Goal: Task Accomplishment & Management: Complete application form

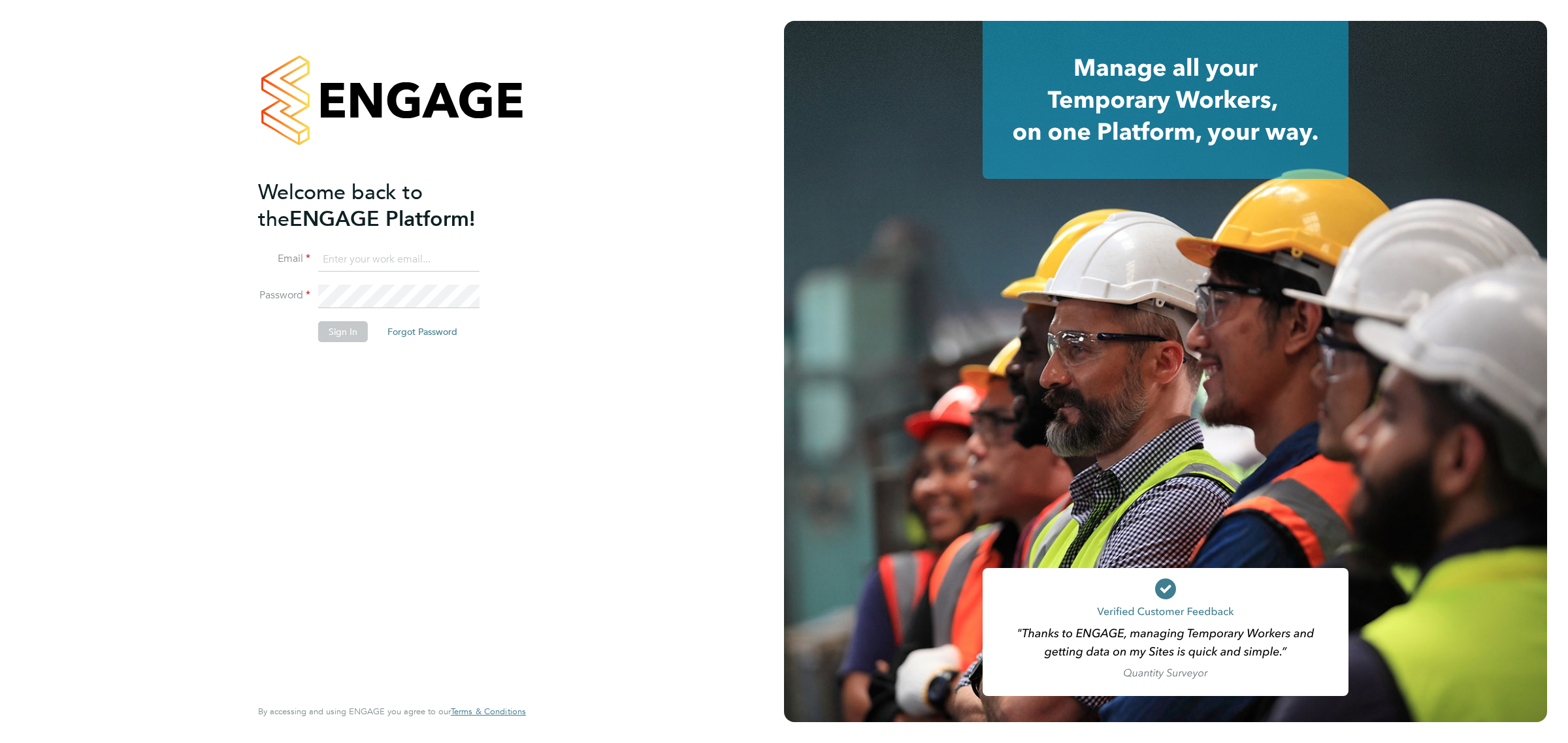
type input "lawrence@f-mead.com"
click at [329, 326] on button "Sign In" at bounding box center [343, 332] width 50 height 21
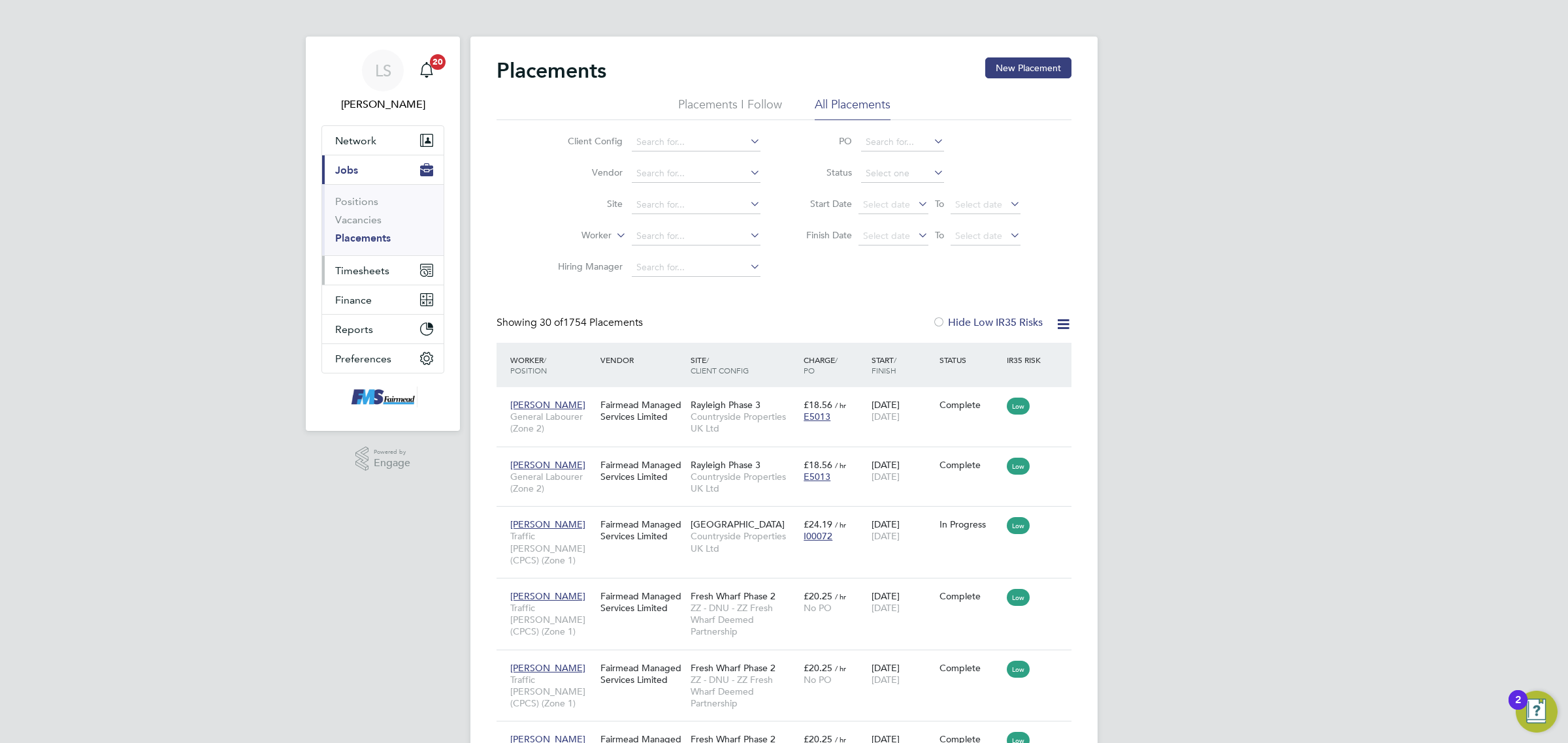
click at [377, 273] on span "Timesheets" at bounding box center [362, 271] width 54 height 12
click at [378, 229] on link "Timesheets" at bounding box center [362, 231] width 54 height 12
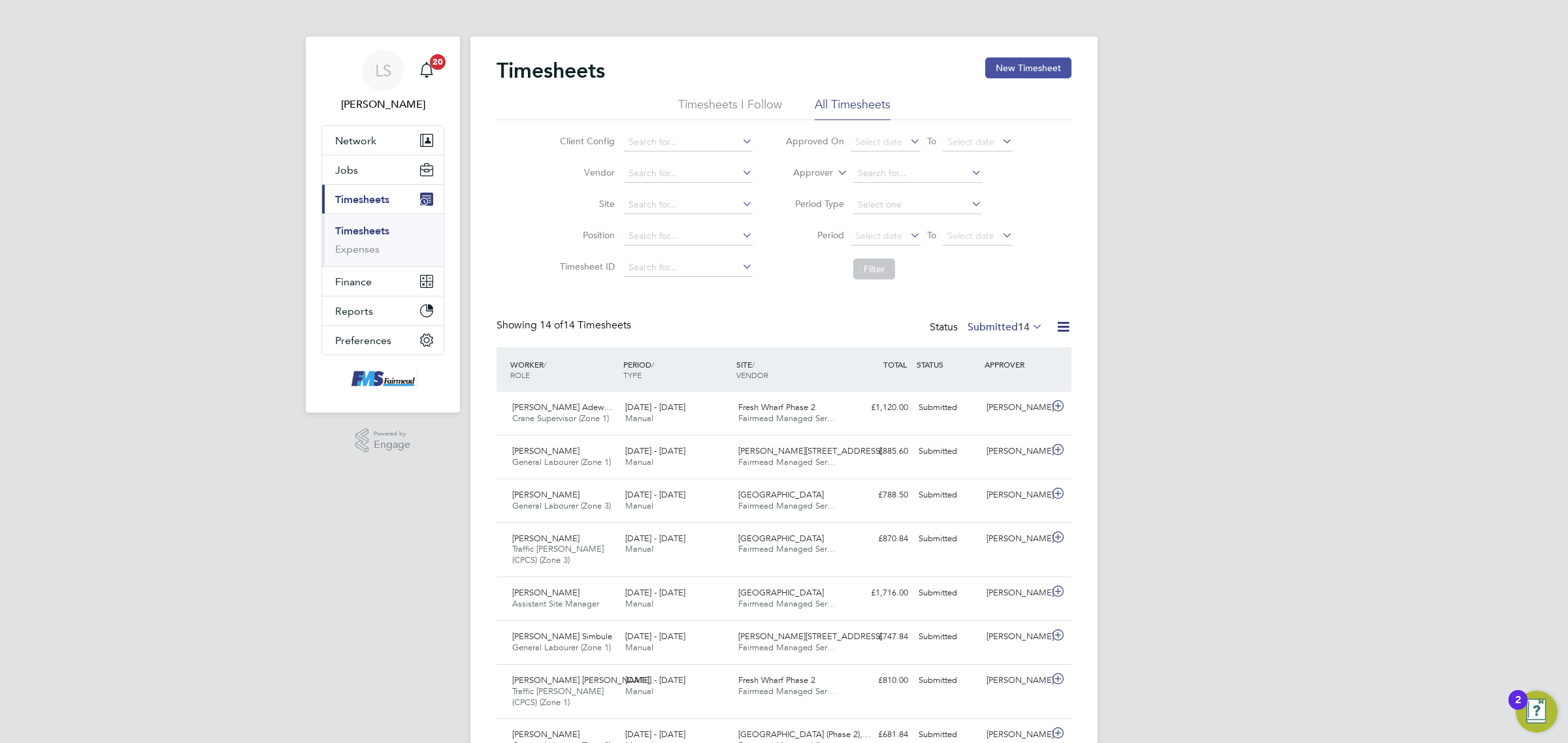
click at [1027, 60] on button "New Timesheet" at bounding box center [1028, 68] width 87 height 21
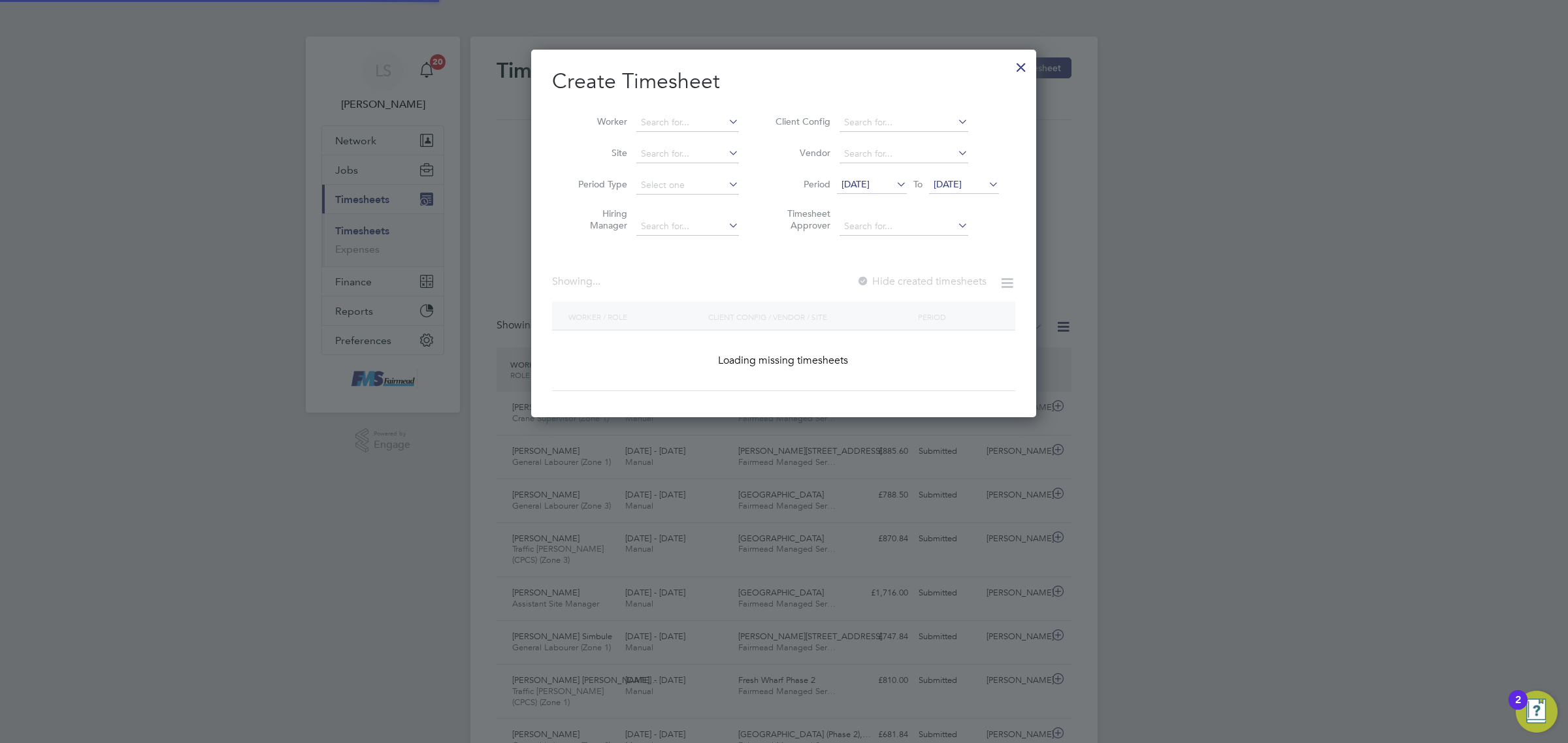
scroll to position [368, 505]
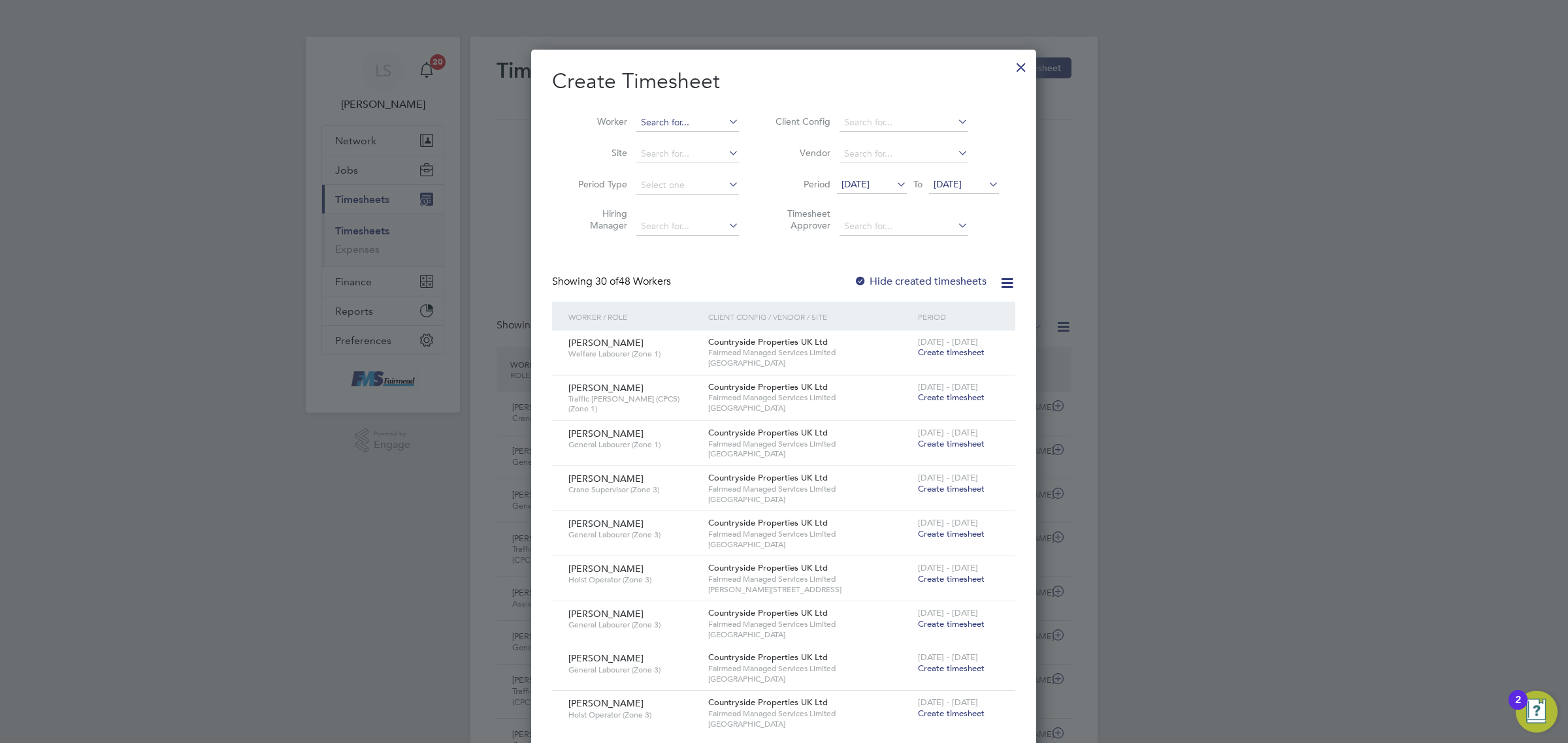
click at [666, 117] on input at bounding box center [687, 123] width 103 height 18
click at [655, 140] on b "Peter" at bounding box center [678, 139] width 76 height 11
type input "[PERSON_NAME]"
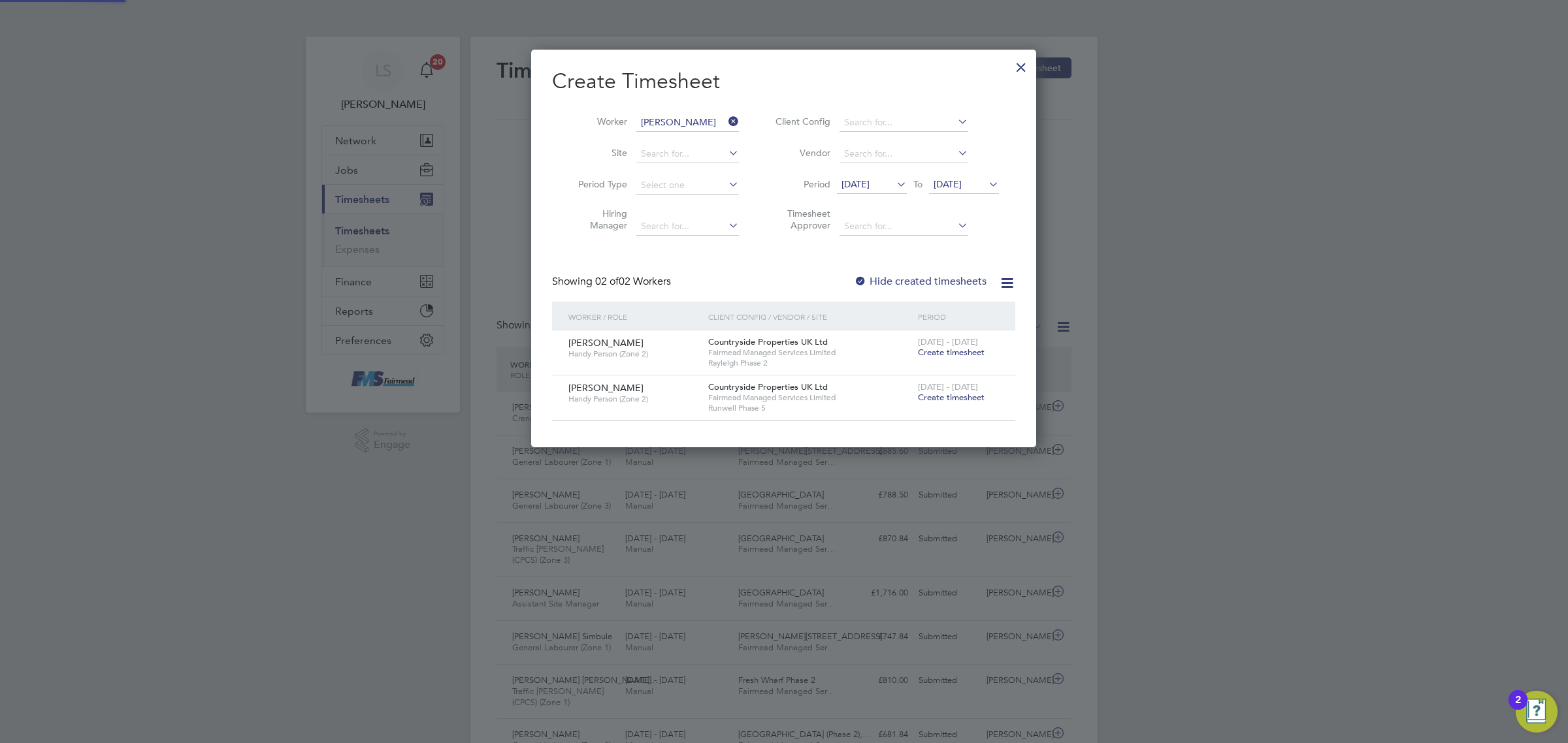
scroll to position [397, 505]
click at [937, 397] on span "Create timesheet" at bounding box center [951, 397] width 67 height 11
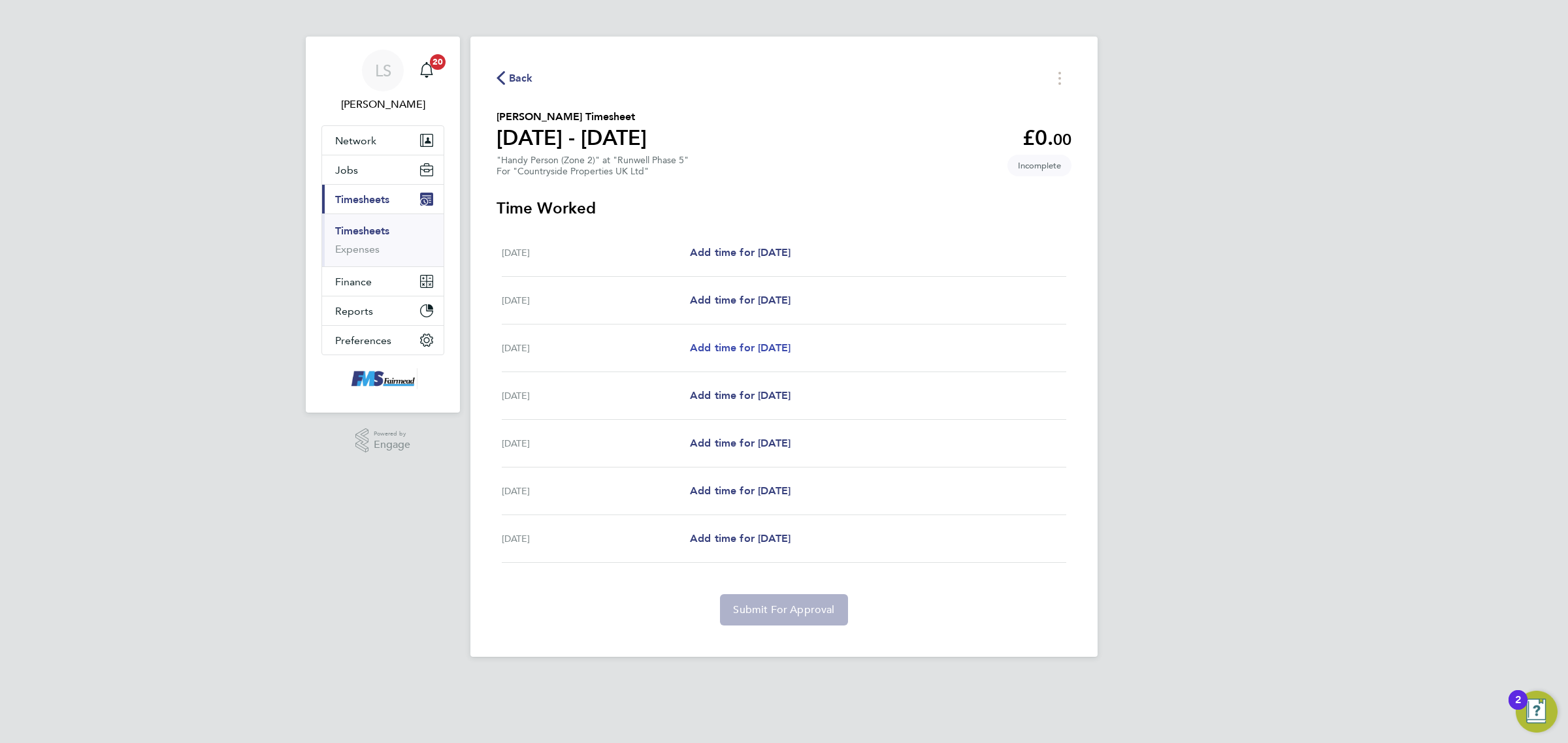
click at [728, 342] on link "Add time for [DATE]" at bounding box center [740, 349] width 101 height 16
select select "30"
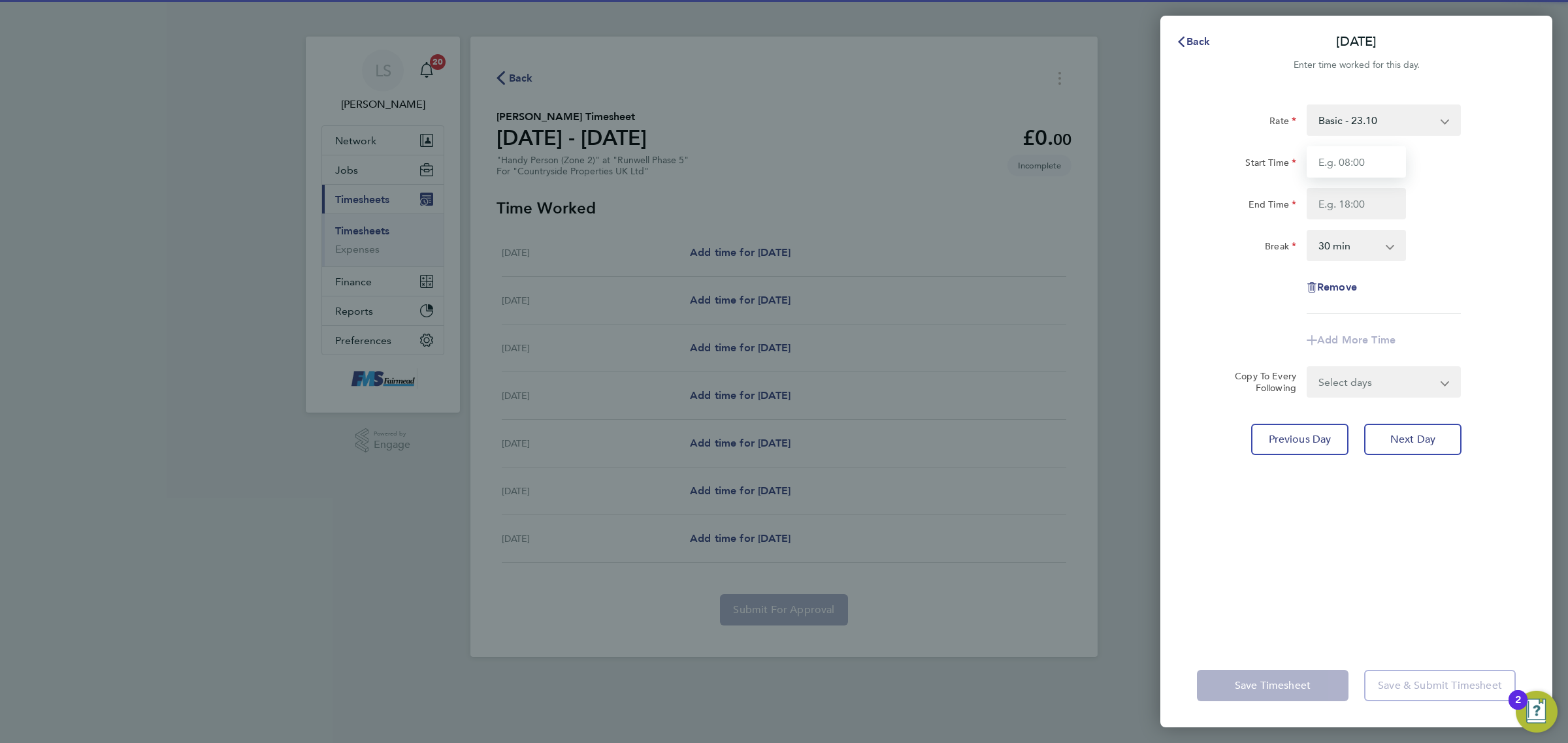
click at [1351, 168] on input "Start Time" at bounding box center [1357, 161] width 100 height 31
type input "09:00"
click at [1338, 190] on input "End Time" at bounding box center [1357, 203] width 100 height 31
click at [1464, 196] on div "End Time 13:00" at bounding box center [1356, 203] width 330 height 31
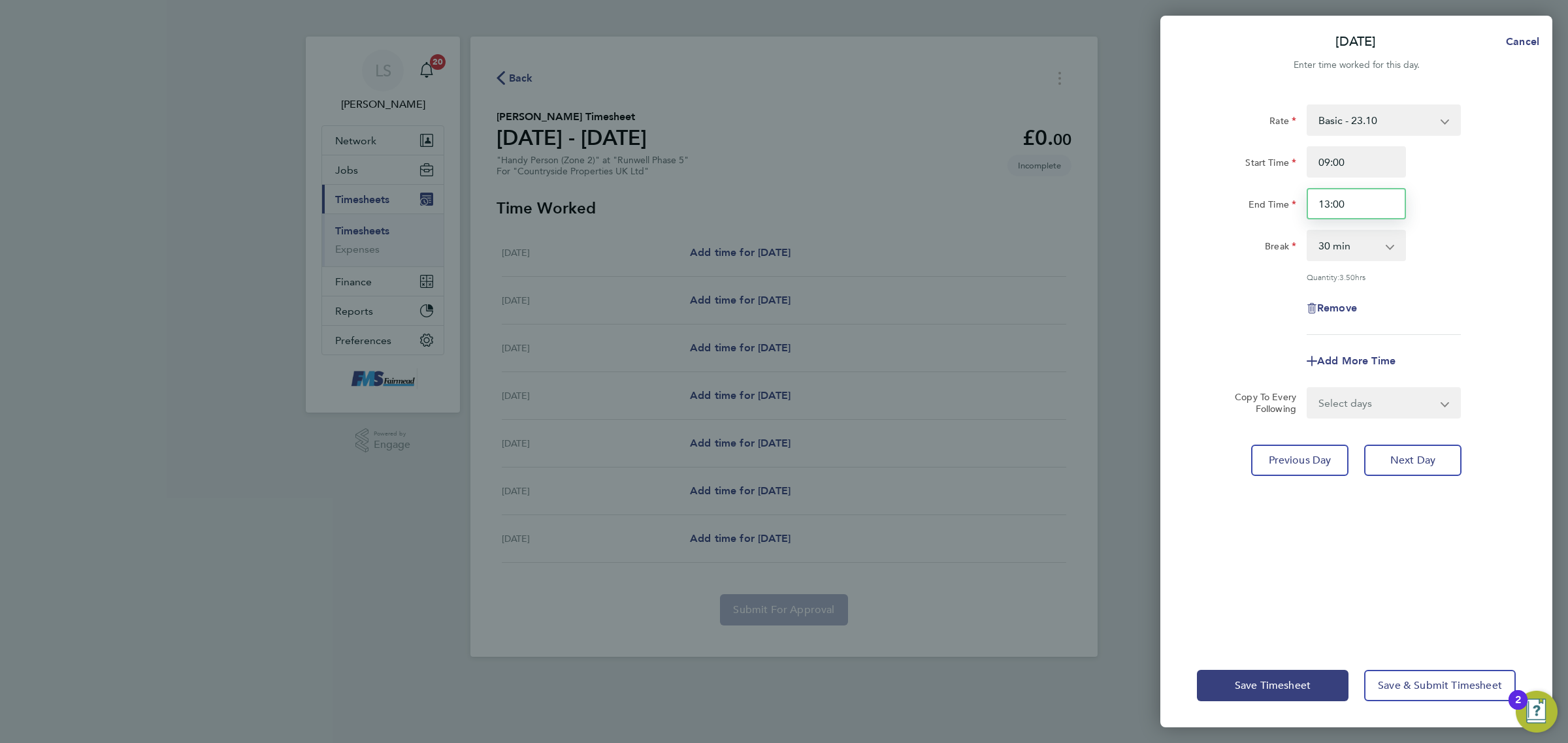
drag, startPoint x: 1350, startPoint y: 206, endPoint x: 1275, endPoint y: 200, distance: 75.2
click at [1279, 200] on div "End Time 13:00" at bounding box center [1356, 203] width 330 height 31
type input "14:00"
click at [1471, 324] on div "Rate Basic - 23.10 Start Time 09:00 End Time 14:00 Break 0 min 15 min 30 min 45…" at bounding box center [1357, 220] width 319 height 231
click at [1285, 684] on span "Save Timesheet" at bounding box center [1273, 685] width 76 height 13
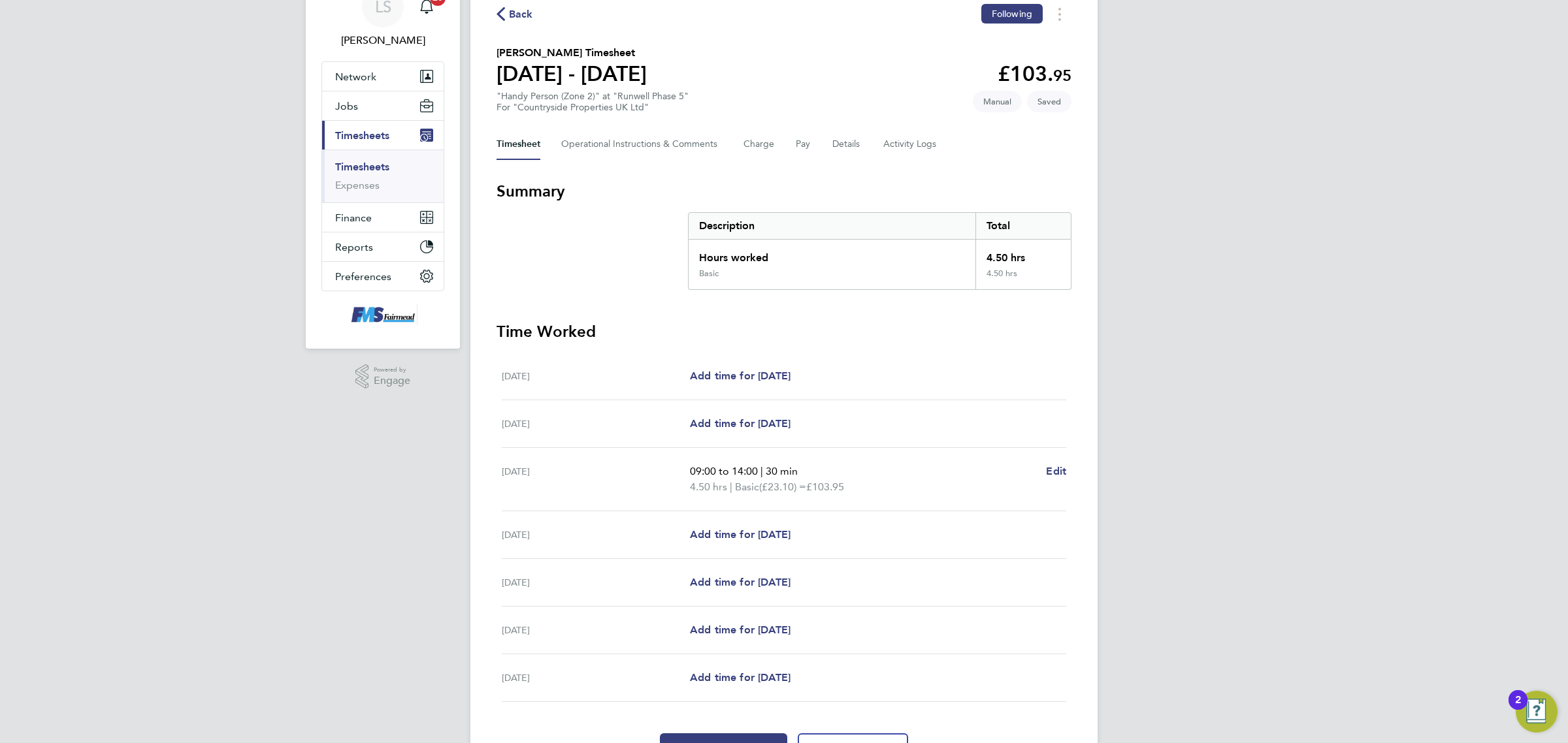
scroll to position [138, 0]
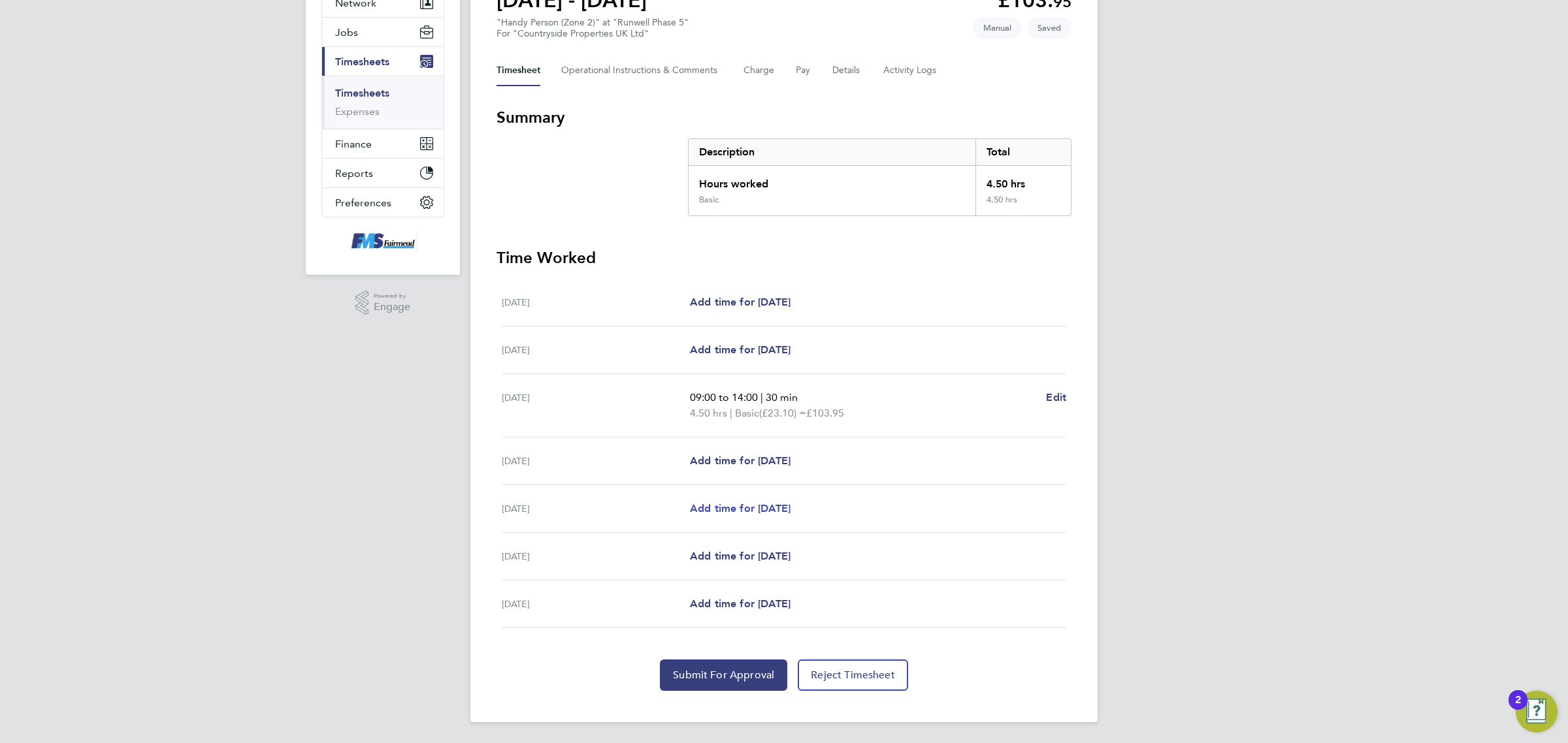
click at [768, 506] on span "Add time for [DATE]" at bounding box center [740, 508] width 101 height 12
select select "30"
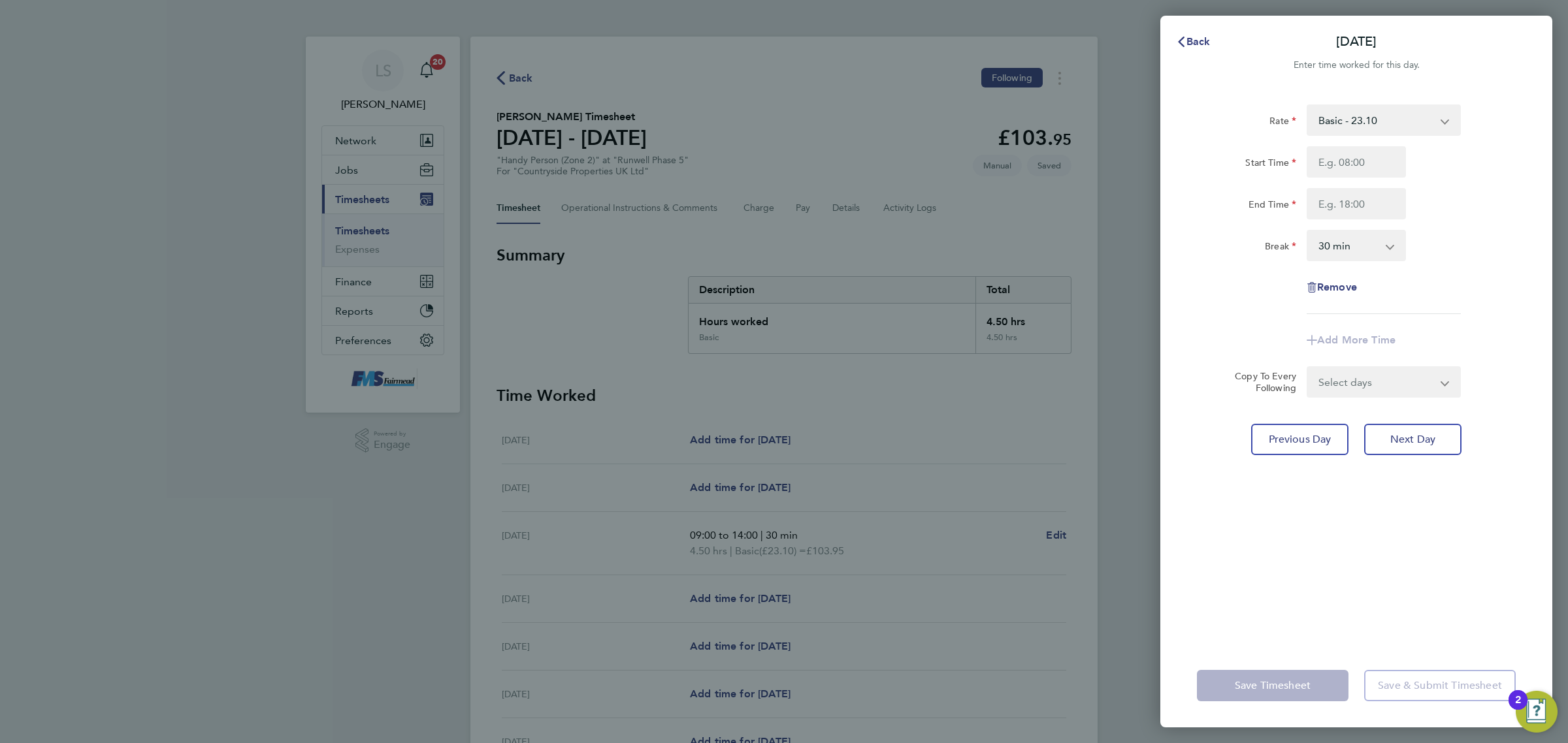
click at [1333, 176] on div "Start Time End Time" at bounding box center [1356, 182] width 330 height 73
click at [1331, 168] on input "Start Time" at bounding box center [1357, 161] width 100 height 31
type input "09:00"
click at [1349, 204] on input "End Time" at bounding box center [1357, 203] width 100 height 31
click at [1406, 296] on div "Remove" at bounding box center [1357, 287] width 110 height 31
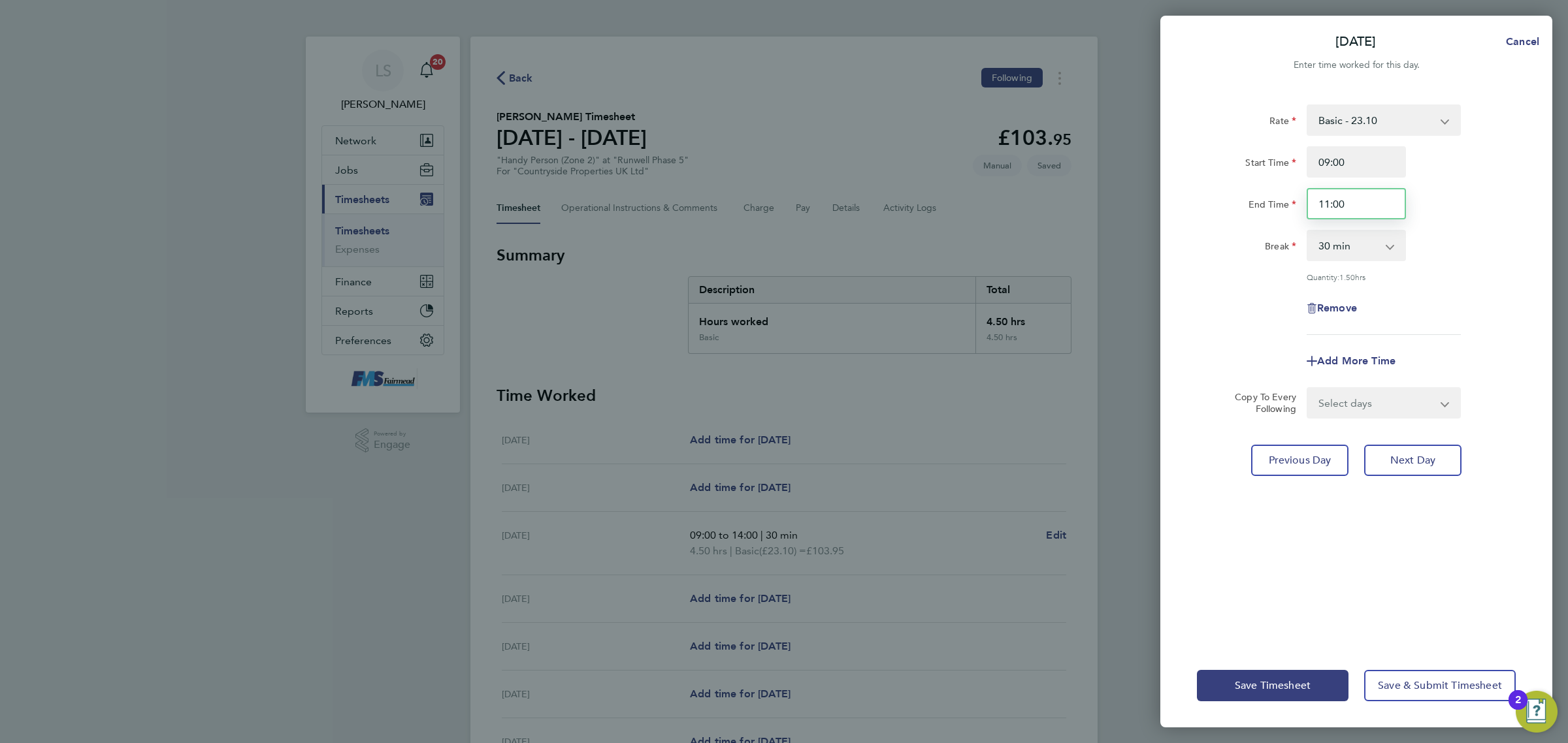
drag, startPoint x: 1258, startPoint y: 200, endPoint x: 1152, endPoint y: 187, distance: 106.8
click at [1152, 187] on div "Fri 29 Aug Cancel Enter time worked for this day. Rate Basic - 23.10 Start Time…" at bounding box center [784, 372] width 1568 height 743
type input "12:00"
drag, startPoint x: 1460, startPoint y: 206, endPoint x: 1467, endPoint y: 213, distance: 9.9
click at [1461, 206] on div "End Time 12:00" at bounding box center [1356, 203] width 330 height 31
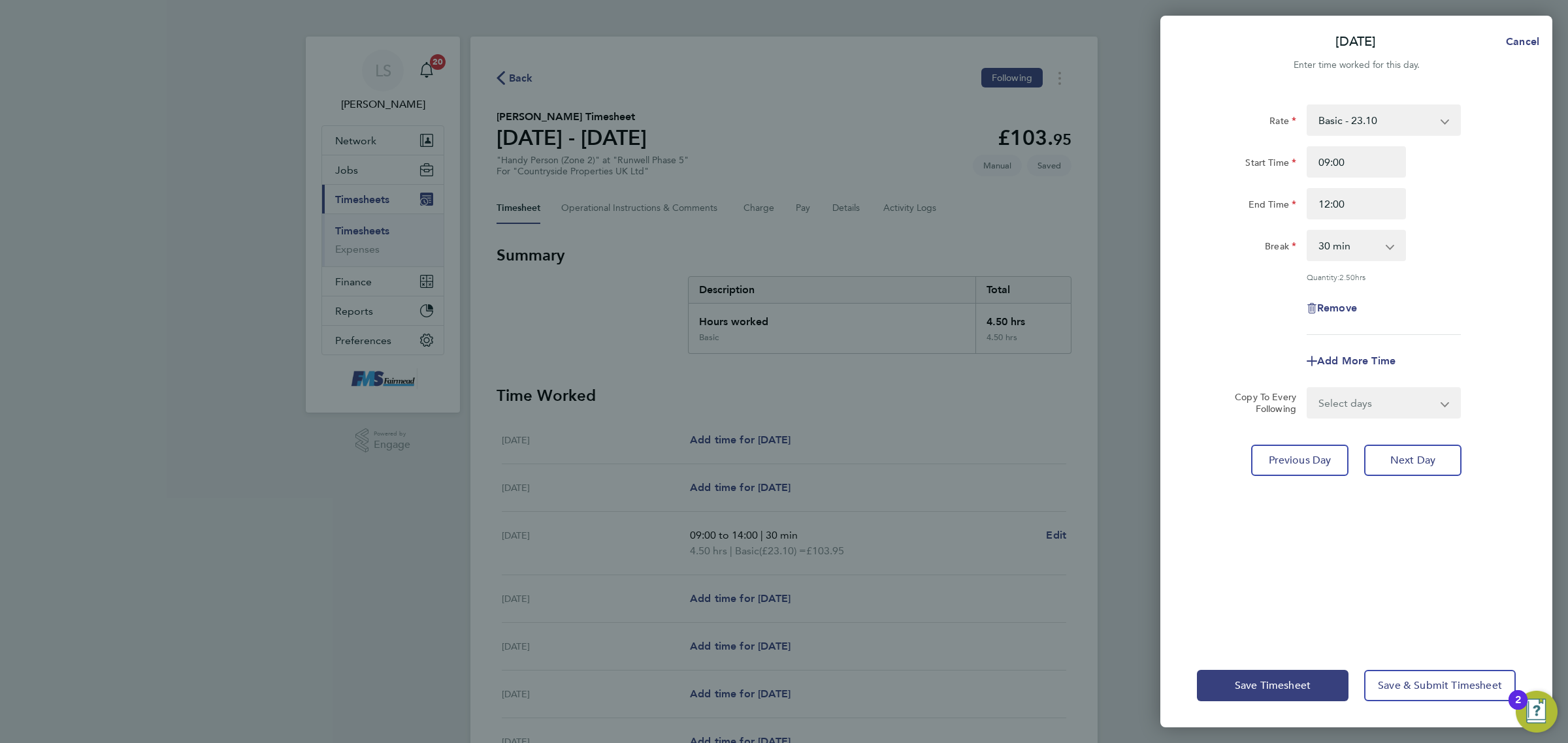
click at [1336, 403] on select "Select days Day Weekend (Sat-Sun) Saturday Sunday" at bounding box center [1377, 402] width 137 height 29
click at [1299, 686] on span "Save Timesheet" at bounding box center [1273, 685] width 76 height 13
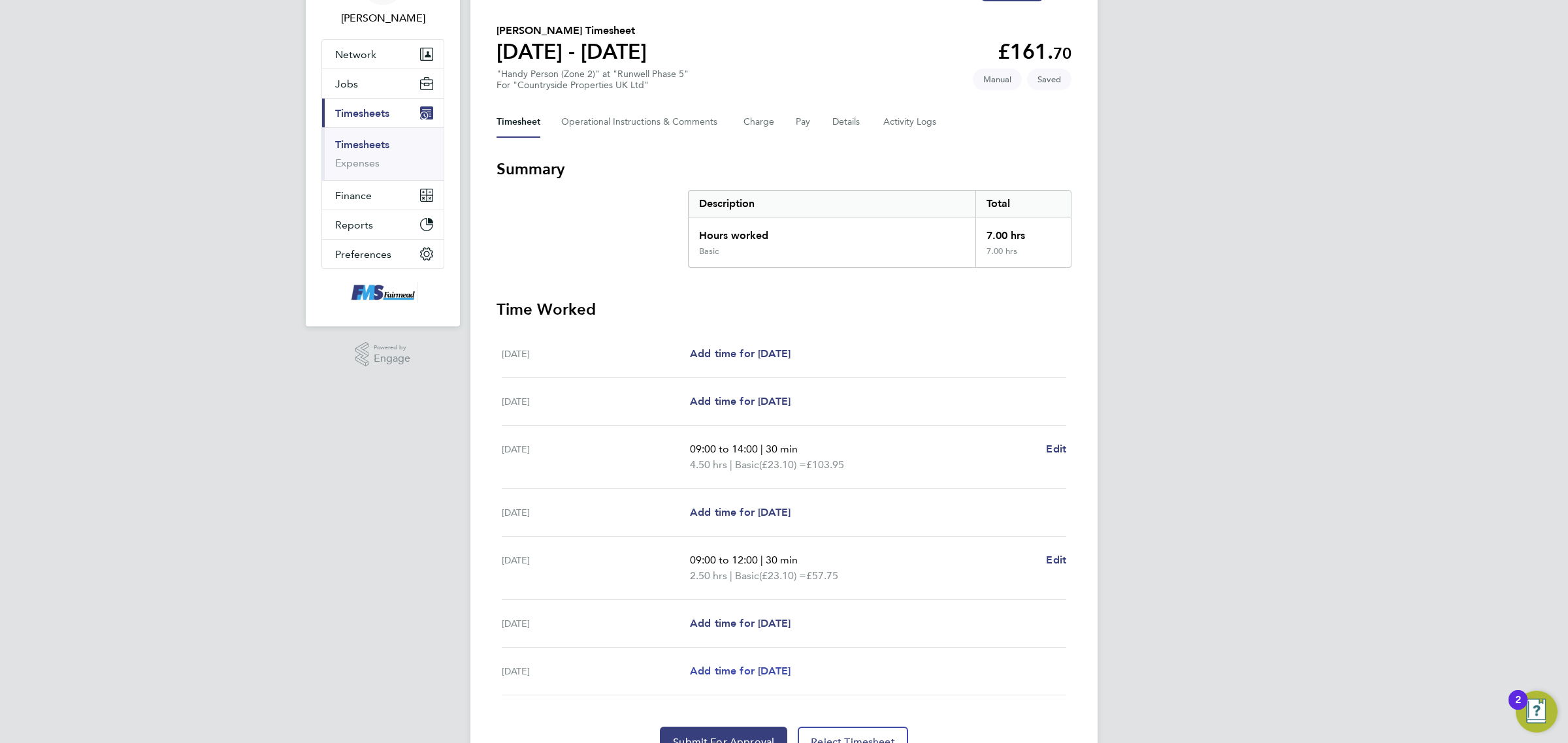
scroll to position [154, 0]
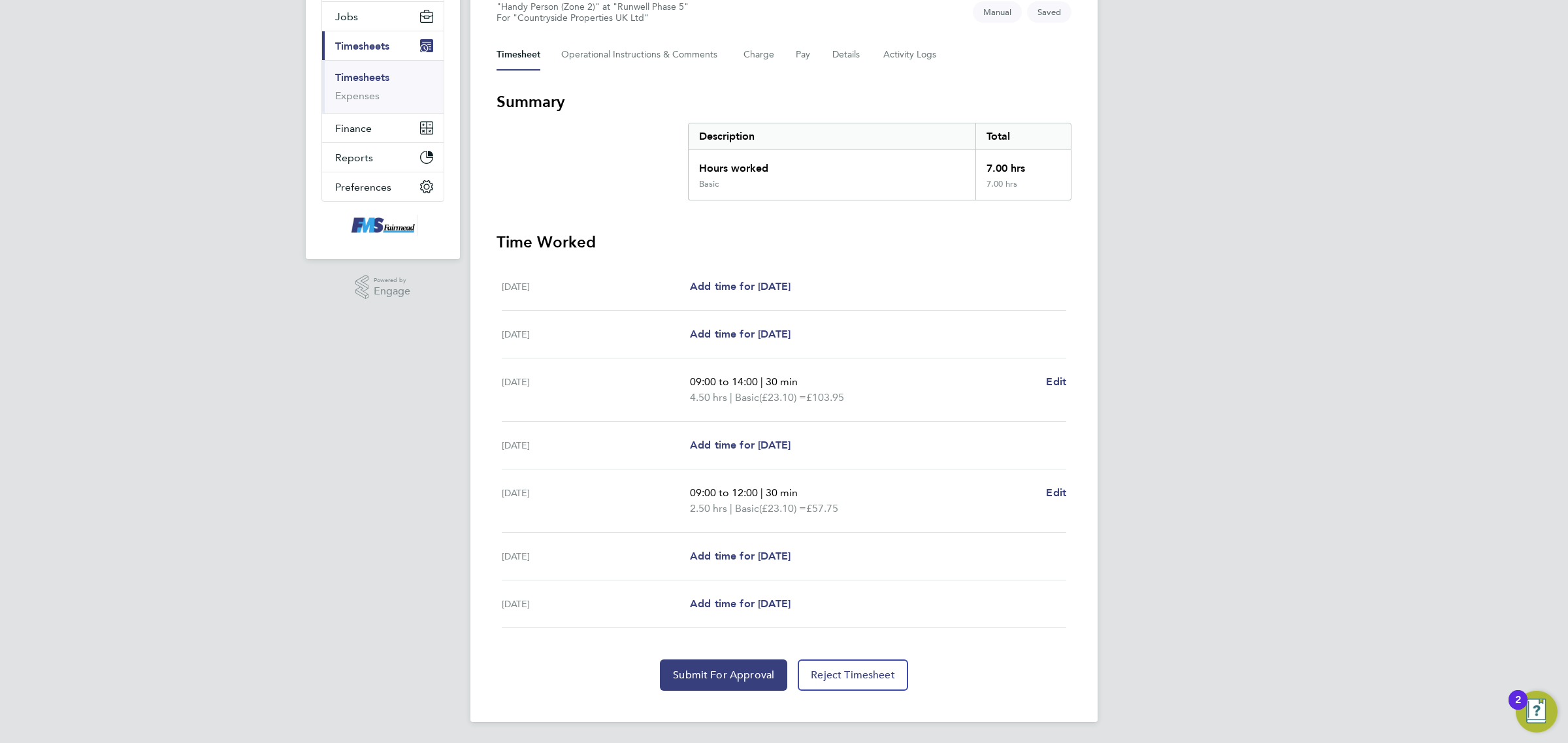
click at [769, 430] on div "Thu 28 Aug Add time for Thu 28 Aug Add time for Thu 28 Aug" at bounding box center [784, 446] width 565 height 48
click at [772, 441] on span "Add time for [DATE]" at bounding box center [740, 445] width 101 height 12
select select "30"
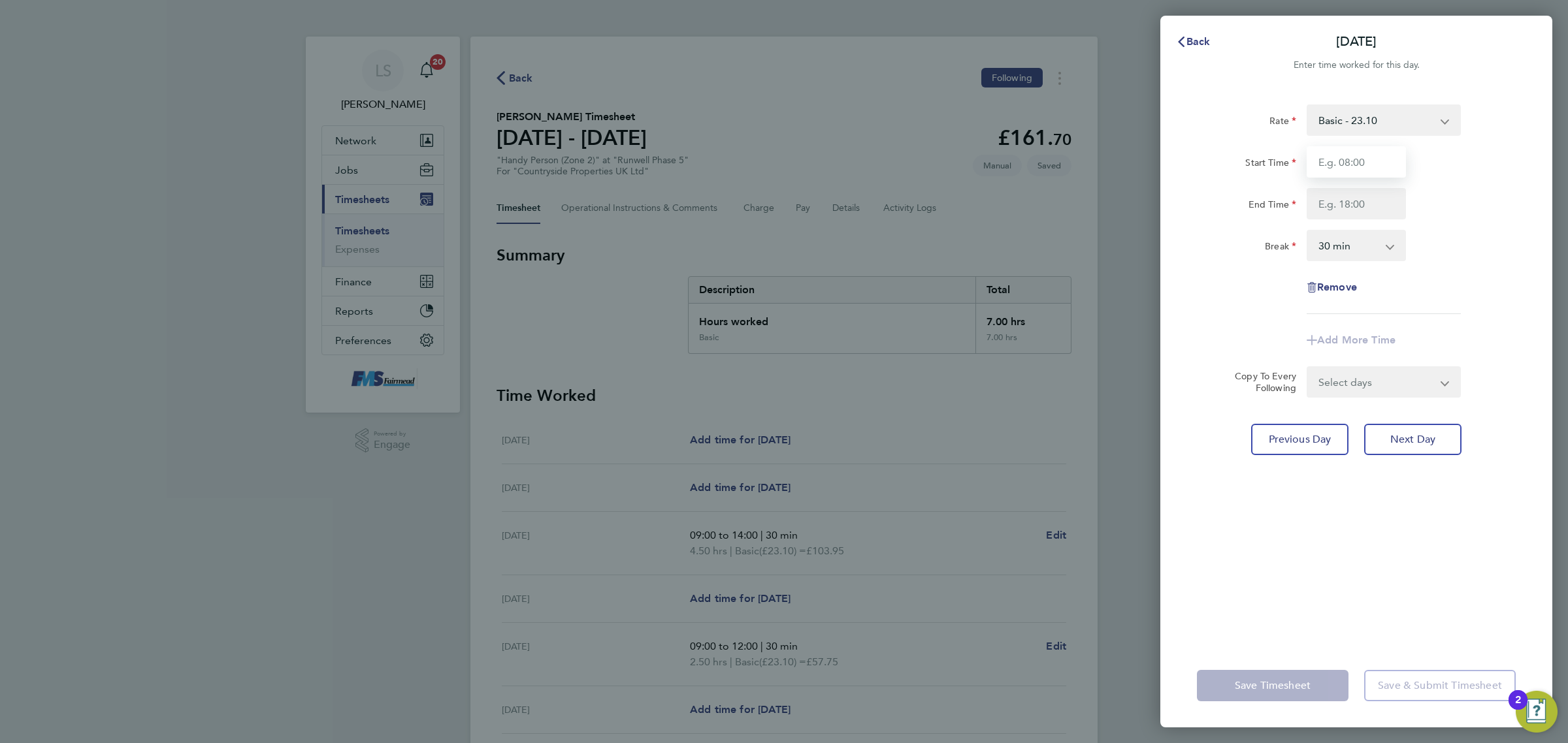
click at [1390, 168] on input "Start Time" at bounding box center [1357, 161] width 100 height 31
type input "09:00"
click at [1348, 197] on input "End Time" at bounding box center [1357, 203] width 100 height 31
type input "12:00"
click at [1526, 252] on div "Rate Basic - 23.10 Start Time 09:00 End Time 12:00 Break 0 min 15 min 30 min 45…" at bounding box center [1357, 367] width 392 height 556
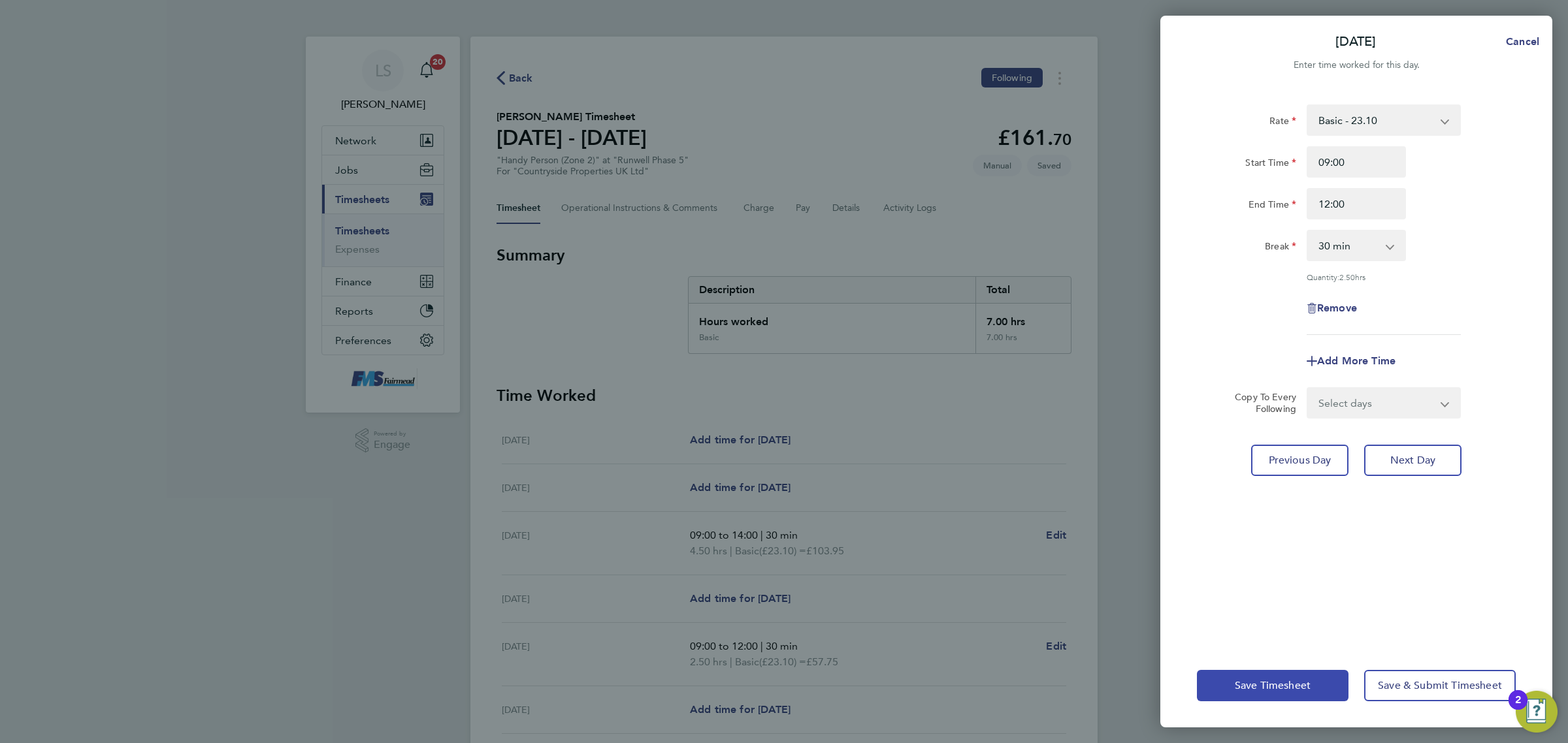
click at [1243, 684] on span "Save Timesheet" at bounding box center [1273, 685] width 76 height 13
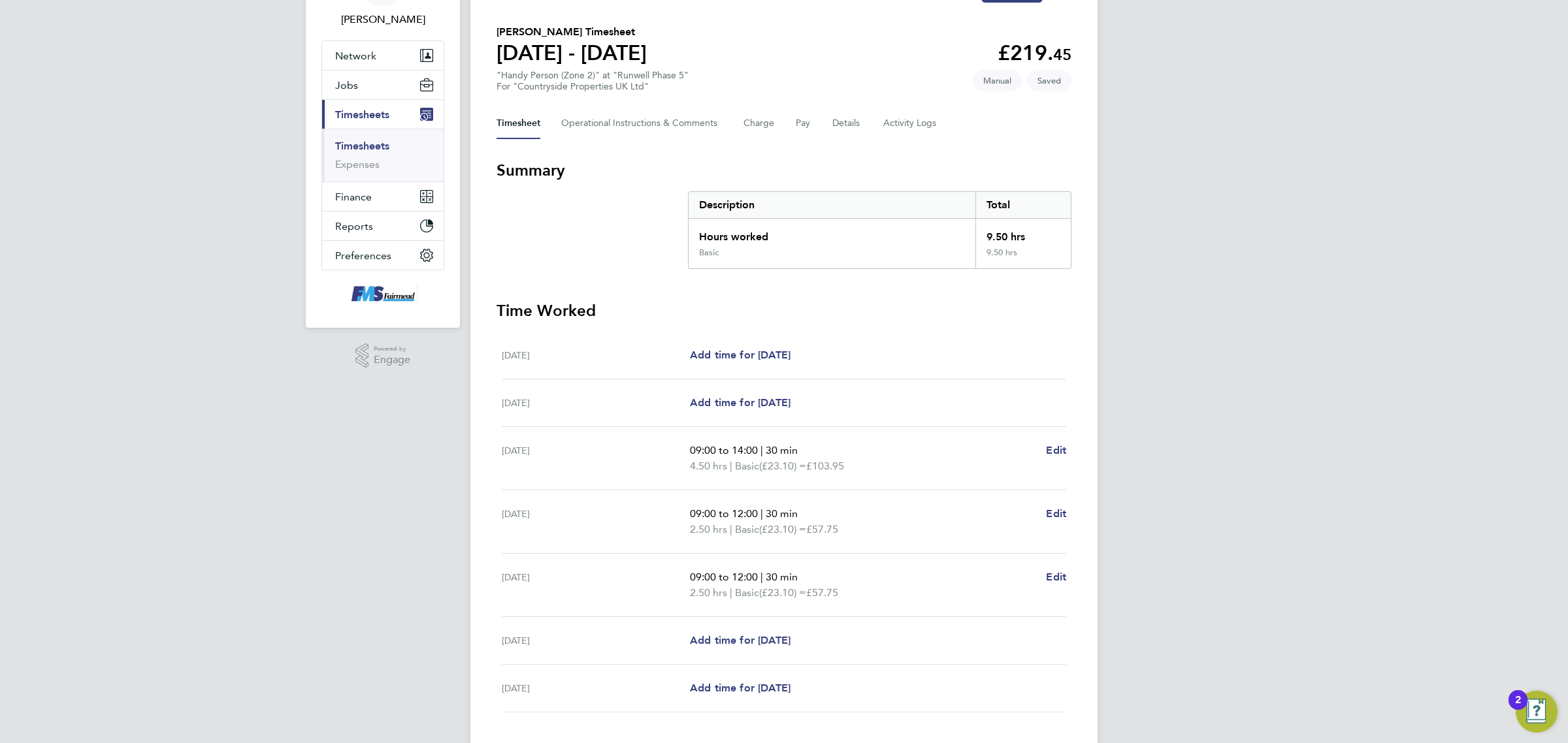
scroll to position [170, 0]
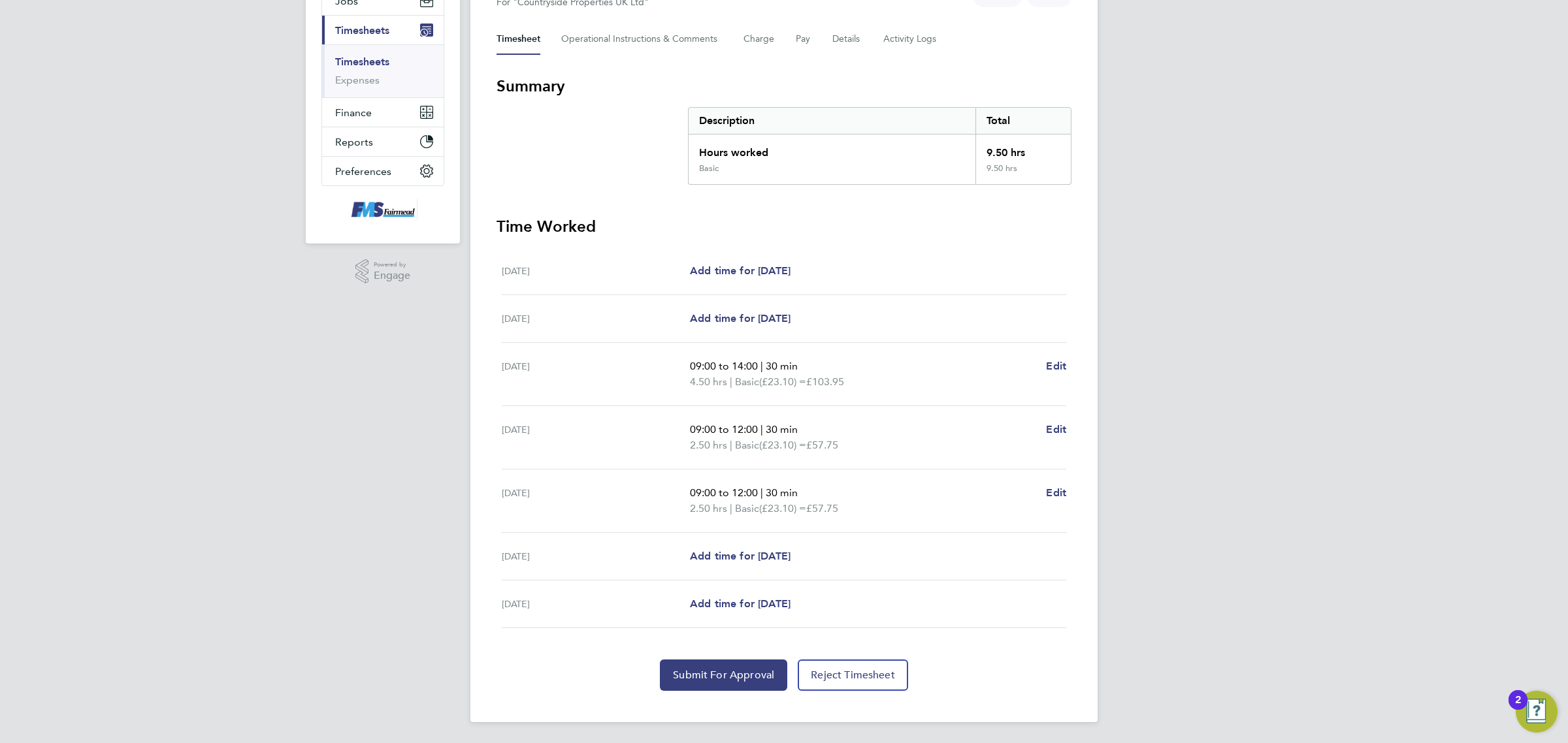
click at [736, 693] on div "Back Following Peter Le Clerc's Timesheet 25 - 31 Aug 2025 £219. 45 "Handy Pers…" at bounding box center [784, 295] width 628 height 856
click at [743, 683] on button "Submit For Approval" at bounding box center [723, 674] width 128 height 31
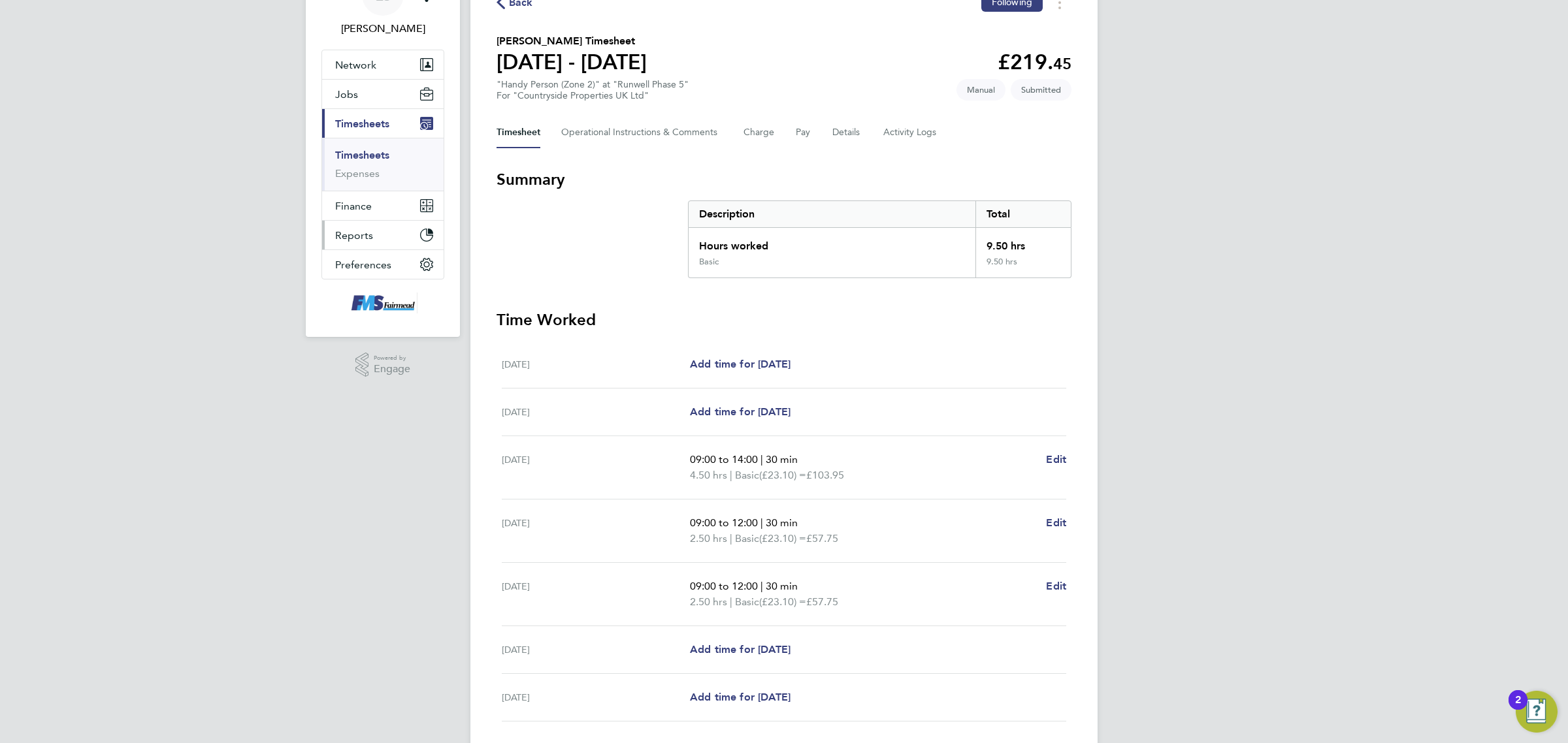
scroll to position [0, 0]
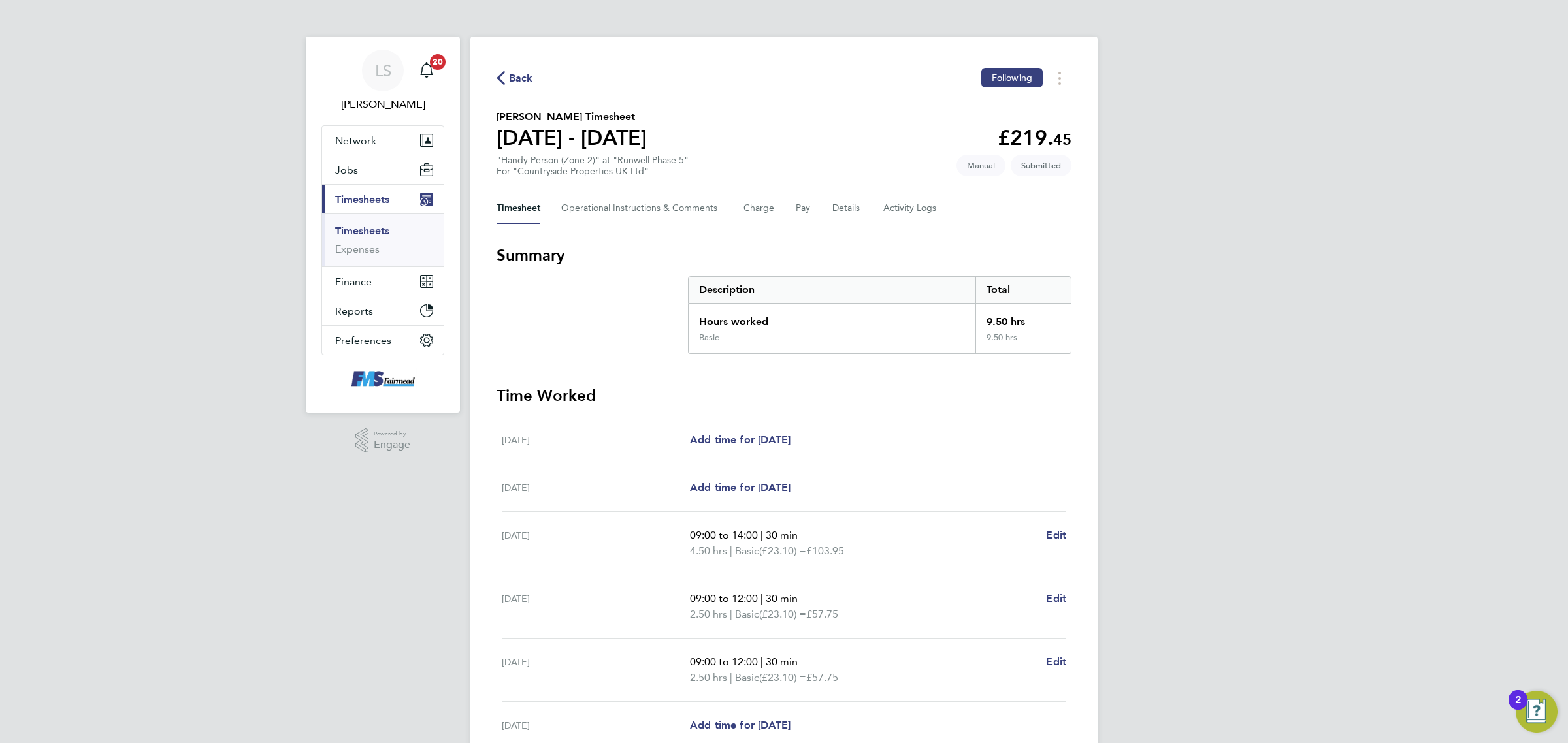
click at [385, 233] on link "Timesheets" at bounding box center [362, 231] width 54 height 12
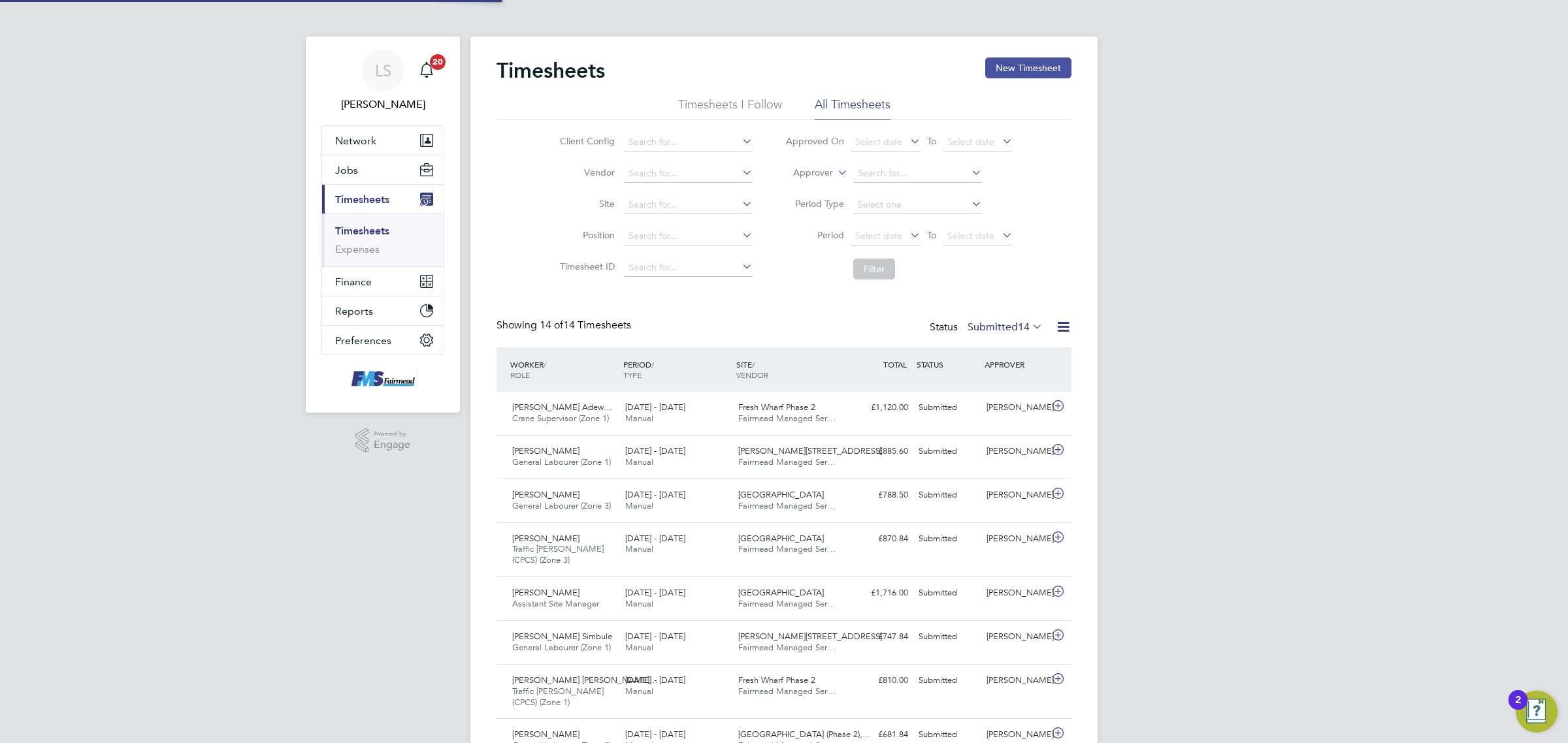
click at [1049, 64] on button "New Timesheet" at bounding box center [1028, 68] width 87 height 21
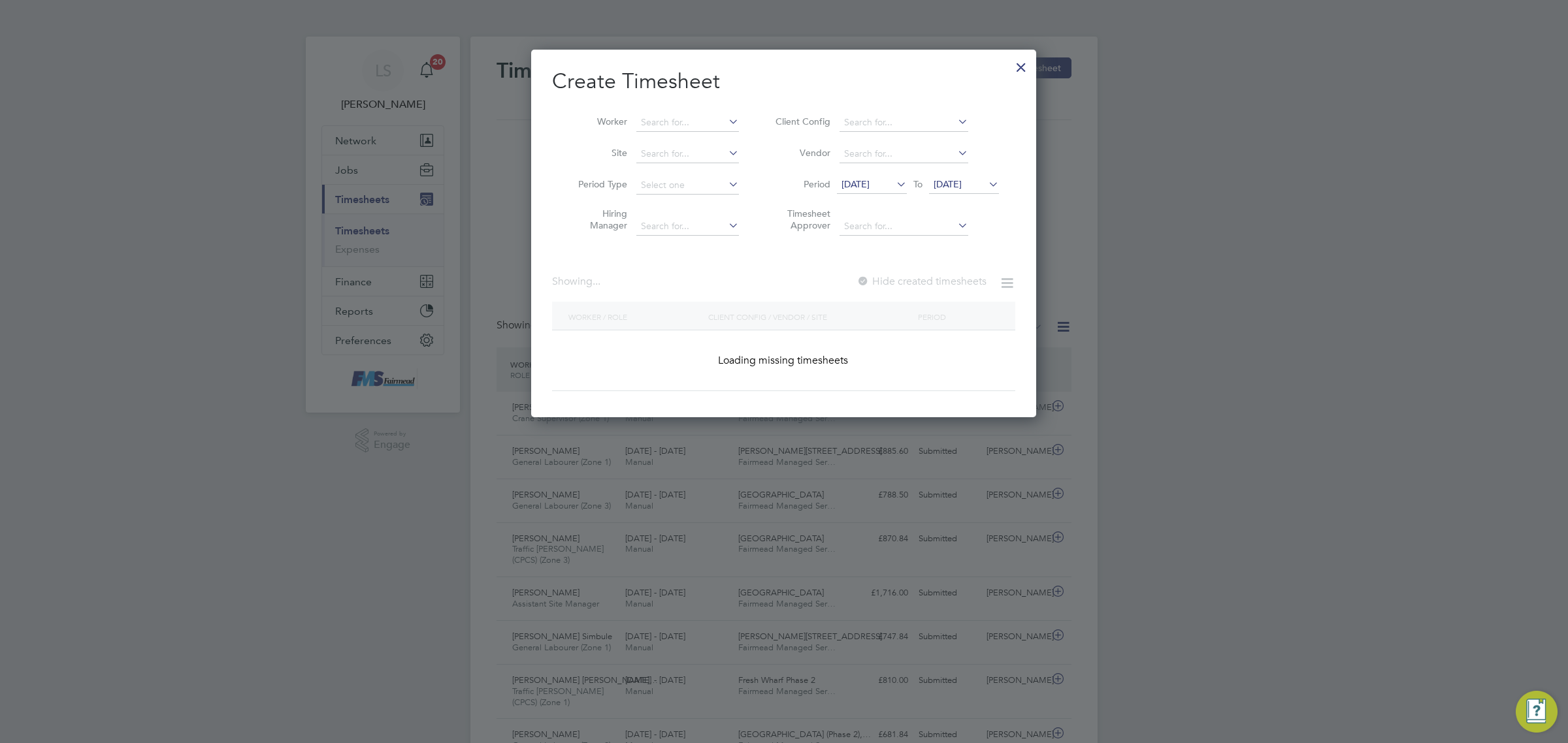
scroll to position [33, 113]
click at [651, 119] on input at bounding box center [687, 123] width 103 height 18
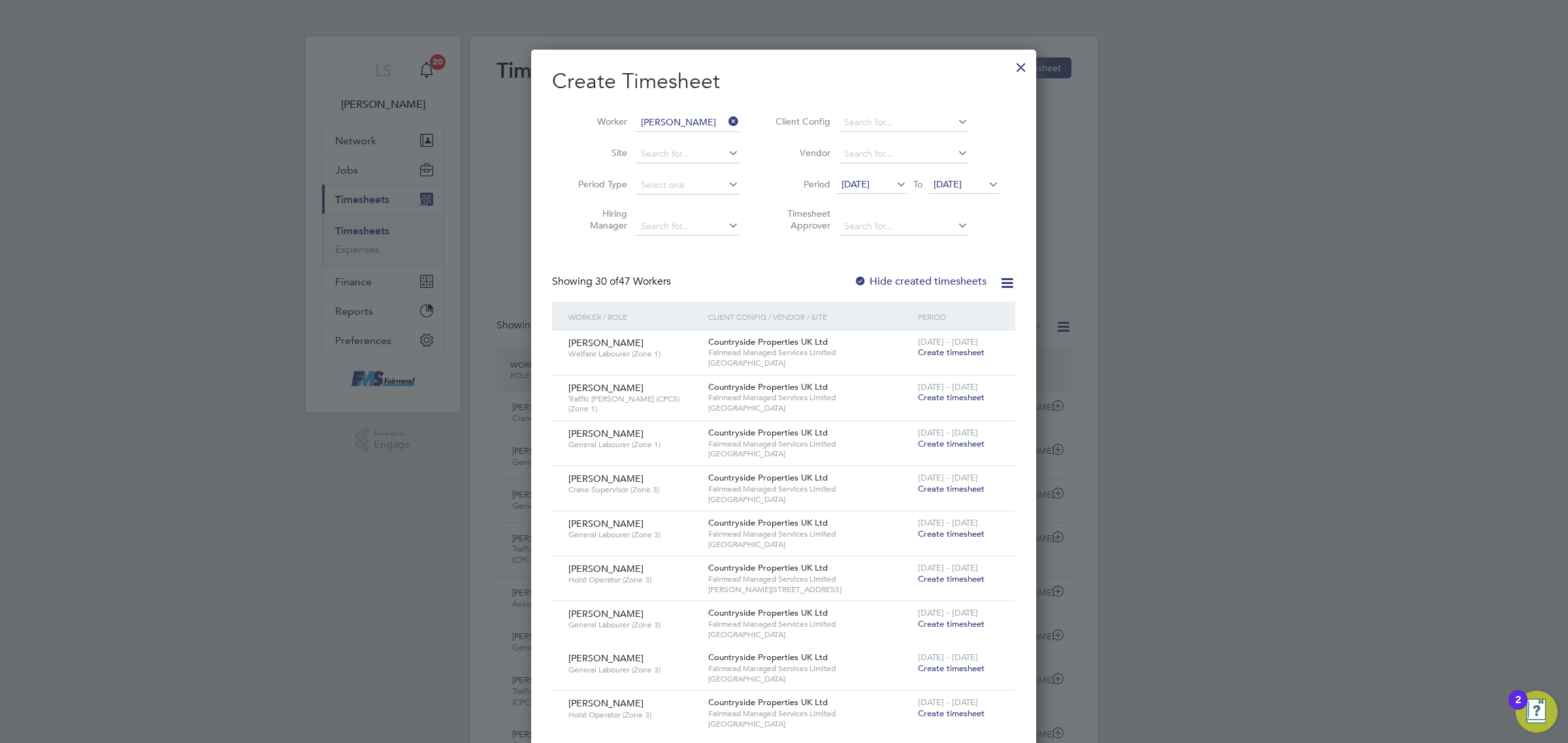
click at [682, 208] on li "Peter Le Clerc" at bounding box center [716, 211] width 161 height 18
type input "[PERSON_NAME]"
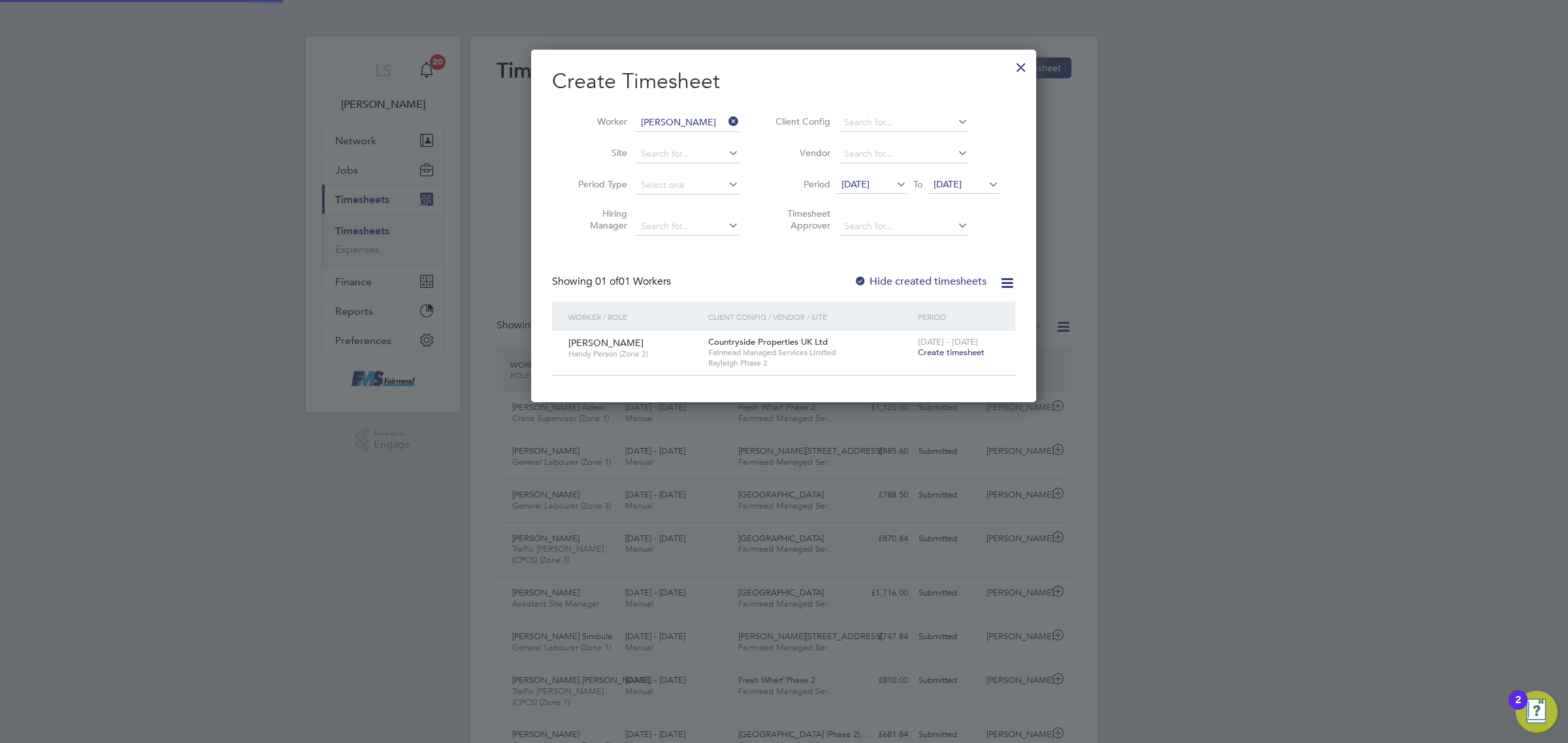
click at [945, 351] on span "Create timesheet" at bounding box center [951, 352] width 67 height 11
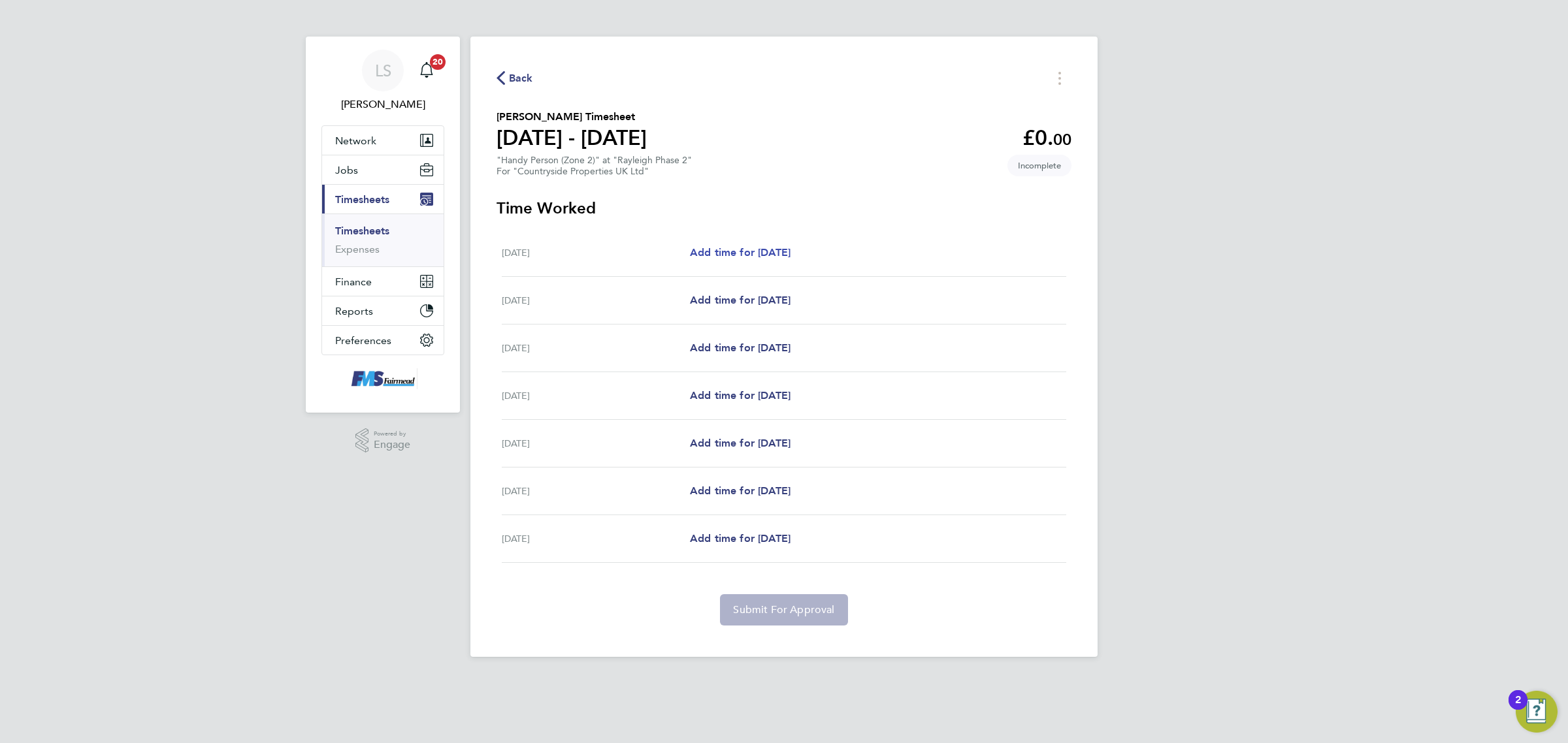
click at [739, 255] on span "Add time for [DATE]" at bounding box center [740, 252] width 101 height 12
select select "30"
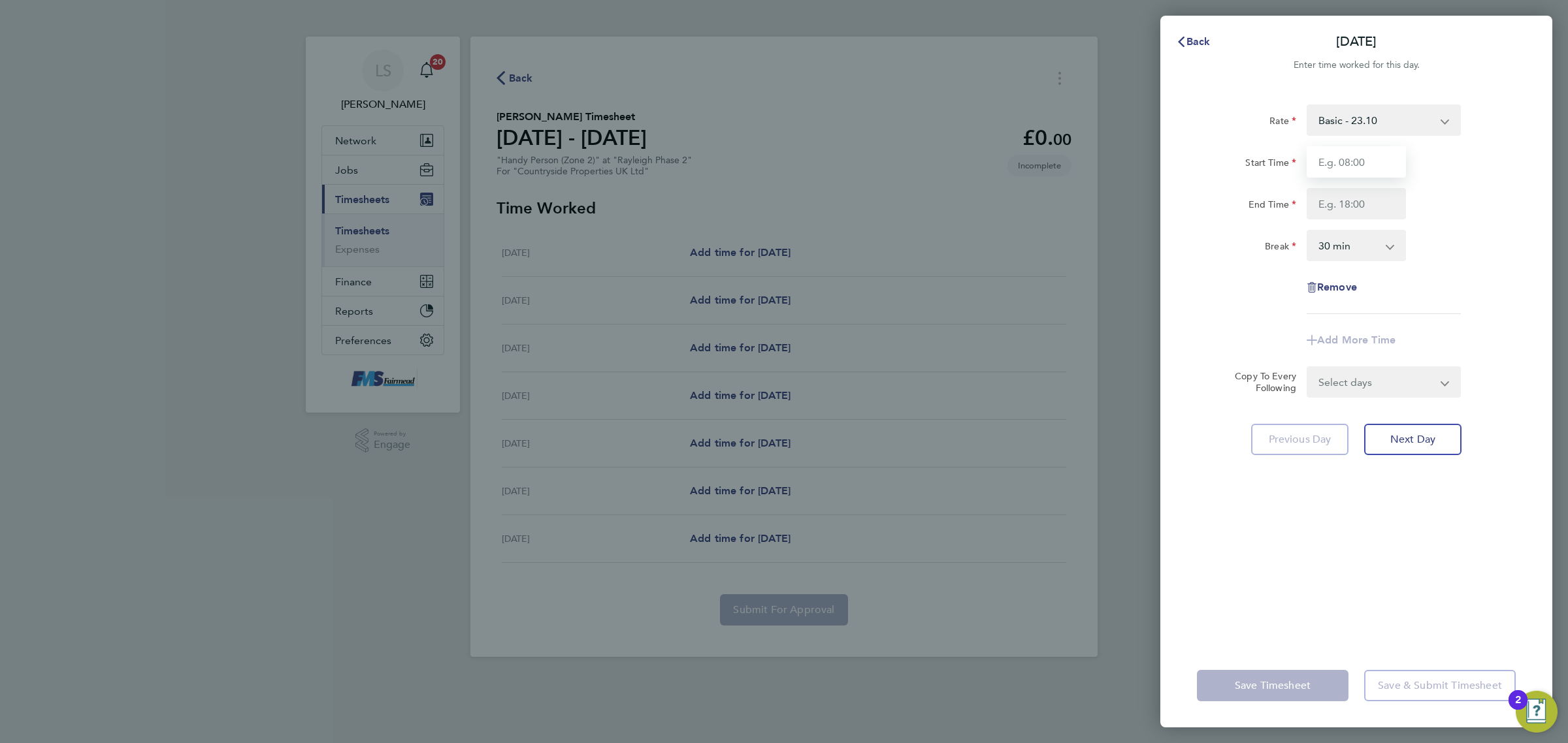
click at [1366, 158] on input "Start Time" at bounding box center [1357, 161] width 100 height 31
type input "09:00"
type input "17:00"
click at [1503, 220] on div "Rate Basic - 23.10 Start Time 09:00 End Time 17:00 Break 0 min 15 min 30 min 45…" at bounding box center [1357, 209] width 319 height 210
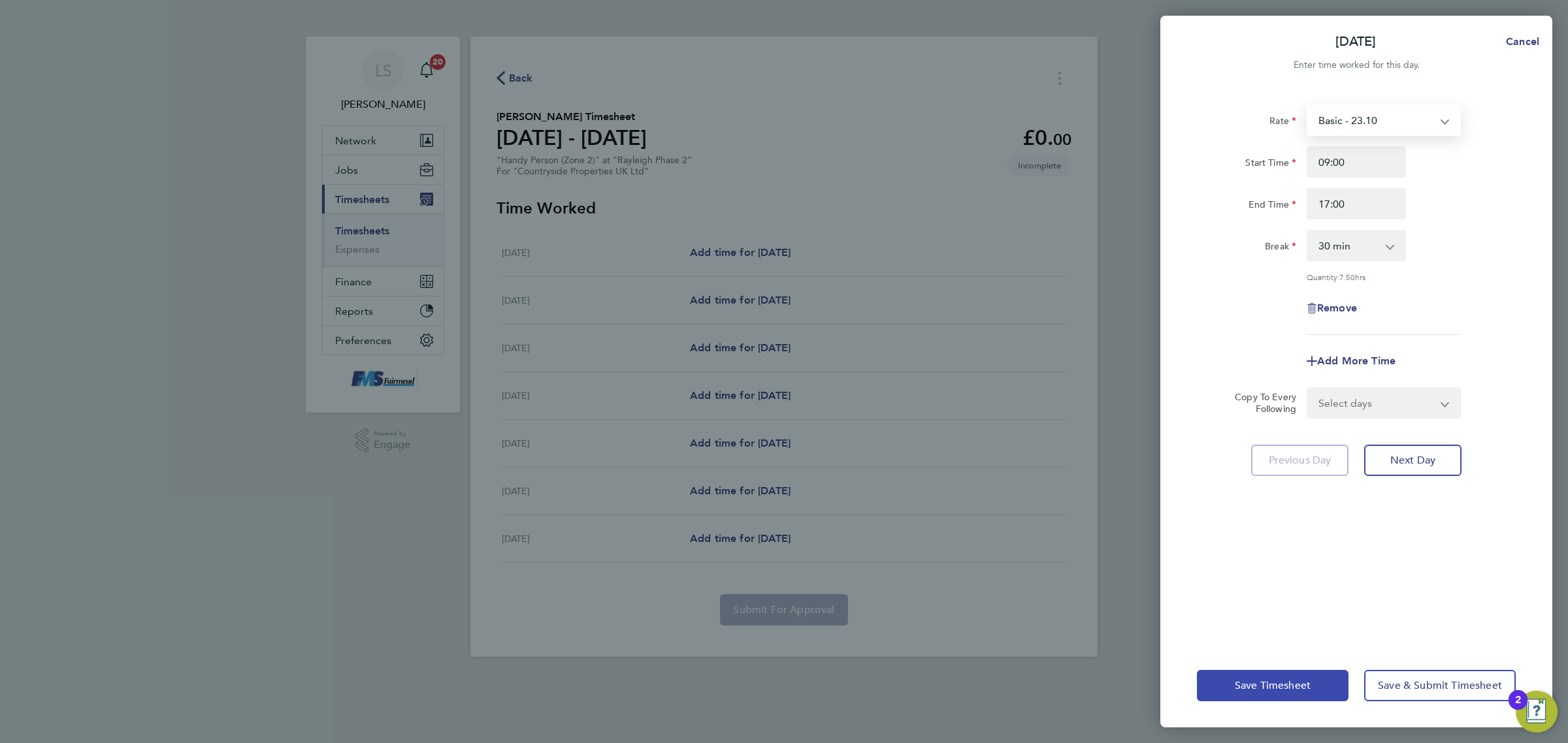
click at [1285, 684] on span "Save Timesheet" at bounding box center [1273, 685] width 76 height 13
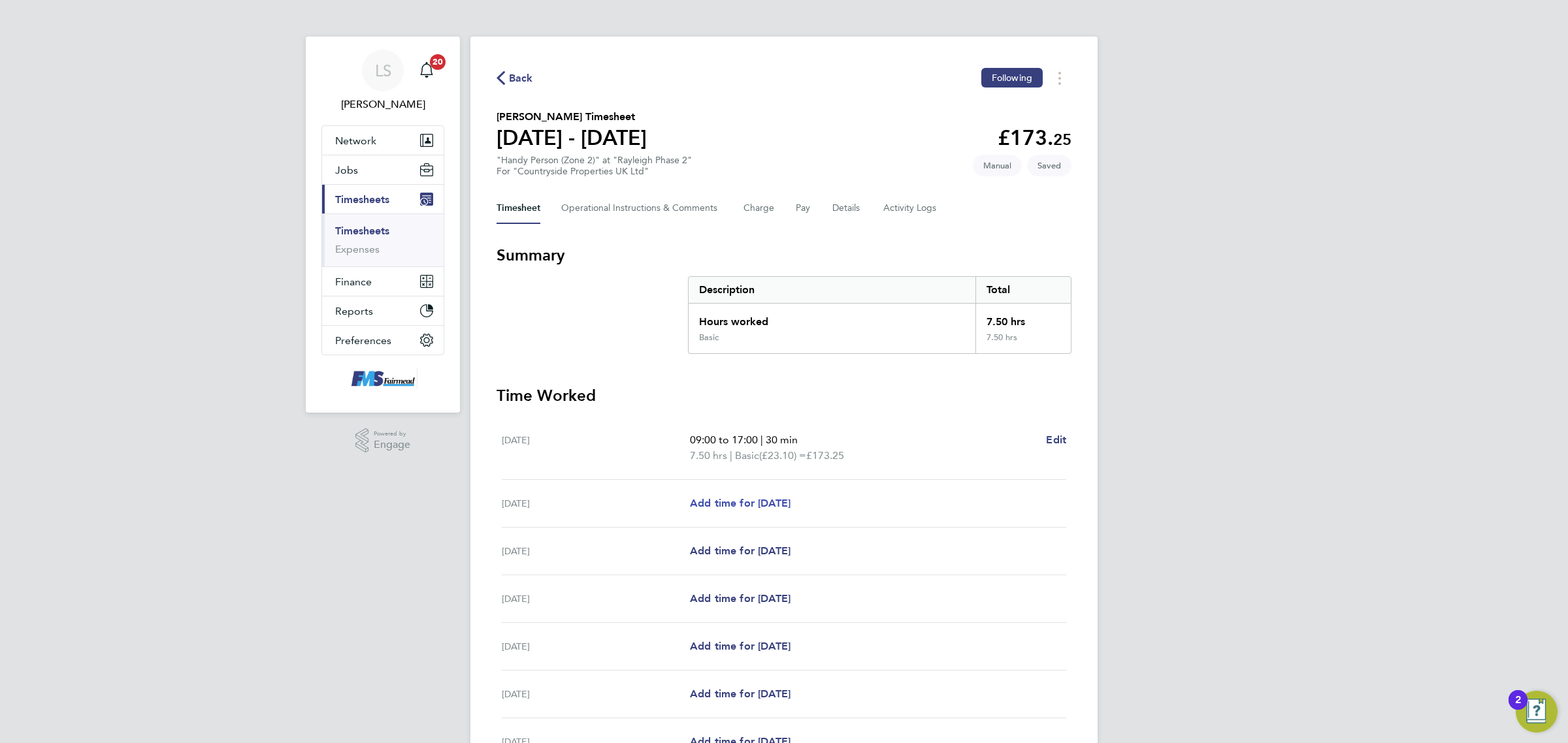
click at [752, 503] on span "Add time for [DATE]" at bounding box center [740, 503] width 101 height 12
select select "30"
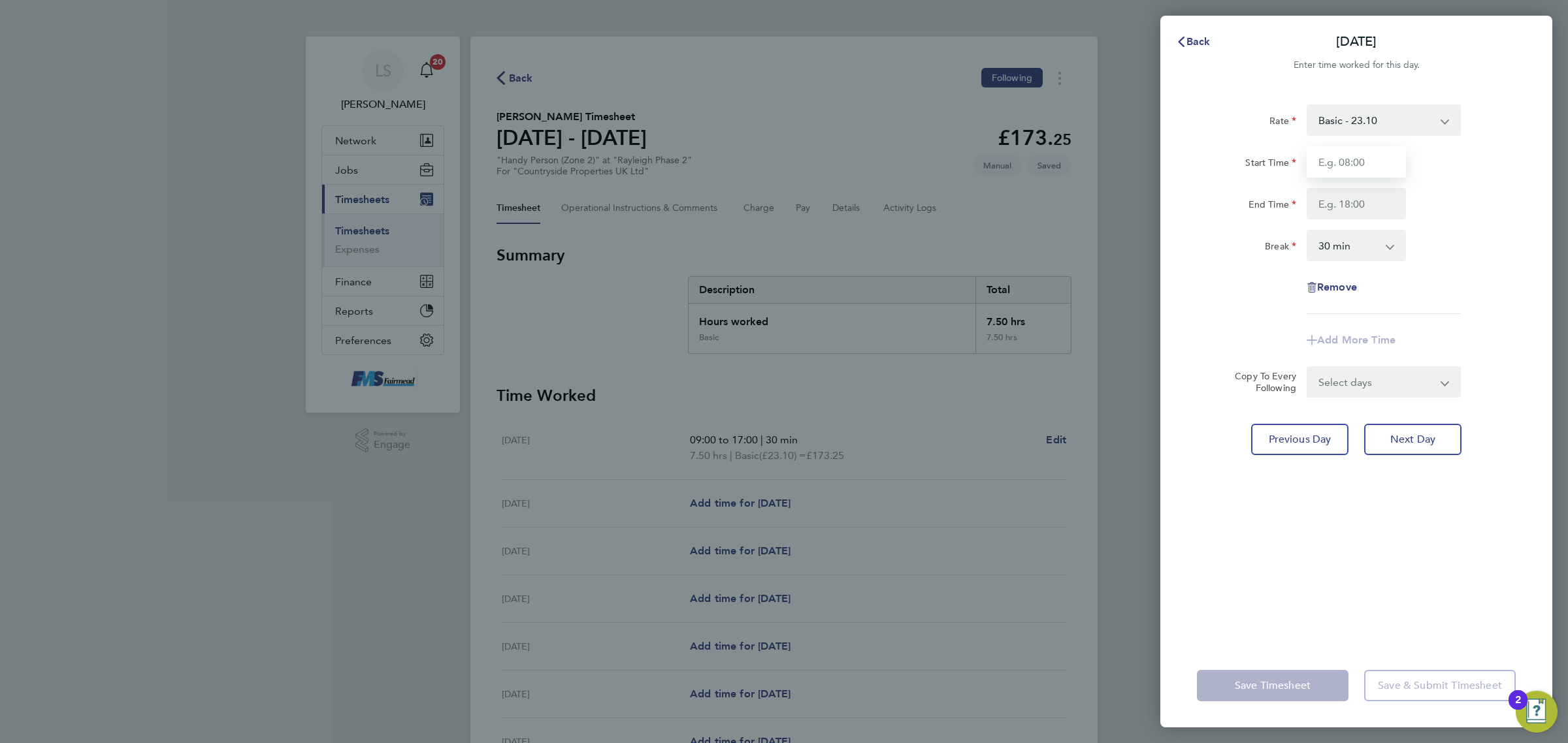
click at [1393, 151] on input "Start Time" at bounding box center [1357, 161] width 100 height 31
type input "09:00"
click at [1348, 202] on input "End Time" at bounding box center [1357, 203] width 100 height 31
type input "14:00"
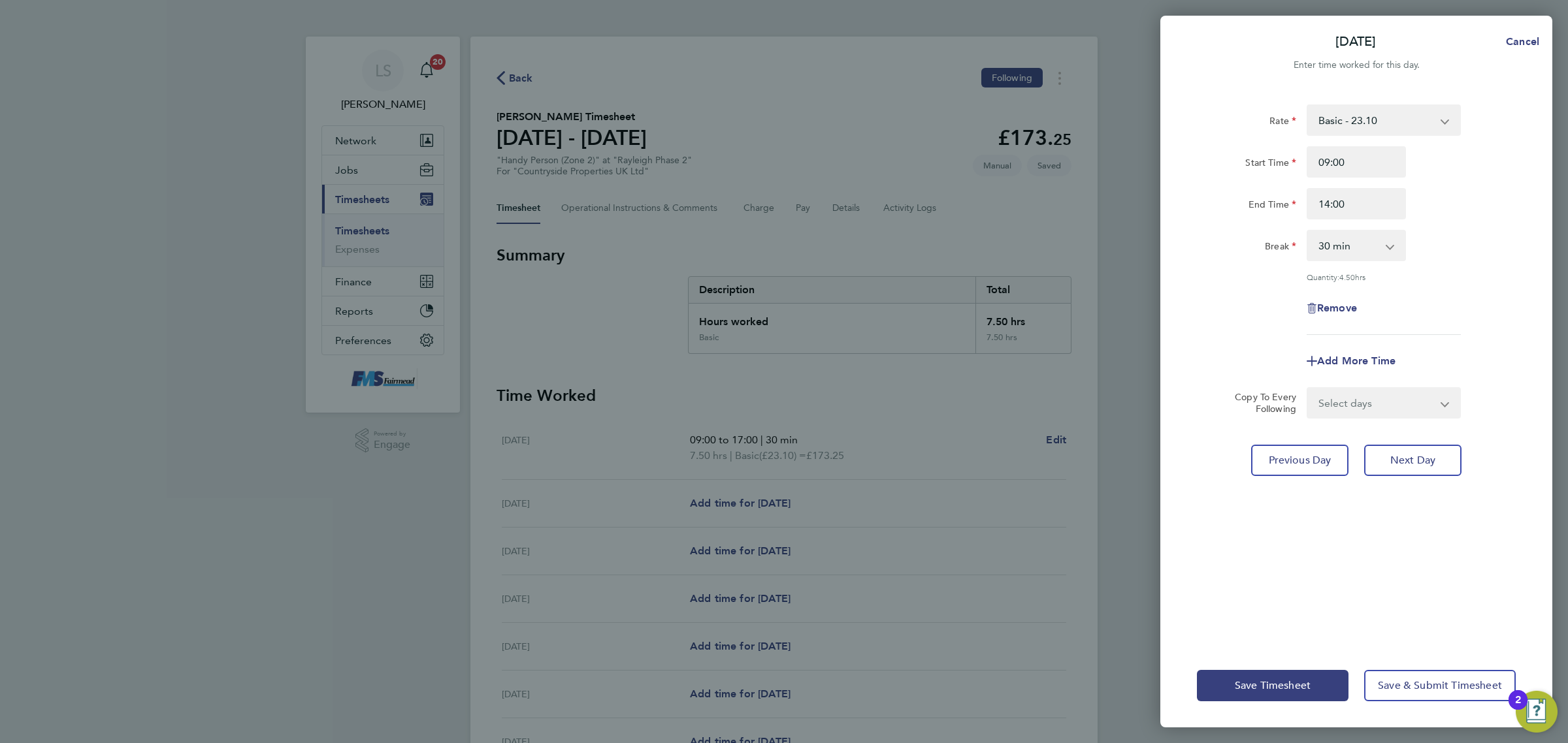
drag, startPoint x: 1501, startPoint y: 252, endPoint x: 1510, endPoint y: 243, distance: 12.7
click at [1507, 247] on div "Break 0 min 15 min 30 min 45 min 60 min 75 min 90 min" at bounding box center [1356, 245] width 330 height 31
click at [1239, 684] on span "Save Timesheet" at bounding box center [1273, 685] width 76 height 13
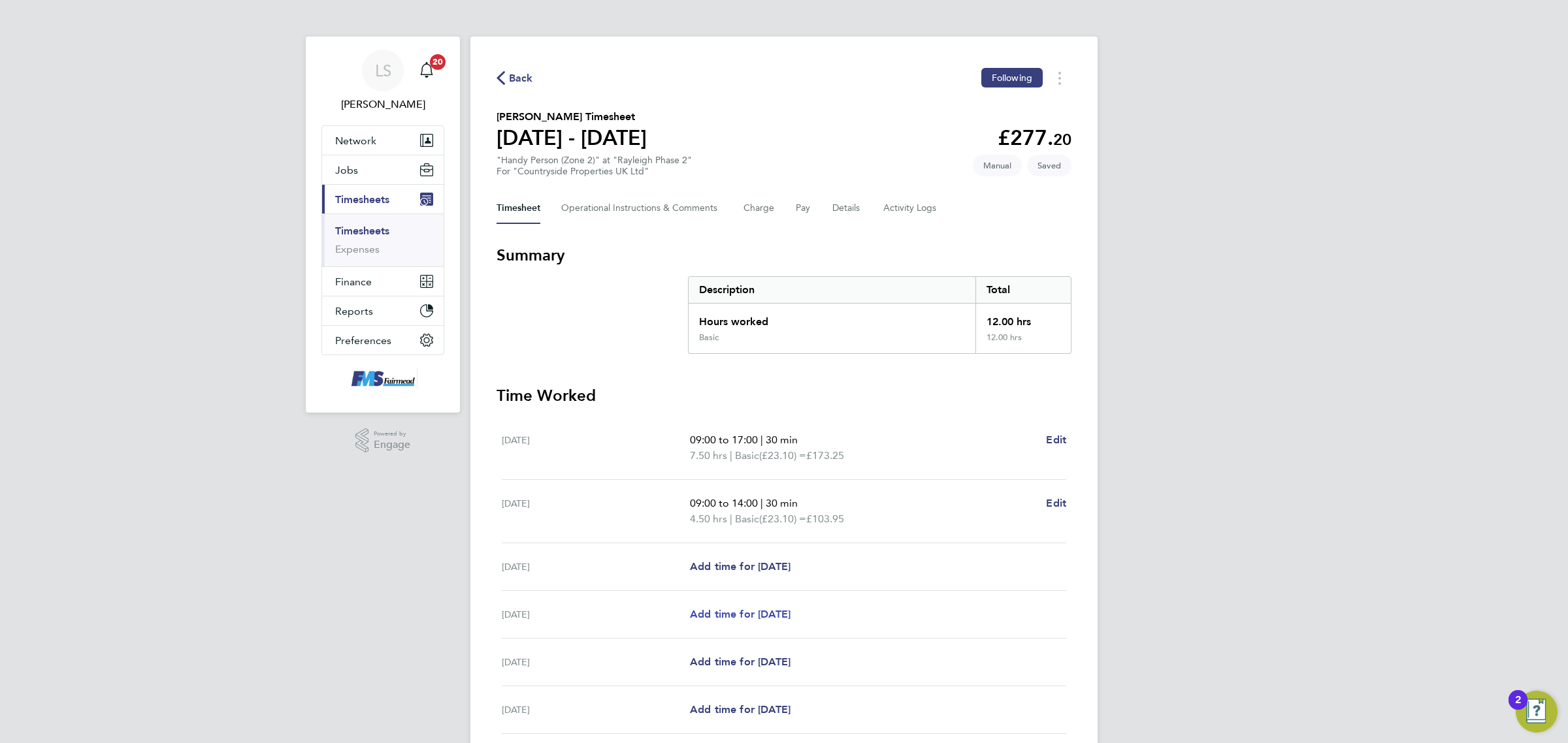
click at [745, 616] on span "Add time for [DATE]" at bounding box center [740, 615] width 101 height 12
select select "30"
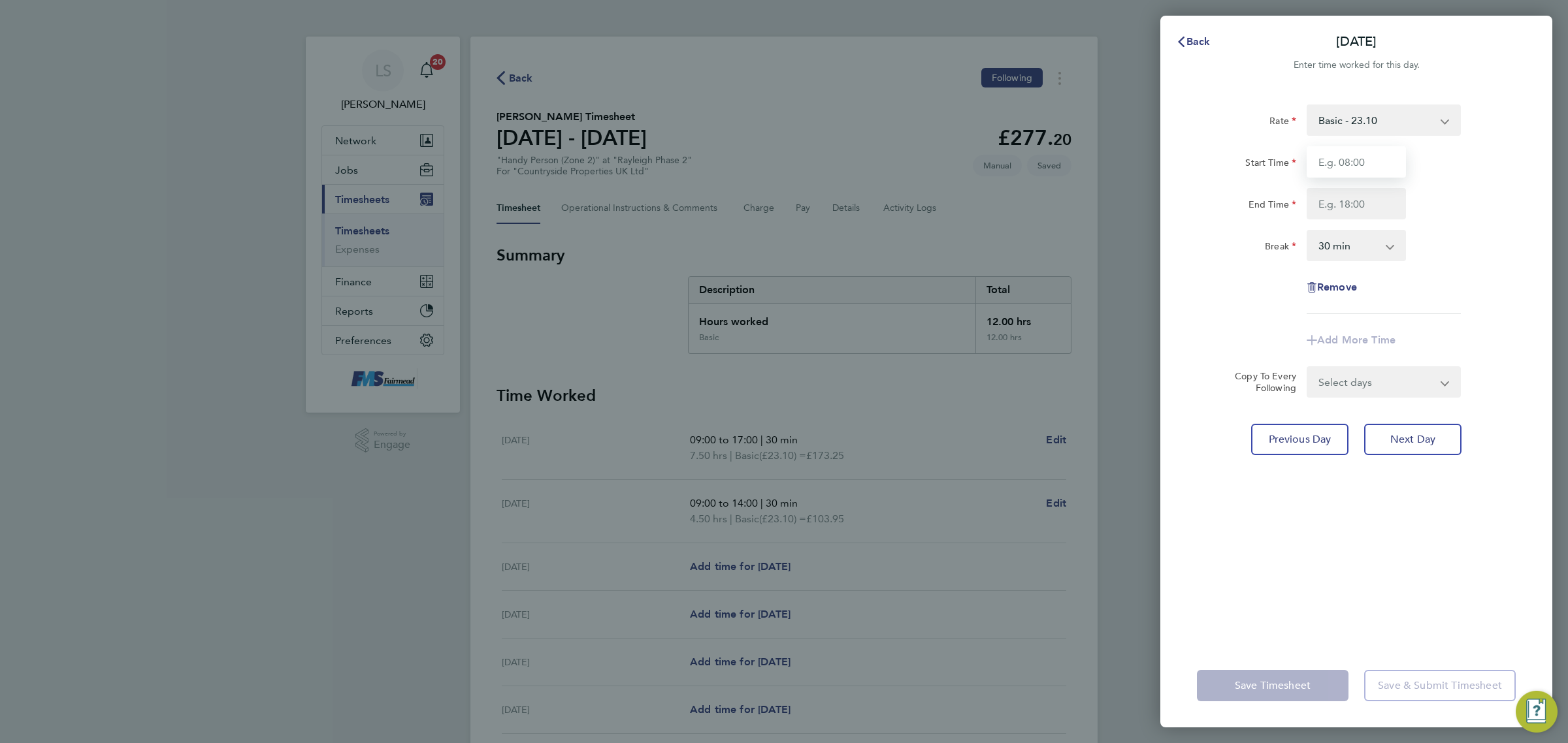
click at [1323, 154] on input "Start Time" at bounding box center [1357, 161] width 100 height 31
click at [1379, 163] on input "Start Time" at bounding box center [1357, 161] width 100 height 31
type input "09:00"
click at [1355, 191] on input "End Time" at bounding box center [1357, 203] width 100 height 31
type input "1"
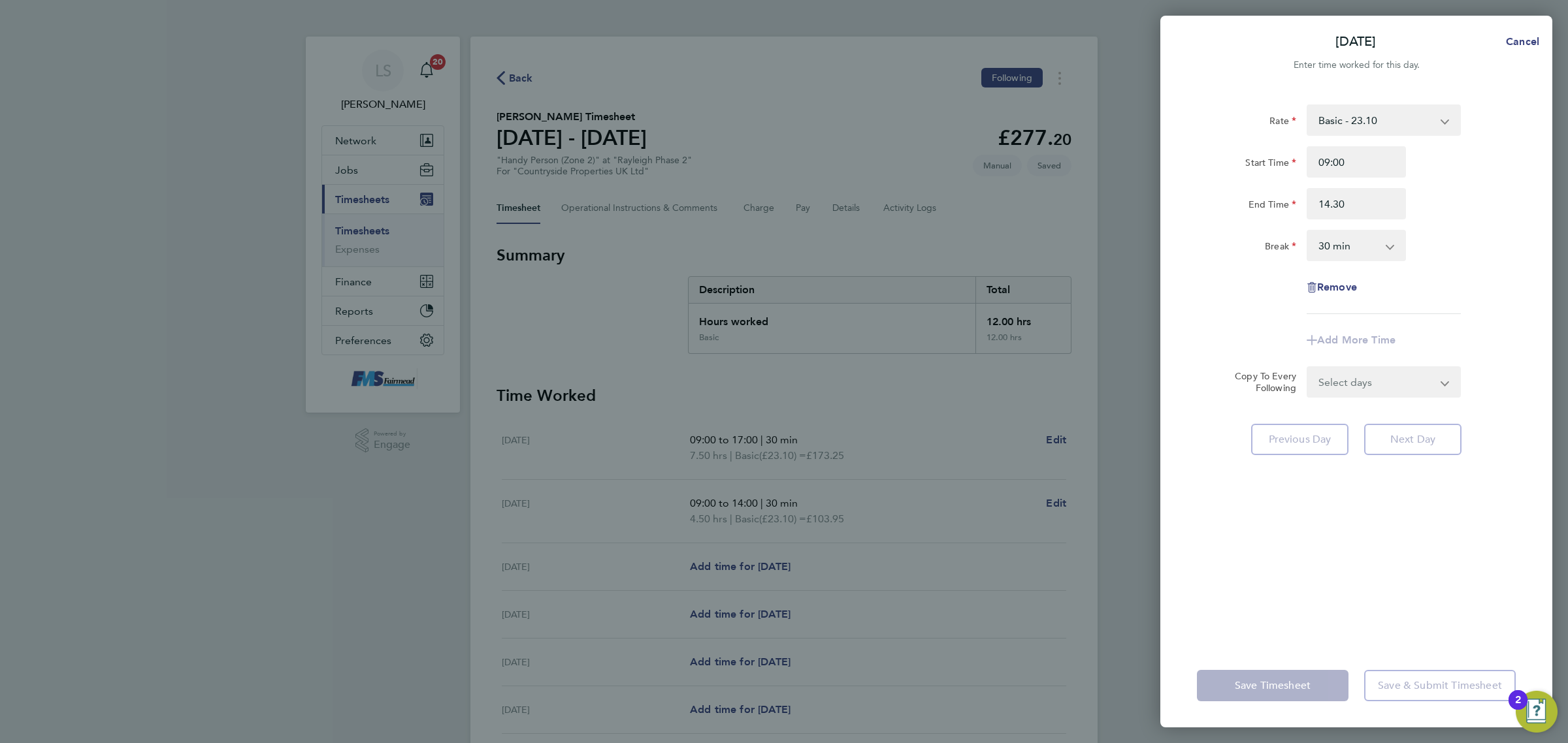
type input "14:30"
click at [1470, 207] on div "End Time 14:30" at bounding box center [1356, 203] width 330 height 31
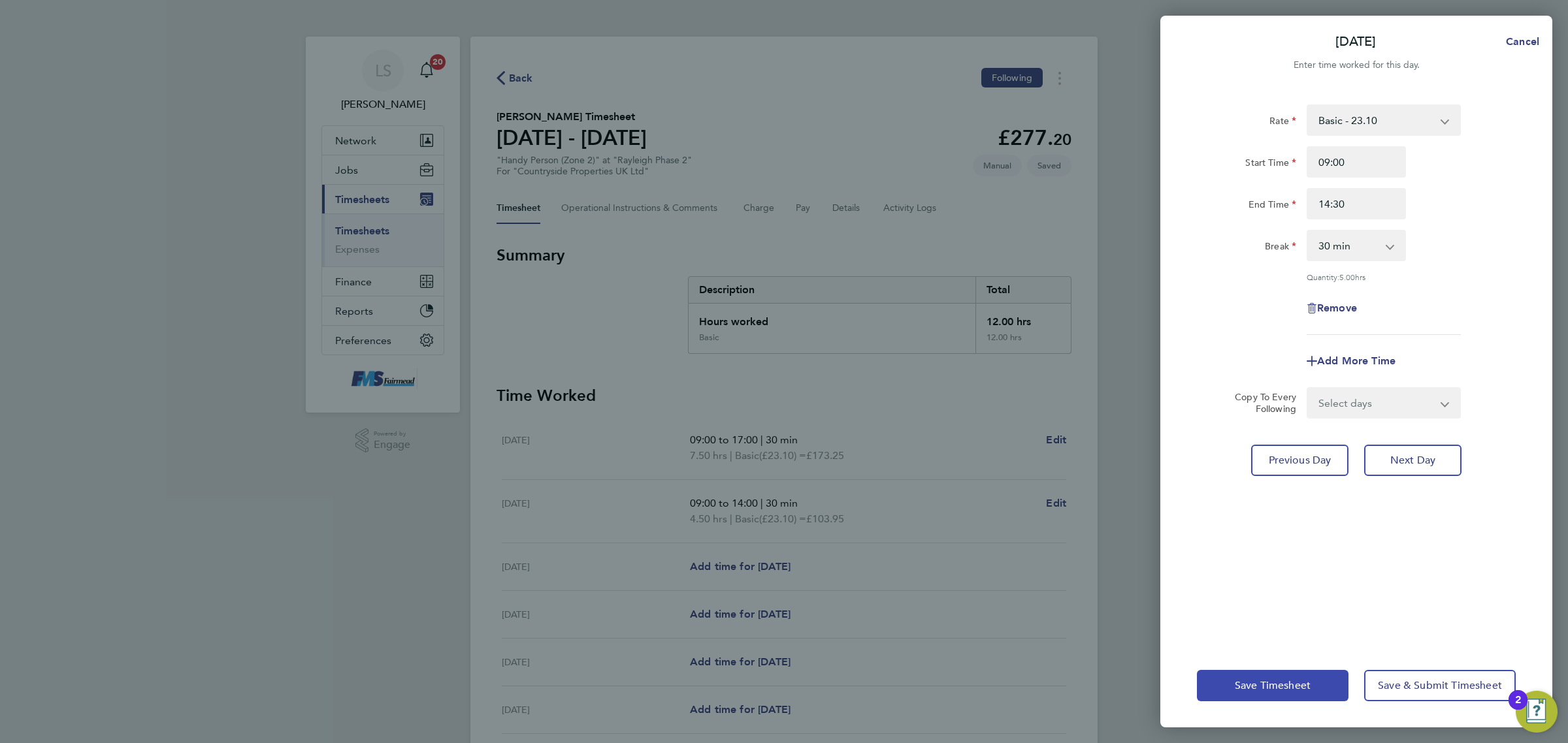
click at [1269, 683] on span "Save Timesheet" at bounding box center [1273, 685] width 76 height 13
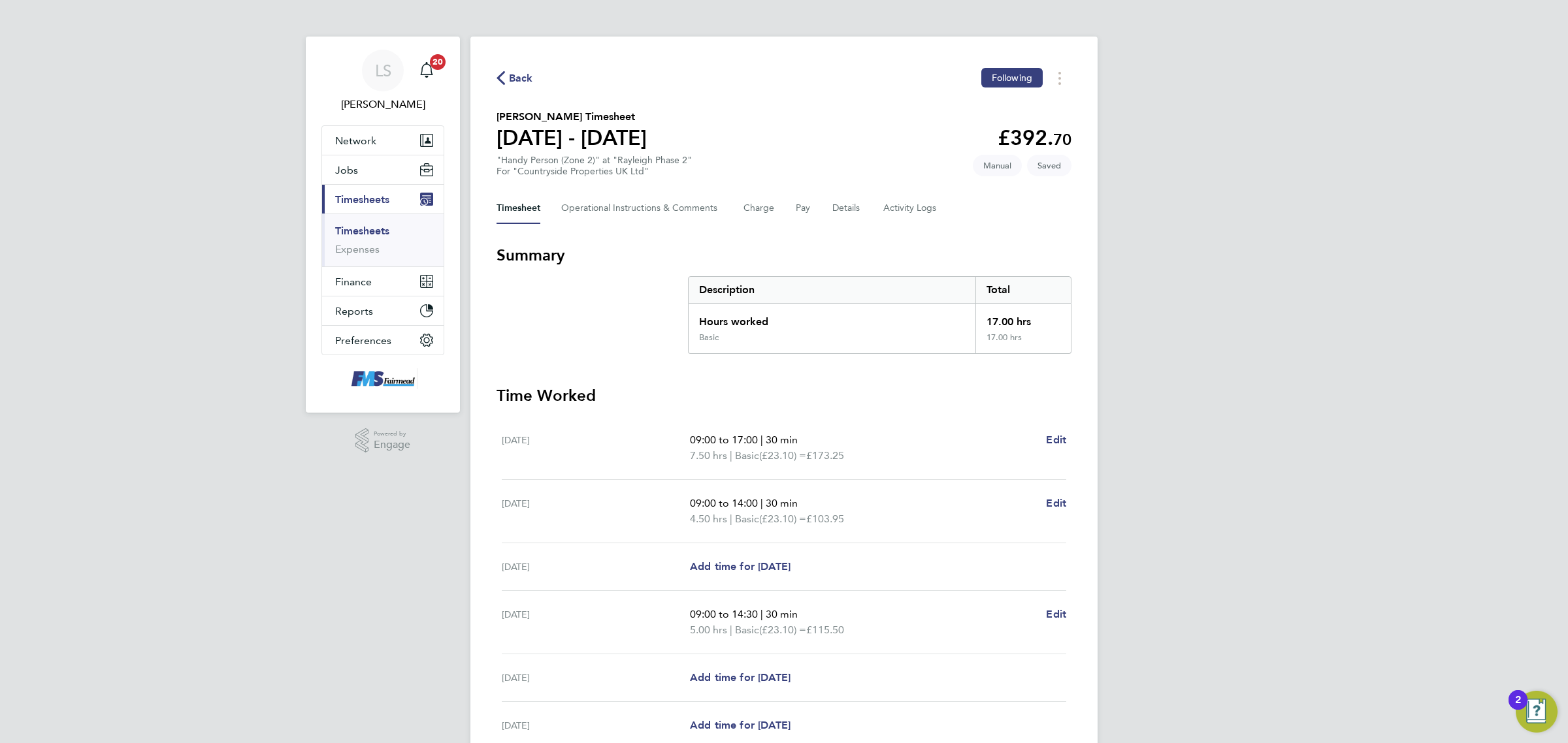
scroll to position [82, 0]
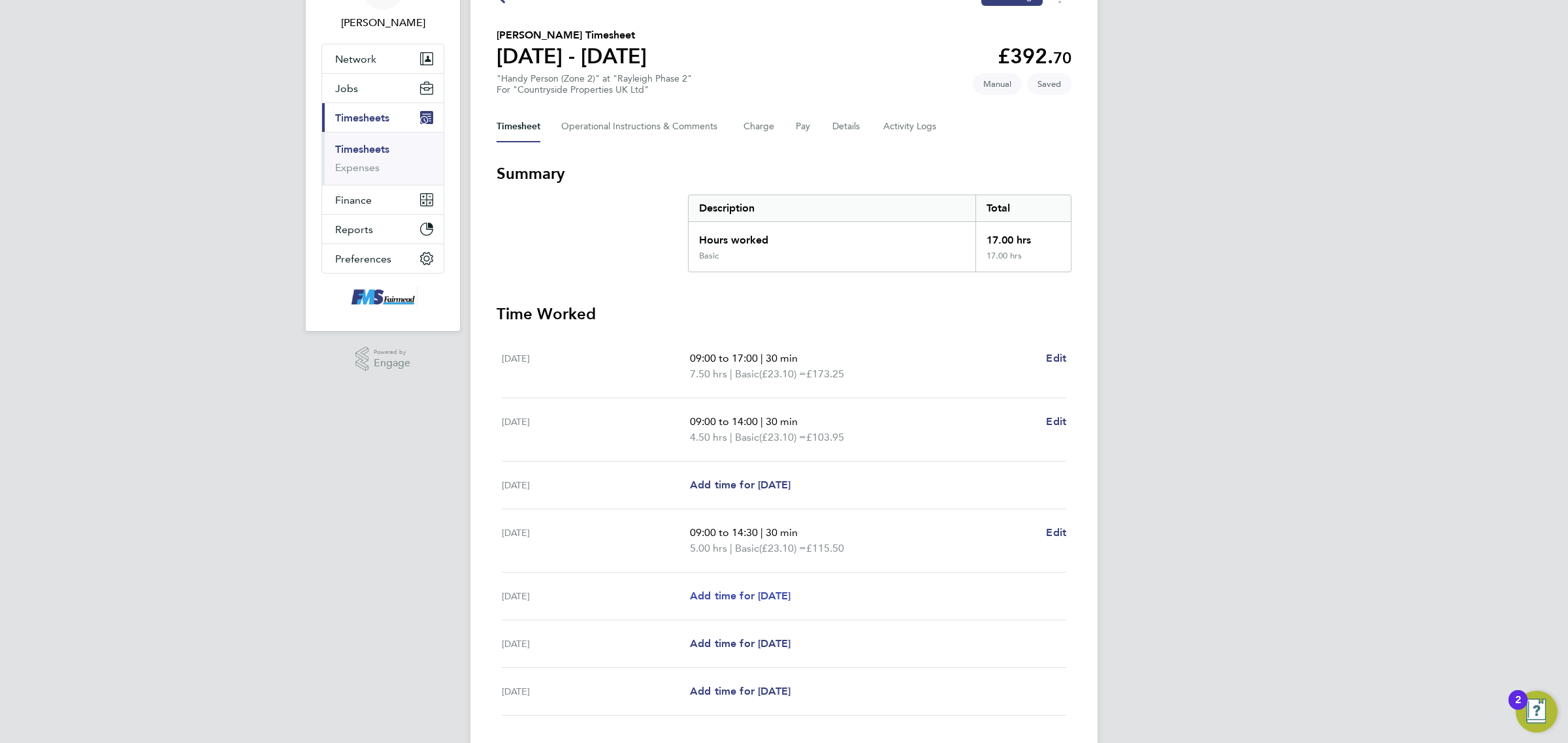
click at [758, 590] on link "Add time for [DATE]" at bounding box center [740, 597] width 101 height 16
select select "30"
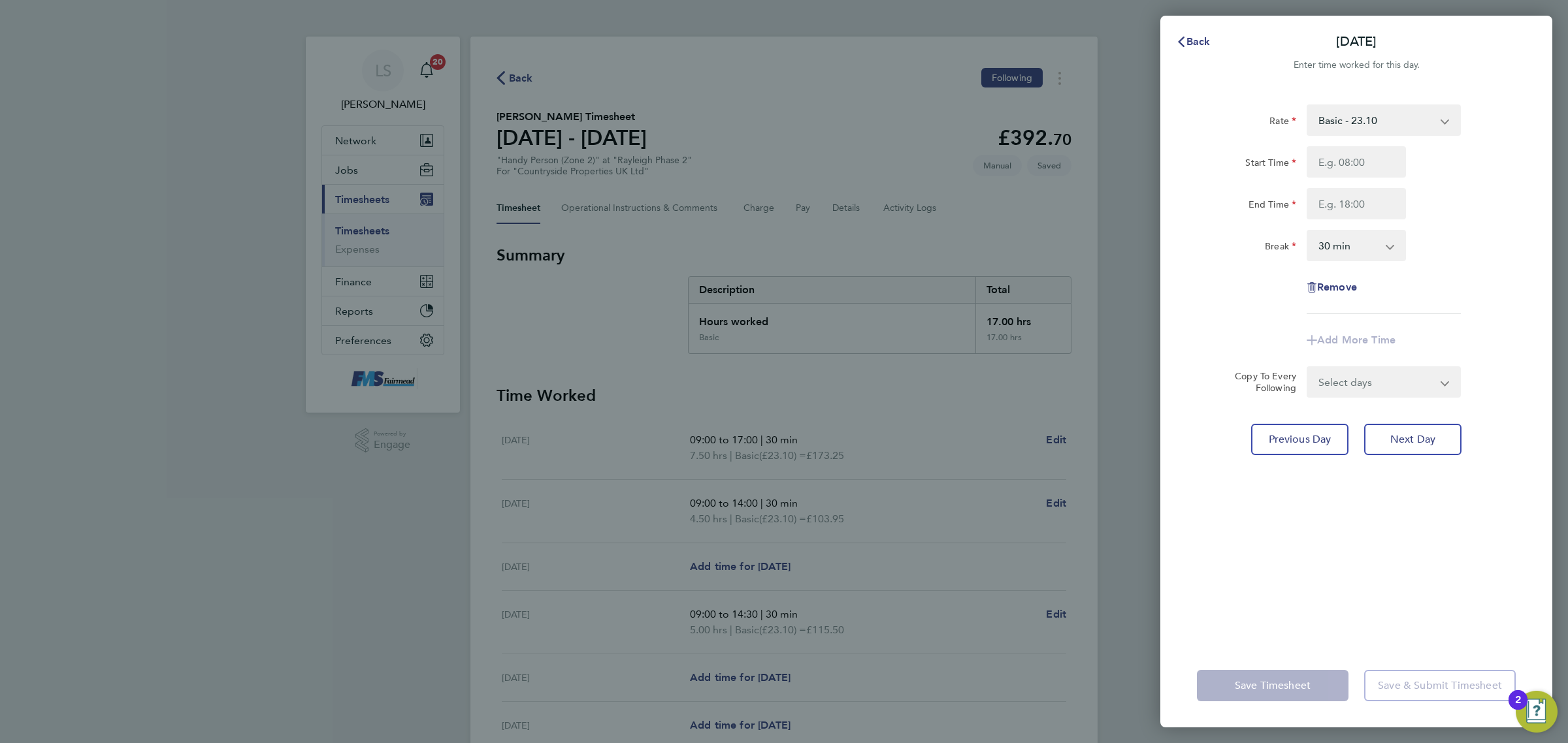
click at [1391, 175] on div "Start Time End Time" at bounding box center [1356, 182] width 330 height 73
click at [1387, 166] on input "Start Time" at bounding box center [1357, 161] width 100 height 31
type input "09:00"
click at [1328, 203] on input "End Time" at bounding box center [1357, 203] width 100 height 31
type input "14:30"
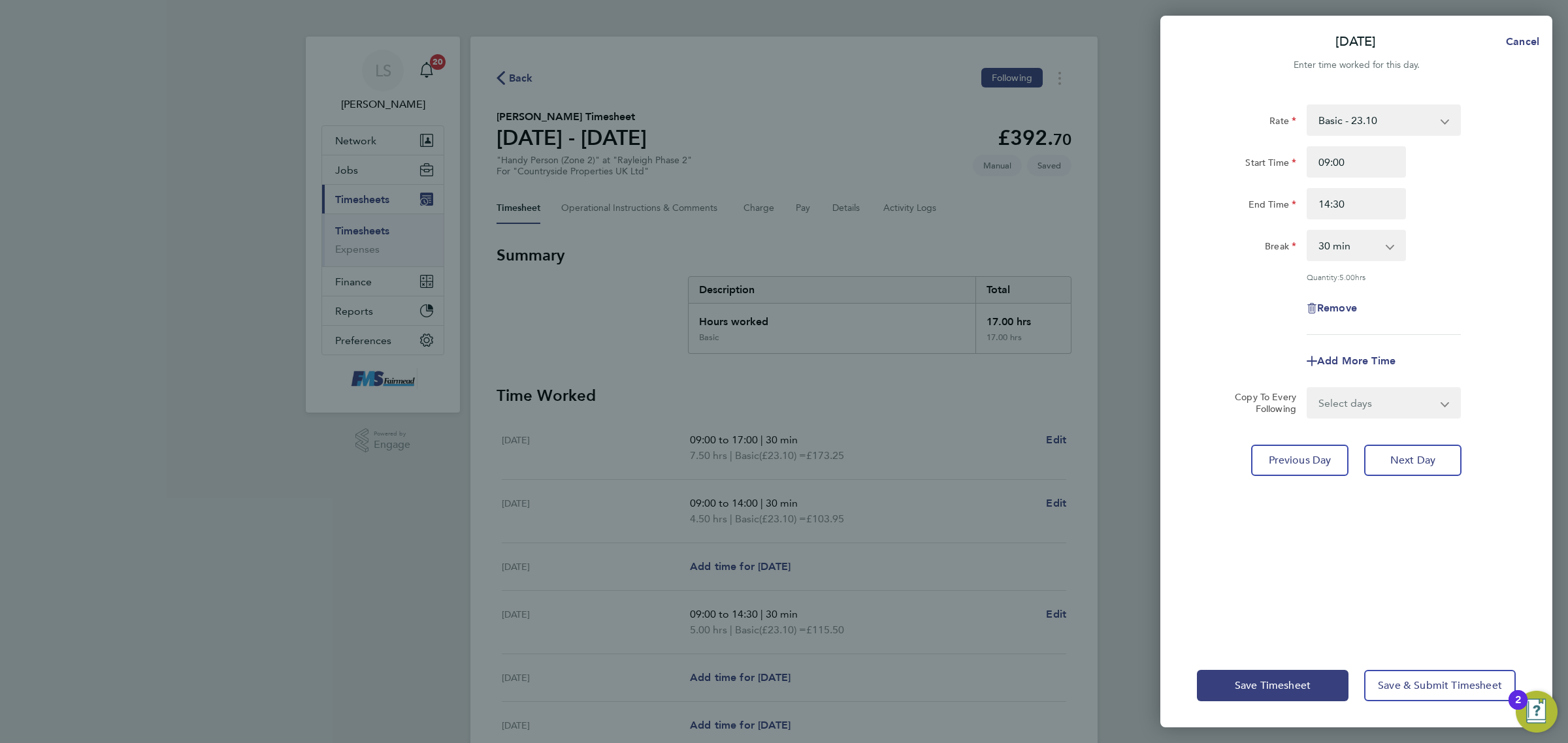
click at [1496, 199] on div "End Time 14:30" at bounding box center [1356, 203] width 330 height 31
click at [1217, 674] on button "Save Timesheet" at bounding box center [1273, 685] width 151 height 31
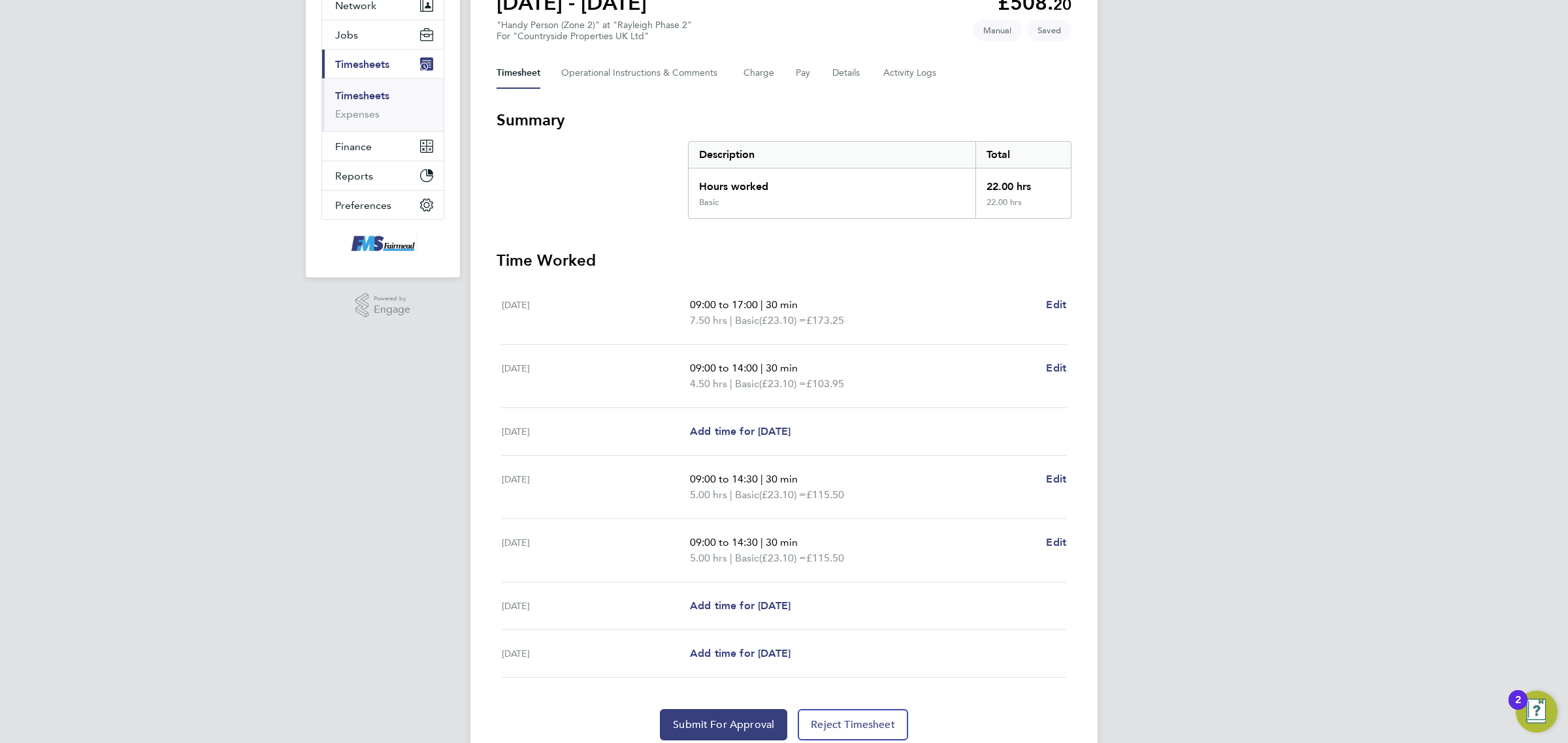
scroll to position [186, 0]
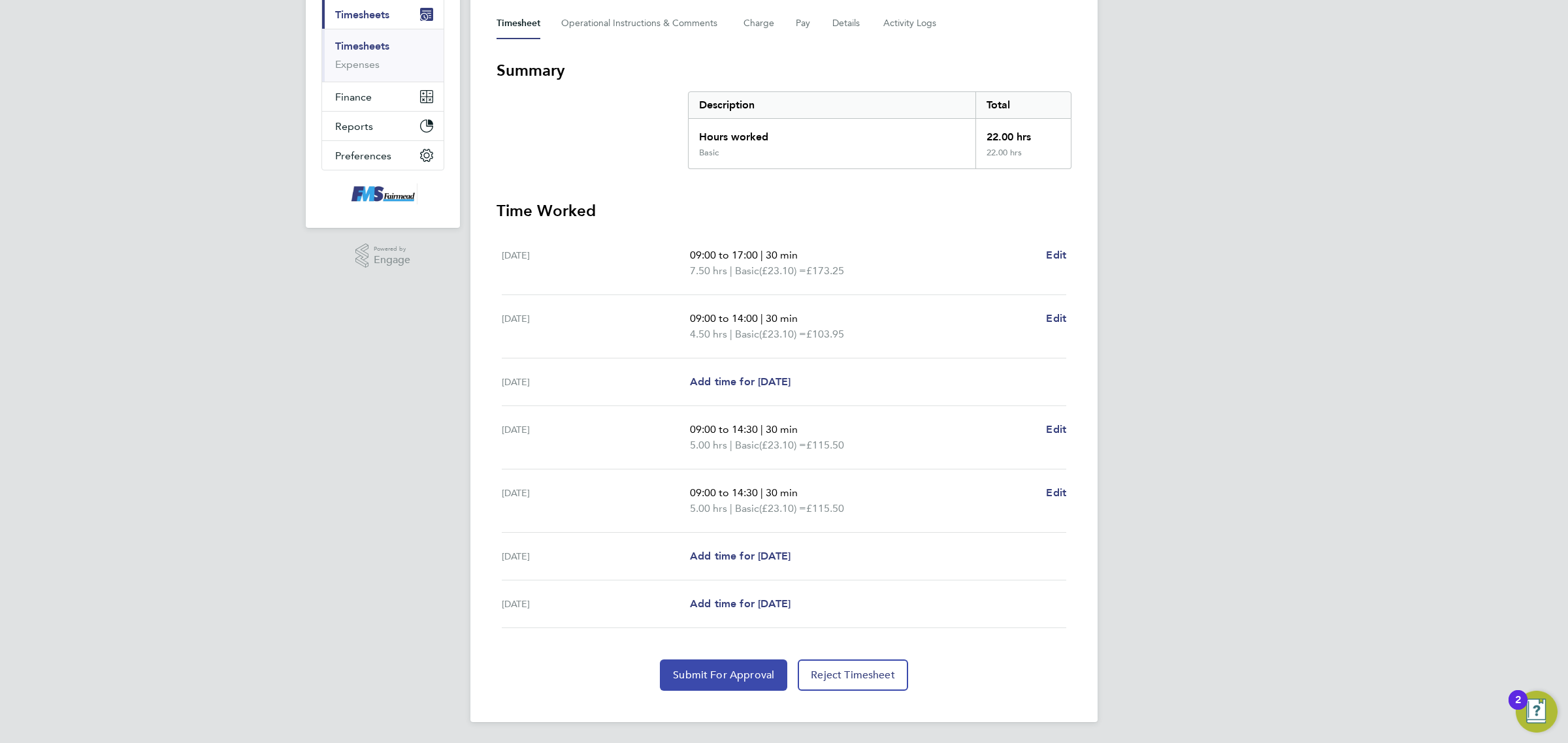
click at [723, 673] on span "Submit For Approval" at bounding box center [724, 675] width 102 height 13
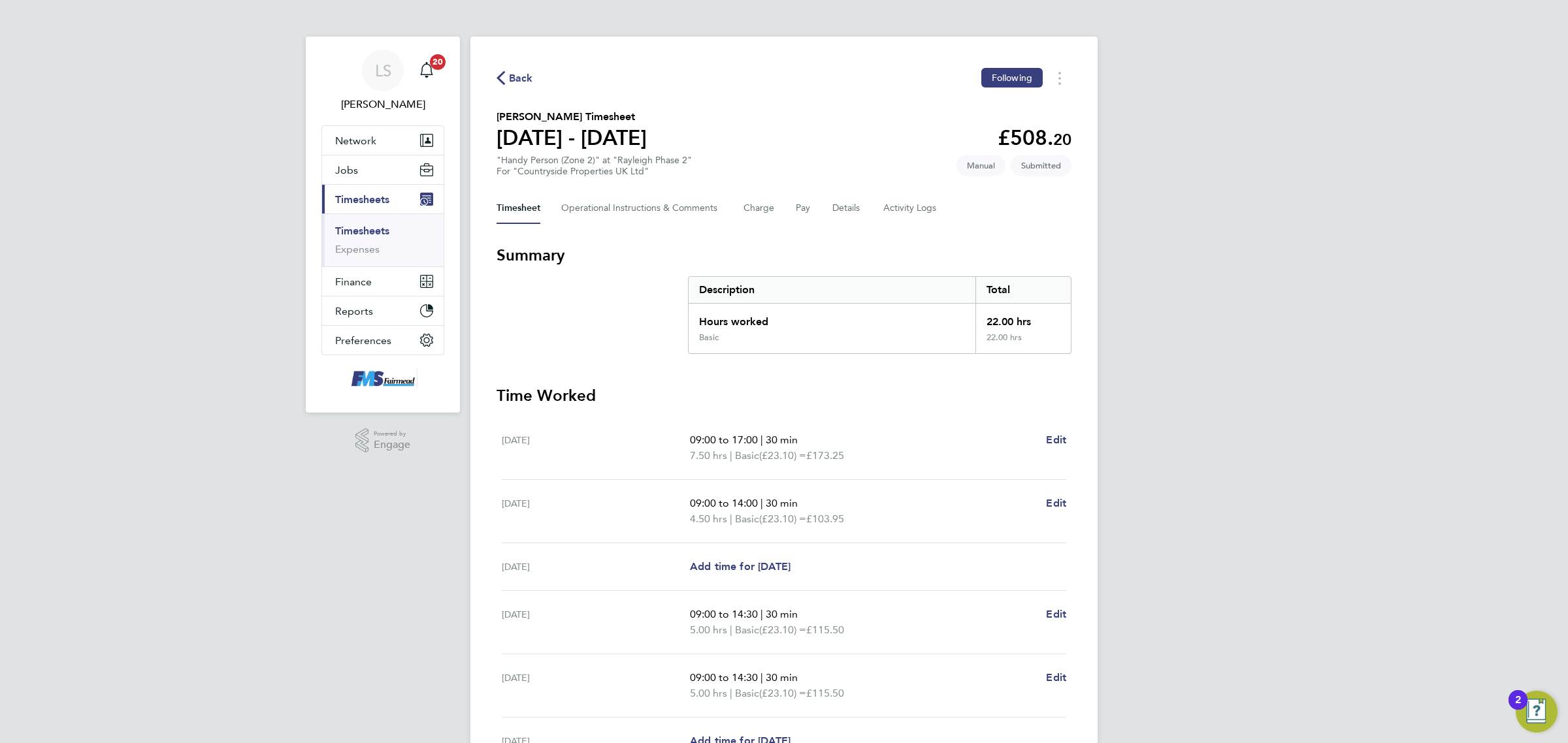
click at [381, 229] on link "Timesheets" at bounding box center [362, 231] width 54 height 12
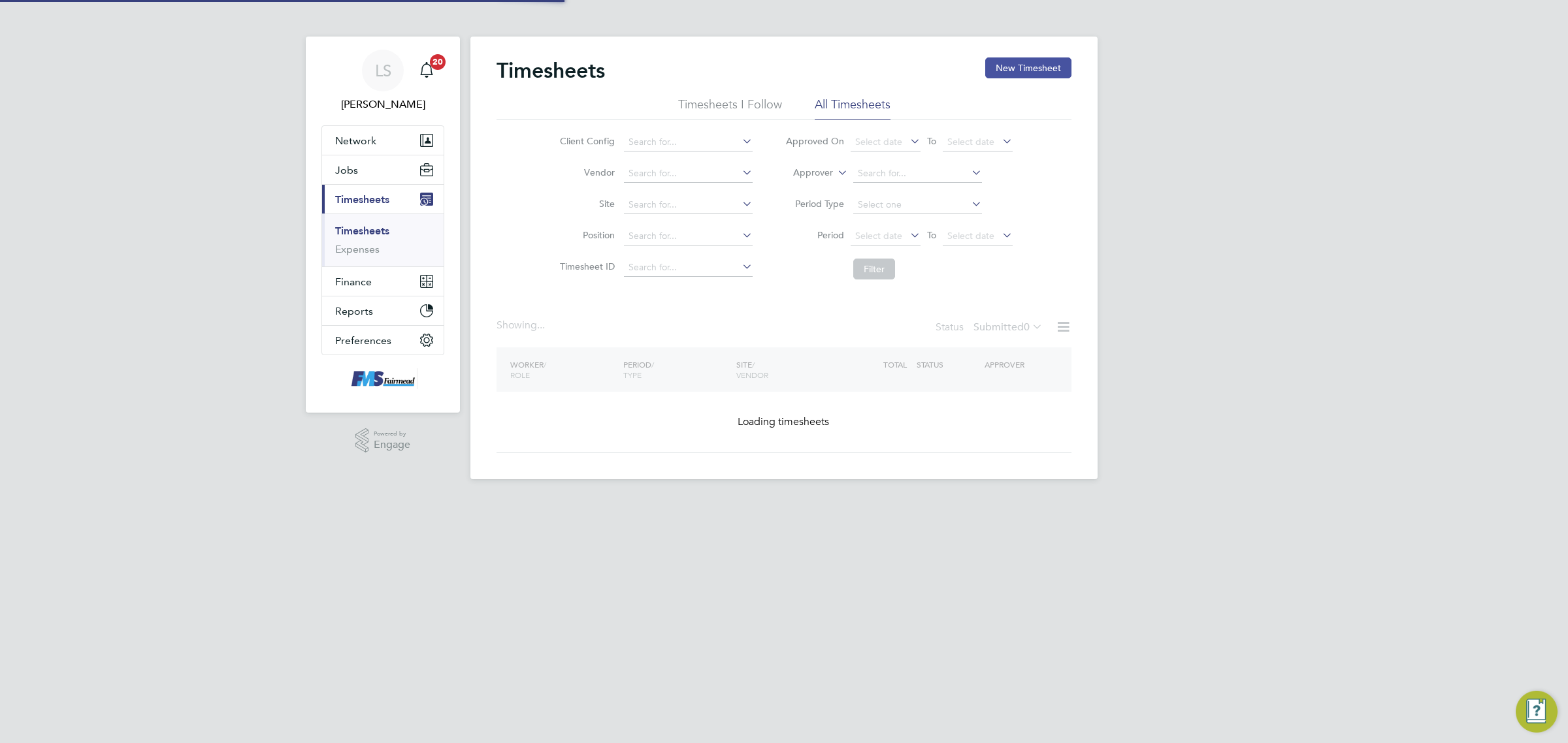
click at [1046, 64] on button "New Timesheet" at bounding box center [1028, 68] width 87 height 21
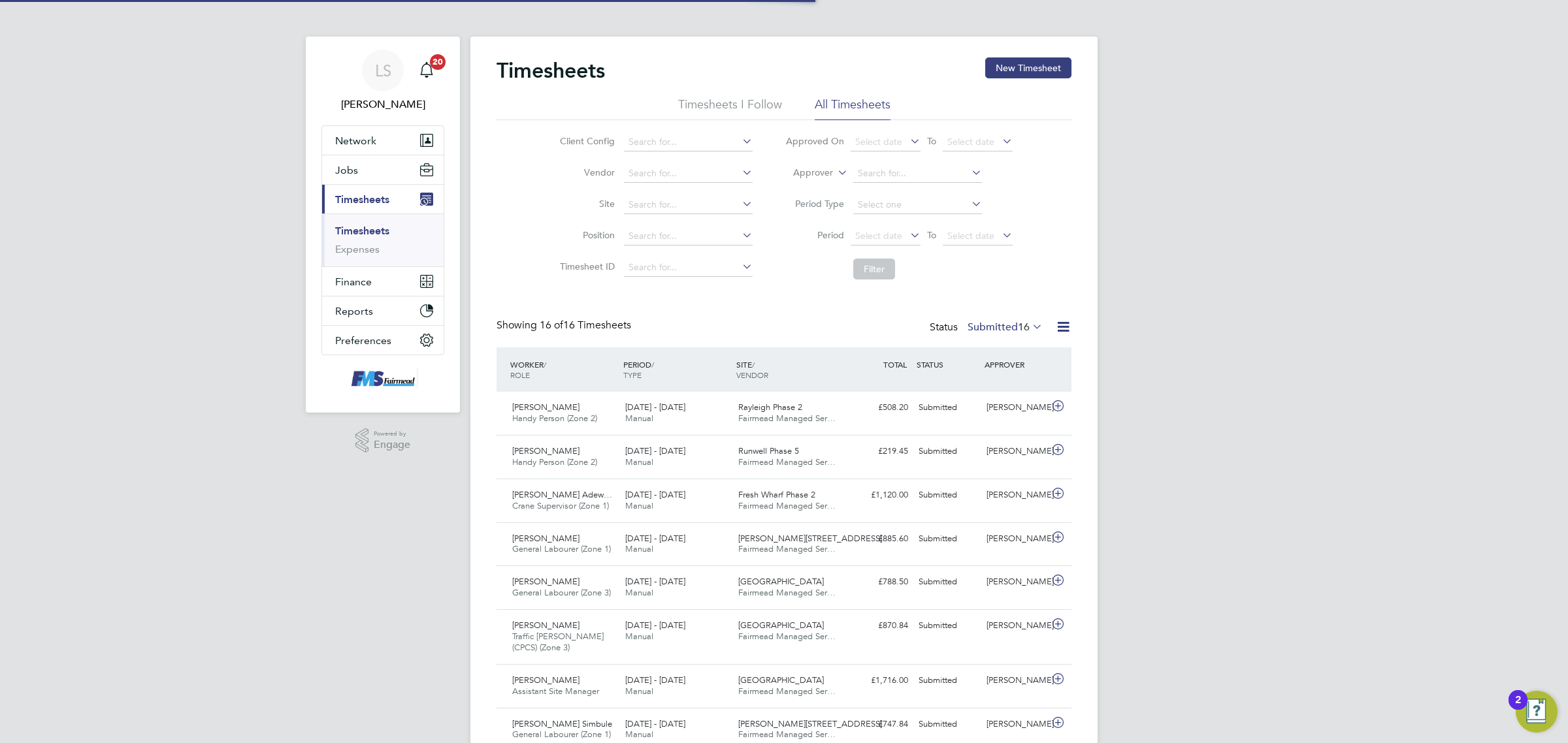
scroll to position [33, 113]
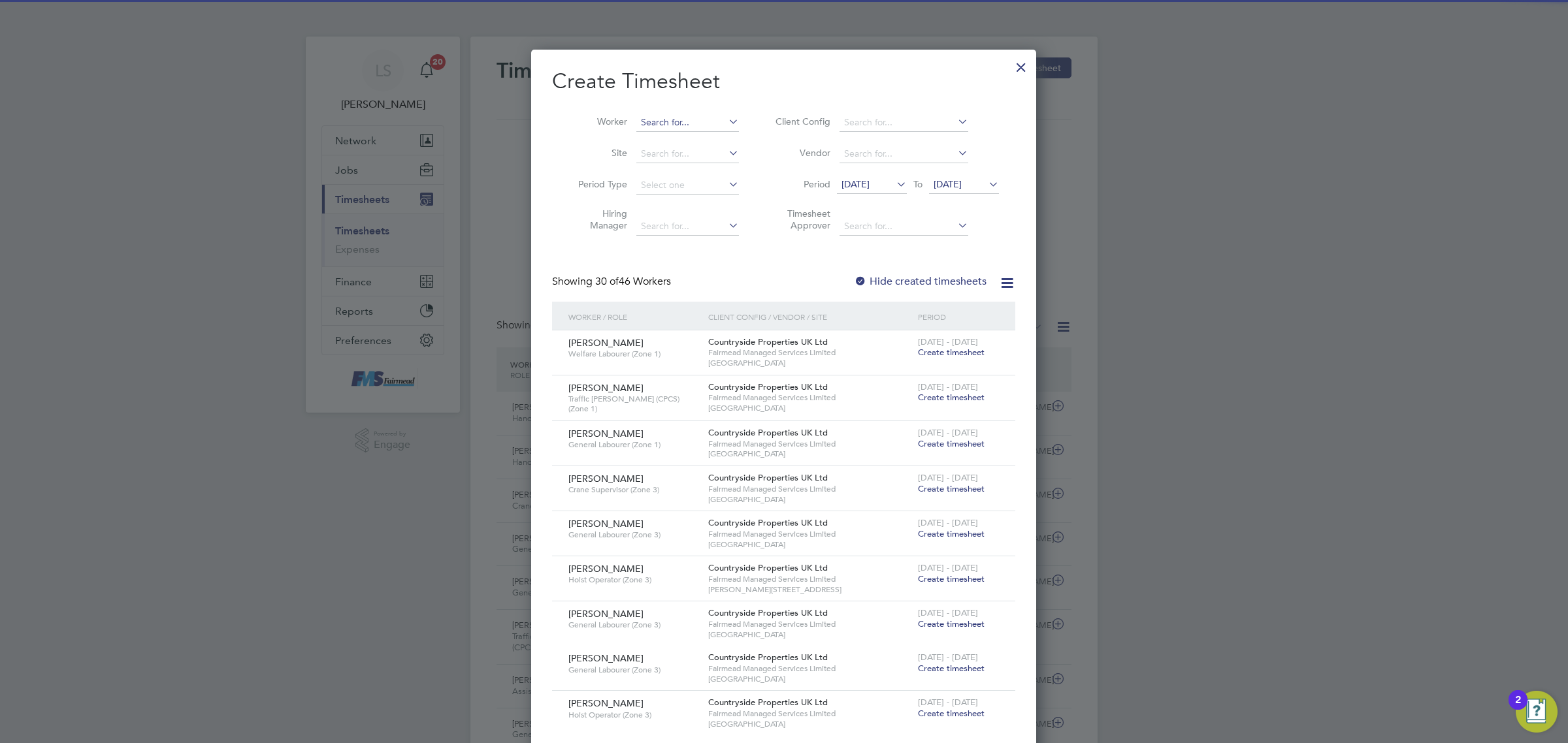
click at [671, 119] on input at bounding box center [687, 123] width 103 height 18
click at [709, 131] on li "Petron ela Luca" at bounding box center [692, 140] width 115 height 18
type input "Petronela Luca"
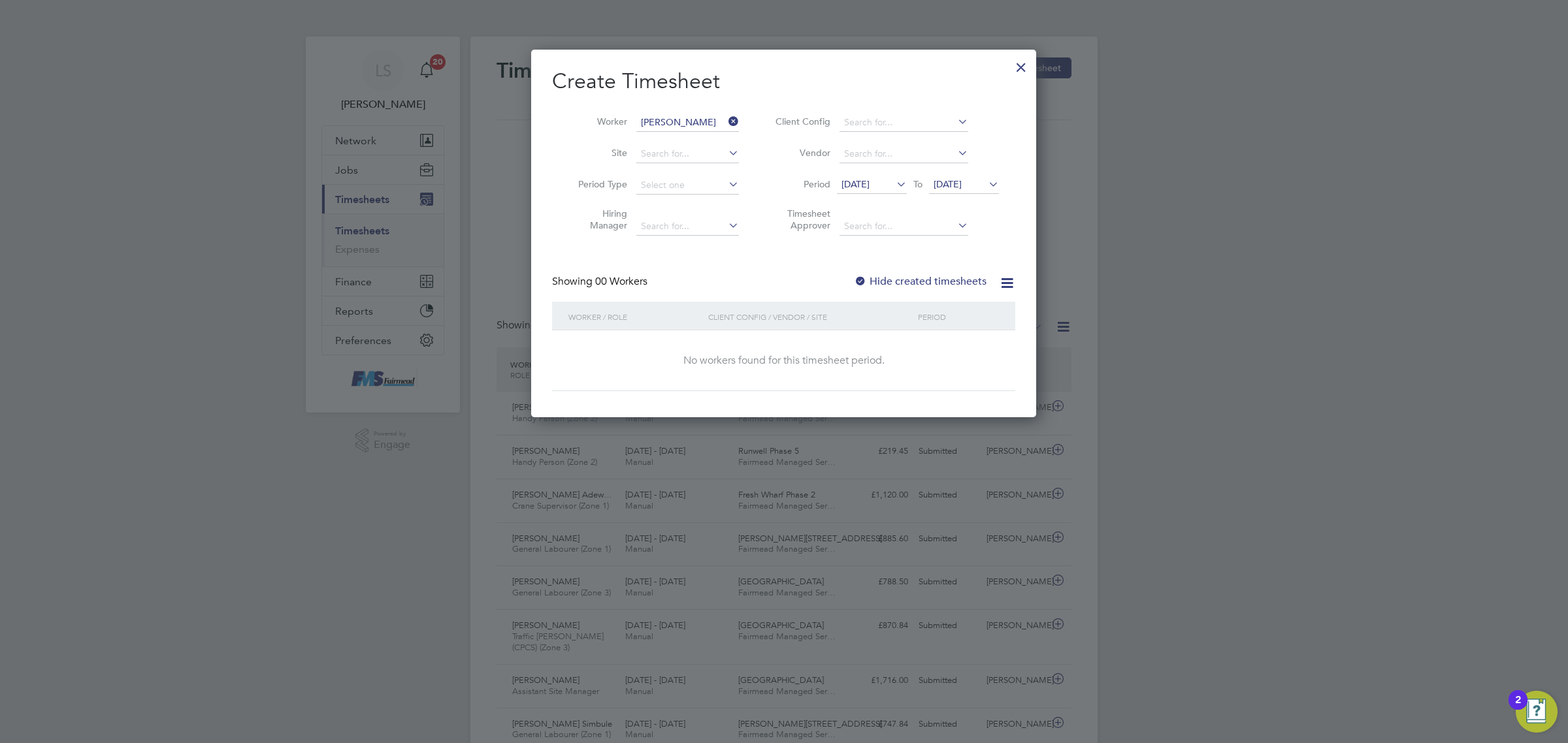
click at [705, 118] on input "Petronela Luca" at bounding box center [687, 123] width 103 height 18
click at [705, 118] on input at bounding box center [687, 123] width 103 height 18
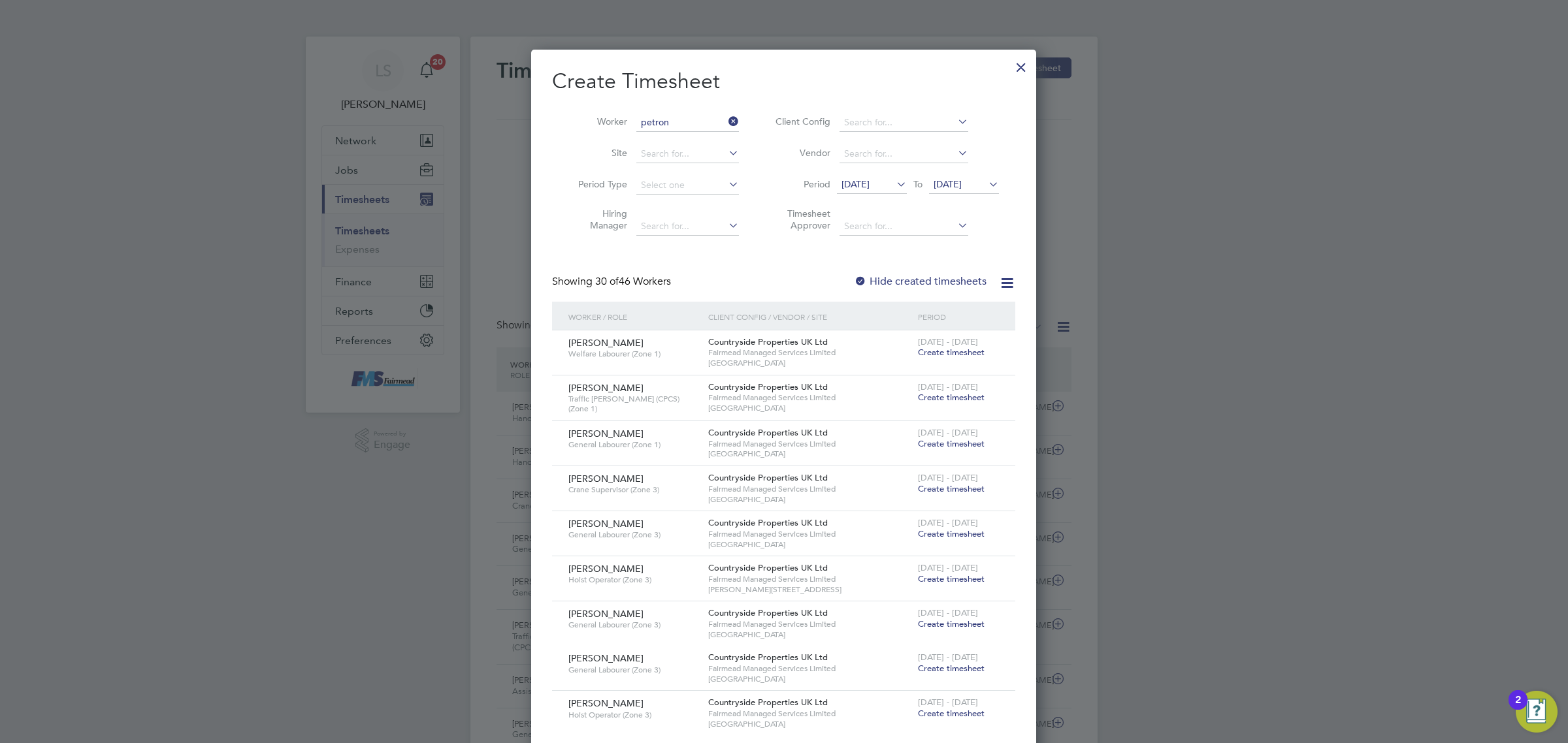
click at [720, 154] on li "Petron ela Apostol" at bounding box center [692, 158] width 115 height 18
type input "[PERSON_NAME]"
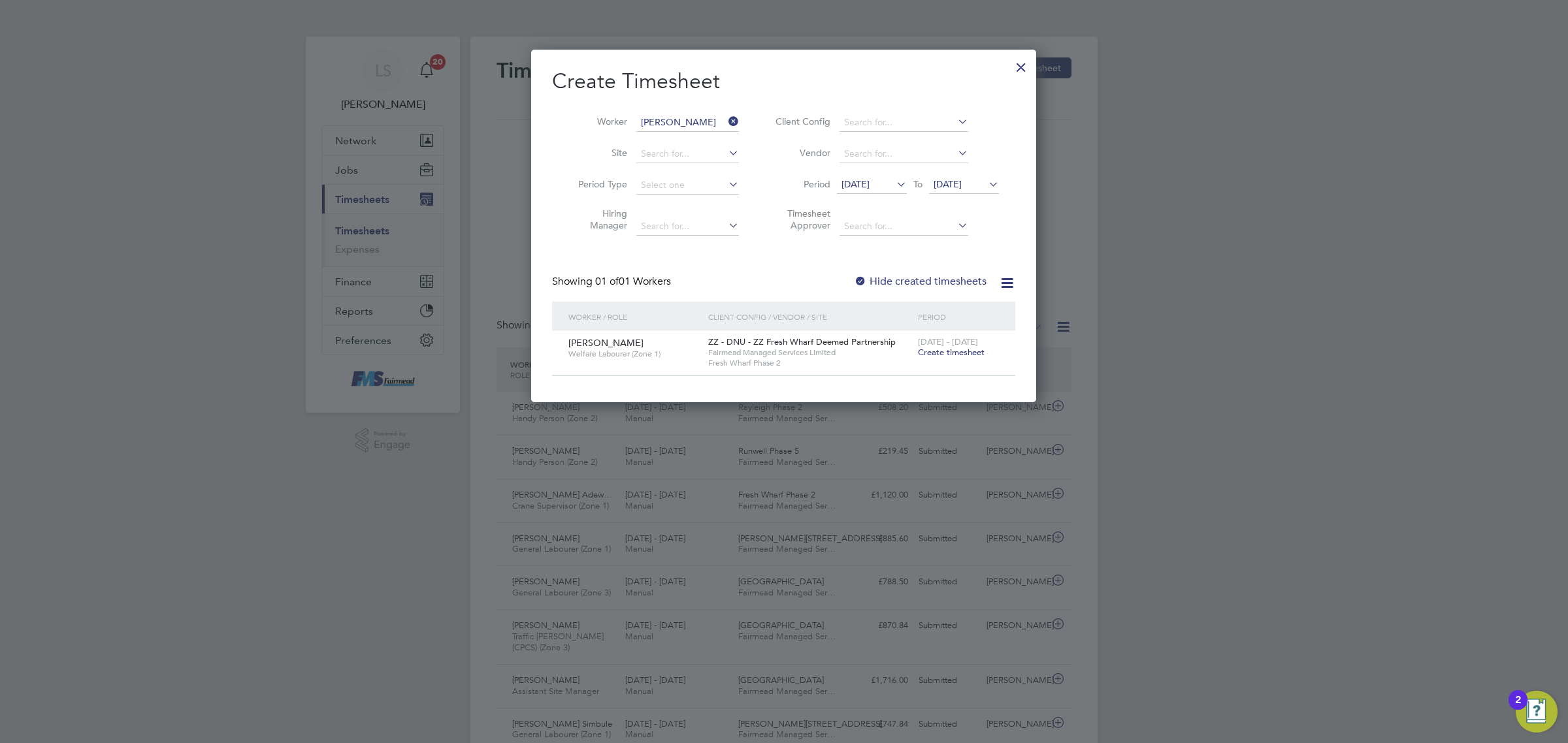
click at [960, 350] on span "Create timesheet" at bounding box center [951, 352] width 67 height 11
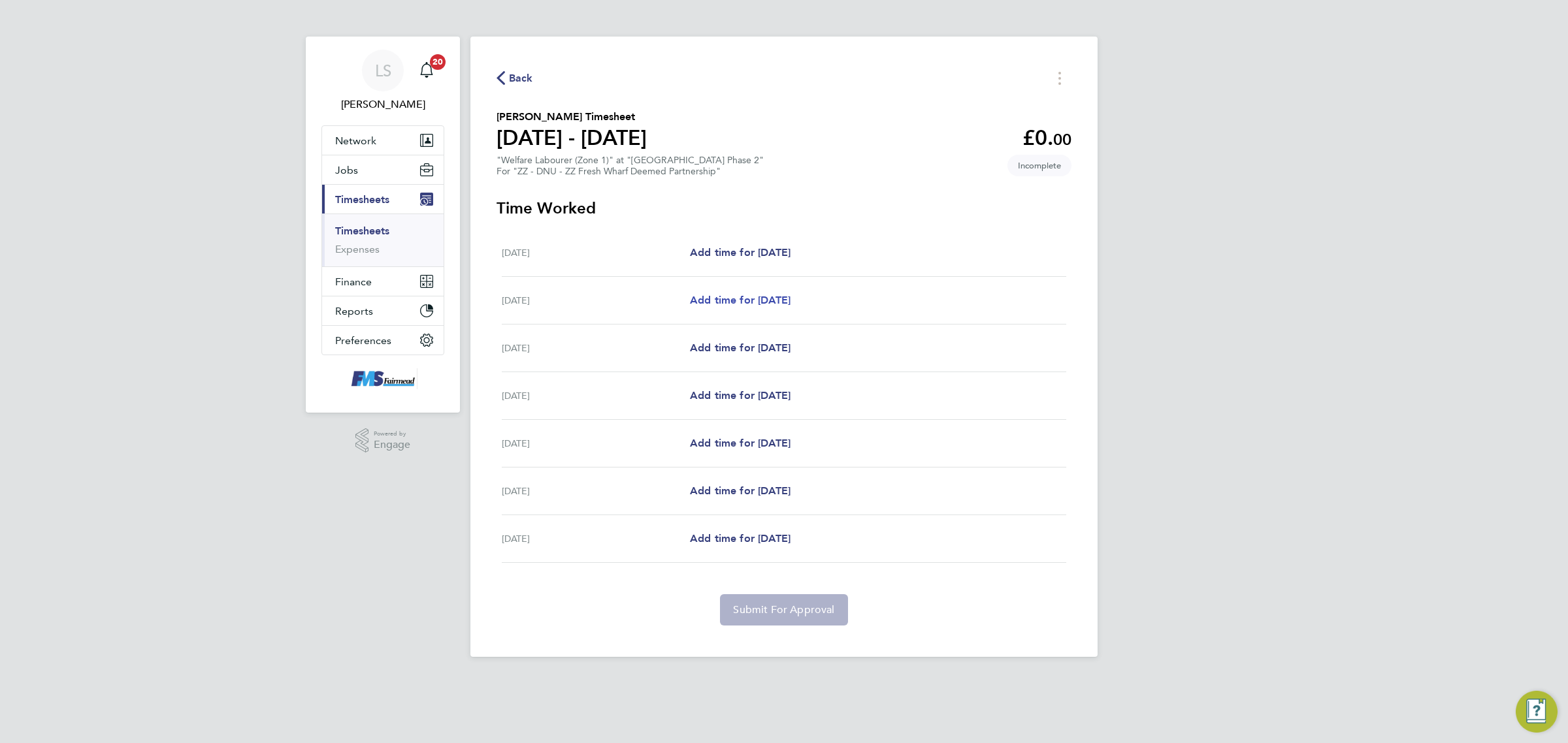
click at [710, 303] on span "Add time for [DATE]" at bounding box center [740, 300] width 101 height 12
select select "30"
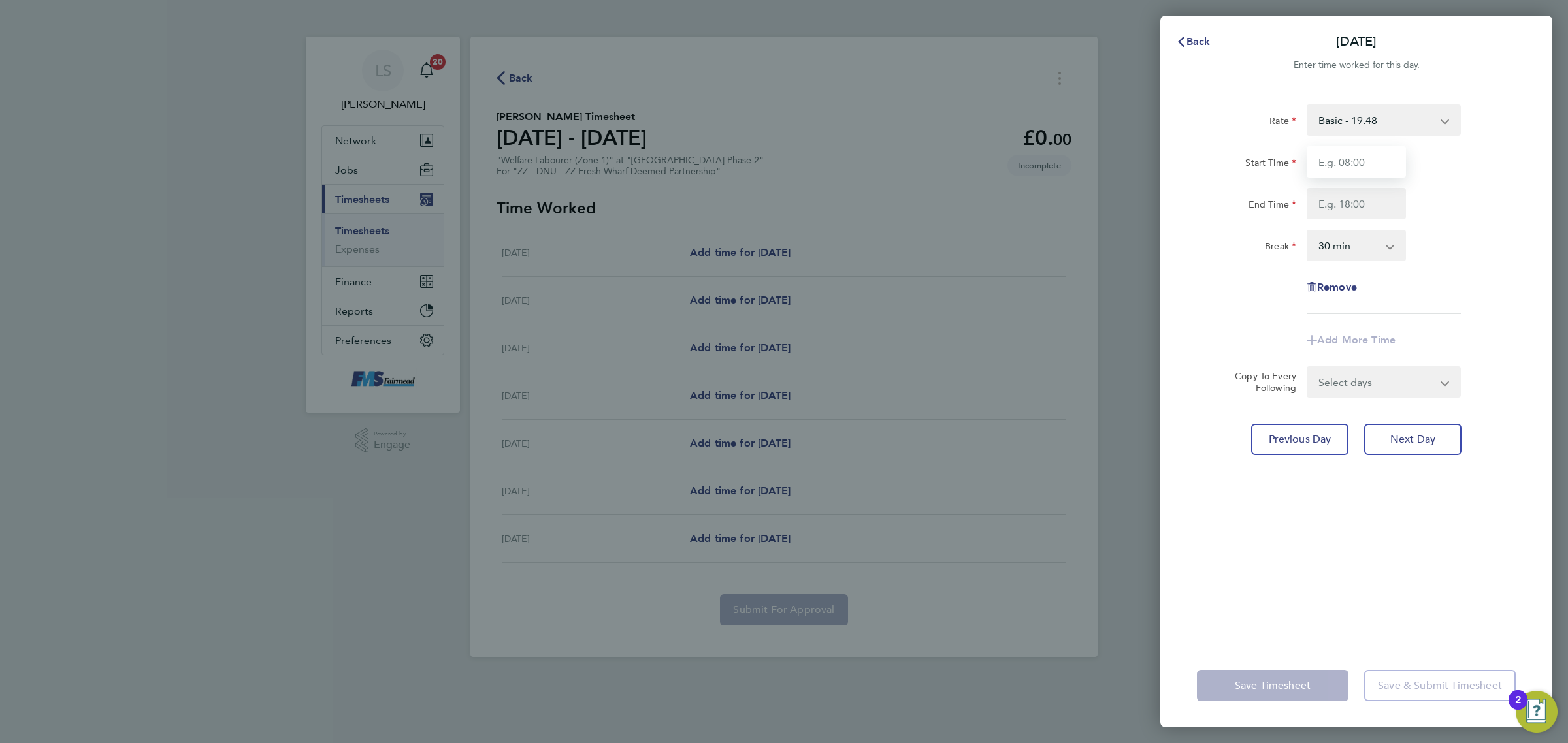
click at [1381, 162] on input "Start Time" at bounding box center [1357, 161] width 100 height 31
type input "07:30"
click at [1331, 196] on input "End Time" at bounding box center [1357, 203] width 100 height 31
type input "17:00"
click at [1380, 380] on form "Rate Basic - 19.48 Start Time 07:30 End Time 17:00 Break 0 min 15 min 30 min 45…" at bounding box center [1357, 251] width 319 height 294
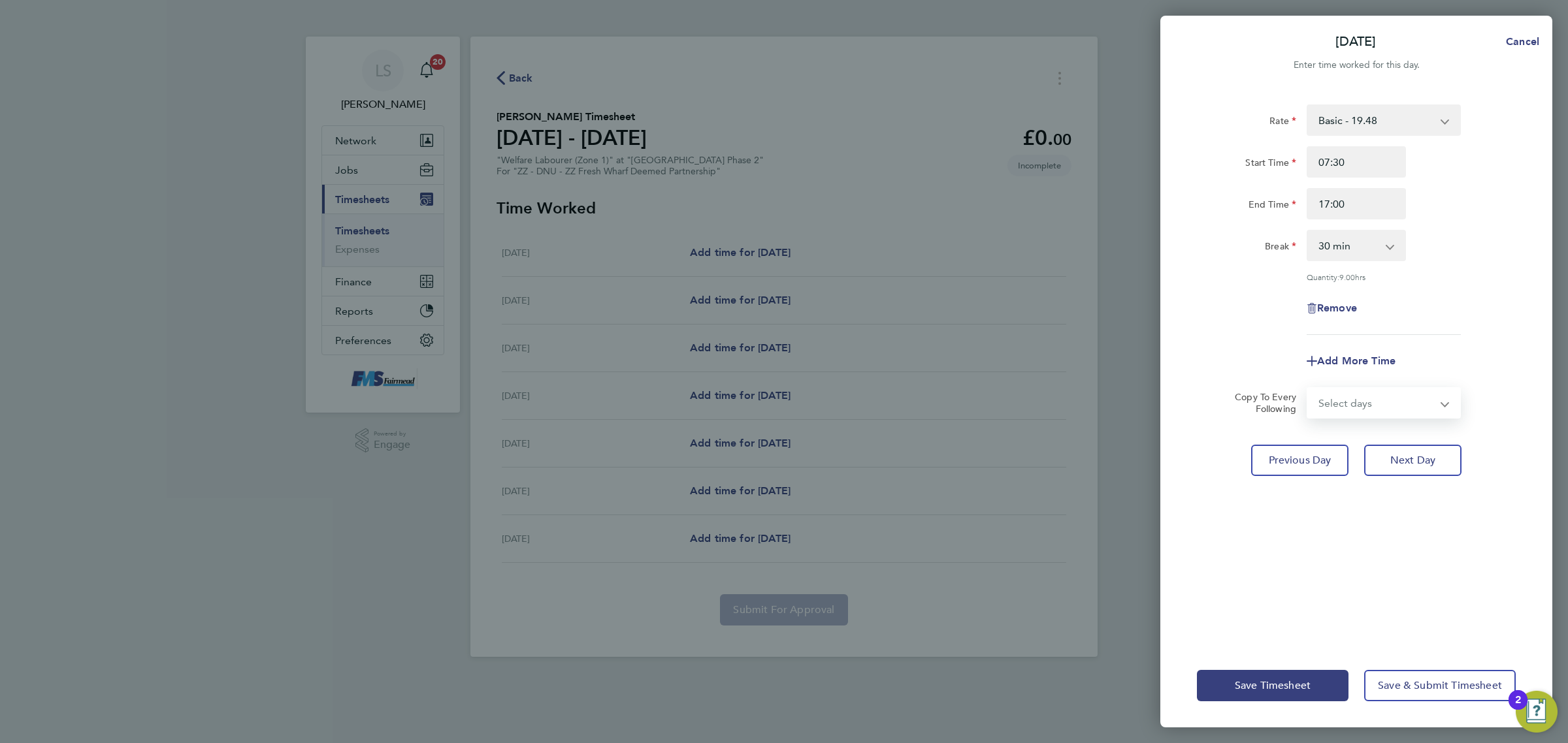
select select "WEEKDAY"
click at [1308, 388] on select "Select days Day Weekday (Mon-Fri) Weekend (Sat-Sun) [DATE] [DATE] [DATE] [DATE]…" at bounding box center [1377, 402] width 137 height 29
select select "[DATE]"
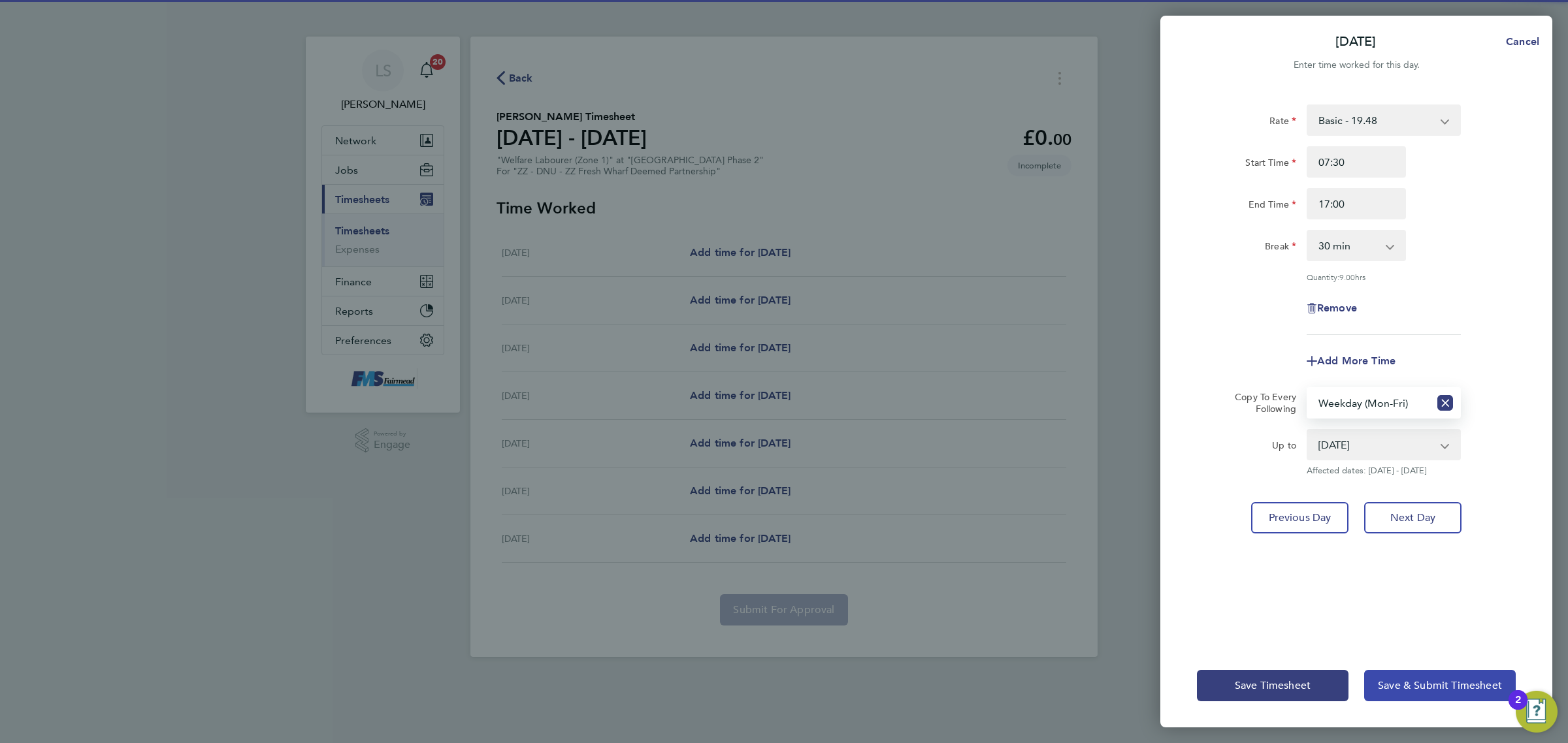
click at [1423, 689] on span "Save & Submit Timesheet" at bounding box center [1439, 685] width 125 height 13
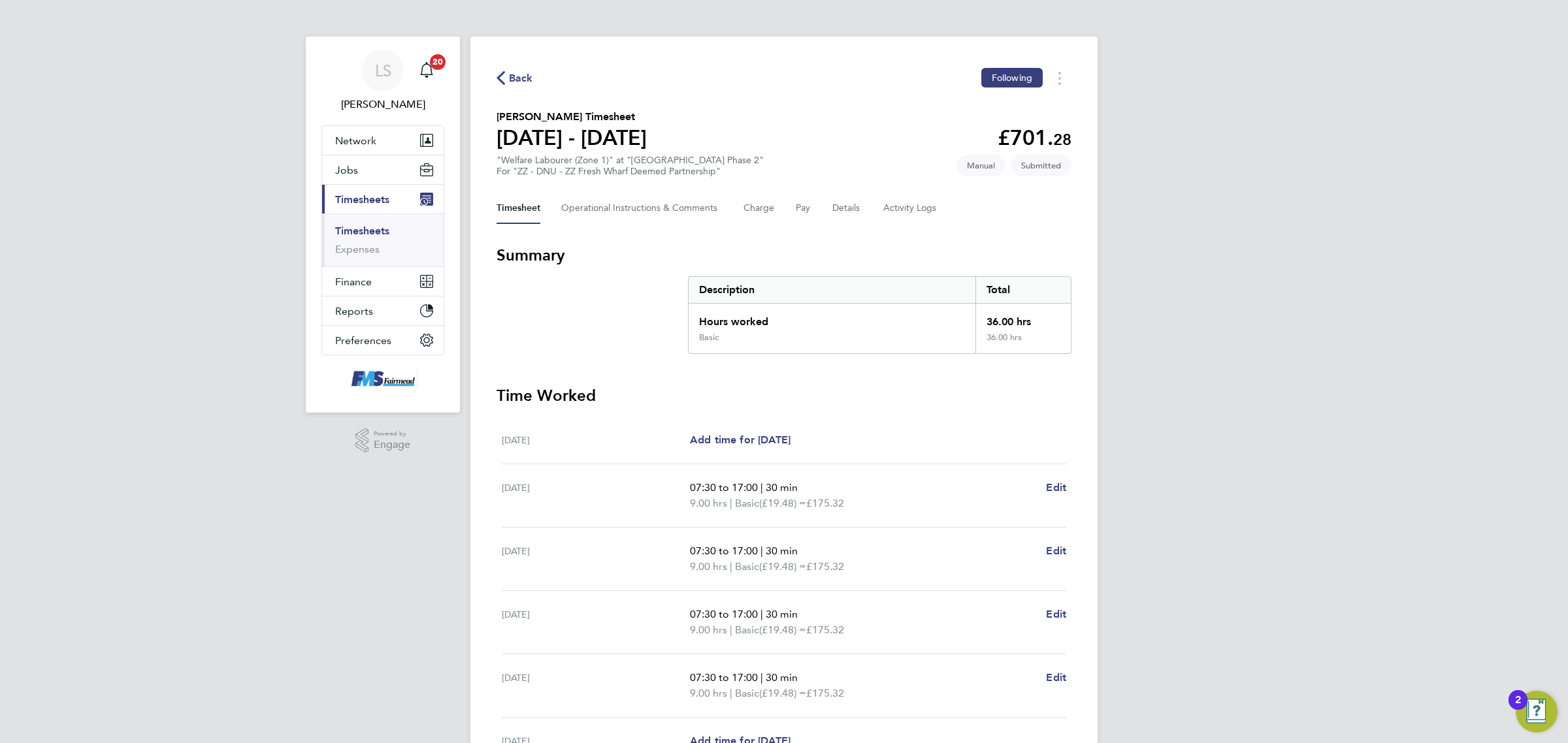
click at [363, 235] on link "Timesheets" at bounding box center [362, 231] width 54 height 12
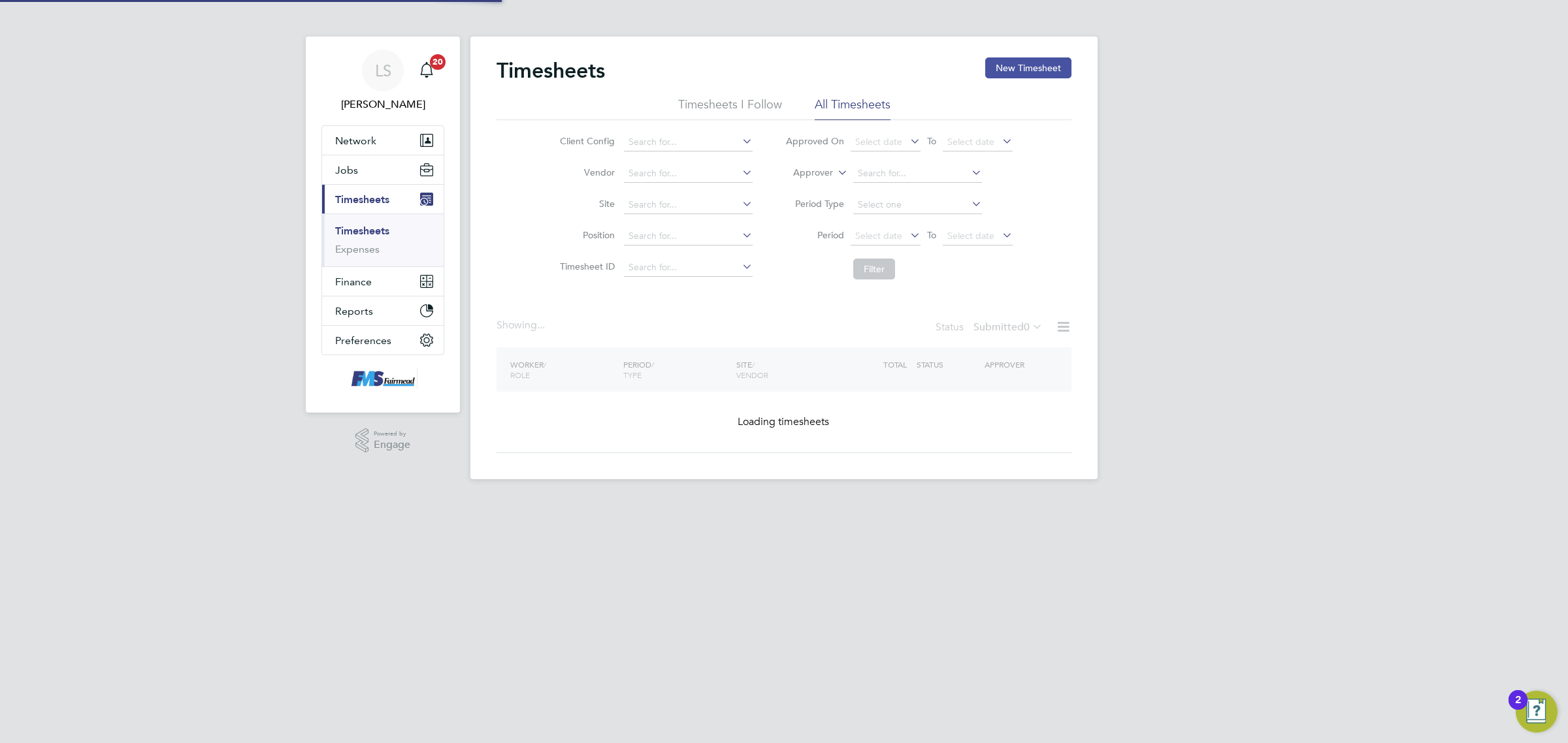
click at [1017, 74] on button "New Timesheet" at bounding box center [1028, 68] width 87 height 21
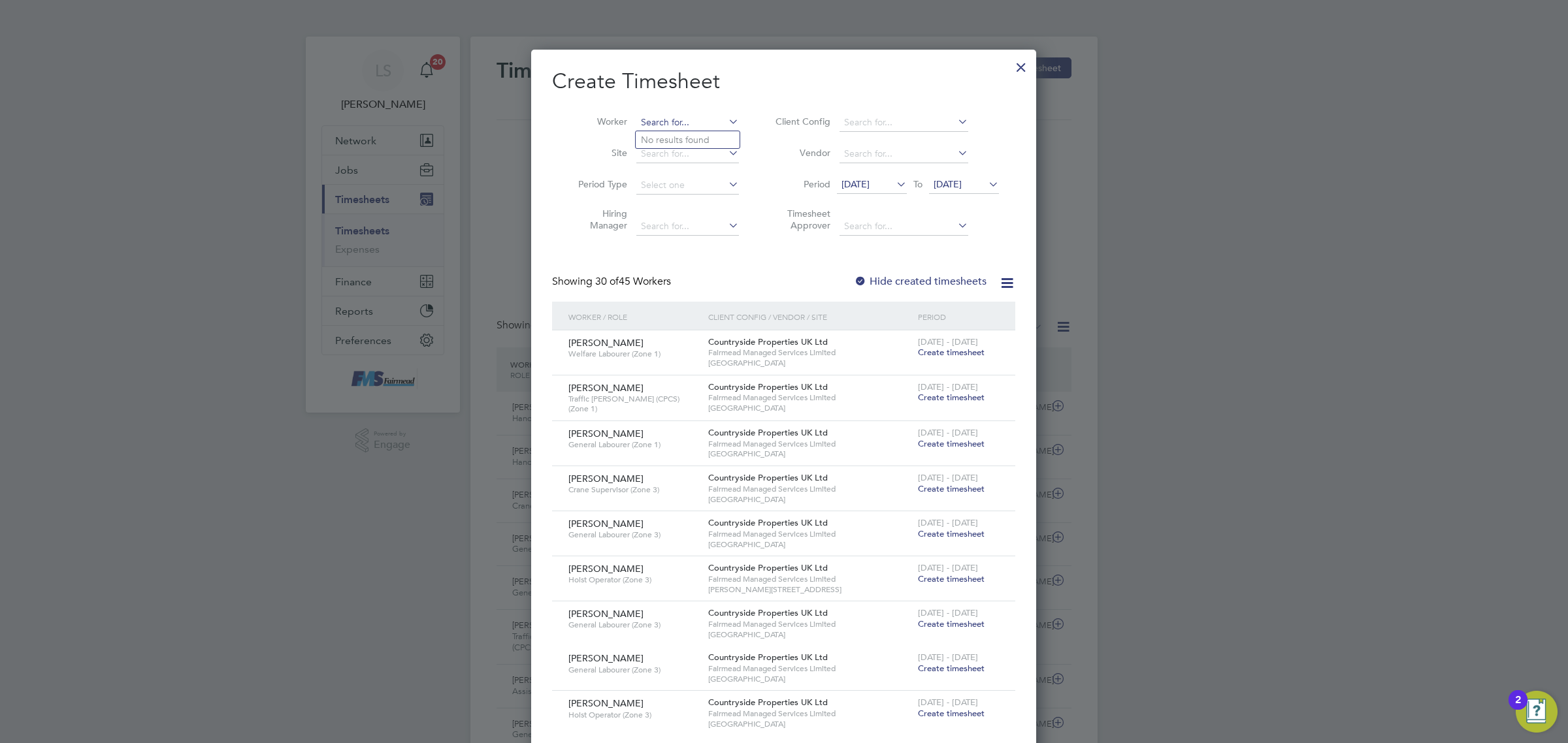
click at [693, 118] on input at bounding box center [687, 123] width 103 height 18
click at [680, 135] on li "Bockarie Isaac Samura" at bounding box center [694, 140] width 118 height 18
type input "[PERSON_NAME] [PERSON_NAME]"
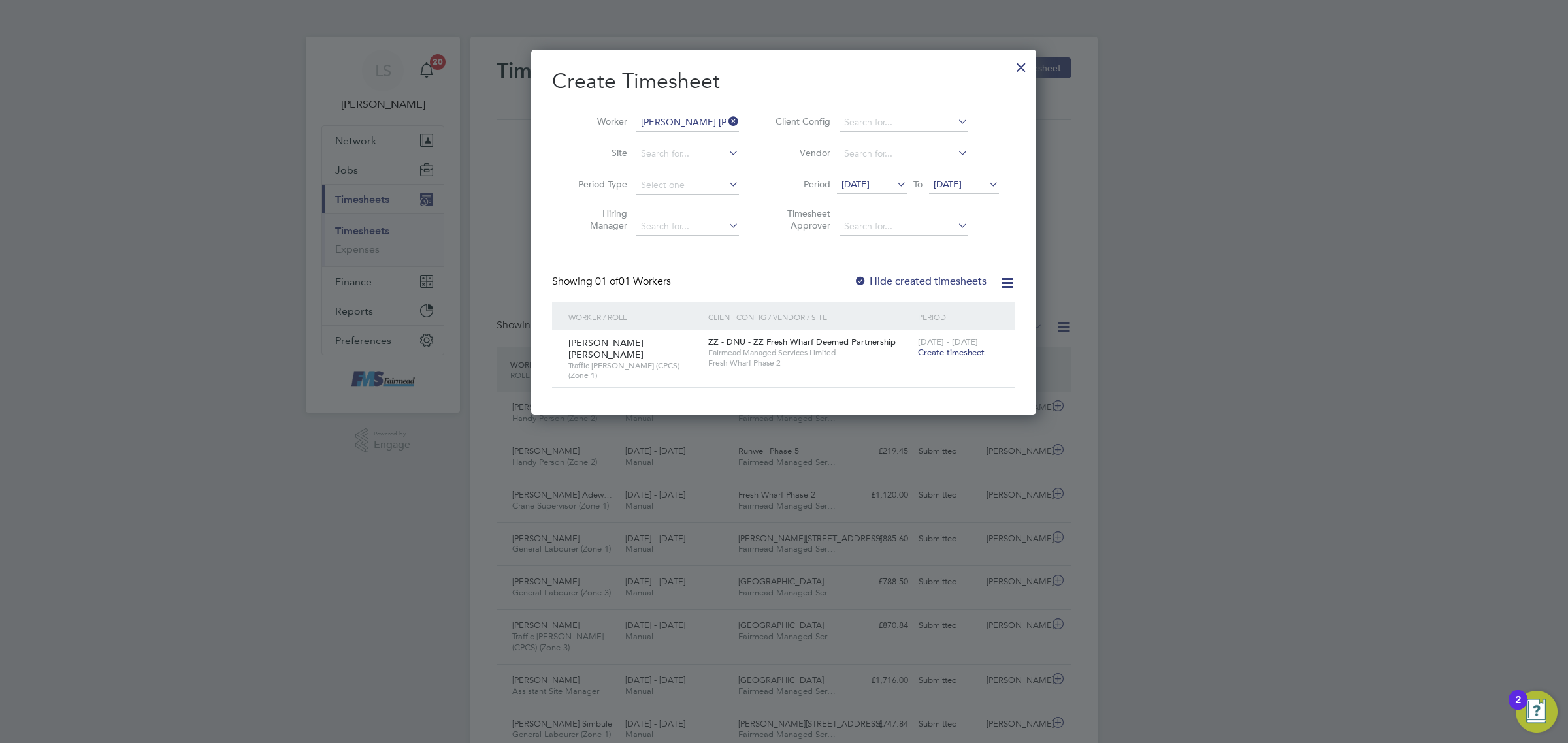
click at [942, 356] on span "Create timesheet" at bounding box center [951, 352] width 67 height 11
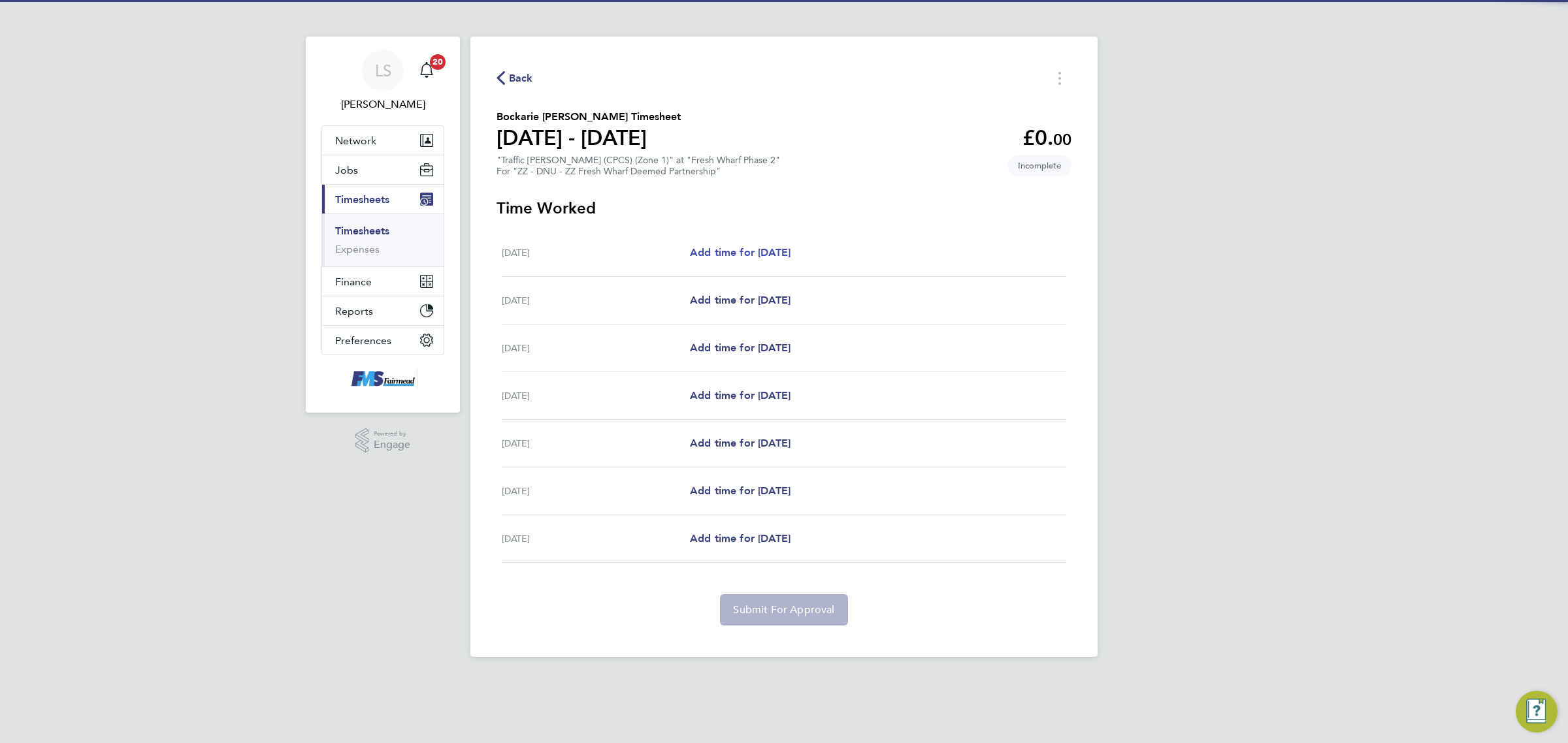
click at [737, 252] on span "Add time for [DATE]" at bounding box center [740, 252] width 101 height 12
select select "30"
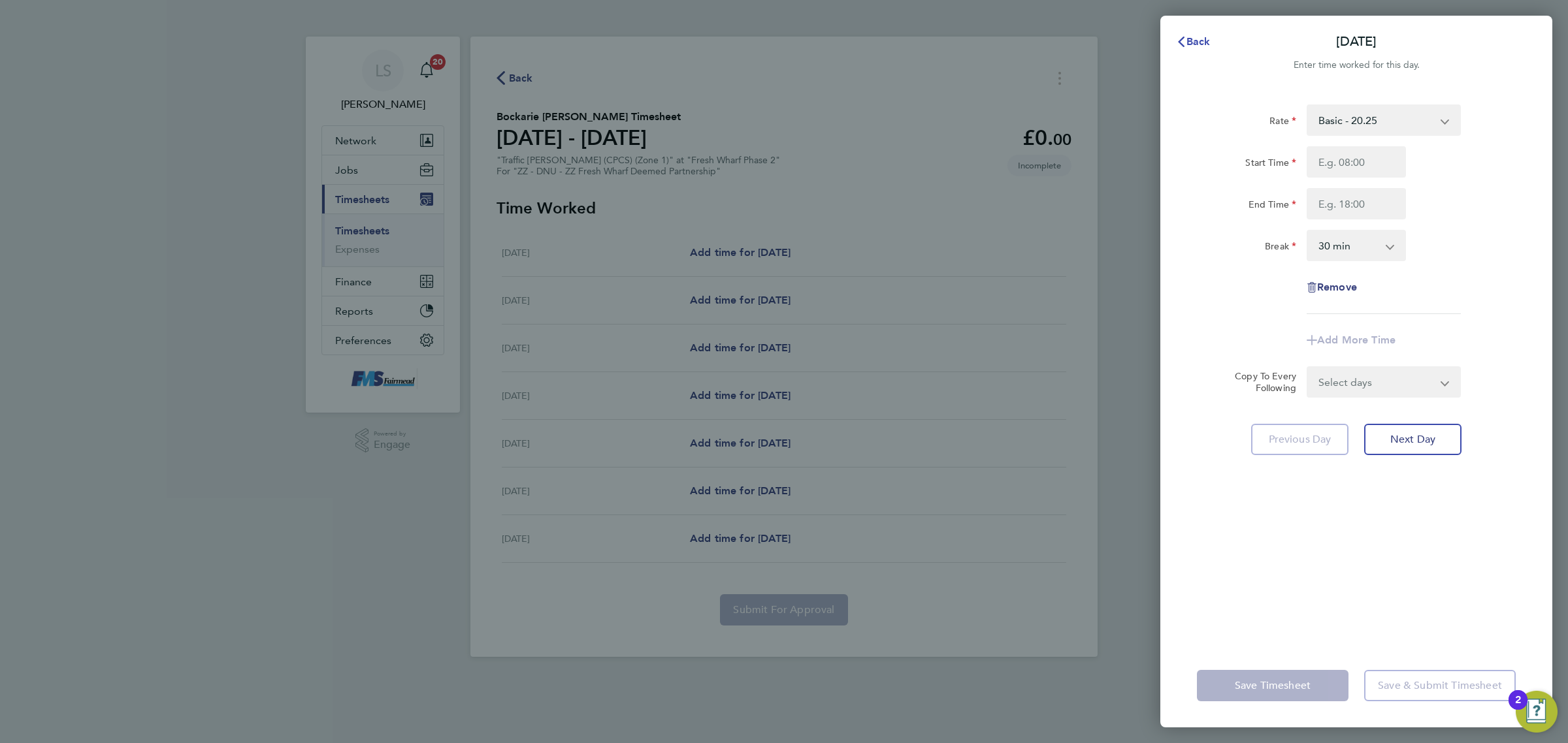
click at [1195, 47] on span "Back" at bounding box center [1198, 41] width 24 height 12
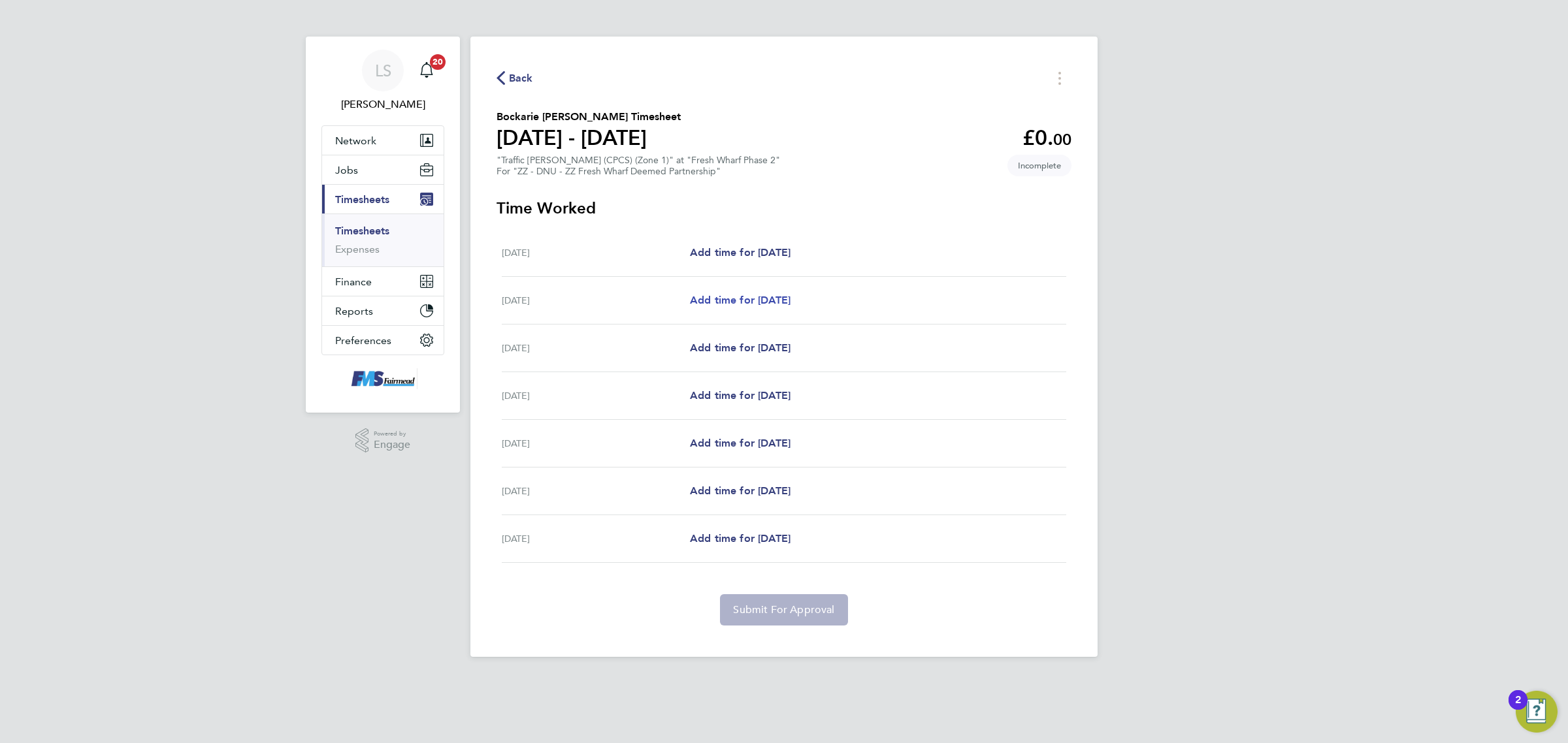
click at [701, 305] on span "Add time for [DATE]" at bounding box center [740, 300] width 101 height 12
select select "30"
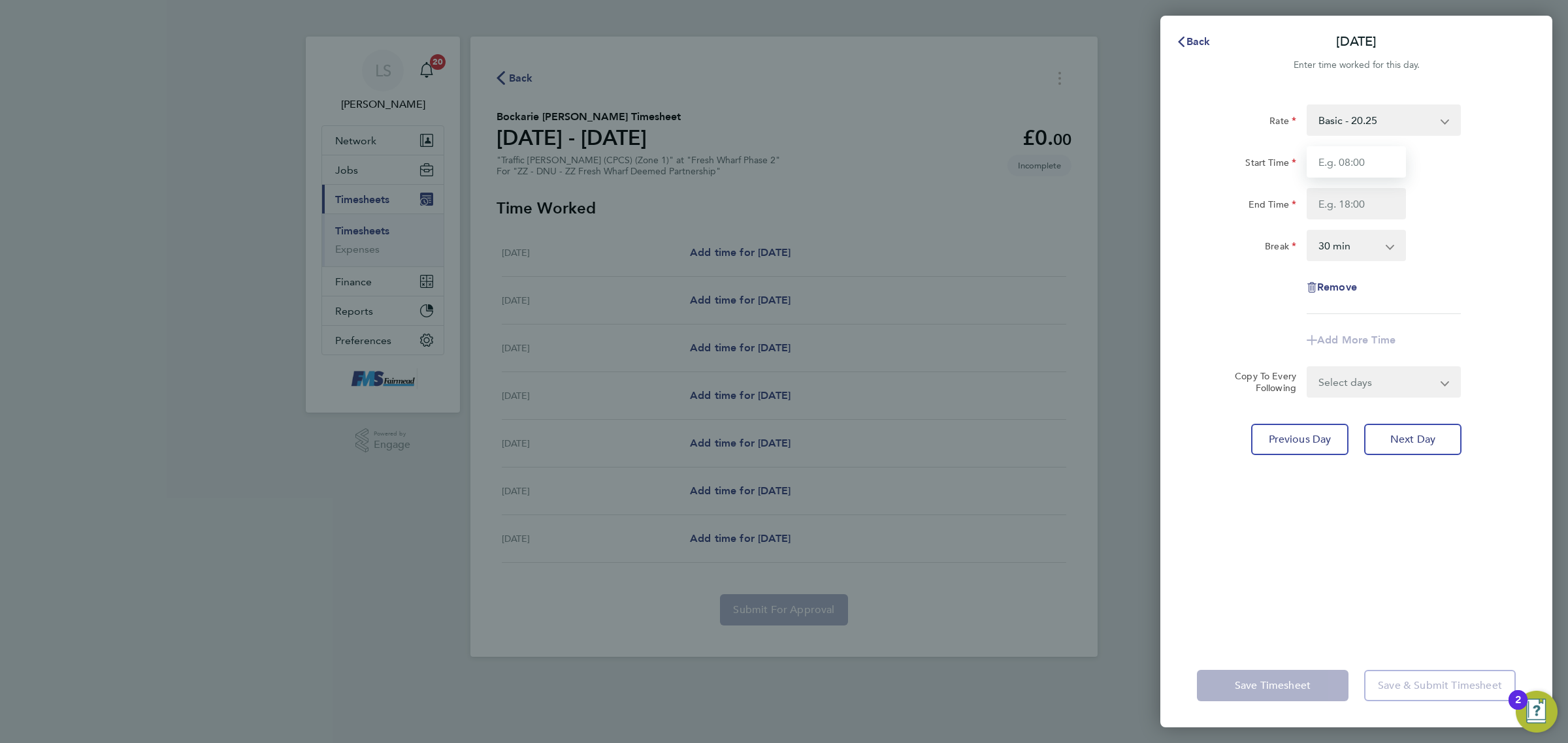
click at [1353, 176] on input "Start Time" at bounding box center [1357, 161] width 100 height 31
type input "07:30"
click at [1358, 197] on input "End Time" at bounding box center [1357, 203] width 100 height 31
type input "17:00"
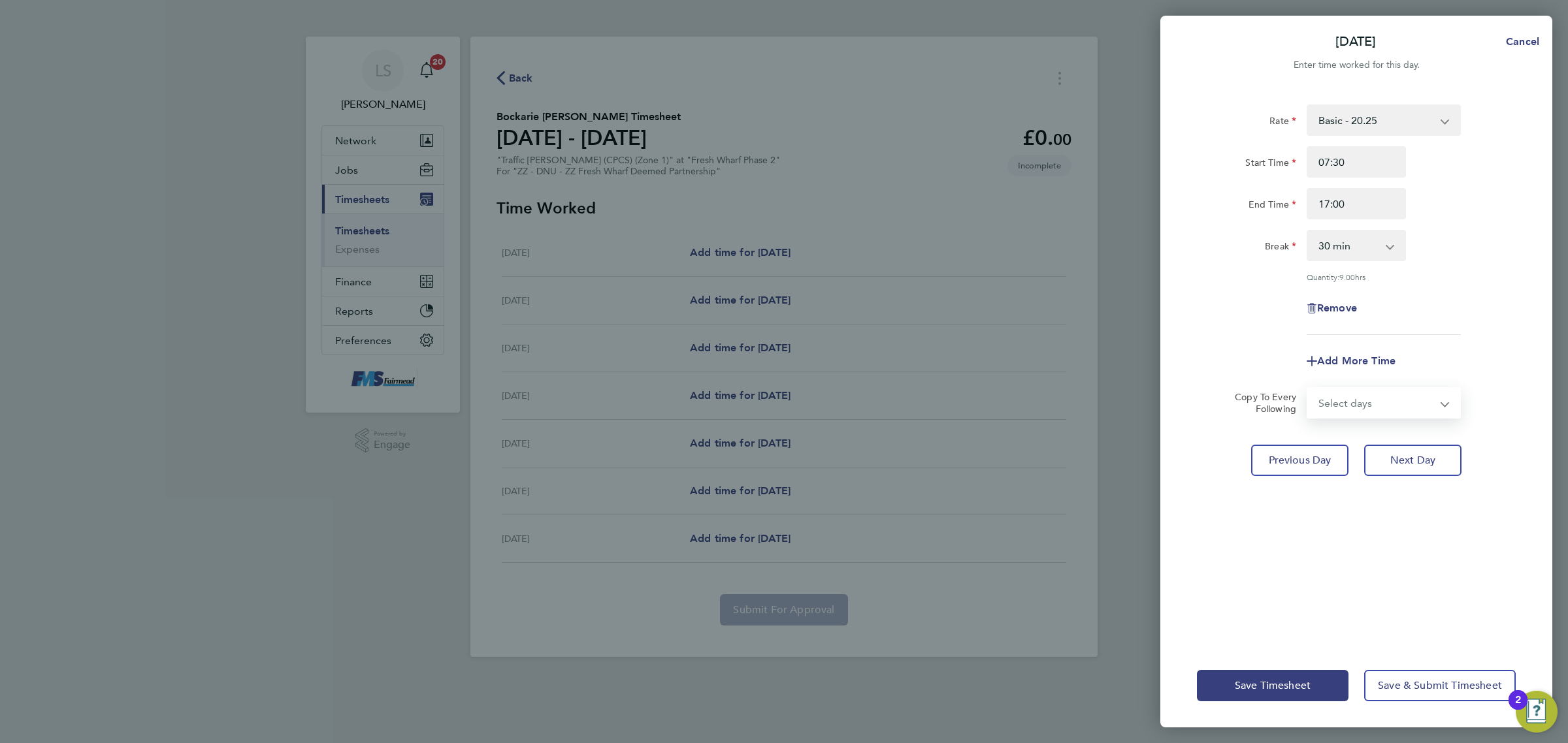
click at [1341, 383] on form "Rate Basic - 20.25 Start Time 07:30 End Time 17:00 Break 0 min 15 min 30 min 45…" at bounding box center [1357, 261] width 319 height 314
select select "WEEKDAY"
click at [1308, 388] on select "Select days Day Weekday (Mon-Fri) Weekend (Sat-Sun) [DATE] [DATE] [DATE] [DATE]…" at bounding box center [1377, 402] width 137 height 29
select select "[DATE]"
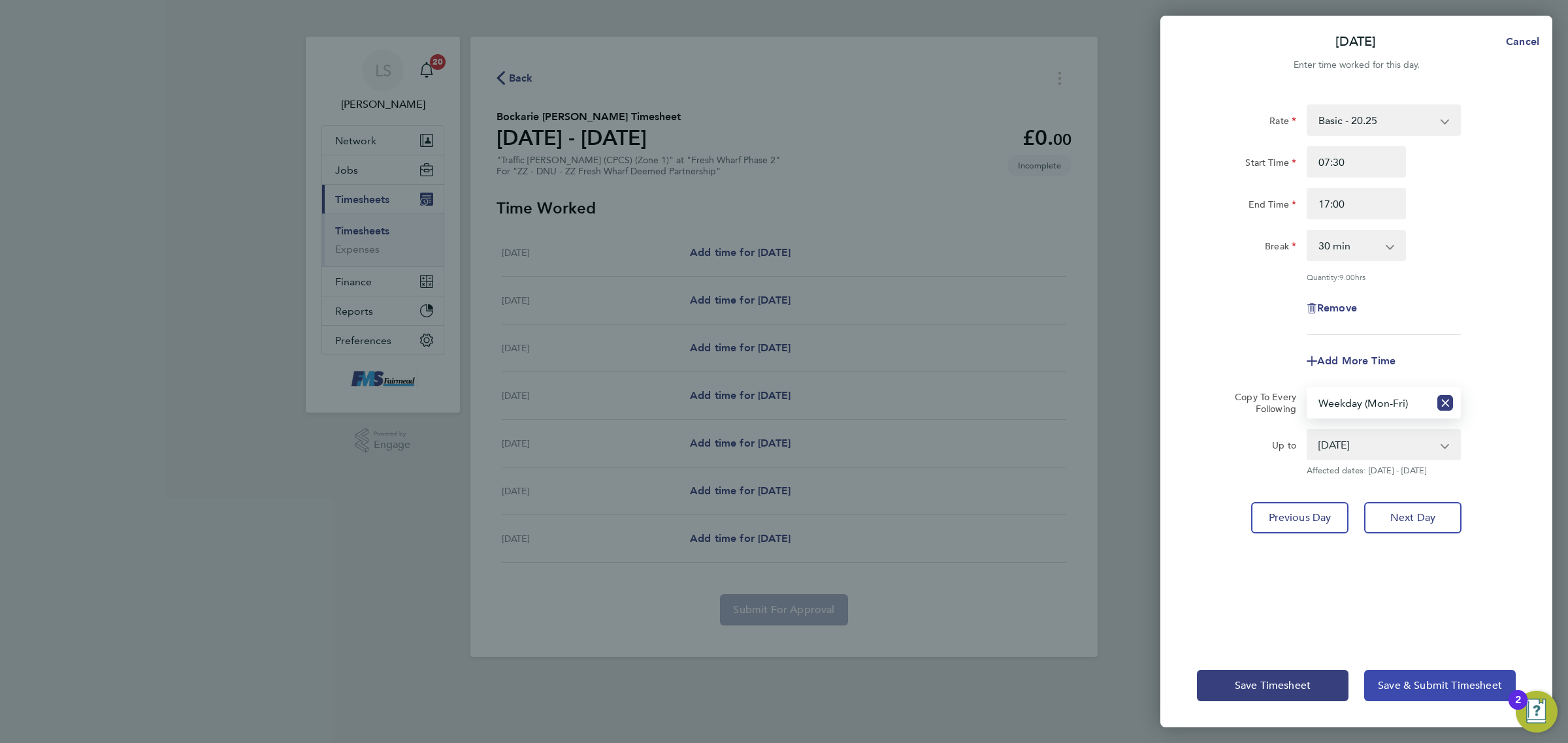
click at [1440, 670] on button "Save & Submit Timesheet" at bounding box center [1440, 685] width 151 height 31
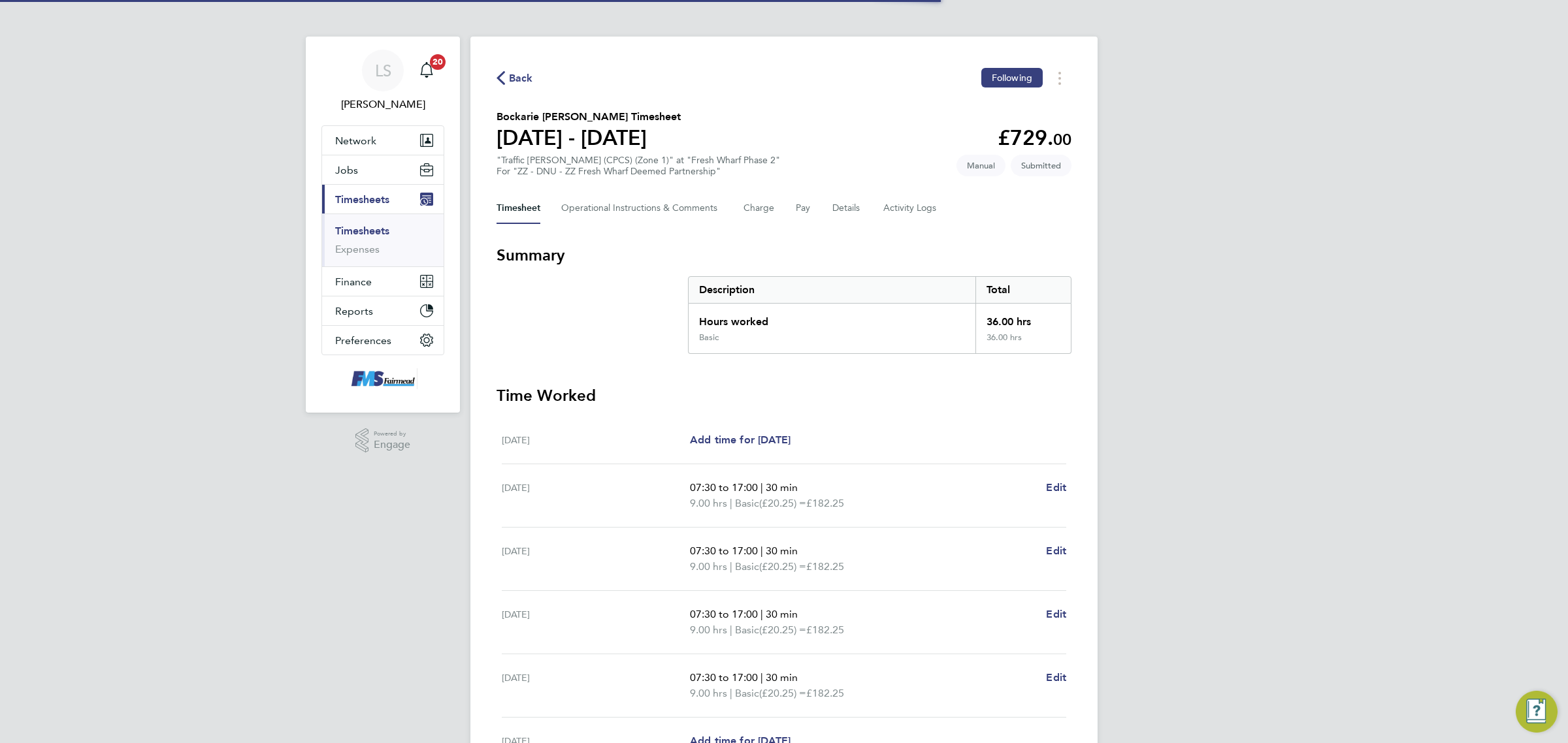
click at [370, 227] on link "Timesheets" at bounding box center [362, 231] width 54 height 12
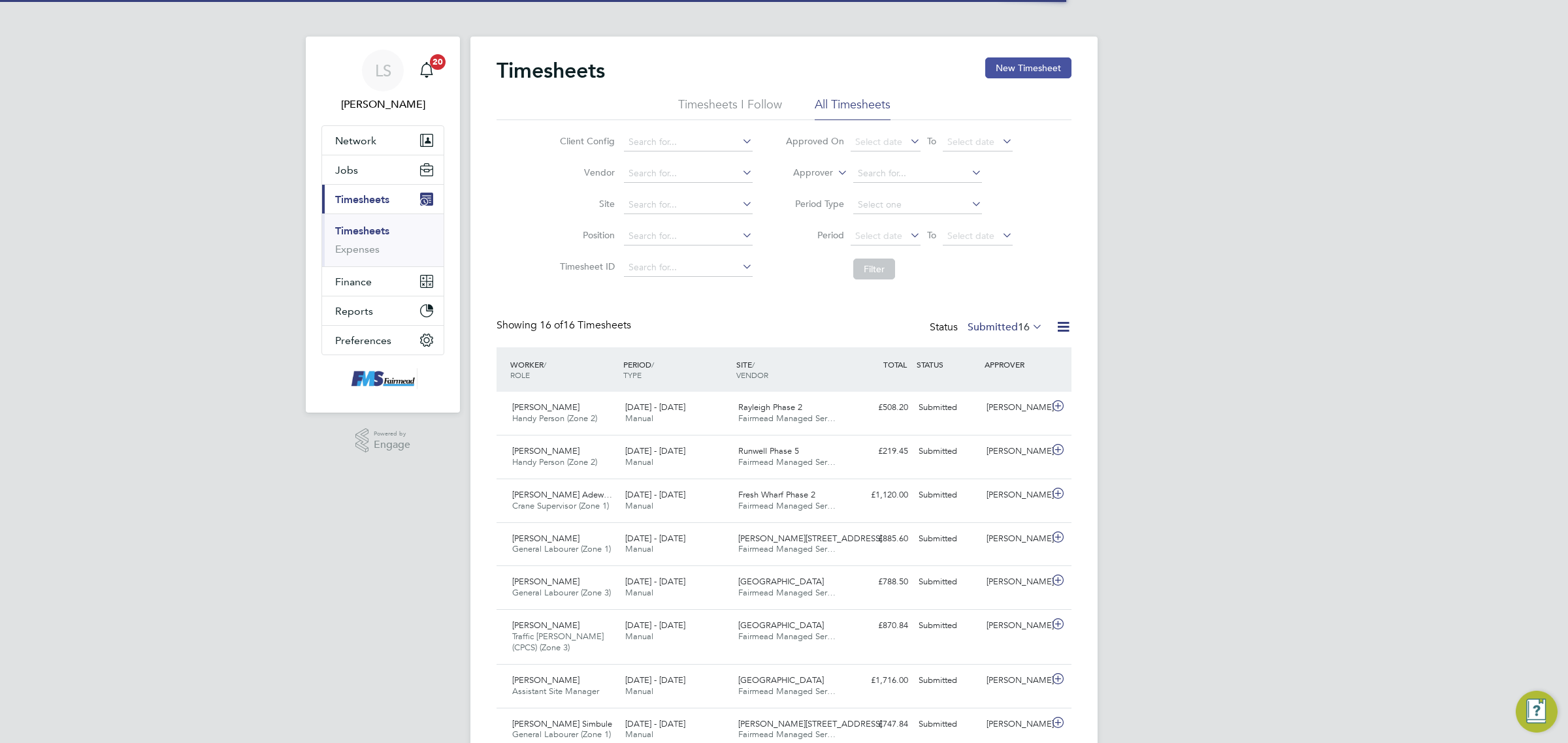
click at [1014, 66] on button "New Timesheet" at bounding box center [1028, 68] width 87 height 21
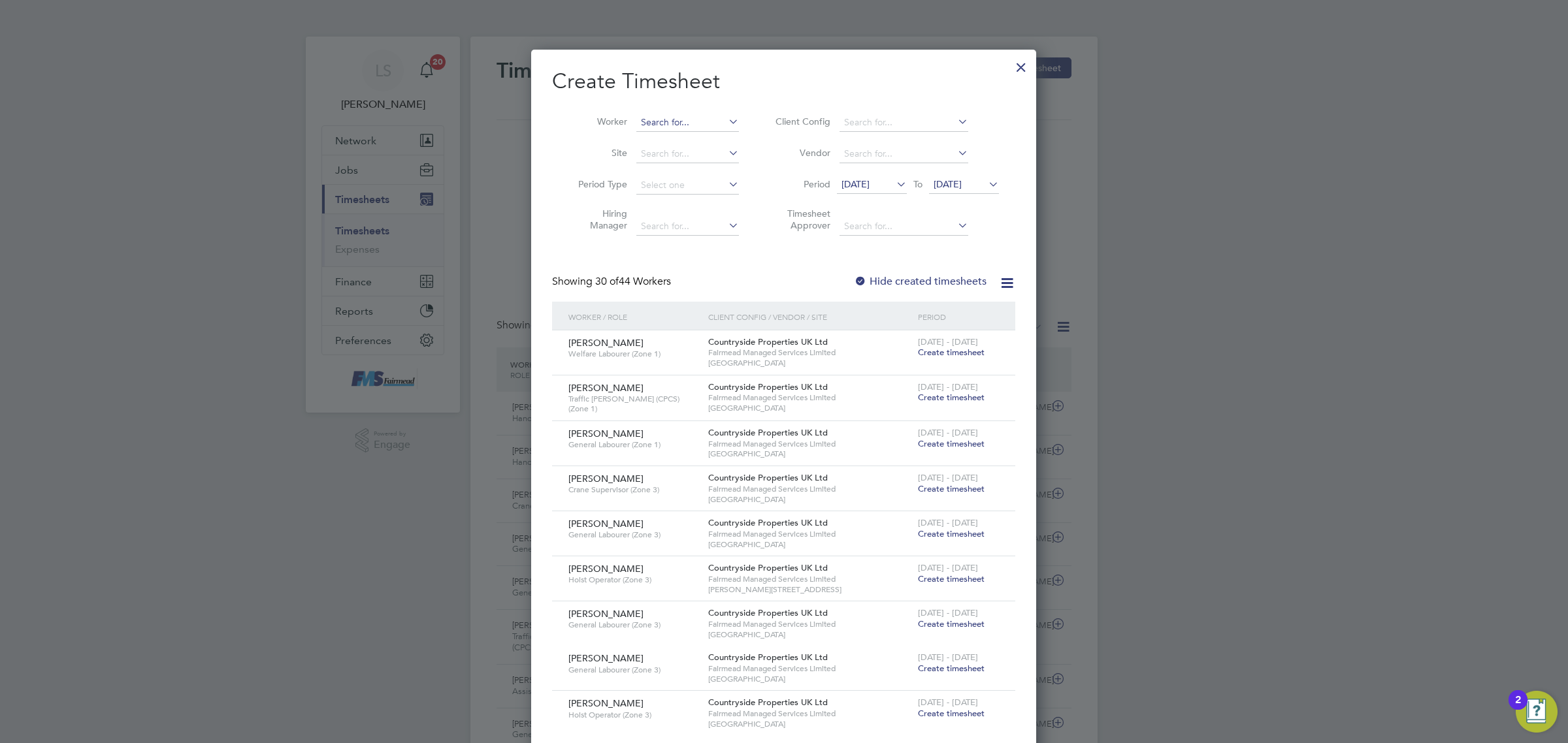
click at [676, 122] on input at bounding box center [687, 123] width 103 height 18
type input "downey"
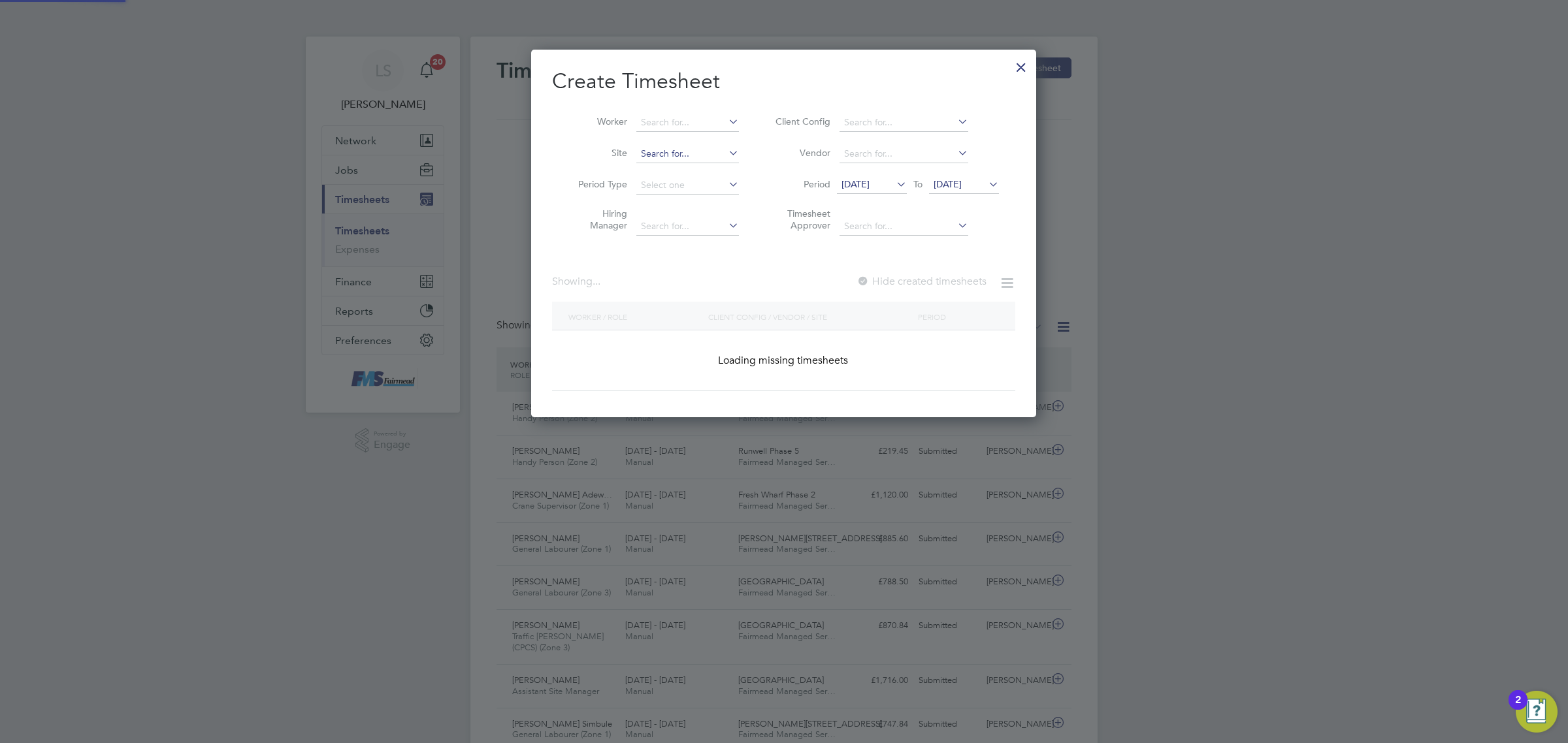
drag, startPoint x: 674, startPoint y: 147, endPoint x: 681, endPoint y: 158, distance: 13.0
click at [681, 158] on div "Timesheets New Timesheet Timesheets I Follow All Timesheets Client Config Vendo…" at bounding box center [784, 588] width 628 height 1102
click at [681, 127] on input at bounding box center [687, 123] width 103 height 18
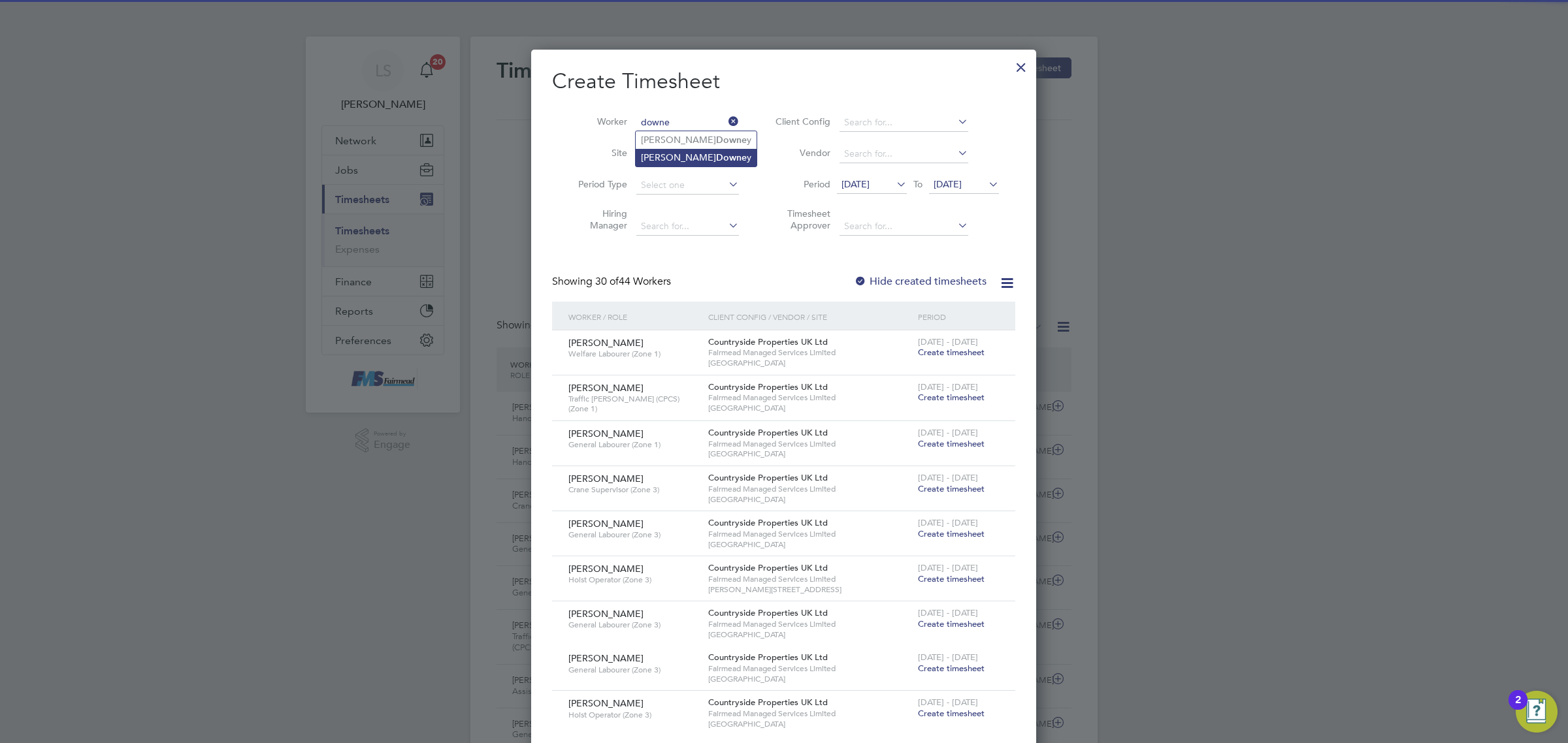
click at [655, 154] on li "Albert Downe y" at bounding box center [695, 158] width 121 height 18
type input "[PERSON_NAME]"
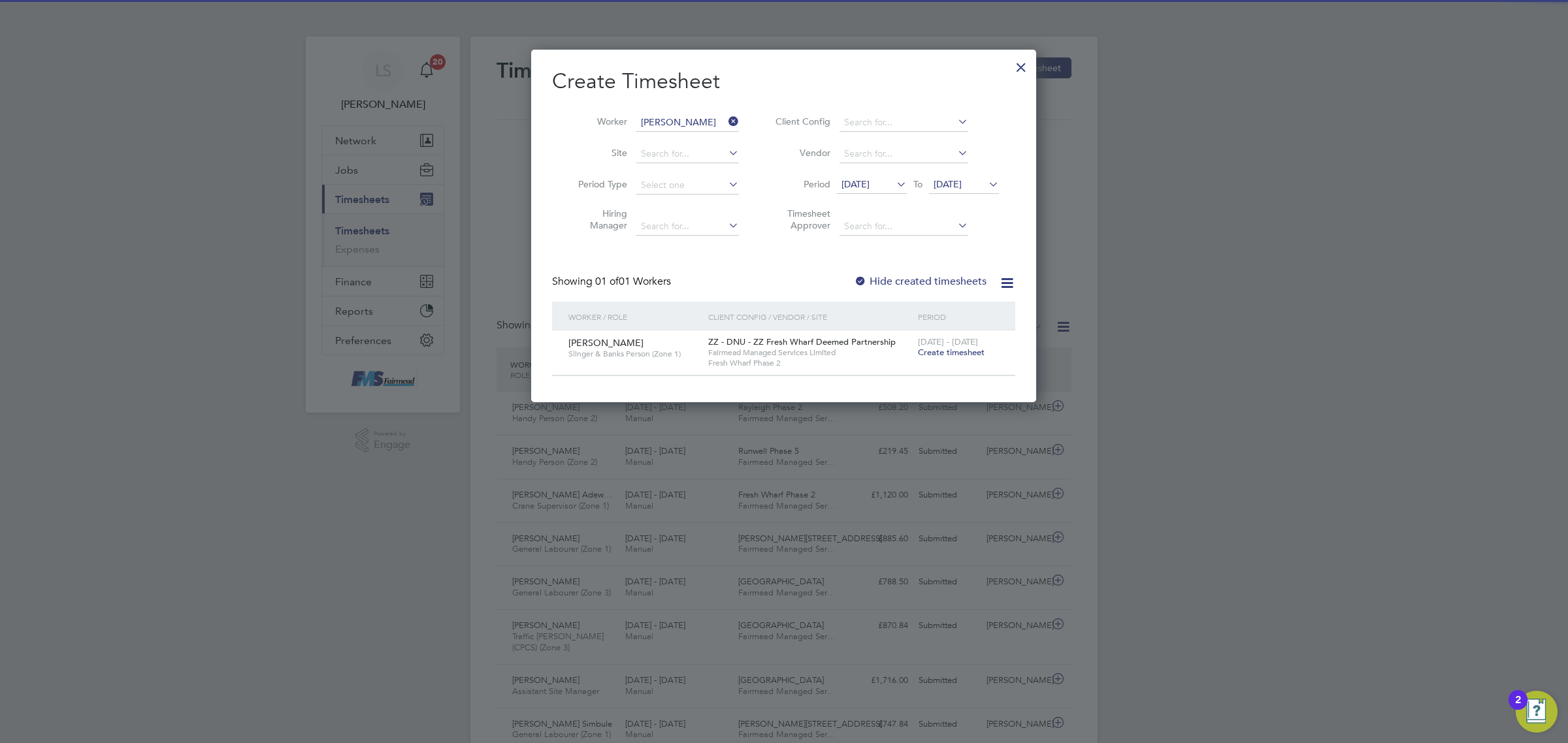
click at [947, 355] on span "Create timesheet" at bounding box center [951, 352] width 67 height 11
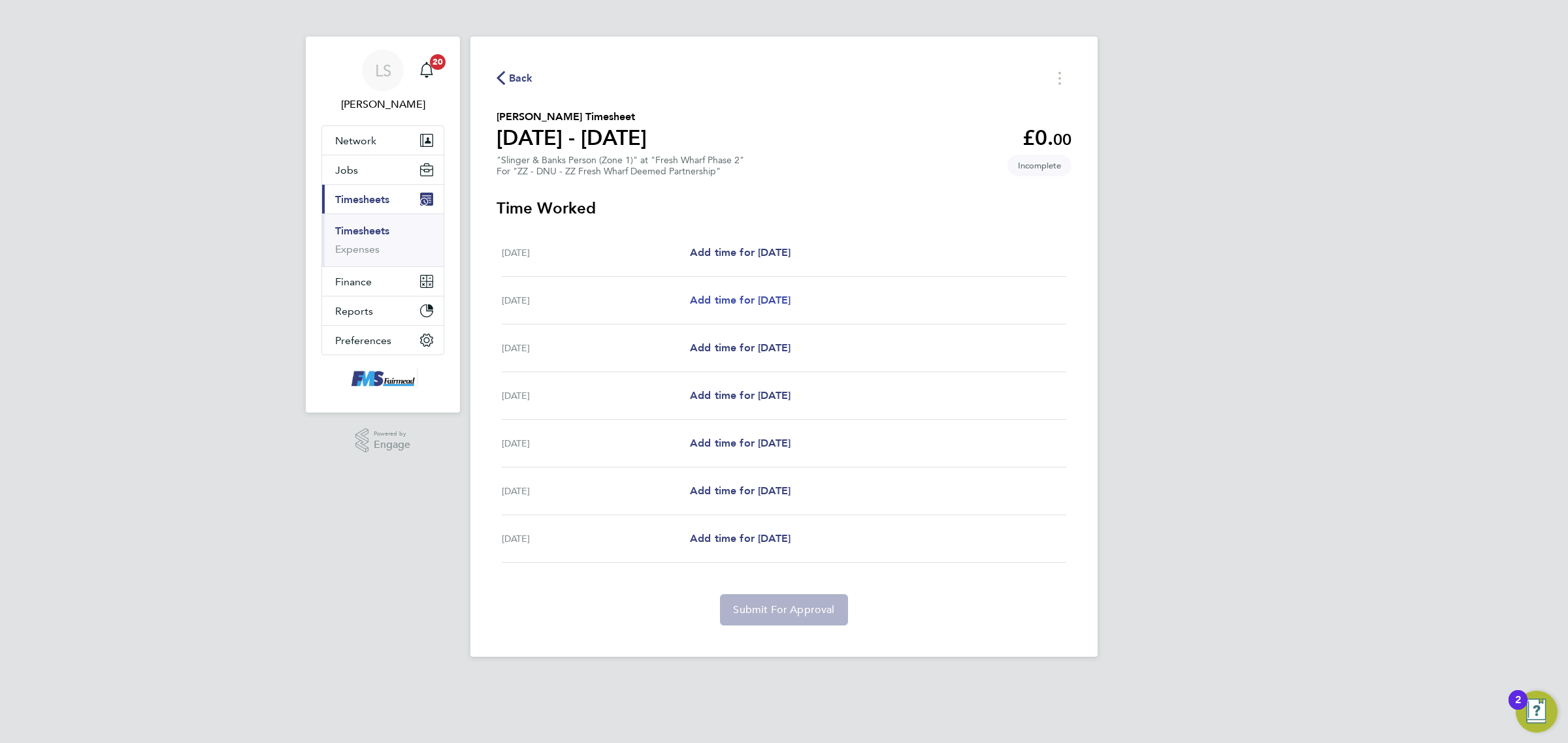
click at [785, 297] on span "Add time for [DATE]" at bounding box center [740, 300] width 101 height 12
select select "30"
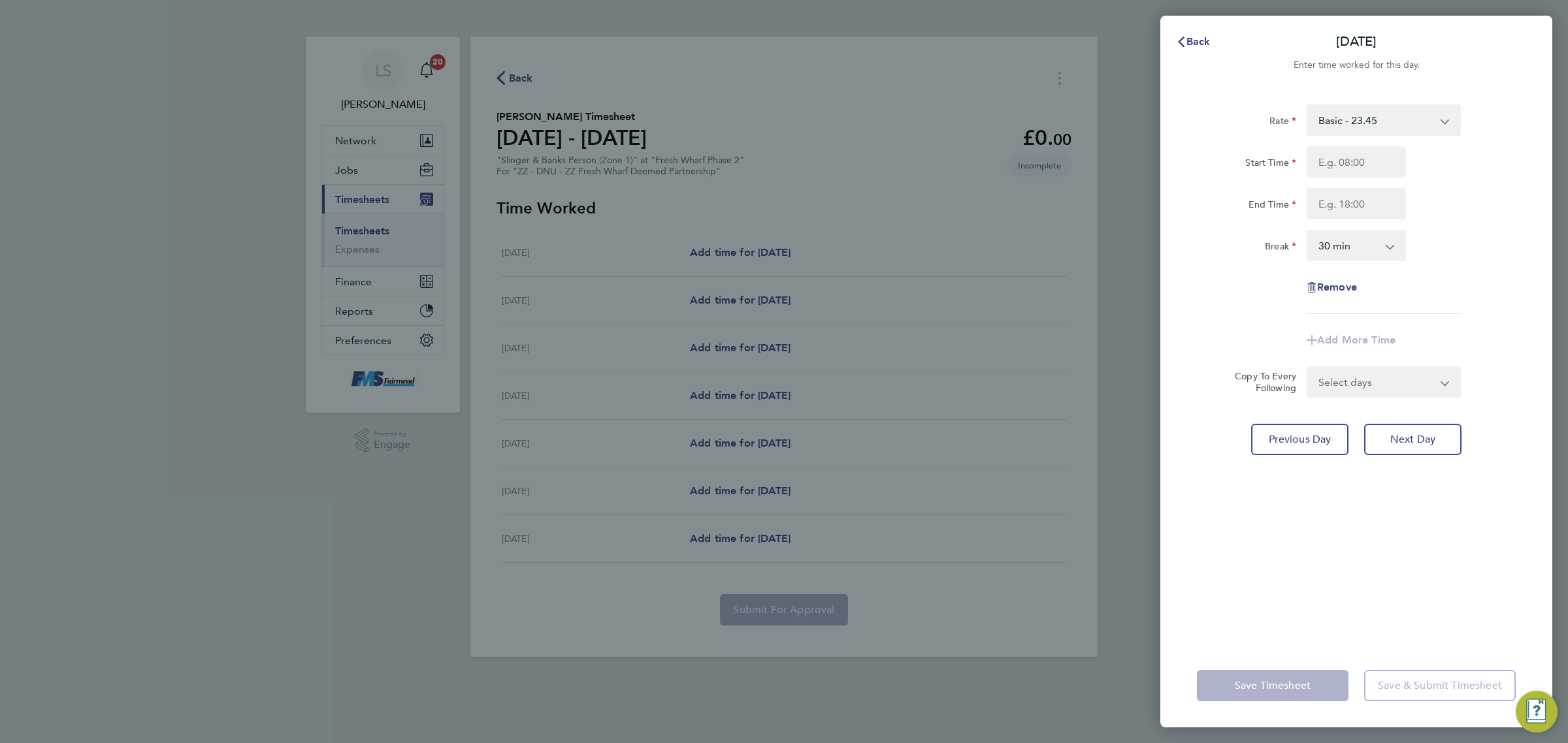
click at [1347, 178] on div "Start Time End Time" at bounding box center [1356, 182] width 330 height 73
click at [1351, 163] on input "Start Time" at bounding box center [1357, 161] width 100 height 31
type input "07:30"
click at [1367, 198] on input "End Time" at bounding box center [1357, 203] width 100 height 31
type input "18:00"
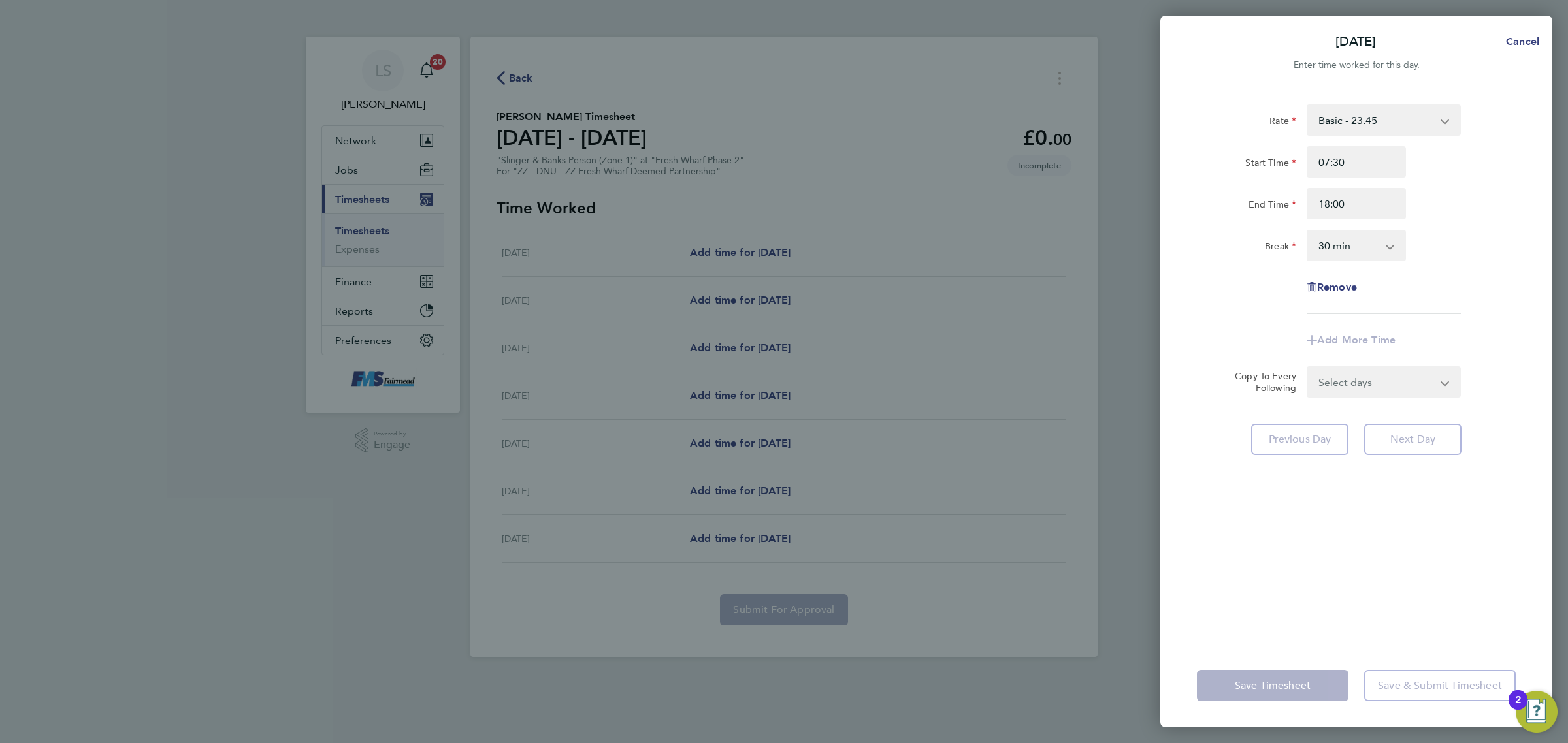
click at [1468, 234] on div "Break 0 min 15 min 30 min 45 min 60 min 75 min 90 min" at bounding box center [1356, 245] width 330 height 31
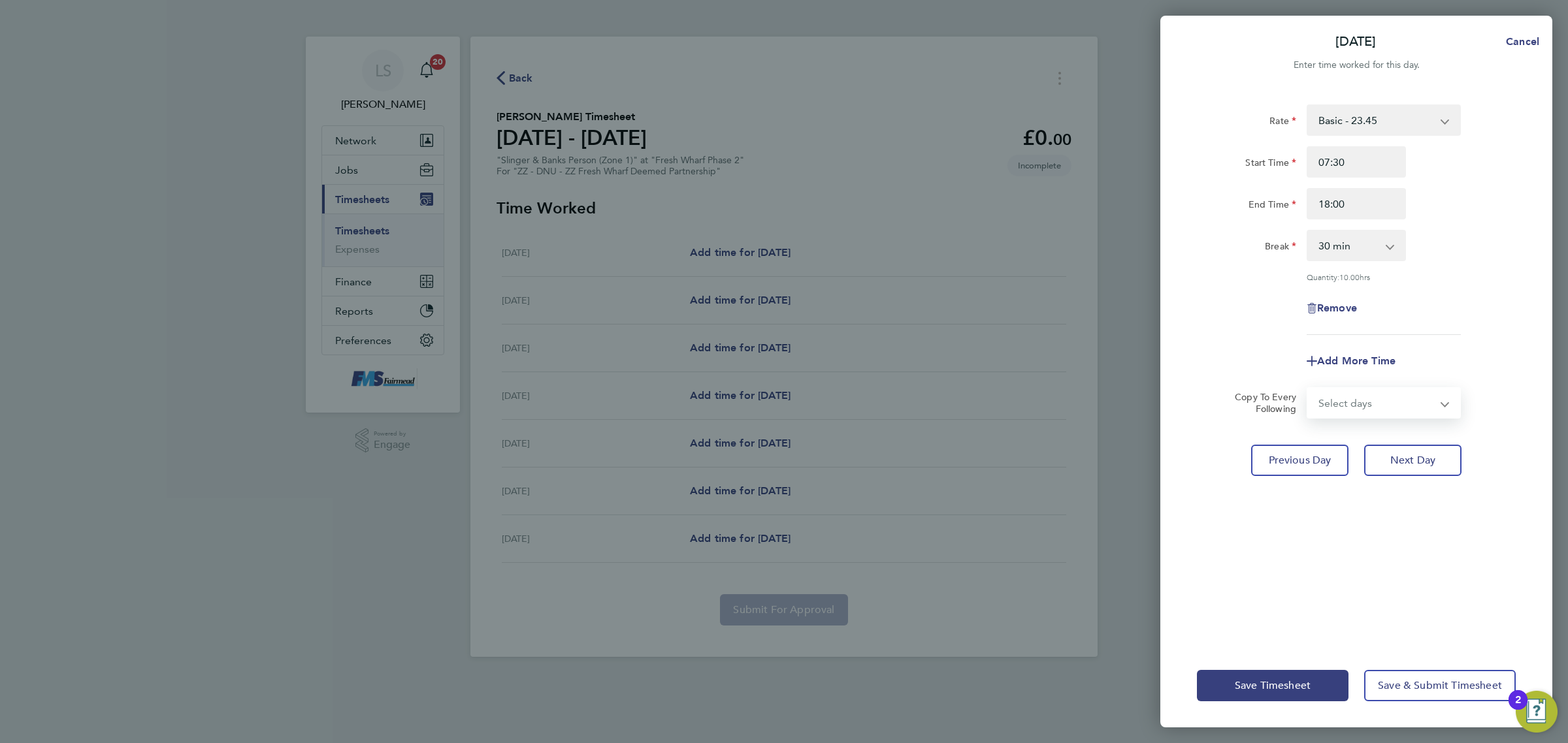
drag, startPoint x: 1387, startPoint y: 401, endPoint x: 1380, endPoint y: 403, distance: 7.3
click at [1387, 401] on select "Select days Day Weekday (Mon-Fri) Weekend (Sat-Sun) [DATE] [DATE] [DATE] [DATE]…" at bounding box center [1377, 402] width 137 height 29
select select "WEEKDAY"
click at [1308, 388] on select "Select days Day Weekday (Mon-Fri) Weekend (Sat-Sun) [DATE] [DATE] [DATE] [DATE]…" at bounding box center [1377, 402] width 137 height 29
select select "[DATE]"
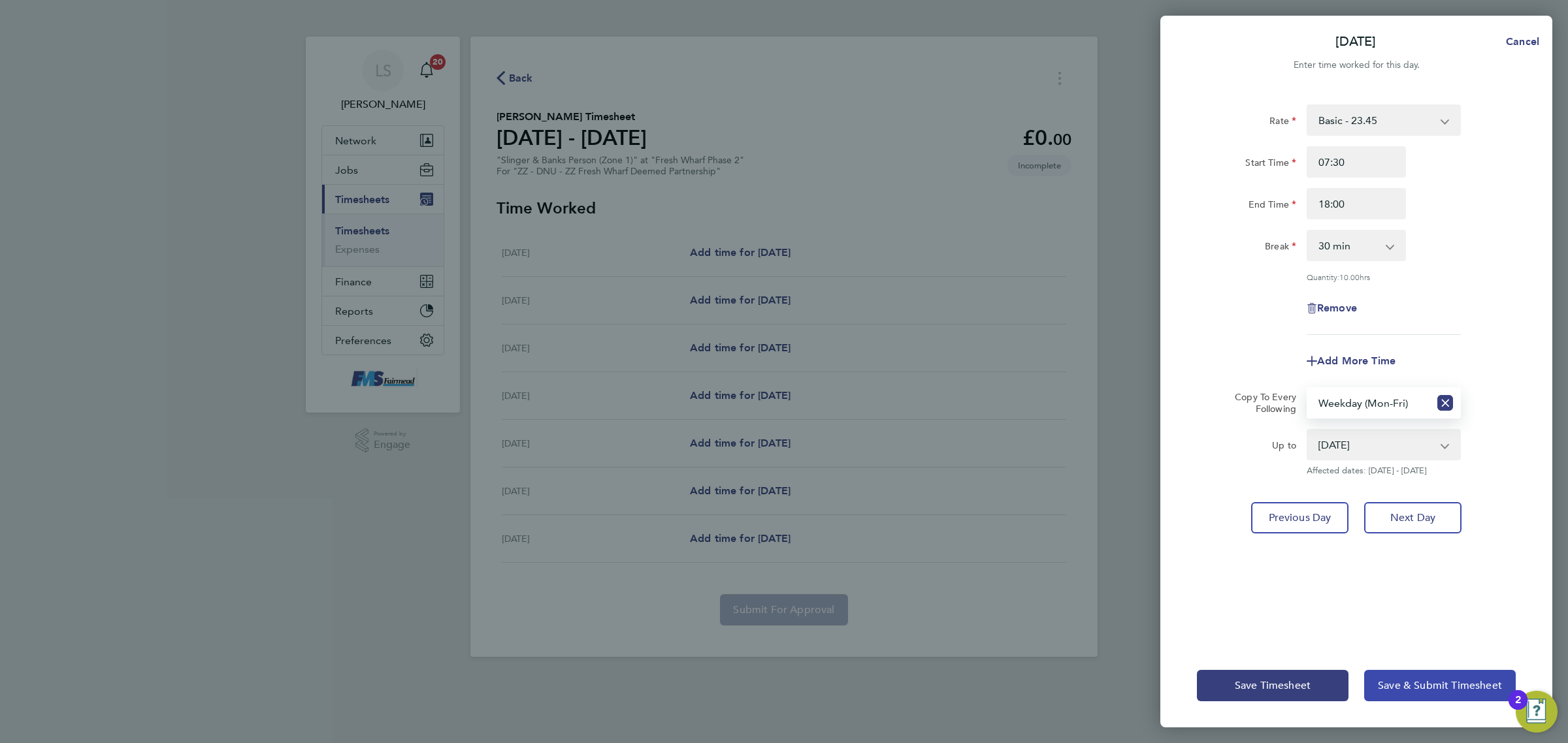
click at [1437, 687] on span "Save & Submit Timesheet" at bounding box center [1439, 685] width 125 height 13
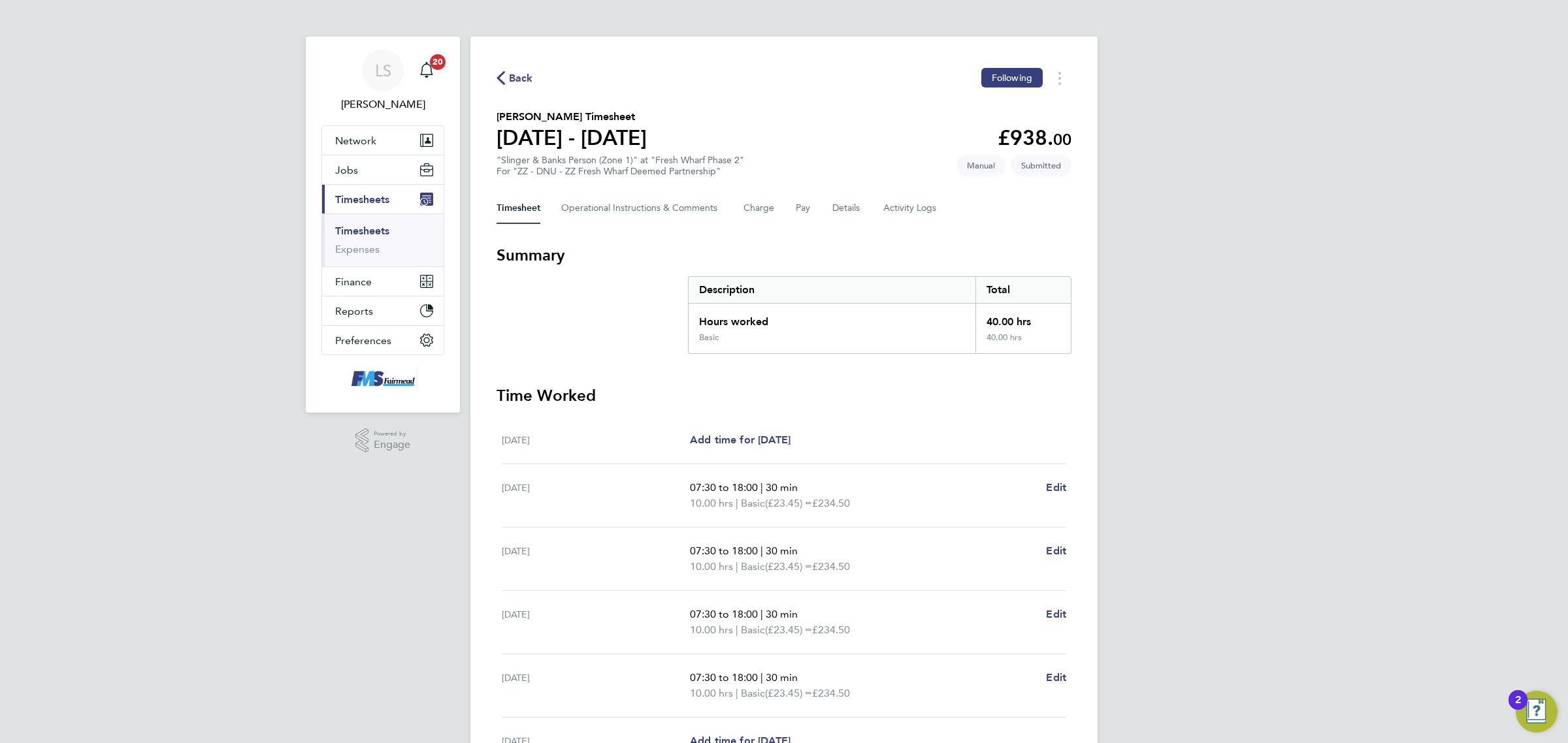
click at [353, 225] on link "Timesheets" at bounding box center [362, 231] width 54 height 12
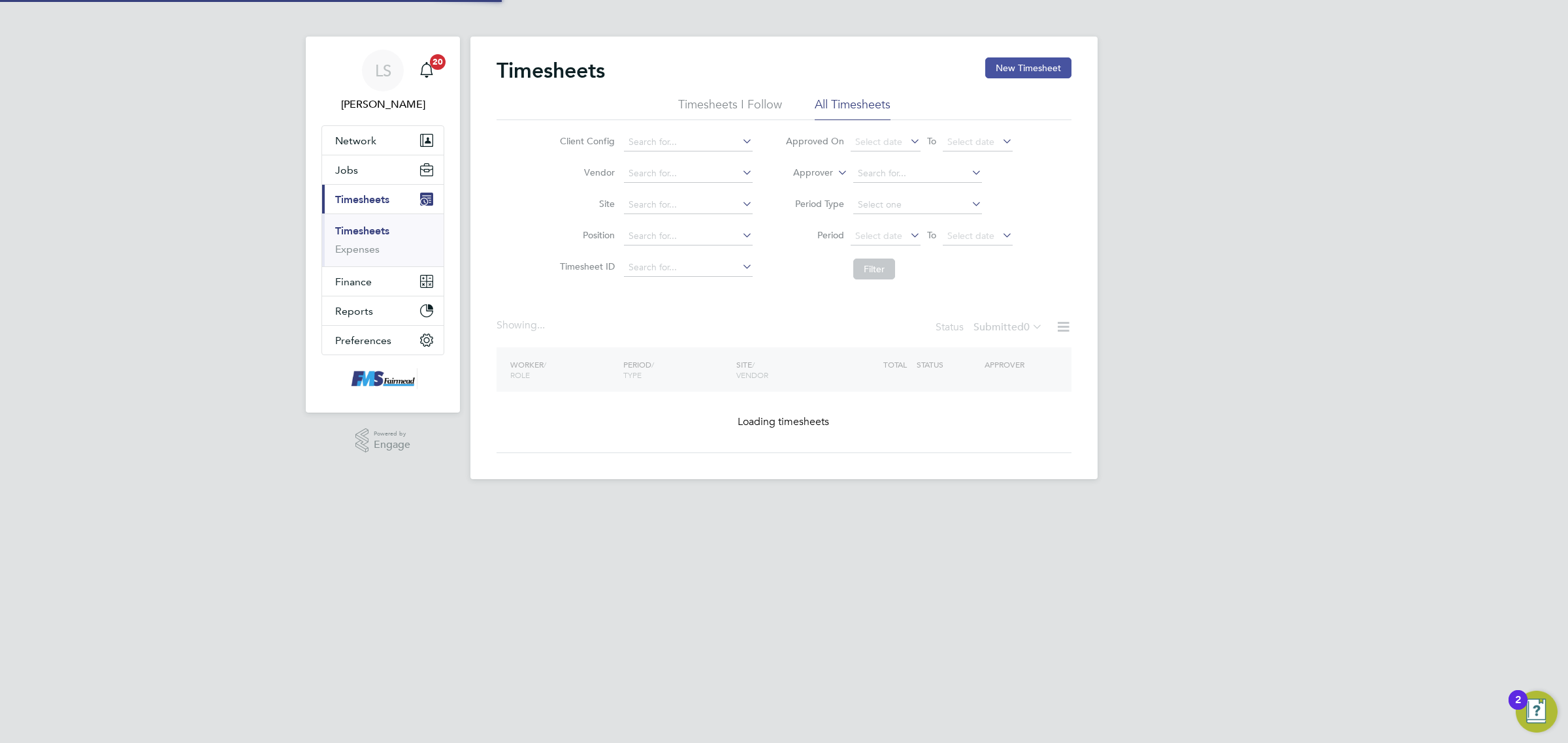
click at [1024, 77] on button "New Timesheet" at bounding box center [1028, 68] width 87 height 21
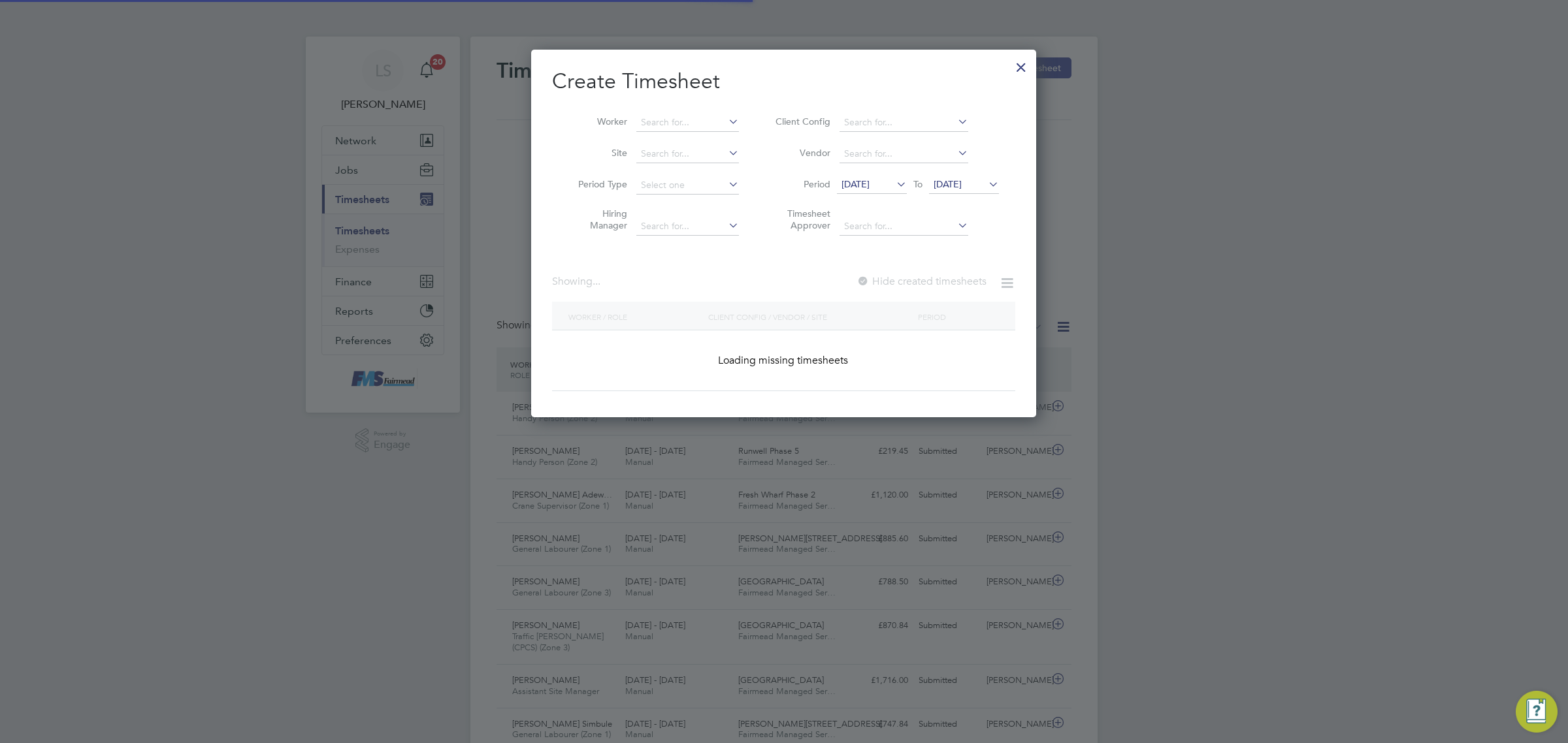
click at [1024, 66] on div at bounding box center [1021, 64] width 24 height 24
click at [710, 138] on li "Site" at bounding box center [653, 153] width 203 height 31
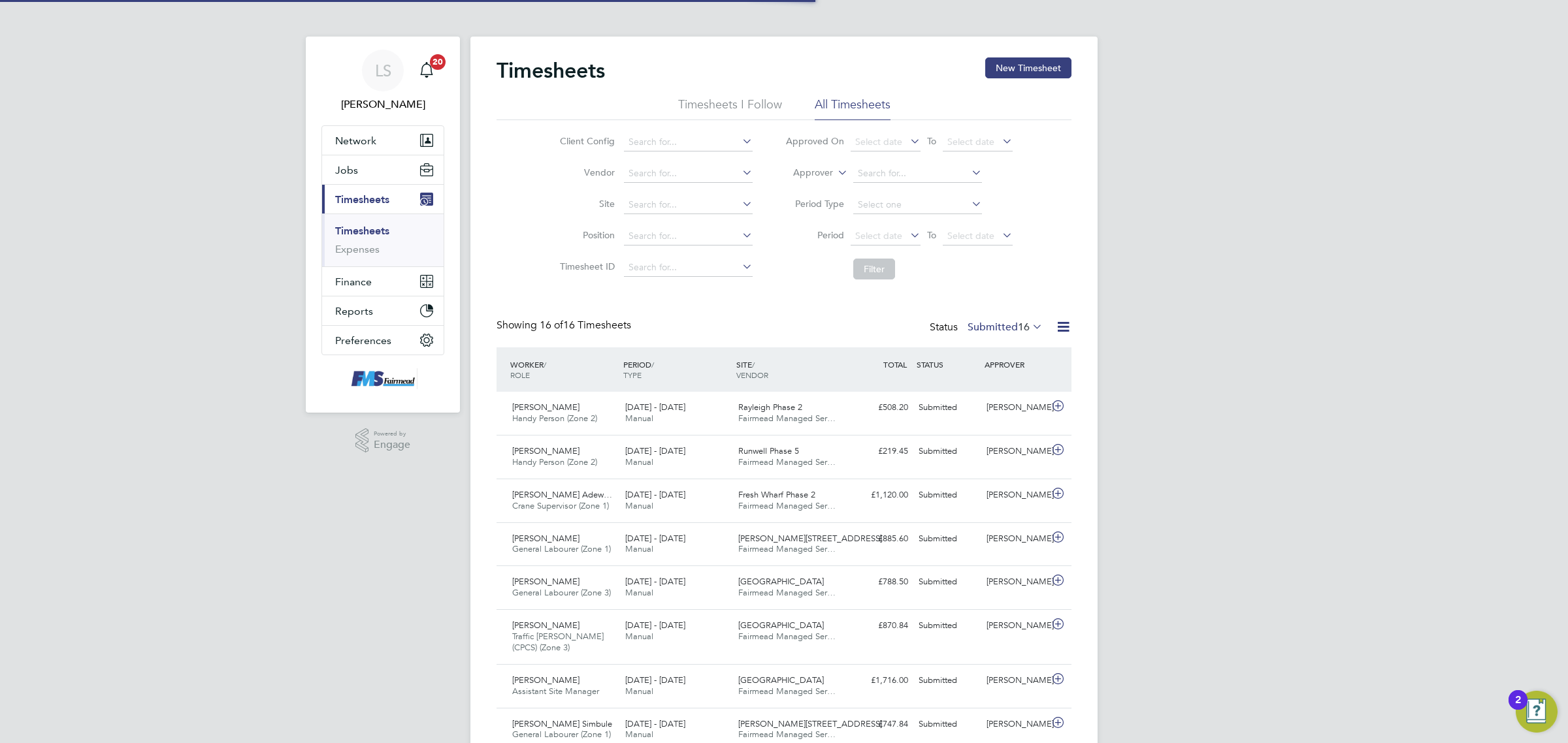
click at [1024, 54] on div "Timesheets New Timesheet Timesheets I Follow All Timesheets Client Config Vendo…" at bounding box center [784, 588] width 628 height 1102
click at [1023, 64] on button "New Timesheet" at bounding box center [1028, 68] width 87 height 21
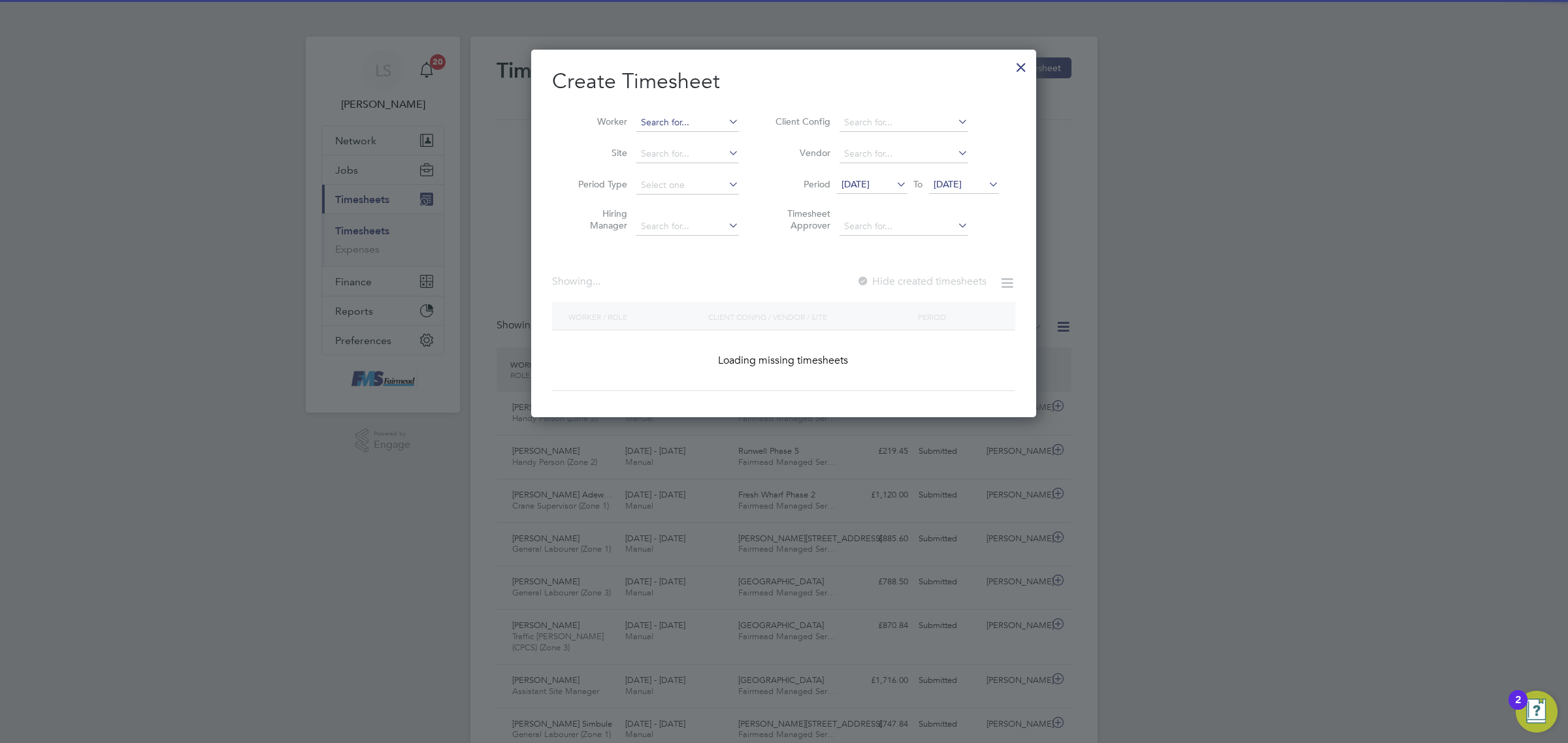
click at [707, 122] on input at bounding box center [687, 123] width 103 height 18
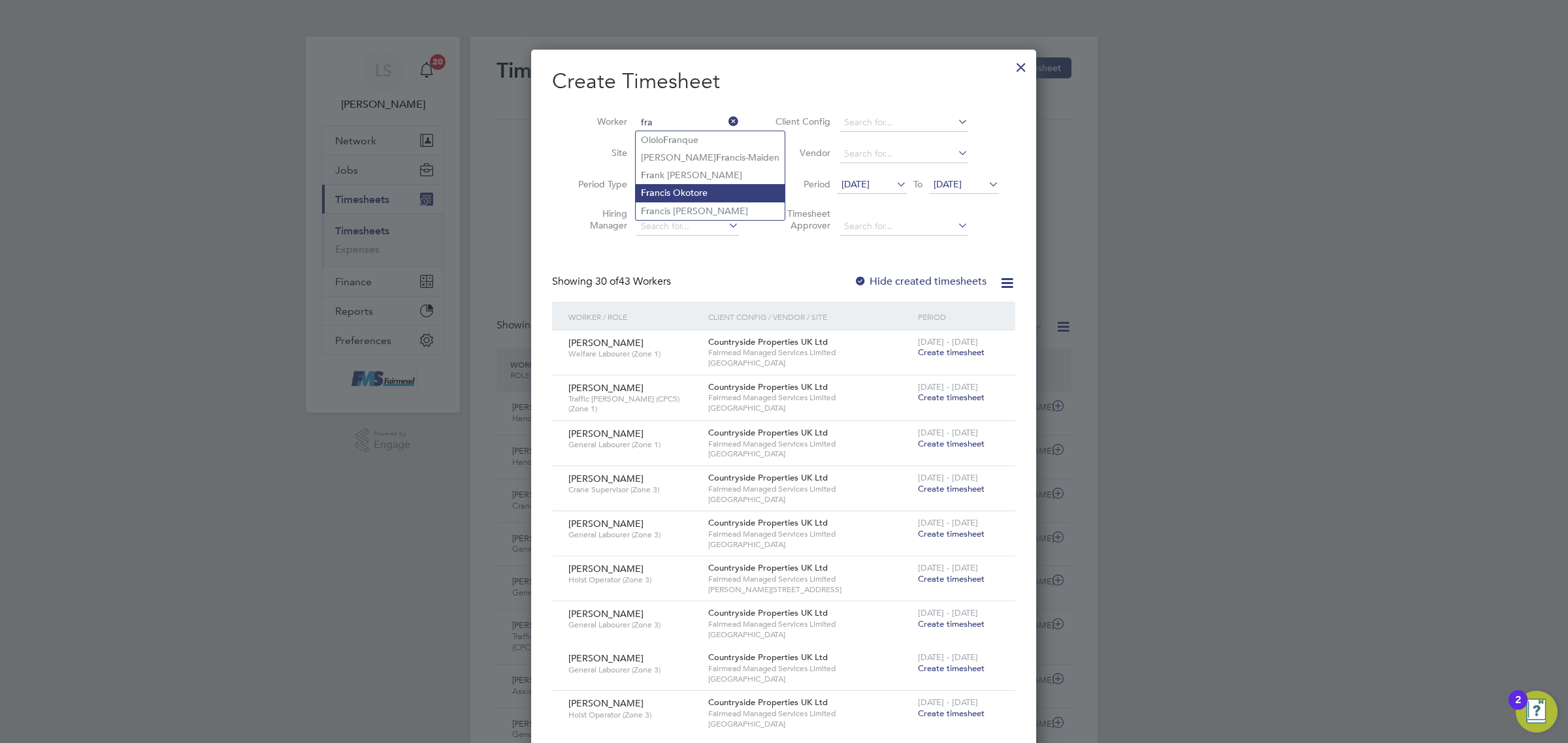
click at [686, 184] on li "Fra ncis Okotore" at bounding box center [710, 193] width 149 height 18
type input "[PERSON_NAME]"
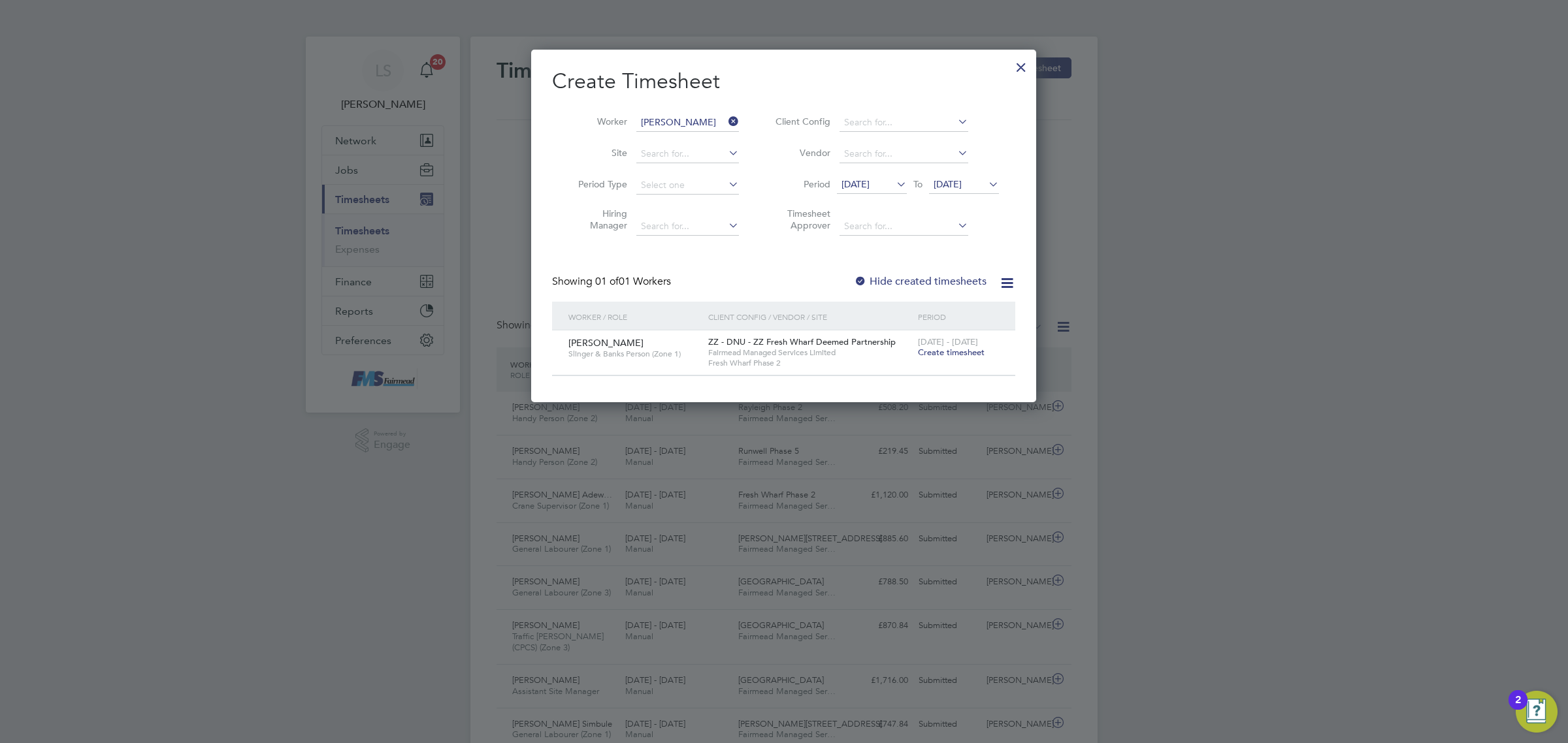
click at [952, 342] on span "[DATE] - [DATE]" at bounding box center [948, 342] width 60 height 11
drag, startPoint x: 958, startPoint y: 351, endPoint x: 896, endPoint y: 305, distance: 77.2
click at [958, 353] on span "Create timesheet" at bounding box center [951, 352] width 67 height 11
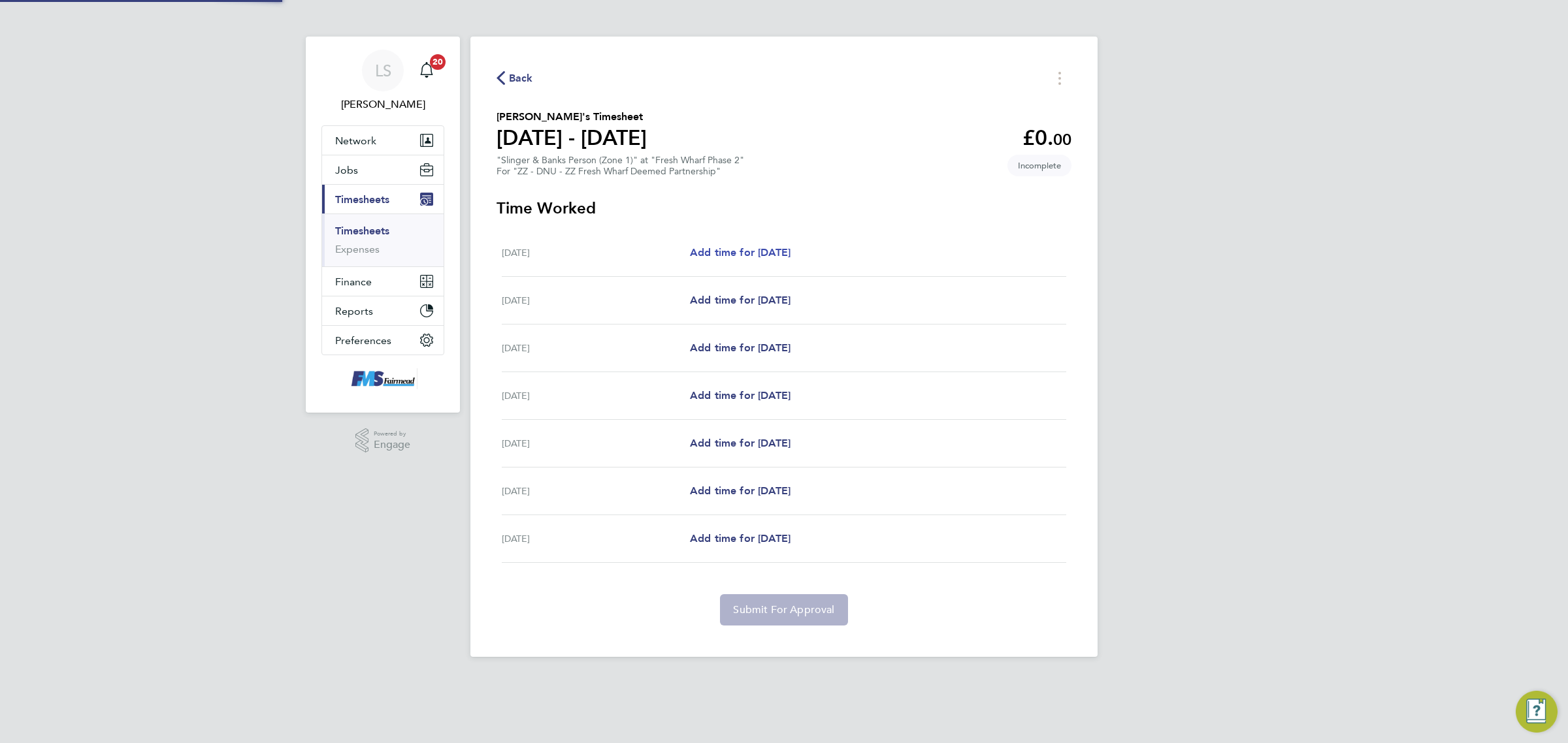
click at [738, 252] on span "Add time for [DATE]" at bounding box center [740, 252] width 101 height 12
select select "30"
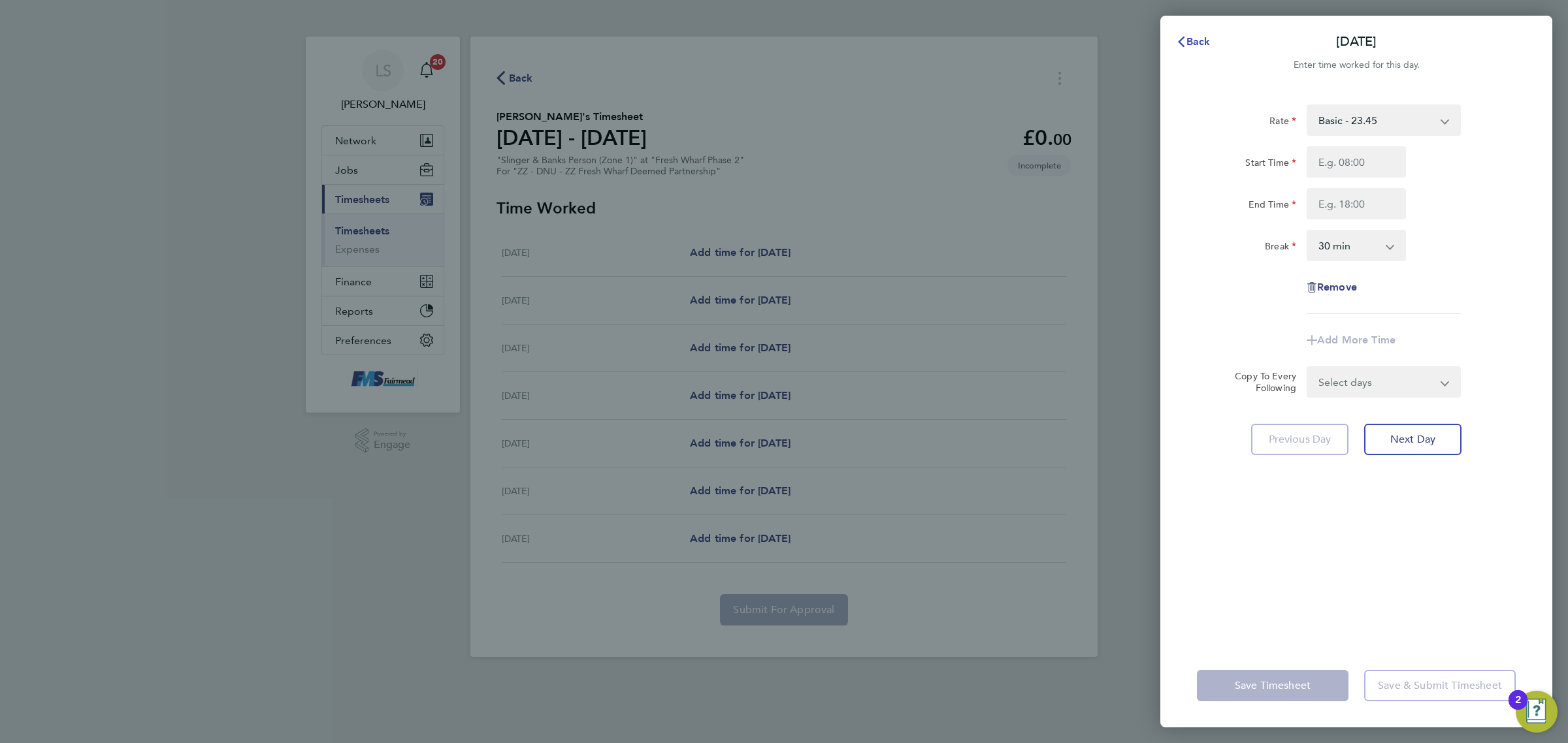
click at [1189, 48] on button "Back" at bounding box center [1193, 42] width 61 height 26
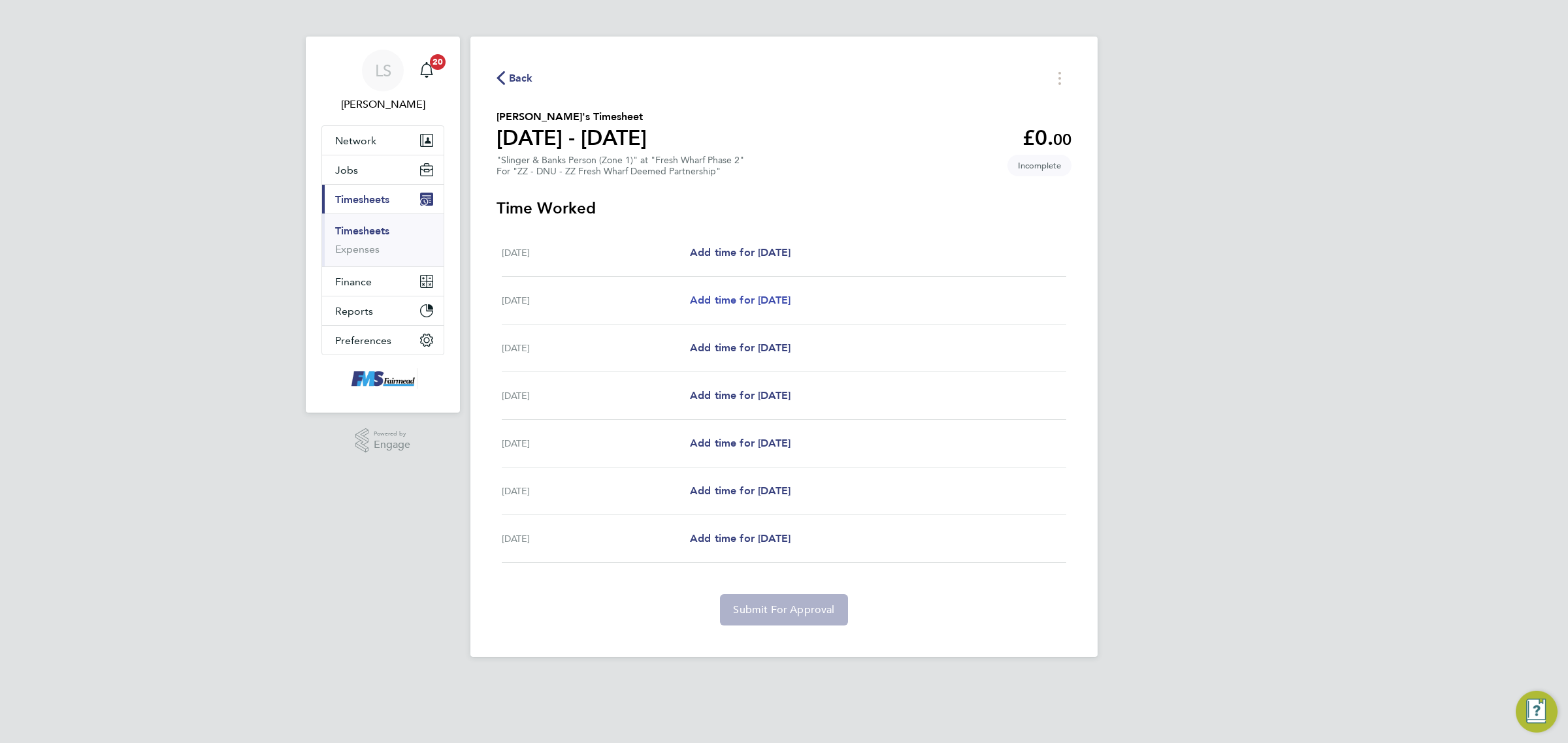
click at [789, 296] on span "Add time for [DATE]" at bounding box center [740, 300] width 101 height 12
select select "30"
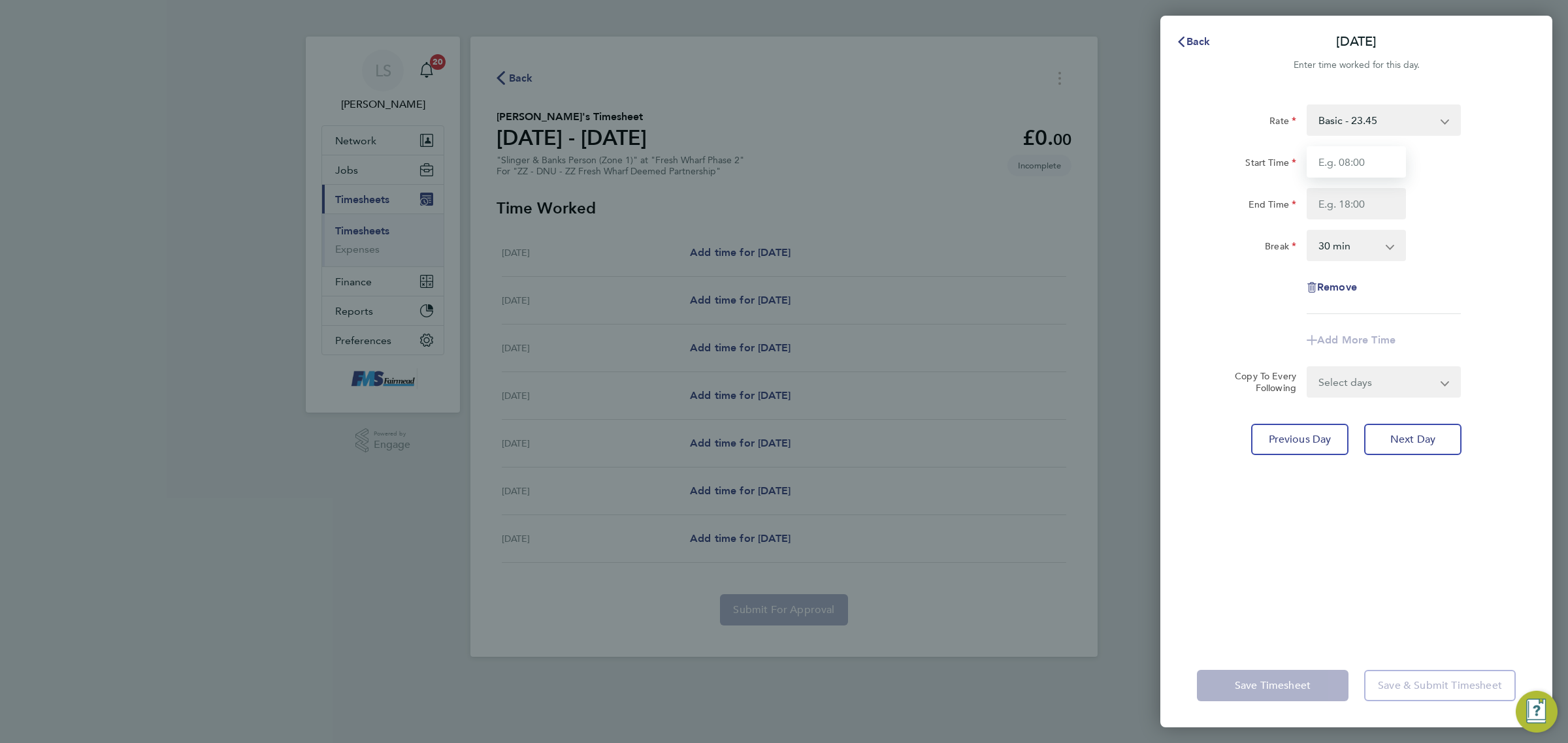
click at [1333, 147] on input "Start Time" at bounding box center [1357, 161] width 100 height 31
type input "07:30"
drag, startPoint x: 1361, startPoint y: 196, endPoint x: 1373, endPoint y: 207, distance: 16.3
click at [1361, 196] on input "End Time" at bounding box center [1357, 203] width 100 height 31
type input "18:00"
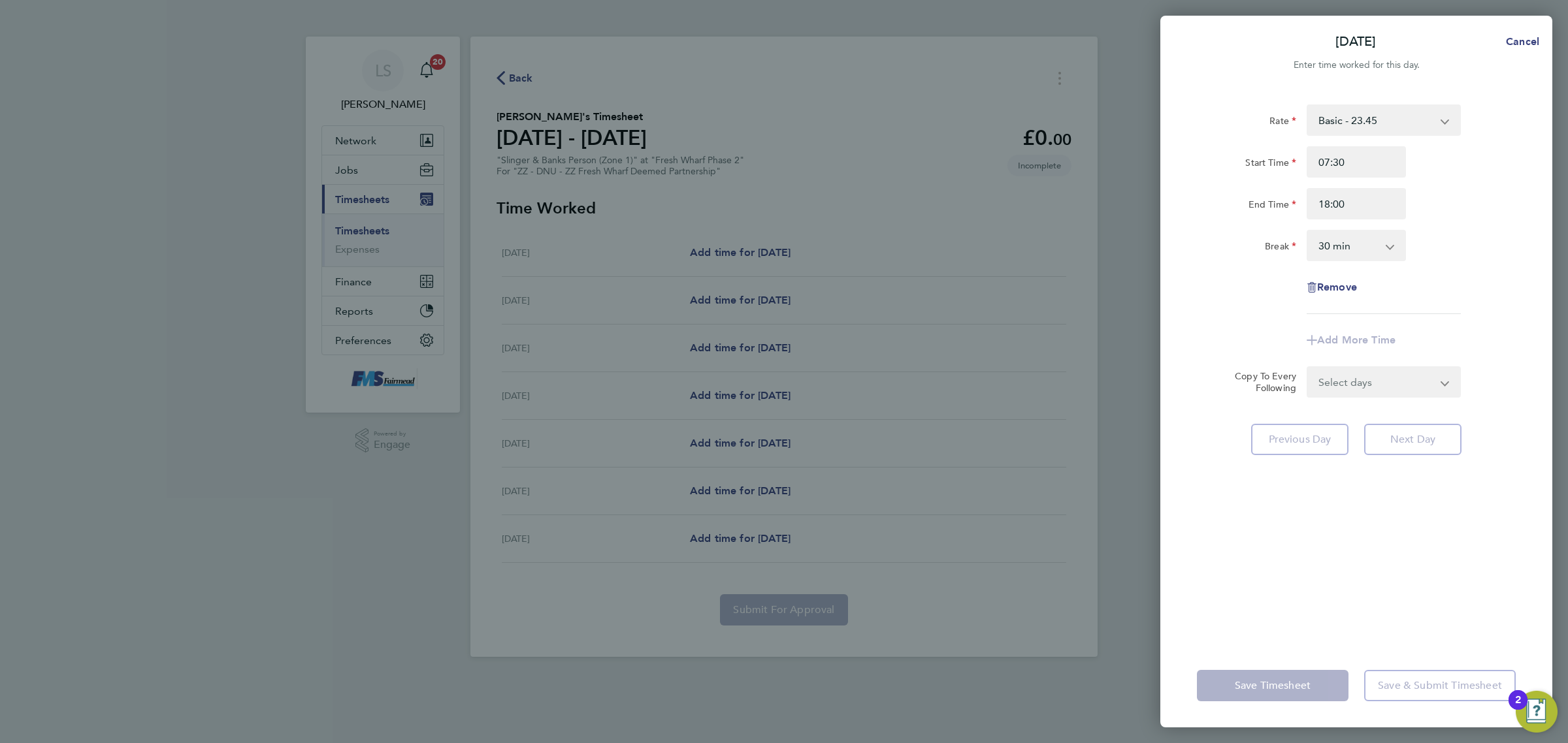
click at [1410, 273] on div "Rate Basic - 23.45 Start Time 07:30 End Time 18:00 Break 0 min 15 min 30 min 45…" at bounding box center [1357, 209] width 319 height 210
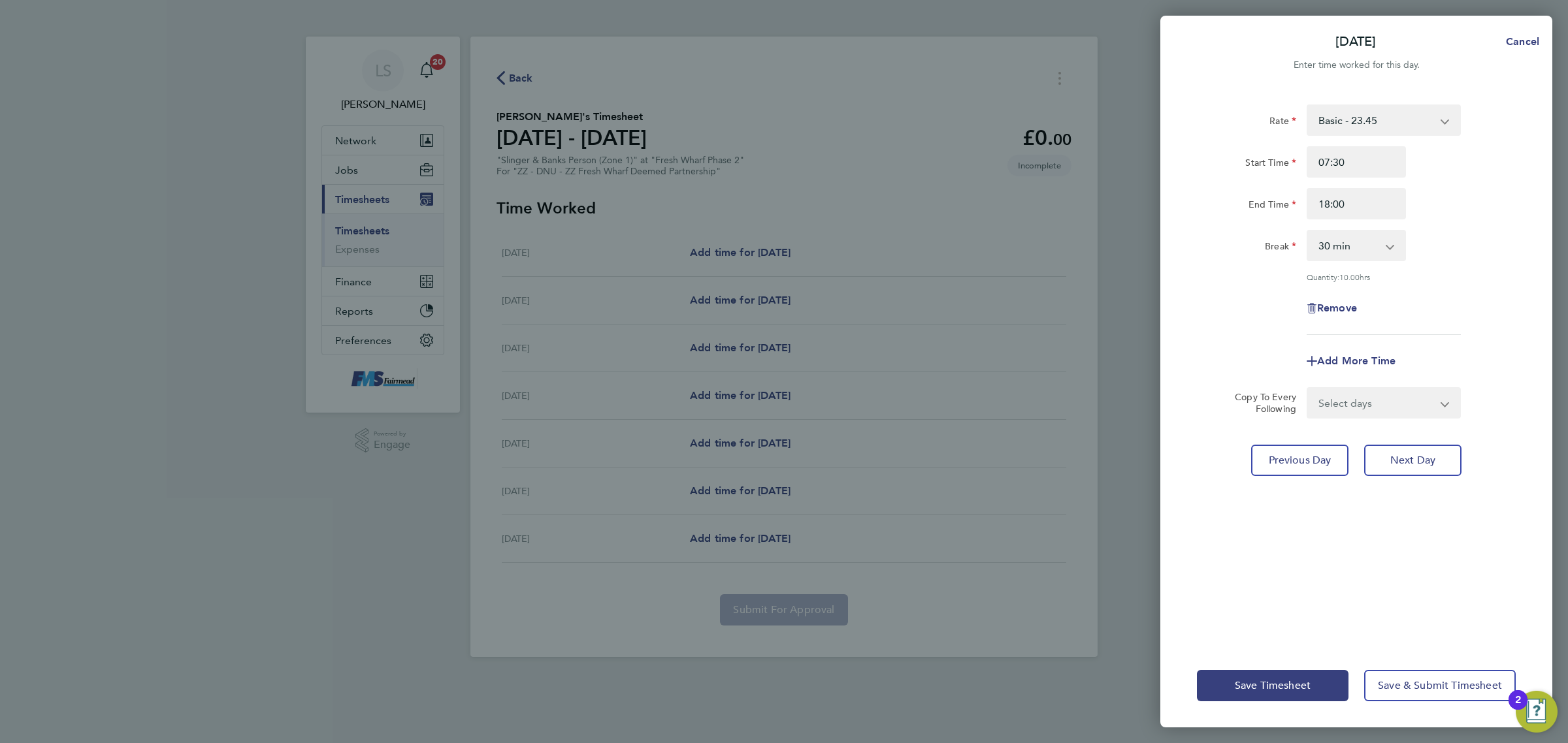
click at [1374, 407] on select "Select days Day Weekday (Mon-Fri) Weekend (Sat-Sun) [DATE] [DATE] [DATE] [DATE]…" at bounding box center [1377, 402] width 137 height 29
select select "WEEKDAY"
click at [1308, 388] on select "Select days Day Weekday (Mon-Fri) Weekend (Sat-Sun) [DATE] [DATE] [DATE] [DATE]…" at bounding box center [1377, 402] width 137 height 29
select select "[DATE]"
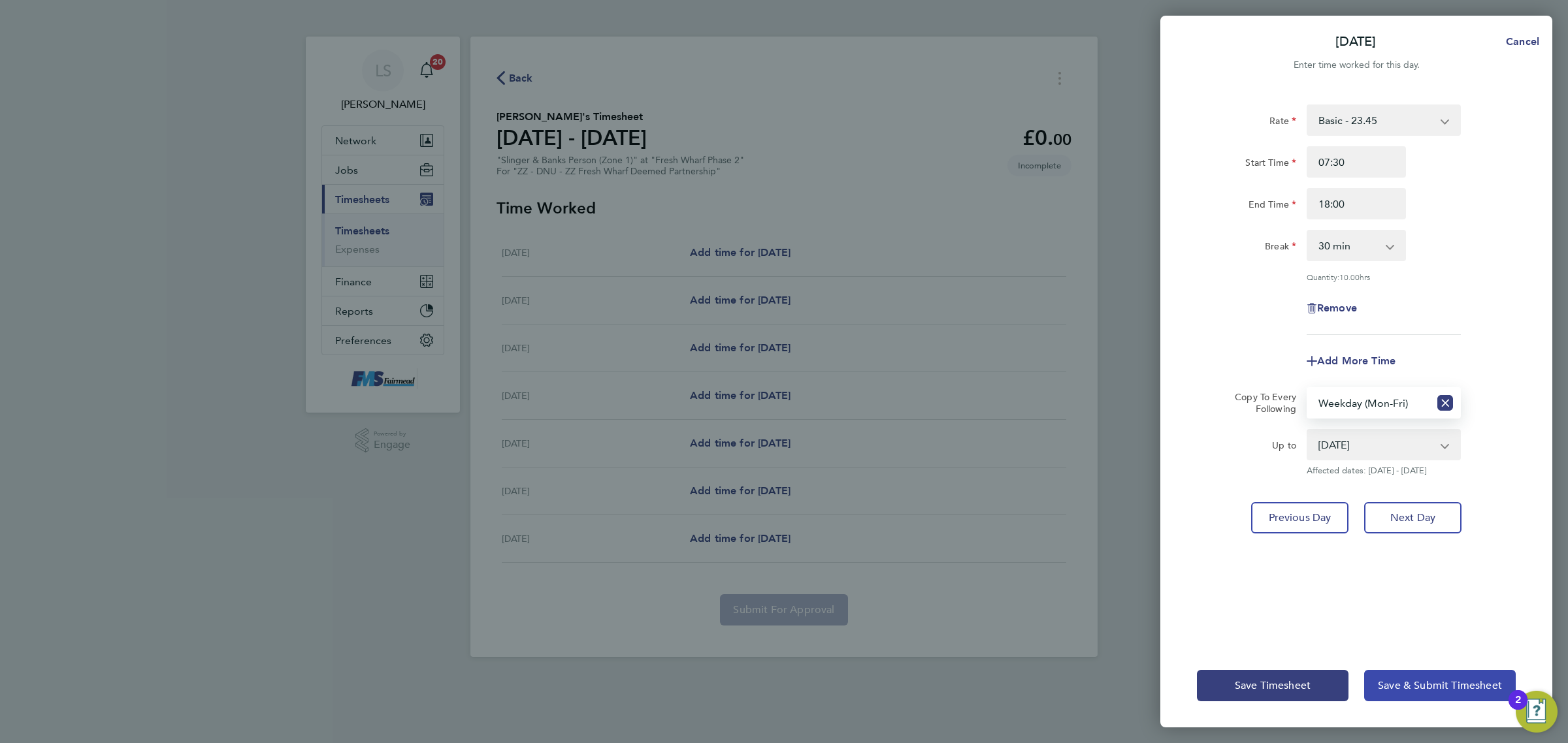
click at [1425, 690] on span "Save & Submit Timesheet" at bounding box center [1439, 685] width 125 height 13
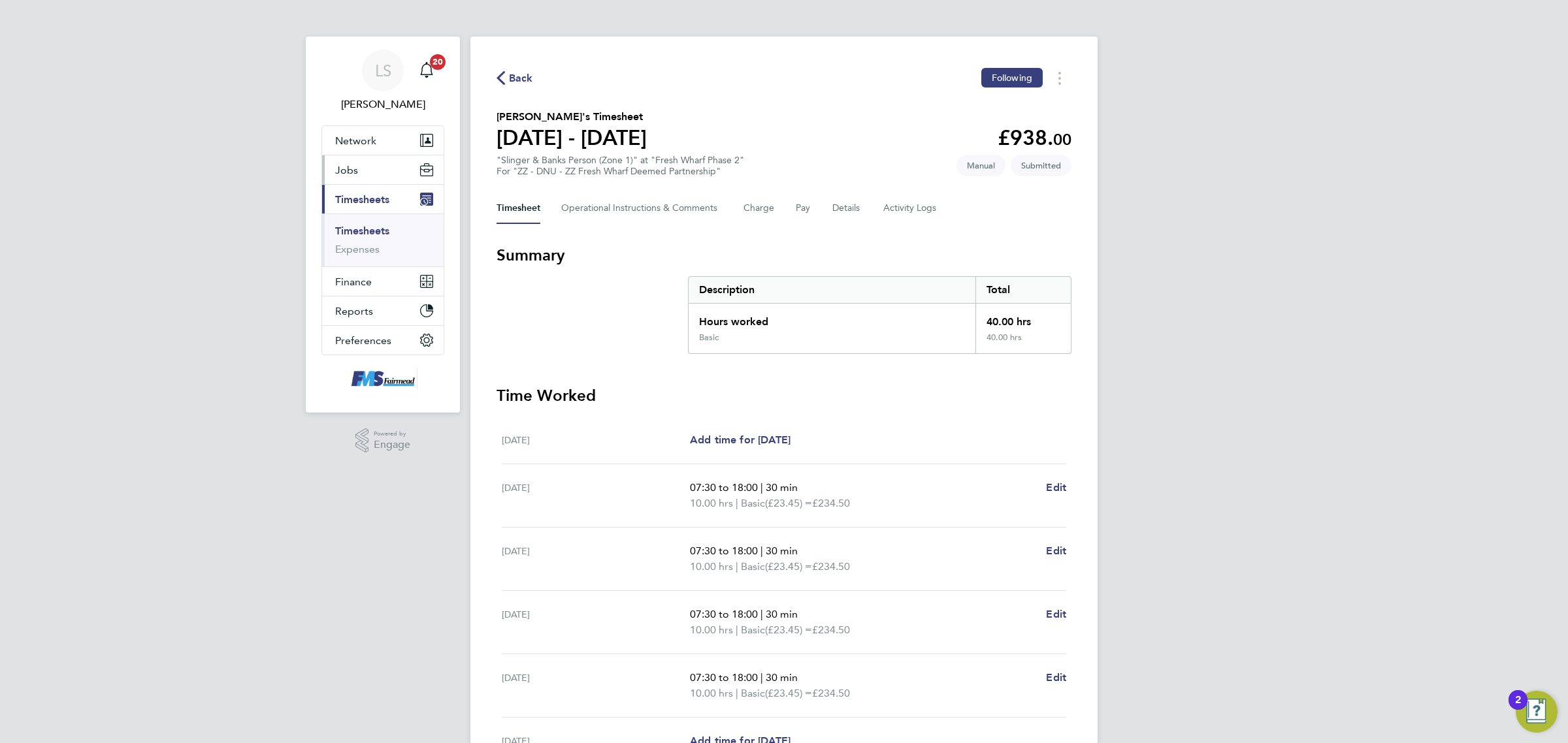
click at [355, 165] on span "Jobs" at bounding box center [346, 170] width 23 height 12
click at [360, 217] on link "Vacancies" at bounding box center [358, 219] width 47 height 12
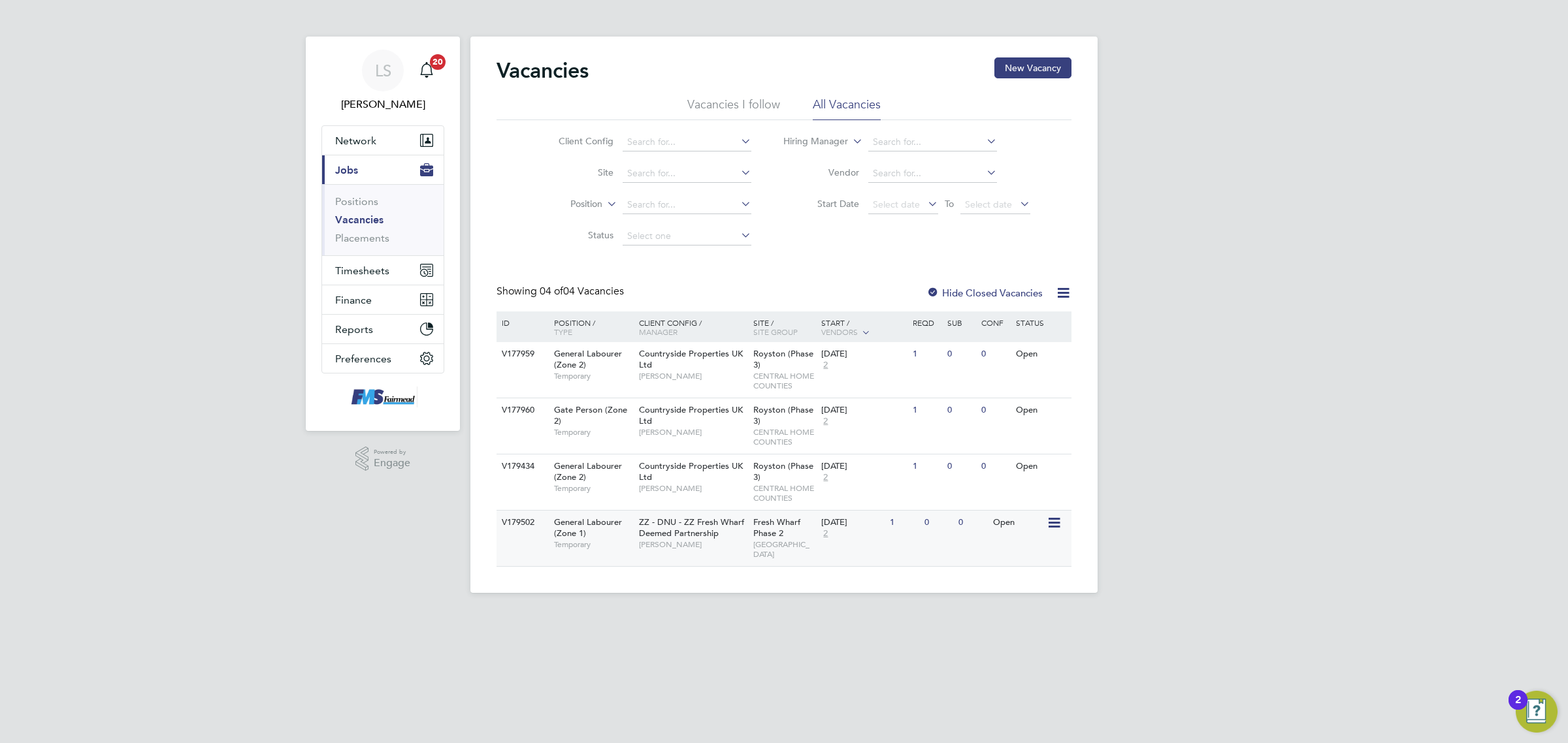
click at [762, 523] on span "Fresh Wharf Phase 2" at bounding box center [776, 528] width 47 height 22
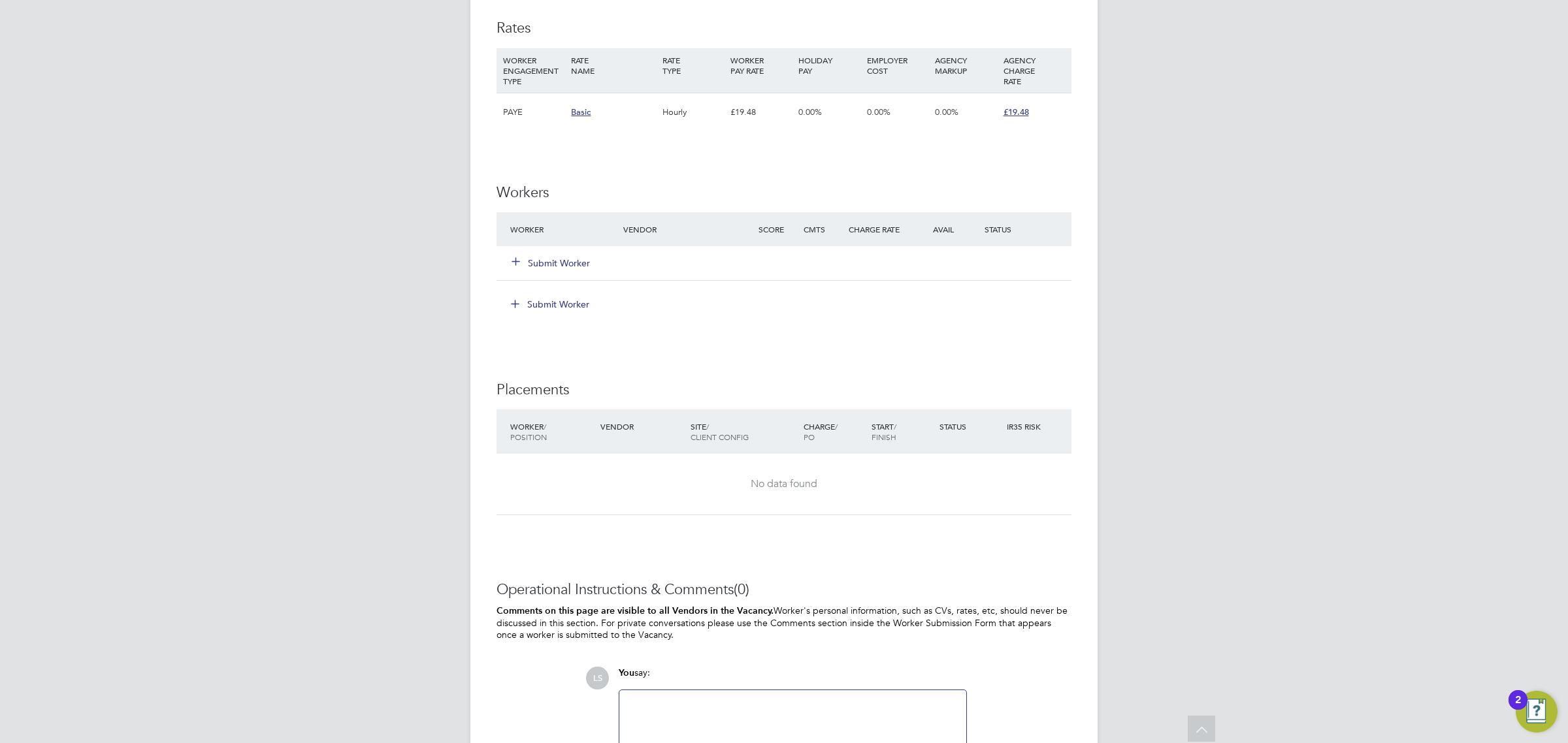
scroll to position [898, 0]
click at [567, 259] on button "Submit Worker" at bounding box center [551, 260] width 79 height 13
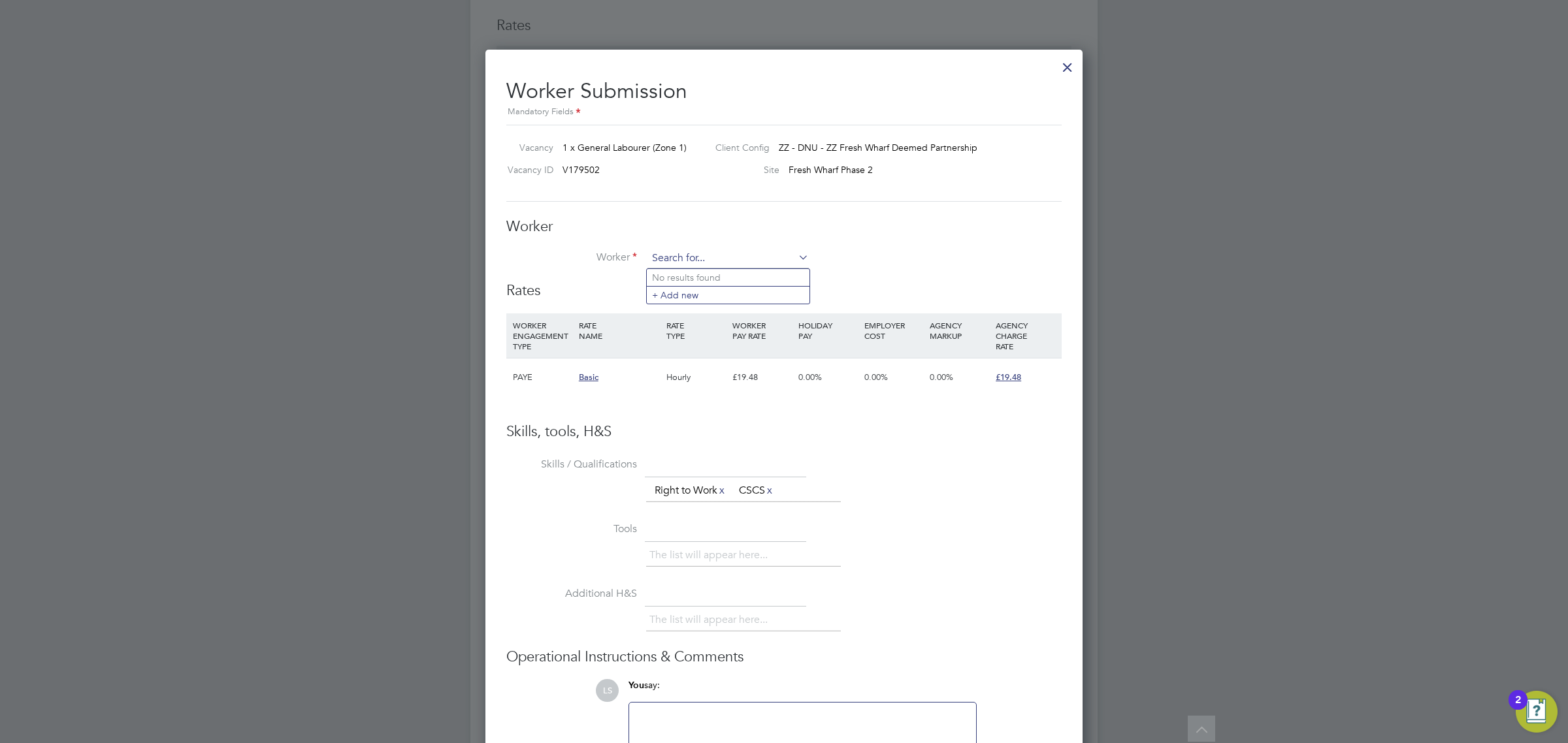
scroll to position [0, 0]
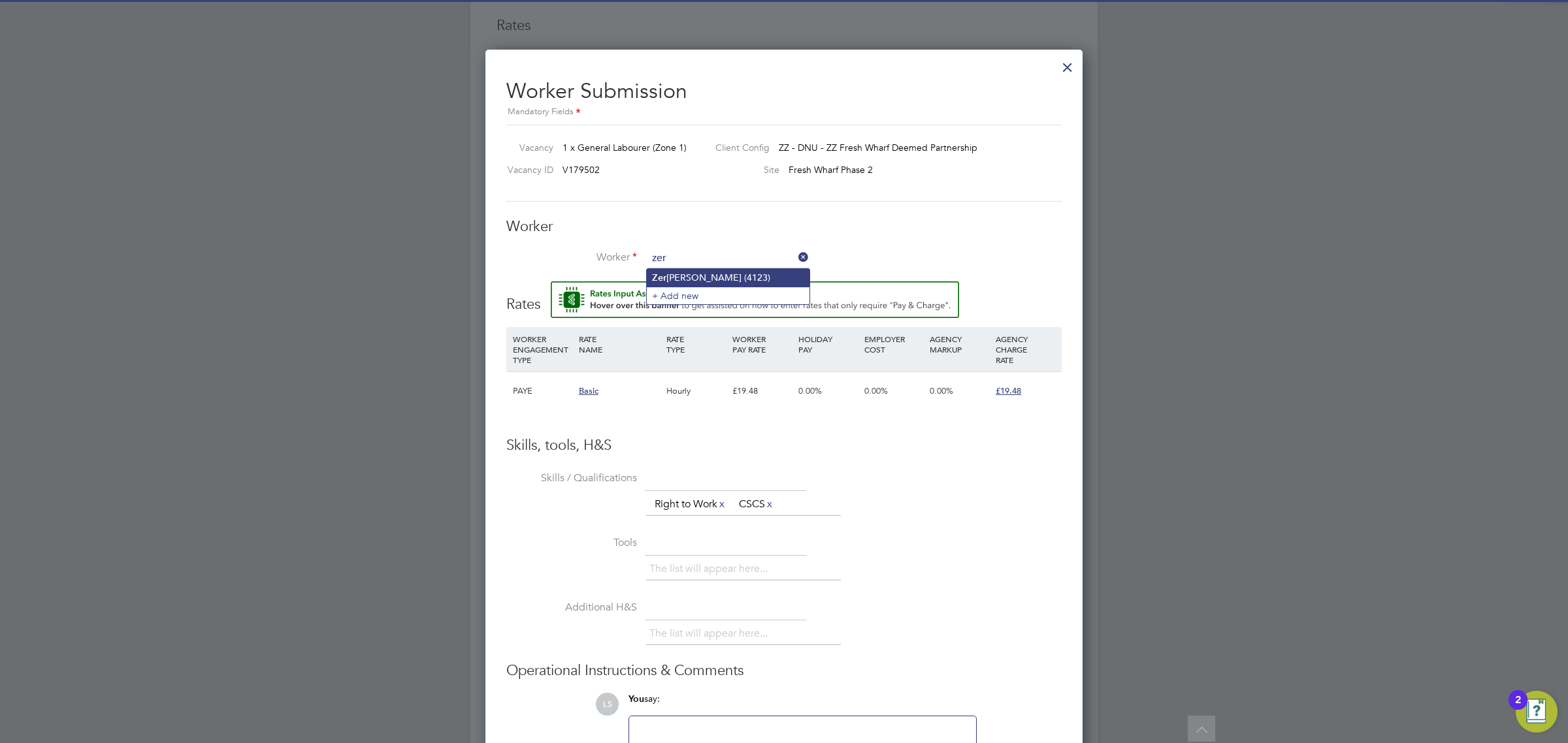
click at [669, 272] on li "Zer ihun Alaro (4123)" at bounding box center [727, 278] width 162 height 18
type input "Zerihun Alaro (4123)"
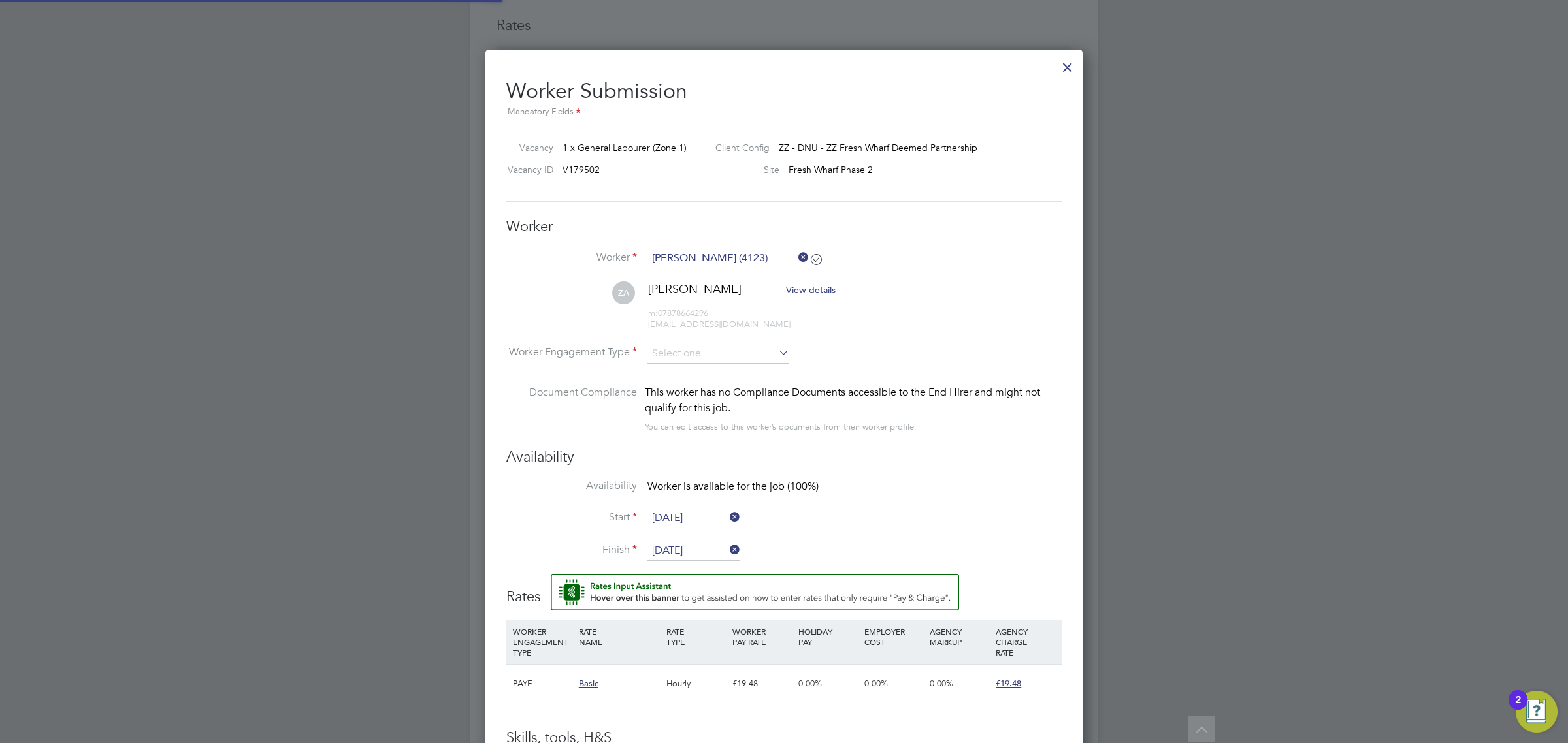
scroll to position [7, 7]
drag, startPoint x: 696, startPoint y: 366, endPoint x: 699, endPoint y: 349, distance: 17.3
click at [697, 366] on li "Worker Engagement Type" at bounding box center [784, 365] width 556 height 41
click at [699, 349] on input at bounding box center [718, 355] width 141 height 20
click at [697, 387] on li "PAYE" at bounding box center [718, 389] width 143 height 17
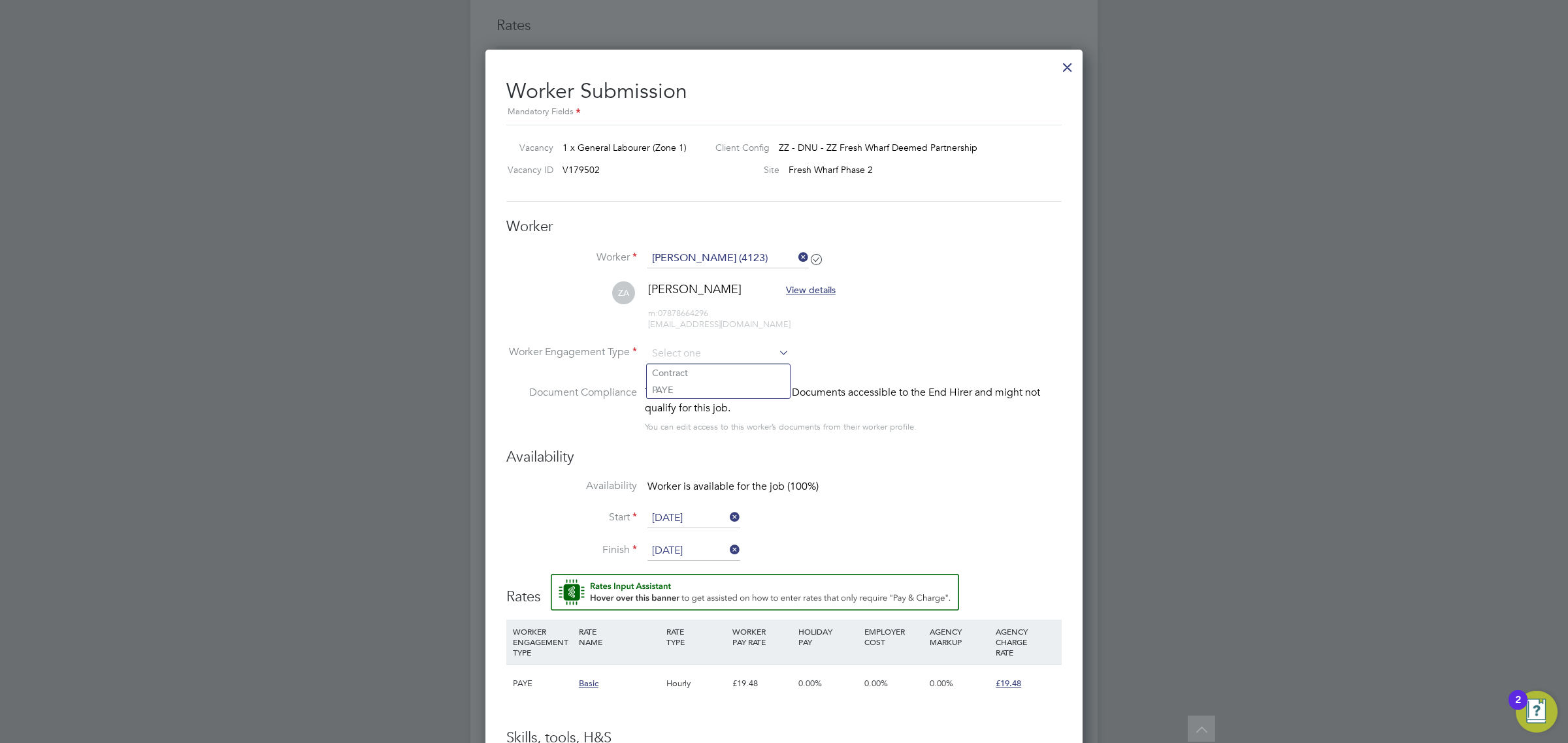
type input "PAYE"
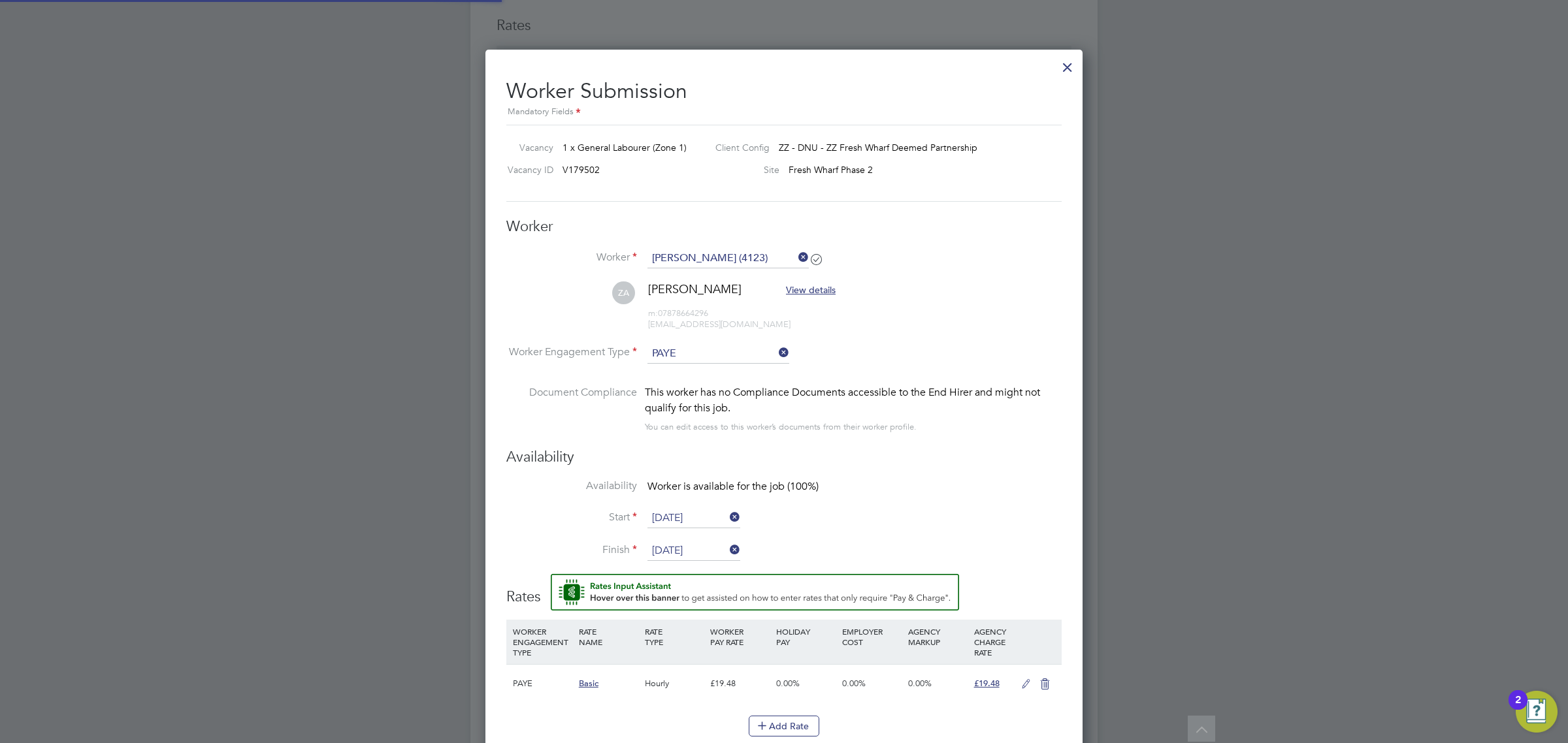
scroll to position [7, 7]
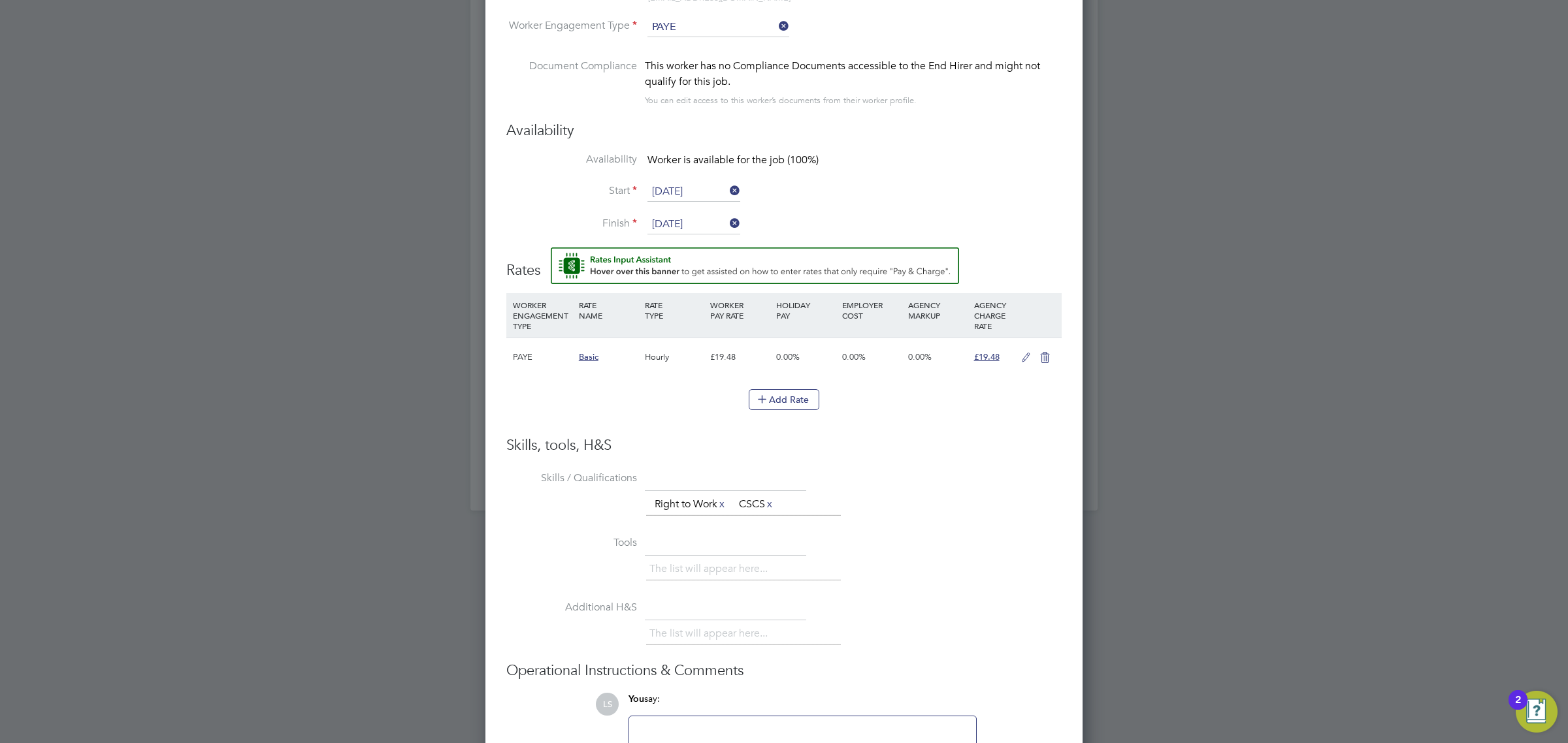
click at [688, 198] on input "[DATE]" at bounding box center [693, 192] width 93 height 20
click at [717, 58] on span "27" at bounding box center [718, 45] width 25 height 25
type input "[DATE]"
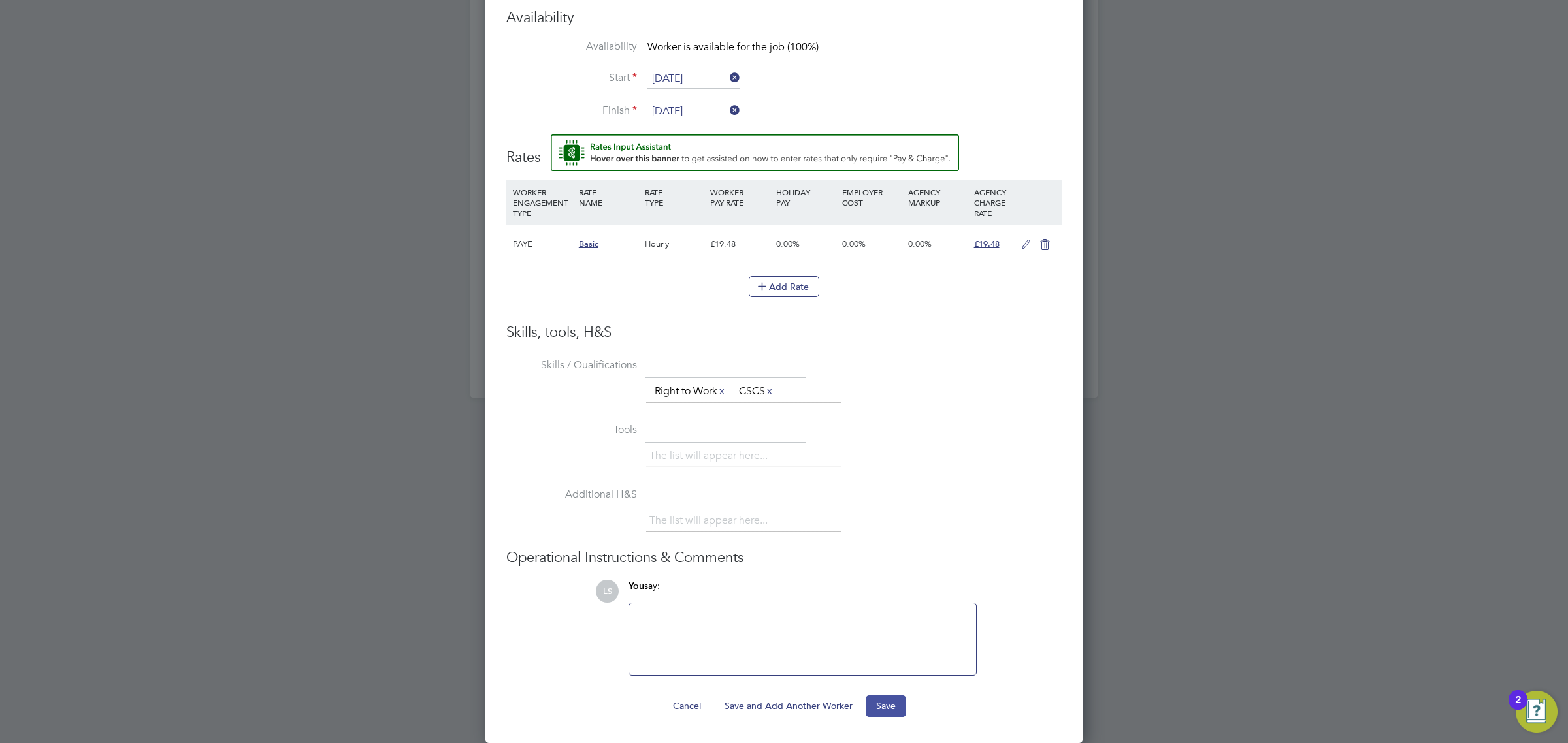
click at [886, 702] on button "Save" at bounding box center [886, 706] width 41 height 21
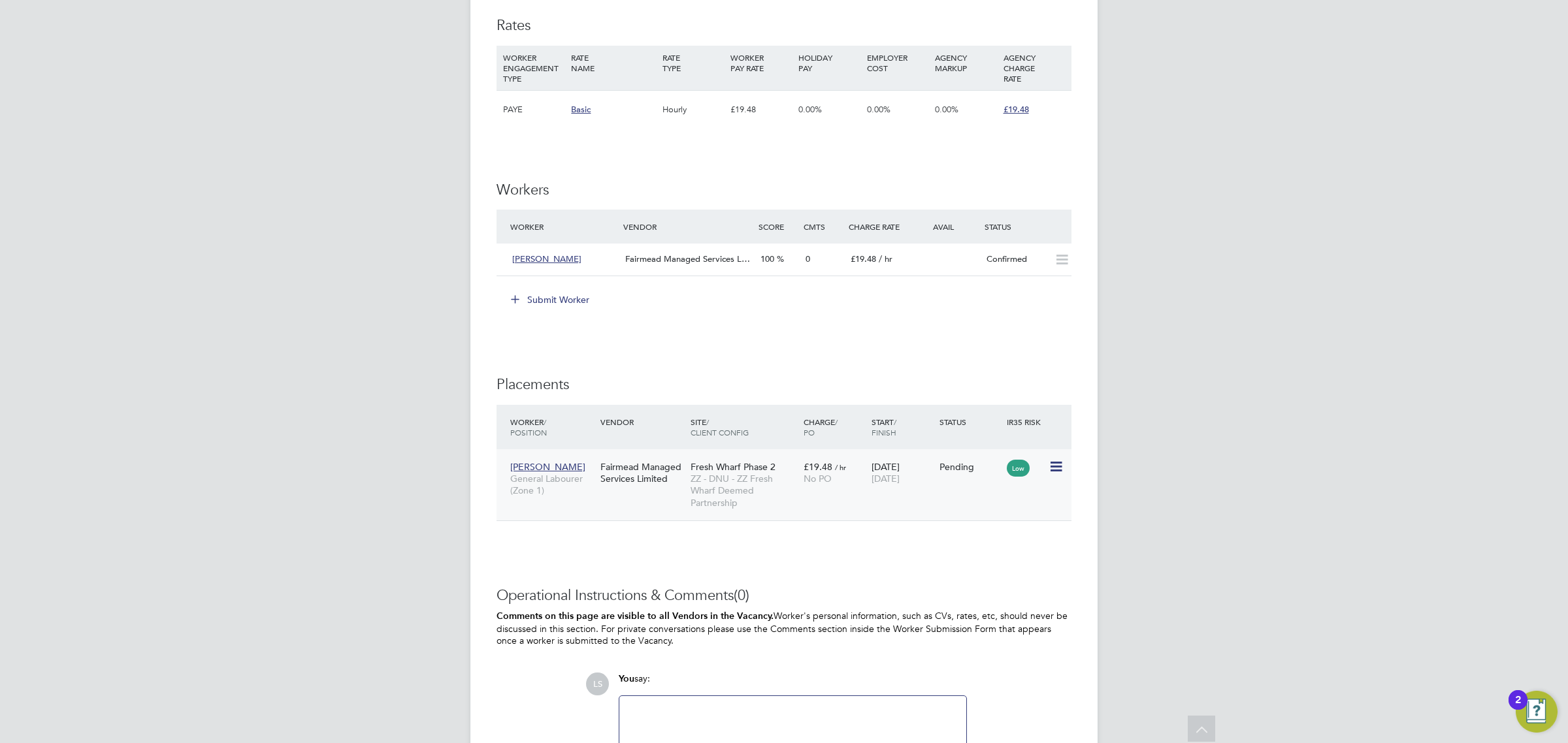
click at [1054, 468] on icon at bounding box center [1055, 467] width 13 height 16
click at [1023, 551] on li "Start" at bounding box center [1015, 549] width 93 height 18
type input "[PERSON_NAME]"
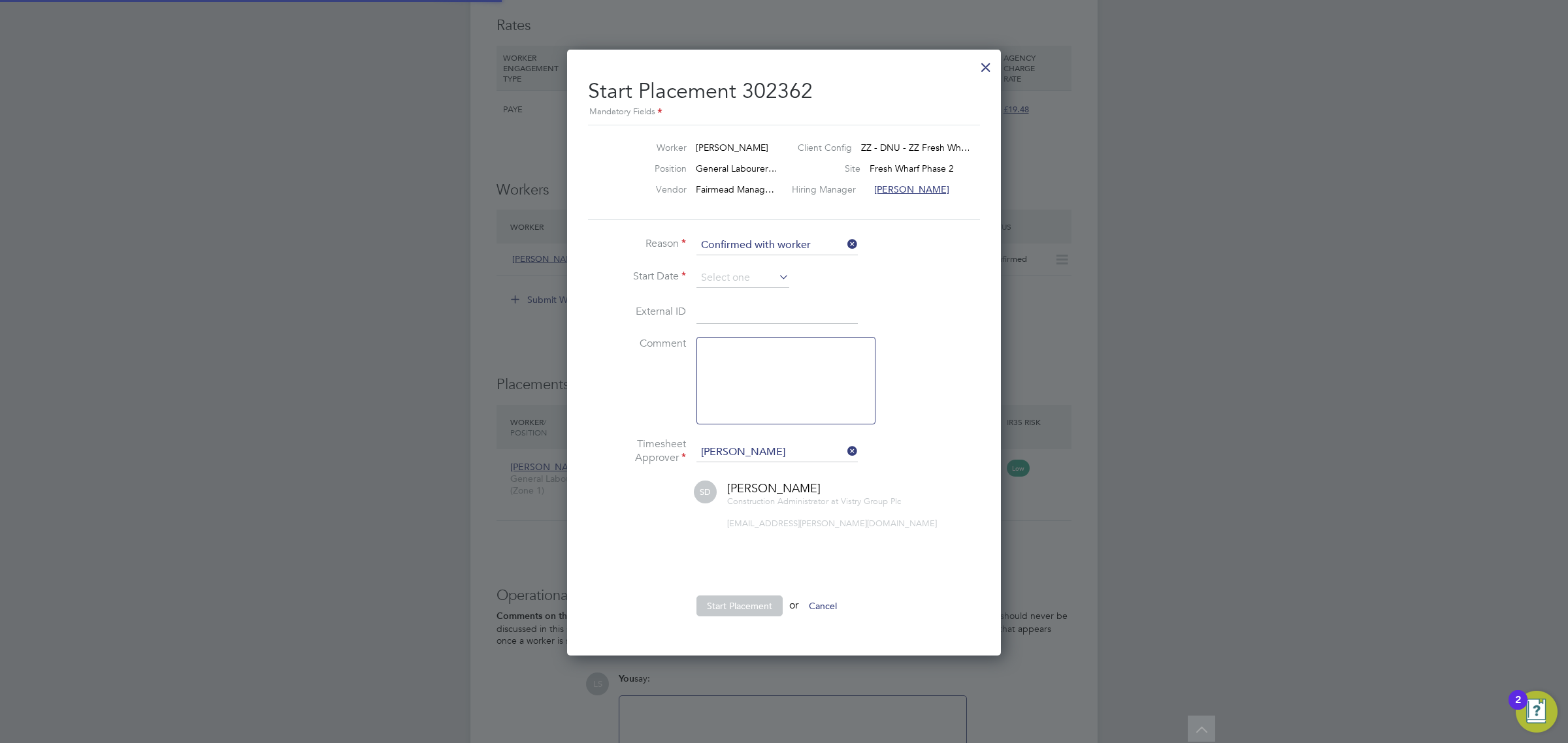
scroll to position [13, 161]
click at [735, 278] on input at bounding box center [742, 279] width 93 height 20
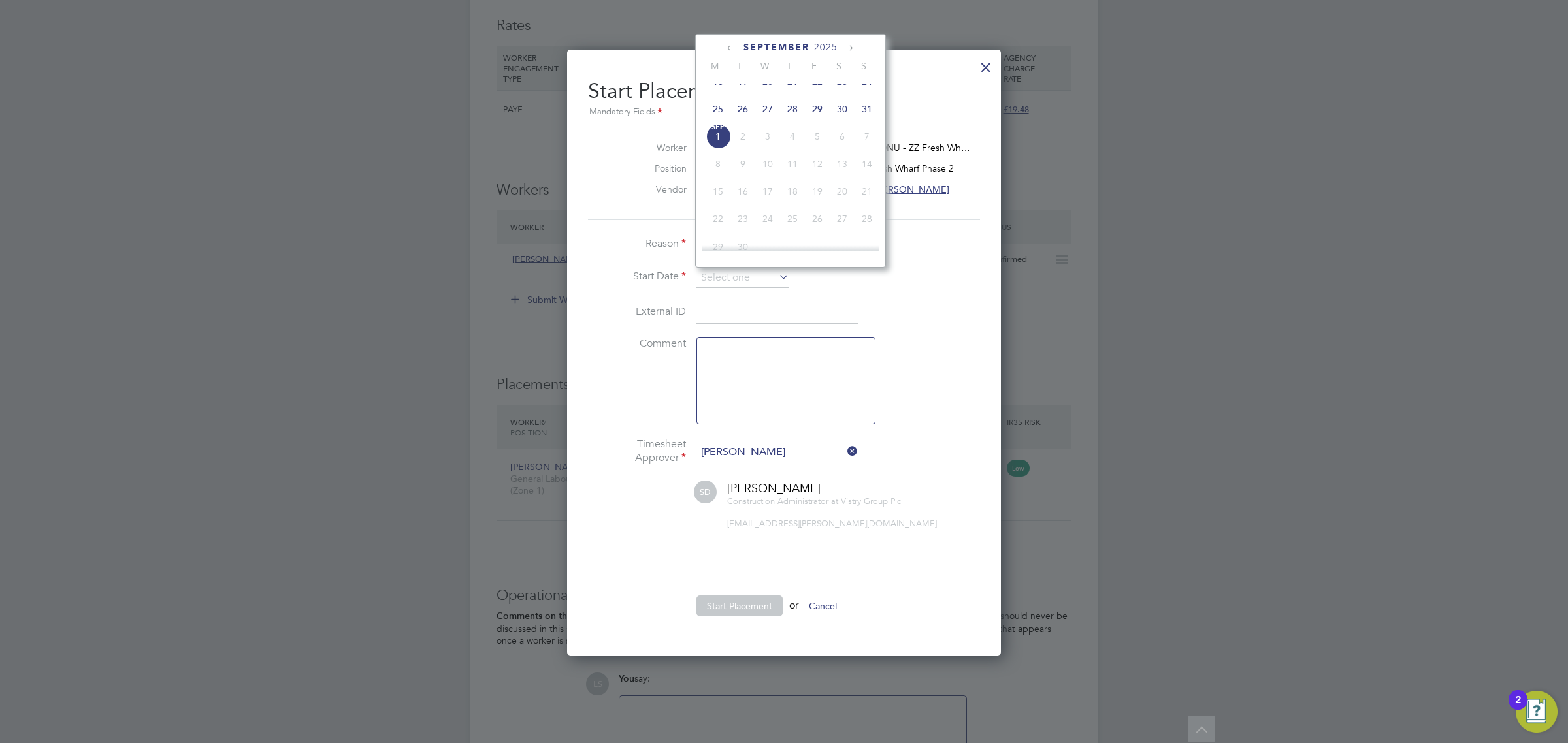
click at [766, 117] on span "27" at bounding box center [767, 109] width 25 height 25
type input "[DATE]"
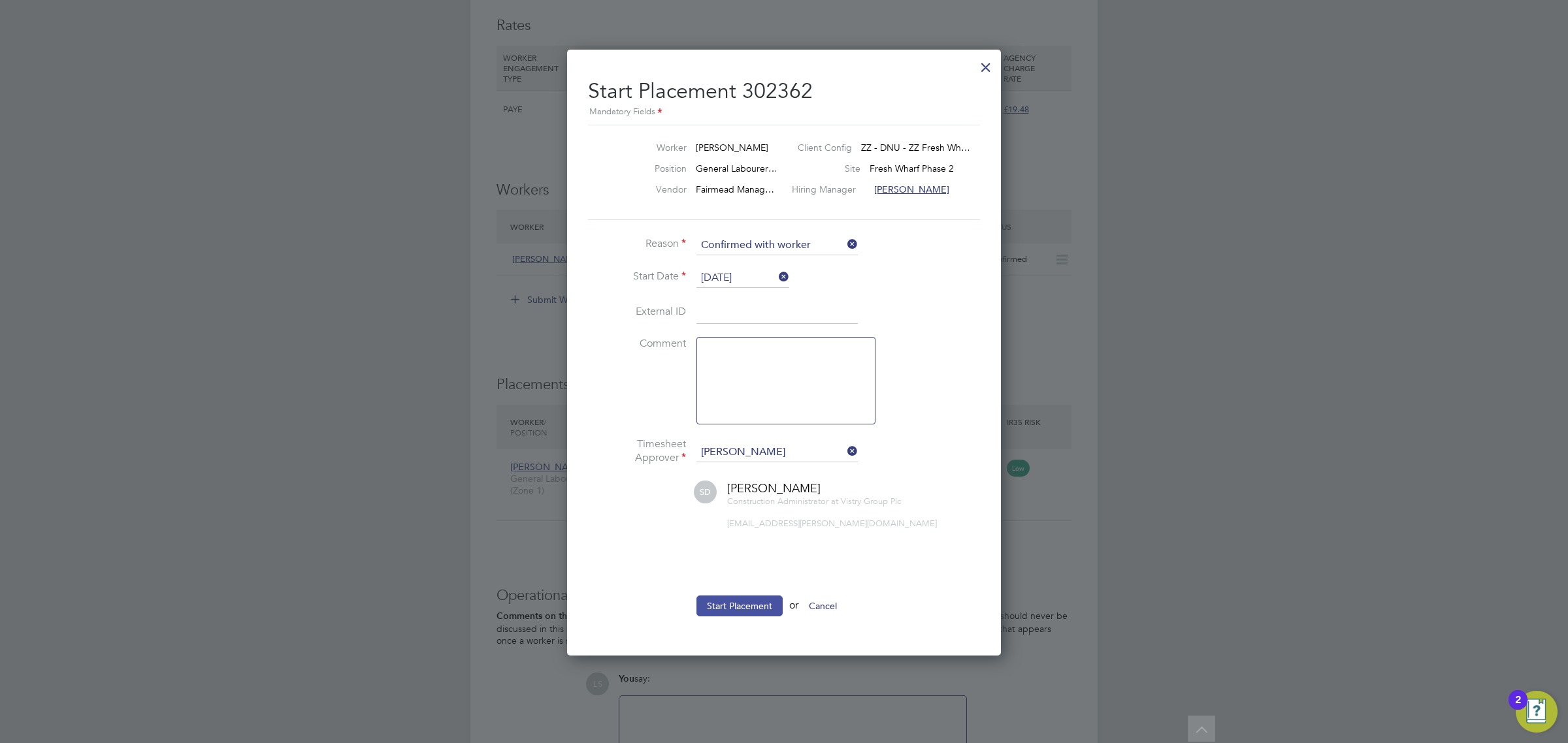
click at [759, 609] on button "Start Placement" at bounding box center [739, 606] width 87 height 21
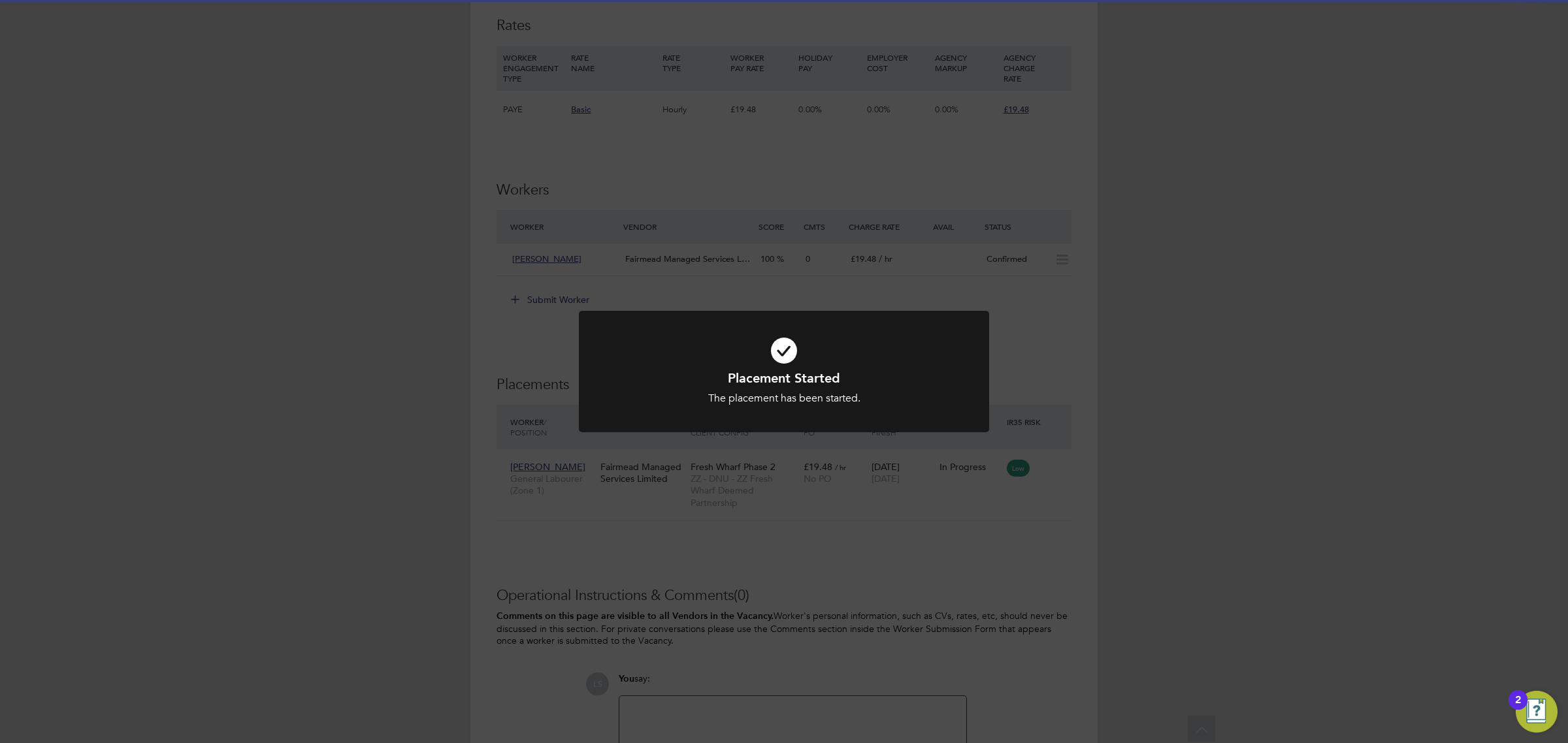
click at [831, 515] on div "Placement Started The placement has been started. Cancel Okay" at bounding box center [784, 372] width 1568 height 743
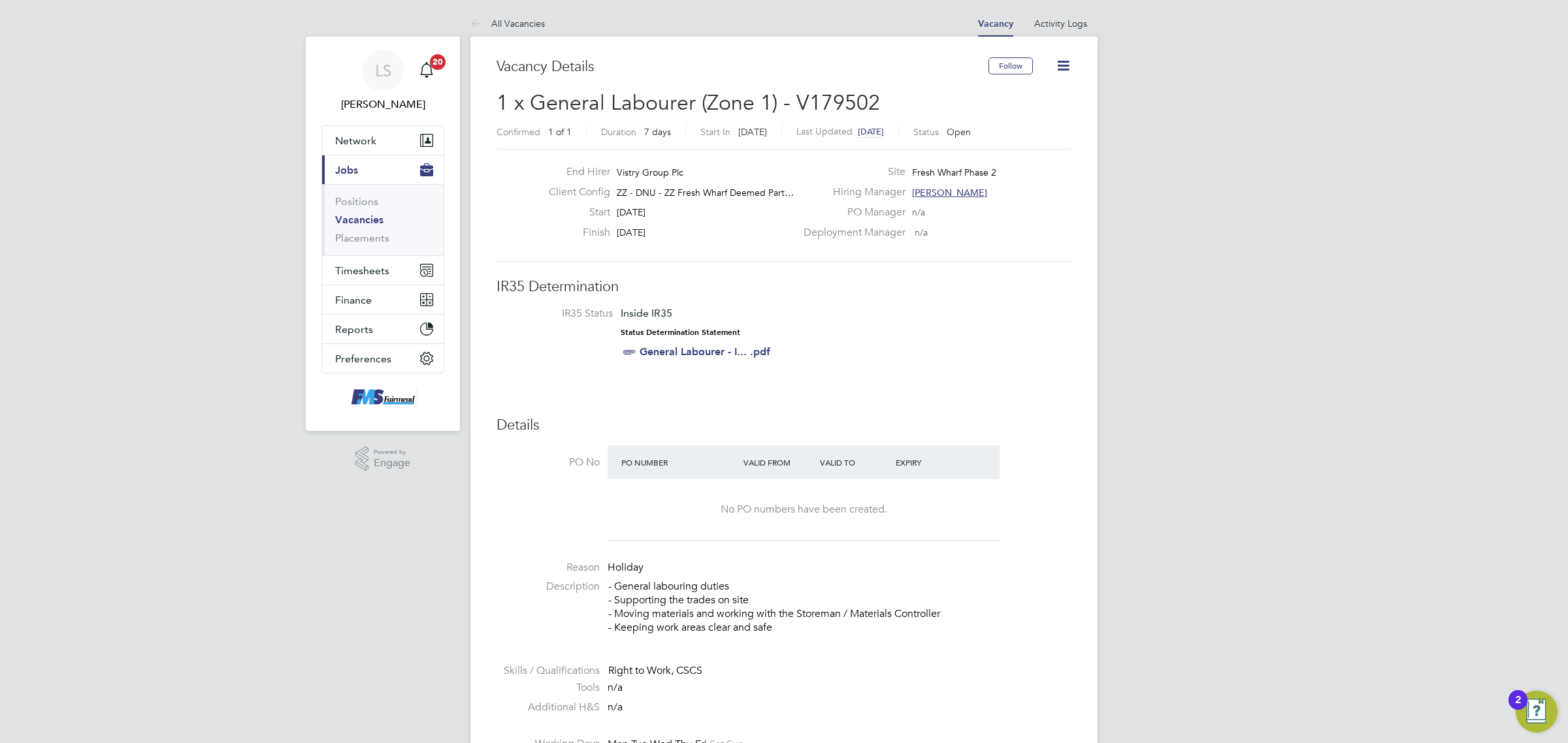
click at [1070, 73] on icon at bounding box center [1063, 66] width 16 height 16
click at [1043, 113] on li "Update Status" at bounding box center [1031, 115] width 76 height 18
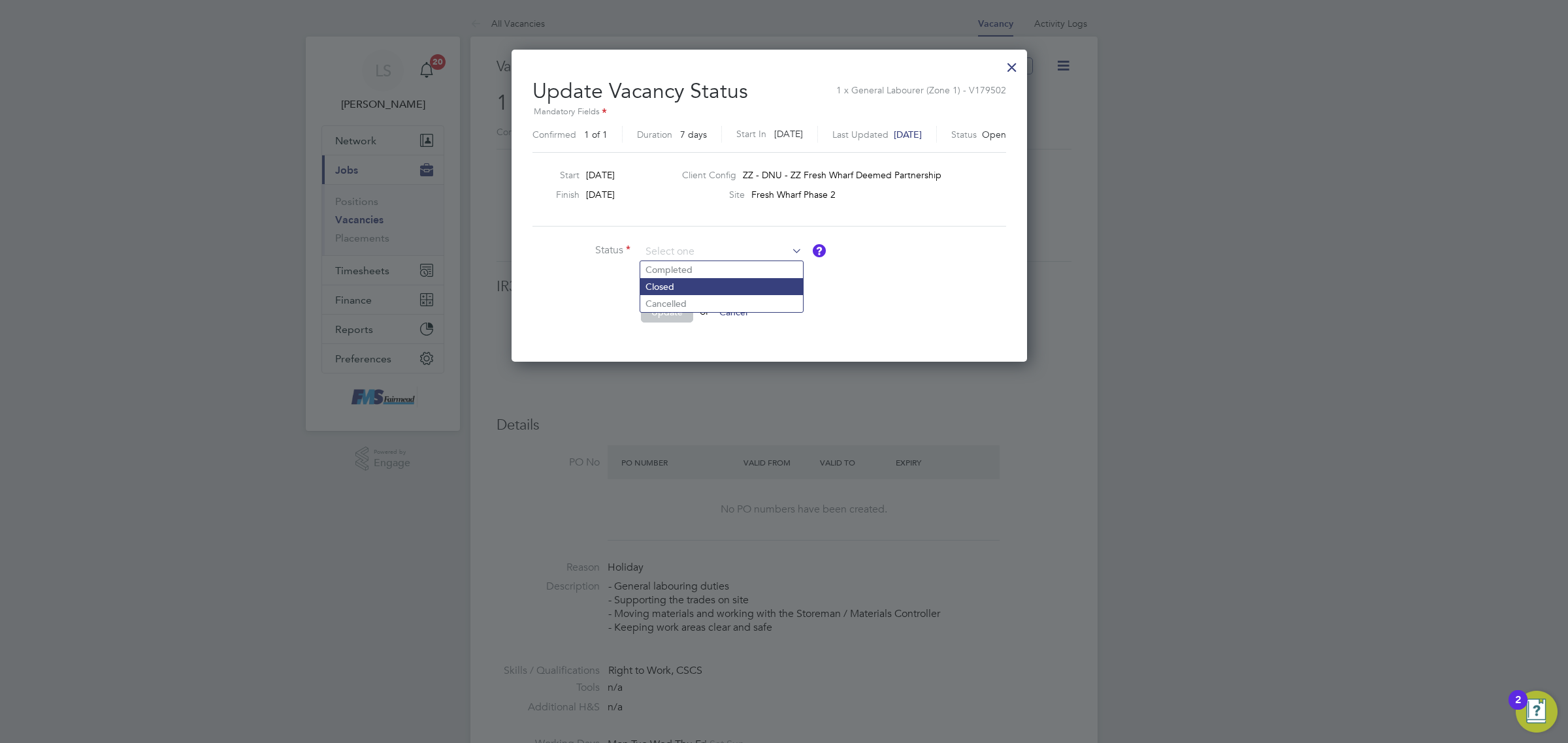
click at [707, 285] on li "Closed" at bounding box center [721, 286] width 162 height 17
type input "Closed"
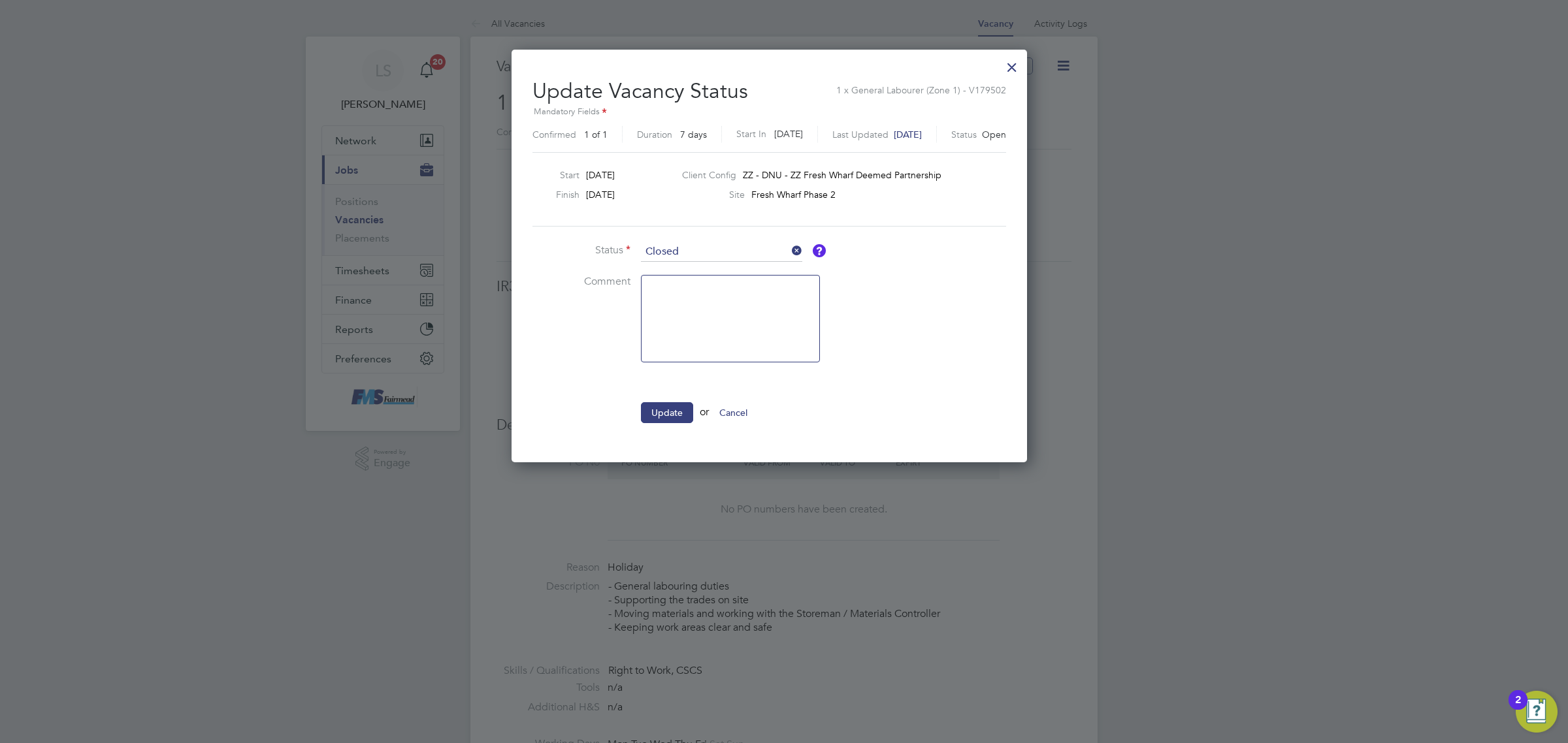
click at [674, 409] on button "Update" at bounding box center [666, 412] width 52 height 21
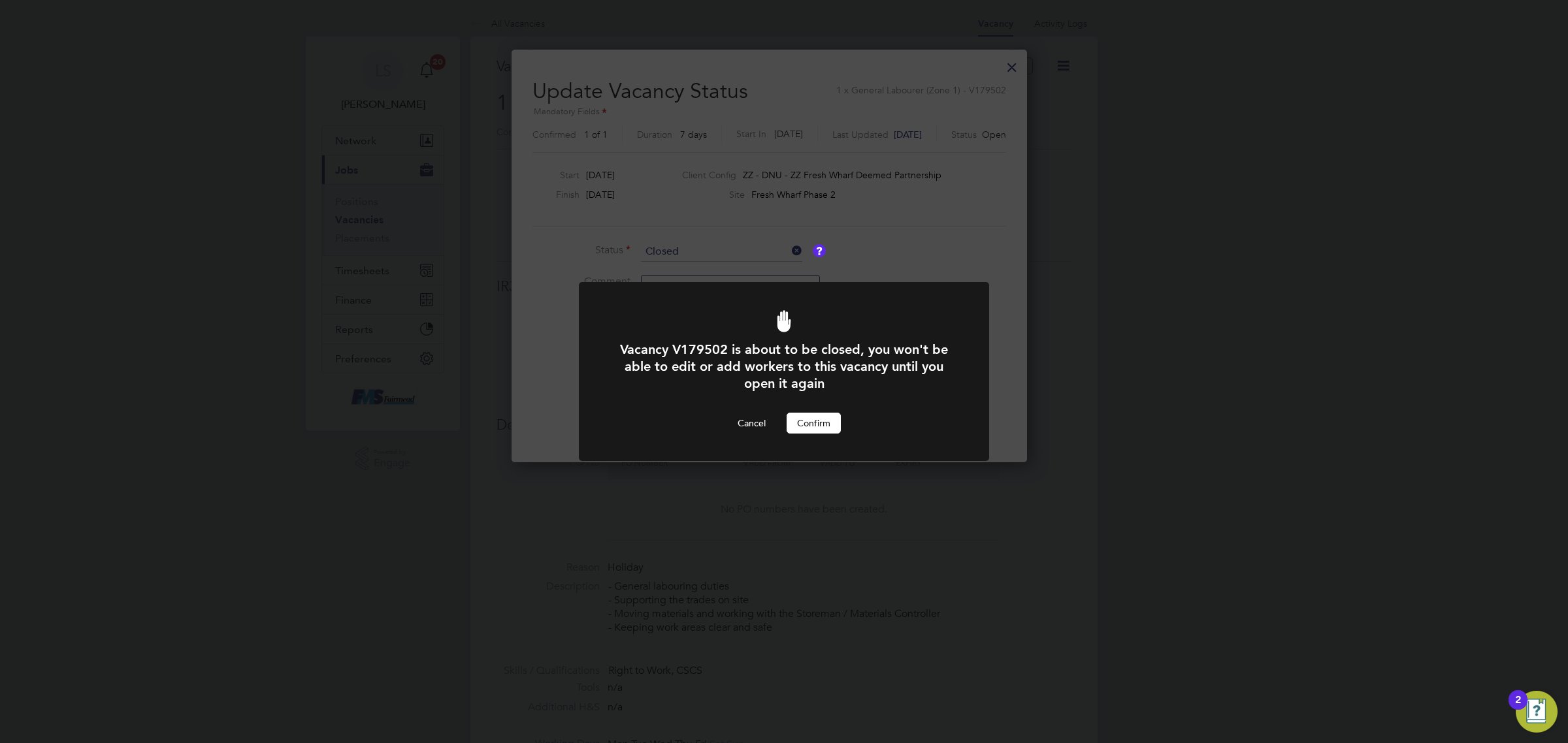
click at [800, 422] on button "Confirm" at bounding box center [814, 423] width 54 height 21
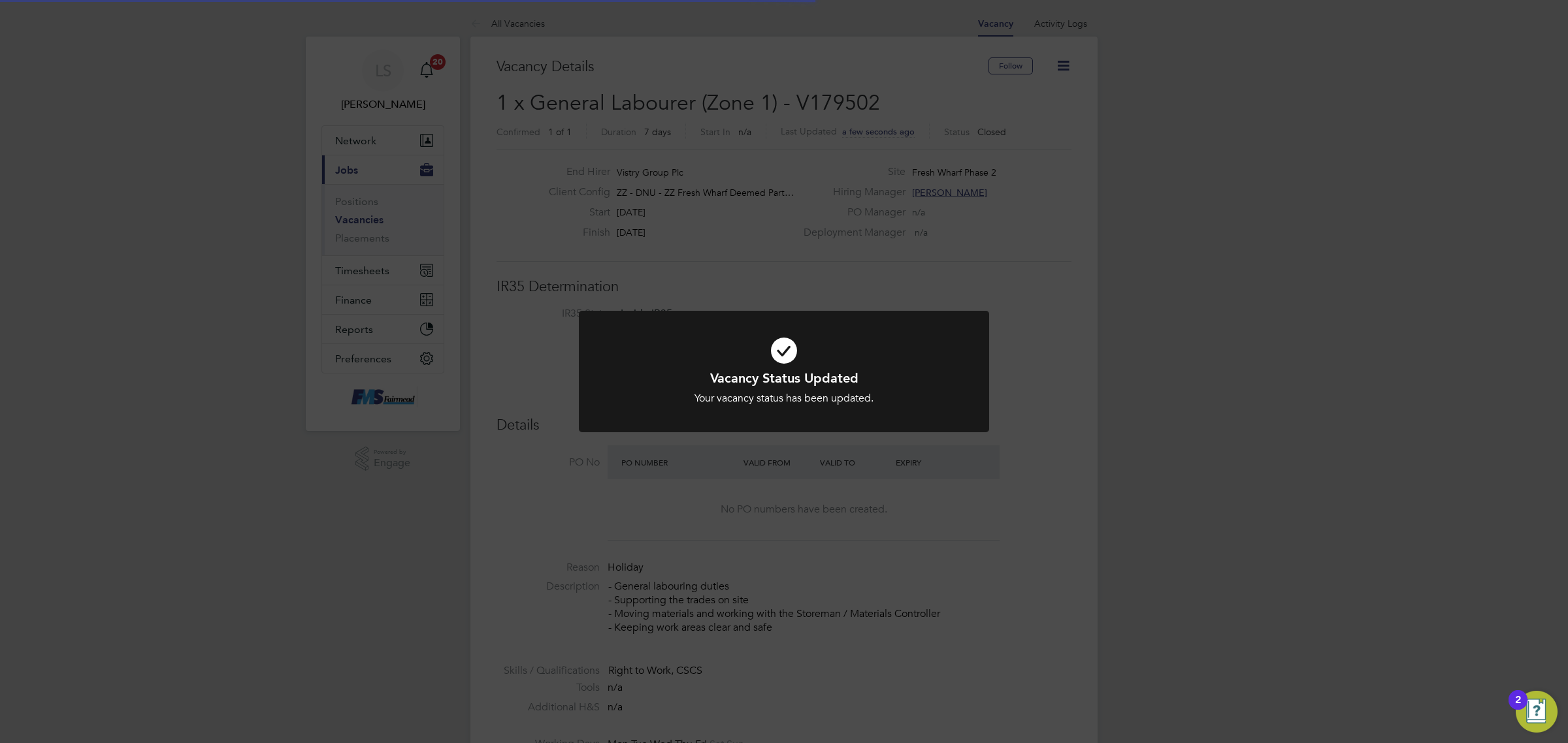
drag, startPoint x: 422, startPoint y: 485, endPoint x: 439, endPoint y: 464, distance: 27.0
click at [426, 485] on div "Vacancy Status Updated Your vacancy status has been updated. Cancel Okay" at bounding box center [784, 372] width 1568 height 743
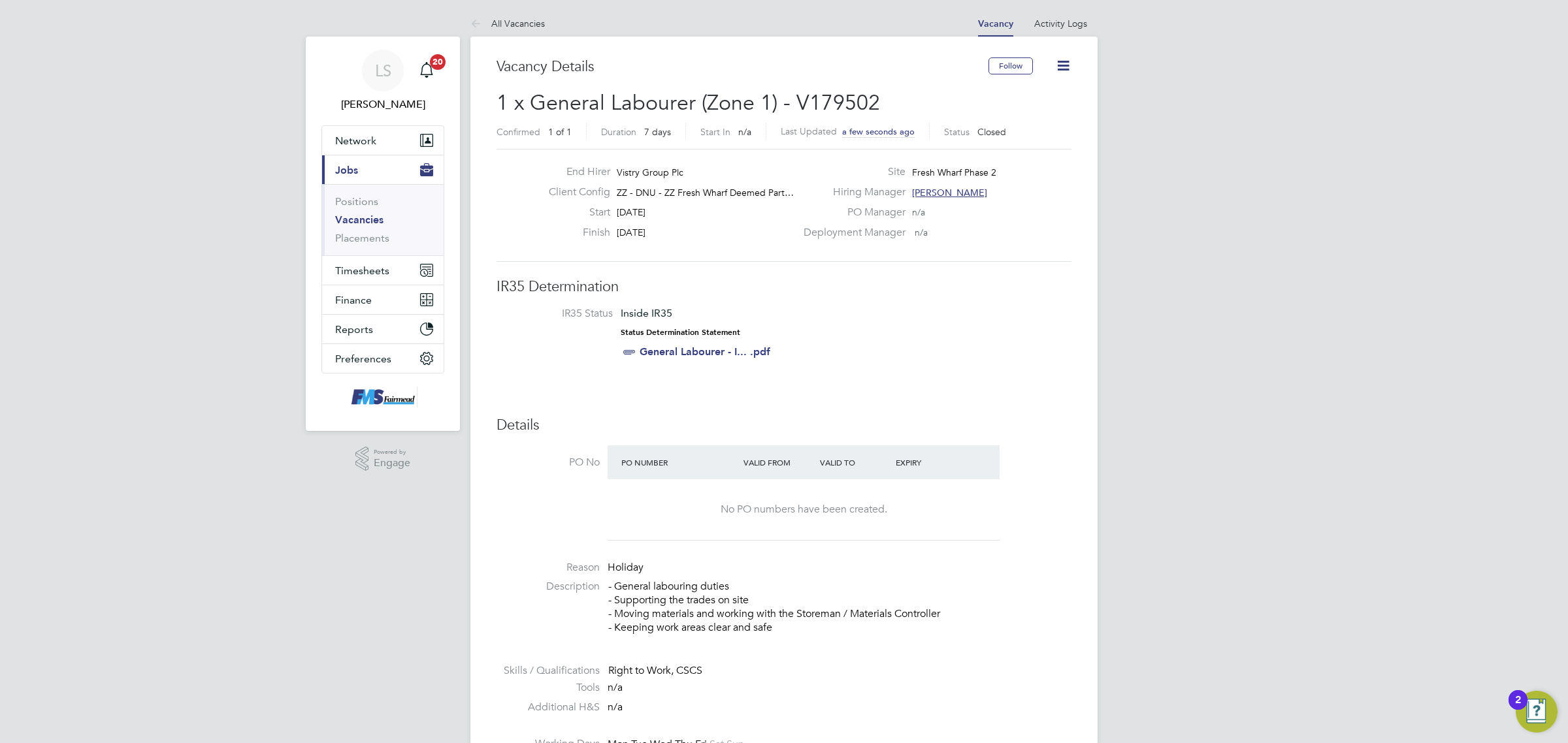
click at [364, 221] on link "Vacancies" at bounding box center [359, 219] width 49 height 12
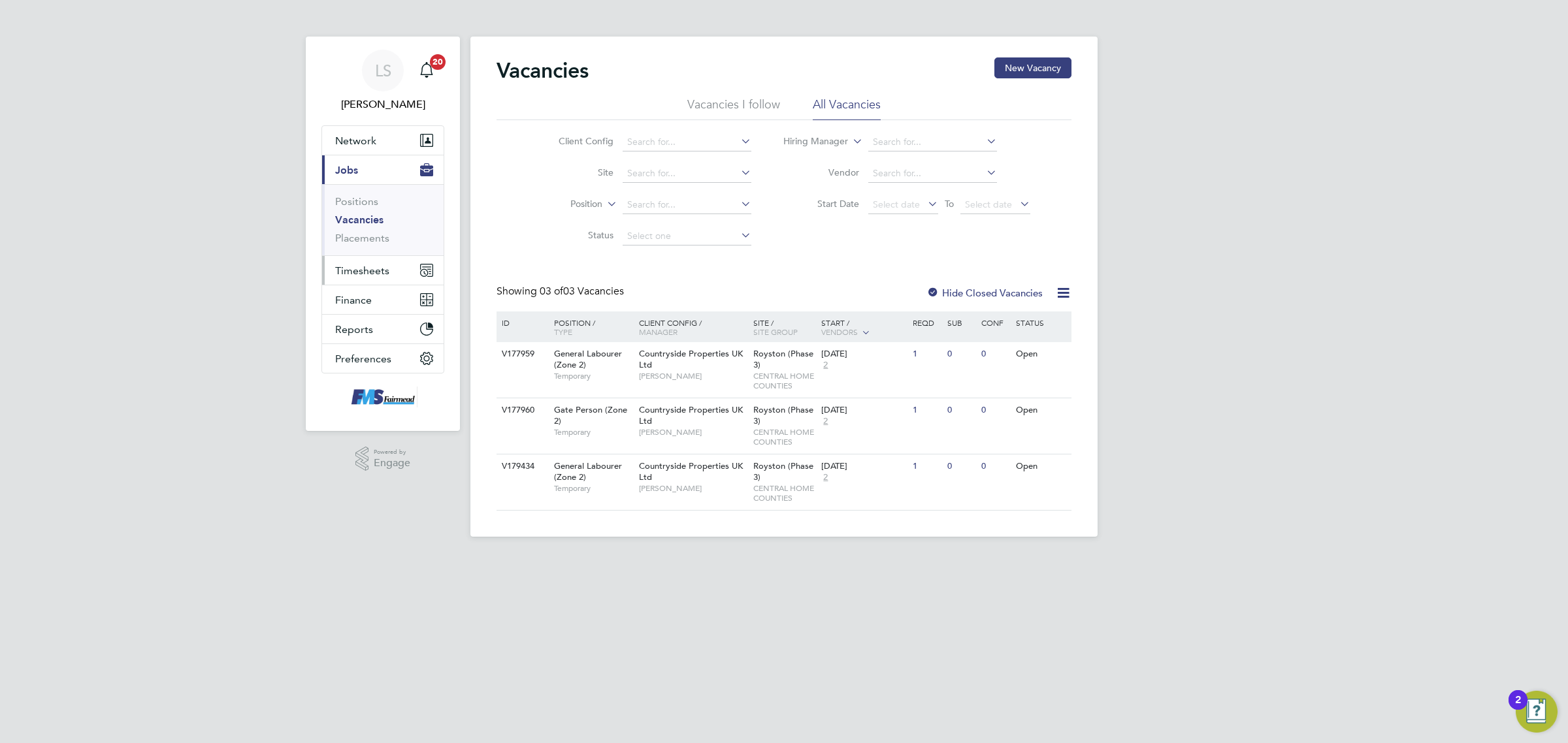
click at [381, 268] on span "Timesheets" at bounding box center [362, 271] width 54 height 12
click at [374, 227] on link "Timesheets" at bounding box center [362, 231] width 54 height 12
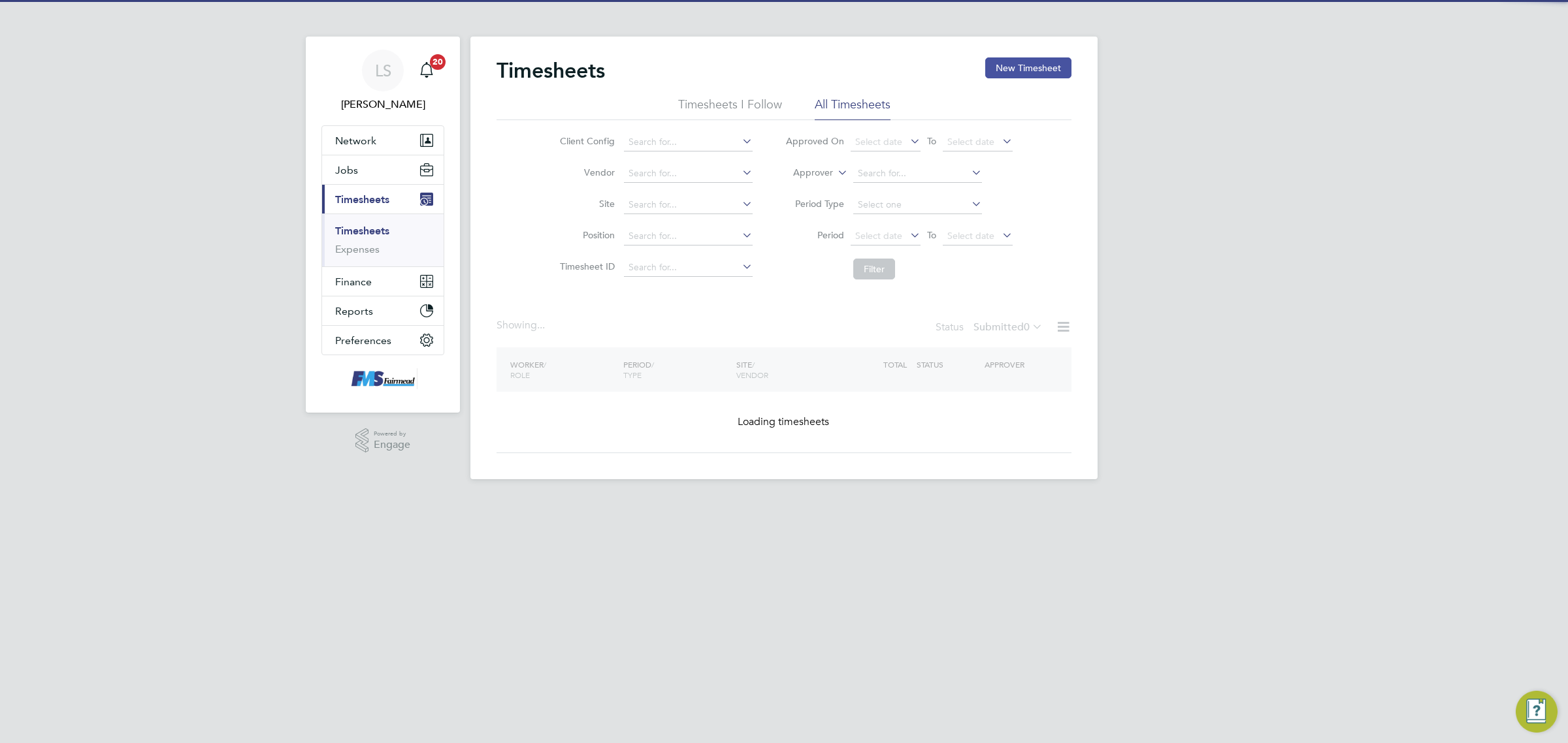
click at [1030, 66] on button "New Timesheet" at bounding box center [1028, 68] width 87 height 21
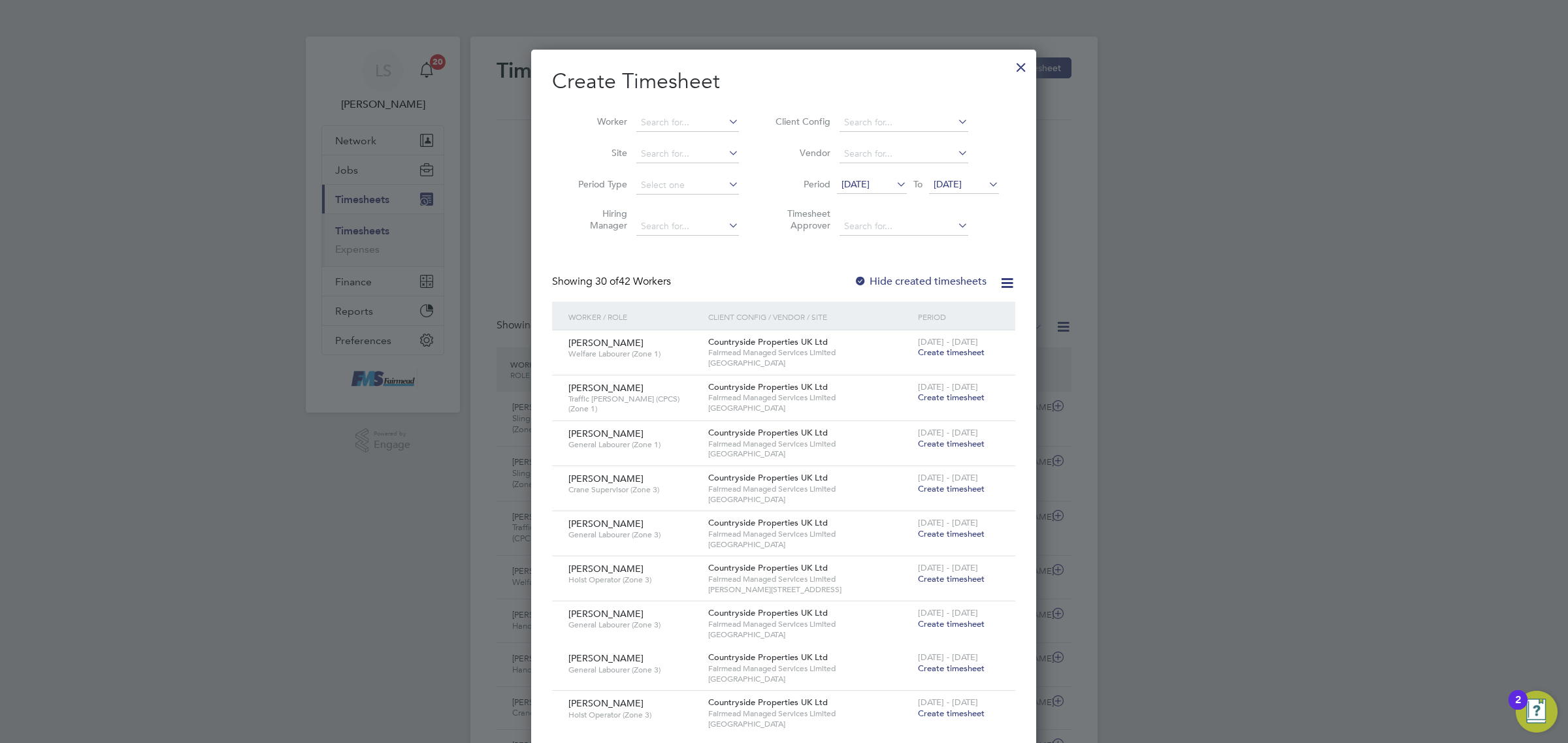
click at [707, 131] on li "Worker" at bounding box center [653, 123] width 203 height 31
click at [706, 122] on input at bounding box center [687, 123] width 103 height 18
click at [707, 135] on li "Zer ihun Alaro" at bounding box center [687, 140] width 104 height 18
type input "[PERSON_NAME]"
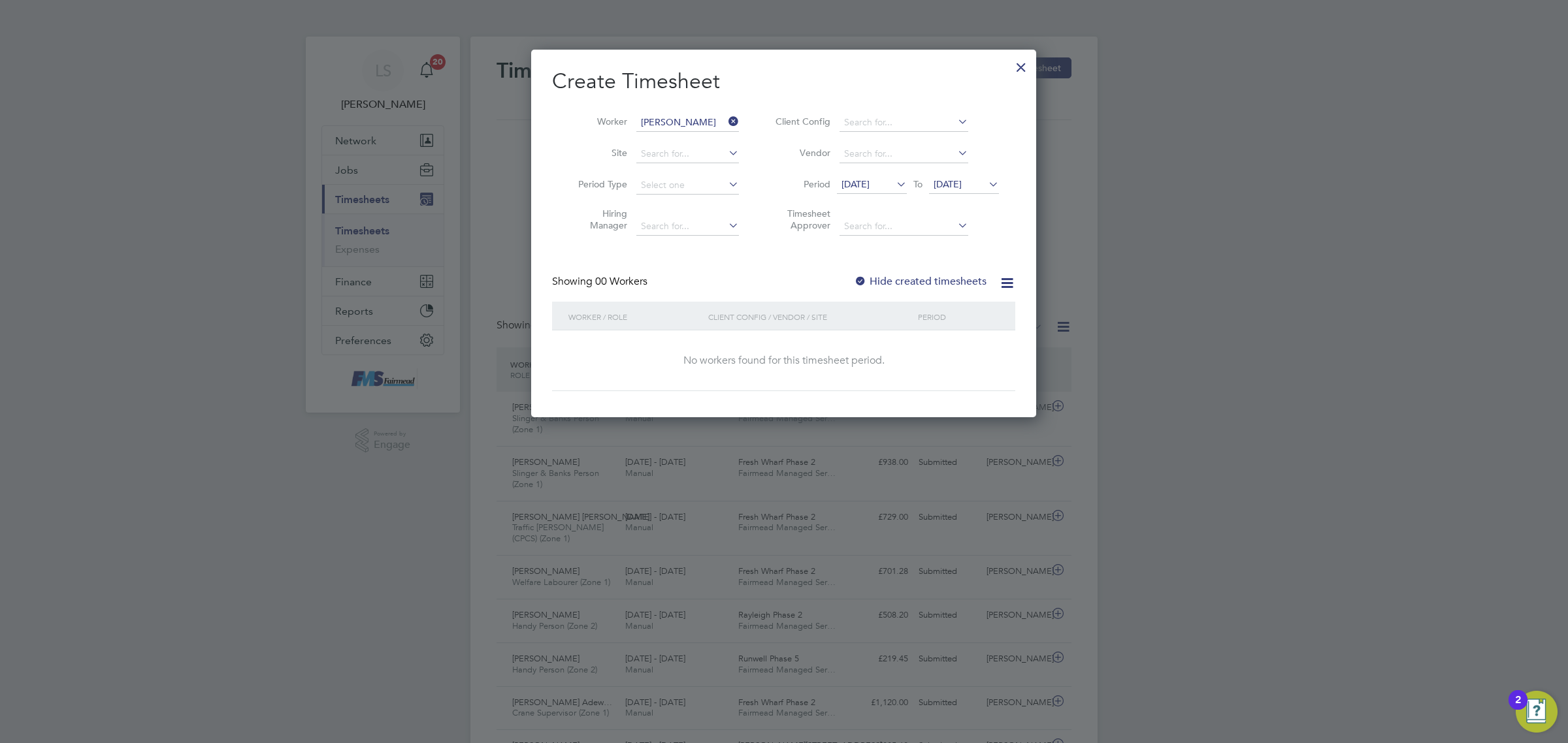
click at [922, 265] on div "Create Timesheet Worker [PERSON_NAME] Site Period Type Hiring Manager Client Co…" at bounding box center [783, 229] width 463 height 324
click at [931, 282] on label "Hide created timesheets" at bounding box center [919, 281] width 132 height 13
click at [949, 286] on div "Hide created timesheets" at bounding box center [921, 282] width 135 height 14
click at [937, 269] on div "Create Timesheet Worker [PERSON_NAME] Site Period Type Hiring Manager Client Co…" at bounding box center [783, 229] width 463 height 324
click at [939, 273] on div "Create Timesheet Worker [PERSON_NAME] Site Period Type Hiring Manager Client Co…" at bounding box center [783, 229] width 463 height 324
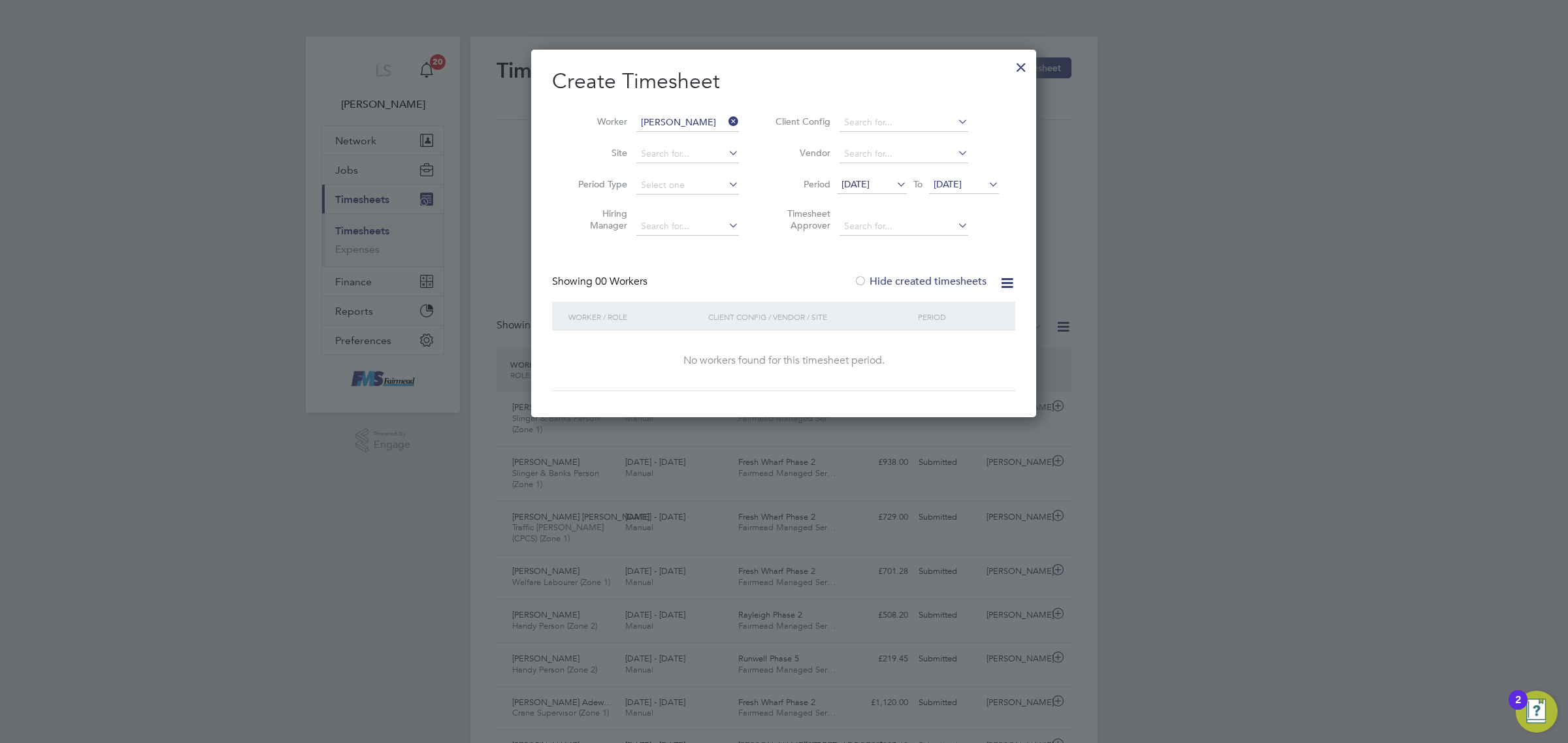
click at [944, 275] on label "Hide created timesheets" at bounding box center [919, 281] width 132 height 13
click at [962, 186] on span "[DATE]" at bounding box center [947, 184] width 28 height 12
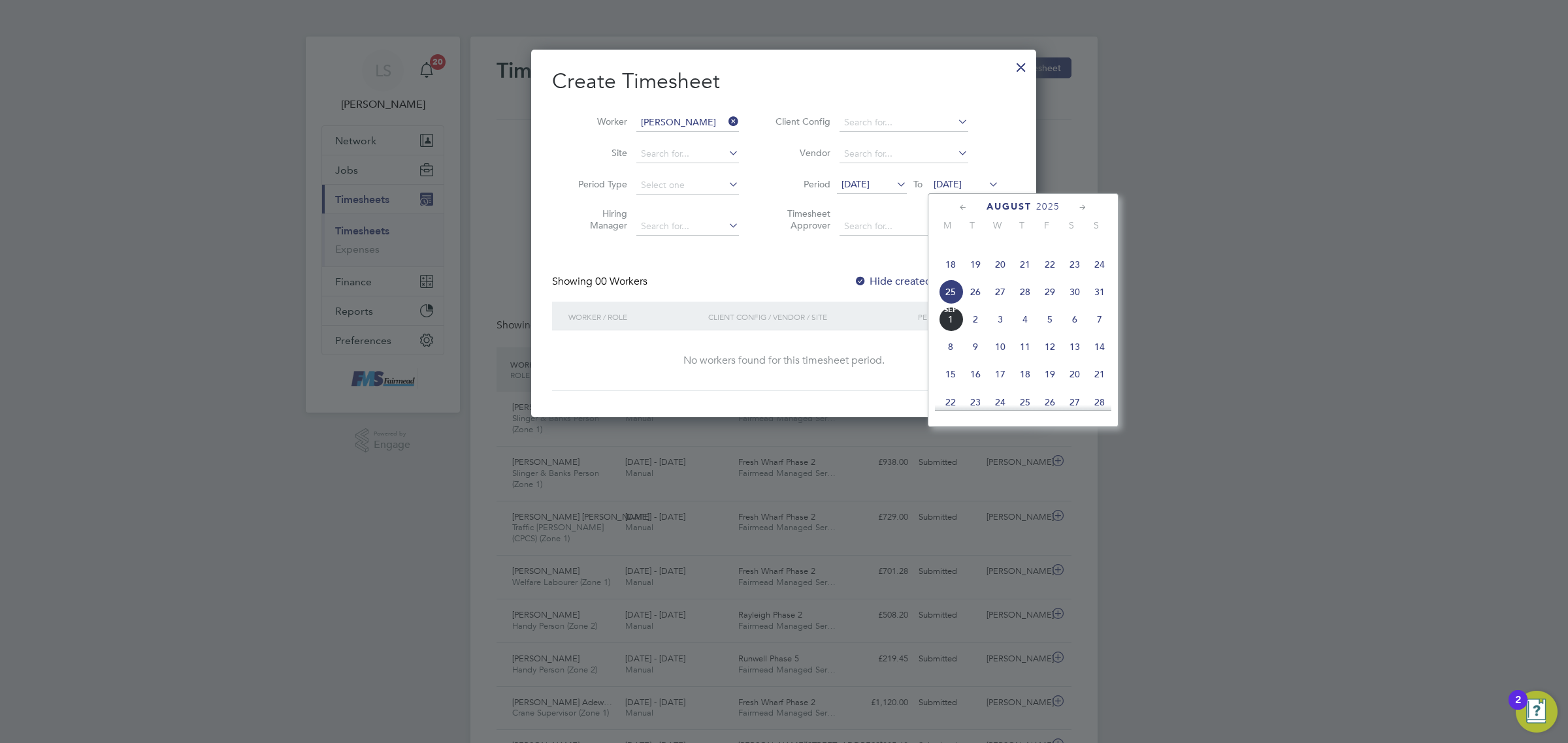
click at [1099, 305] on span "31" at bounding box center [1099, 292] width 25 height 25
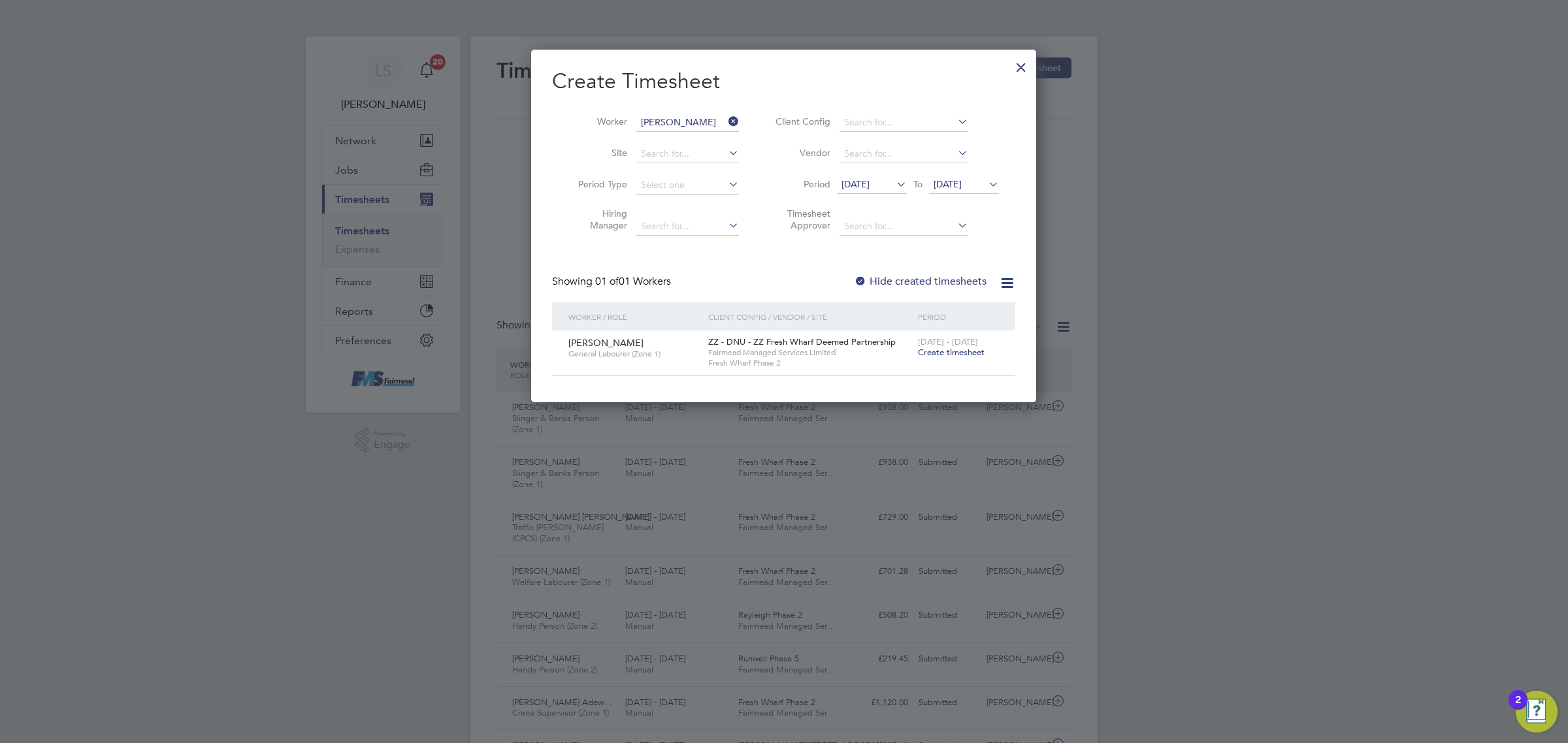
click at [973, 345] on span "[DATE] - [DATE]" at bounding box center [948, 342] width 60 height 11
drag, startPoint x: 977, startPoint y: 349, endPoint x: 990, endPoint y: 337, distance: 17.7
click at [977, 350] on span "Create timesheet" at bounding box center [951, 352] width 67 height 11
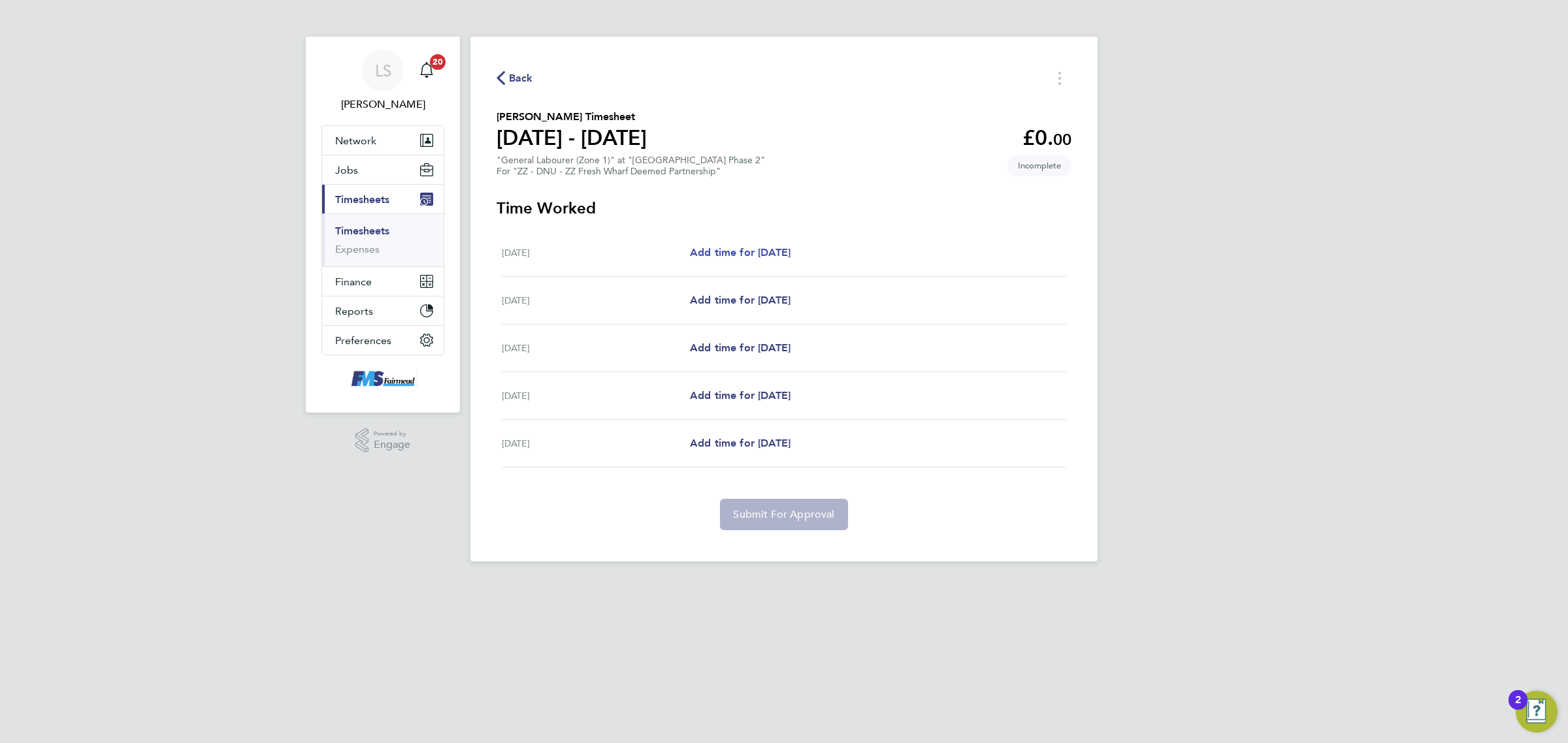
click at [765, 255] on span "Add time for [DATE]" at bounding box center [740, 252] width 101 height 12
select select "30"
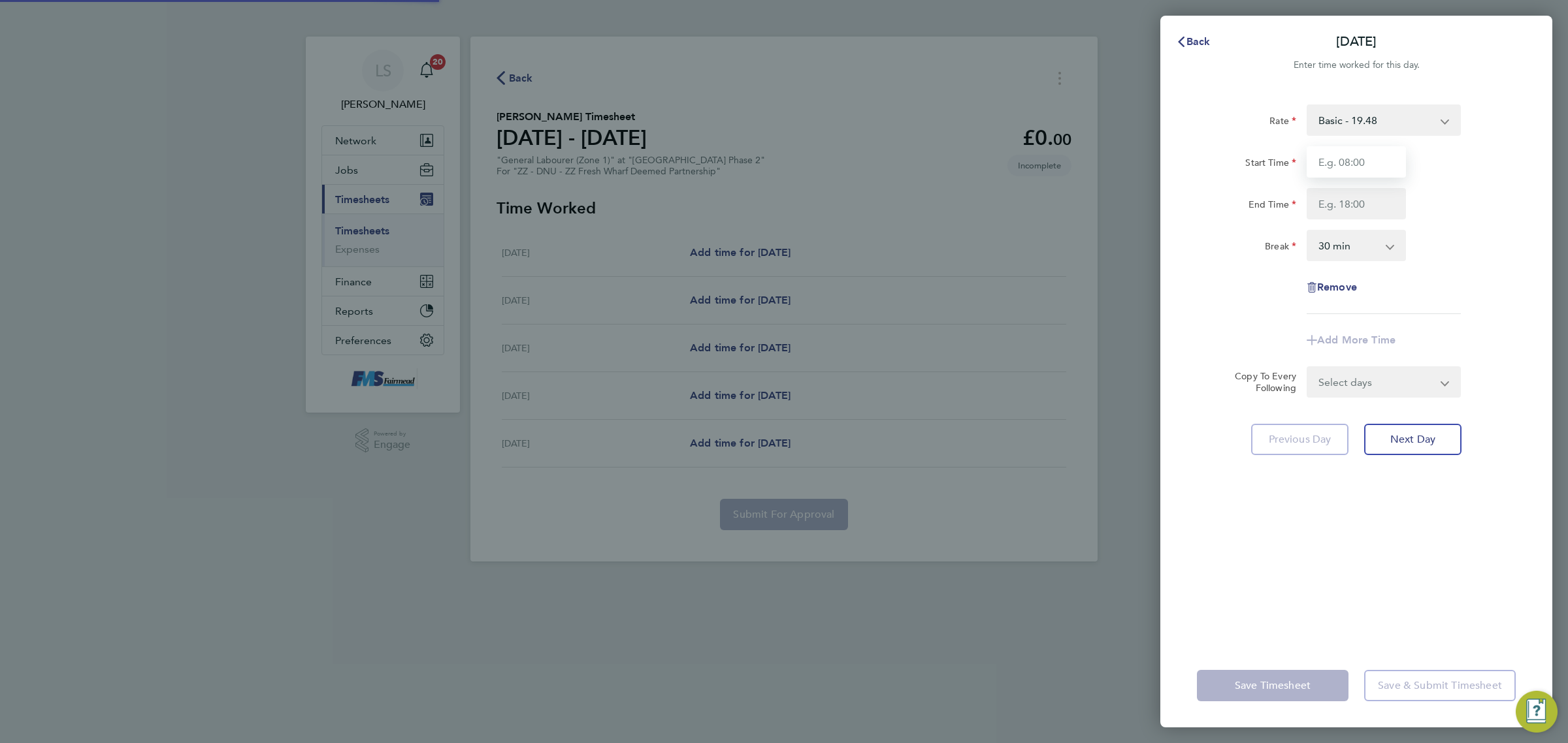
drag, startPoint x: 1328, startPoint y: 168, endPoint x: 1337, endPoint y: 168, distance: 9.0
click at [1328, 168] on input "Start Time" at bounding box center [1357, 161] width 100 height 31
type input "07:30"
click at [1348, 192] on input "End Time" at bounding box center [1357, 203] width 100 height 31
type input "17:00"
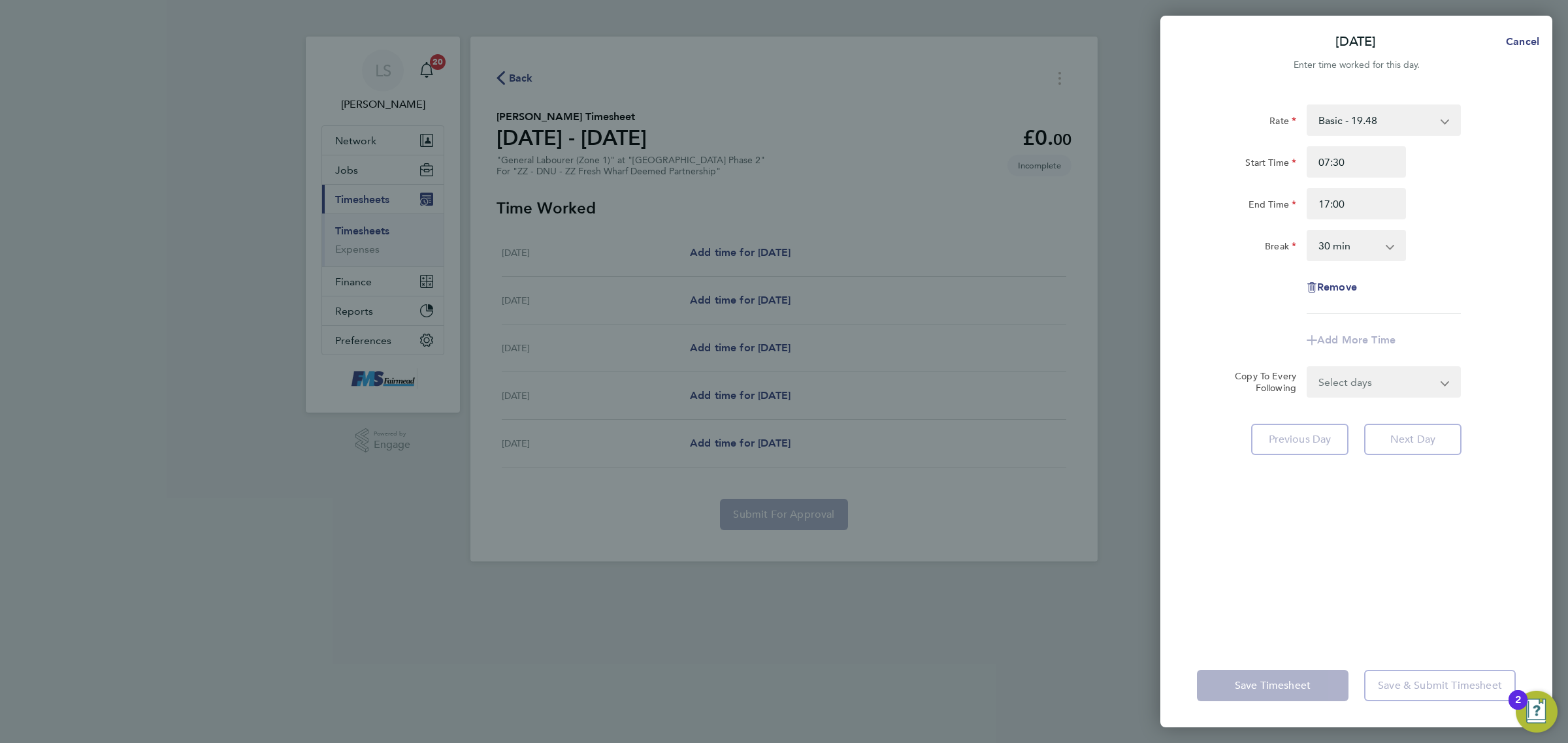
click at [1461, 229] on div "Rate Basic - 19.48 Start Time 07:30 End Time 17:00 Break 0 min 15 min 30 min 45…" at bounding box center [1357, 209] width 319 height 210
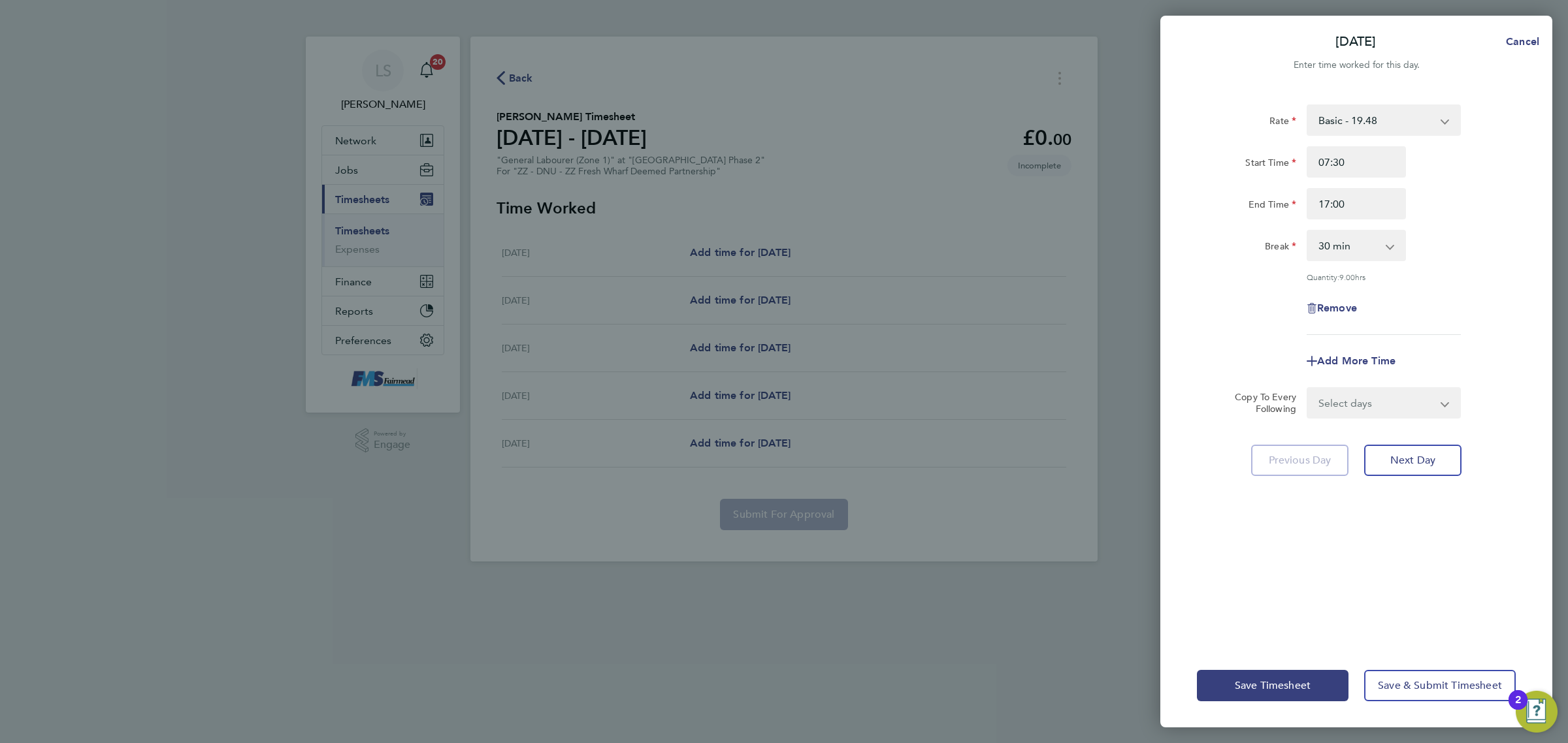
click at [1403, 418] on div "Rate Basic - 19.48 Start Time 07:30 End Time 17:00 Break 0 min 15 min 30 min 45…" at bounding box center [1357, 367] width 392 height 556
click at [1401, 409] on select "Select days Day Weekday (Mon-Fri) Weekend (Sat-Sun) [DATE] [DATE] [DATE] [DATE]" at bounding box center [1377, 402] width 137 height 29
select select "WEEKDAY"
click at [1308, 388] on select "Select days Day Weekday (Mon-Fri) Weekend (Sat-Sun) [DATE] [DATE] [DATE] [DATE]" at bounding box center [1377, 402] width 137 height 29
select select "[DATE]"
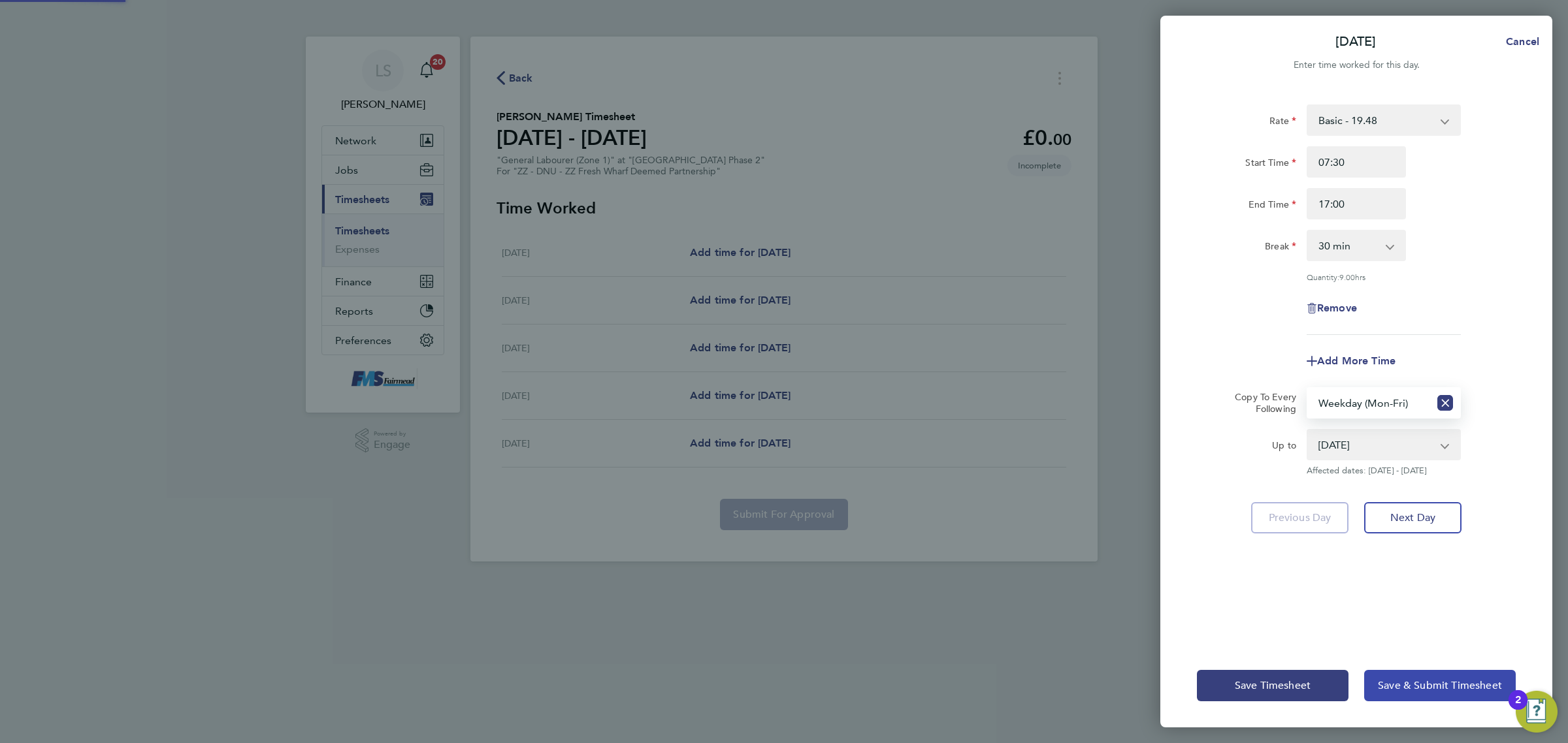
click at [1440, 681] on span "Save & Submit Timesheet" at bounding box center [1439, 685] width 125 height 13
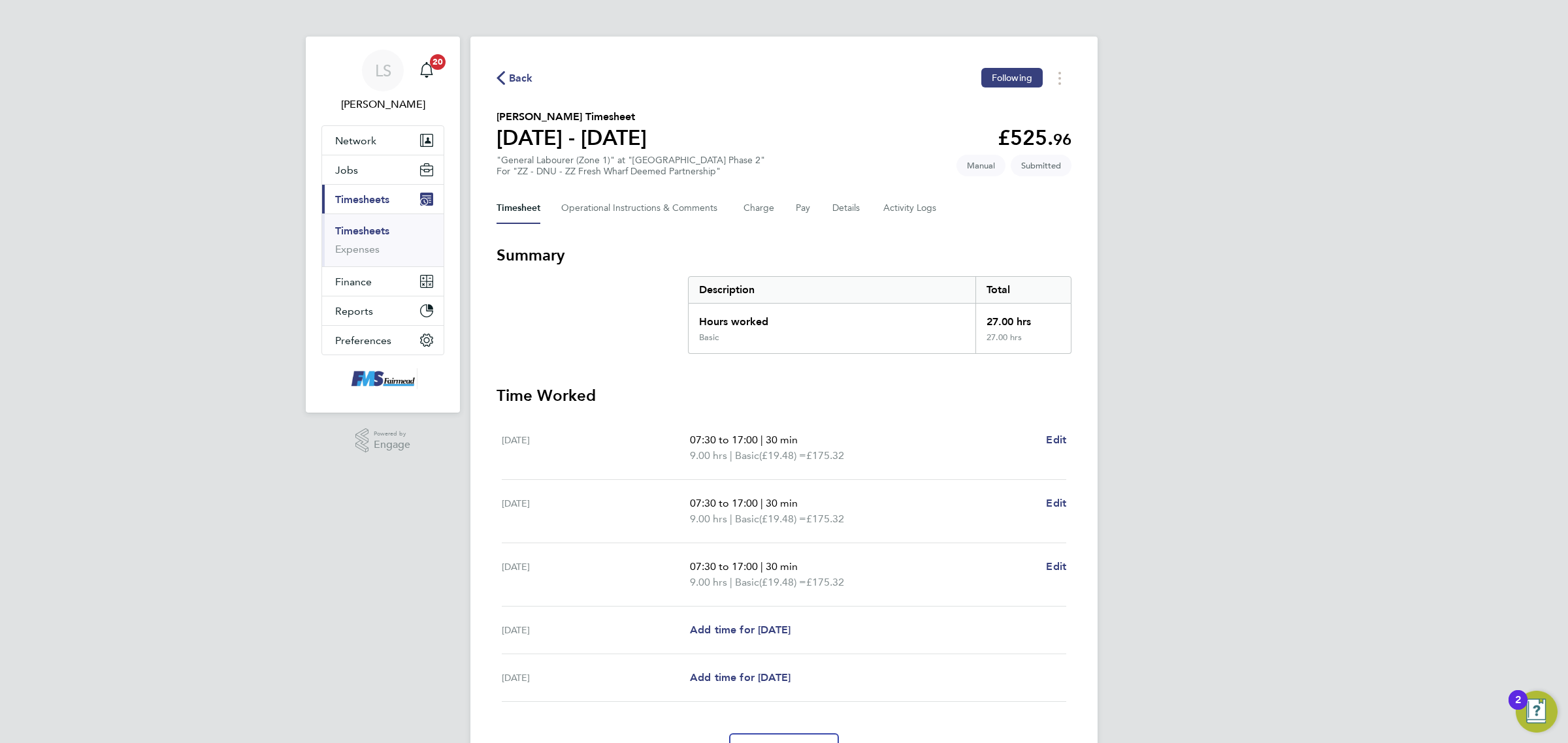
click at [358, 229] on link "Timesheets" at bounding box center [362, 231] width 54 height 12
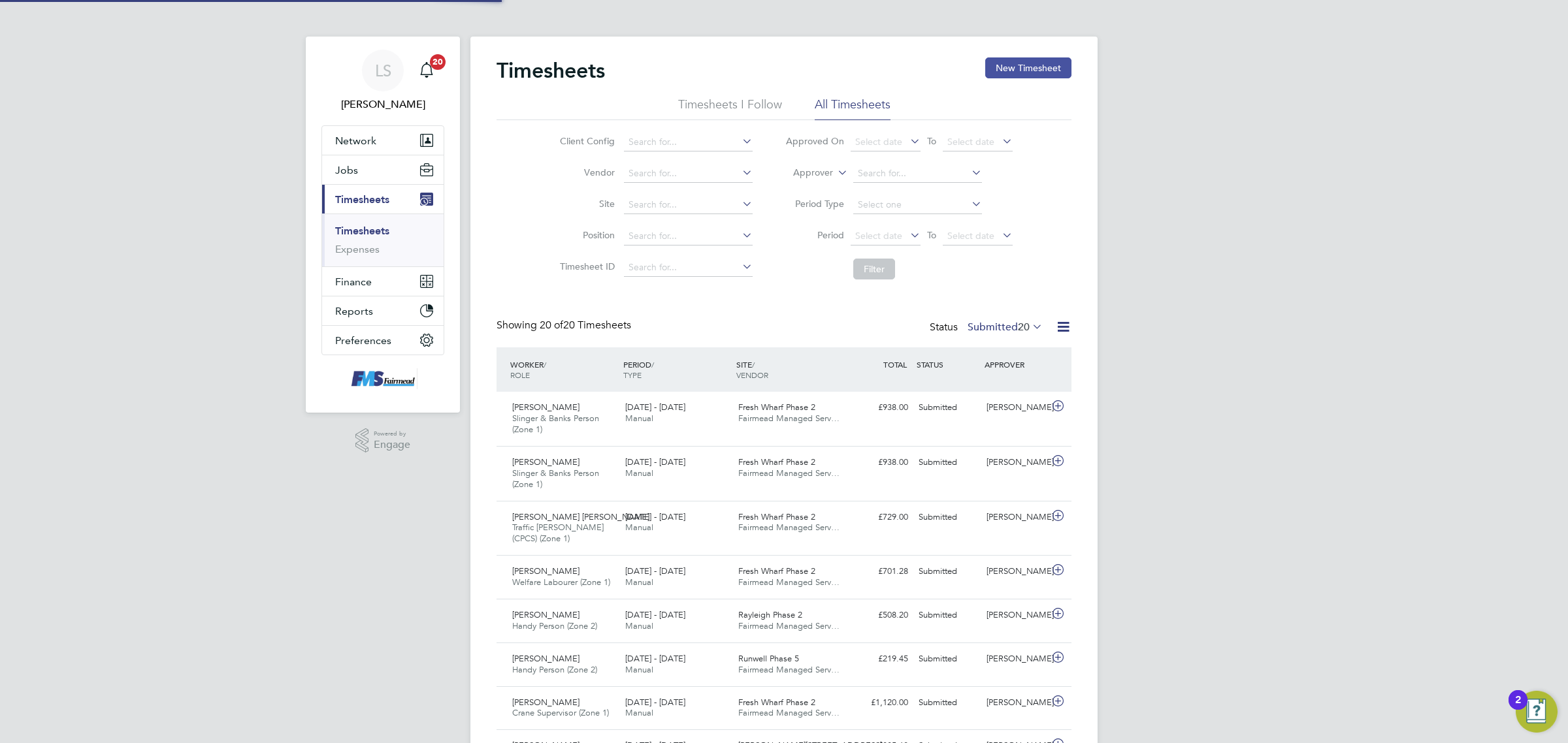
click at [1019, 64] on button "New Timesheet" at bounding box center [1028, 68] width 87 height 21
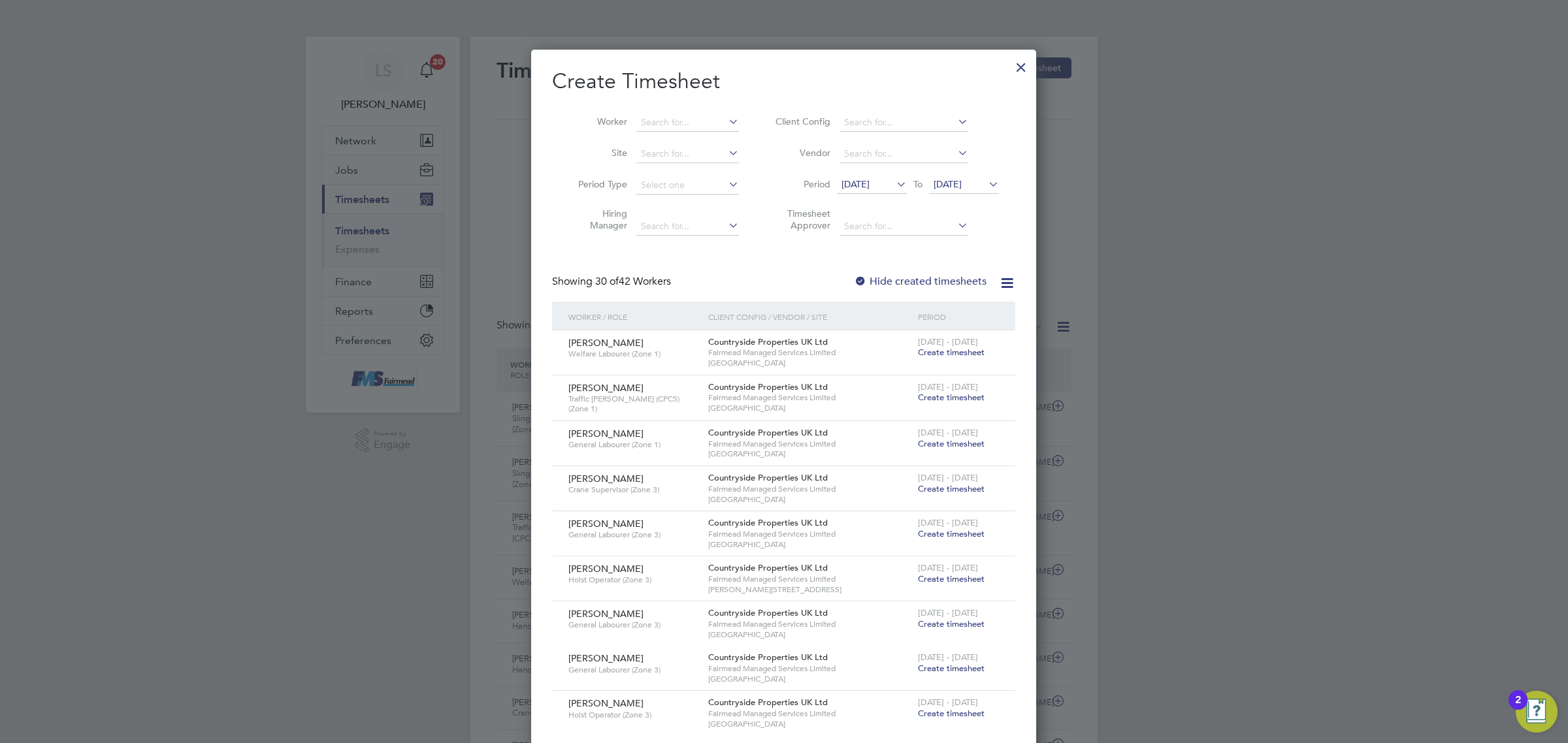
click at [1024, 66] on div at bounding box center [1021, 64] width 24 height 24
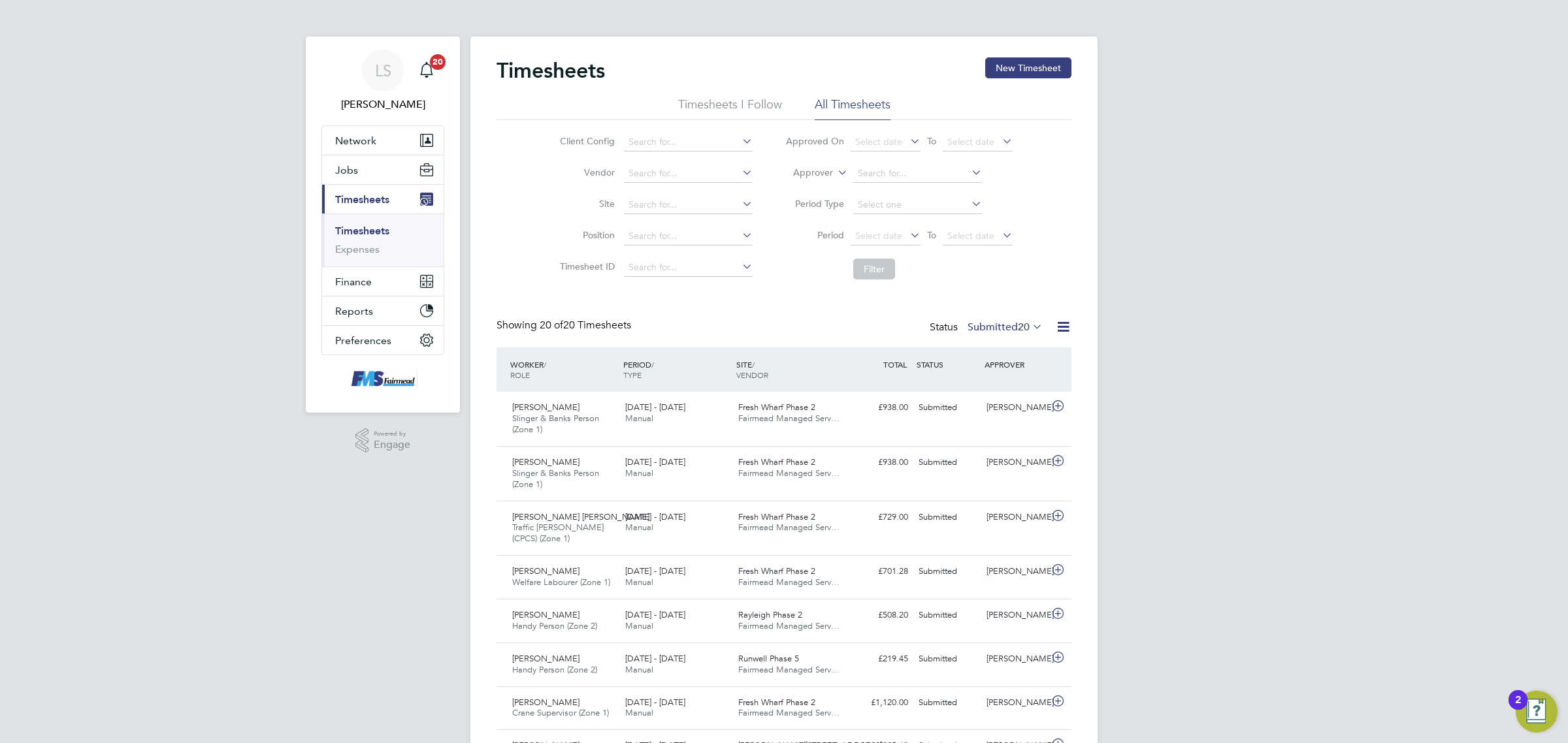
click at [342, 164] on div "LS [PERSON_NAME] Notifications 20 Applications: Network Team Members Businesses…" at bounding box center [784, 683] width 1568 height 1366
click at [349, 170] on span "Jobs" at bounding box center [346, 170] width 23 height 12
click at [361, 219] on link "Vacancies" at bounding box center [358, 219] width 47 height 12
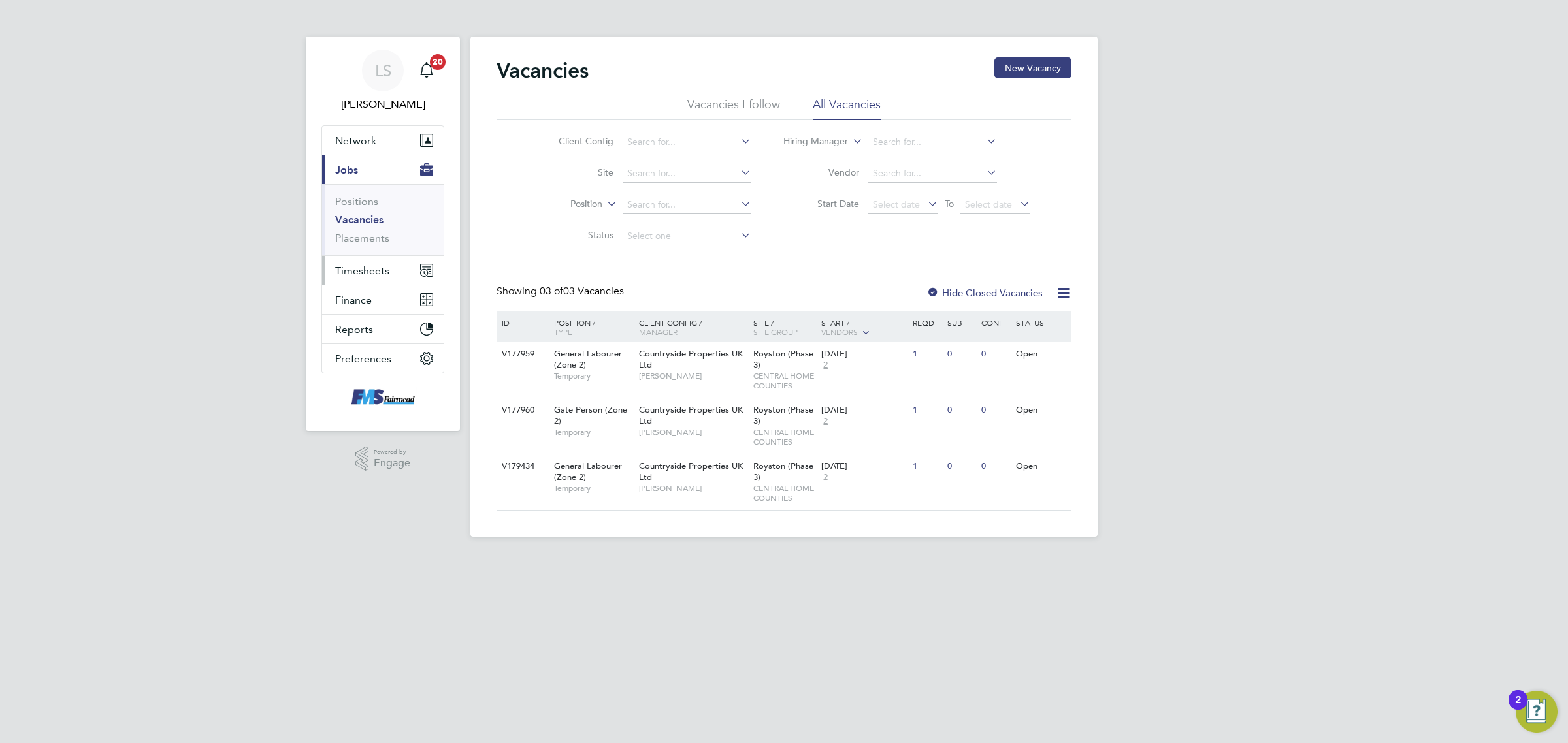
click at [375, 274] on span "Timesheets" at bounding box center [362, 271] width 54 height 12
click at [364, 227] on link "Timesheets" at bounding box center [362, 231] width 54 height 12
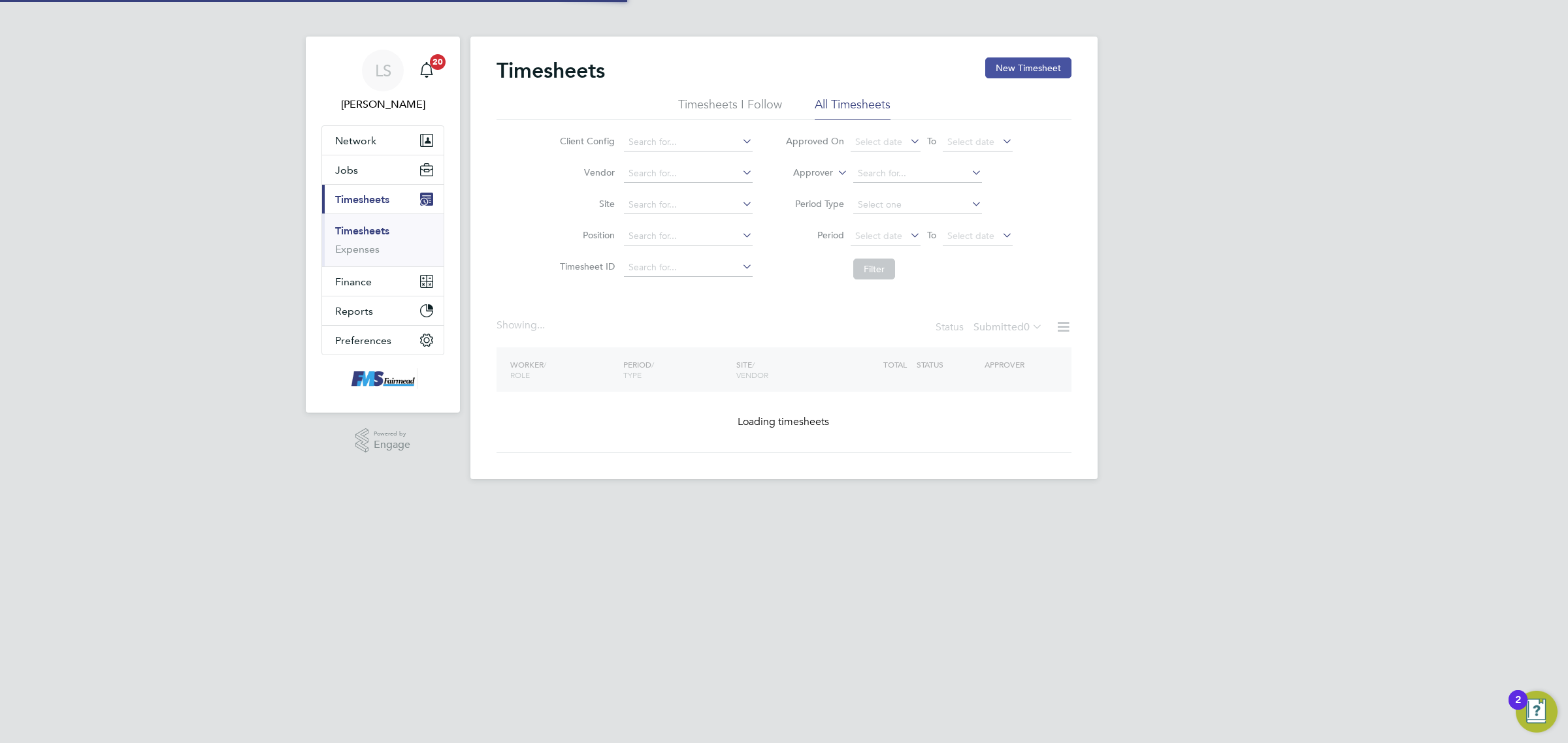
click at [1006, 68] on button "New Timesheet" at bounding box center [1028, 68] width 87 height 21
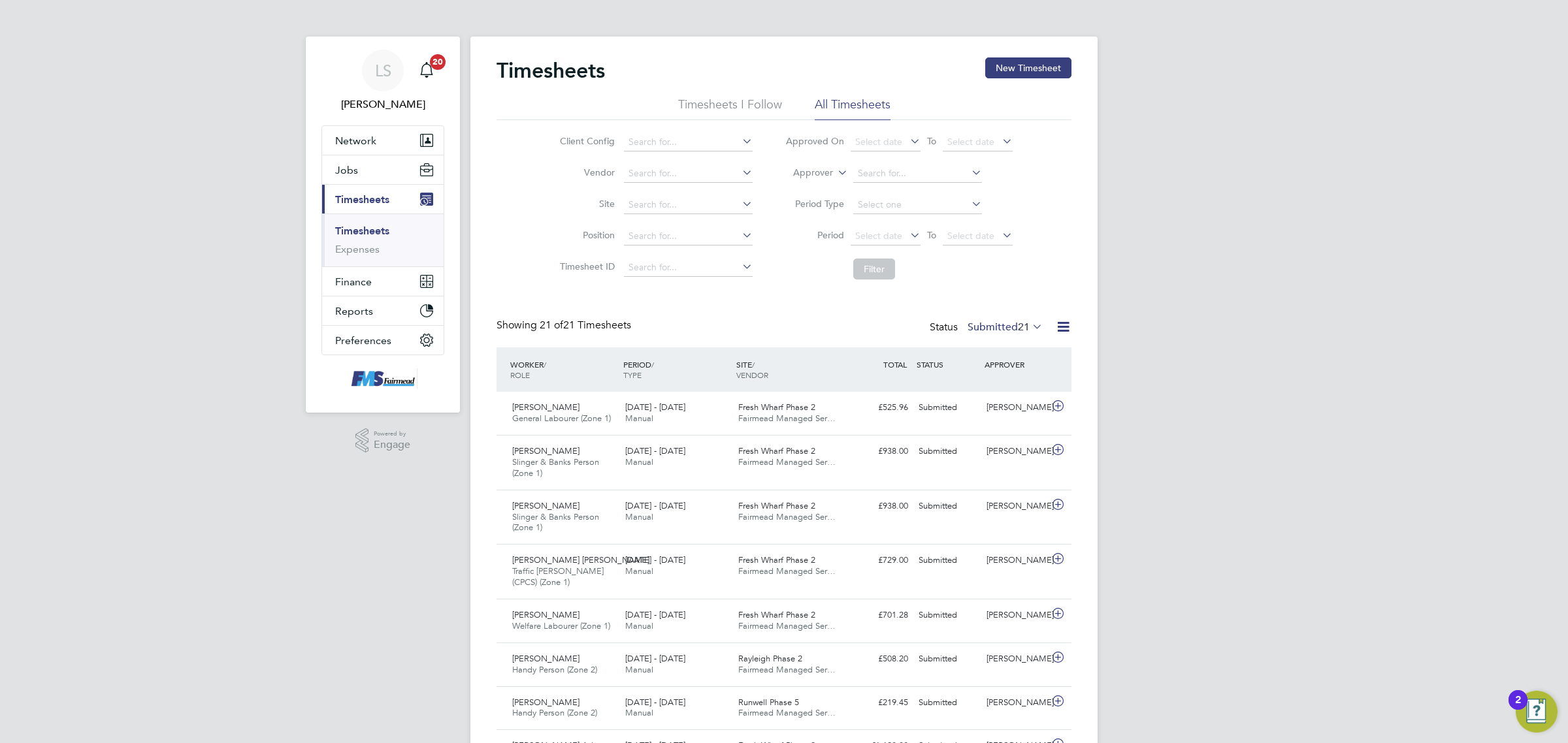
click at [1026, 64] on div "Timesheets New Timesheet Timesheets I Follow All Timesheets Client Config Vendo…" at bounding box center [784, 713] width 628 height 1353
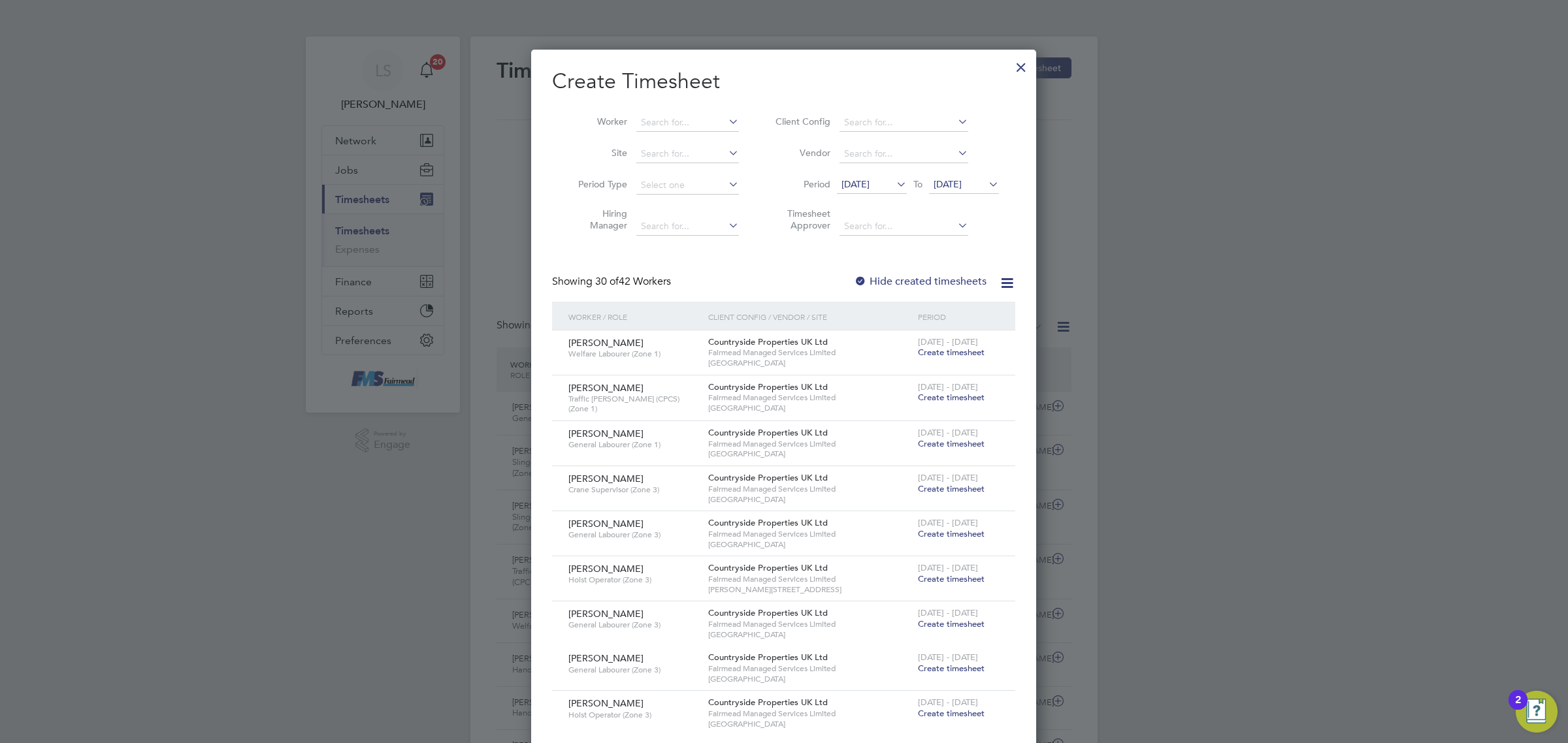
click at [1019, 66] on div at bounding box center [1021, 64] width 24 height 24
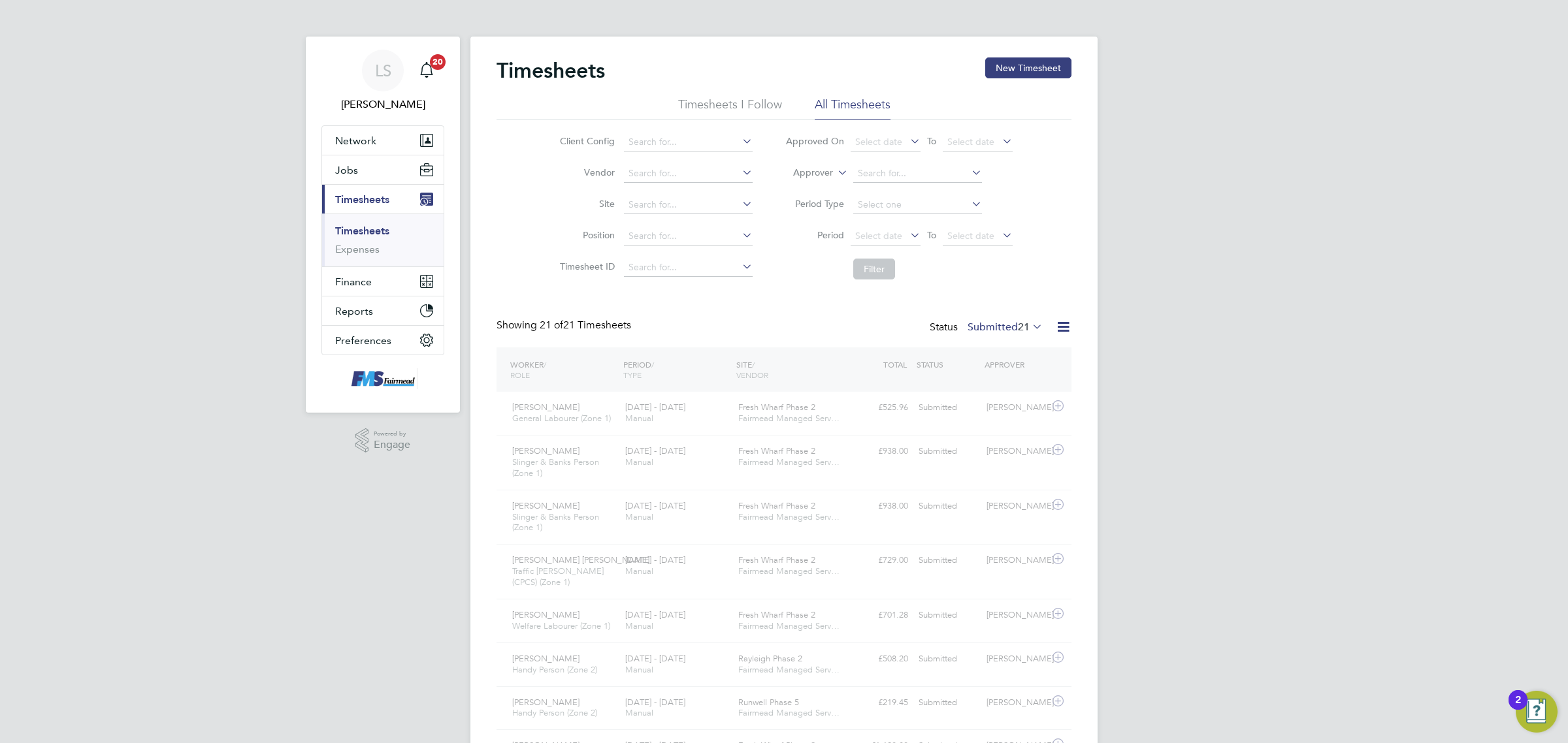
click at [1015, 70] on div at bounding box center [1021, 64] width 24 height 24
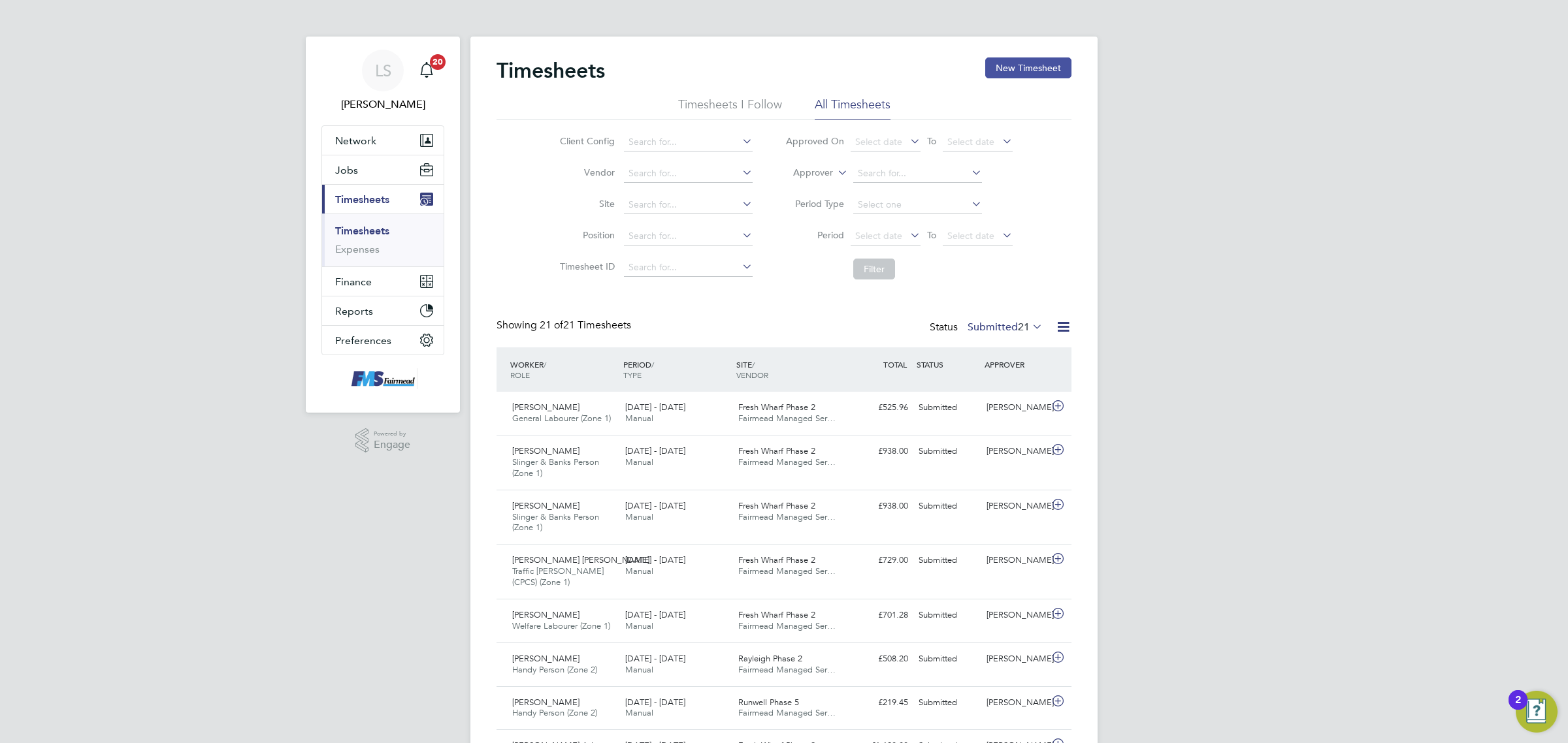
click at [1032, 70] on button "New Timesheet" at bounding box center [1028, 68] width 87 height 21
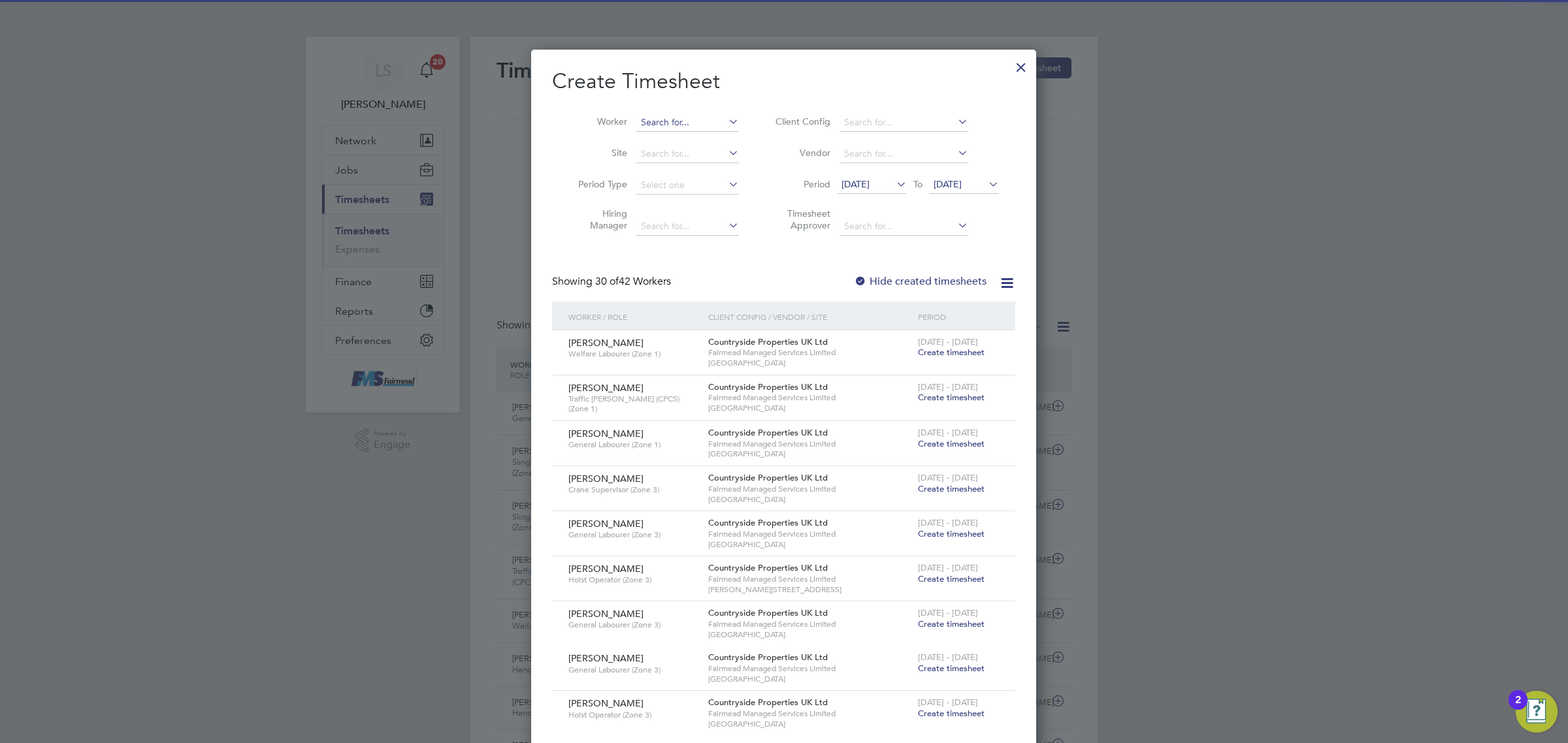
click at [704, 124] on input at bounding box center [687, 123] width 103 height 18
click at [716, 161] on b "[PERSON_NAME]" at bounding box center [754, 157] width 76 height 11
type input "[PERSON_NAME]"
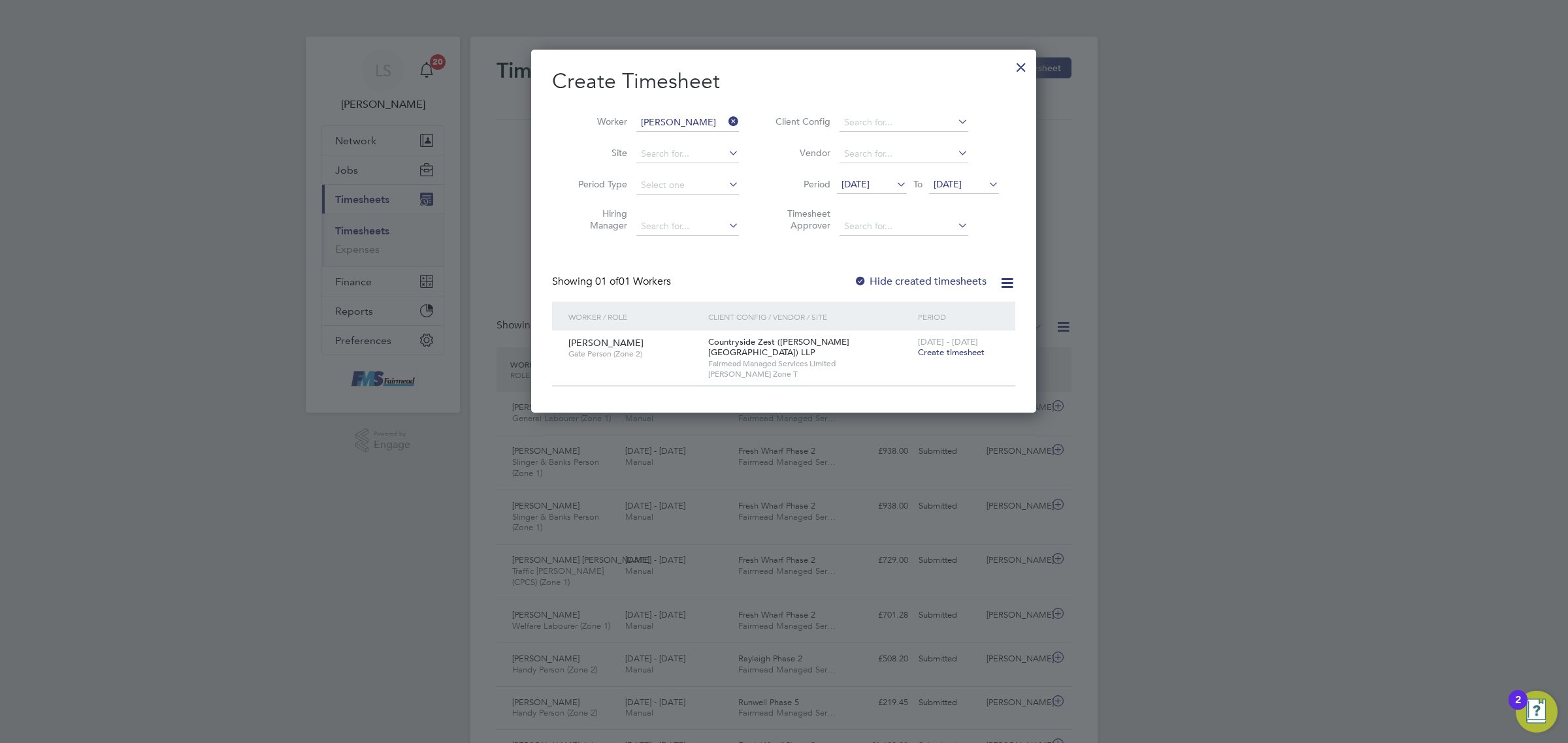
click at [965, 352] on span "Create timesheet" at bounding box center [951, 352] width 67 height 11
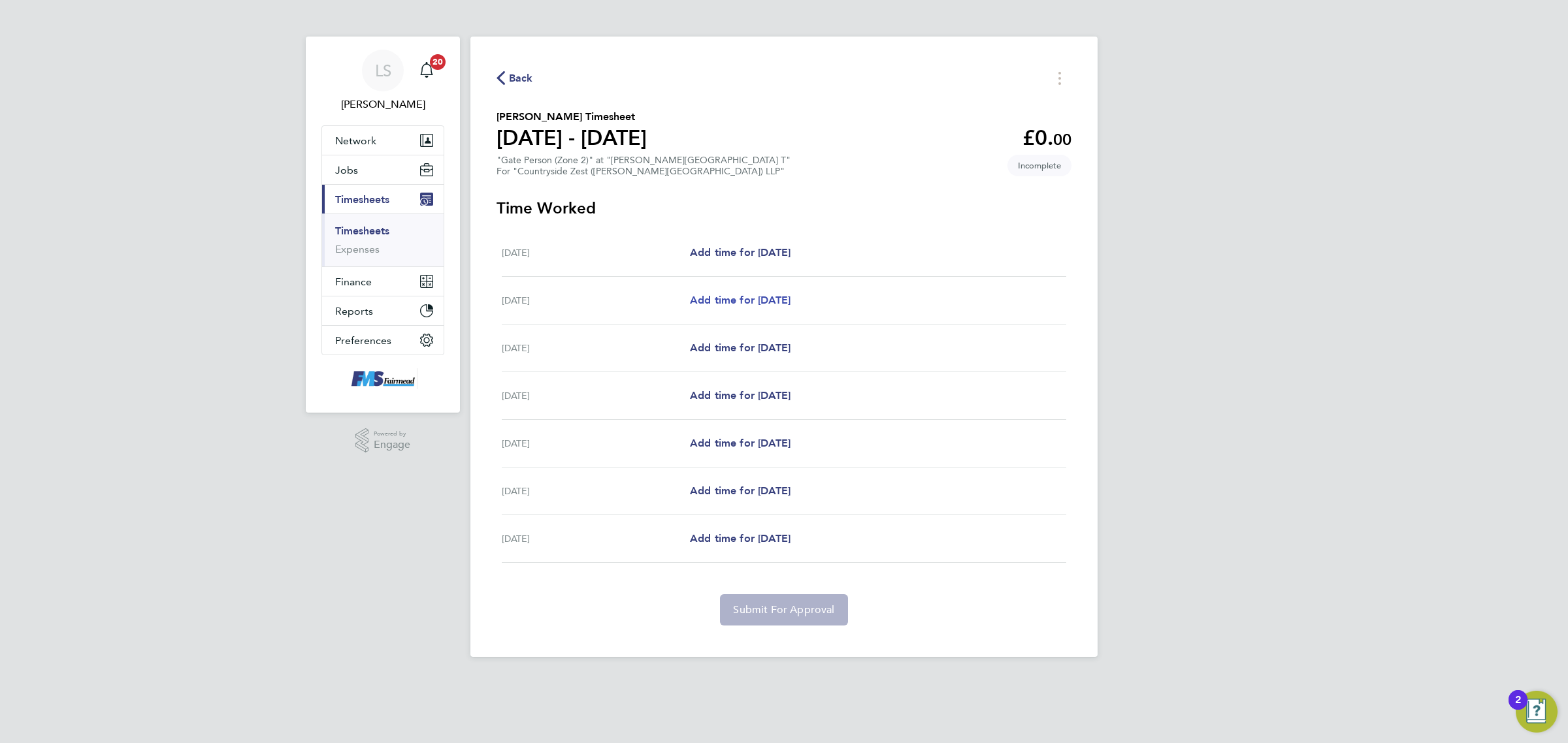
click at [785, 299] on span "Add time for [DATE]" at bounding box center [740, 300] width 101 height 12
select select "30"
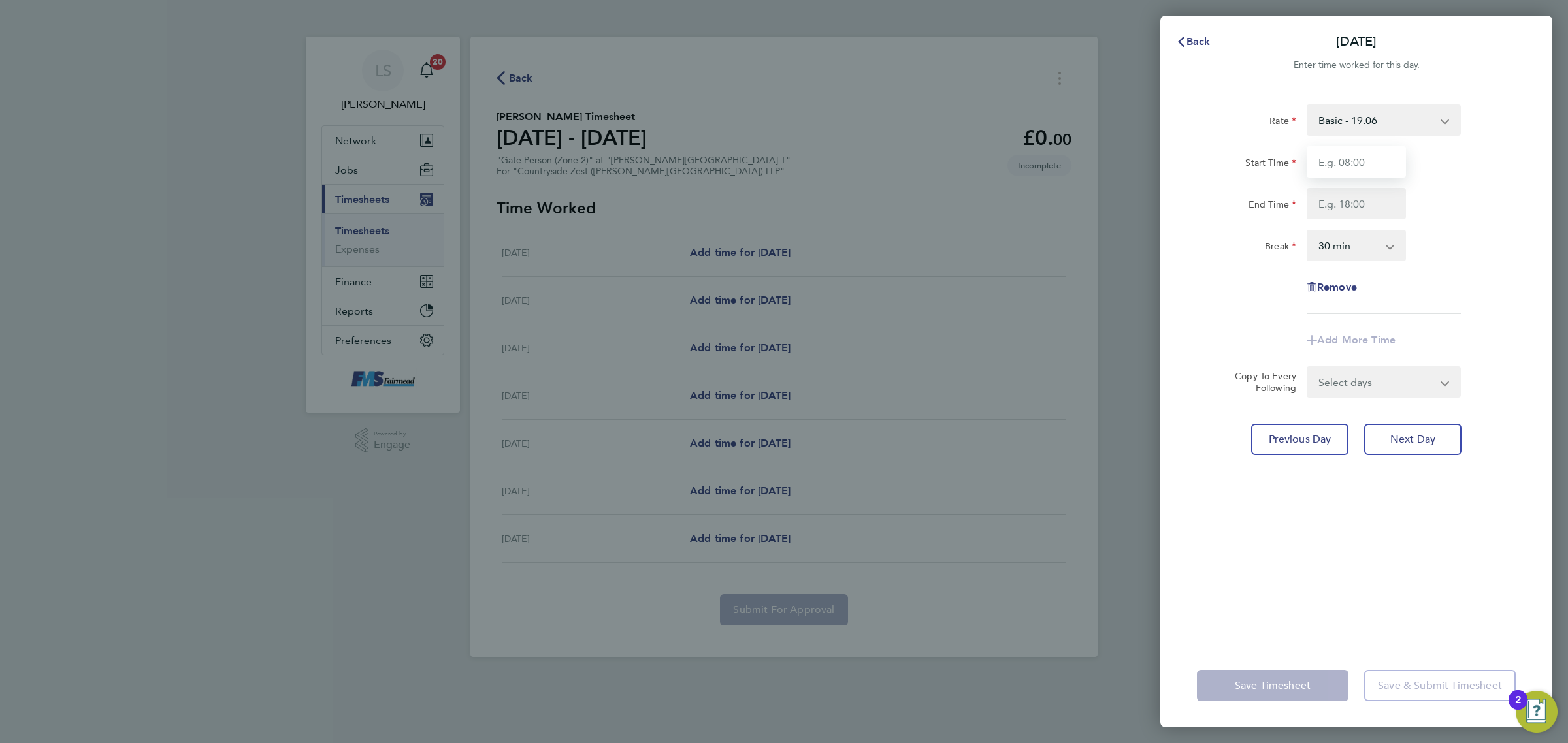
click at [1350, 154] on input "Start Time" at bounding box center [1357, 161] width 100 height 31
type input "07:30"
click at [1364, 200] on input "End Time" at bounding box center [1357, 203] width 100 height 31
type input "18:00"
click at [1457, 259] on div "Break 0 min 15 min 30 min 45 min 60 min 75 min 90 min" at bounding box center [1356, 245] width 330 height 31
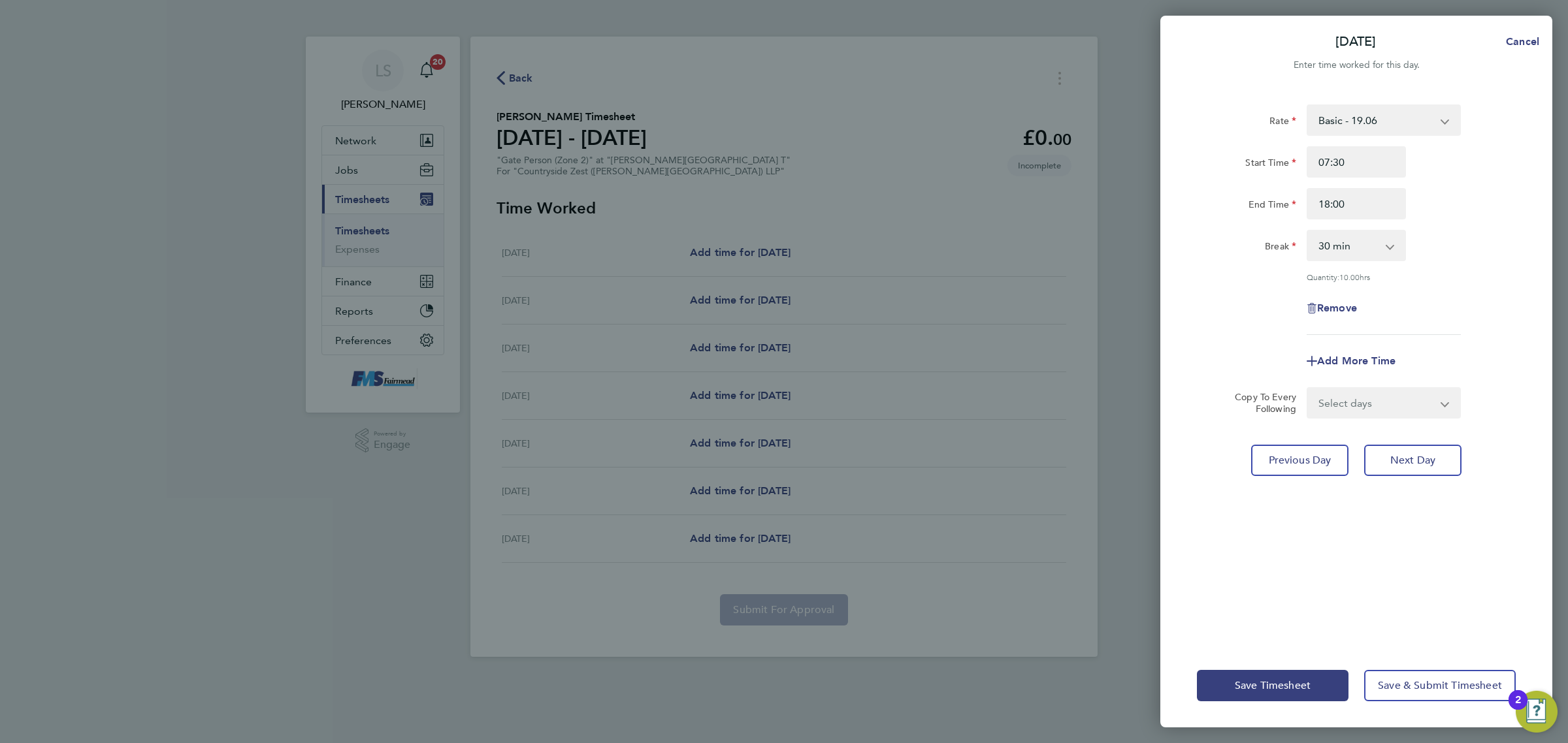
click at [1389, 408] on select "Select days Day Weekday (Mon-Fri) Weekend (Sat-Sun) [DATE] [DATE] [DATE] [DATE]…" at bounding box center [1377, 402] width 137 height 29
select select "WEEKDAY"
click at [1308, 388] on select "Select days Day Weekday (Mon-Fri) Weekend (Sat-Sun) [DATE] [DATE] [DATE] [DATE]…" at bounding box center [1377, 402] width 137 height 29
select select "[DATE]"
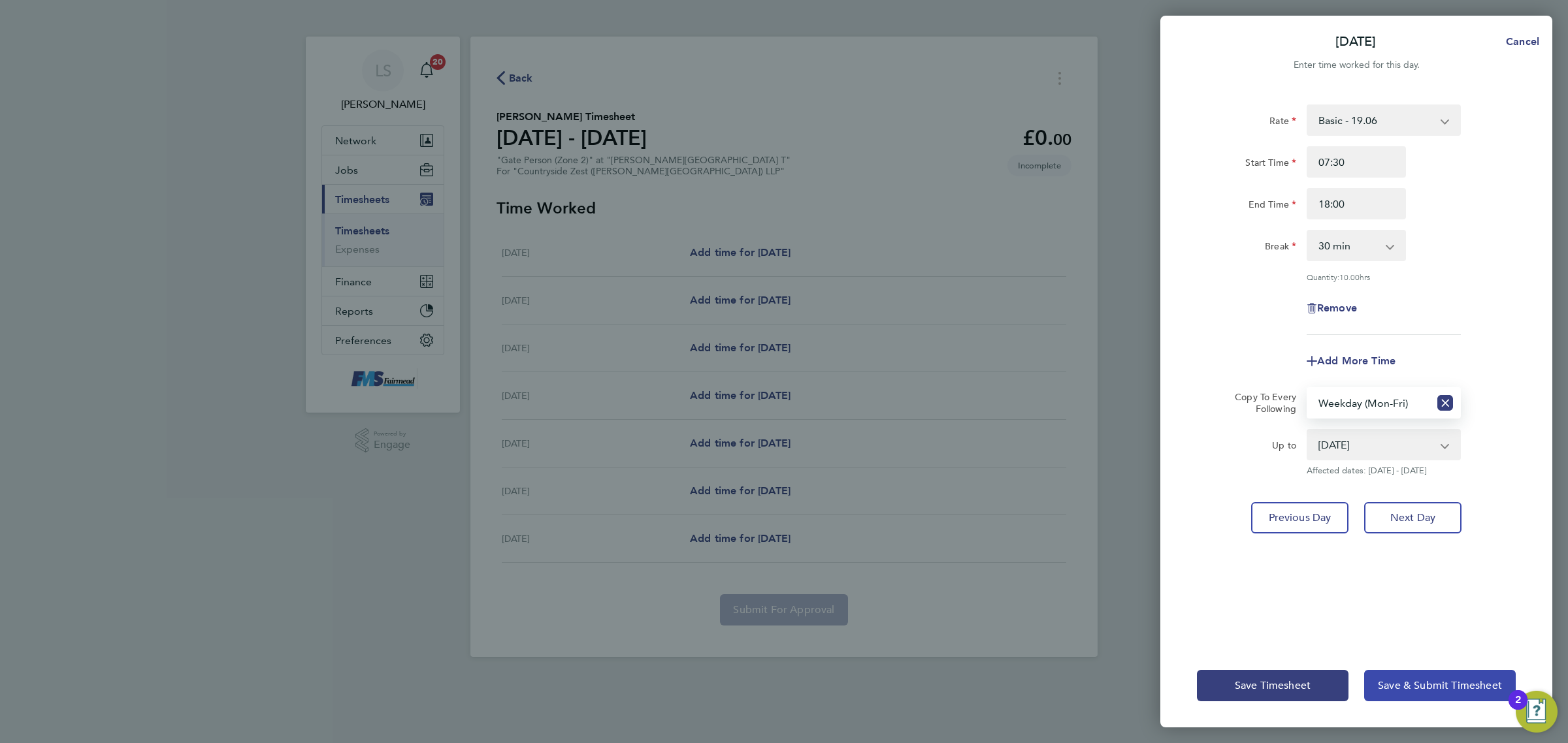
click at [1429, 690] on span "Save & Submit Timesheet" at bounding box center [1439, 685] width 125 height 13
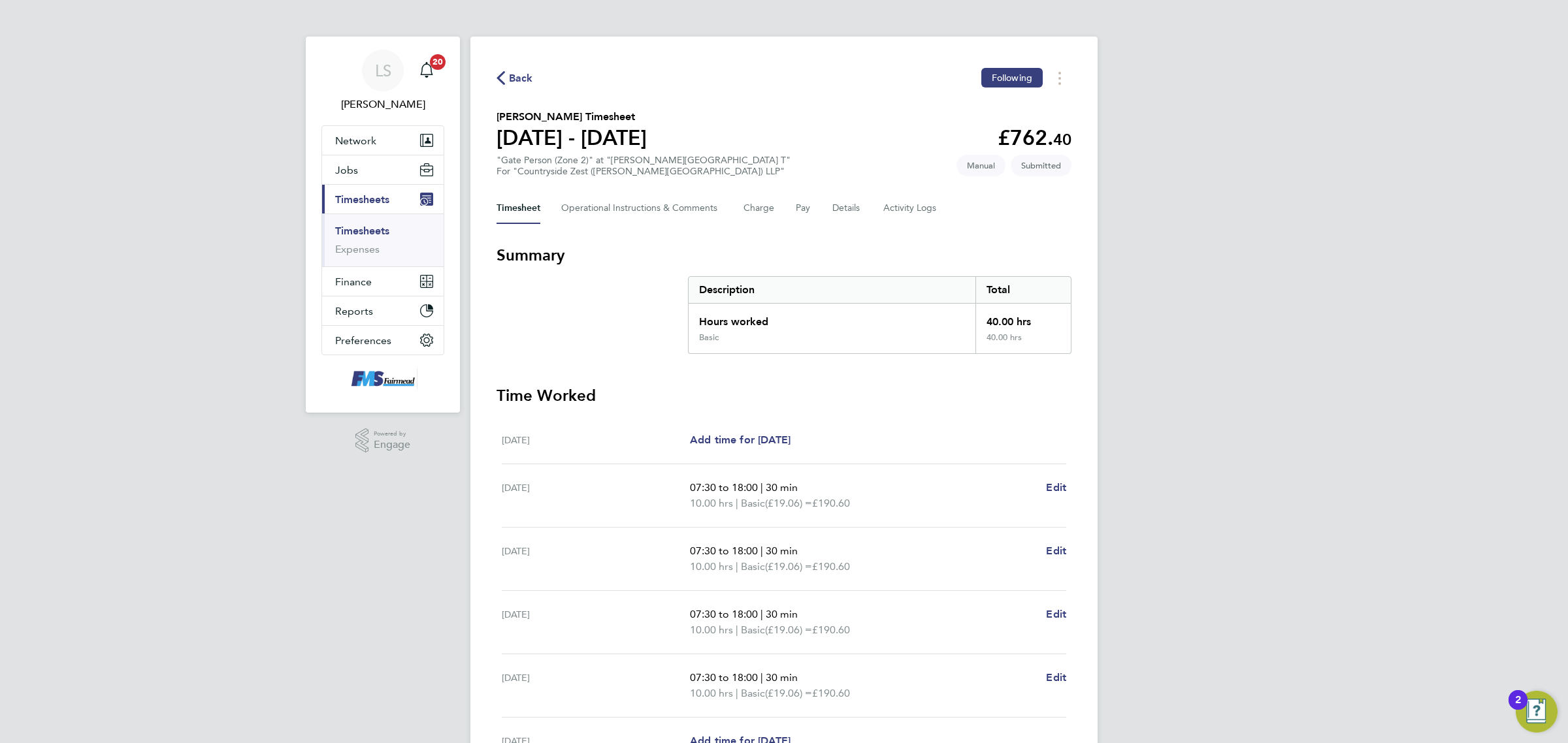
click at [351, 233] on link "Timesheets" at bounding box center [362, 231] width 54 height 12
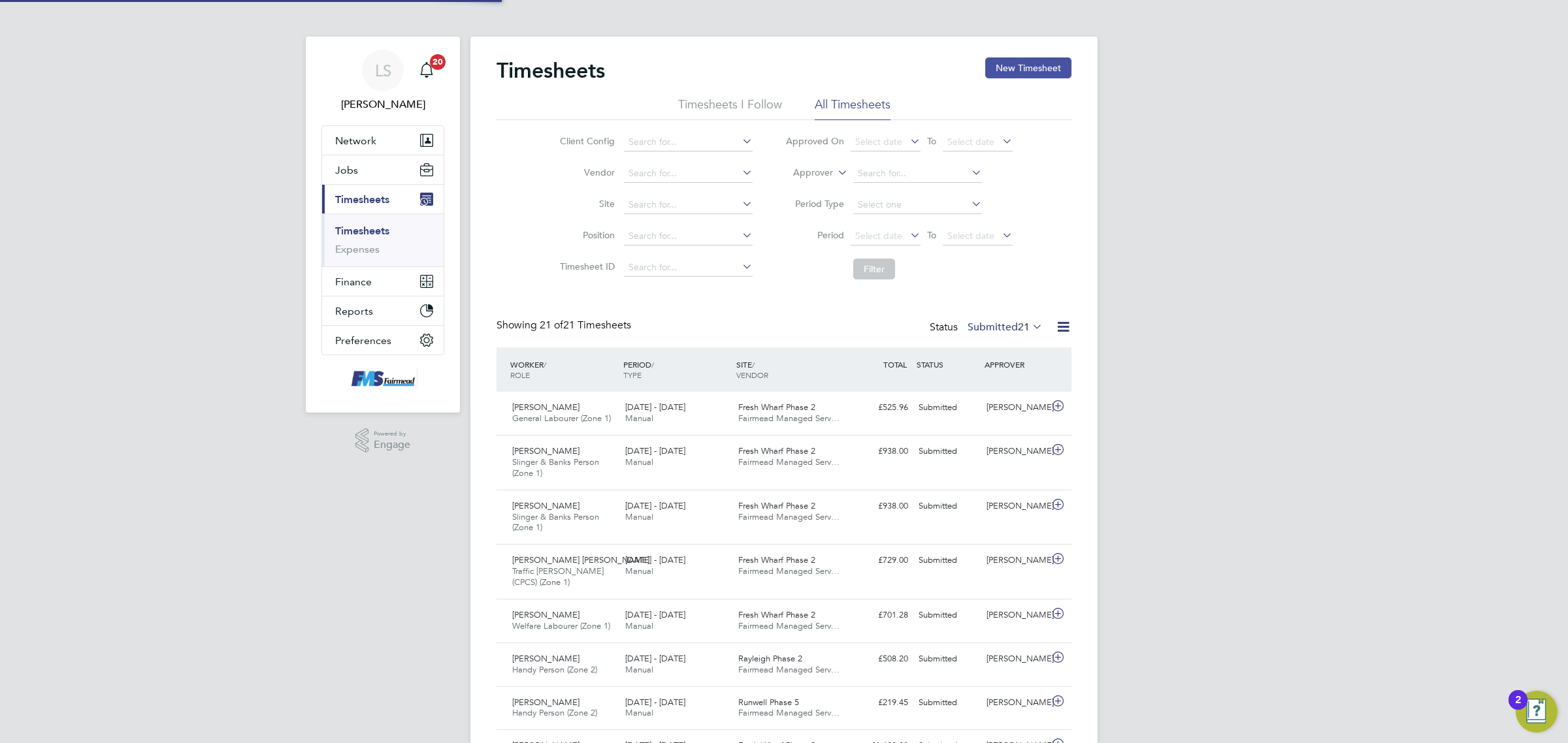
click at [1010, 70] on button "New Timesheet" at bounding box center [1028, 68] width 87 height 21
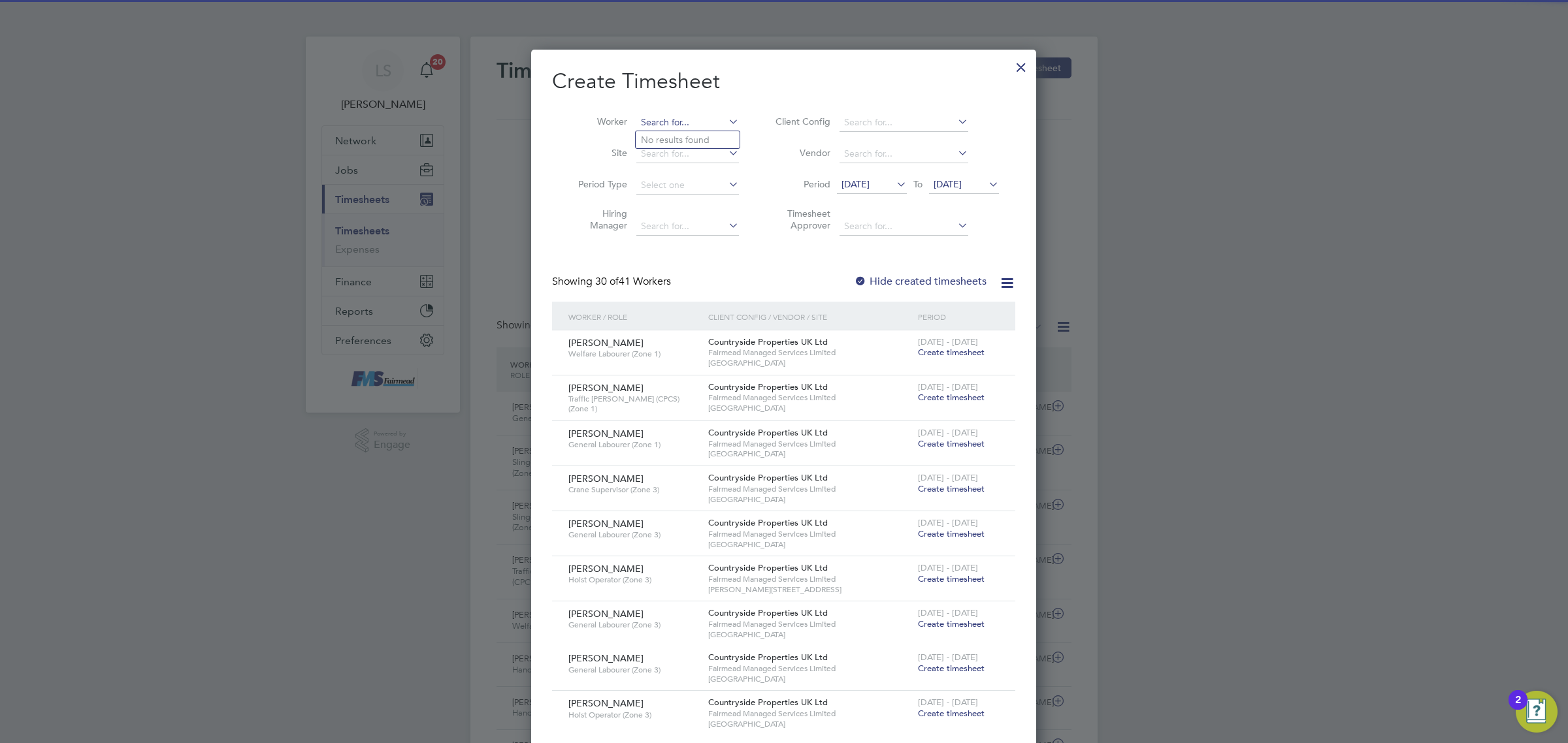
click at [671, 128] on input at bounding box center [687, 123] width 103 height 18
click at [713, 139] on li "Film on Dejen" at bounding box center [687, 140] width 104 height 18
type input "Filmon Dejen"
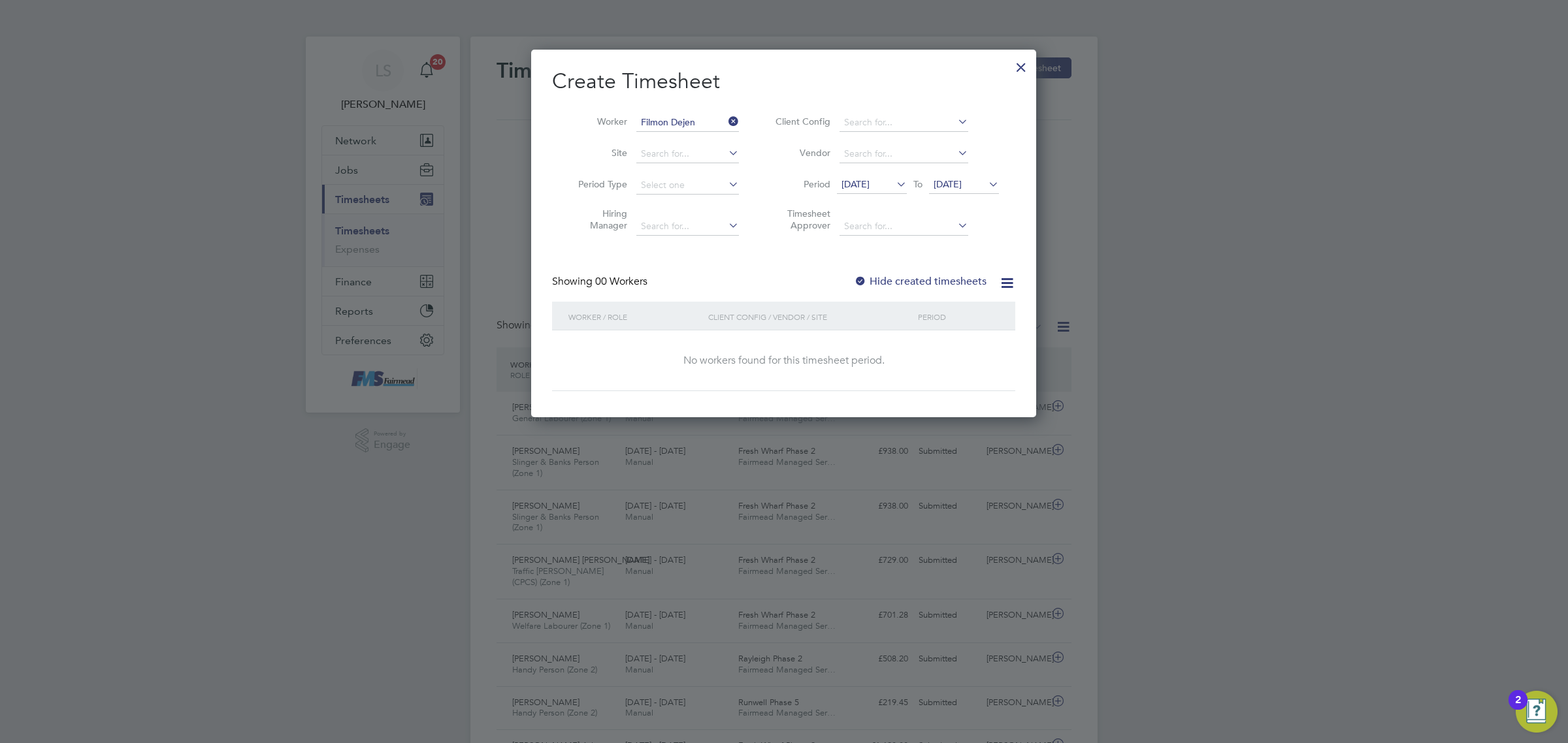
click at [964, 177] on span "[DATE]" at bounding box center [964, 185] width 70 height 18
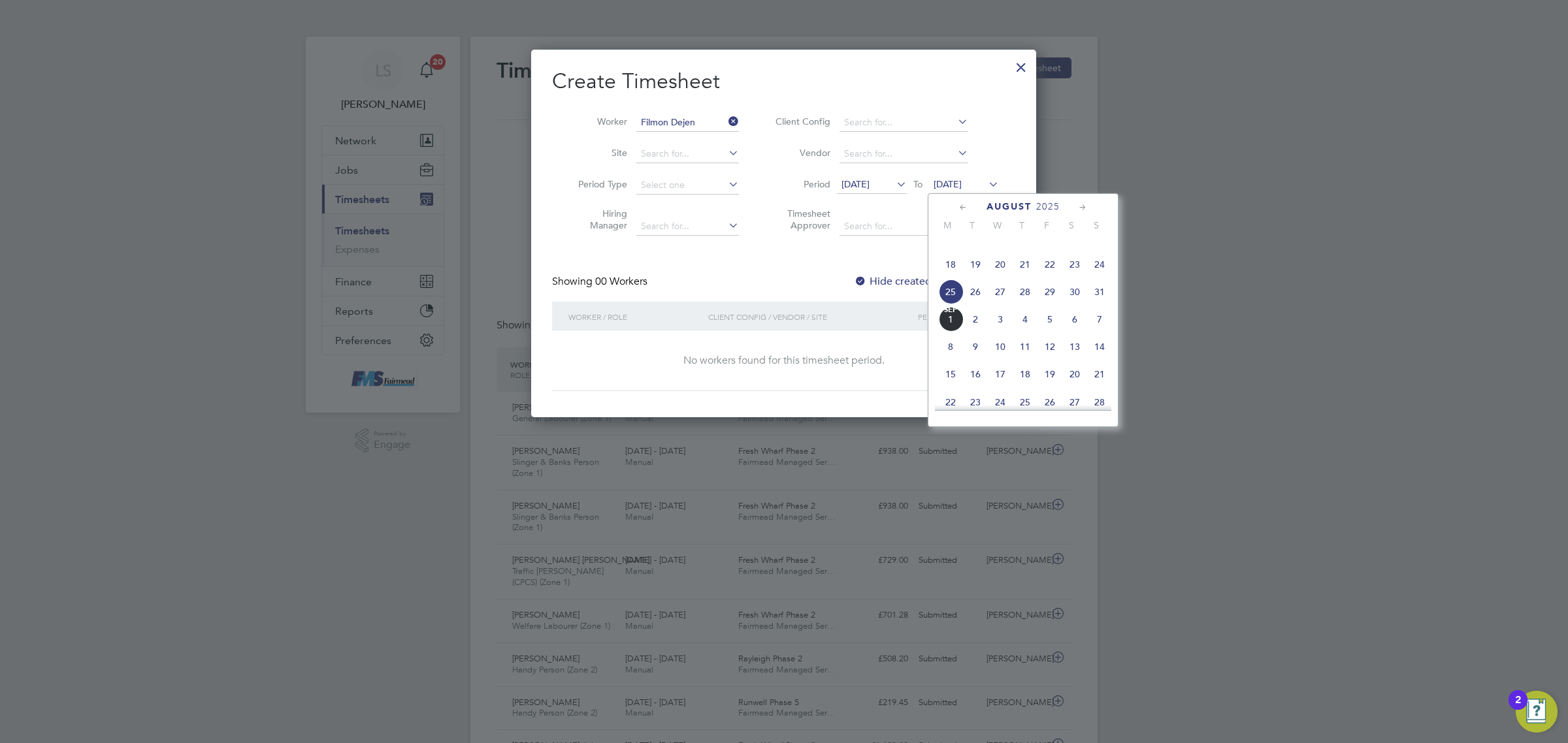
click at [1099, 305] on span "31" at bounding box center [1099, 292] width 25 height 25
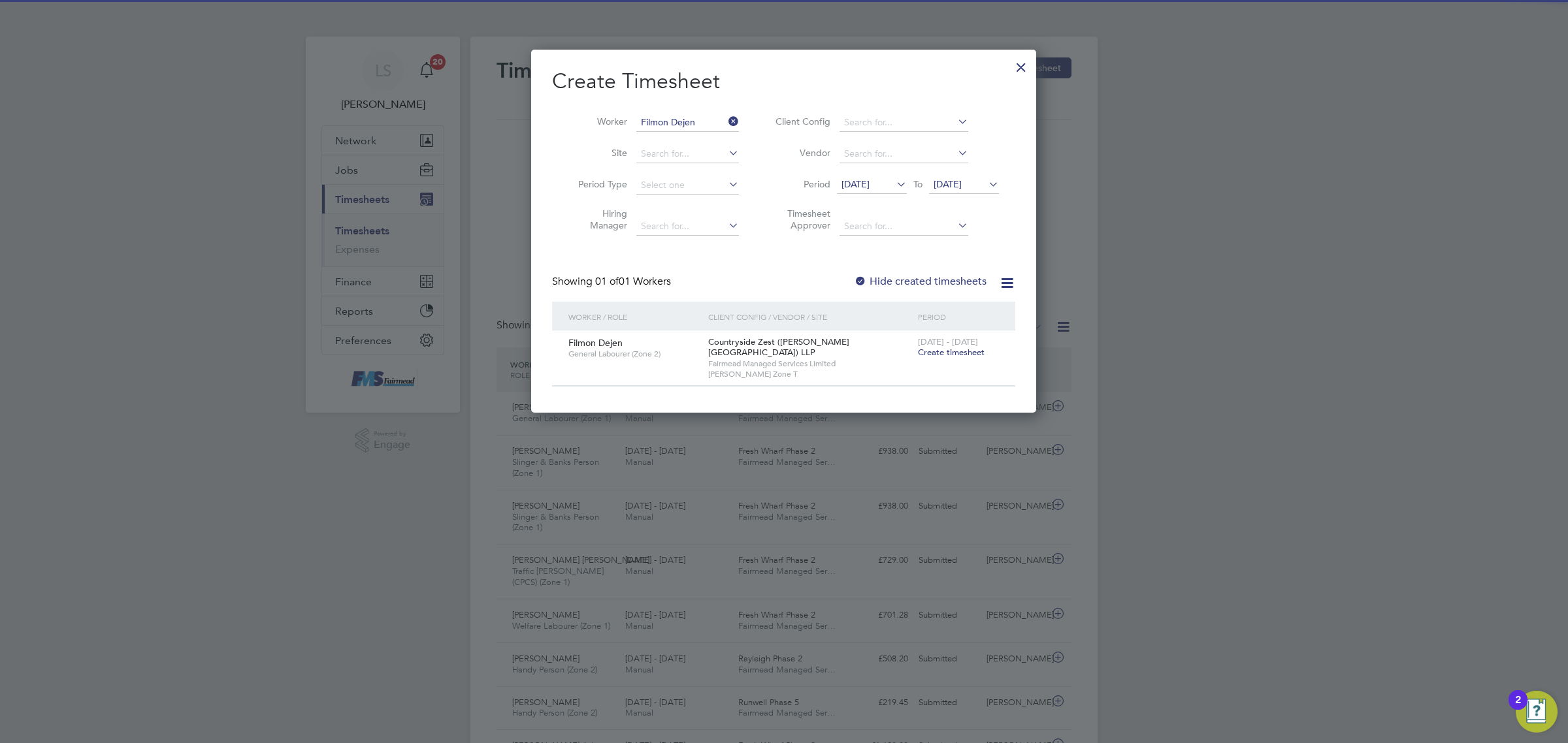
click at [974, 352] on span "Create timesheet" at bounding box center [951, 352] width 67 height 11
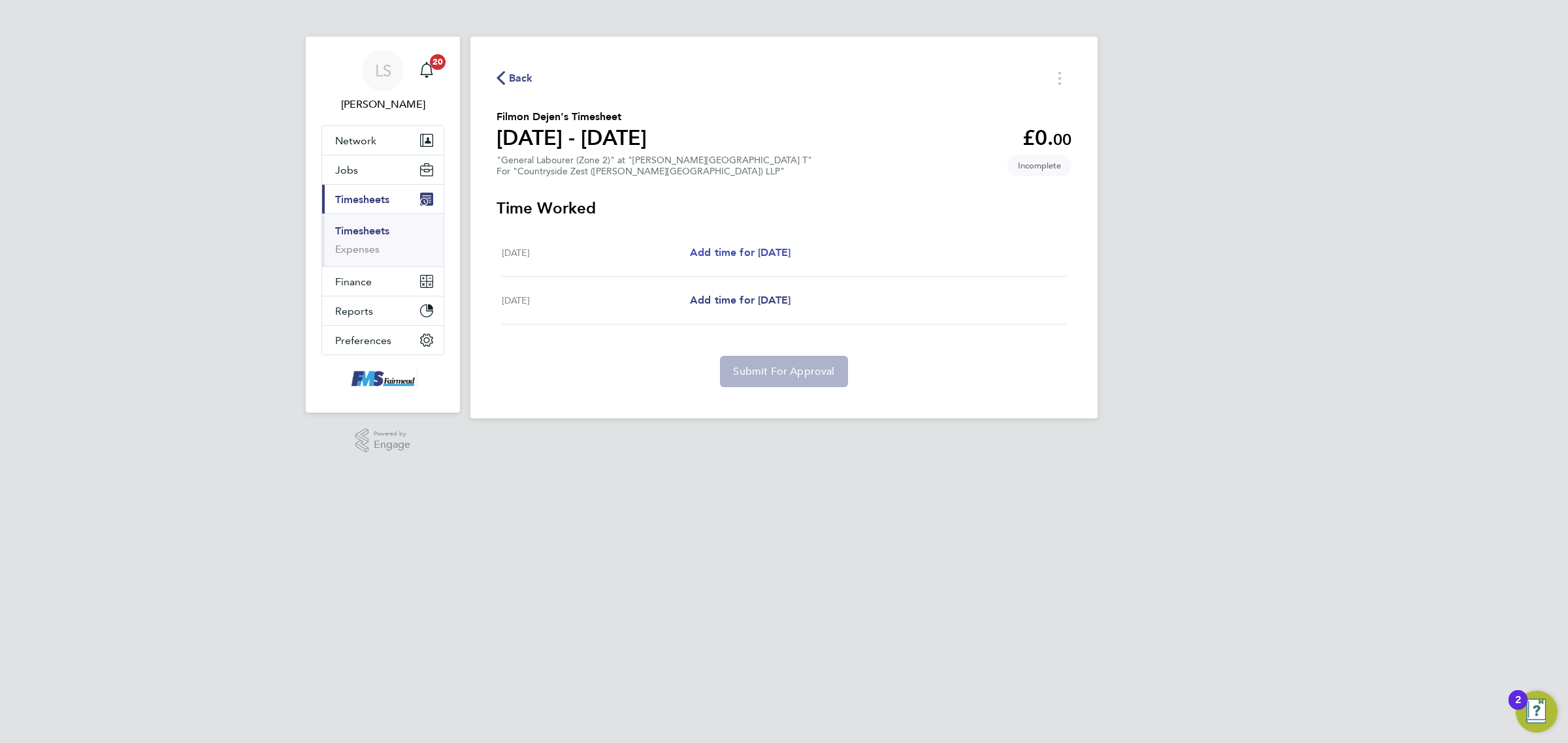
click at [783, 257] on span "Add time for [DATE]" at bounding box center [740, 252] width 101 height 12
select select "30"
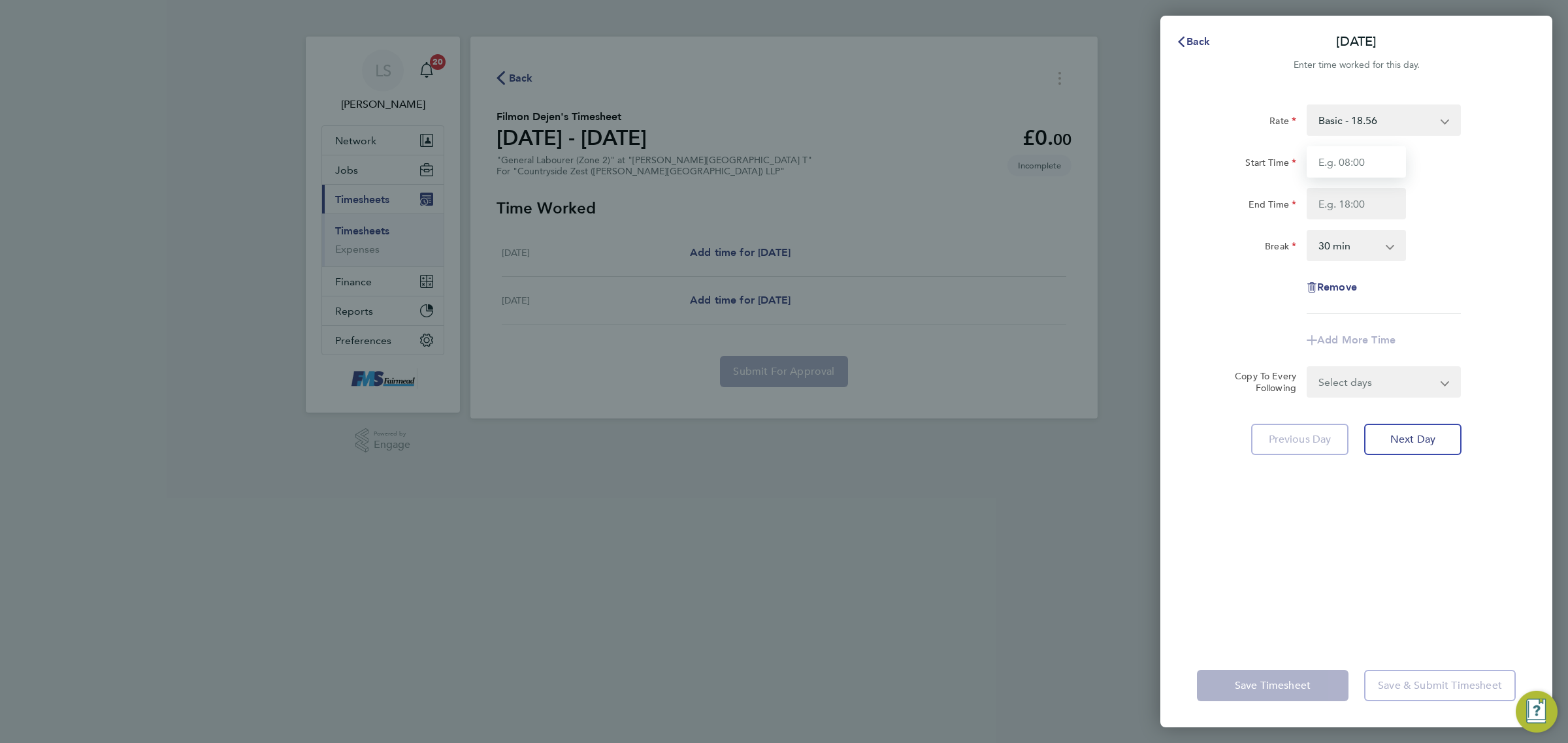
click at [1353, 154] on input "Start Time" at bounding box center [1357, 161] width 100 height 31
type input "07:30"
click at [1349, 198] on input "End Time" at bounding box center [1357, 203] width 100 height 31
type input "17:00"
click at [1437, 229] on div "Rate Basic - 18.56 Start Time 07:30 End Time 17:00 Break 0 min 15 min 30 min 45…" at bounding box center [1357, 209] width 319 height 210
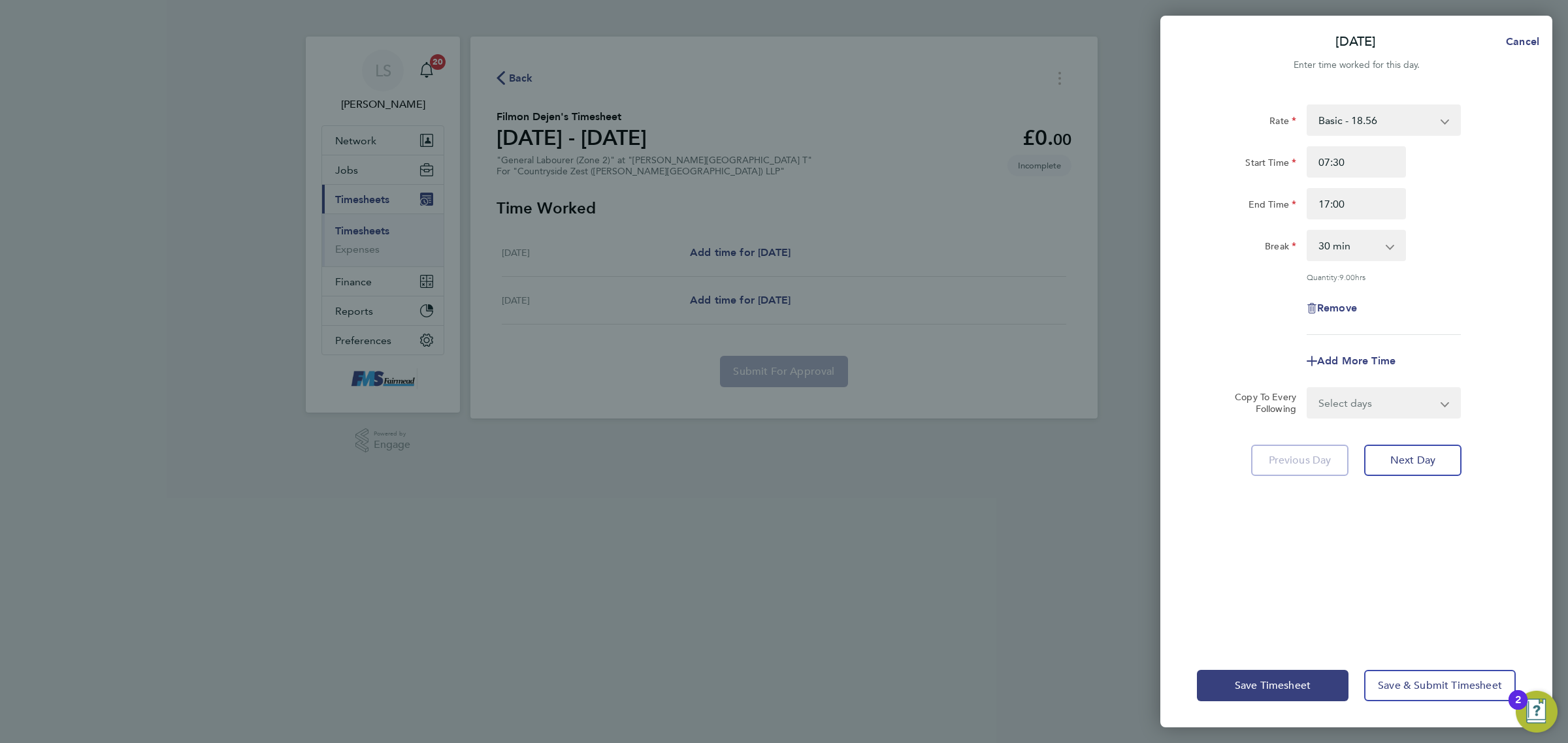
click at [1392, 387] on div "Select days [DATE]" at bounding box center [1384, 402] width 154 height 31
click at [1389, 412] on select "Select days [DATE]" at bounding box center [1377, 402] width 137 height 29
select select "FRI"
click at [1308, 388] on select "Select days [DATE]" at bounding box center [1377, 402] width 137 height 29
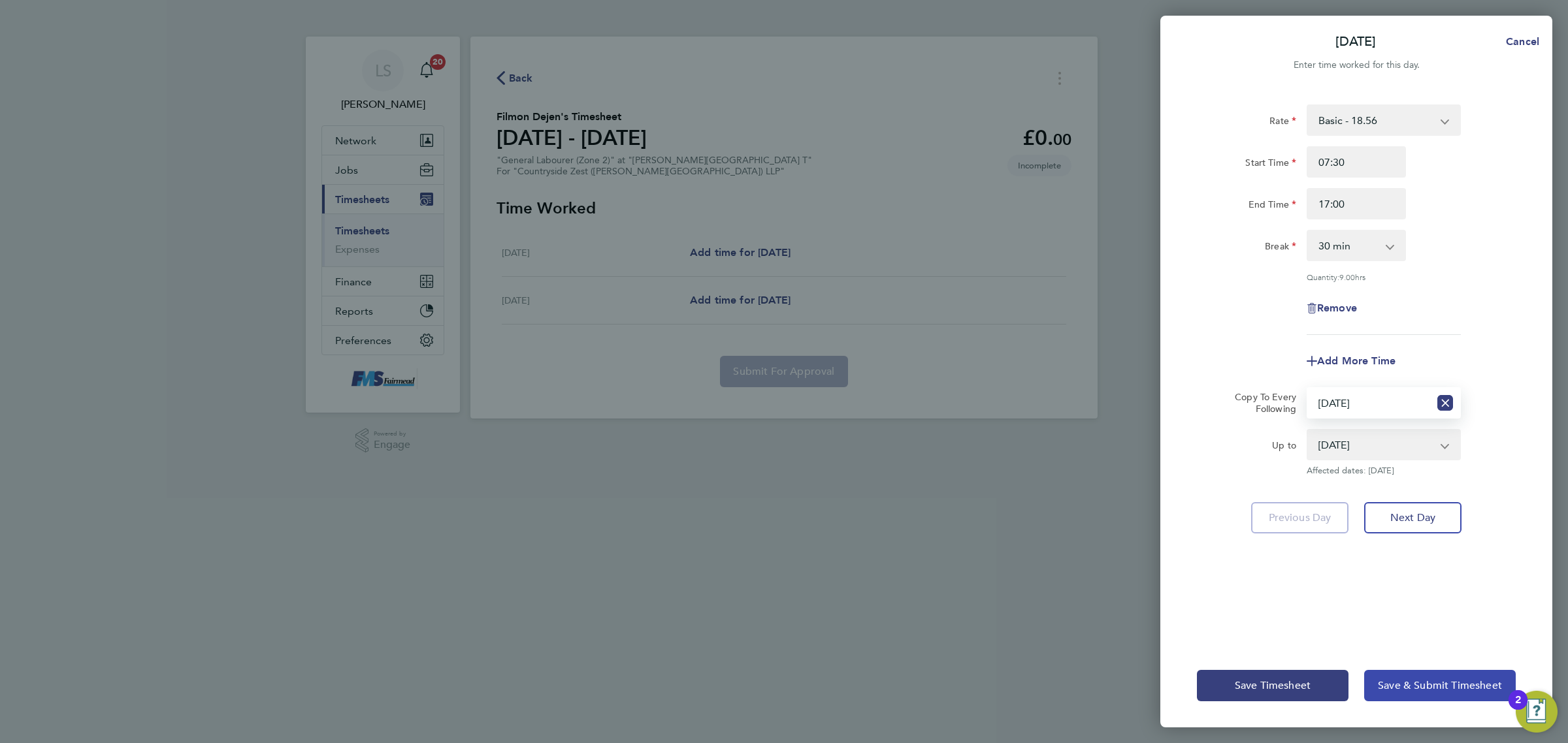
click at [1400, 681] on span "Save & Submit Timesheet" at bounding box center [1439, 685] width 125 height 13
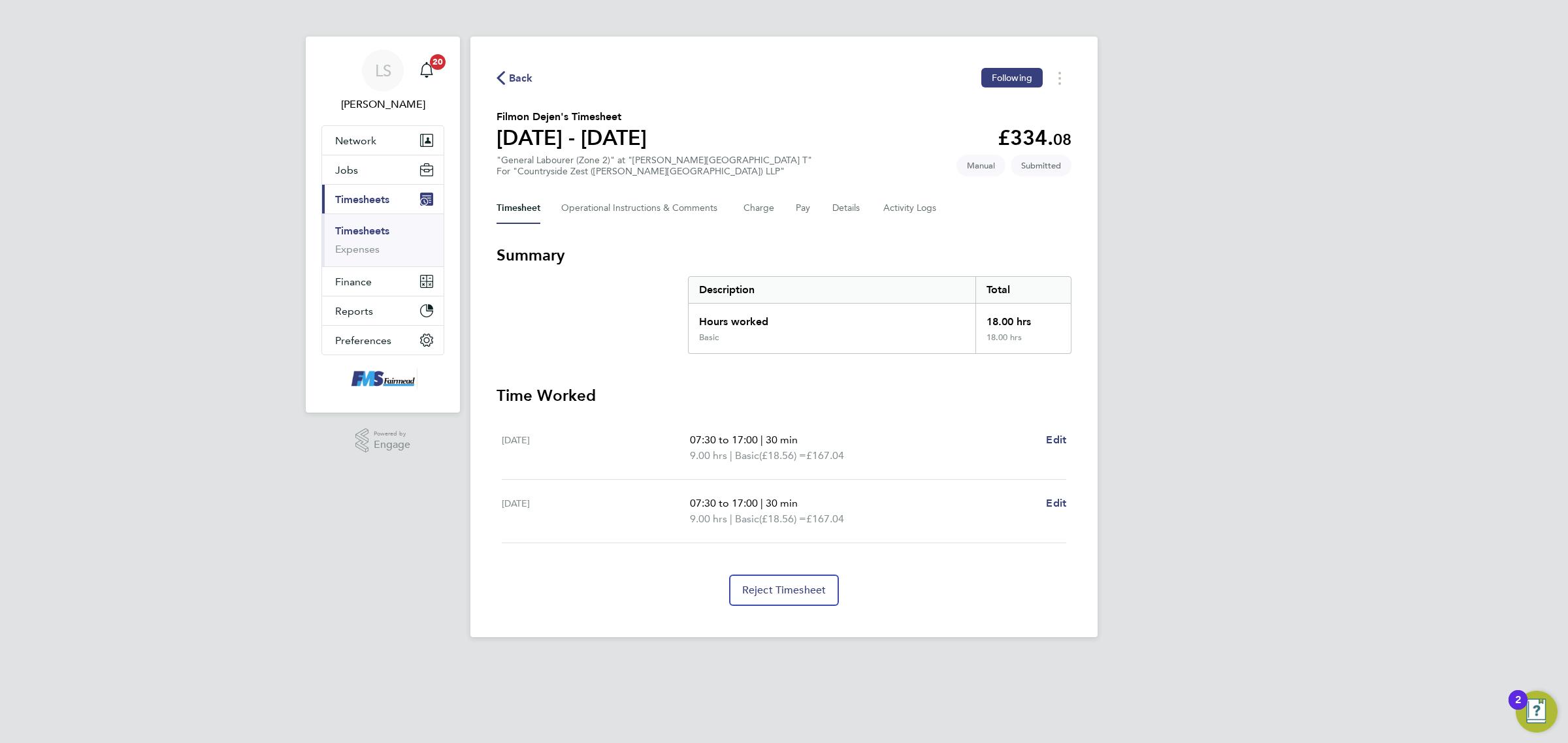
click at [519, 83] on span "Back" at bounding box center [521, 79] width 24 height 16
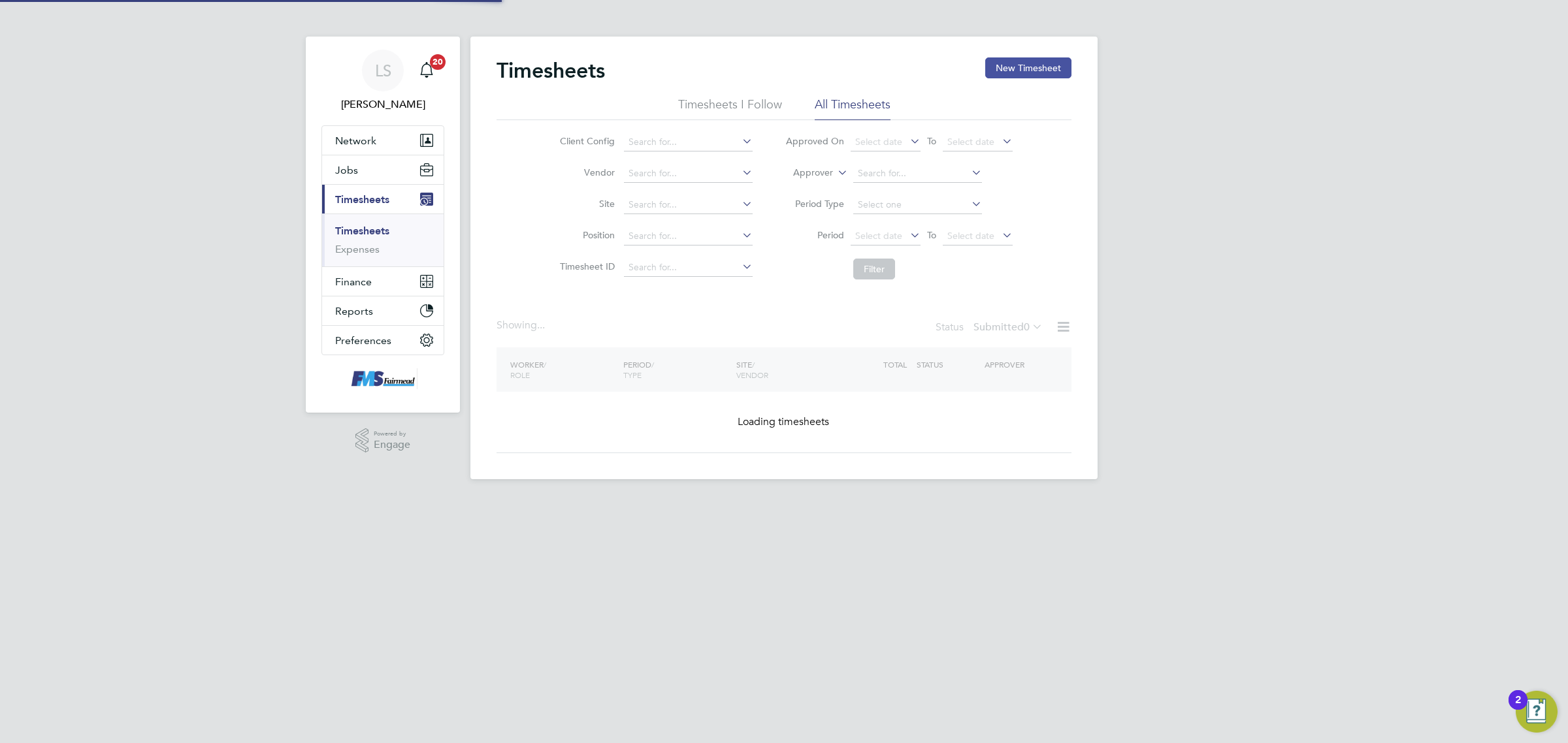
click at [1008, 71] on button "New Timesheet" at bounding box center [1028, 68] width 87 height 21
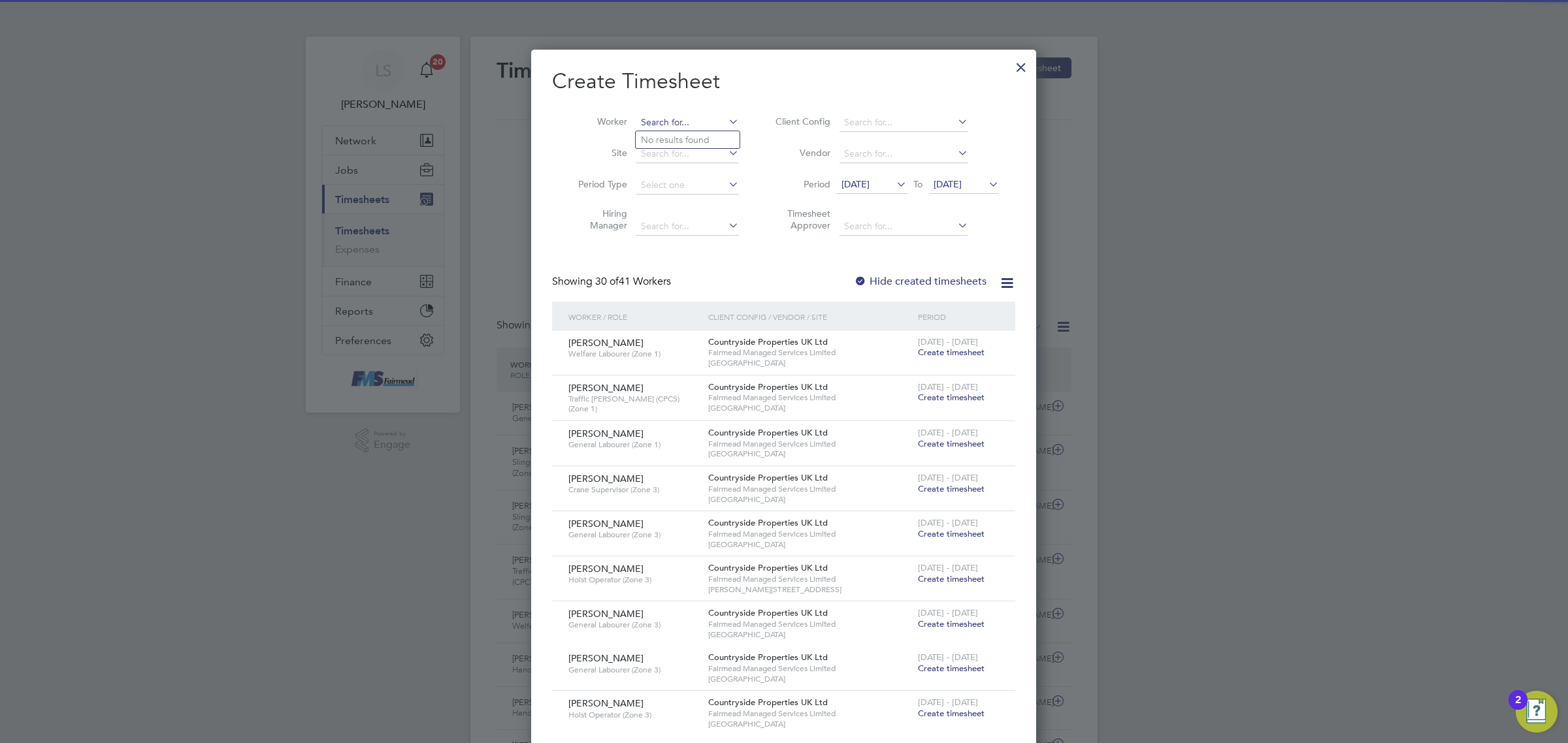
click at [691, 114] on input at bounding box center [687, 123] width 103 height 18
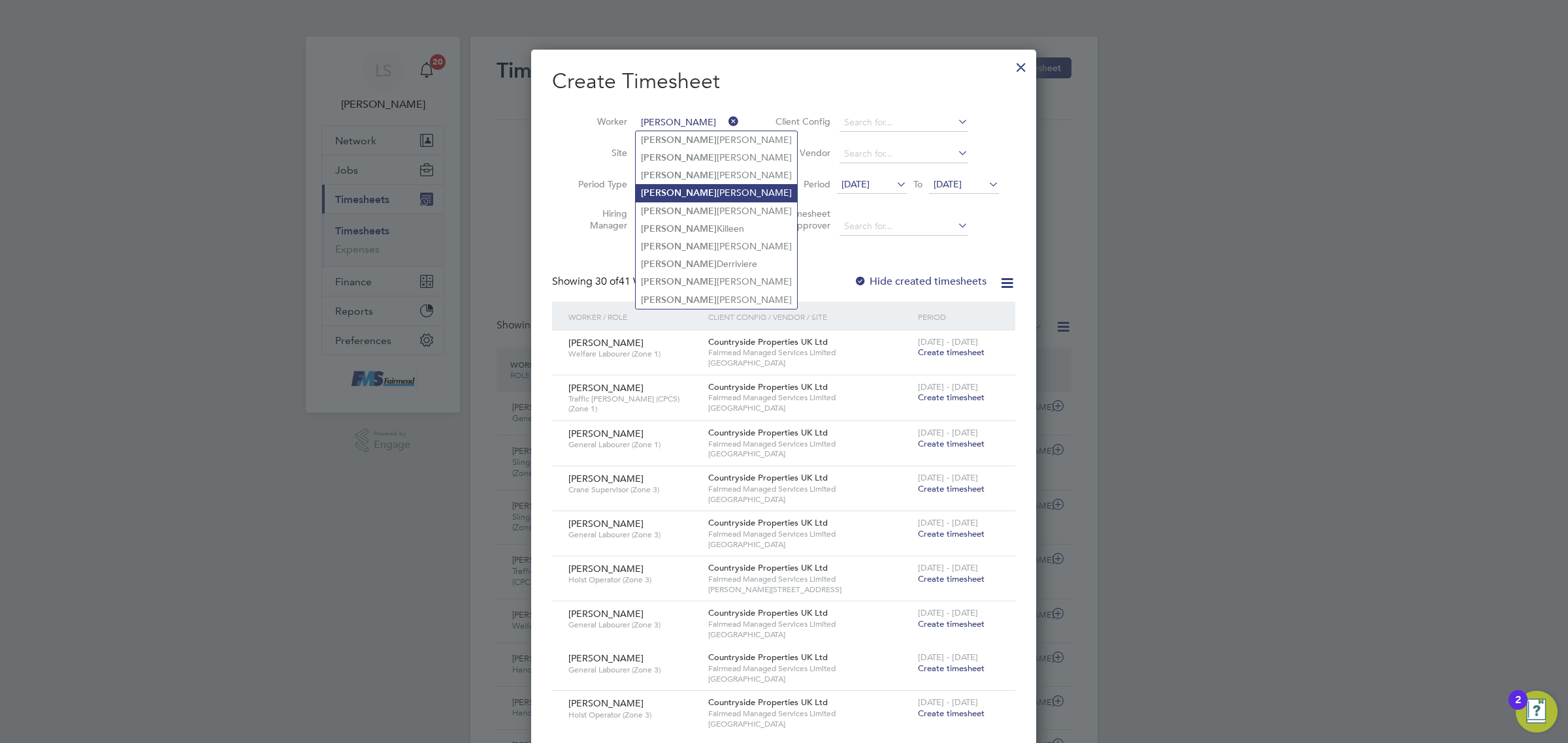
click at [680, 189] on li "[PERSON_NAME]" at bounding box center [716, 193] width 161 height 18
type input "[PERSON_NAME]"
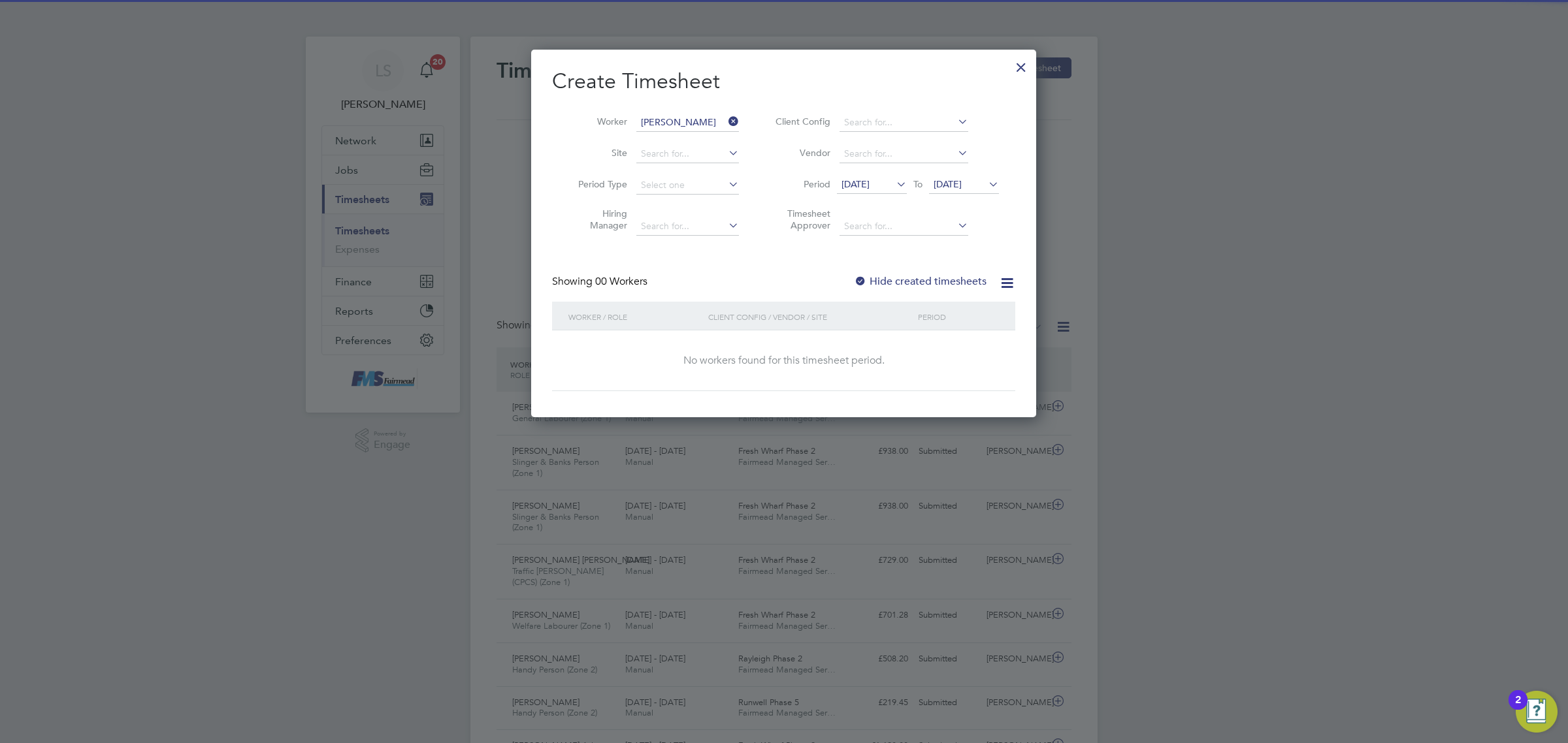
click at [946, 177] on span "[DATE]" at bounding box center [964, 185] width 70 height 18
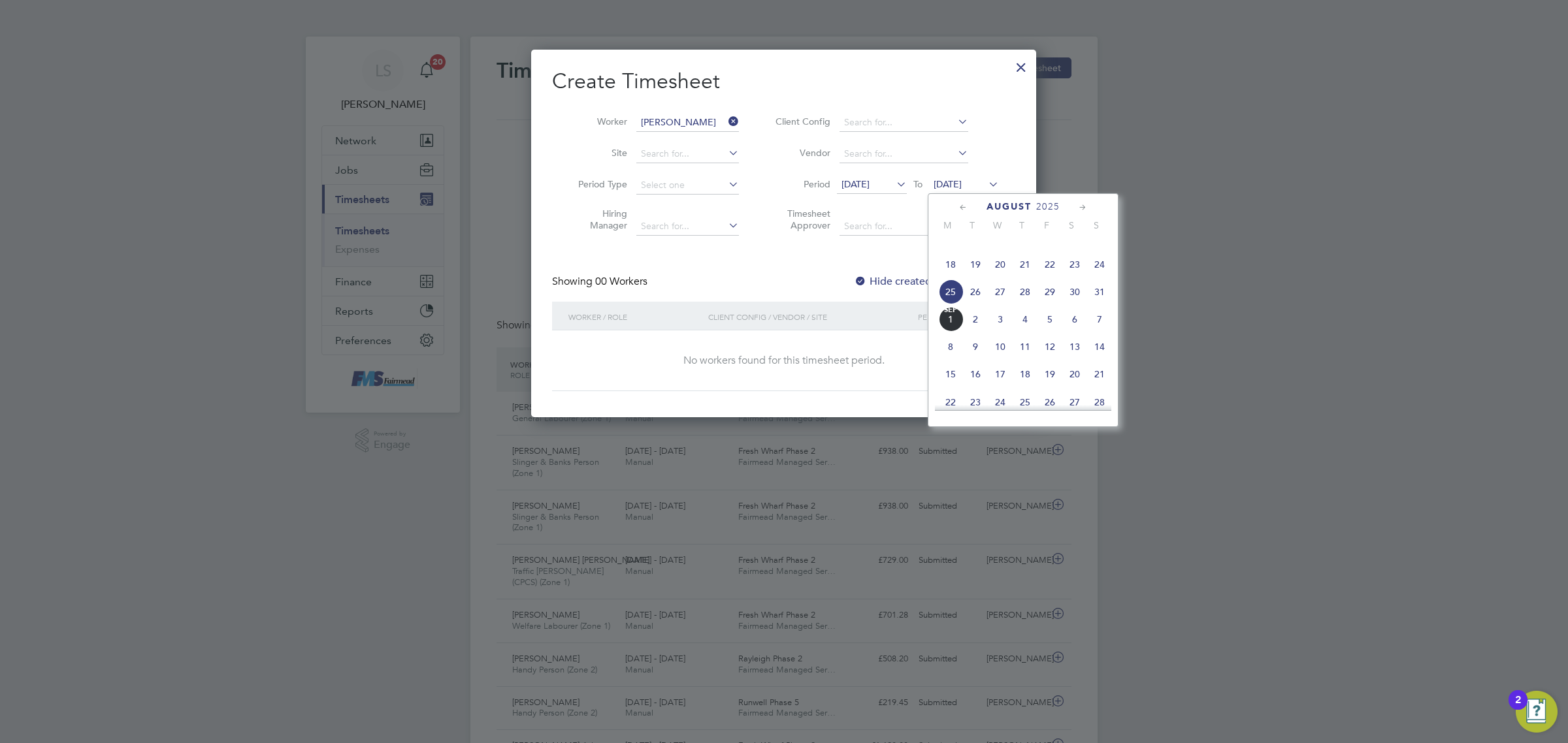
click at [1099, 305] on span "31" at bounding box center [1099, 292] width 25 height 25
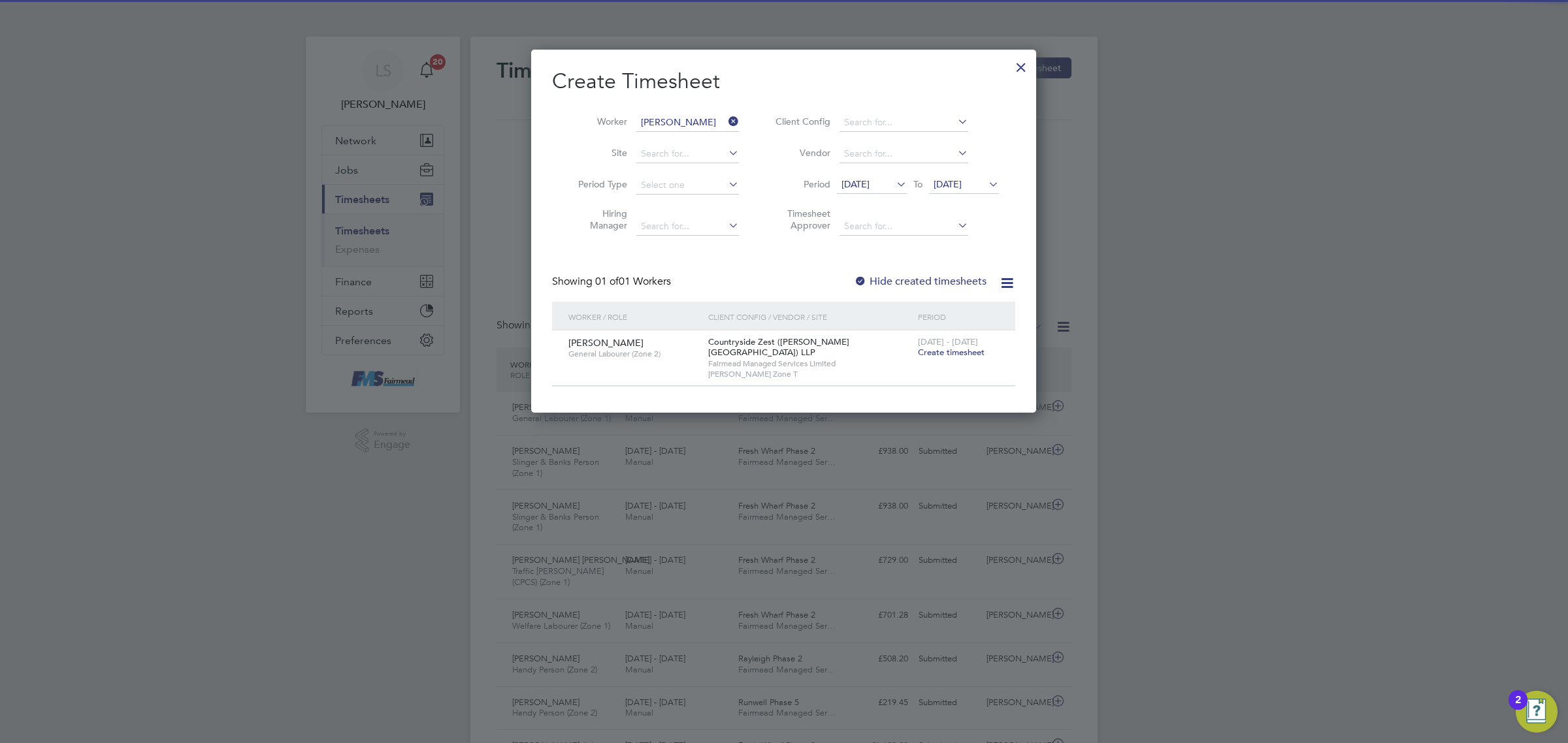
click at [971, 360] on div "[DATE] - [DATE] Create timesheet" at bounding box center [958, 348] width 88 height 35
click at [970, 352] on span "Create timesheet" at bounding box center [951, 352] width 67 height 11
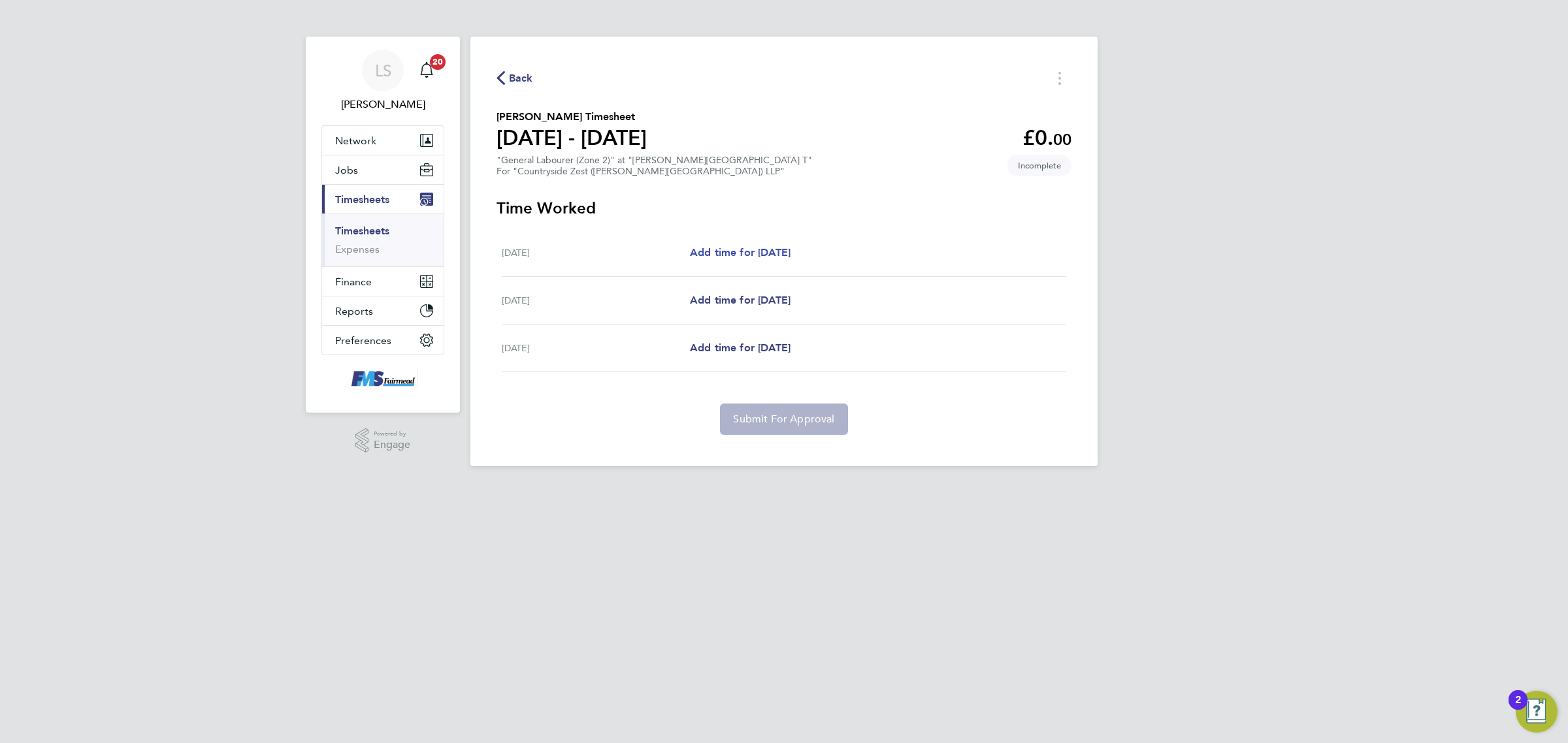
click at [760, 259] on span "Add time for [DATE]" at bounding box center [740, 252] width 101 height 12
select select "30"
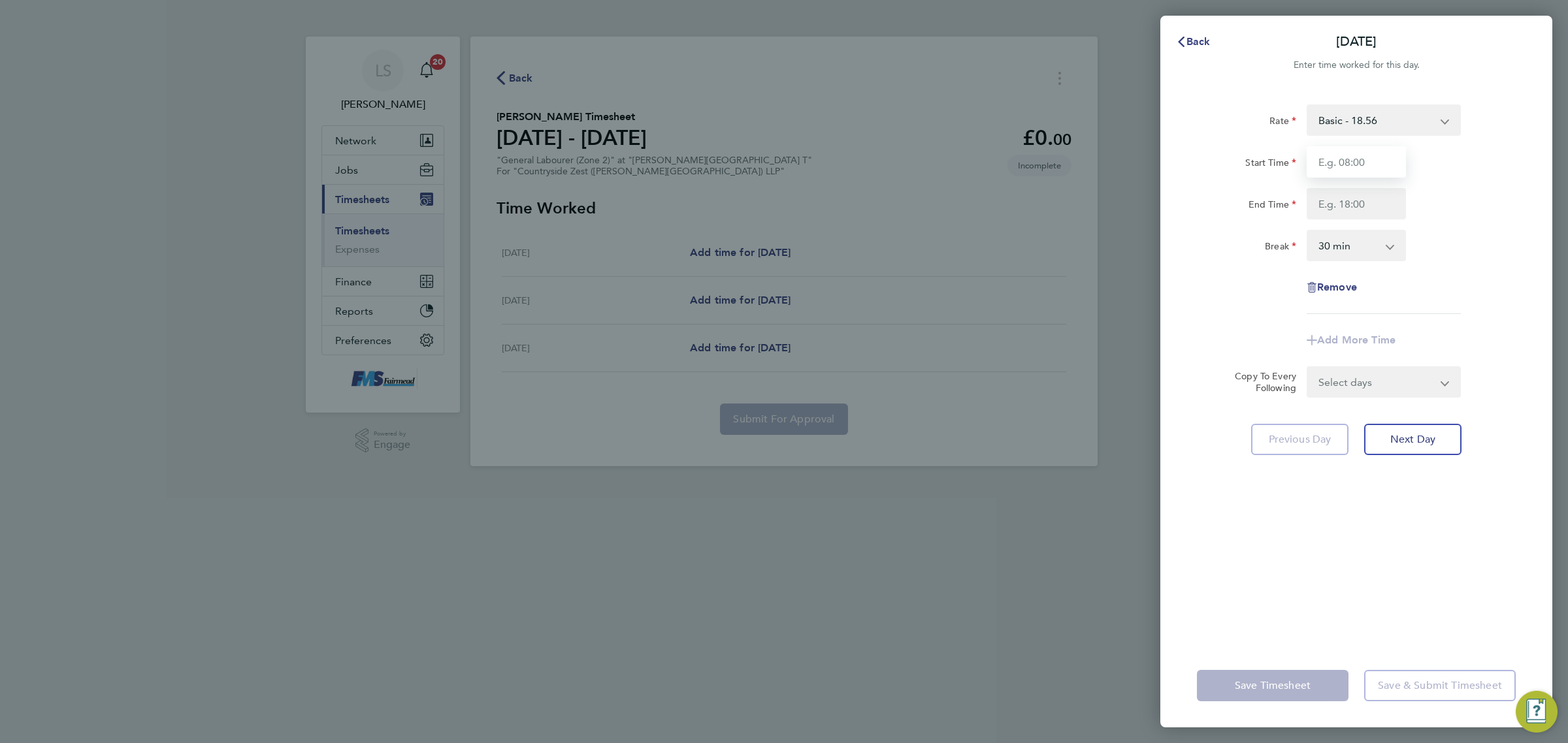
click at [1320, 163] on input "Start Time" at bounding box center [1357, 161] width 100 height 31
type input "07:30"
click at [1357, 194] on input "End Time" at bounding box center [1357, 203] width 100 height 31
type input "17:00"
click at [1464, 209] on div "End Time 17:00" at bounding box center [1356, 203] width 330 height 31
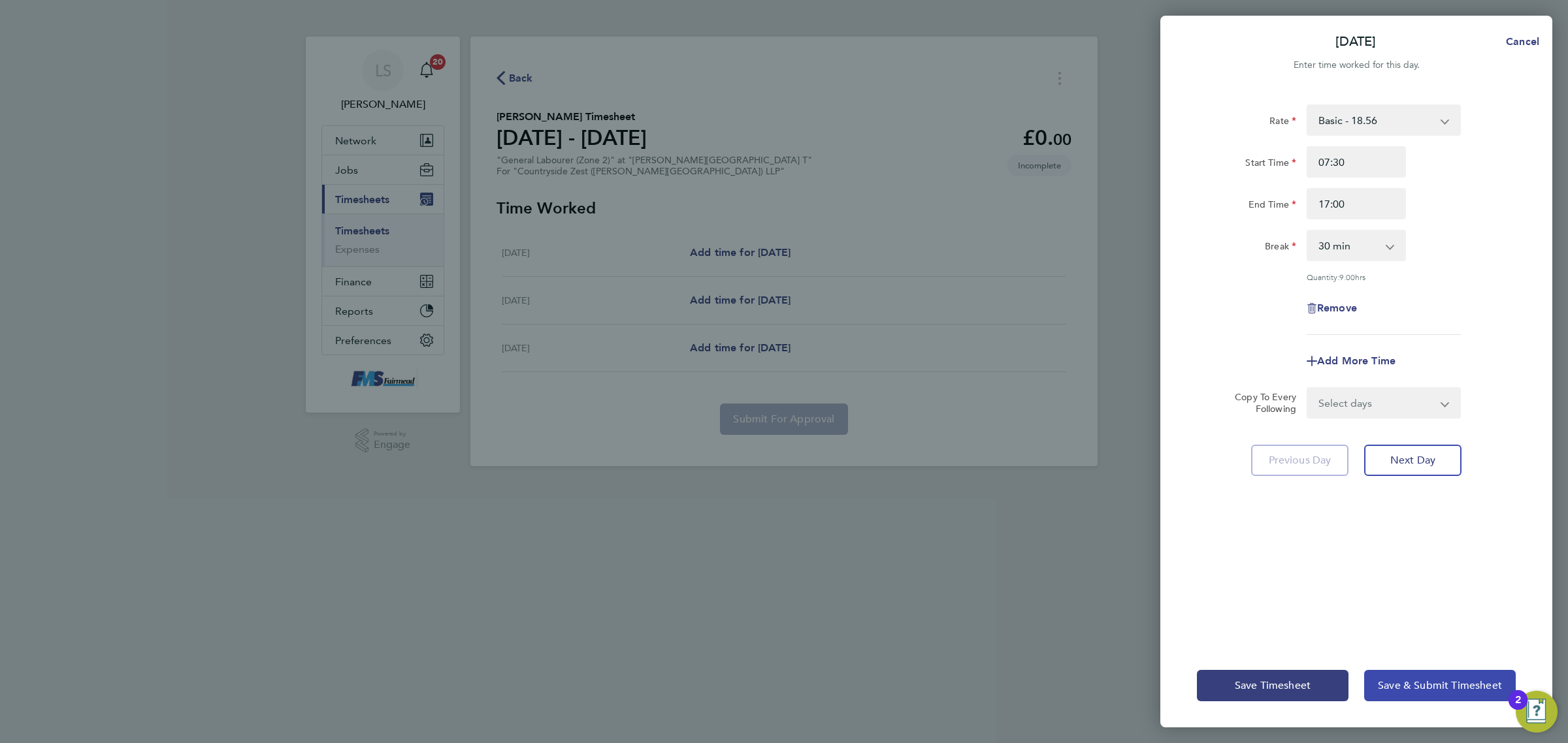
click at [1403, 682] on span "Save & Submit Timesheet" at bounding box center [1439, 685] width 125 height 13
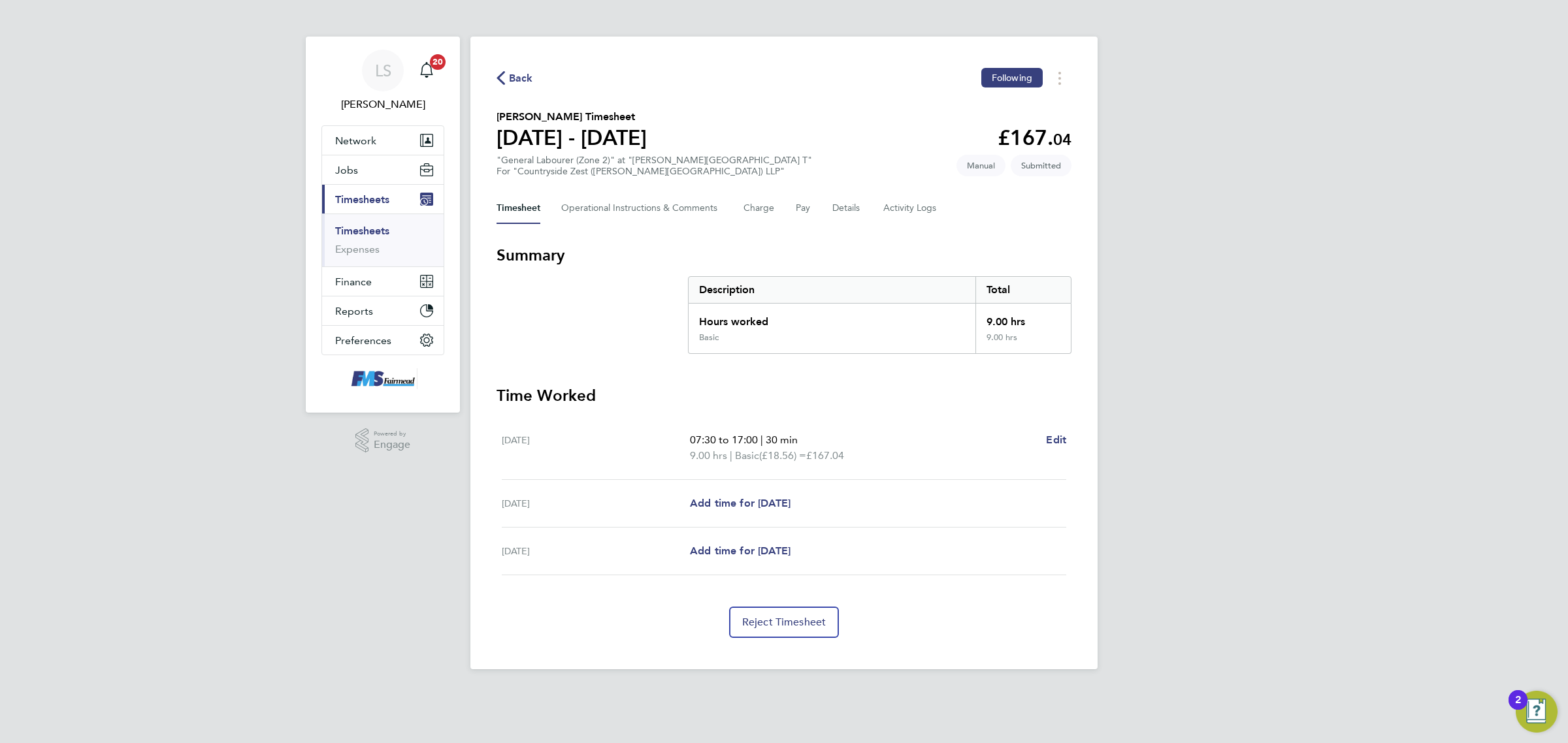
click at [375, 233] on link "Timesheets" at bounding box center [362, 231] width 54 height 12
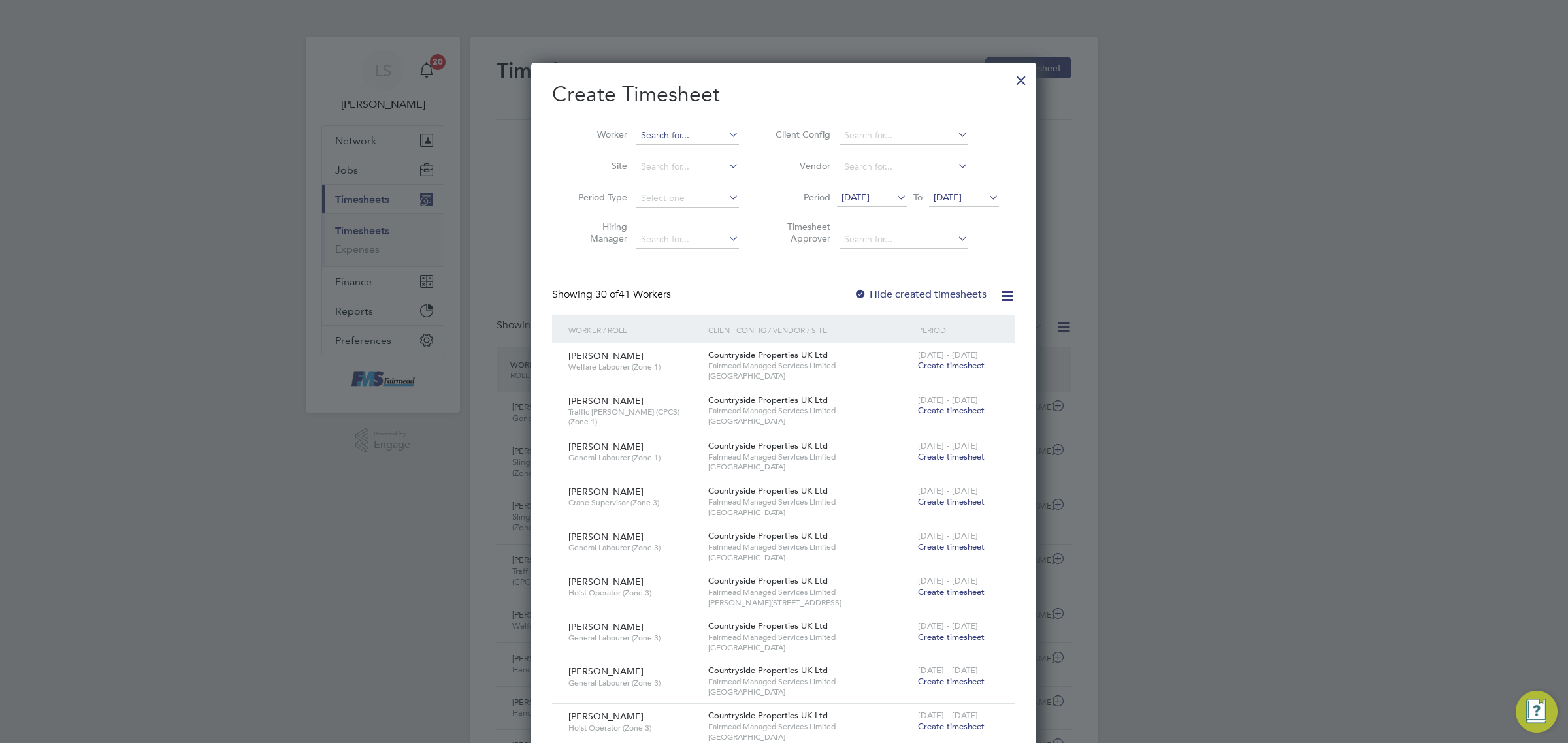
click at [660, 131] on input at bounding box center [687, 135] width 103 height 18
click at [661, 152] on li "[PERSON_NAME]" at bounding box center [716, 153] width 161 height 18
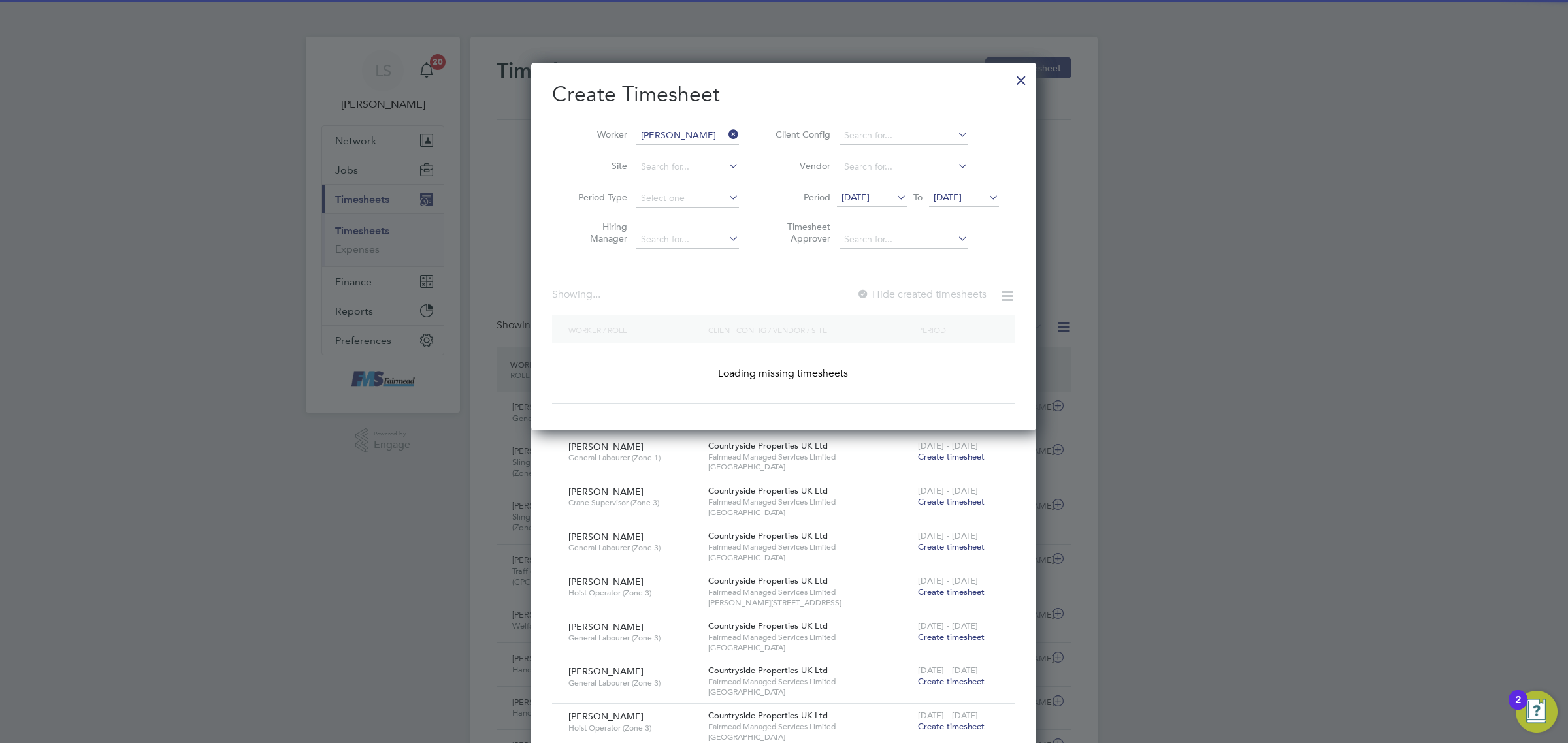
type input "[PERSON_NAME]"
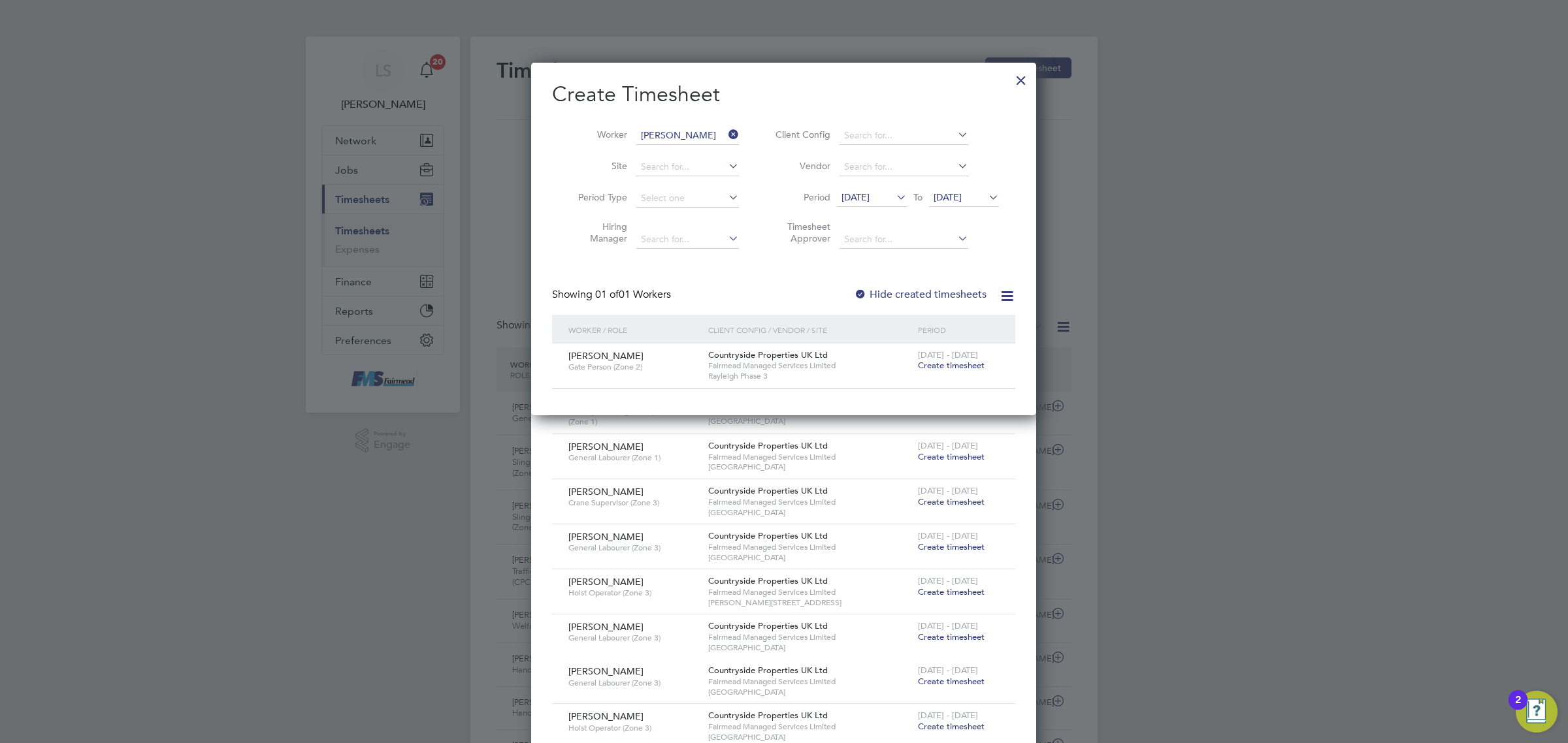
click at [942, 368] on span "Create timesheet" at bounding box center [951, 365] width 67 height 11
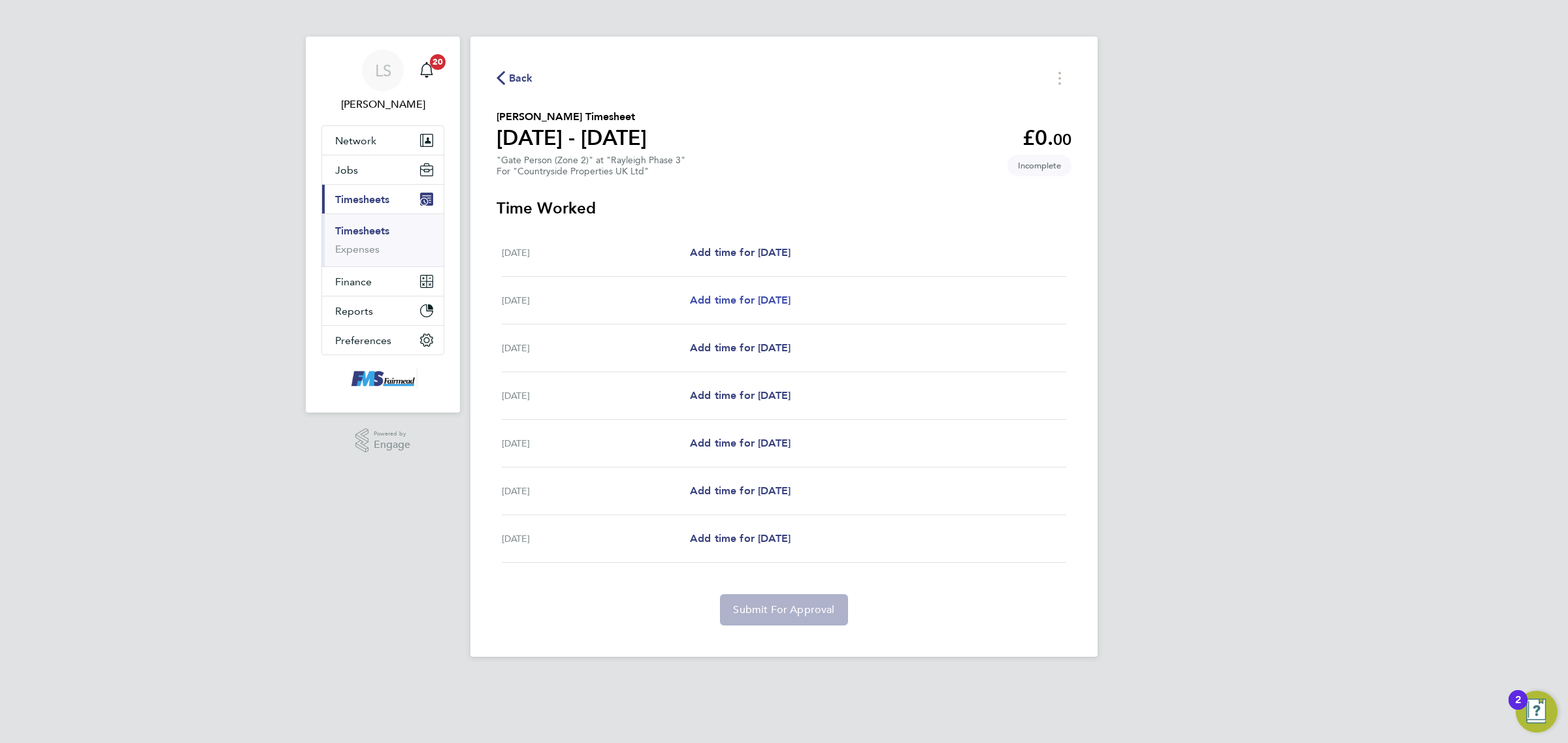
click at [776, 294] on link "Add time for [DATE]" at bounding box center [740, 301] width 101 height 16
select select "30"
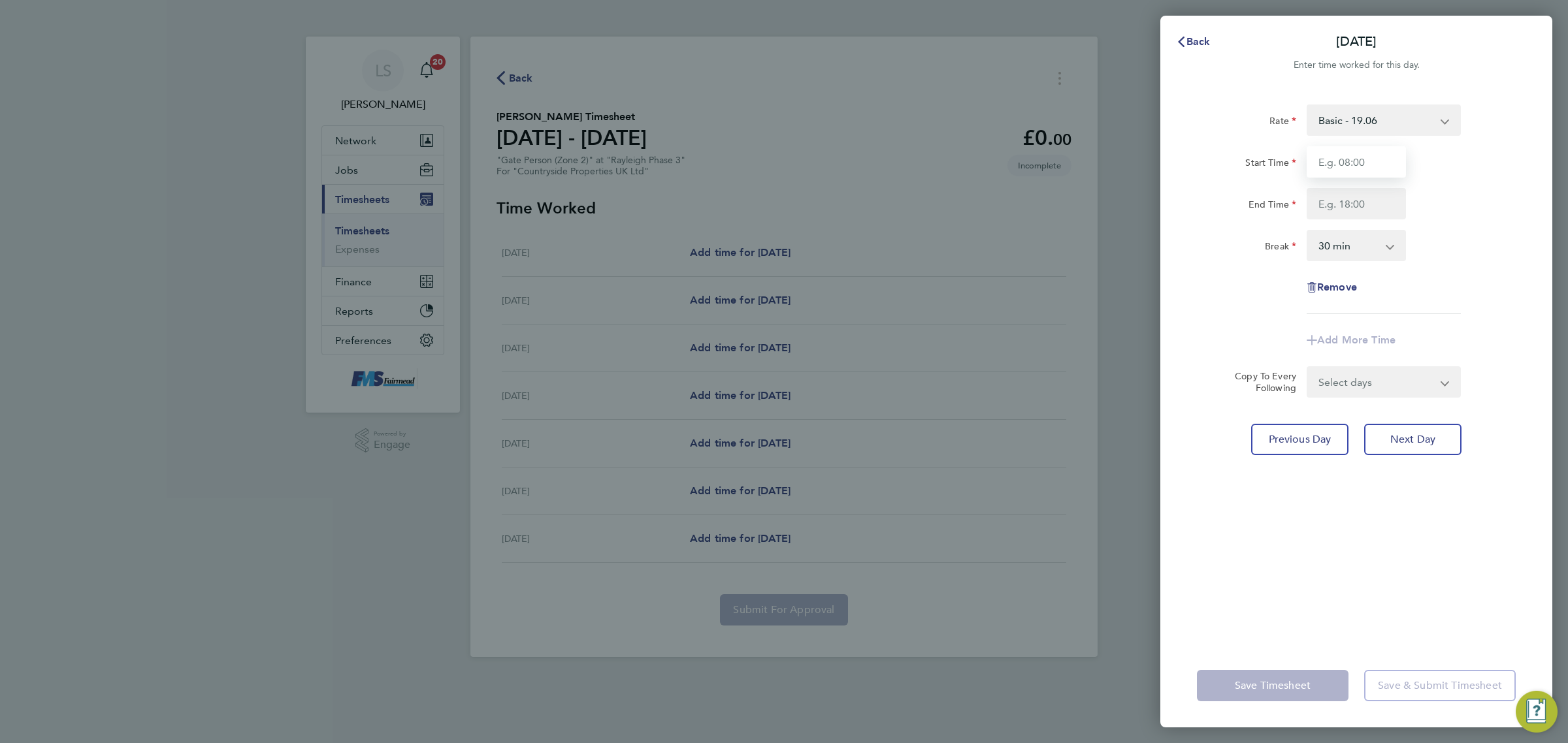
click at [1344, 167] on input "Start Time" at bounding box center [1357, 161] width 100 height 31
type input "07:30"
click at [1358, 200] on input "End Time" at bounding box center [1357, 203] width 100 height 31
type input "18:00"
click at [1420, 292] on div "Remove" at bounding box center [1356, 287] width 330 height 31
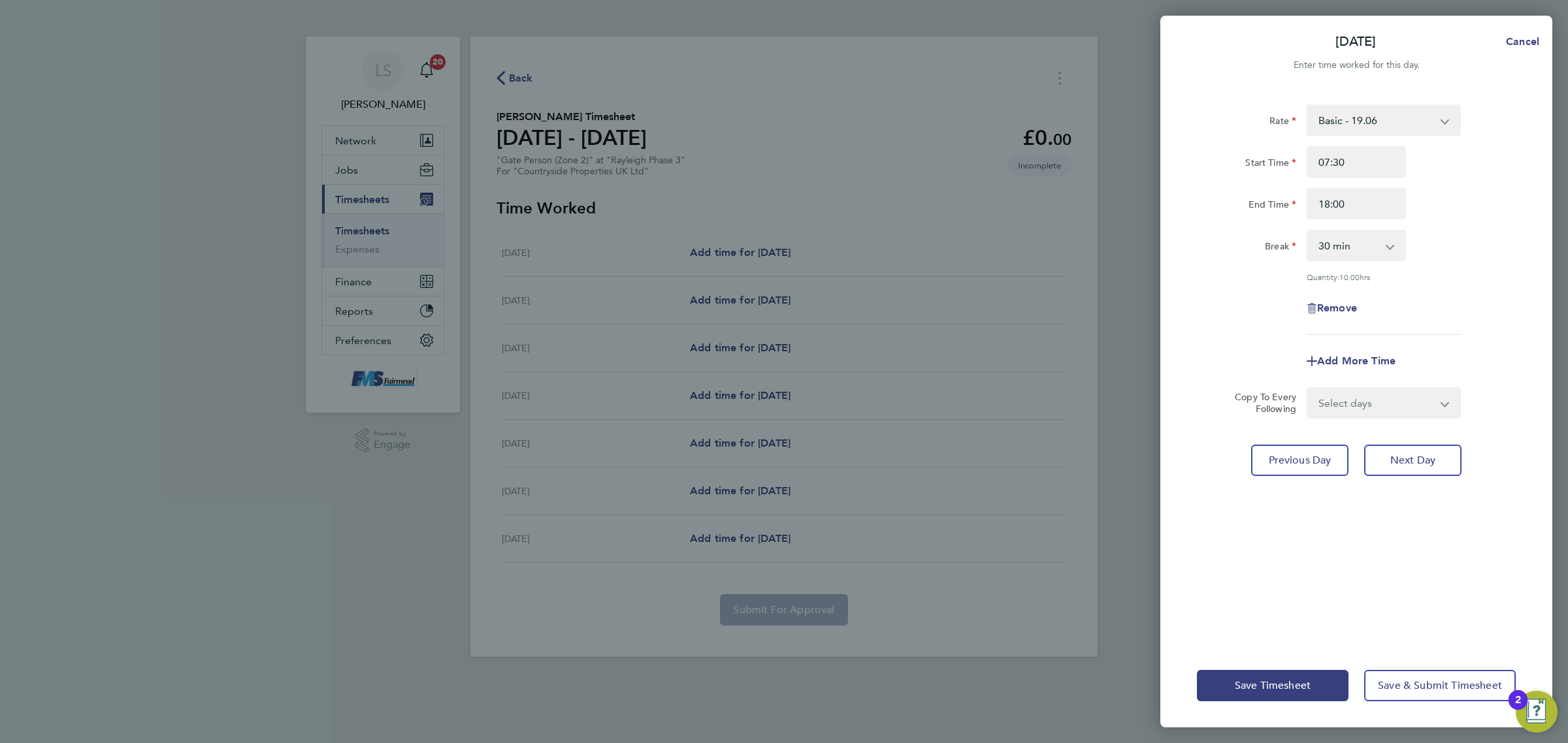
drag, startPoint x: 1399, startPoint y: 374, endPoint x: 1399, endPoint y: 390, distance: 16.0
click at [1399, 389] on form "Rate Basic - 19.06 Start Time 07:30 End Time 18:00 Break 0 min 15 min 30 min 45…" at bounding box center [1357, 261] width 319 height 314
drag, startPoint x: 1399, startPoint y: 395, endPoint x: 1397, endPoint y: 406, distance: 11.2
click at [1399, 395] on select "Select days Day Weekday (Mon-Fri) Weekend (Sat-Sun) [DATE] [DATE] [DATE] [DATE]…" at bounding box center [1377, 402] width 137 height 29
select select "WEEKDAY"
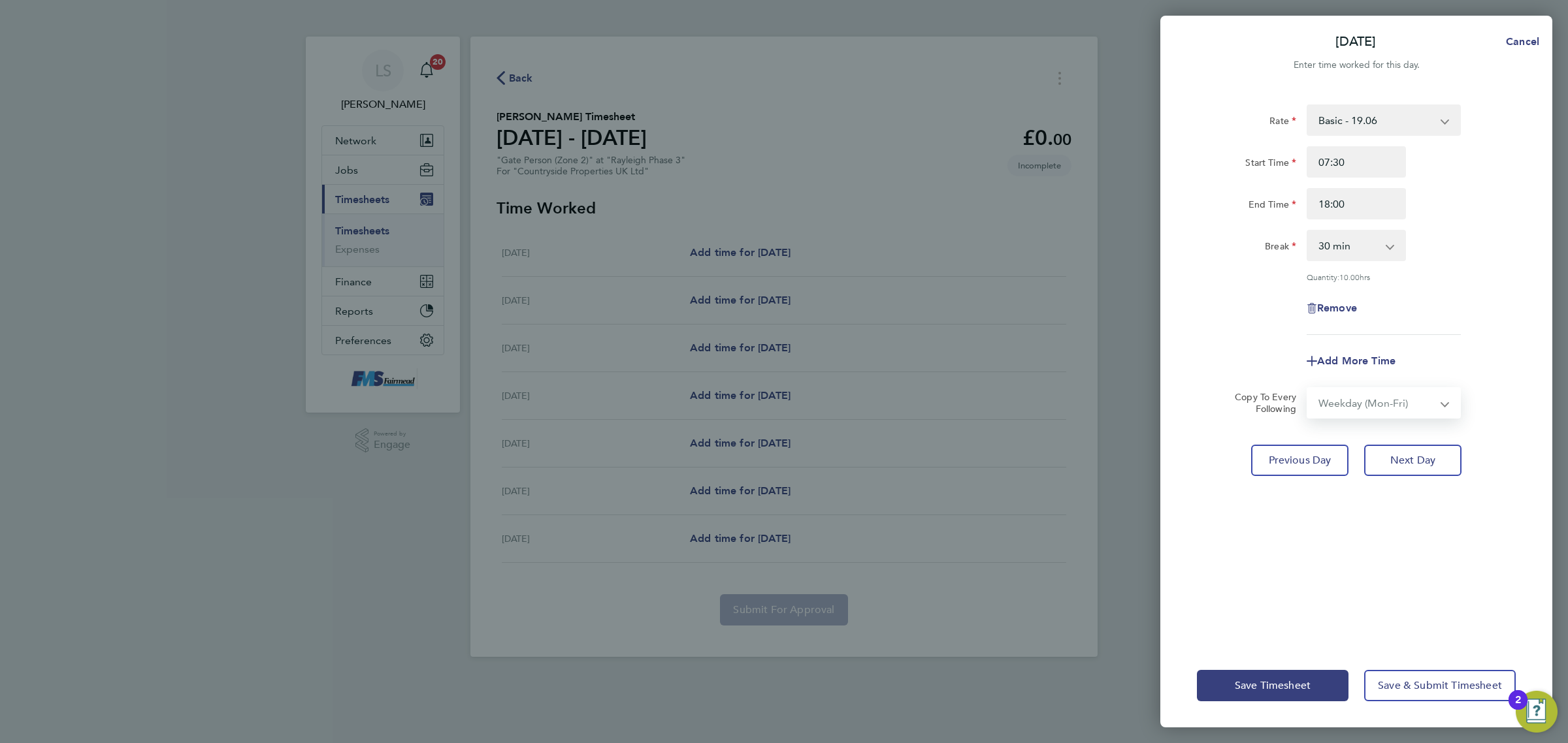
click at [1308, 388] on select "Select days Day Weekday (Mon-Fri) Weekend (Sat-Sun) [DATE] [DATE] [DATE] [DATE]…" at bounding box center [1377, 402] width 137 height 29
select select "[DATE]"
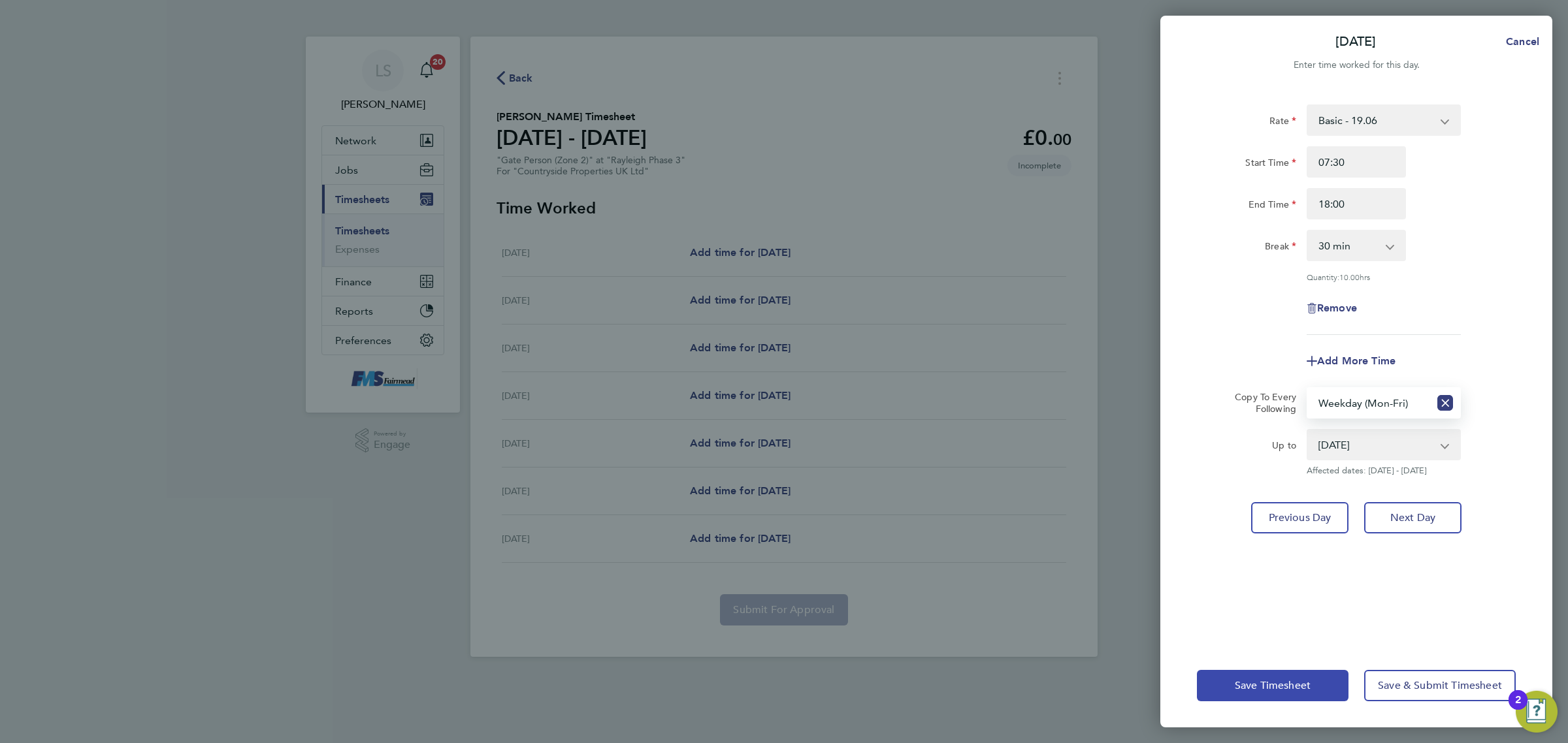
click at [1330, 679] on button "Save Timesheet" at bounding box center [1273, 685] width 151 height 31
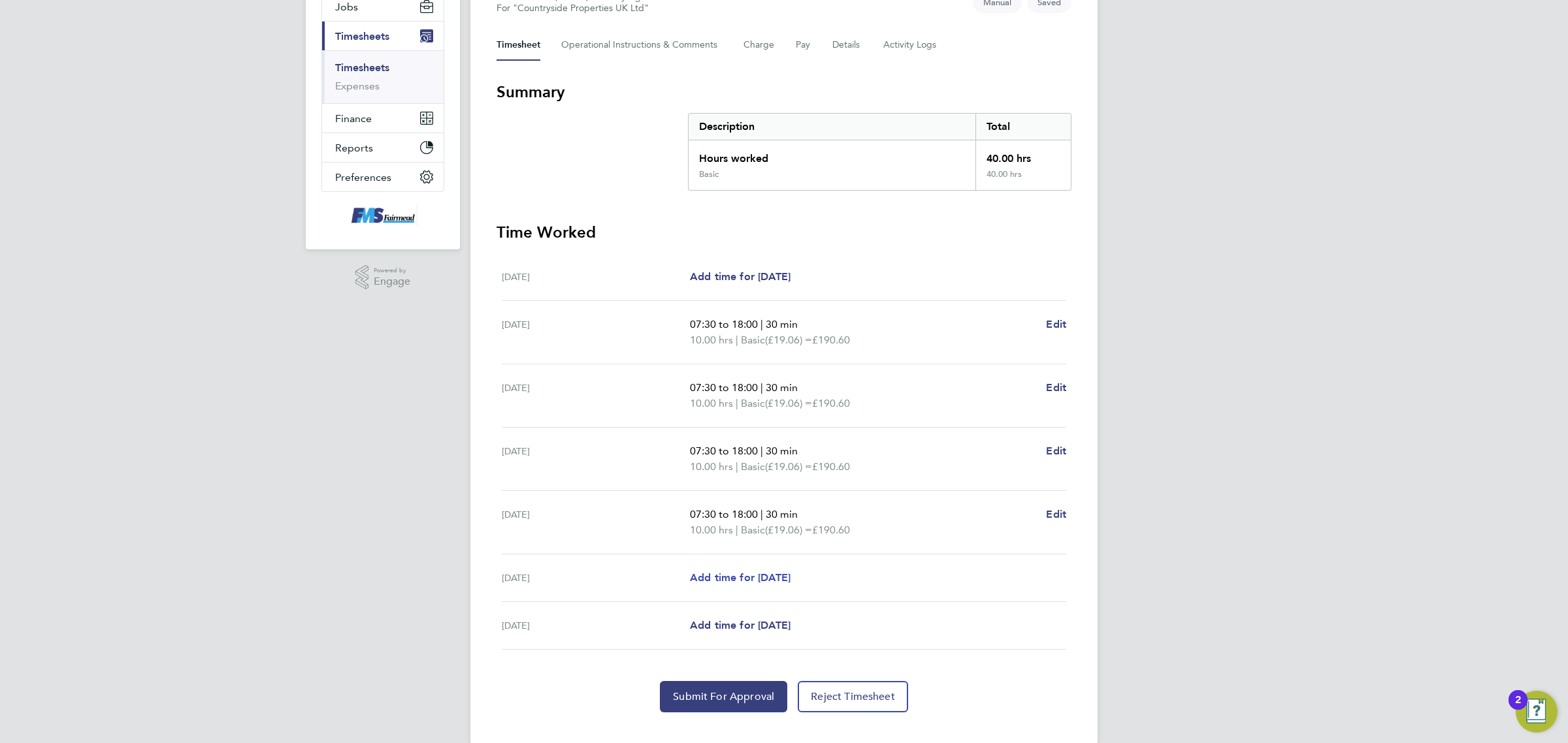
click at [756, 574] on span "Add time for [DATE]" at bounding box center [740, 578] width 101 height 12
select select "30"
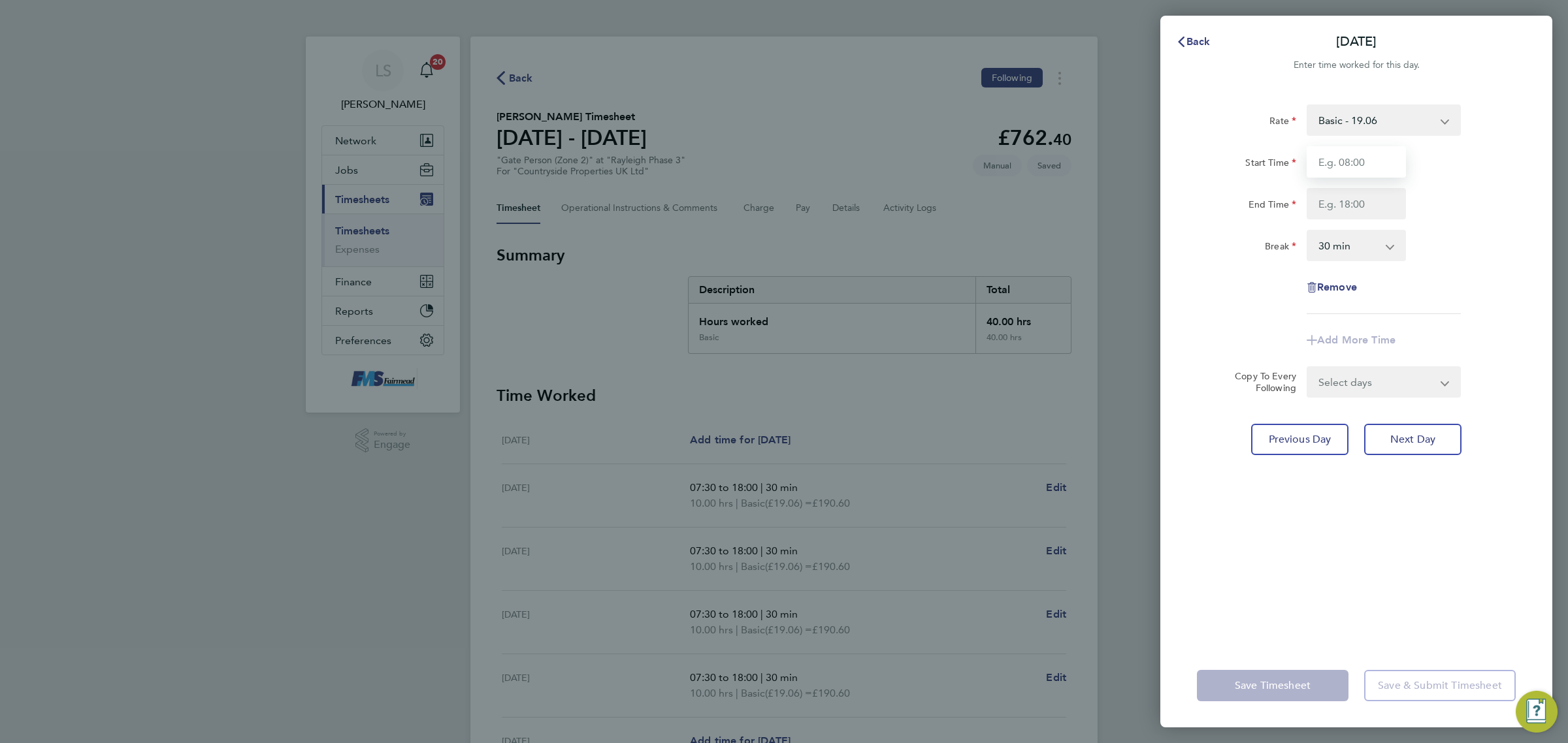
click at [1366, 168] on input "Start Time" at bounding box center [1357, 161] width 100 height 31
type input "08:00"
click at [1371, 210] on input "End Time" at bounding box center [1357, 203] width 100 height 31
click at [1501, 220] on div "Rate Basic - 19.06 Start Time 08:00 End Time 16.30 Break 0 min 15 min 30 min 45…" at bounding box center [1357, 209] width 319 height 210
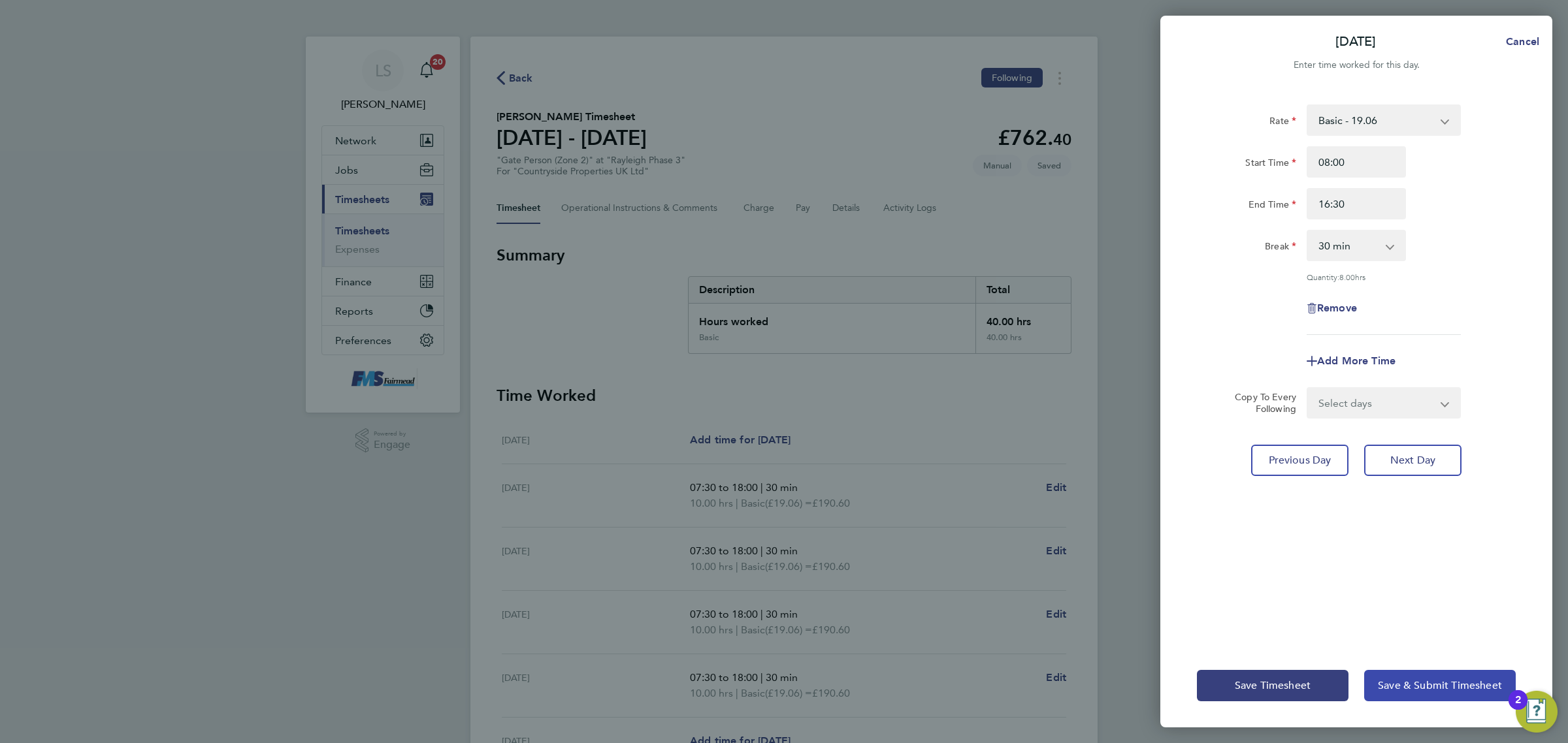
drag, startPoint x: 1415, startPoint y: 680, endPoint x: 1348, endPoint y: 262, distance: 423.3
click at [1348, 262] on div "[DATE] Cancel Enter time worked for this day. Rate Basic - 19.06 Start Time 08:…" at bounding box center [1357, 372] width 392 height 712
click at [1372, 198] on input "16:30" at bounding box center [1357, 203] width 100 height 31
drag, startPoint x: 1376, startPoint y: 201, endPoint x: 1143, endPoint y: 186, distance: 233.5
click at [1114, 213] on div "[DATE] Cancel Enter time worked for this day. Rate Basic - 19.06 Start Time 08:…" at bounding box center [784, 372] width 1568 height 743
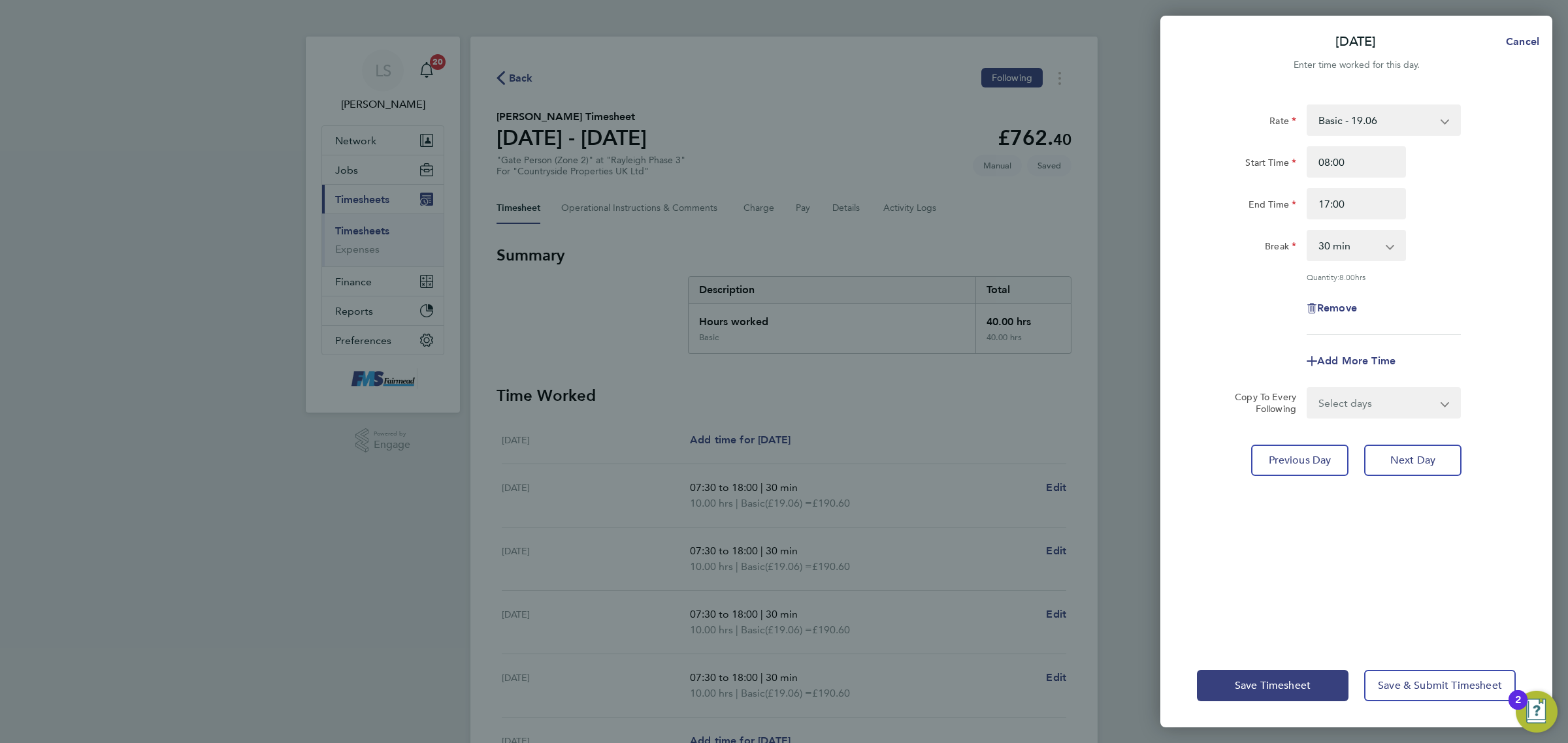
click at [1464, 191] on div "End Time 17:00" at bounding box center [1356, 203] width 330 height 31
drag, startPoint x: 1366, startPoint y: 208, endPoint x: 1243, endPoint y: 213, distance: 123.1
click at [1241, 216] on div "End Time 17:00" at bounding box center [1356, 203] width 330 height 31
type input "16:30"
click at [1457, 283] on div "Rate Basic - 19.06 Start Time 08:00 End Time 16:30 Break 0 min 15 min 30 min 45…" at bounding box center [1357, 220] width 319 height 231
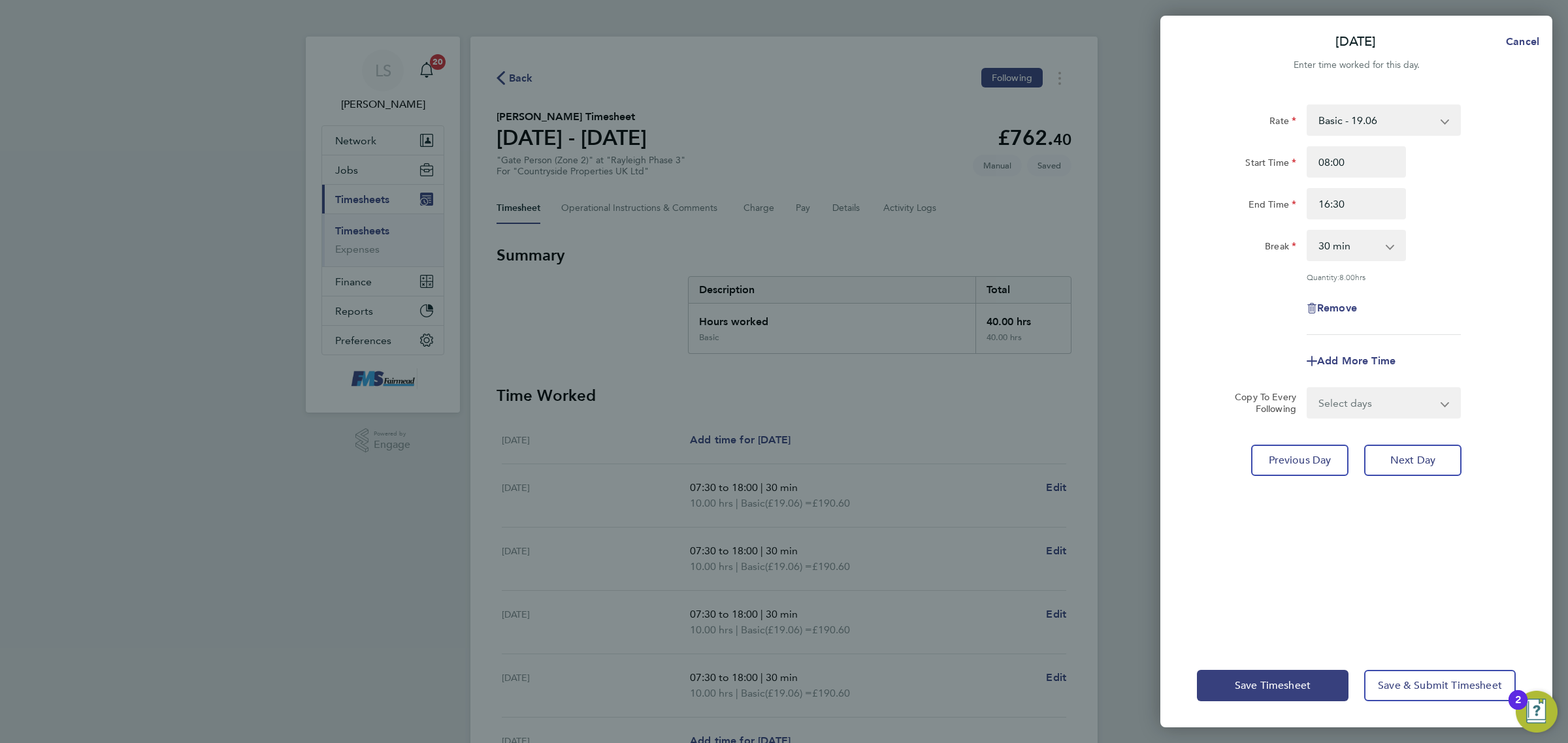
click at [1377, 246] on select "0 min 15 min 30 min 45 min 60 min 75 min 90 min" at bounding box center [1348, 245] width 81 height 29
select select "0"
click at [1308, 231] on select "0 min 15 min 30 min 45 min 60 min 75 min 90 min" at bounding box center [1348, 245] width 81 height 29
click at [1445, 255] on div "Break 0 min 15 min 30 min 45 min 60 min 75 min 90 min" at bounding box center [1356, 245] width 330 height 31
click at [1457, 678] on button "Save & Submit Timesheet" at bounding box center [1440, 685] width 151 height 31
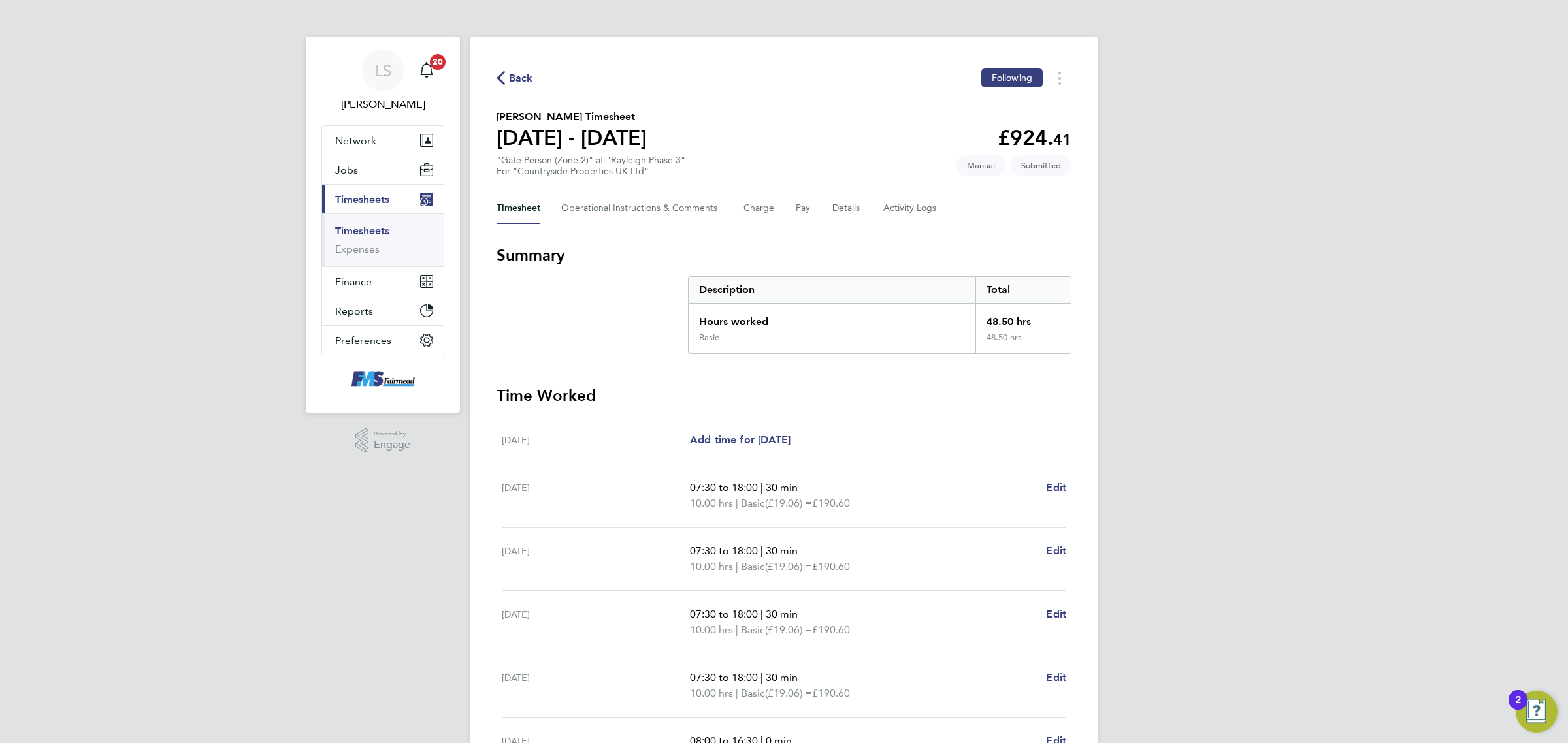
drag, startPoint x: 381, startPoint y: 225, endPoint x: 901, endPoint y: 131, distance: 528.4
click at [380, 225] on link "Timesheets" at bounding box center [362, 231] width 54 height 12
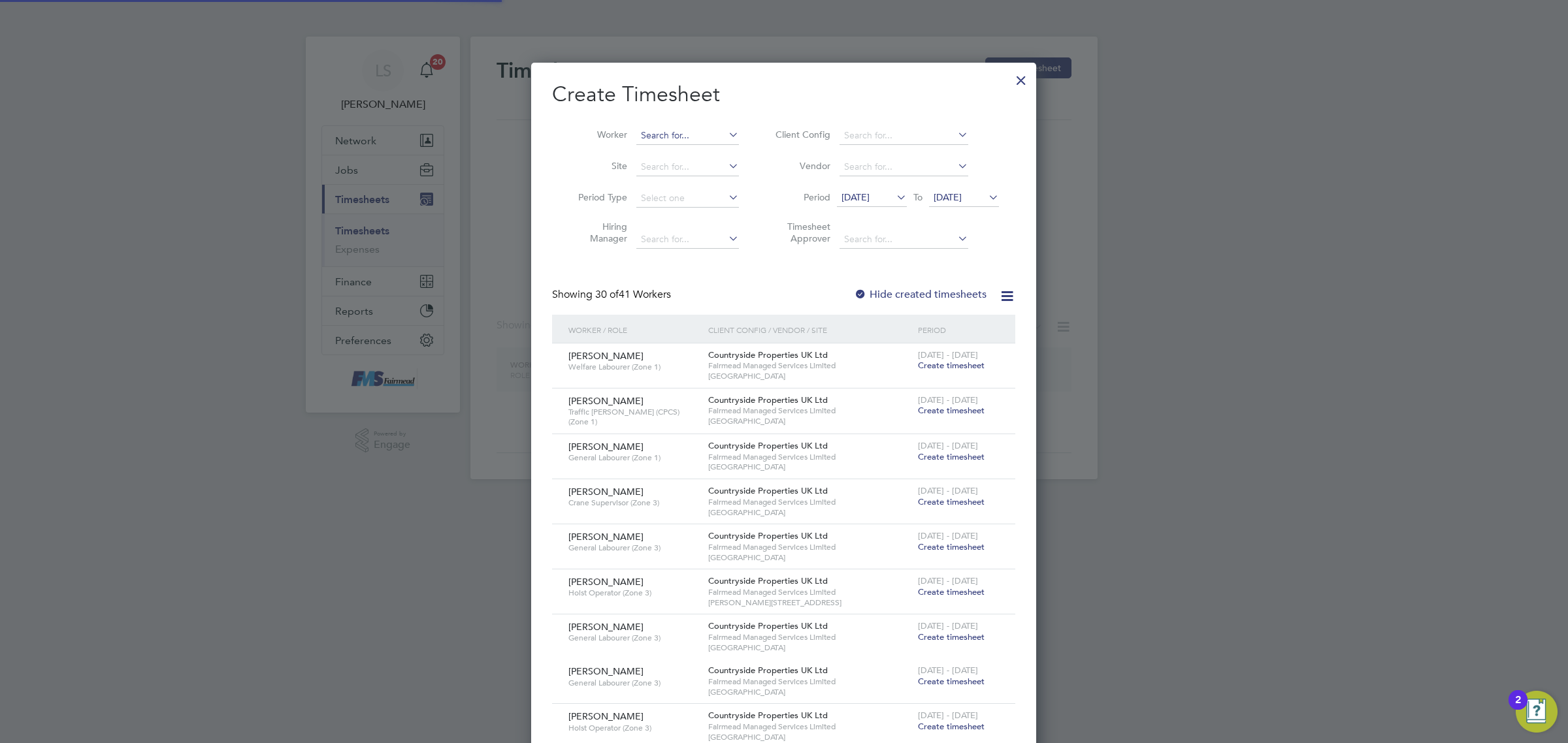
click at [693, 125] on li "Worker" at bounding box center [653, 135] width 203 height 31
click at [686, 130] on input at bounding box center [687, 135] width 103 height 18
click at [686, 131] on input at bounding box center [687, 135] width 103 height 18
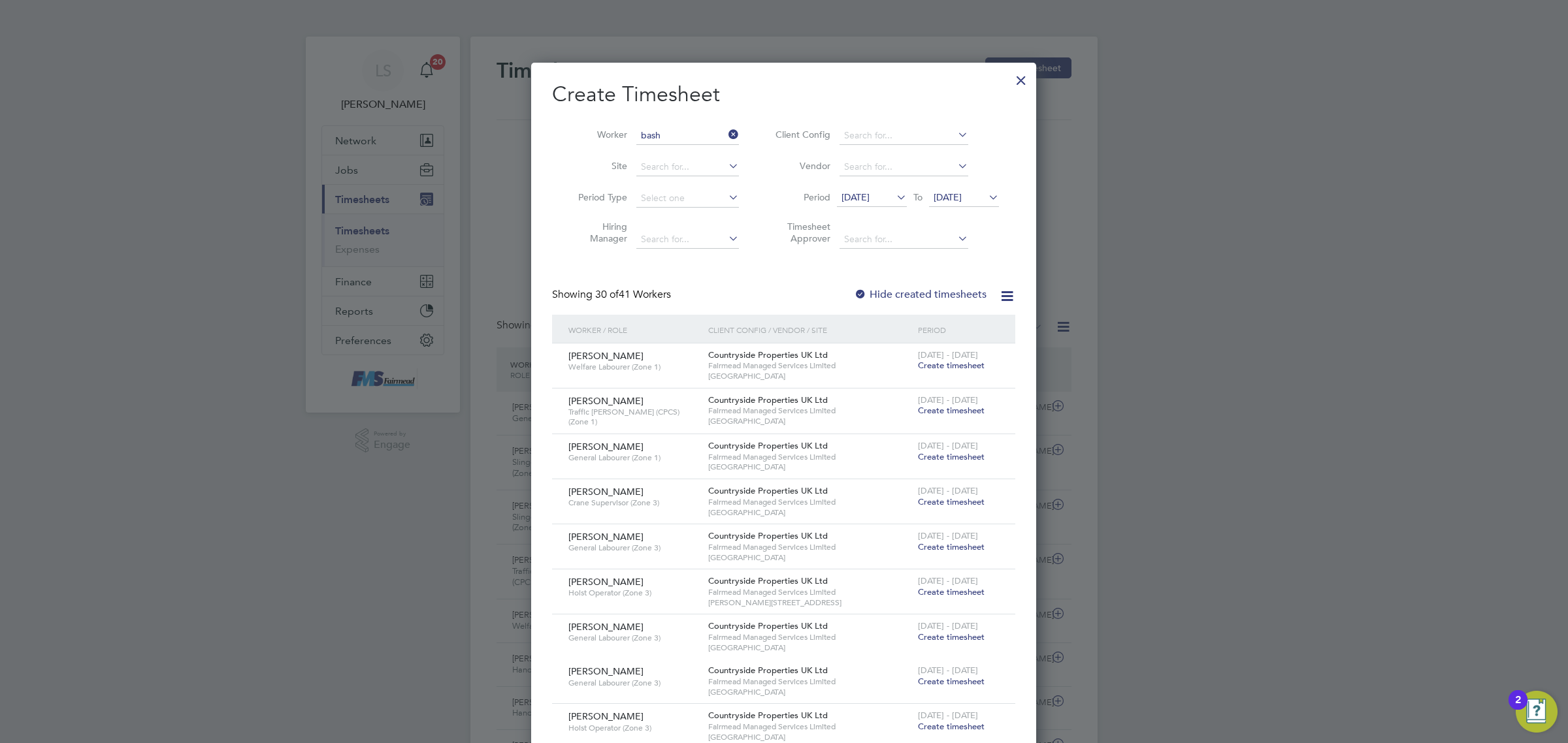
click at [716, 148] on b "Bash" at bounding box center [726, 152] width 20 height 11
type input "[PERSON_NAME]"
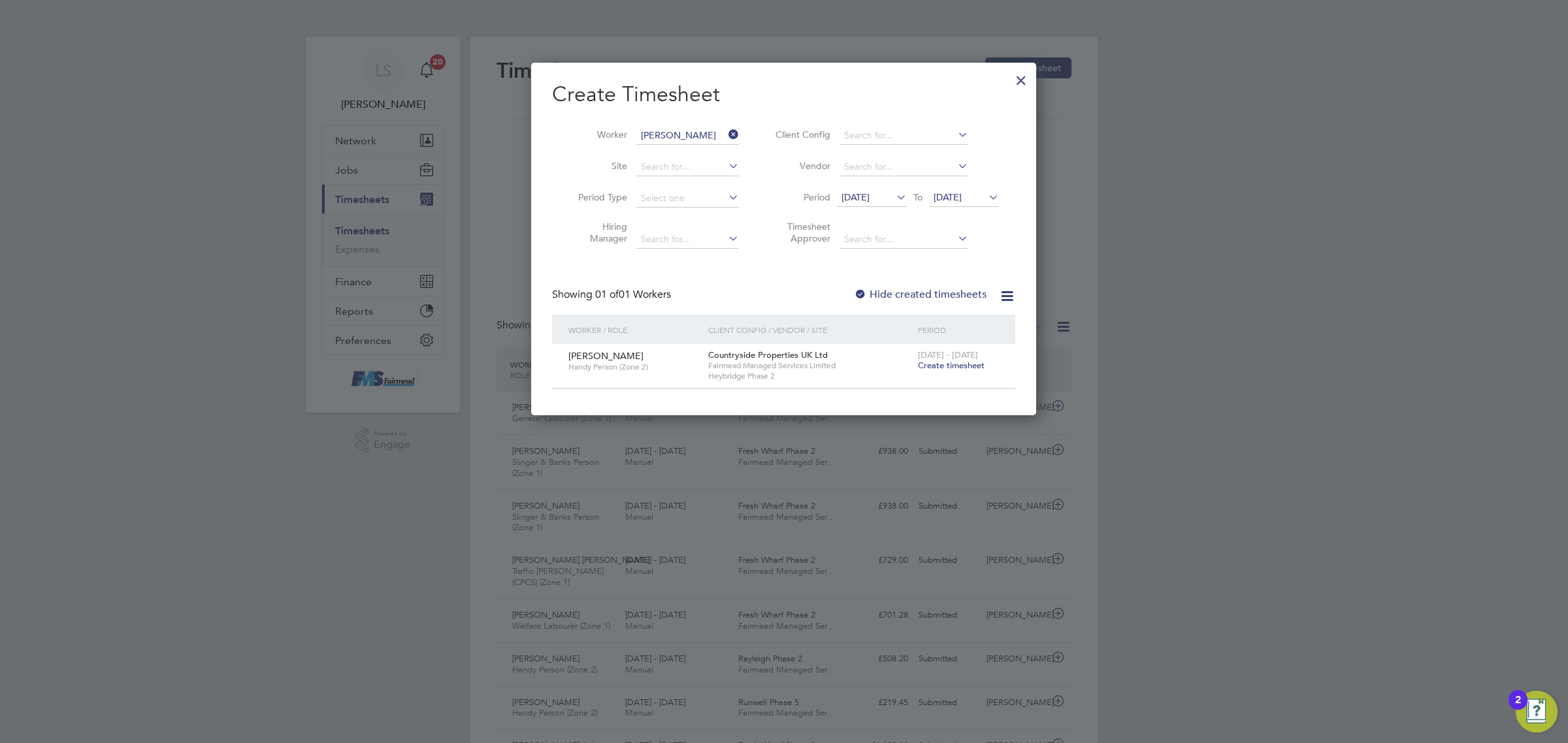
click at [970, 364] on span "Create timesheet" at bounding box center [951, 365] width 67 height 11
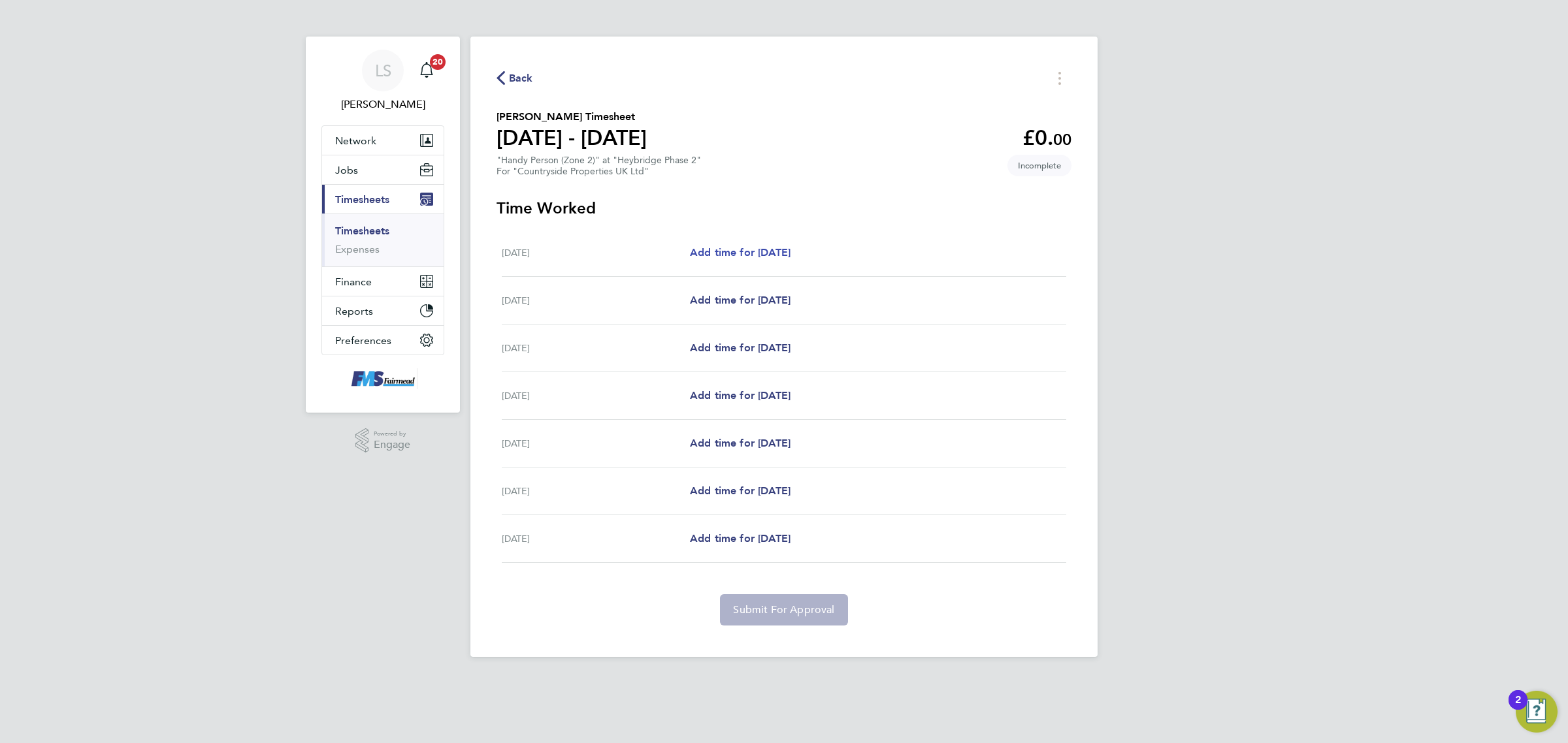
click at [784, 246] on link "Add time for [DATE]" at bounding box center [740, 253] width 101 height 16
select select "30"
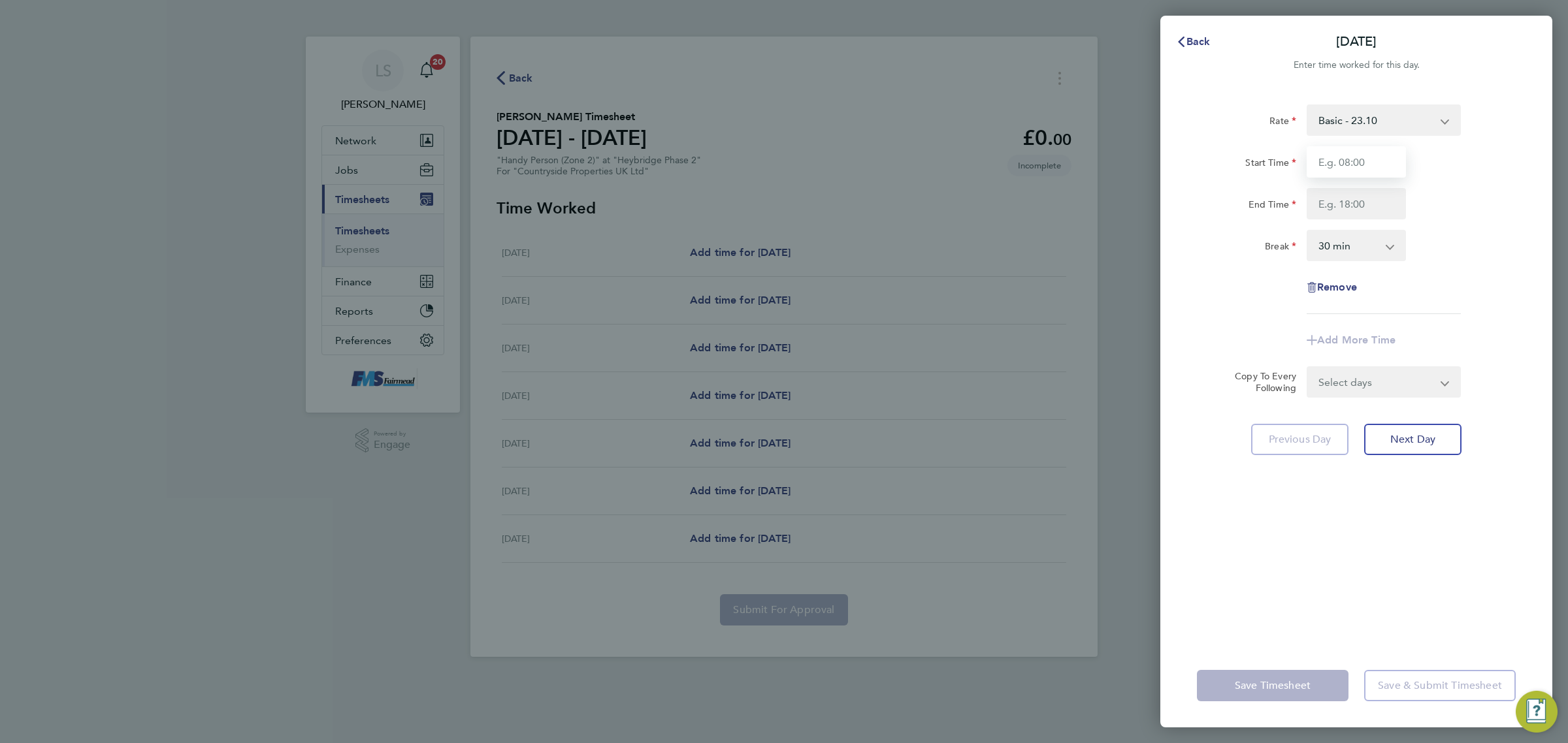
click at [1372, 168] on input "Start Time" at bounding box center [1357, 161] width 100 height 31
type input "07:30"
click at [1361, 193] on input "End Time" at bounding box center [1357, 203] width 100 height 31
type input "17:00"
click at [1455, 224] on div "Rate Basic - 23.10 Start Time 07:30 End Time 17:00 Break 0 min 15 min 30 min 45…" at bounding box center [1357, 209] width 319 height 210
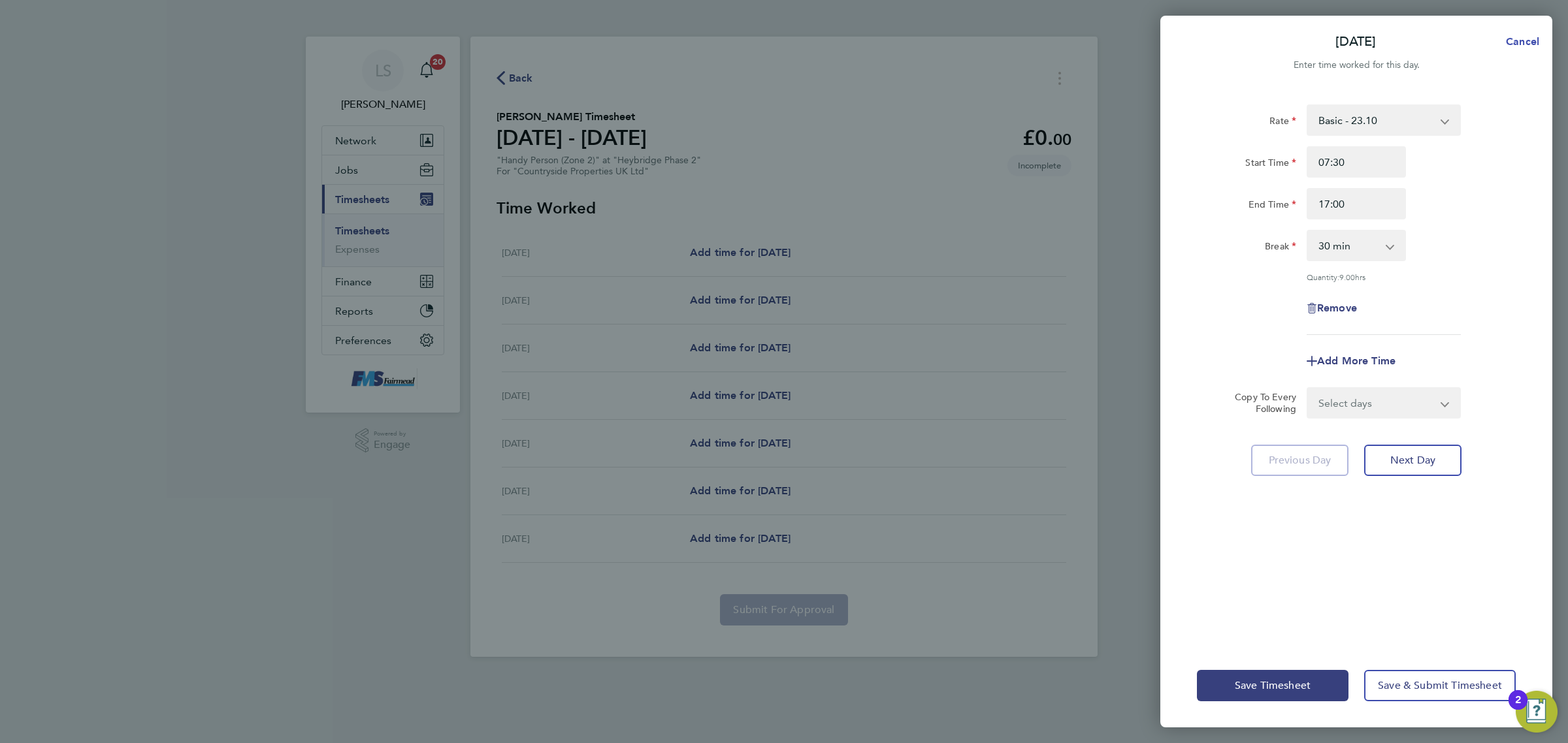
click at [1521, 49] on button "Cancel" at bounding box center [1519, 42] width 68 height 26
select select "30"
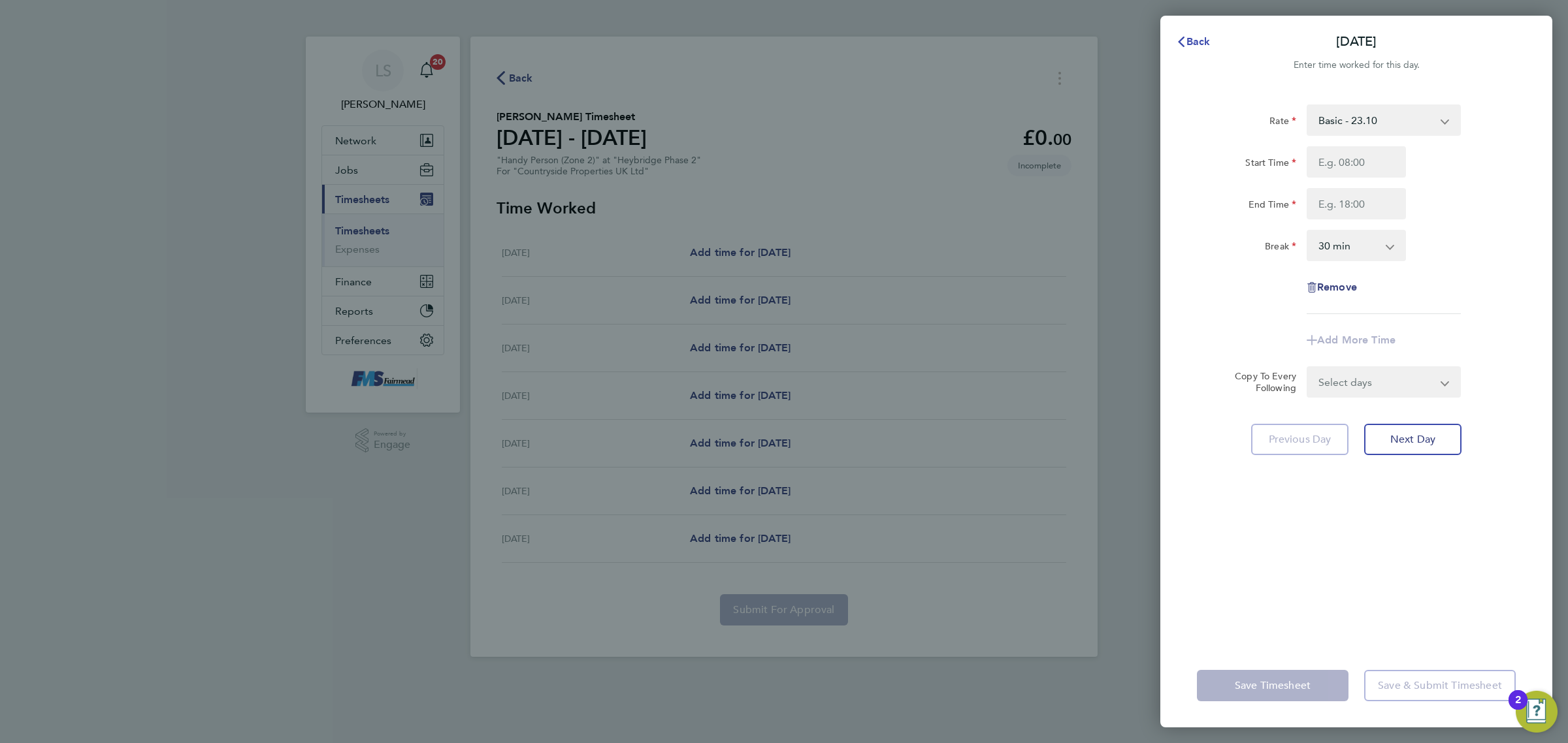
click at [1210, 44] on button "Back" at bounding box center [1193, 42] width 61 height 26
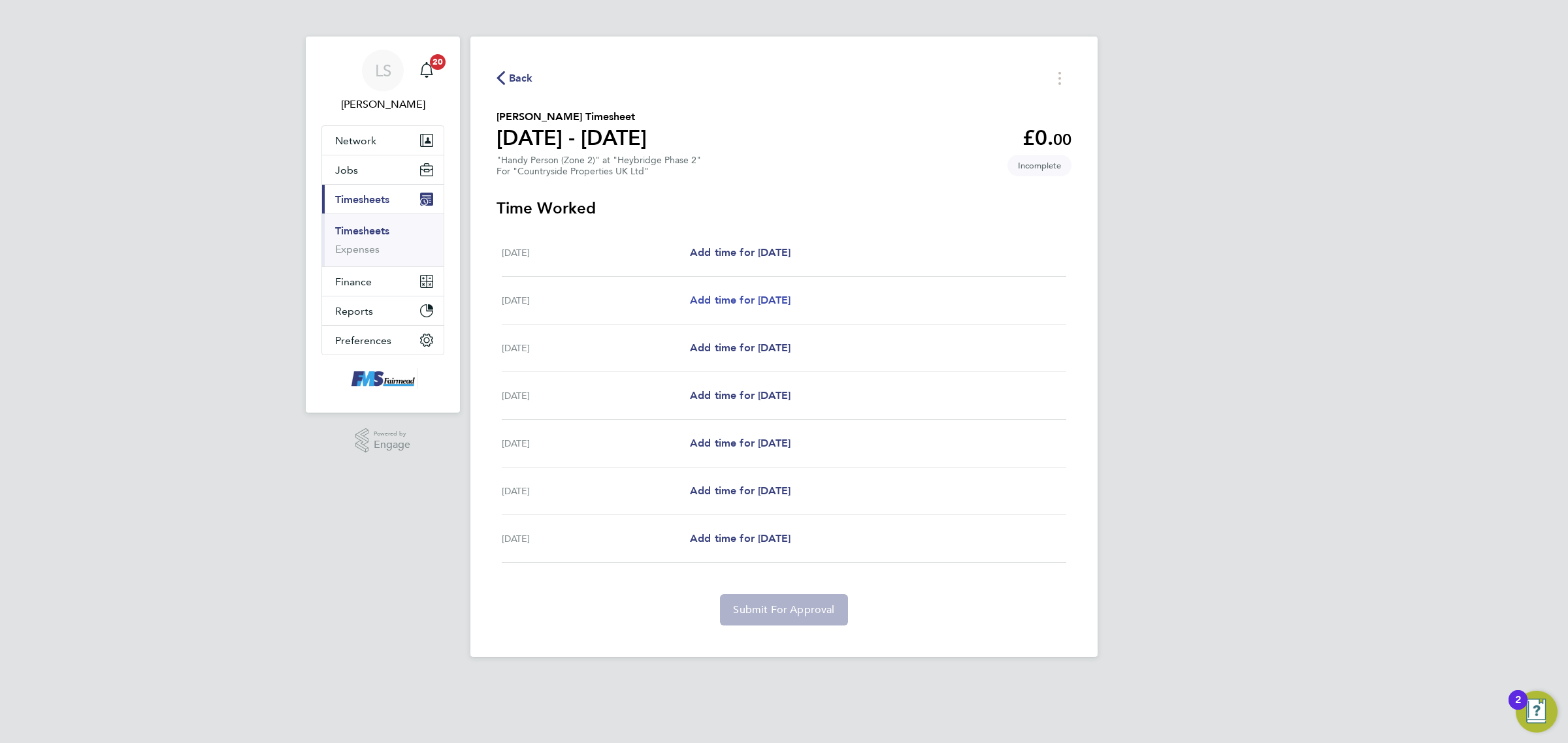
click at [791, 309] on link "Add time for [DATE]" at bounding box center [740, 301] width 101 height 16
select select "30"
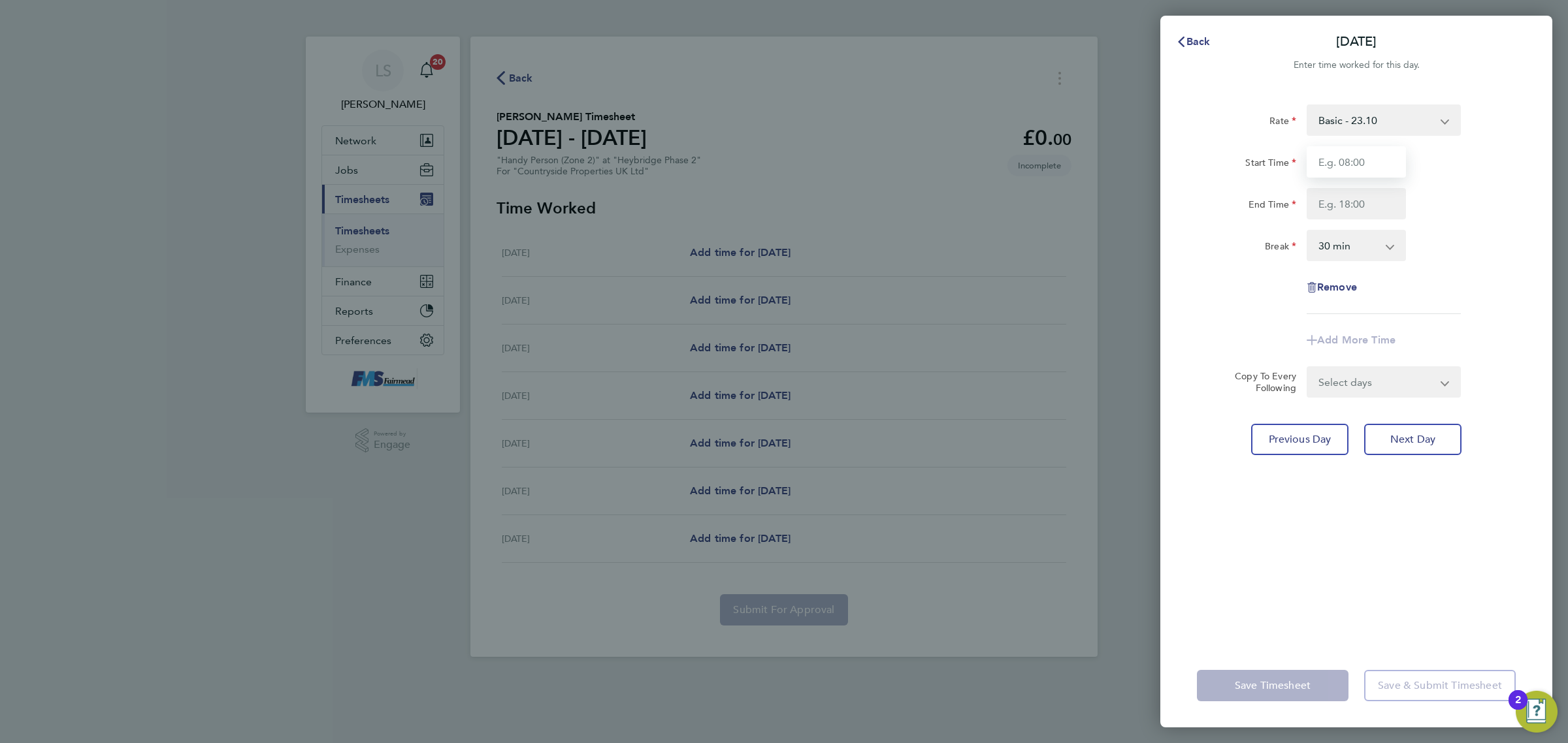
click at [1373, 147] on input "Start Time" at bounding box center [1357, 161] width 100 height 31
type input "07:30"
click at [1357, 196] on input "End Time" at bounding box center [1357, 203] width 100 height 31
type input "17:00"
click at [1450, 165] on div "Start Time 07:30" at bounding box center [1356, 161] width 330 height 31
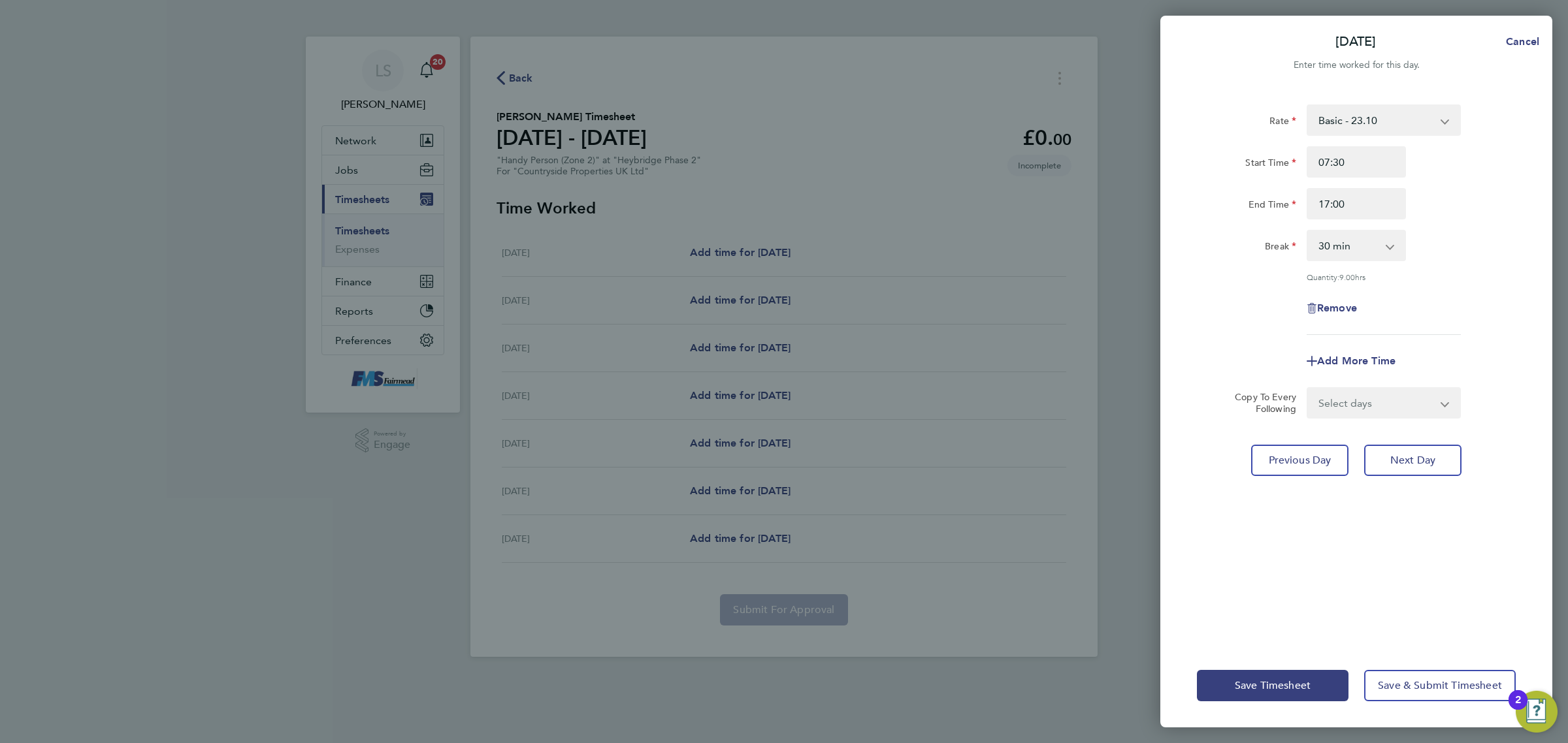
click at [1405, 403] on select "Select days Day Weekday (Mon-Fri) Weekend (Sat-Sun) [DATE] [DATE] [DATE] [DATE]…" at bounding box center [1377, 402] width 137 height 29
select select "WEEKDAY"
click at [1308, 388] on select "Select days Day Weekday (Mon-Fri) Weekend (Sat-Sun) [DATE] [DATE] [DATE] [DATE]…" at bounding box center [1377, 402] width 137 height 29
select select "[DATE]"
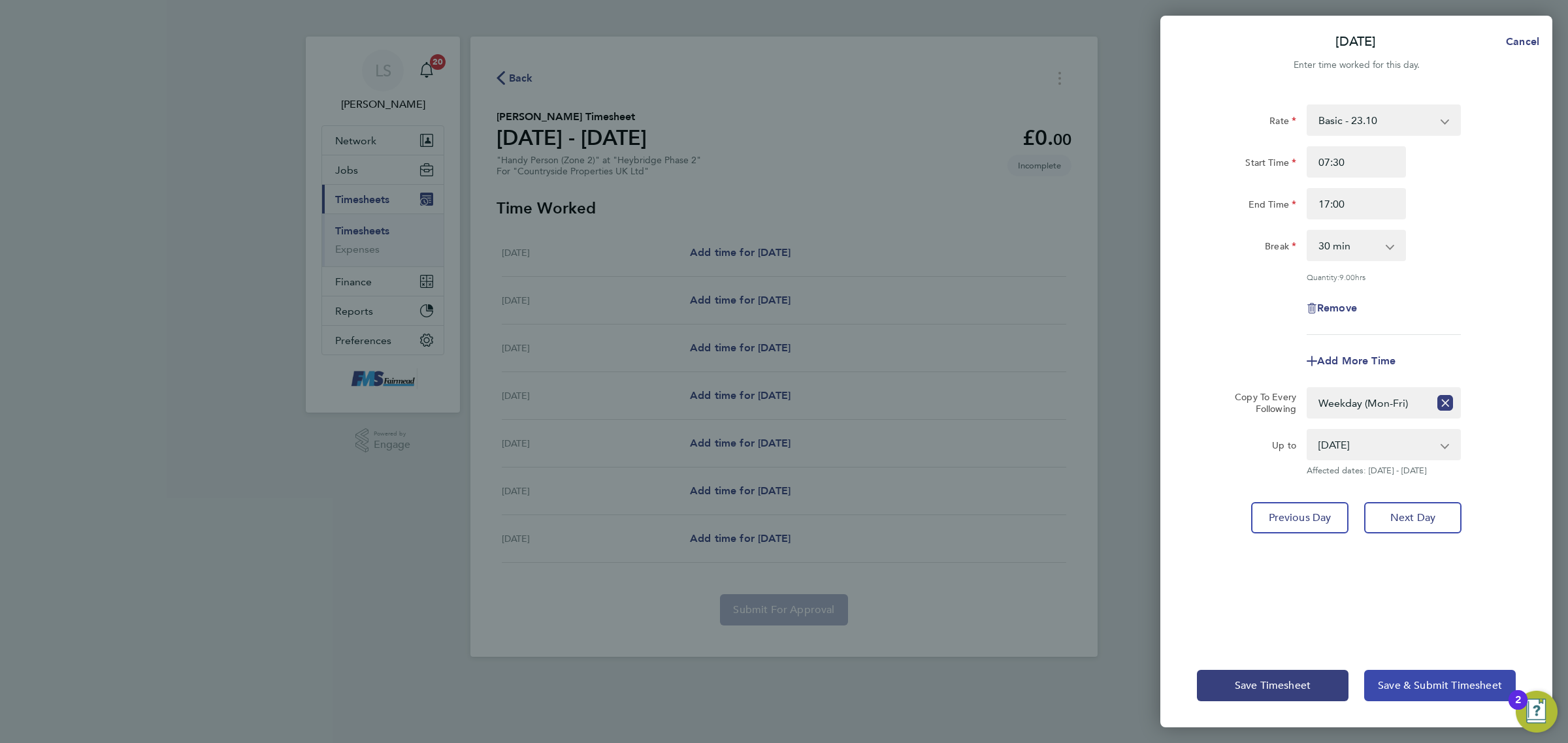
click at [1455, 680] on span "Save & Submit Timesheet" at bounding box center [1439, 685] width 125 height 13
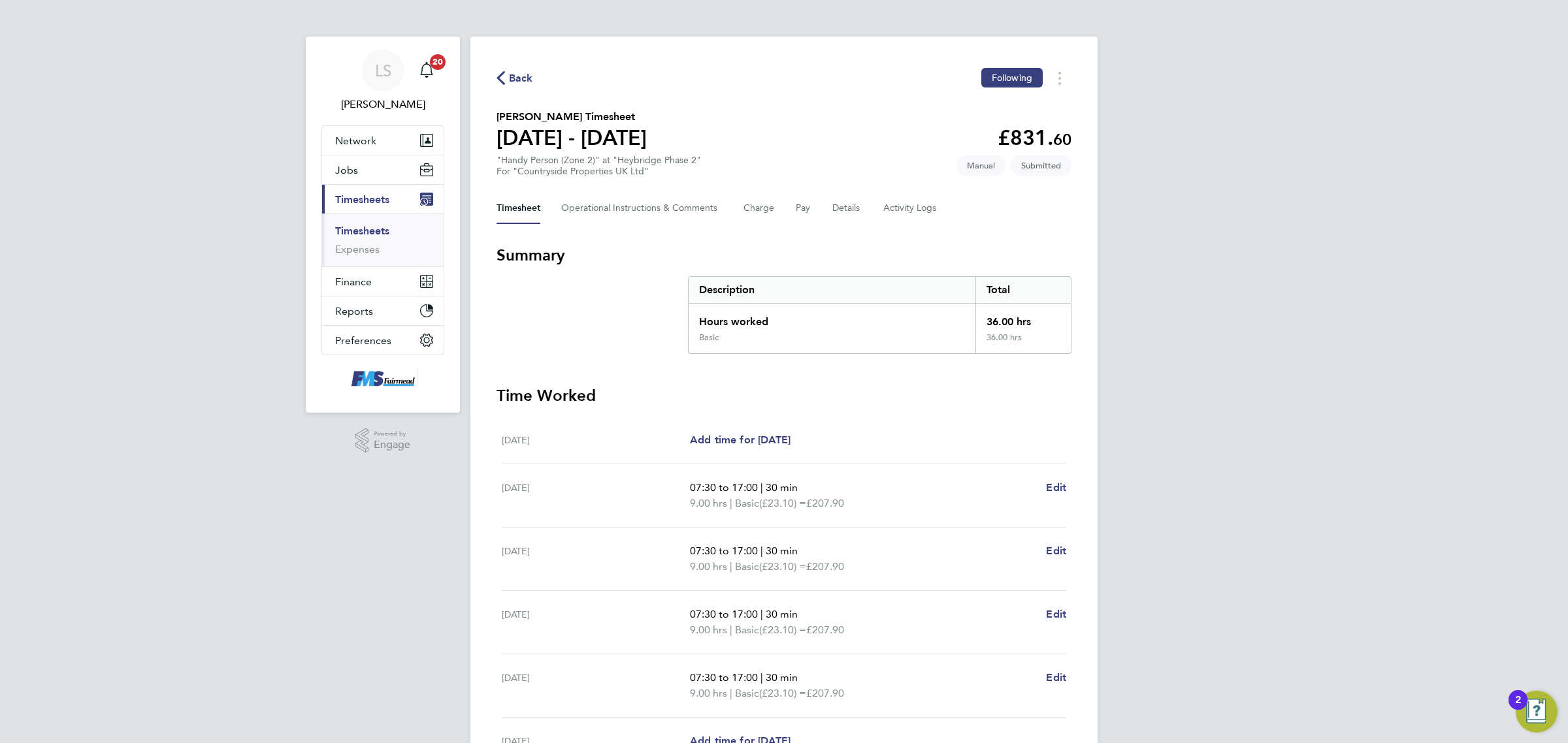
click at [380, 229] on link "Timesheets" at bounding box center [362, 231] width 54 height 12
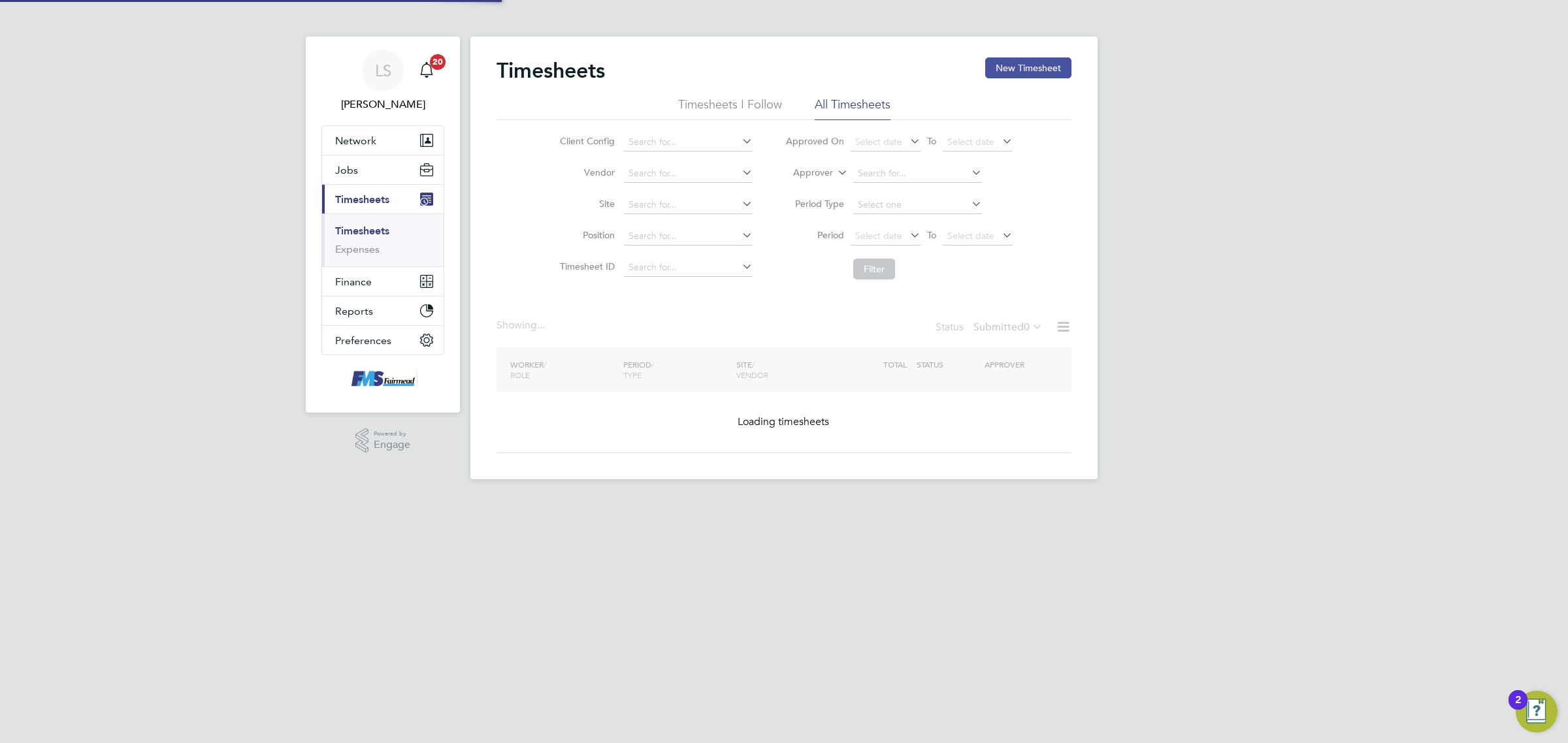
click at [1032, 66] on button "New Timesheet" at bounding box center [1028, 68] width 87 height 21
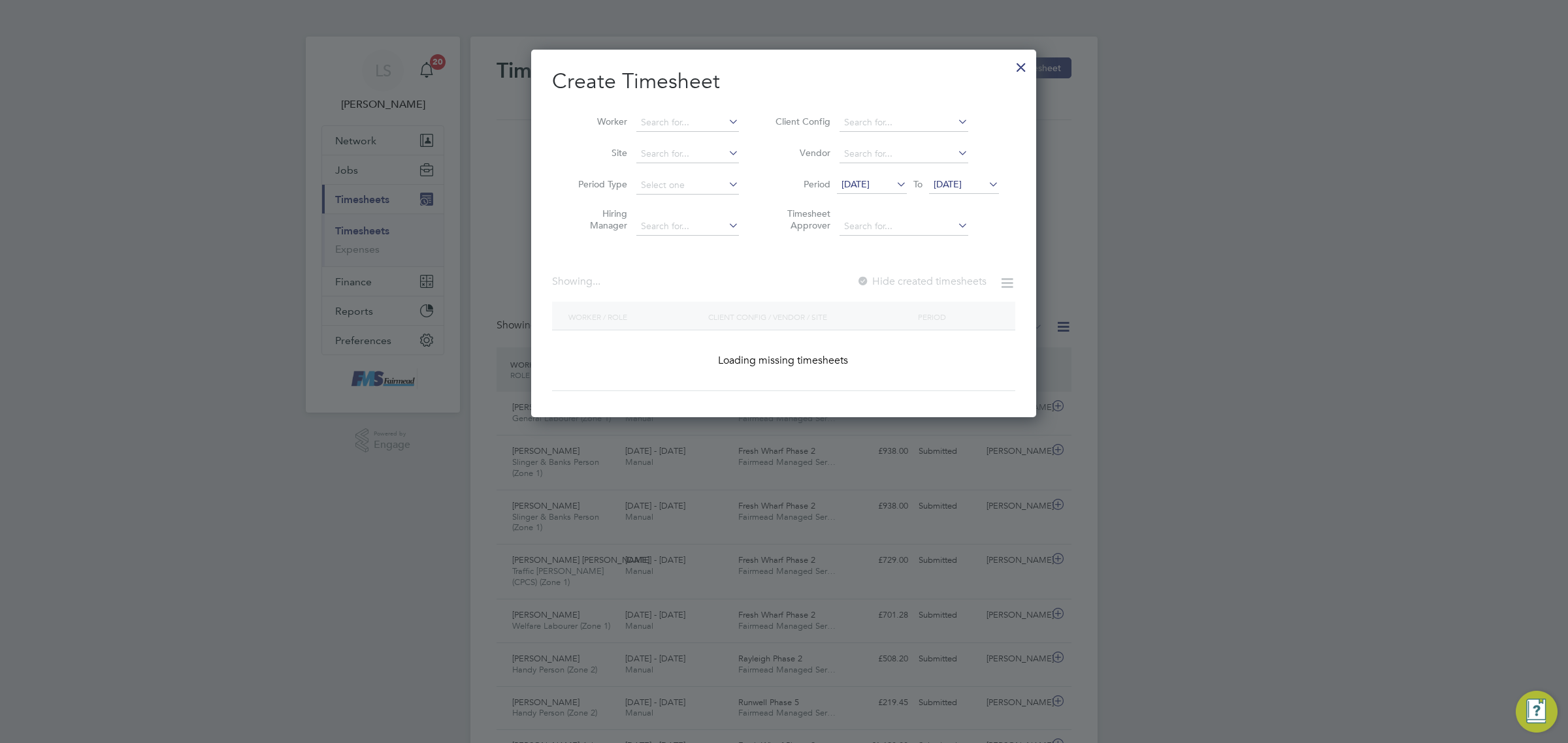
scroll to position [44, 113]
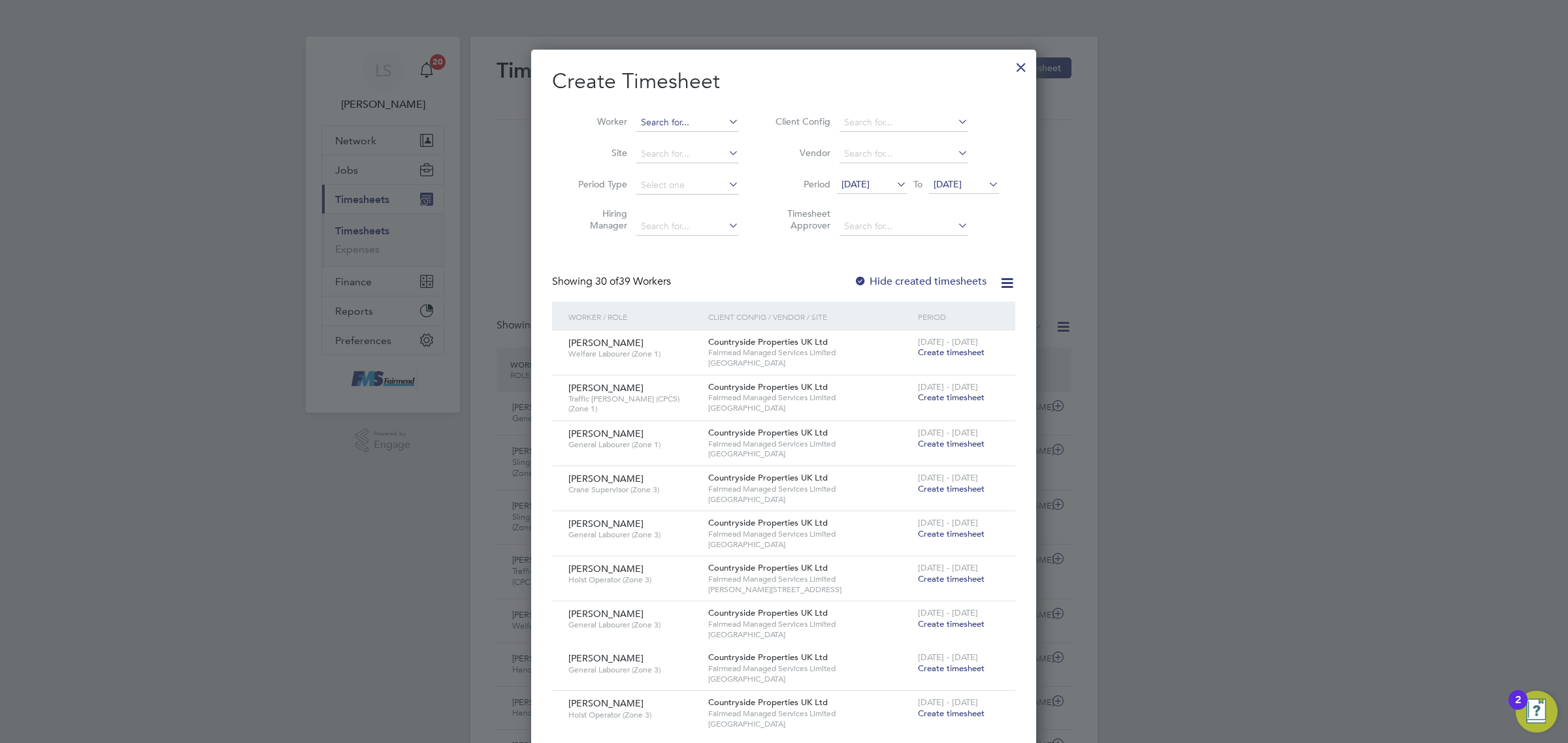
click at [686, 116] on input at bounding box center [687, 123] width 103 height 18
click at [670, 137] on li "Camel ia Hurmuz" at bounding box center [687, 140] width 104 height 18
type input "[PERSON_NAME]"
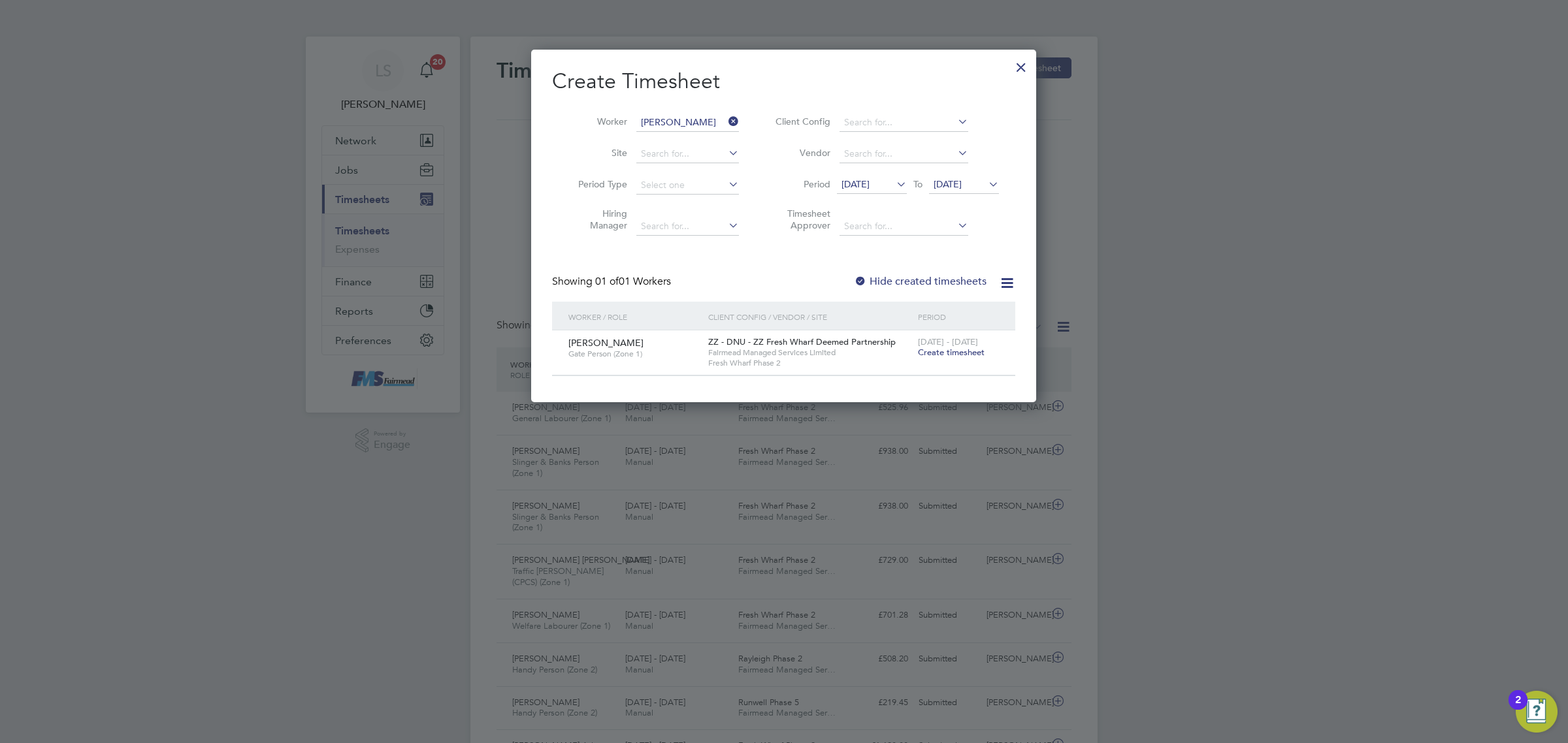
click at [944, 350] on span "Create timesheet" at bounding box center [951, 352] width 67 height 11
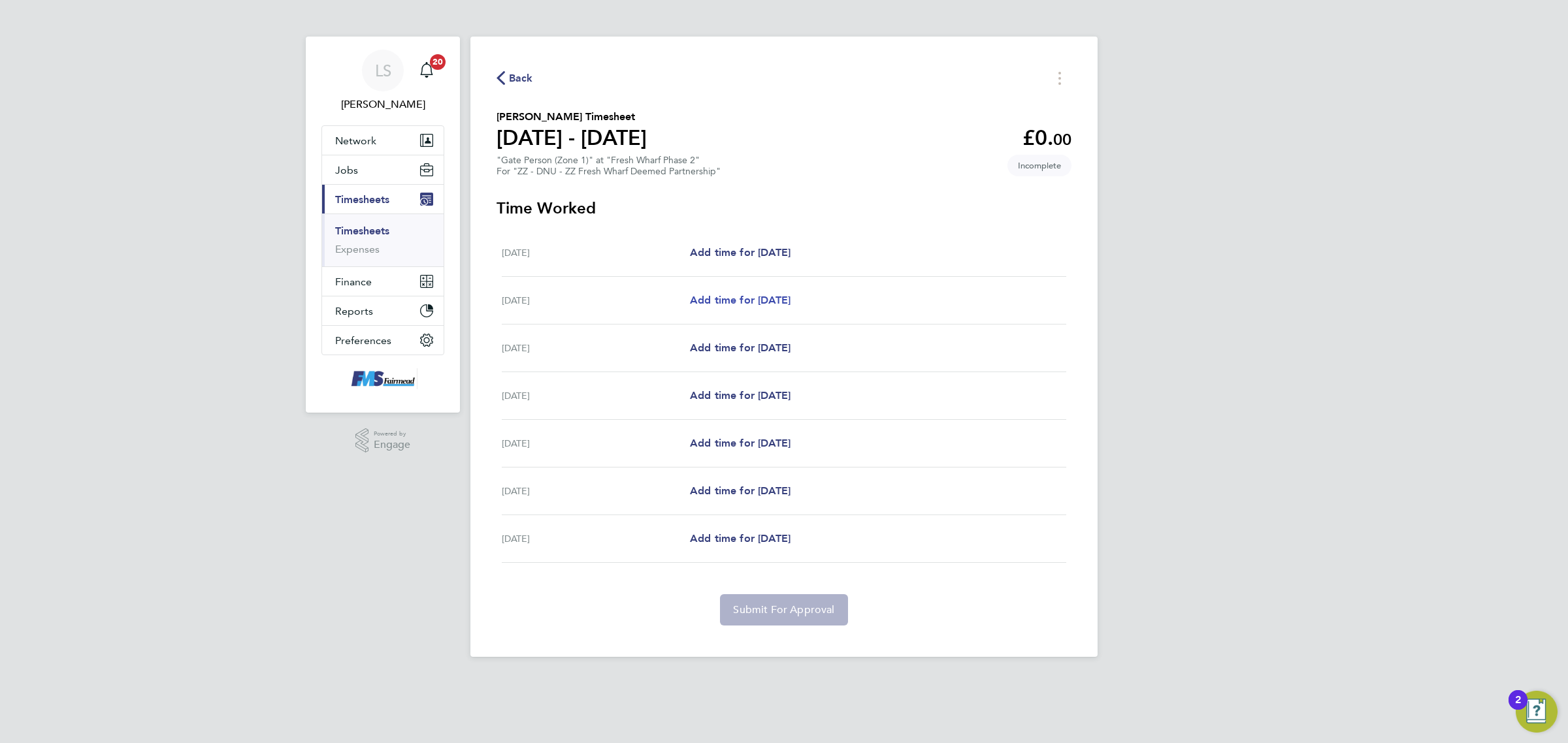
click at [772, 299] on span "Add time for [DATE]" at bounding box center [740, 300] width 101 height 12
select select "30"
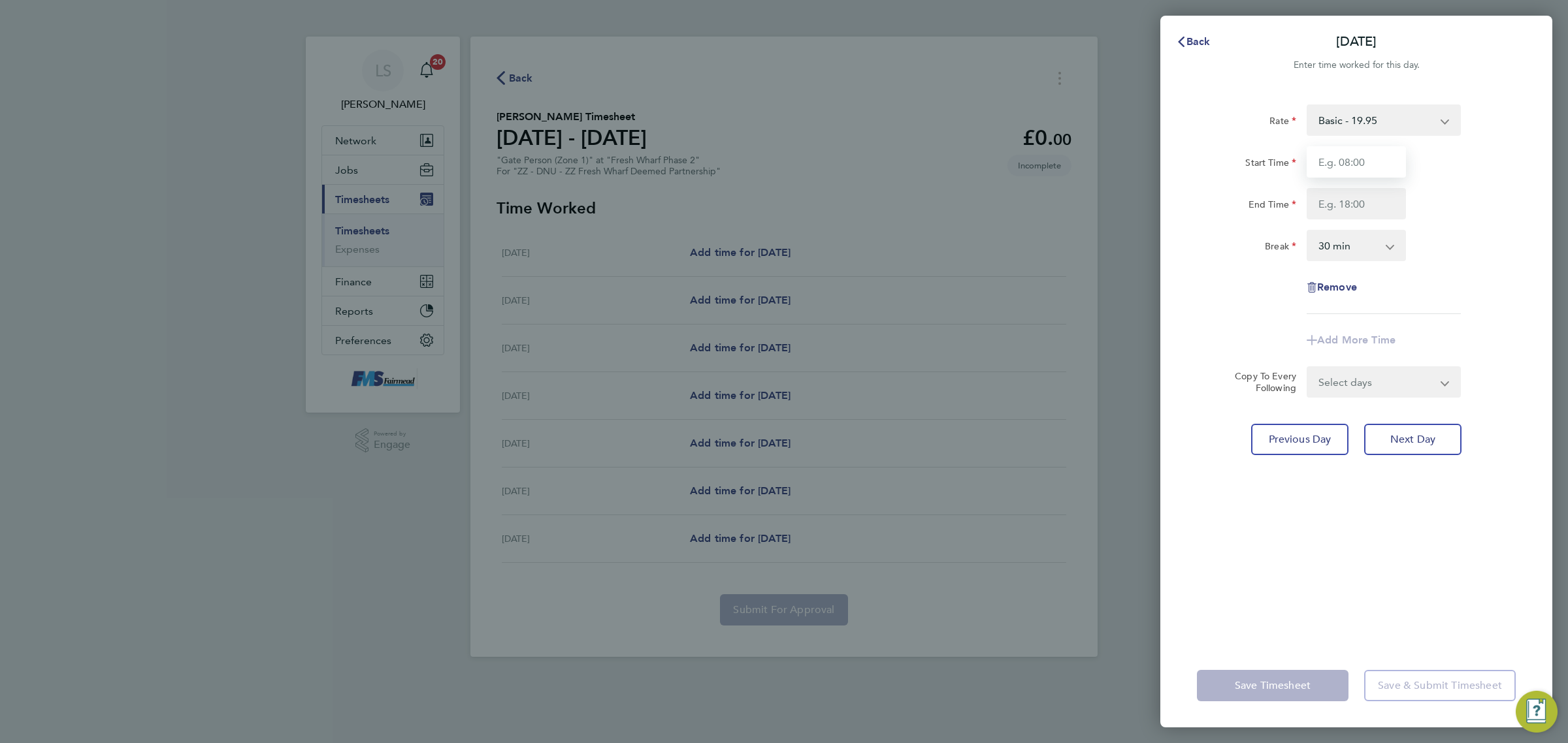
click at [1340, 164] on input "Start Time" at bounding box center [1357, 161] width 100 height 31
type input "07:30"
click at [1355, 201] on input "End Time" at bounding box center [1357, 203] width 100 height 31
click at [1490, 212] on div "End Time 18.30" at bounding box center [1356, 203] width 330 height 31
type input "18:30"
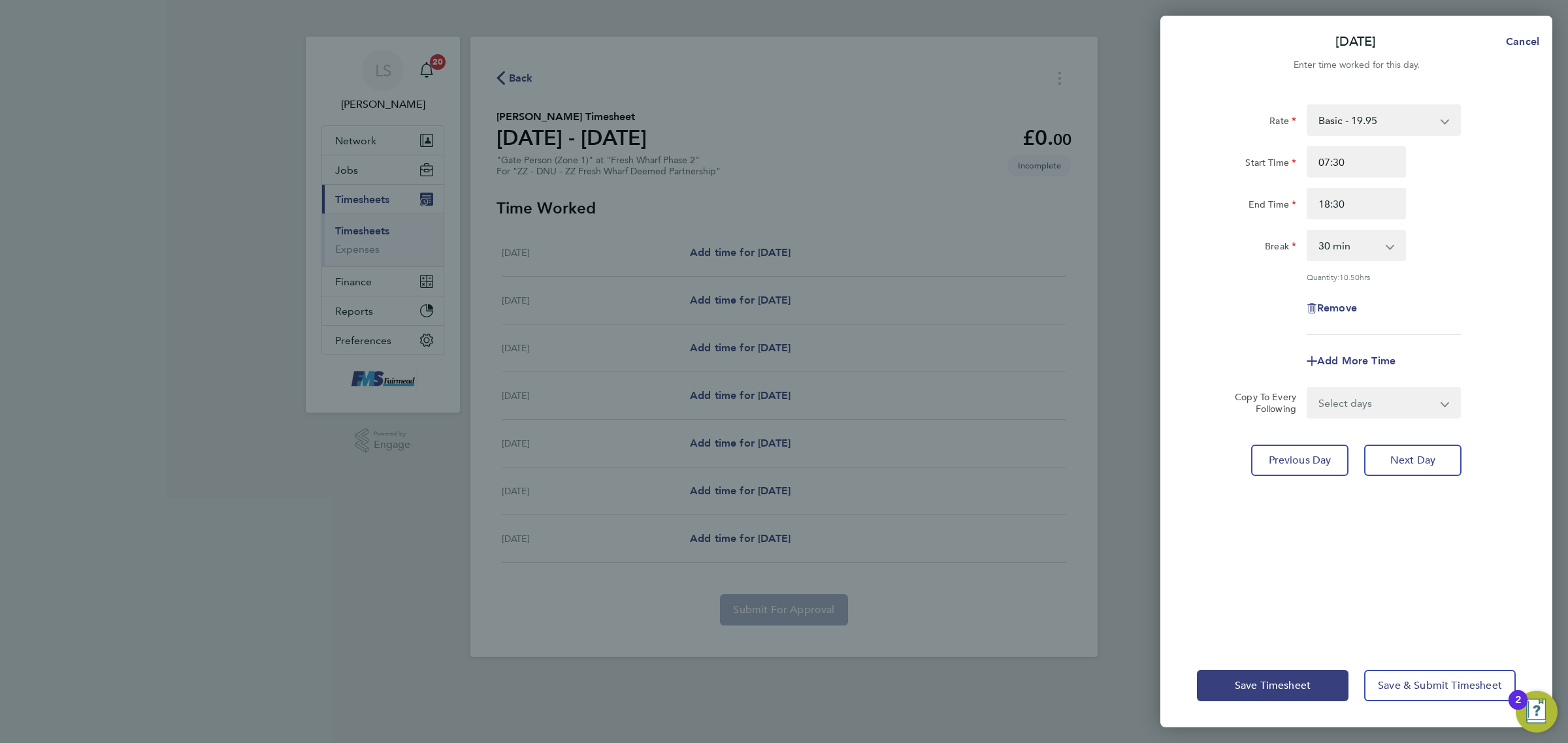
click at [1384, 399] on select "Select days Day Weekday (Mon-Fri) Weekend (Sat-Sun) [DATE] [DATE] [DATE] [DATE]…" at bounding box center [1377, 402] width 137 height 29
select select "WEEKDAY"
click at [1308, 388] on select "Select days Day Weekday (Mon-Fri) Weekend (Sat-Sun) [DATE] [DATE] [DATE] [DATE]…" at bounding box center [1377, 402] width 137 height 29
select select "[DATE]"
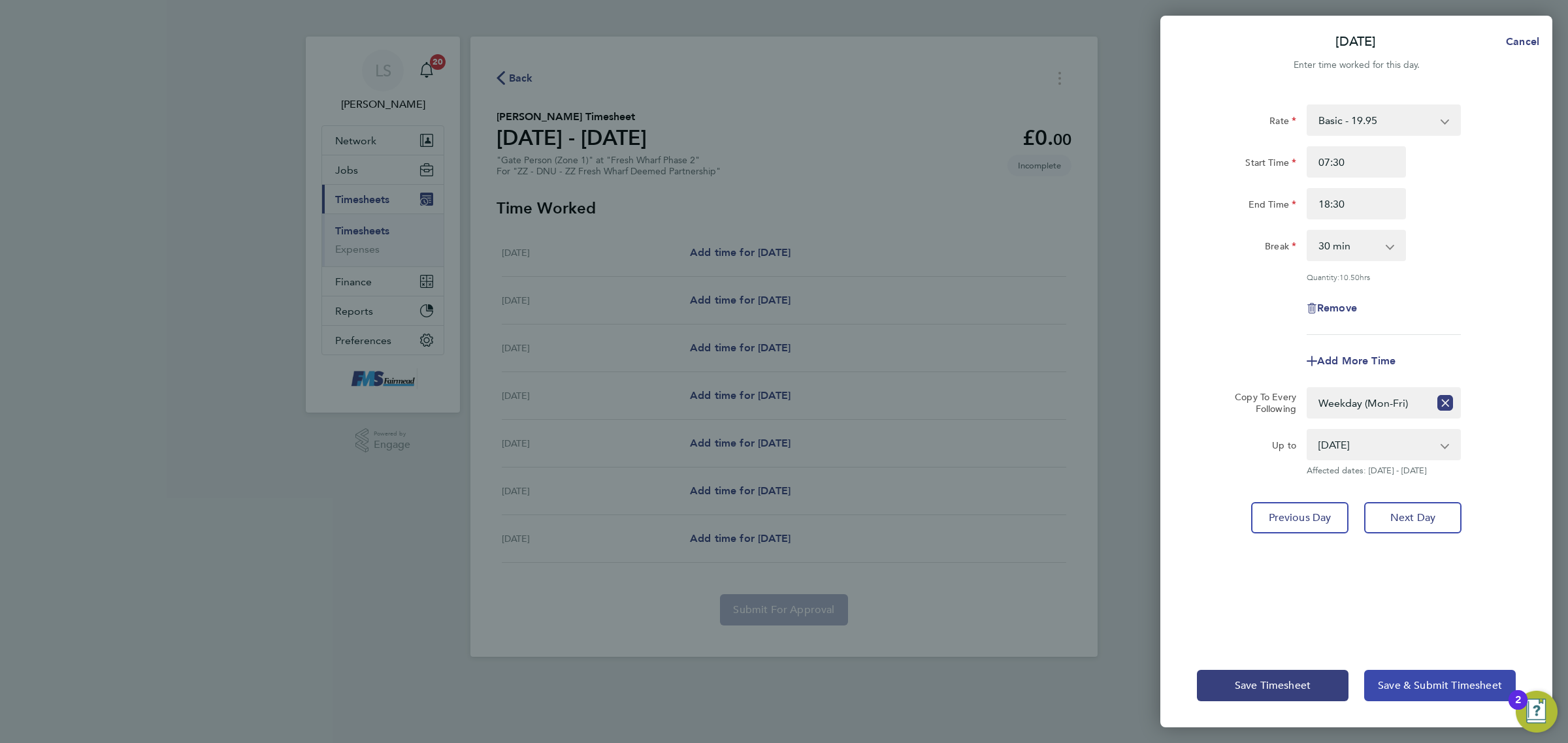
click at [1420, 679] on span "Save & Submit Timesheet" at bounding box center [1439, 685] width 125 height 13
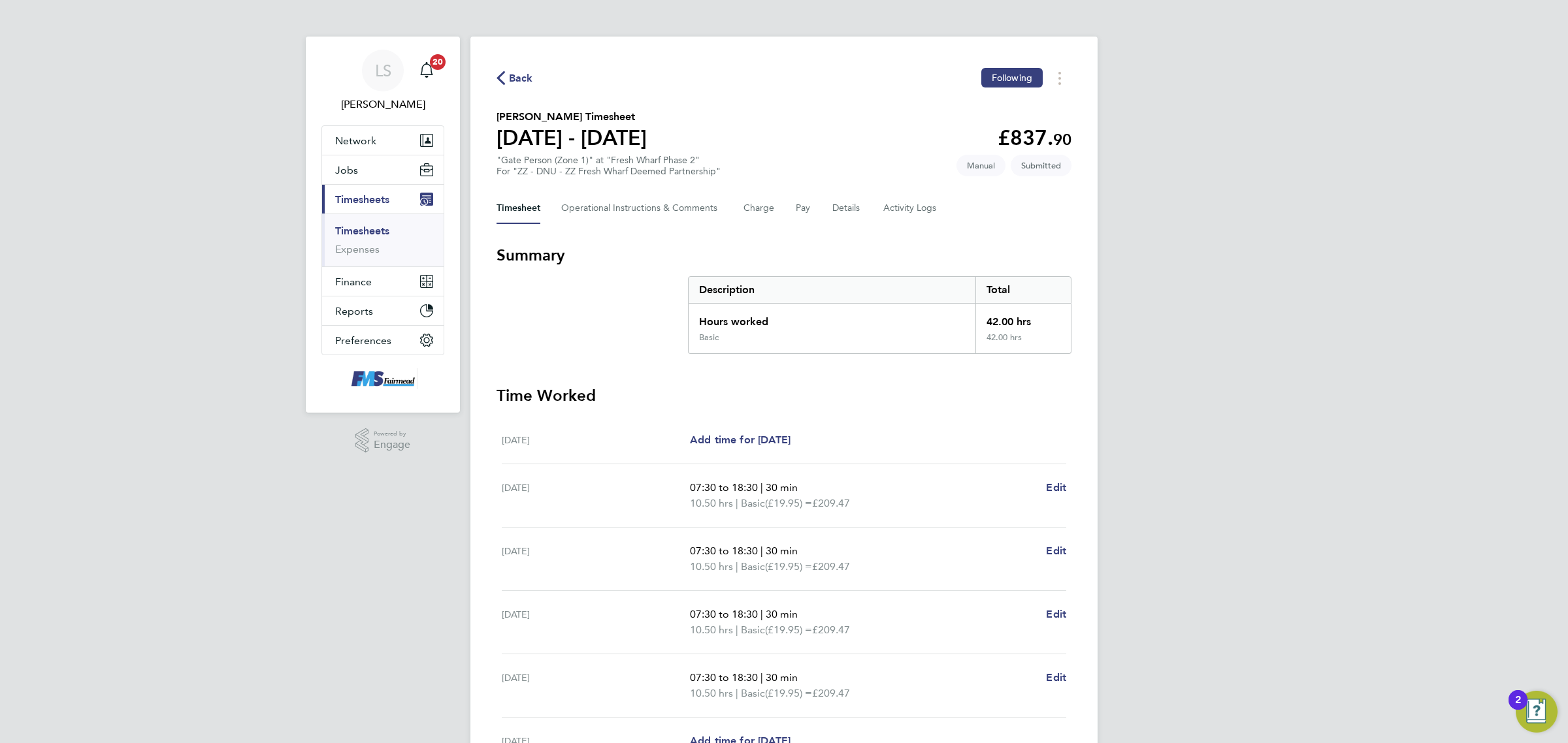
click at [364, 226] on link "Timesheets" at bounding box center [362, 231] width 54 height 12
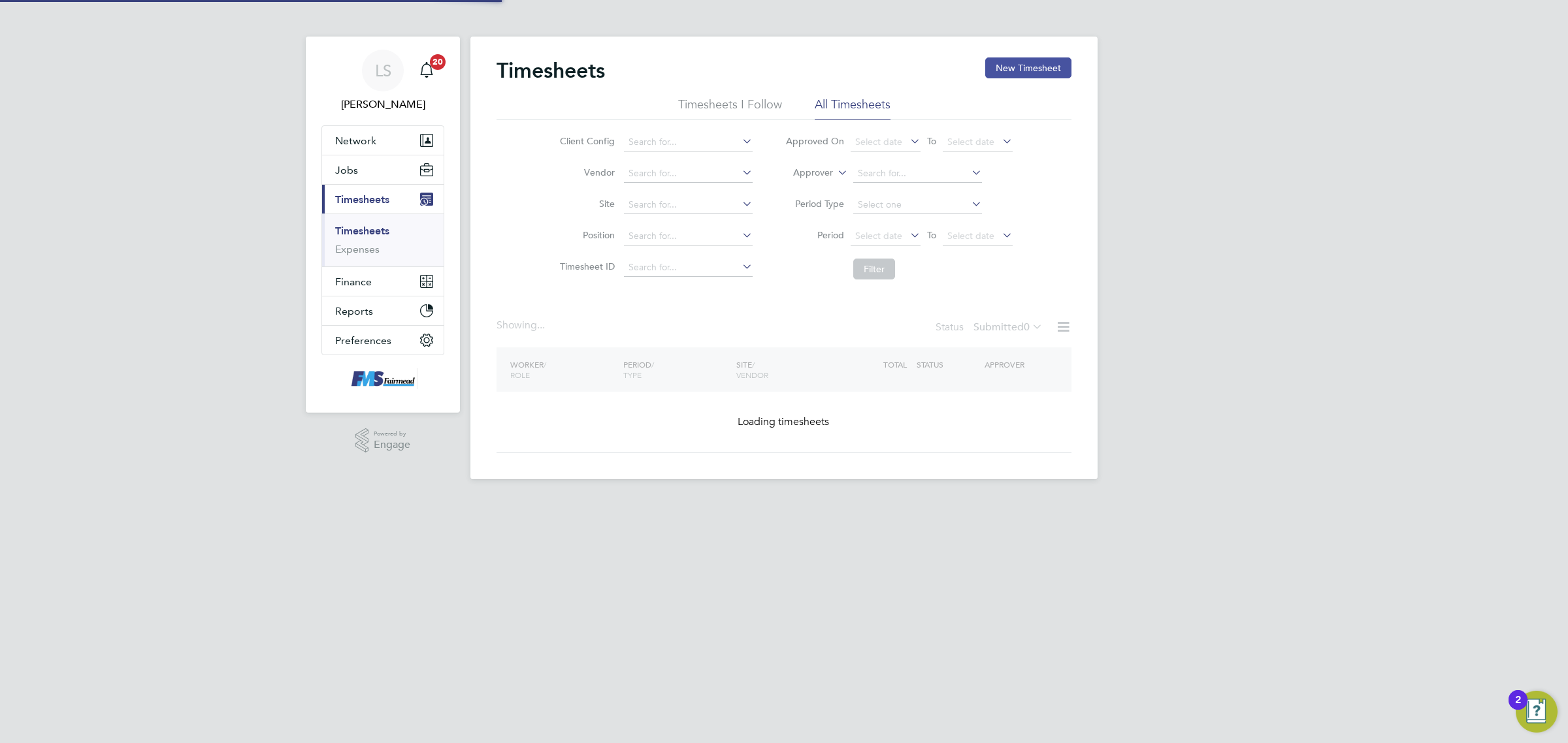
click at [1057, 60] on button "New Timesheet" at bounding box center [1028, 68] width 87 height 21
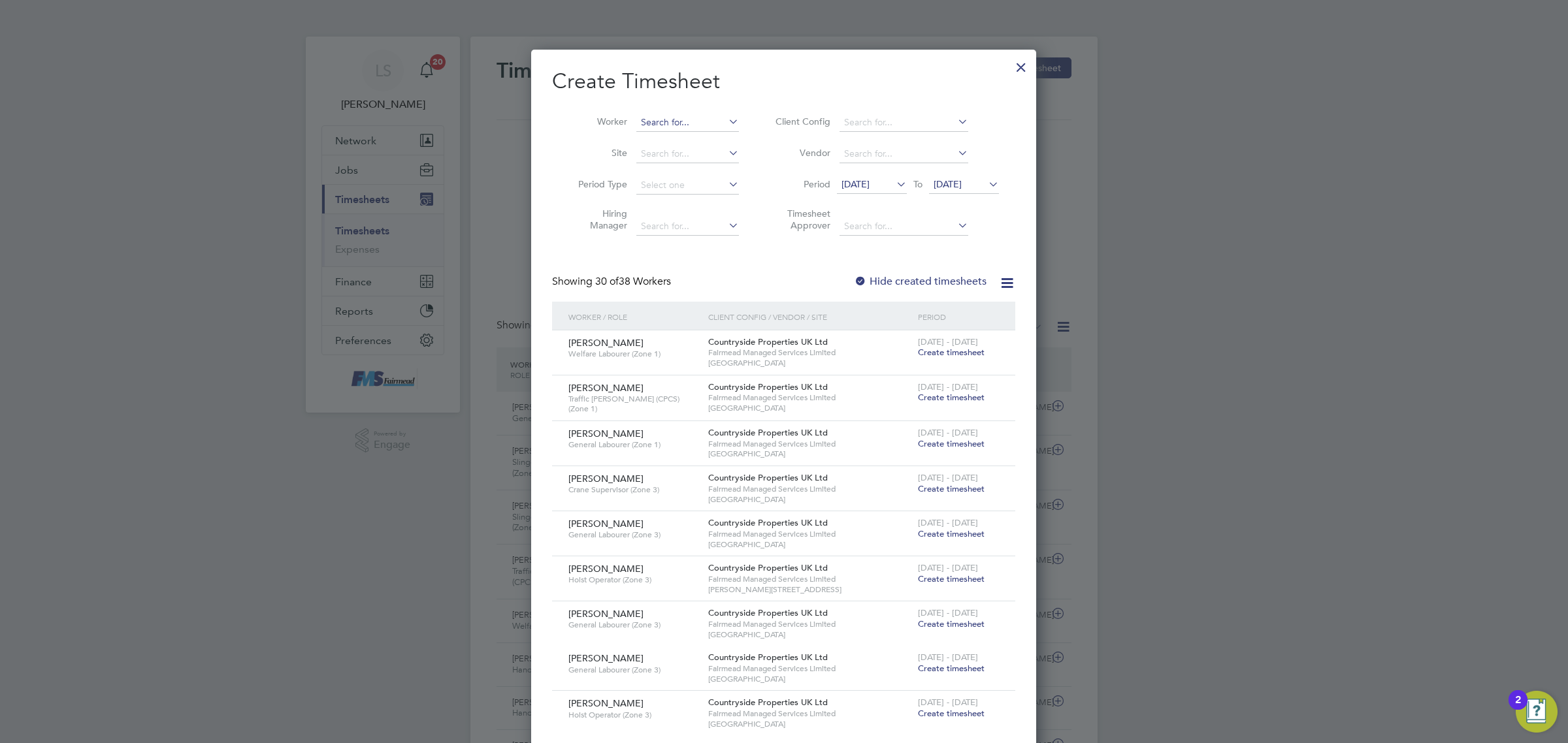
drag, startPoint x: 674, startPoint y: 109, endPoint x: 681, endPoint y: 120, distance: 13.0
click at [676, 110] on li "Worker" at bounding box center [653, 123] width 203 height 31
click at [683, 122] on input at bounding box center [687, 123] width 103 height 18
click at [696, 170] on li "[PERSON_NAME] March" at bounding box center [716, 175] width 161 height 18
type input "[PERSON_NAME]"
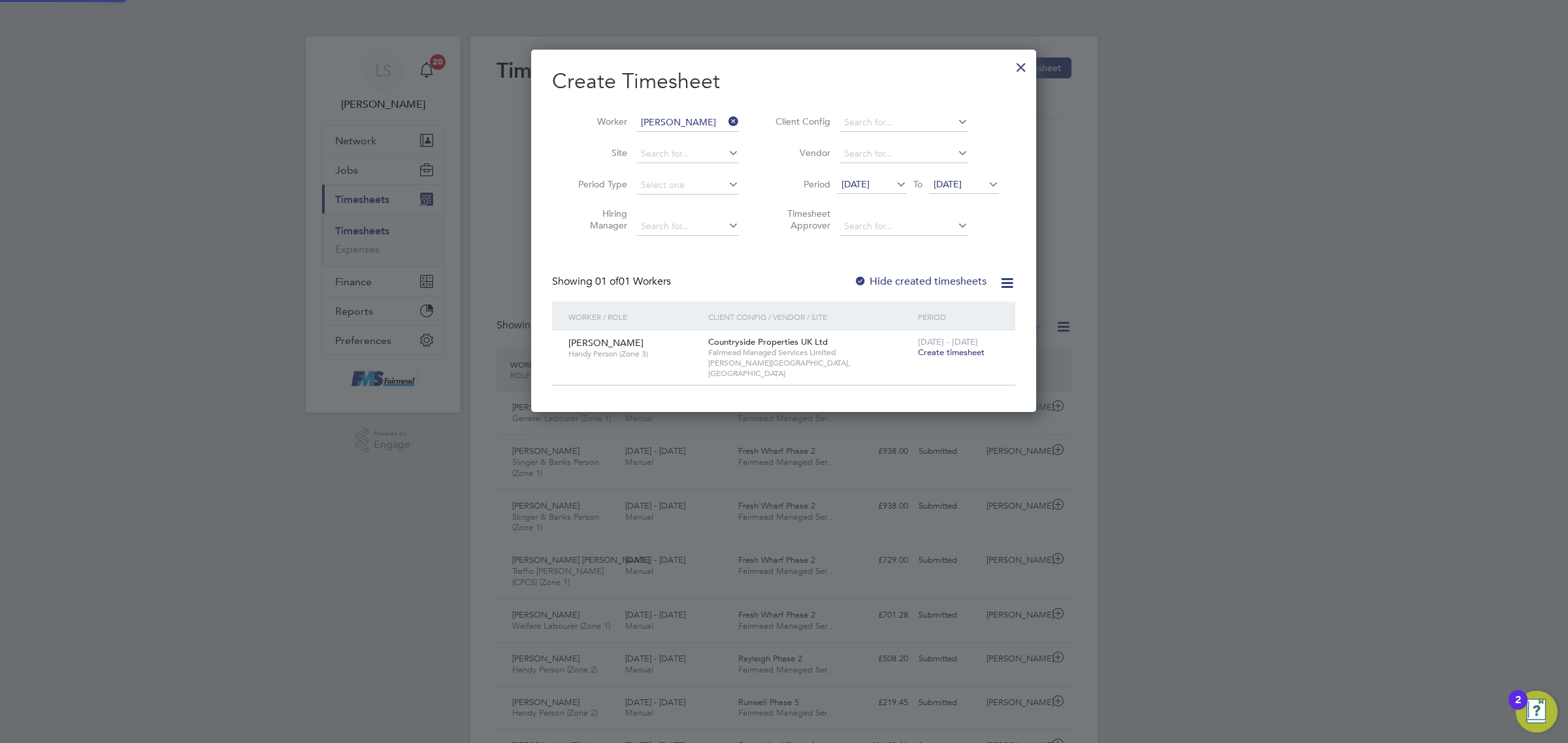
click at [954, 178] on span "[DATE]" at bounding box center [947, 184] width 28 height 12
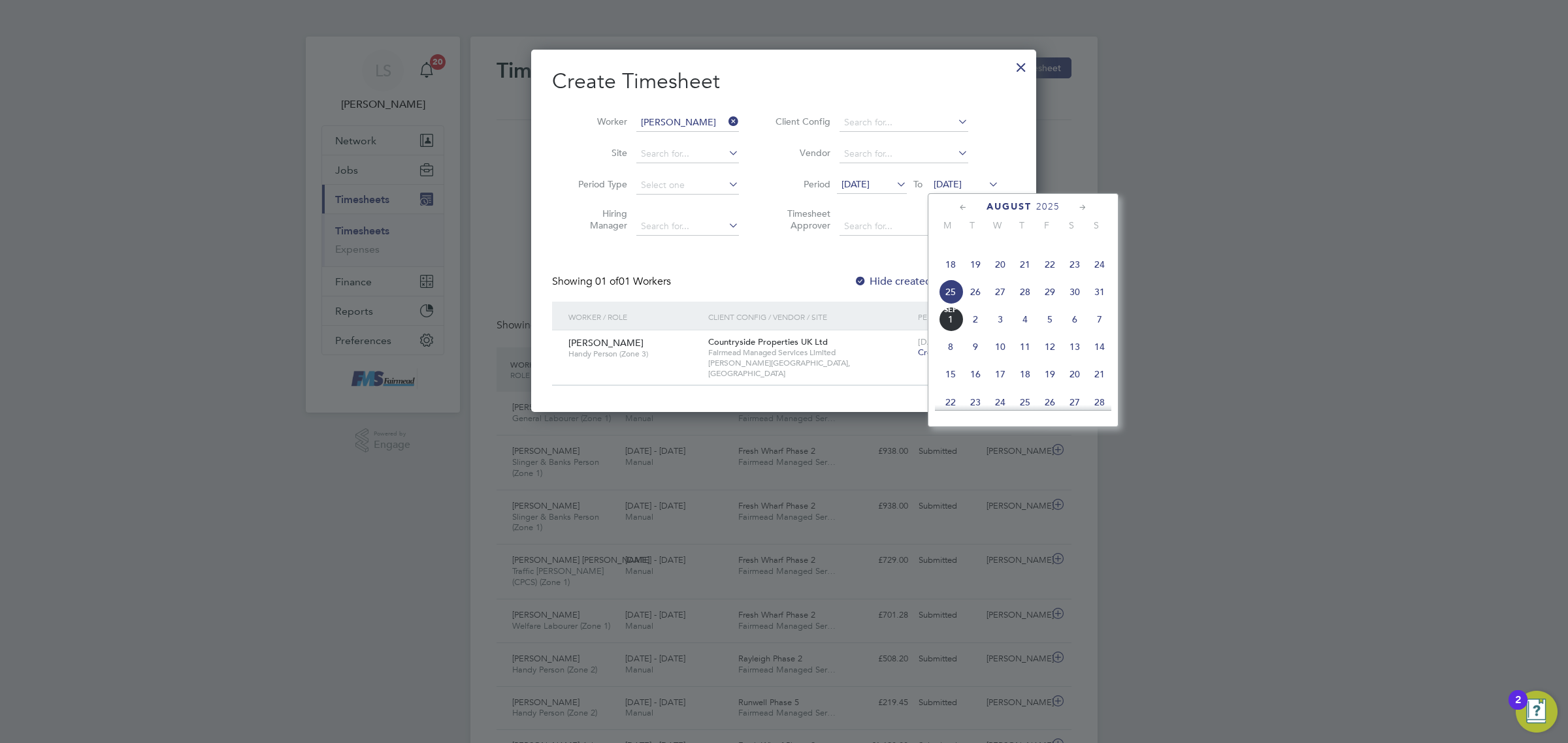
click at [835, 373] on div "Countryside Properties UK Ltd Fairmead Managed Services Limited [PERSON_NAME][G…" at bounding box center [810, 358] width 210 height 55
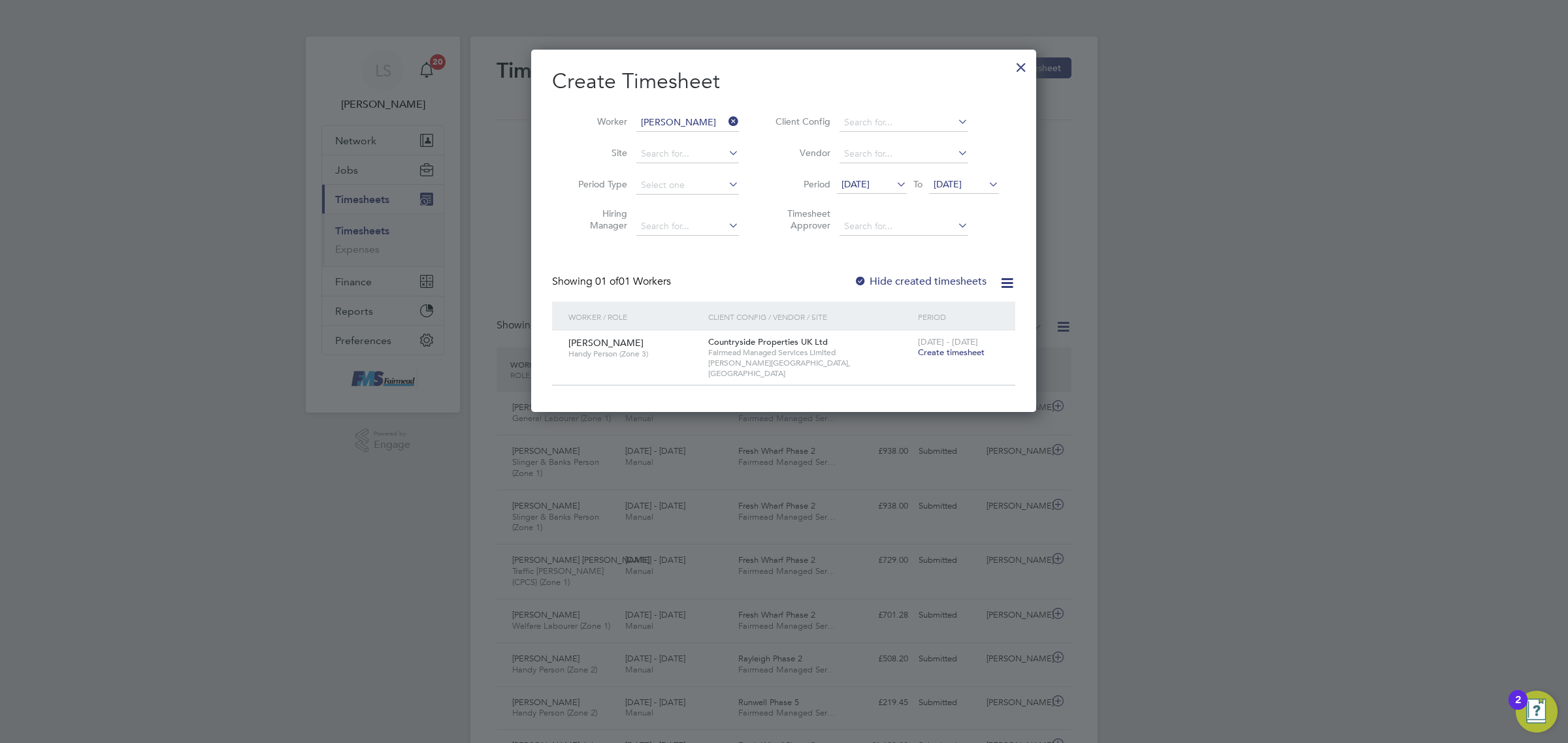
click at [935, 348] on span "Create timesheet" at bounding box center [951, 352] width 67 height 11
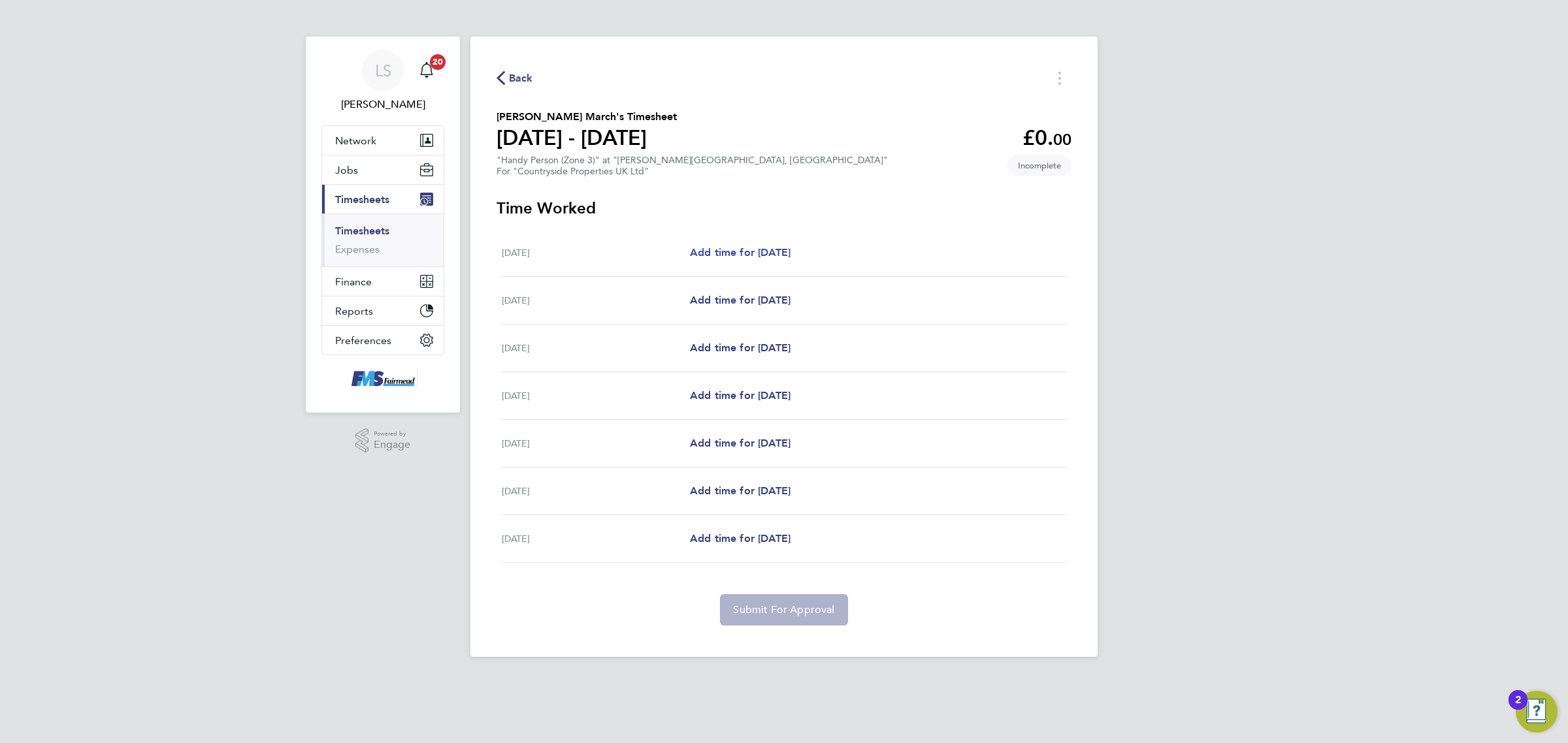
click at [749, 253] on span "Add time for [DATE]" at bounding box center [740, 252] width 101 height 12
select select "30"
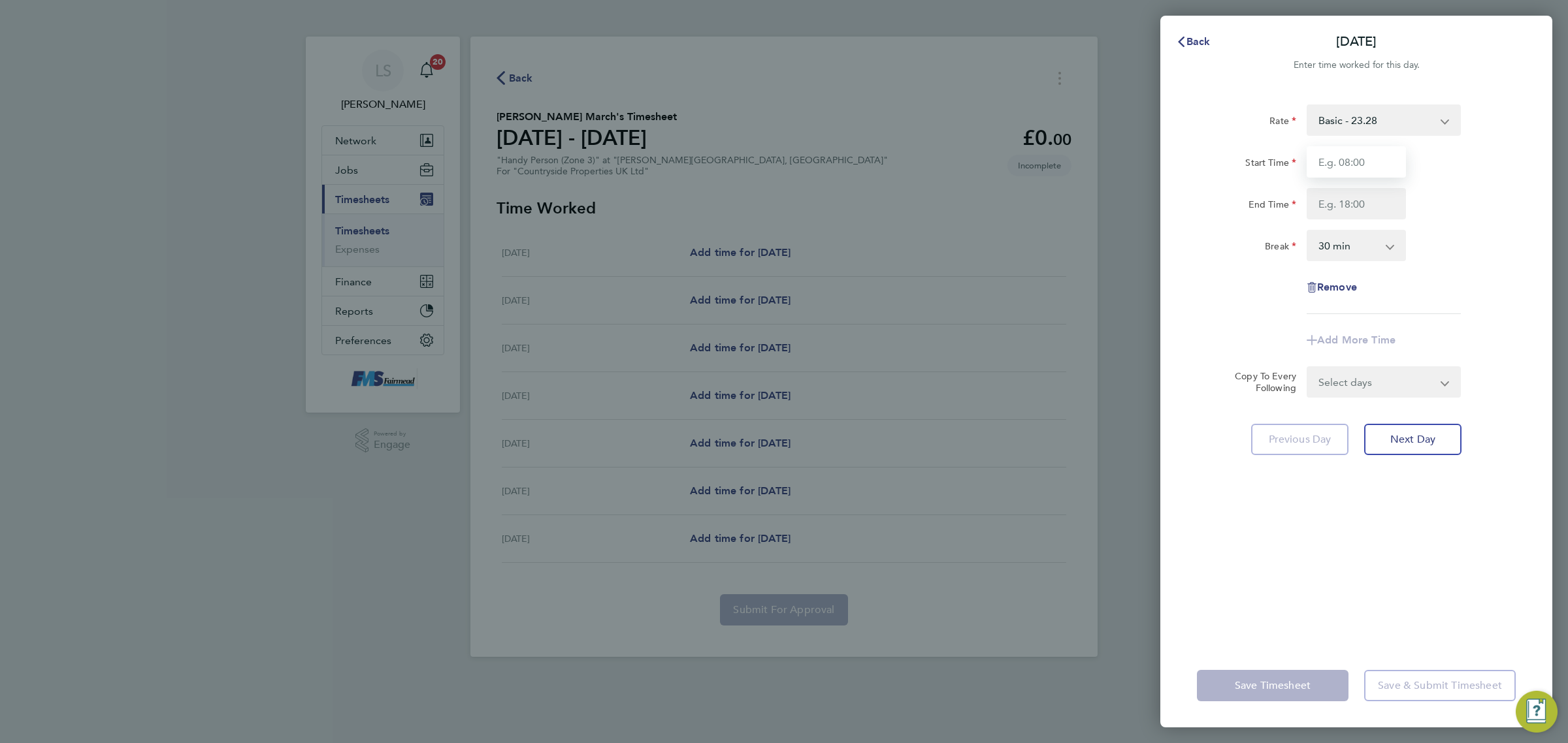
click at [1345, 165] on input "Start Time" at bounding box center [1357, 161] width 100 height 31
type input "09:00"
click at [1328, 221] on div "Rate Basic - 23.28 Start Time 09:00 End Time Break 0 min 15 min 30 min 45 min 6…" at bounding box center [1357, 209] width 319 height 210
click at [1331, 211] on input "End Time" at bounding box center [1357, 203] width 100 height 31
click at [1507, 230] on div "Break 0 min 15 min 30 min 45 min 60 min 75 min 90 min" at bounding box center [1356, 245] width 330 height 31
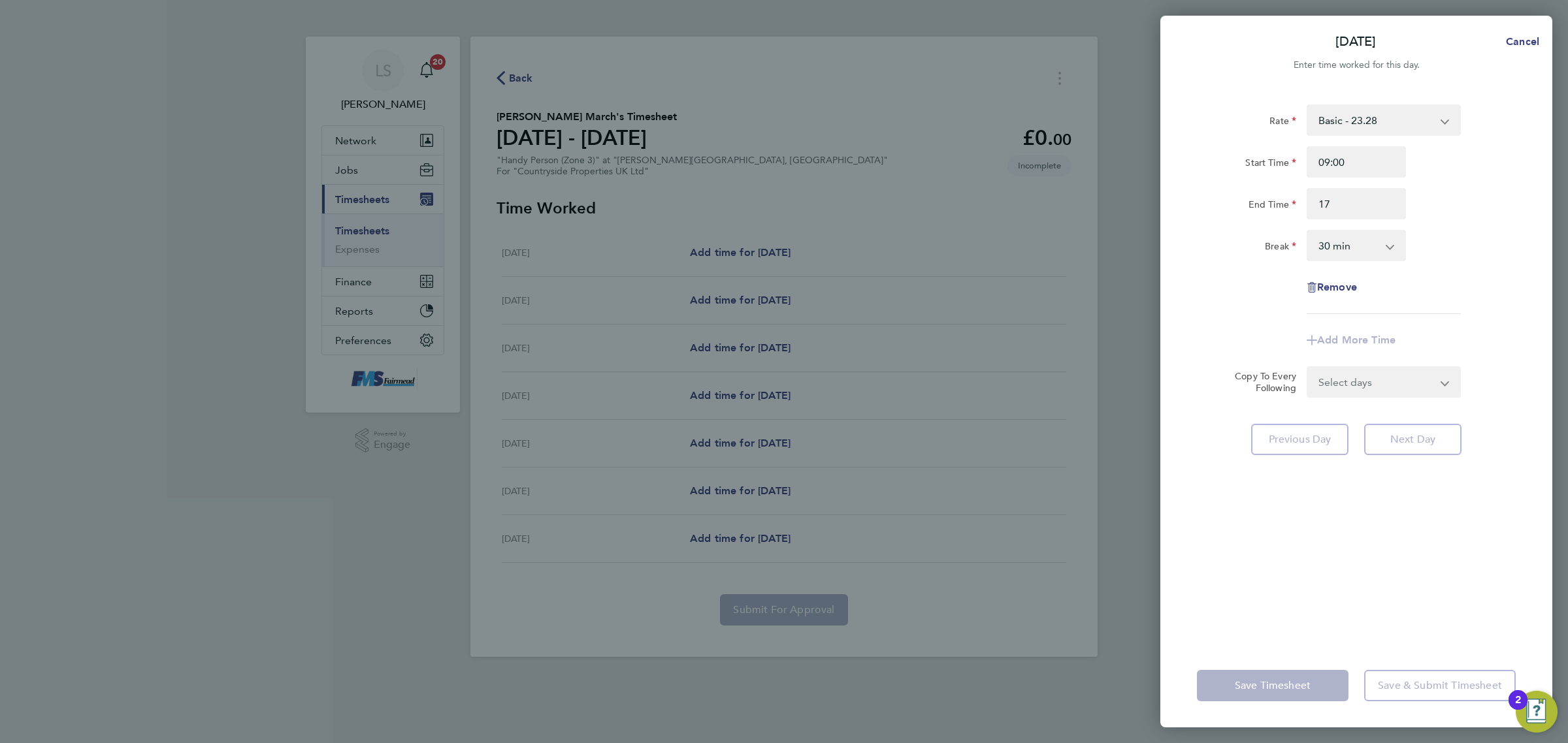
type input "17:00"
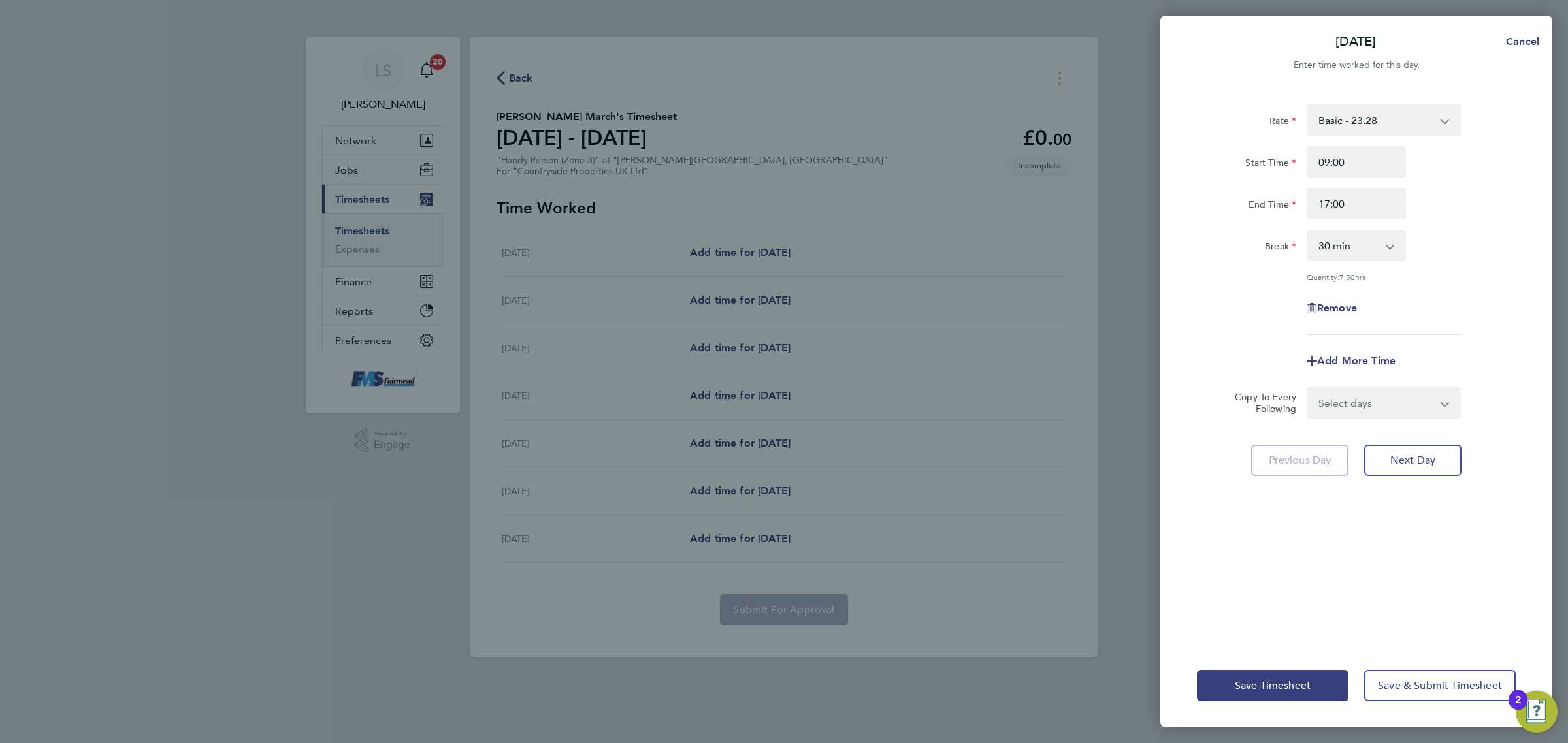
click at [1340, 387] on div "Select days Day Weekday (Mon-Fri) Weekend (Sat-Sun) [DATE] [DATE] [DATE] [DATE]…" at bounding box center [1384, 402] width 154 height 31
click at [1347, 402] on select "Select days Day Weekday (Mon-Fri) Weekend (Sat-Sun) [DATE] [DATE] [DATE] [DATE]…" at bounding box center [1377, 402] width 137 height 29
select select "WEEKDAY"
click at [1308, 388] on select "Select days Day Weekday (Mon-Fri) Weekend (Sat-Sun) [DATE] [DATE] [DATE] [DATE]…" at bounding box center [1377, 402] width 137 height 29
select select "[DATE]"
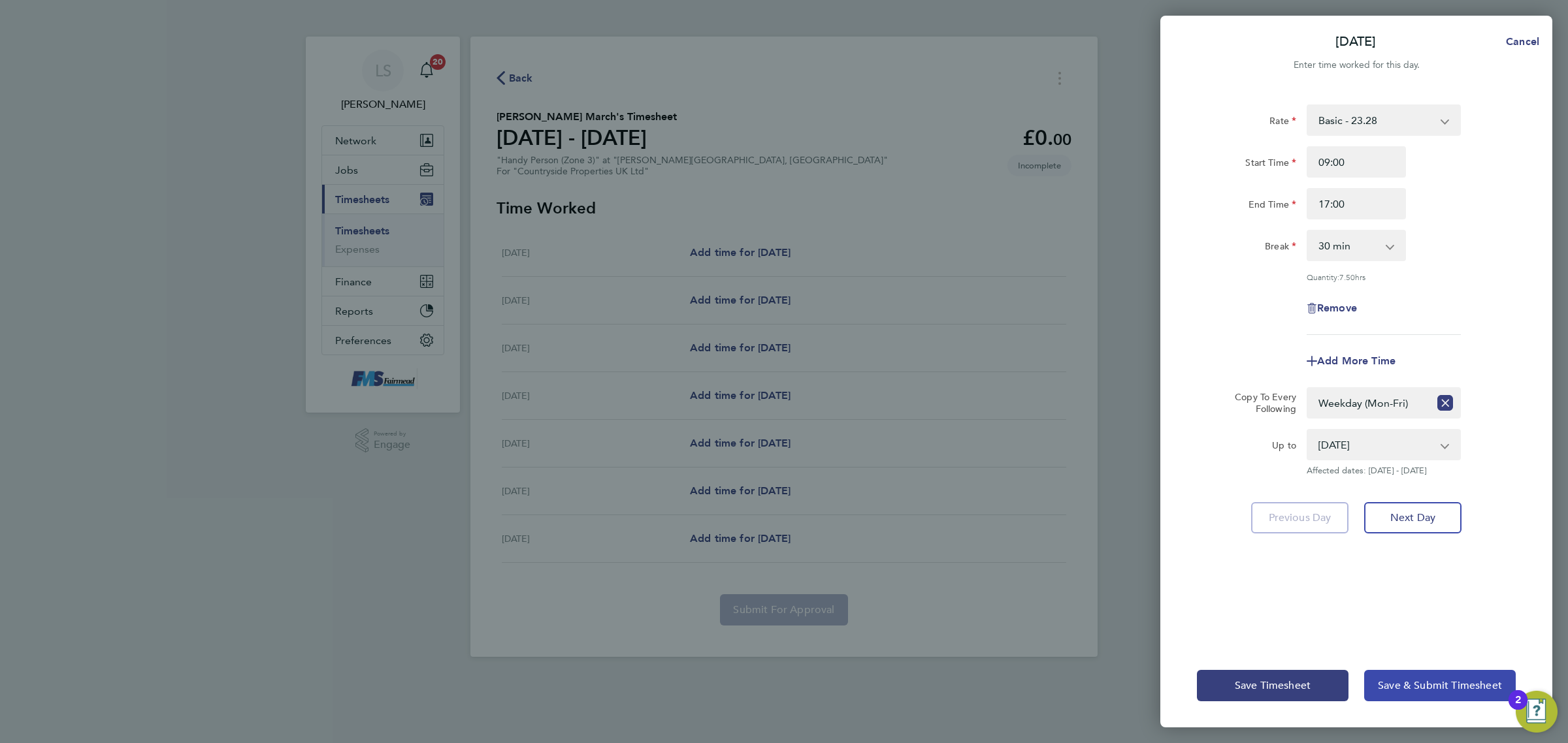
click at [1438, 669] on div "Save Timesheet Save & Submit Timesheet" at bounding box center [1357, 686] width 392 height 84
click at [1438, 681] on span "Save & Submit Timesheet" at bounding box center [1439, 685] width 125 height 13
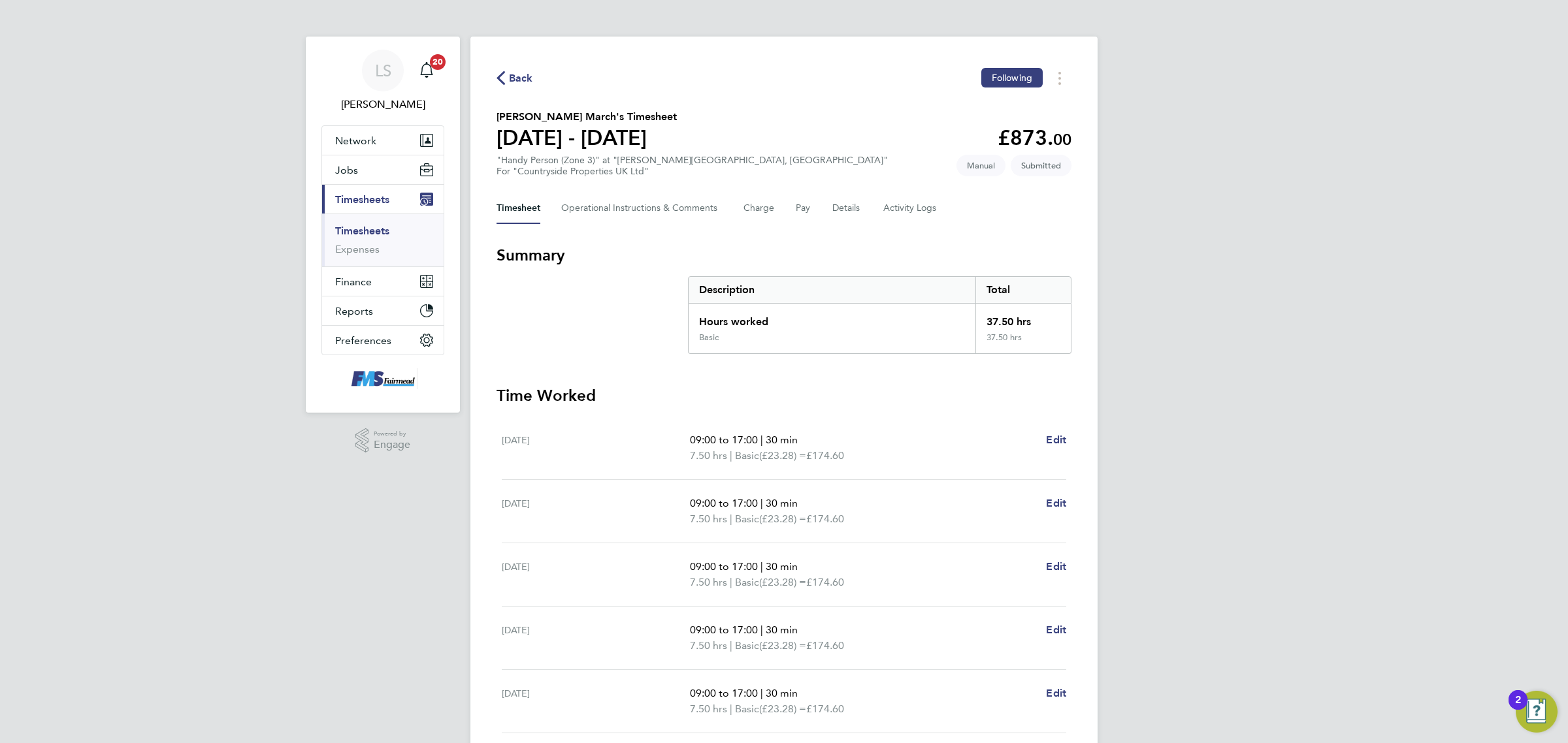
click at [354, 229] on link "Timesheets" at bounding box center [362, 231] width 54 height 12
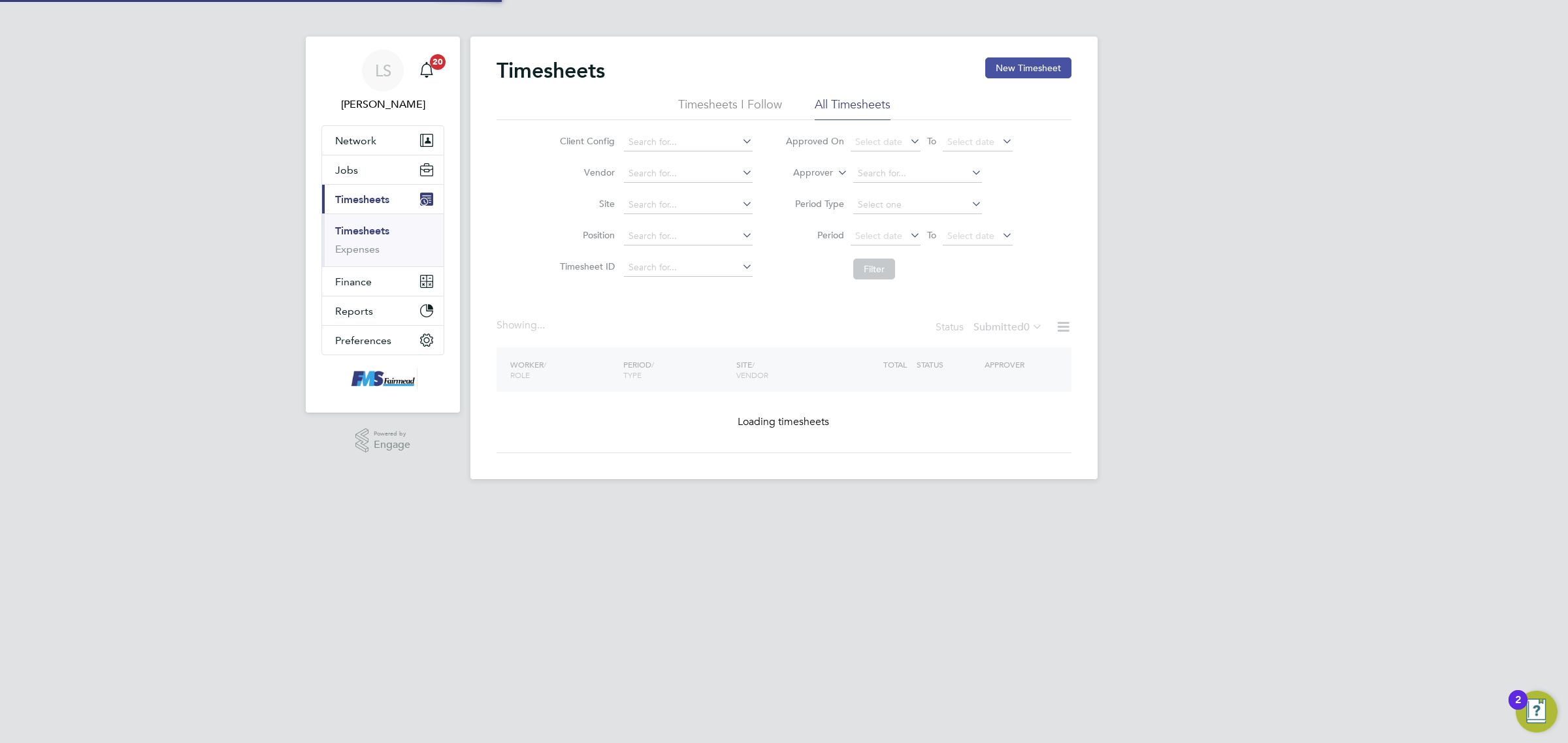
click at [1026, 73] on button "New Timesheet" at bounding box center [1028, 68] width 87 height 21
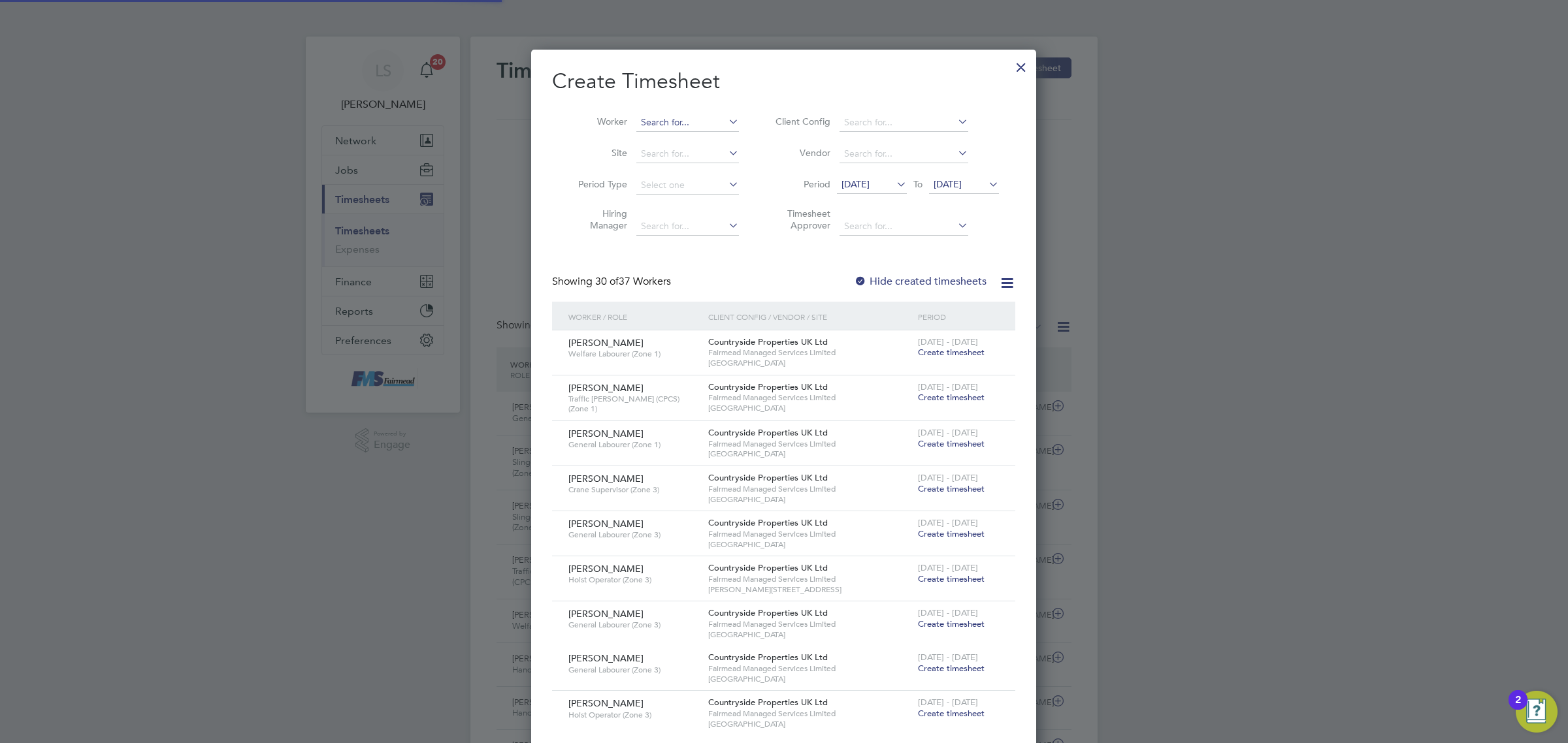
click at [683, 123] on input at bounding box center [687, 123] width 103 height 18
click at [693, 132] on li "[PERSON_NAME]" at bounding box center [716, 140] width 161 height 18
type input "[PERSON_NAME]"
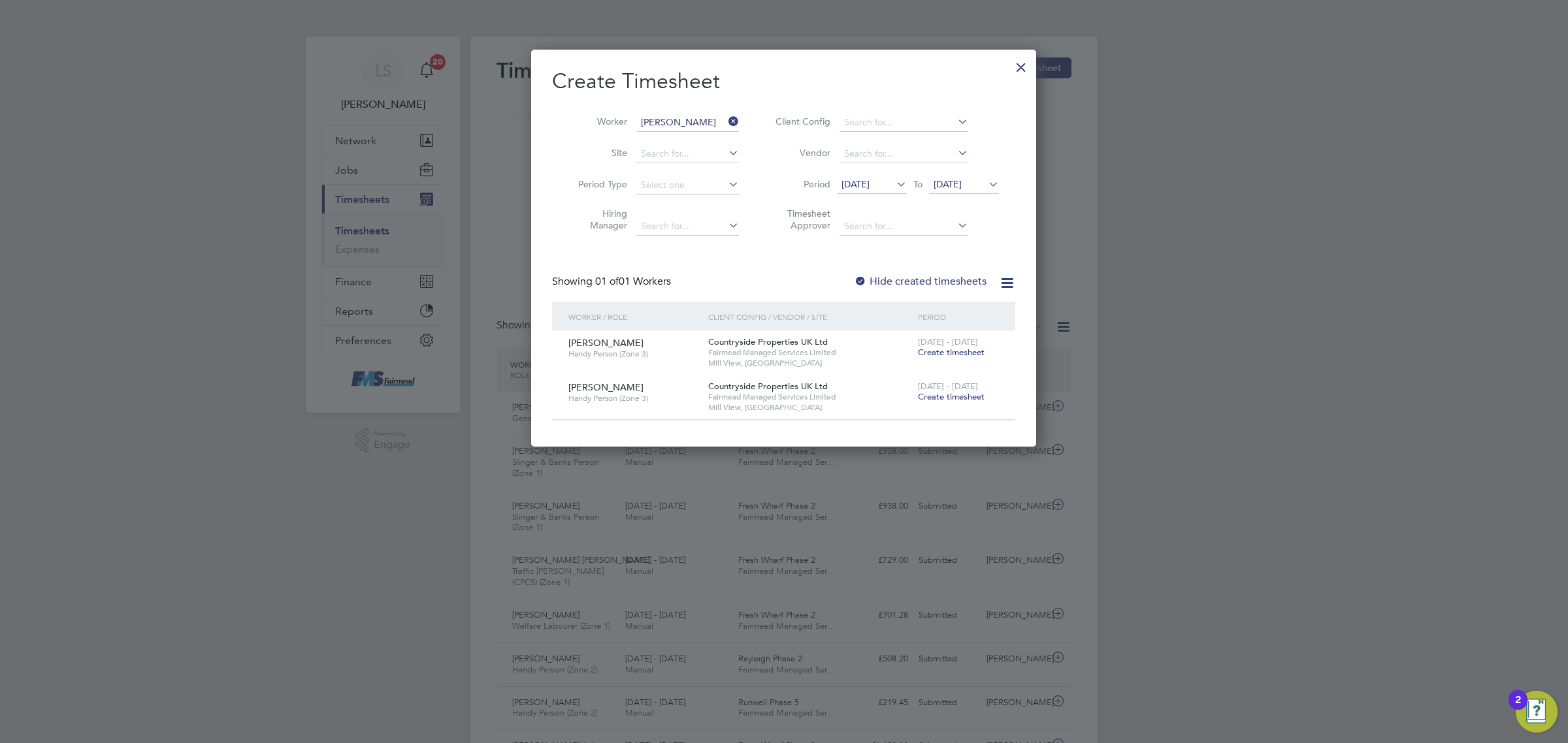
click at [949, 398] on span "Create timesheet" at bounding box center [951, 396] width 67 height 11
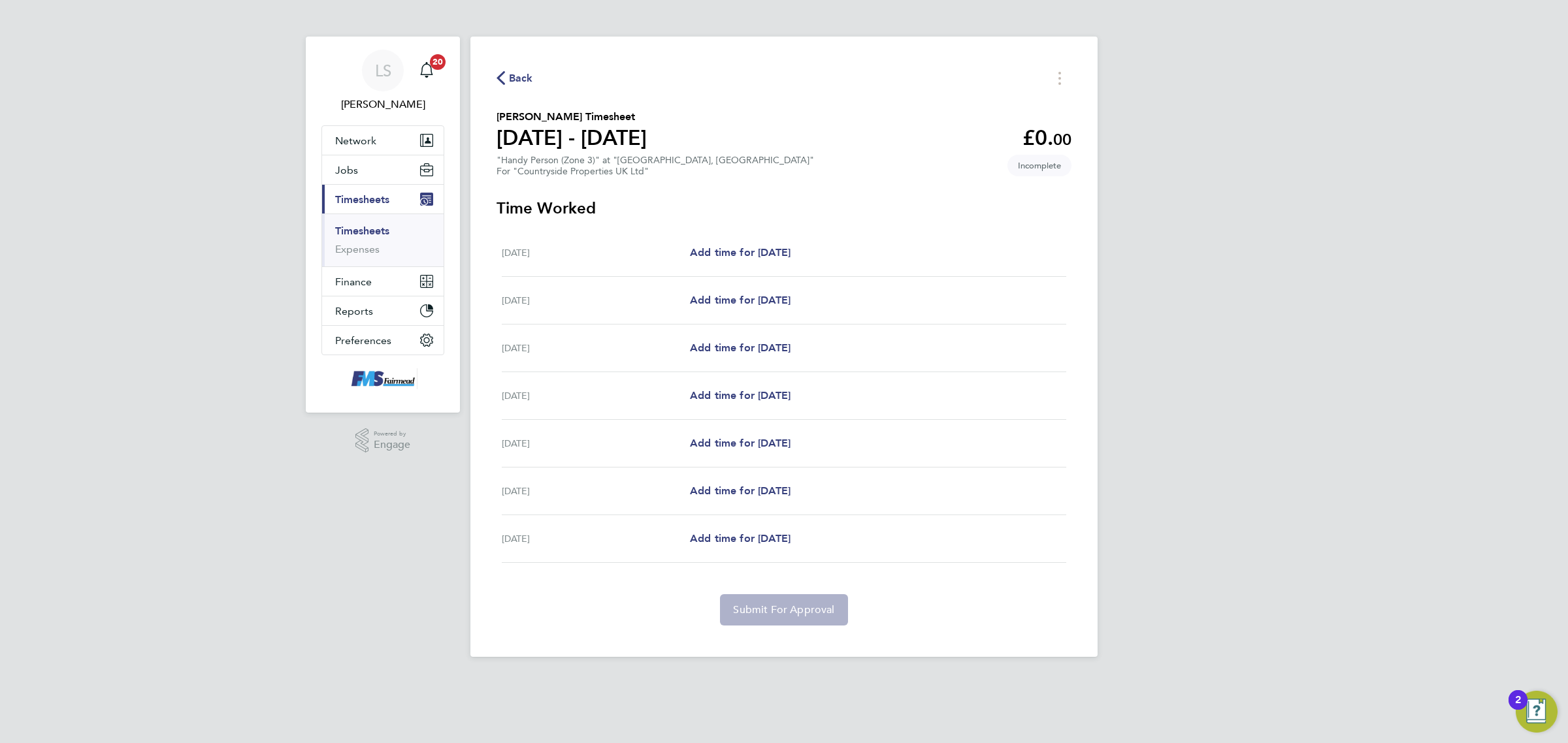
click at [732, 341] on div "[DATE] Add time for [DATE] Add time for [DATE]" at bounding box center [784, 349] width 565 height 48
click at [732, 351] on span "Add time for [DATE]" at bounding box center [740, 348] width 101 height 12
select select "30"
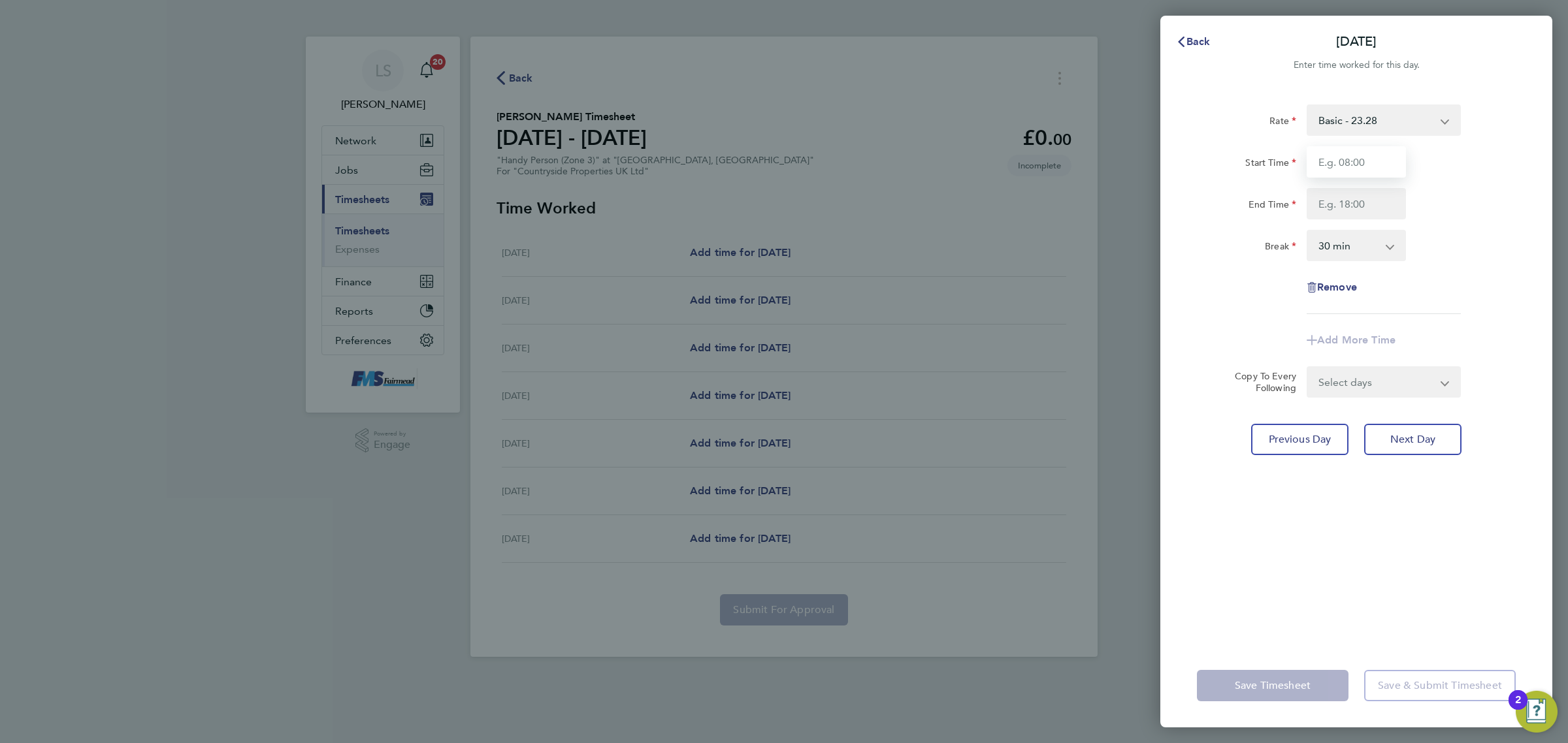
click at [1341, 160] on input "Start Time" at bounding box center [1357, 161] width 100 height 31
type input "09:00"
click at [1347, 200] on input "End Time" at bounding box center [1357, 203] width 100 height 31
click at [1457, 172] on div "Start Time 09:00" at bounding box center [1356, 161] width 330 height 31
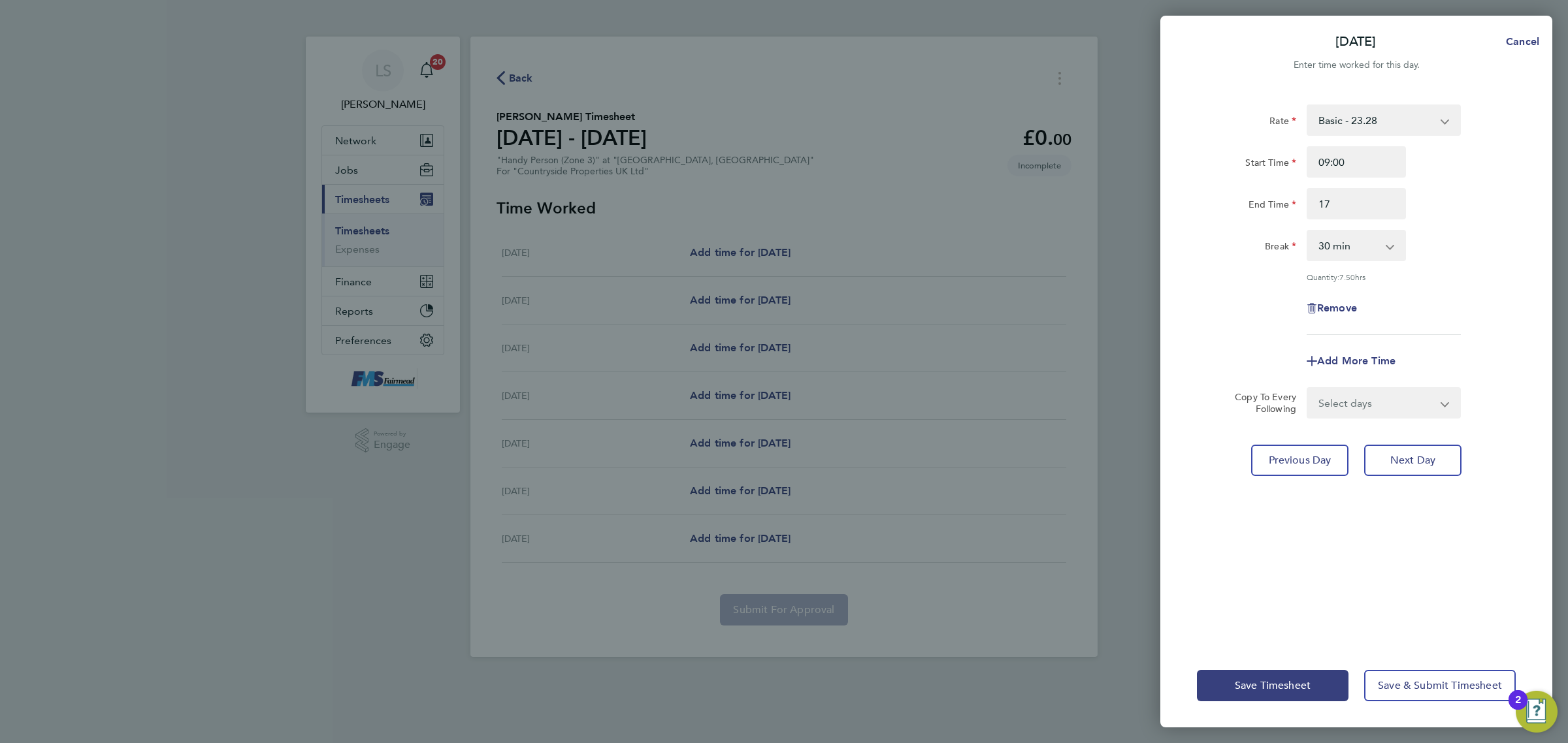
type input "17:00"
click at [1386, 400] on select "Select days Day Weekday (Mon-Fri) Weekend (Sat-Sun) [DATE] [DATE] [DATE] [DATE]" at bounding box center [1377, 402] width 137 height 29
select select "WEEKDAY"
click at [1308, 388] on select "Select days Day Weekday (Mon-Fri) Weekend (Sat-Sun) [DATE] [DATE] [DATE] [DATE]" at bounding box center [1377, 402] width 137 height 29
select select "[DATE]"
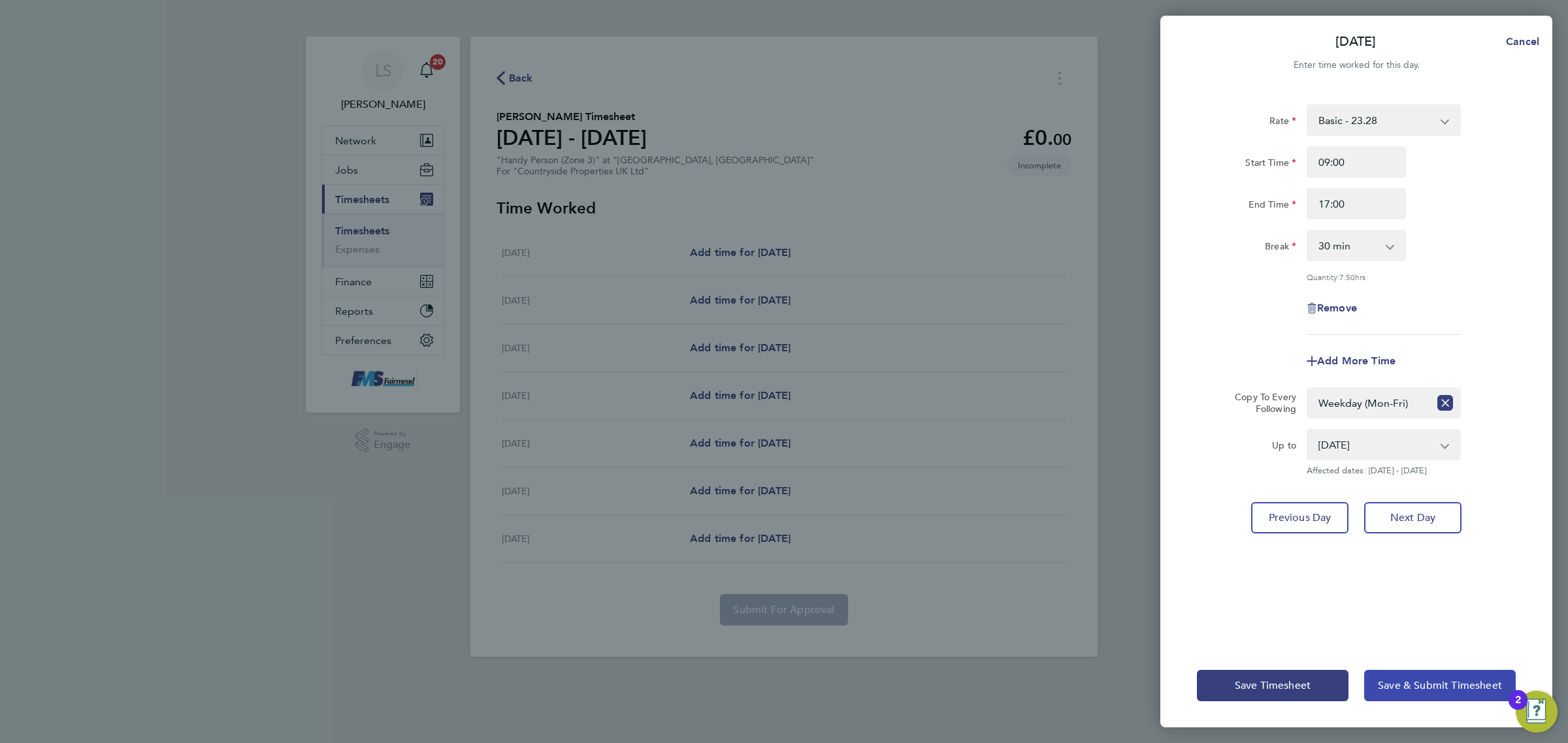
click at [1420, 679] on button "Save & Submit Timesheet" at bounding box center [1440, 685] width 151 height 31
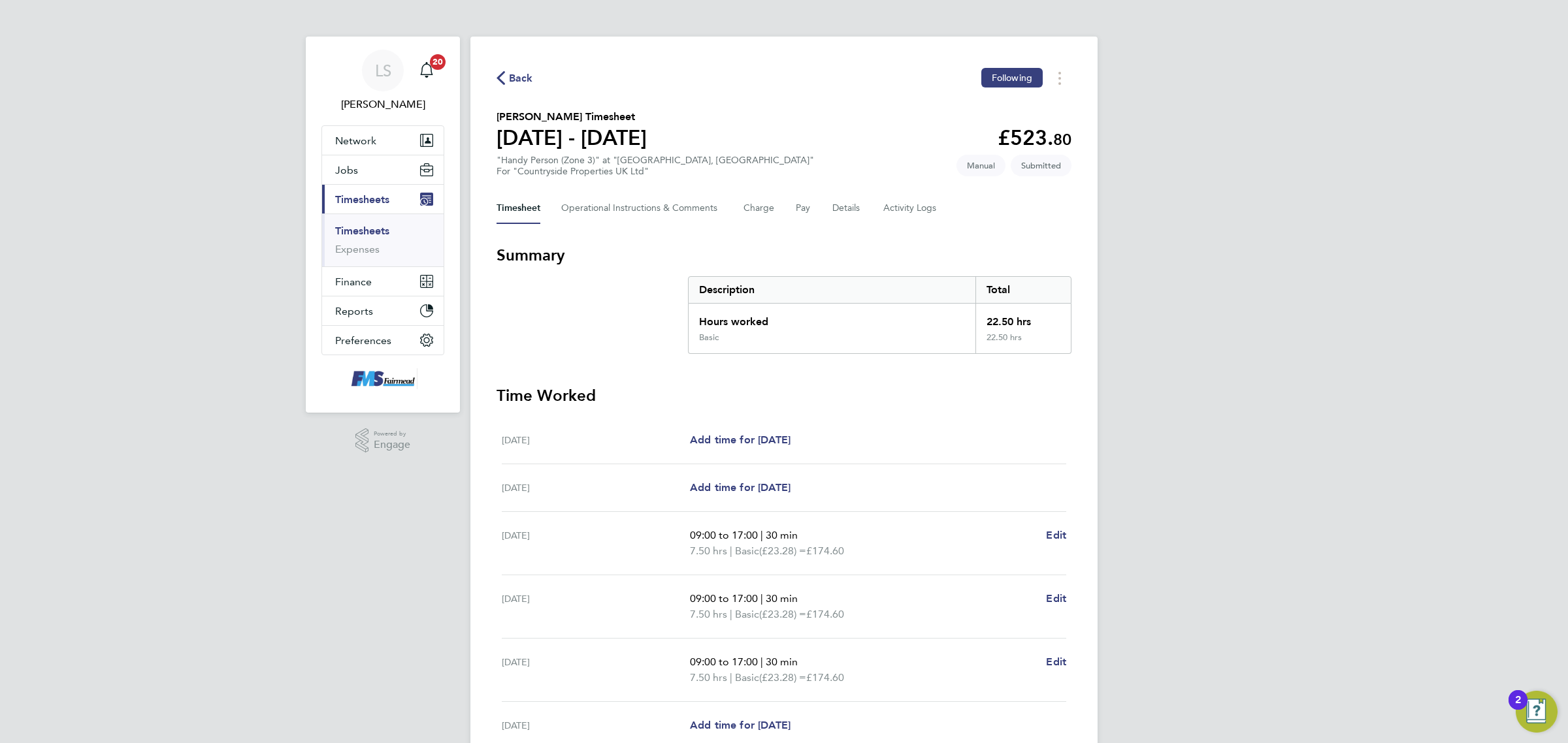
click at [367, 227] on link "Timesheets" at bounding box center [362, 231] width 54 height 12
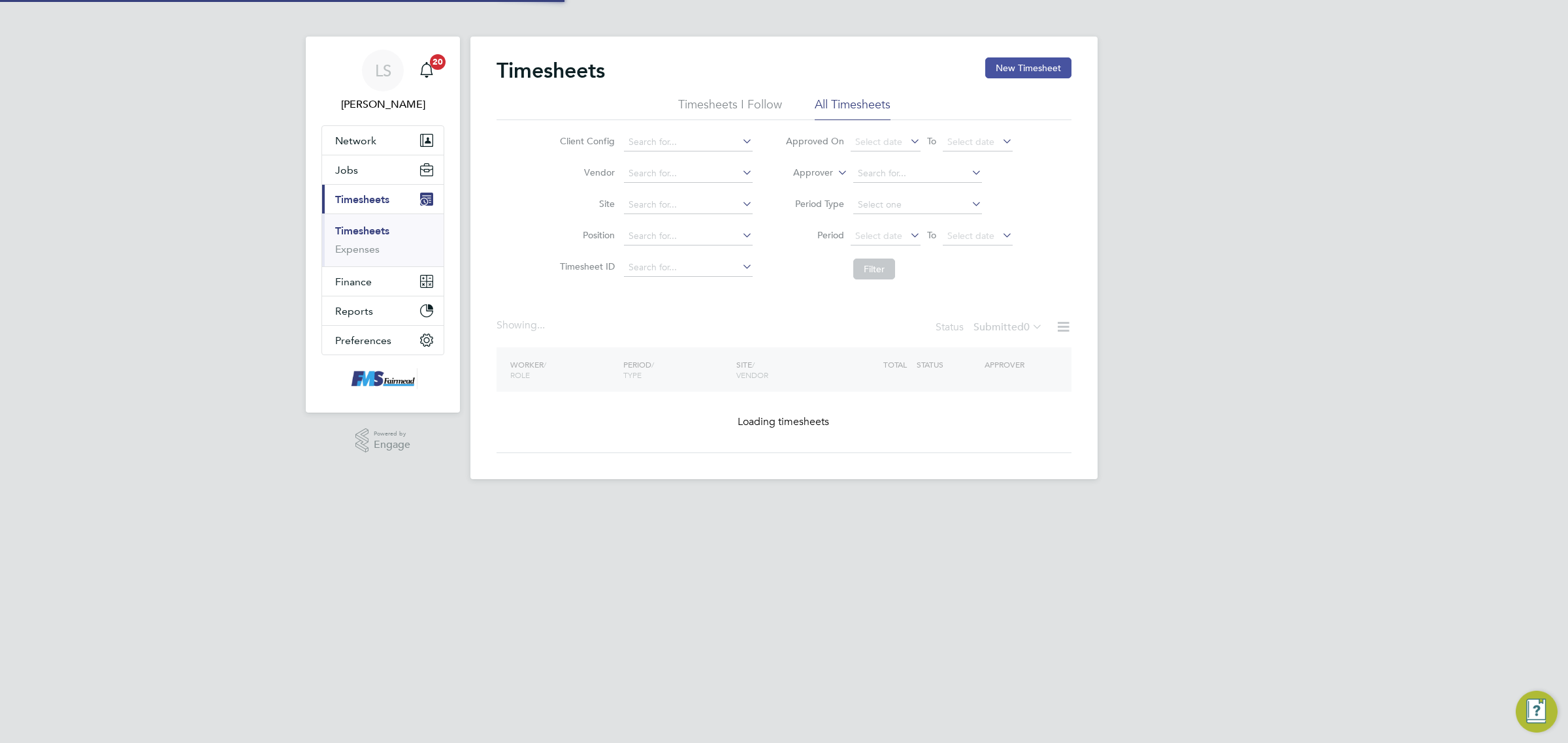
drag, startPoint x: 1024, startPoint y: 60, endPoint x: 792, endPoint y: 131, distance: 242.6
click at [1024, 60] on button "New Timesheet" at bounding box center [1028, 68] width 87 height 21
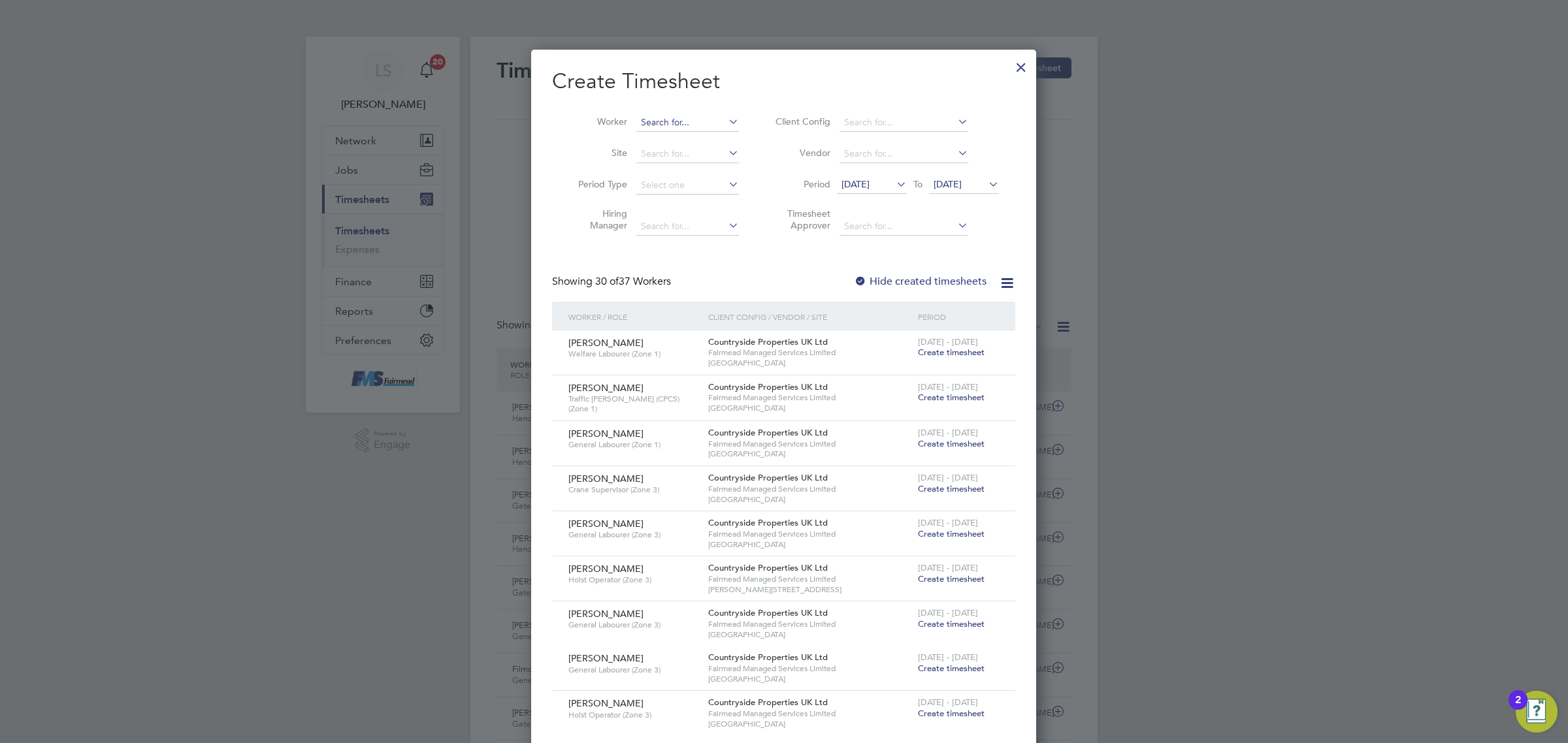
click at [684, 120] on input at bounding box center [687, 123] width 103 height 18
click at [684, 138] on li "Indr it Isufaj" at bounding box center [687, 140] width 104 height 18
type input "[PERSON_NAME]"
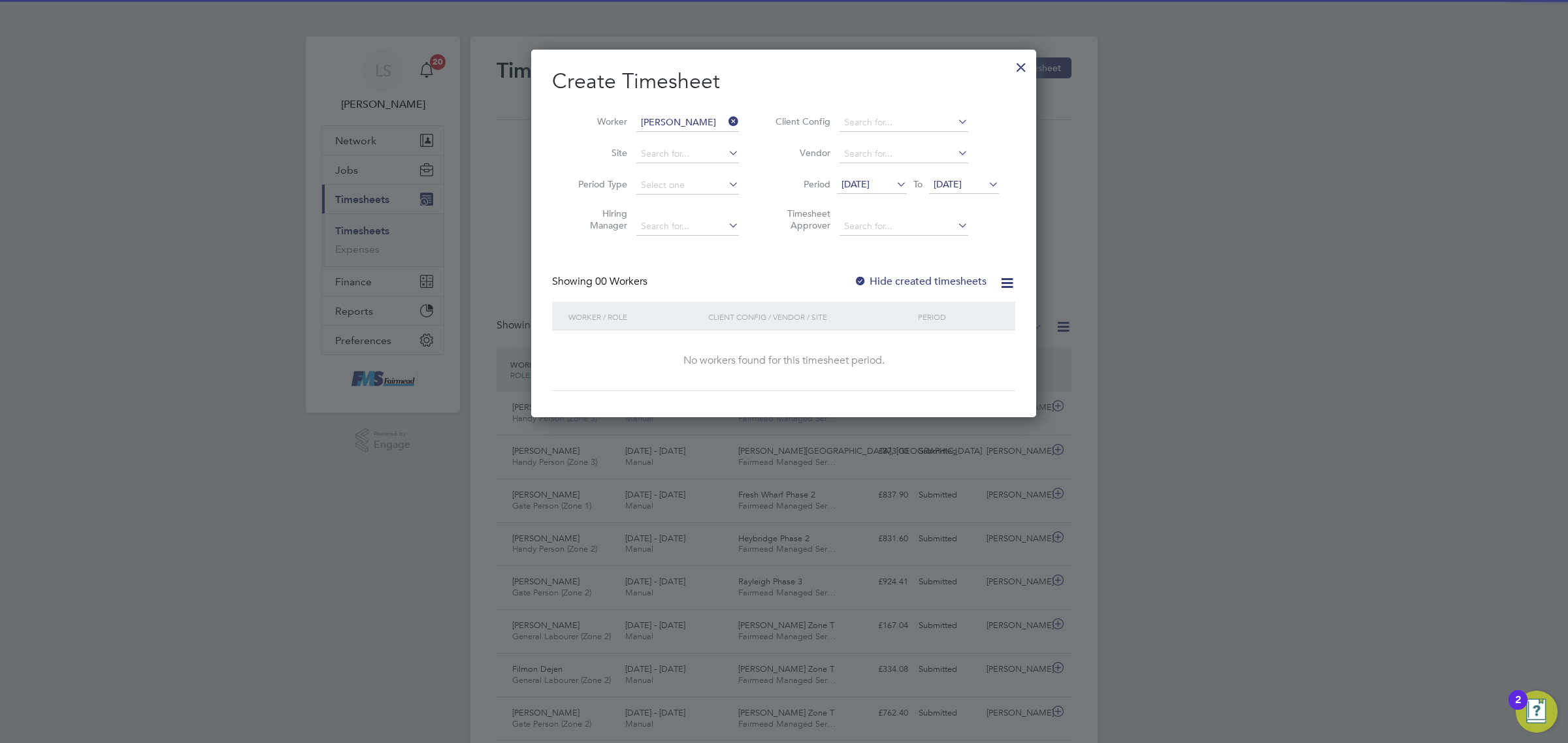
drag, startPoint x: 947, startPoint y: 179, endPoint x: 957, endPoint y: 179, distance: 10.0
click at [948, 179] on span "[DATE]" at bounding box center [947, 184] width 28 height 12
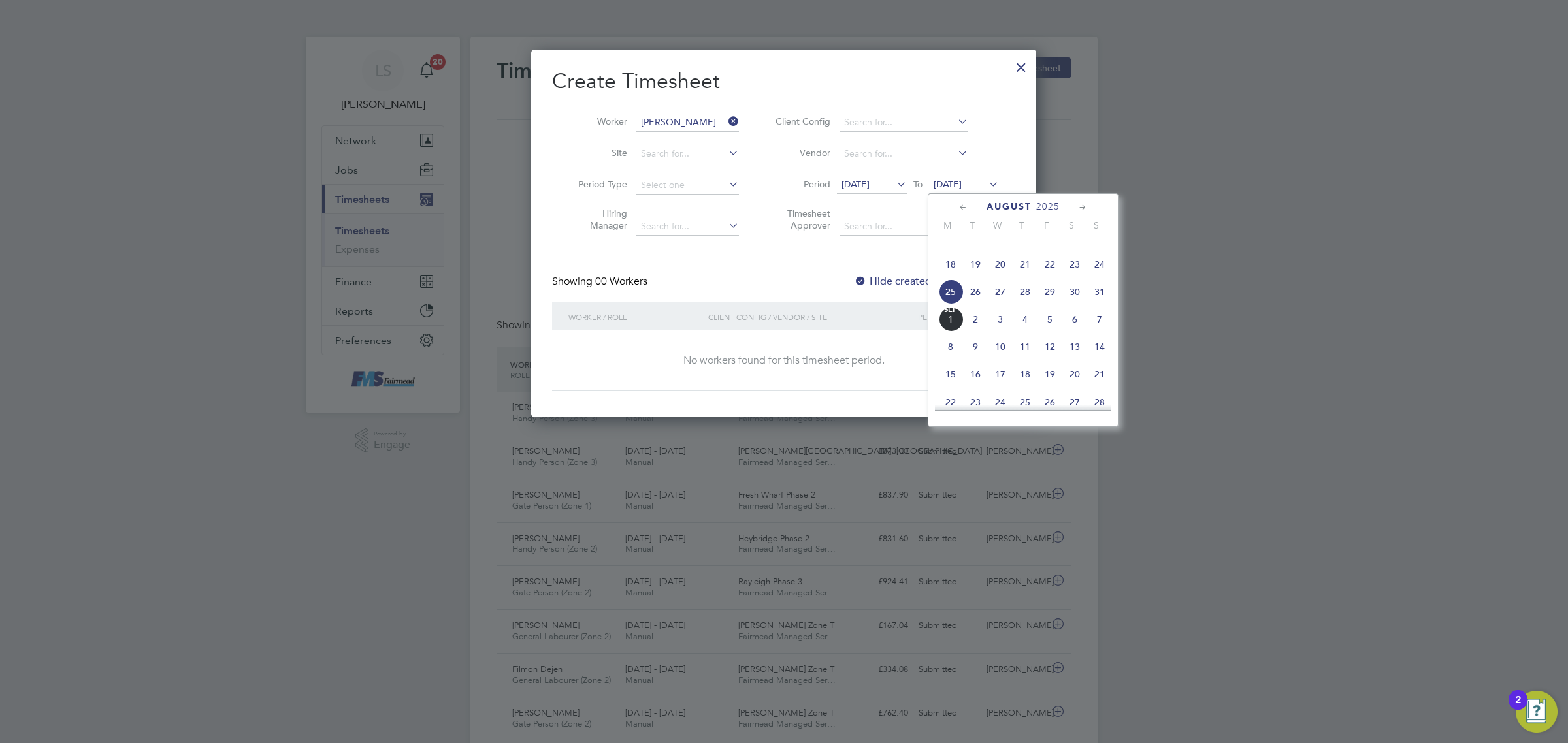
click at [1106, 305] on span "31" at bounding box center [1099, 292] width 25 height 25
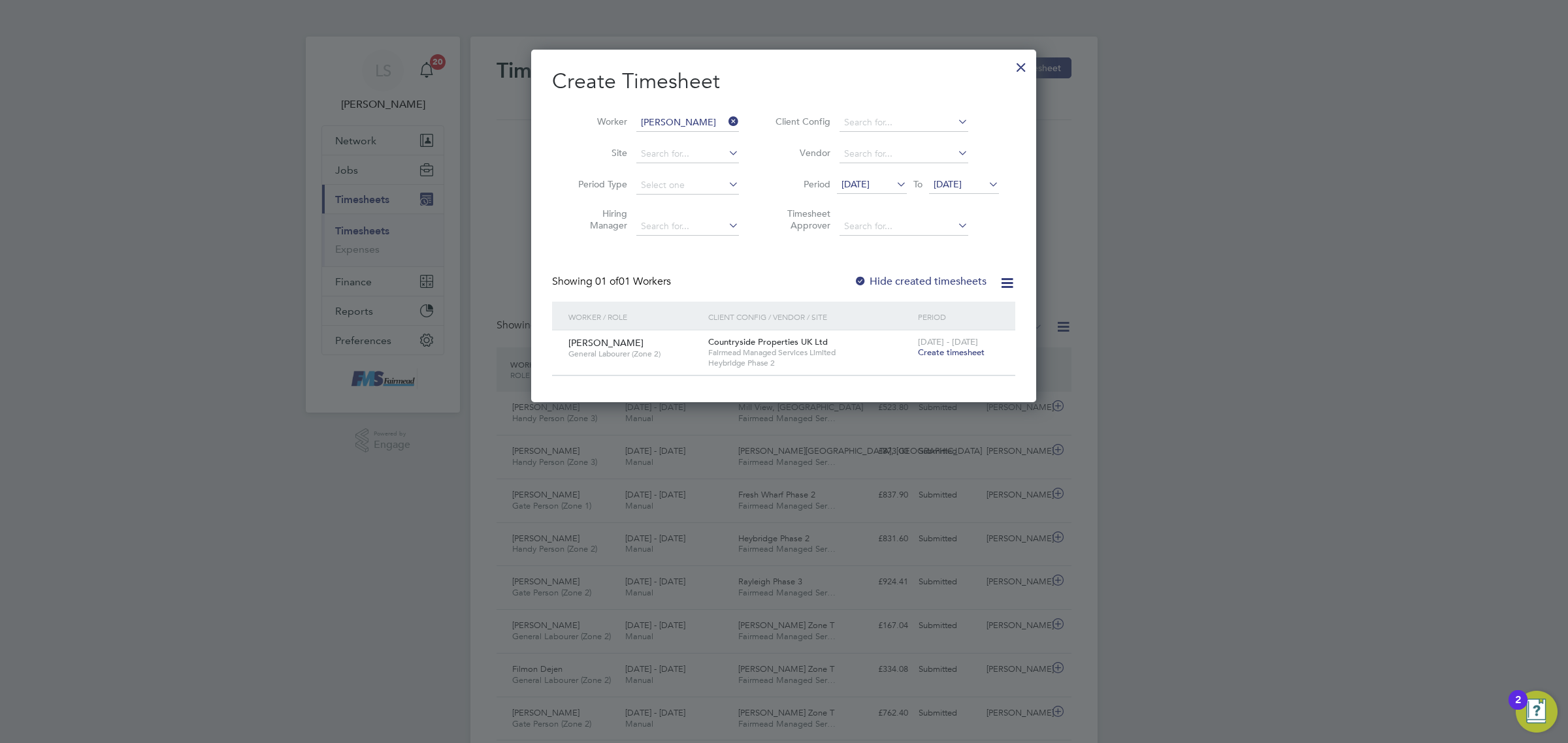
click at [964, 351] on span "Create timesheet" at bounding box center [951, 352] width 67 height 11
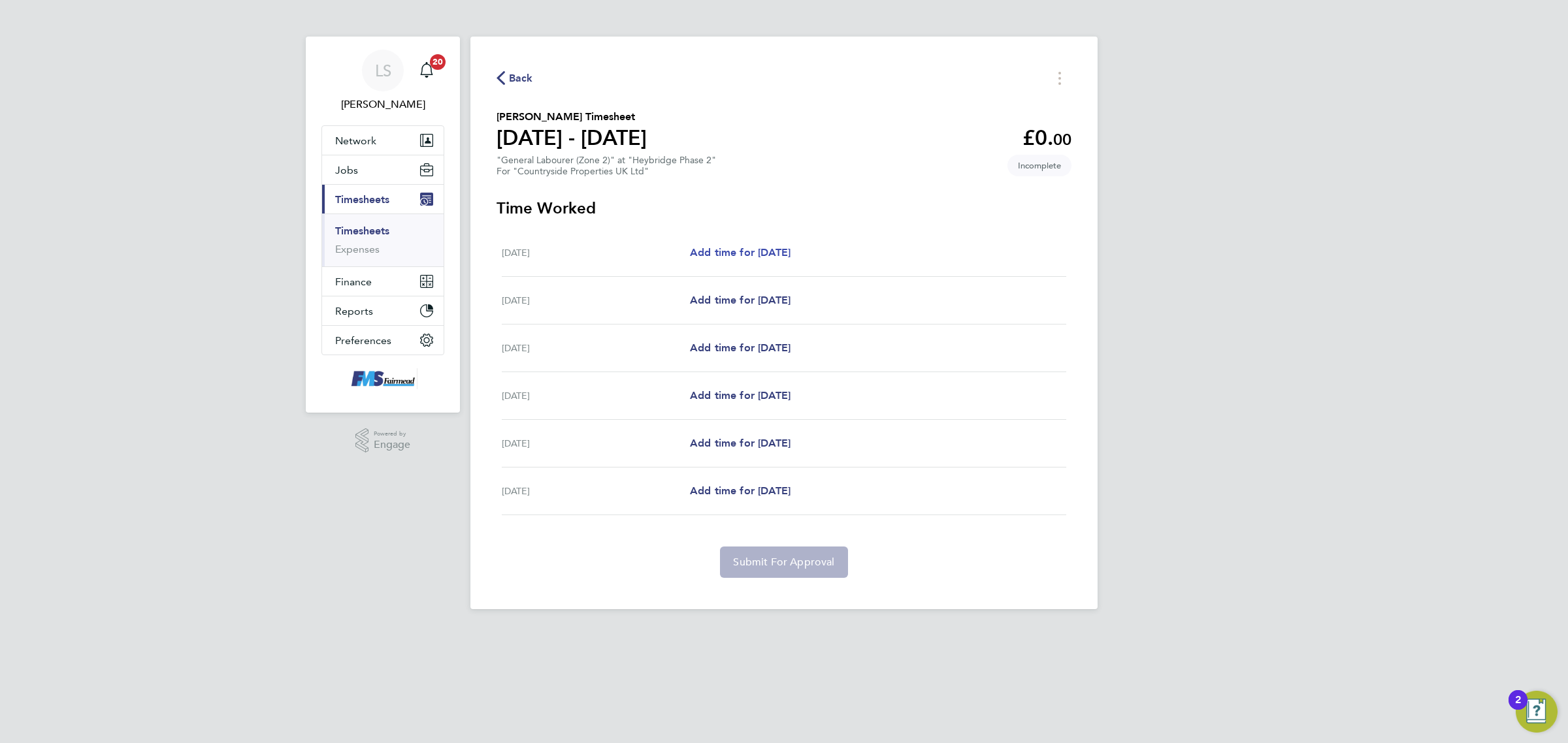
click at [766, 259] on span "Add time for [DATE]" at bounding box center [740, 252] width 101 height 12
select select "30"
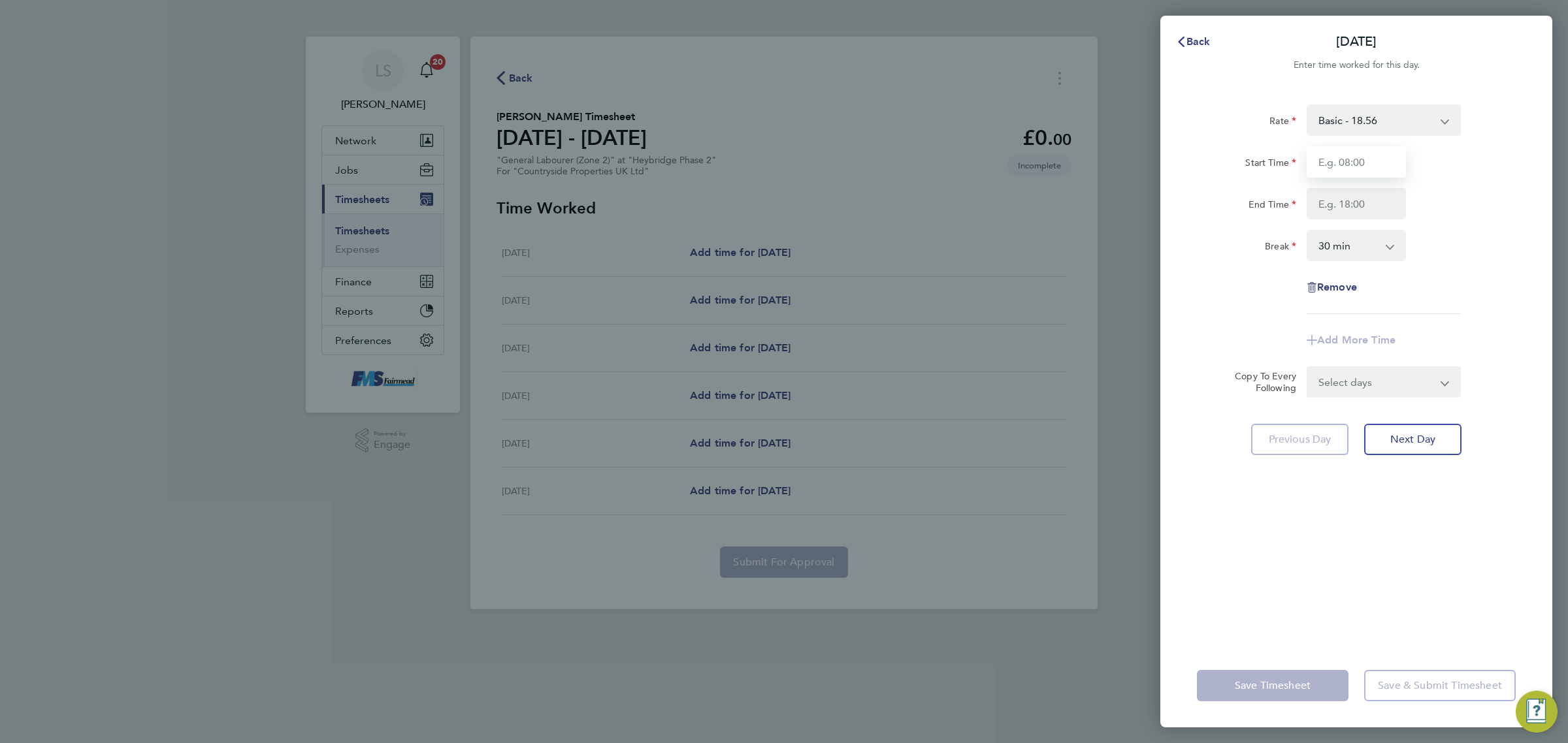
click at [1338, 153] on input "Start Time" at bounding box center [1357, 161] width 100 height 31
type input "07:30"
click at [1357, 197] on input "End Time" at bounding box center [1357, 203] width 100 height 31
type input "17:00"
click at [1460, 200] on div "End Time 17:00" at bounding box center [1356, 203] width 330 height 31
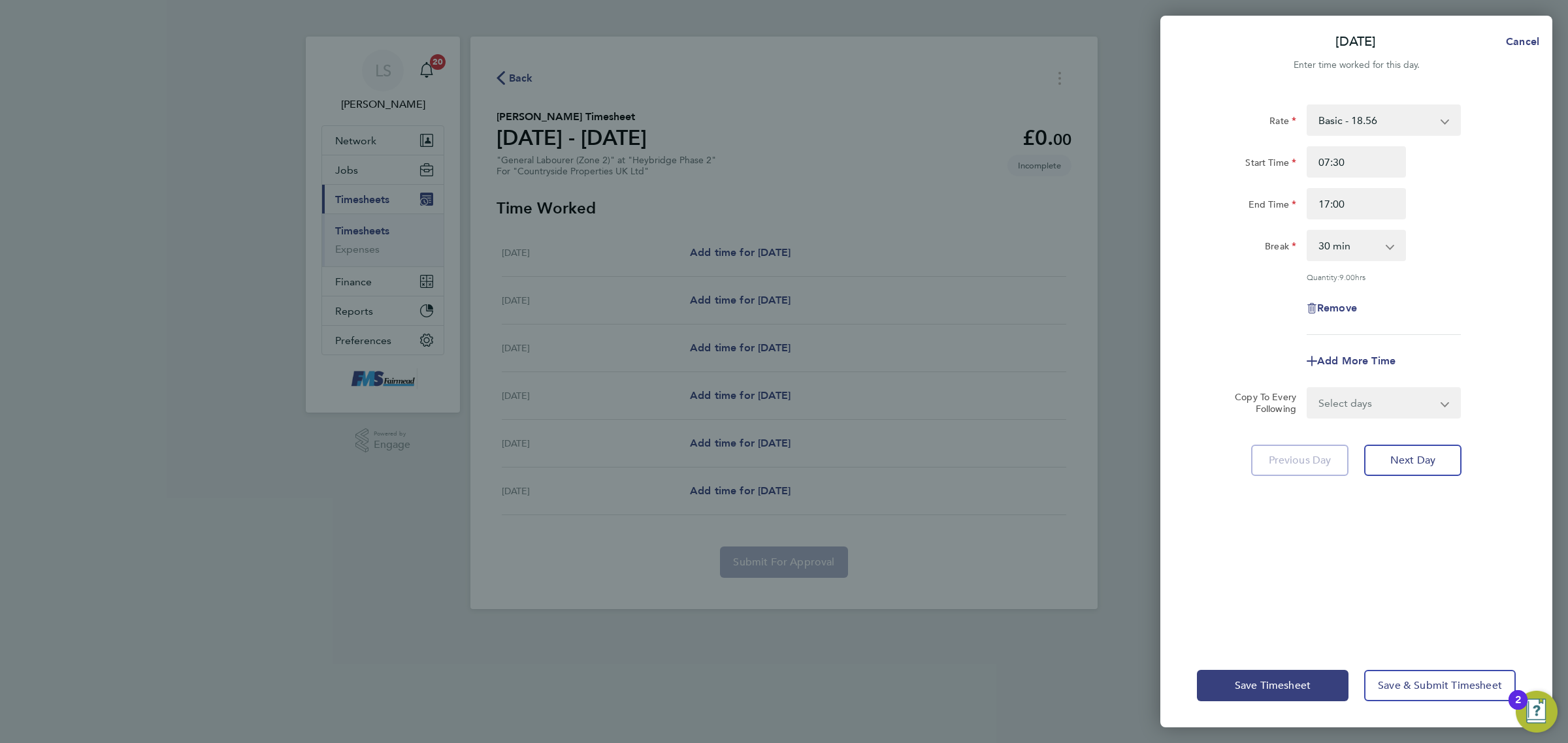
click at [1389, 416] on select "Select days Day Weekday (Mon-Fri) Weekend (Sat-Sun) [DATE] [DATE] [DATE] [DATE]…" at bounding box center [1377, 402] width 137 height 29
select select "WEEKDAY"
click at [1308, 388] on select "Select days Day Weekday (Mon-Fri) Weekend (Sat-Sun) [DATE] [DATE] [DATE] [DATE]…" at bounding box center [1377, 402] width 137 height 29
select select "[DATE]"
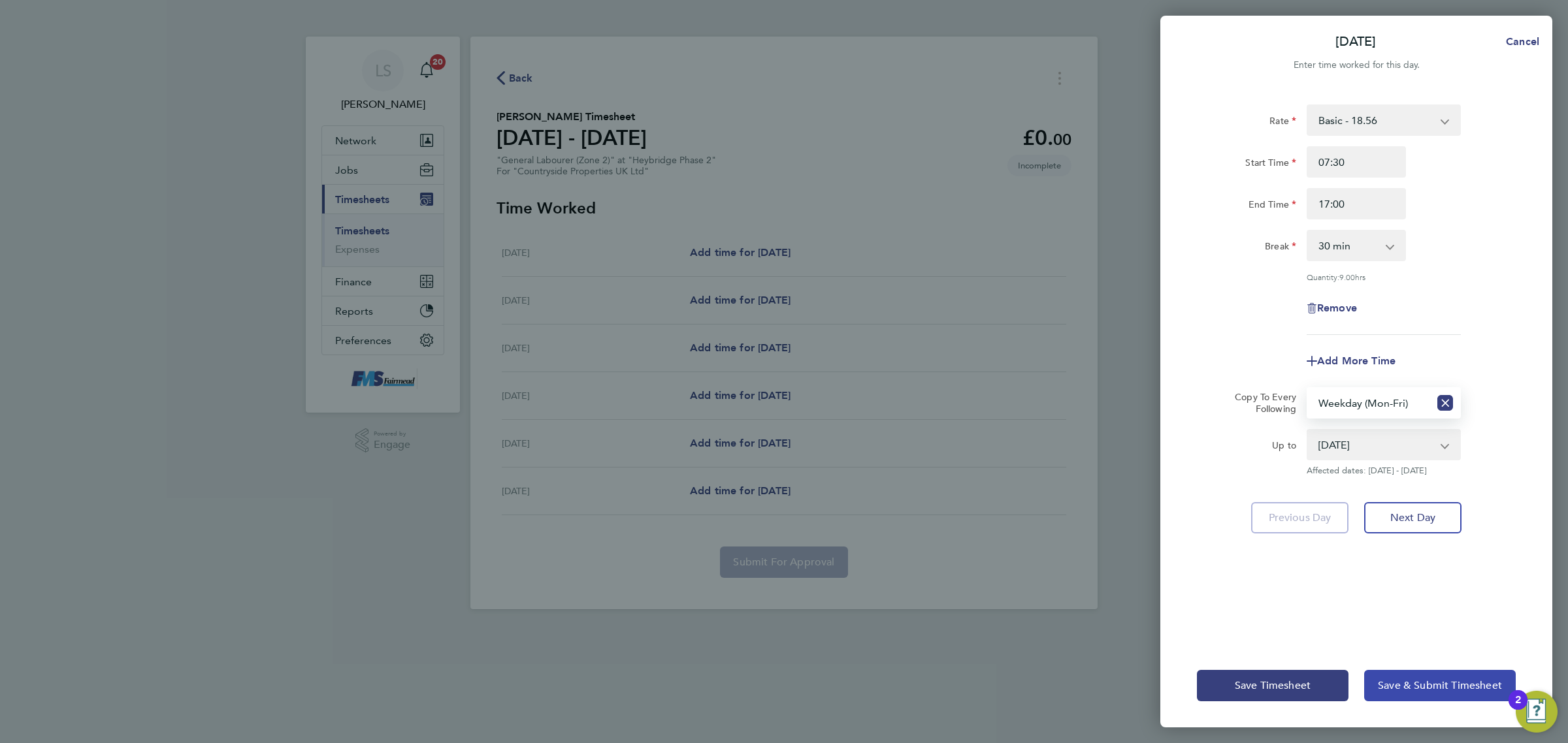
click at [1442, 681] on span "Save & Submit Timesheet" at bounding box center [1439, 685] width 125 height 13
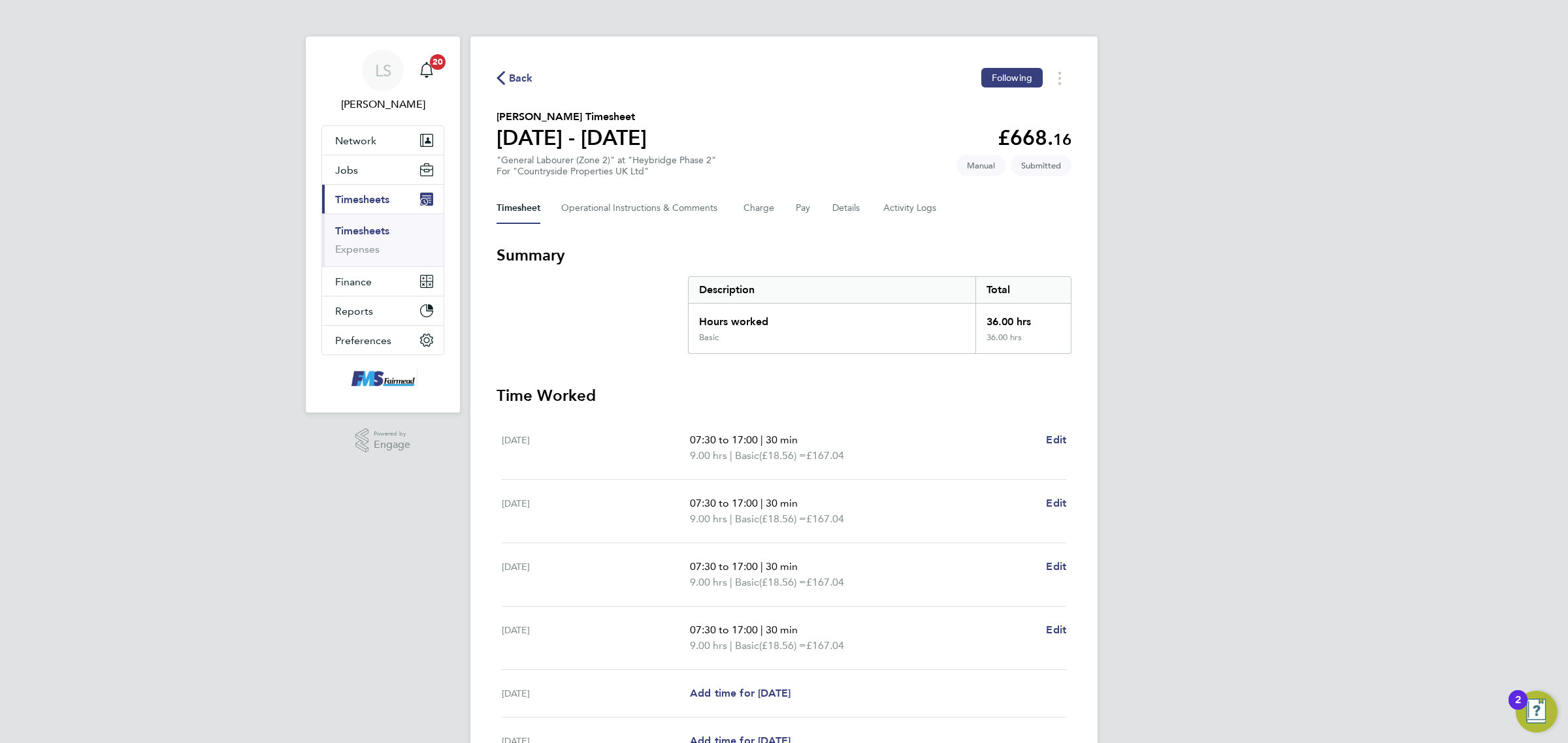
click at [375, 234] on link "Timesheets" at bounding box center [362, 231] width 54 height 12
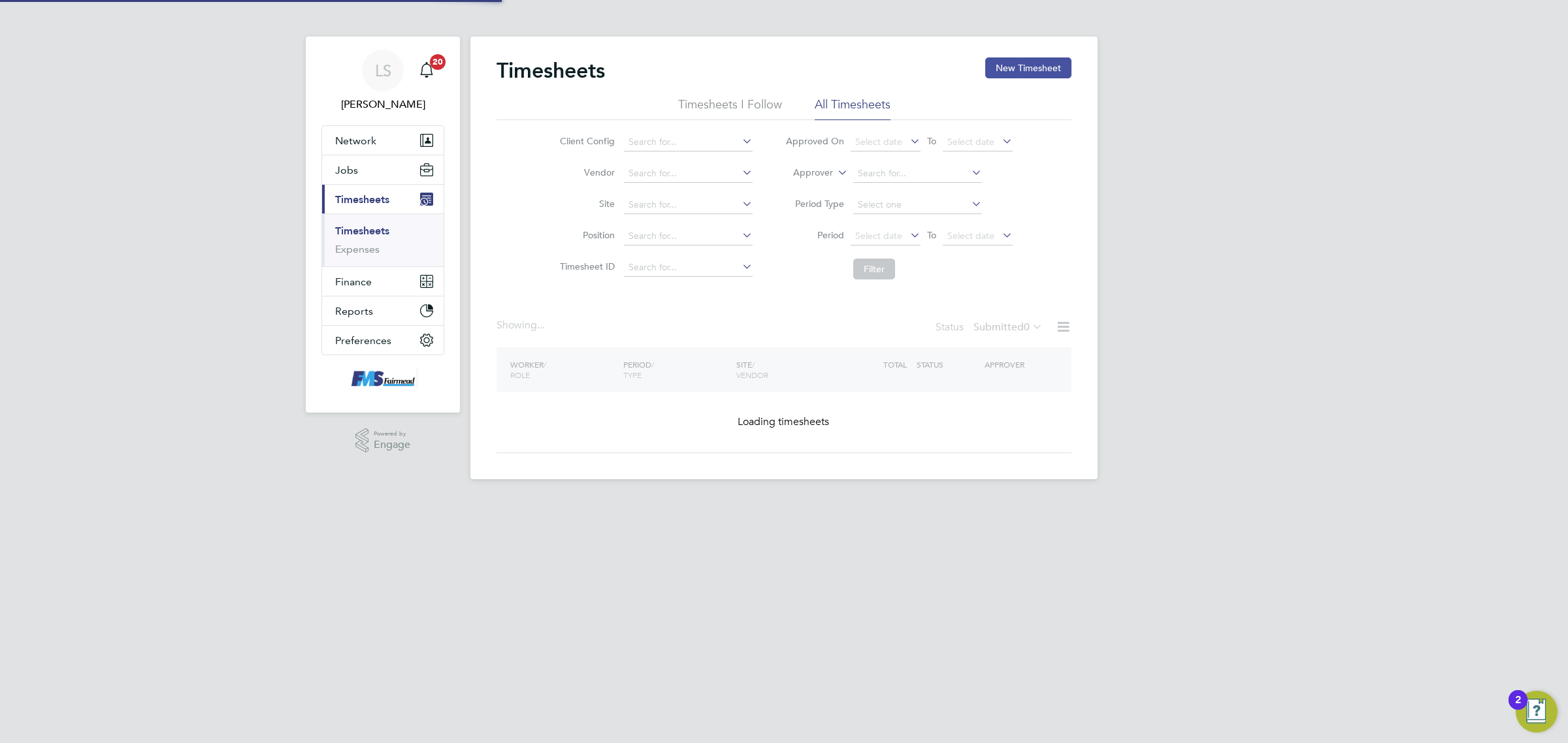
click at [1007, 70] on button "New Timesheet" at bounding box center [1028, 68] width 87 height 21
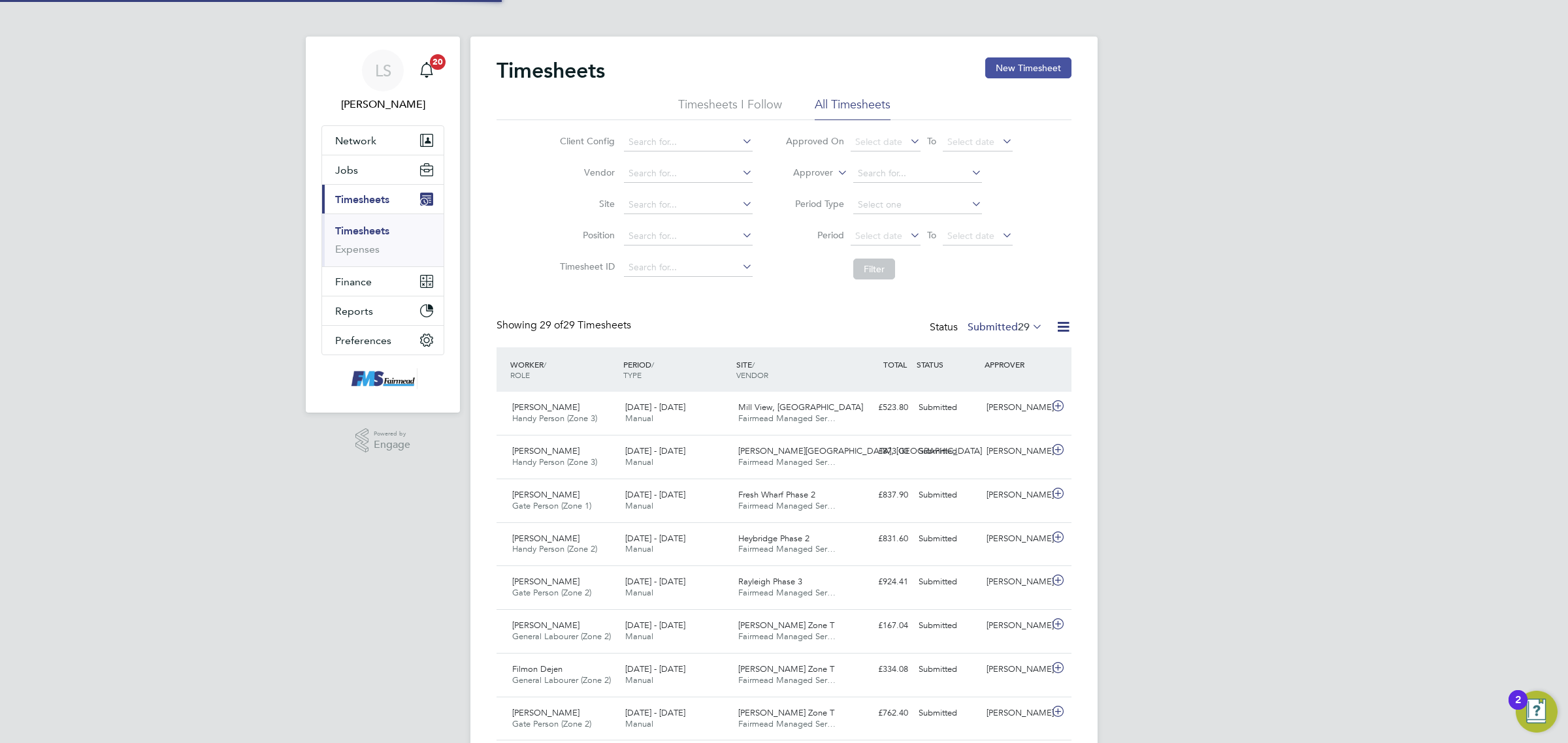
click at [1034, 63] on button "New Timesheet" at bounding box center [1028, 68] width 87 height 21
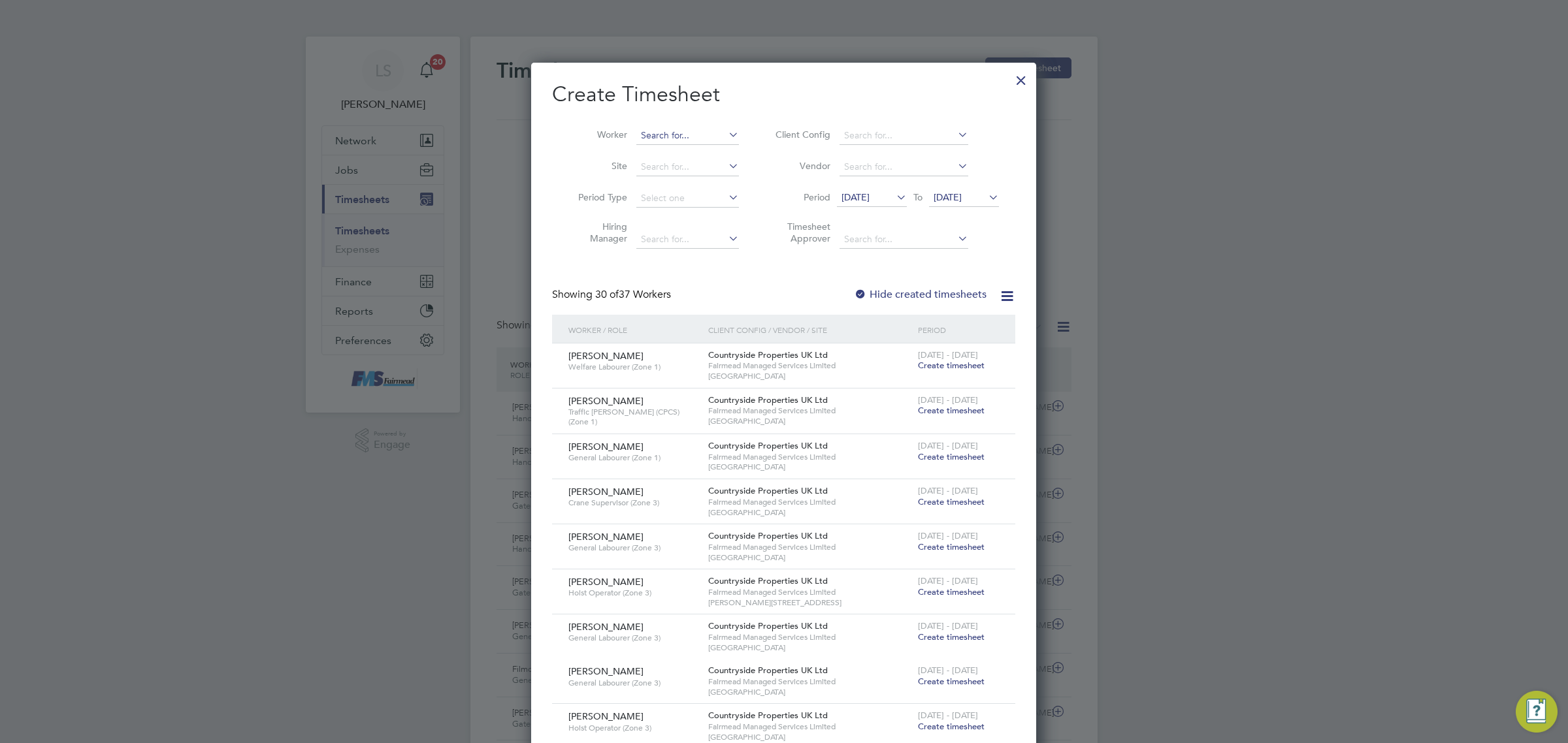
click at [641, 128] on input at bounding box center [687, 135] width 103 height 18
click at [668, 133] on input at bounding box center [687, 135] width 103 height 18
click at [736, 158] on li "[PERSON_NAME]" at bounding box center [710, 153] width 149 height 18
type input "[PERSON_NAME]"
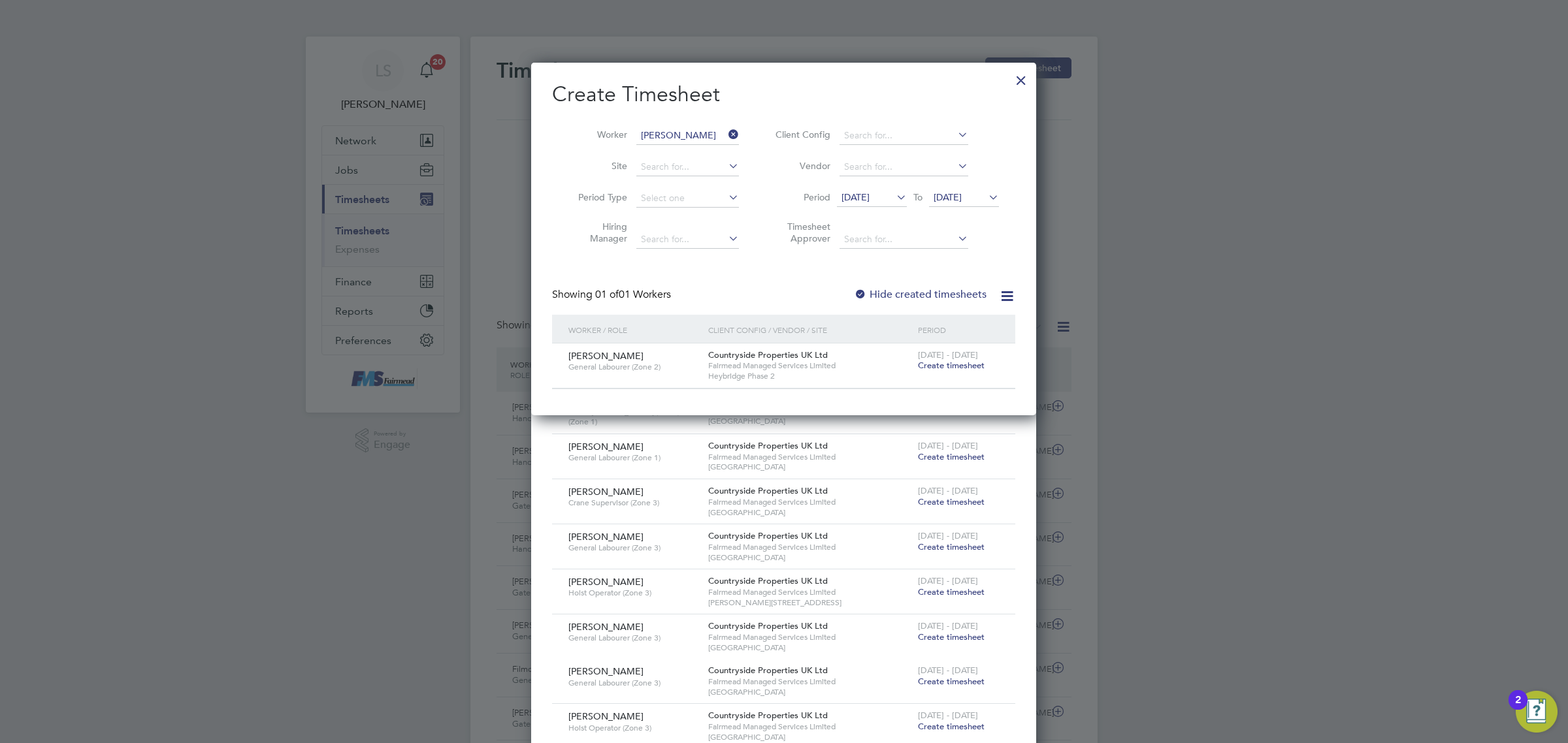
click at [955, 364] on span "Create timesheet" at bounding box center [951, 365] width 67 height 11
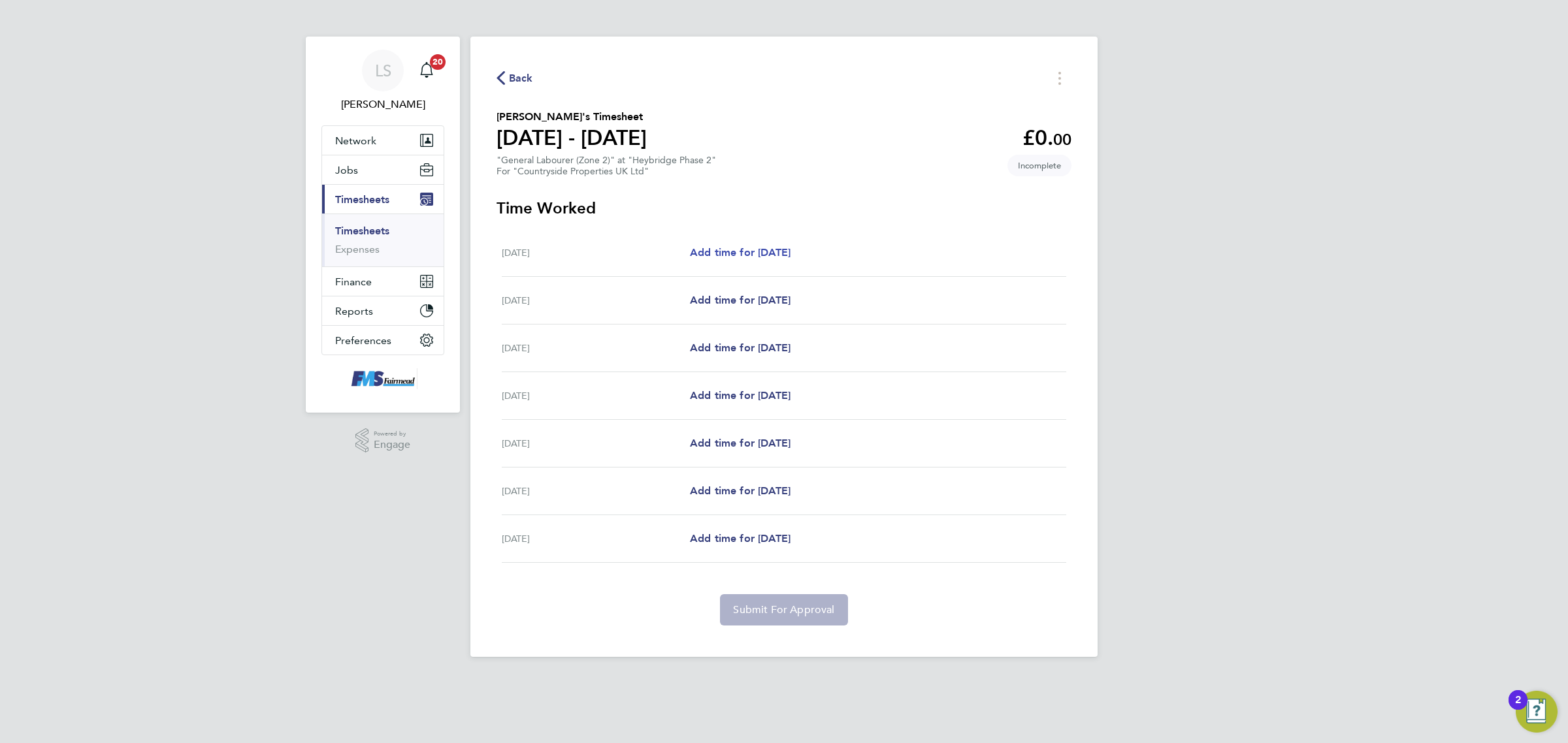
click at [791, 261] on link "Add time for [DATE]" at bounding box center [740, 253] width 101 height 16
select select "30"
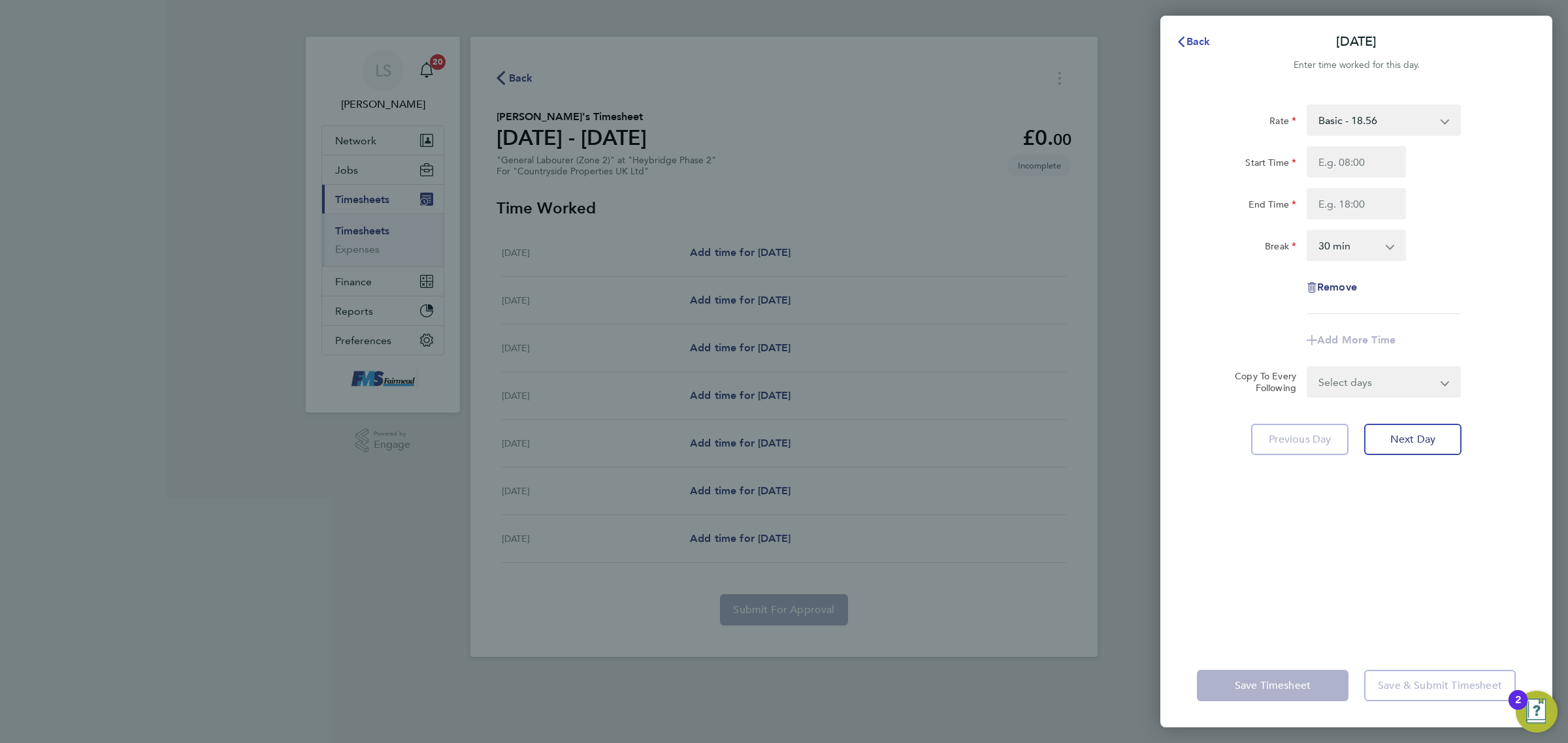
click at [1191, 43] on span "Back" at bounding box center [1198, 41] width 24 height 12
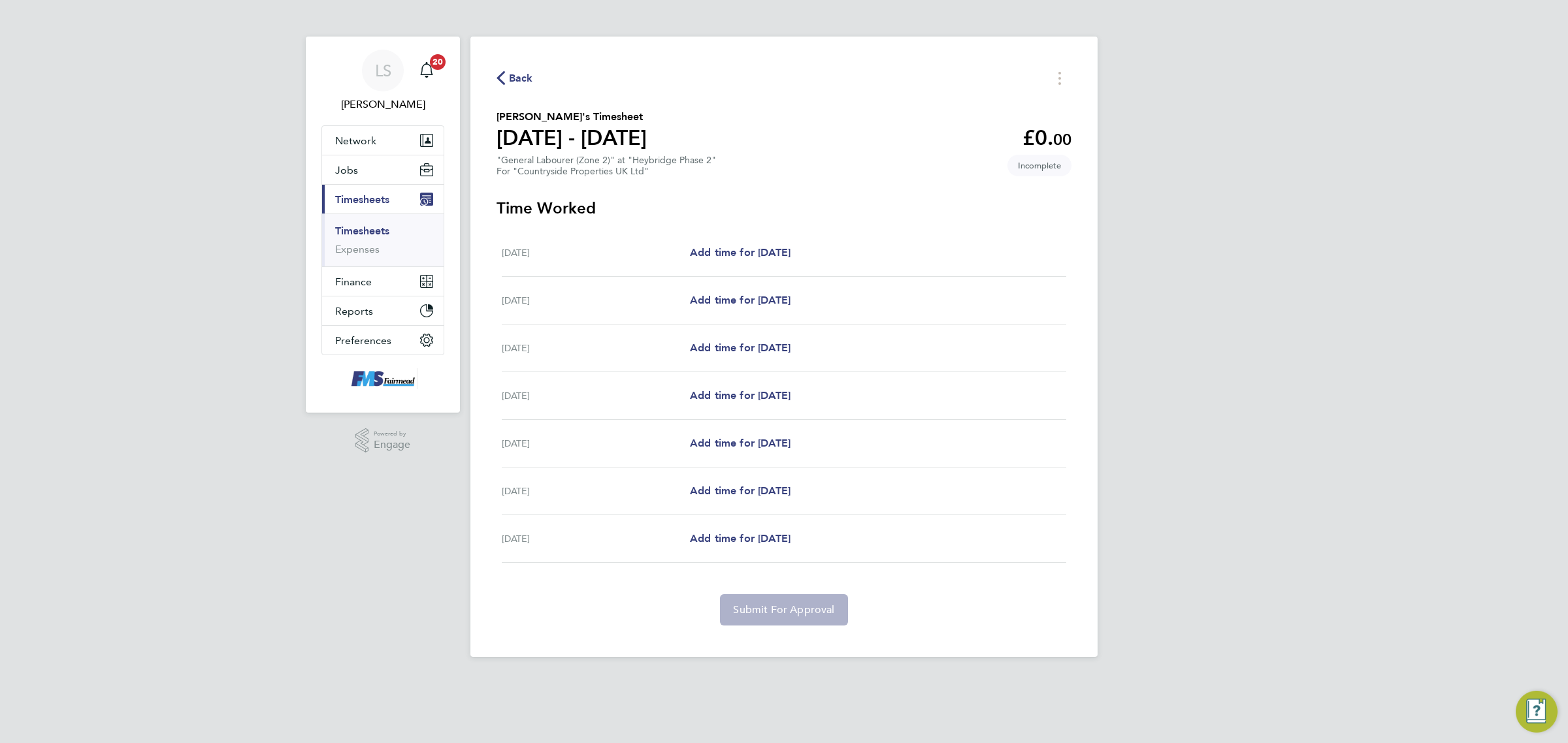
click at [778, 289] on div "[DATE] Add time for [DATE] Add time for [DATE]" at bounding box center [784, 301] width 565 height 48
click at [778, 298] on span "Add time for [DATE]" at bounding box center [740, 300] width 101 height 12
select select "30"
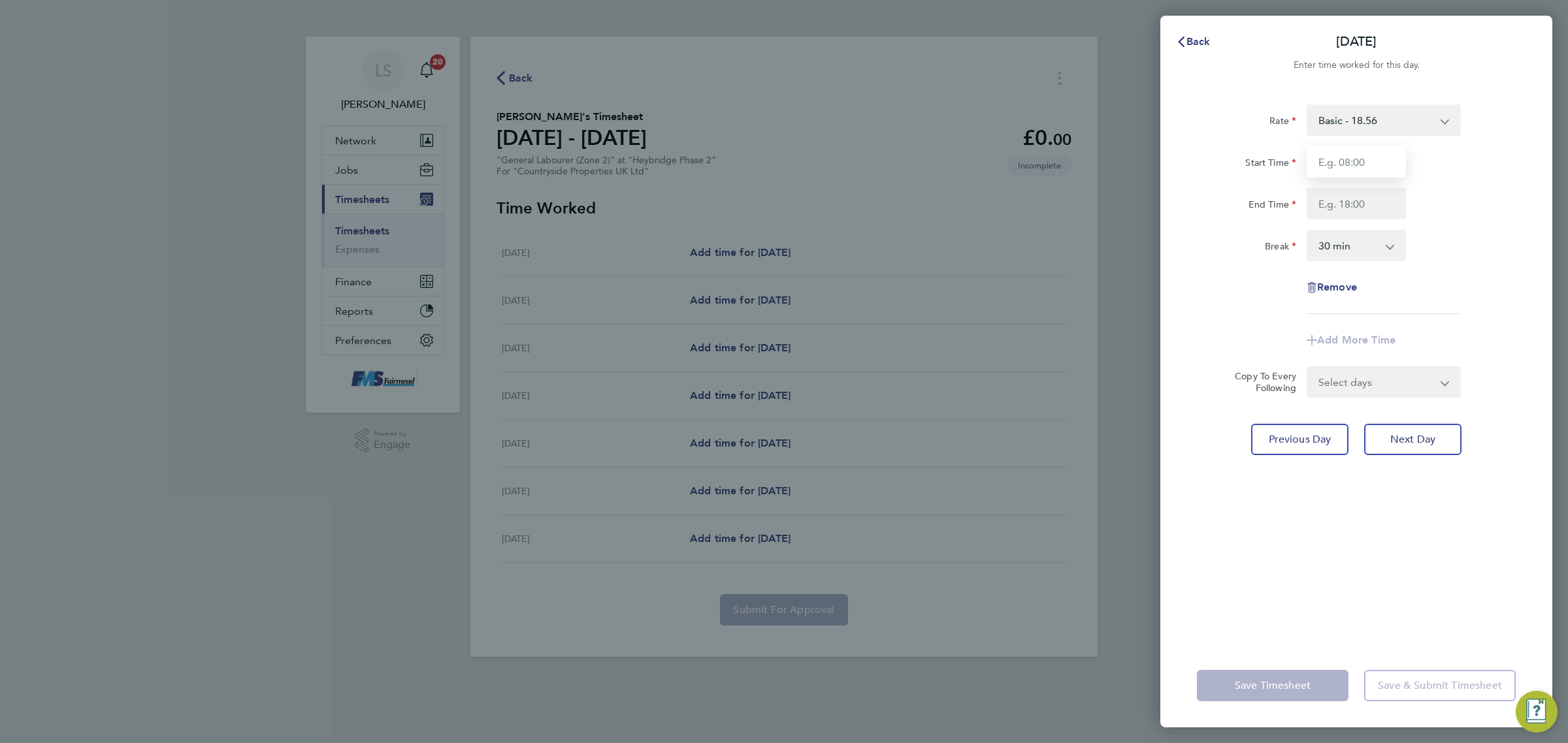
click at [1345, 161] on input "Start Time" at bounding box center [1357, 161] width 100 height 31
type input "07:30"
click at [1347, 201] on input "End Time" at bounding box center [1357, 203] width 100 height 31
click at [1450, 219] on div "Rate Basic - 18.56 Start Time 07:30 End Time Break 0 min 15 min 30 min 45 min 6…" at bounding box center [1357, 209] width 319 height 210
click at [1350, 217] on input "End Time" at bounding box center [1357, 203] width 100 height 31
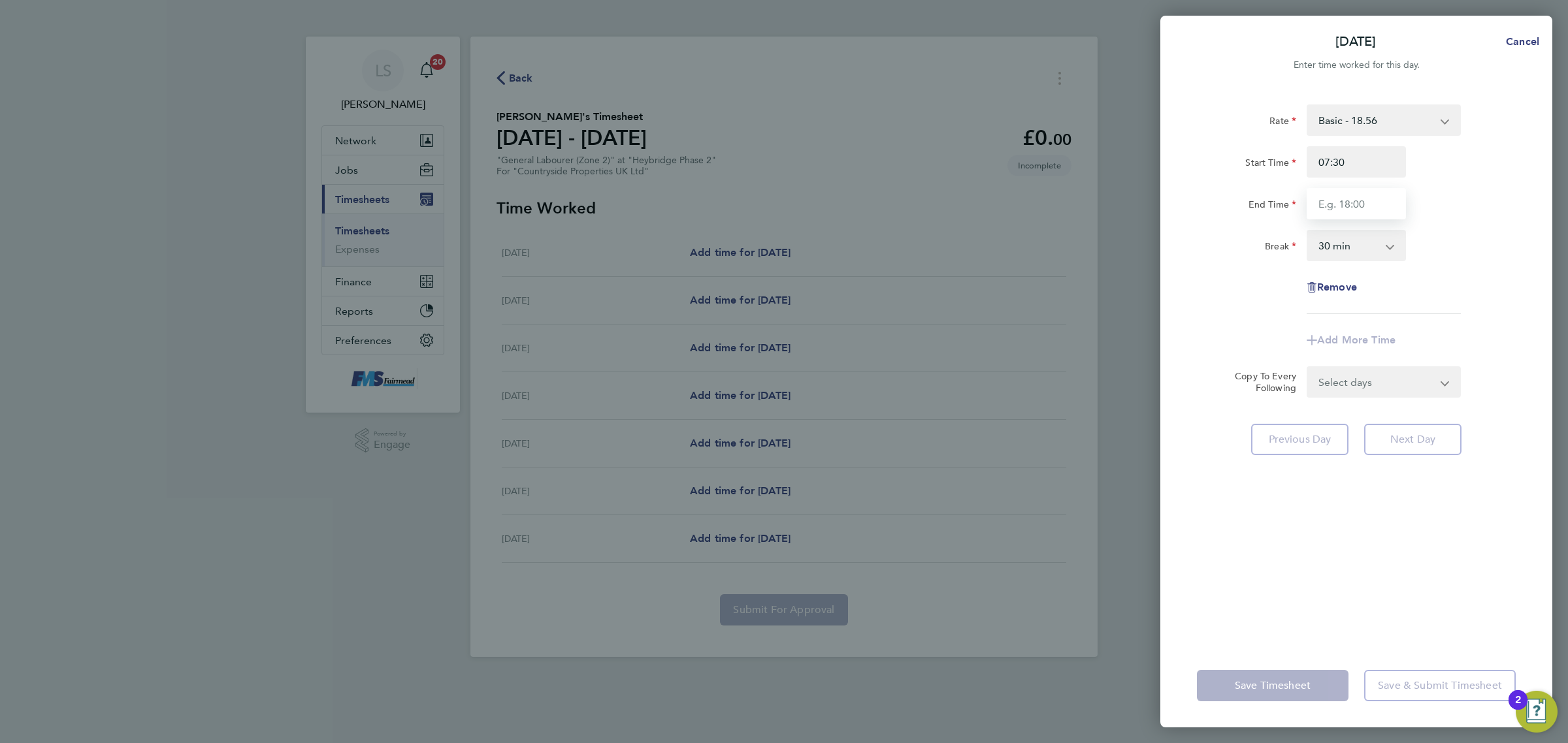
type input "17:00"
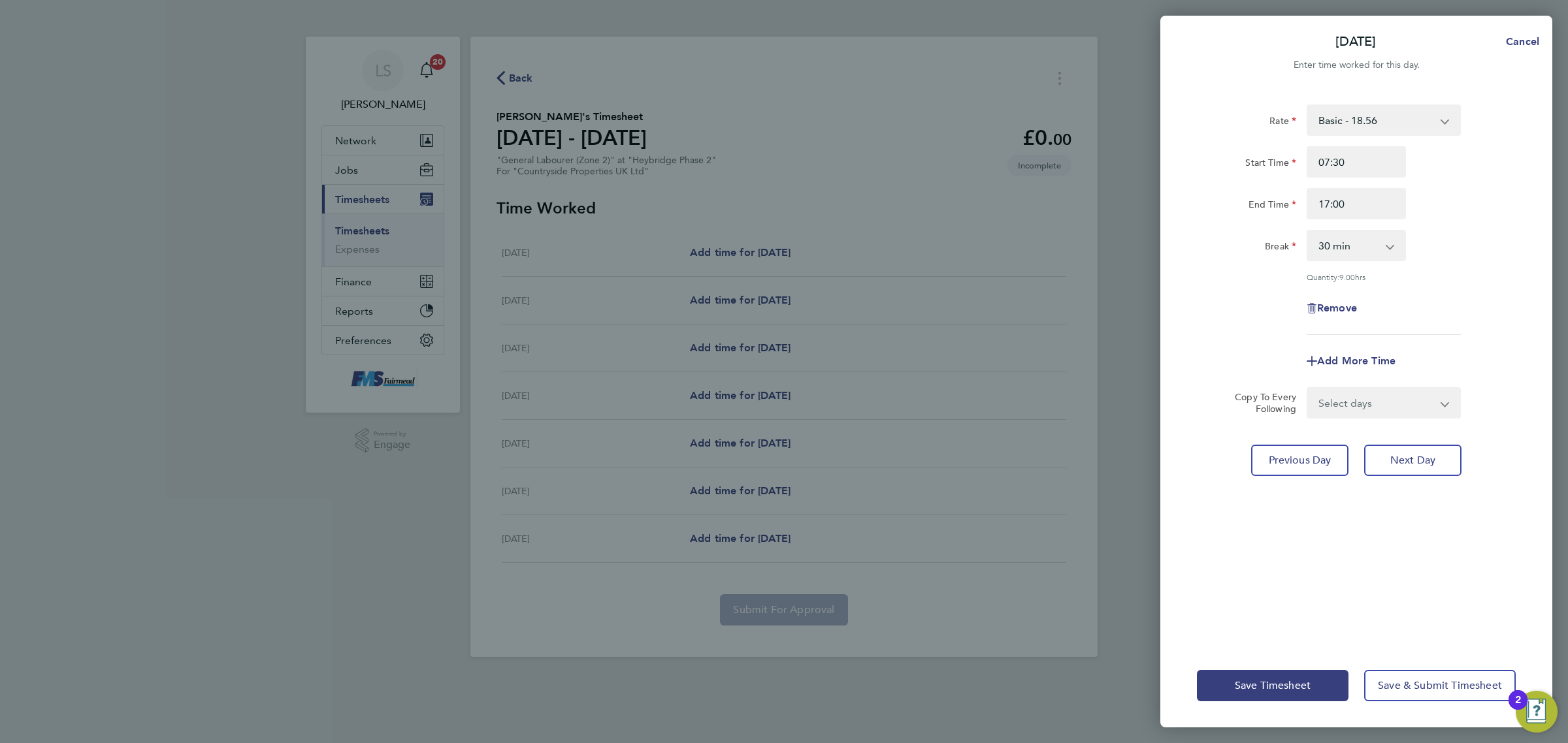
click at [1448, 196] on div "End Time 17:00" at bounding box center [1356, 203] width 330 height 31
drag, startPoint x: 1365, startPoint y: 402, endPoint x: 1369, endPoint y: 412, distance: 10.8
click at [1367, 402] on select "Select days Day Weekday (Mon-Fri) Weekend (Sat-Sun) [DATE] [DATE] [DATE] [DATE]…" at bounding box center [1377, 402] width 137 height 29
select select "WEEKDAY"
click at [1308, 388] on select "Select days Day Weekday (Mon-Fri) Weekend (Sat-Sun) [DATE] [DATE] [DATE] [DATE]…" at bounding box center [1377, 402] width 137 height 29
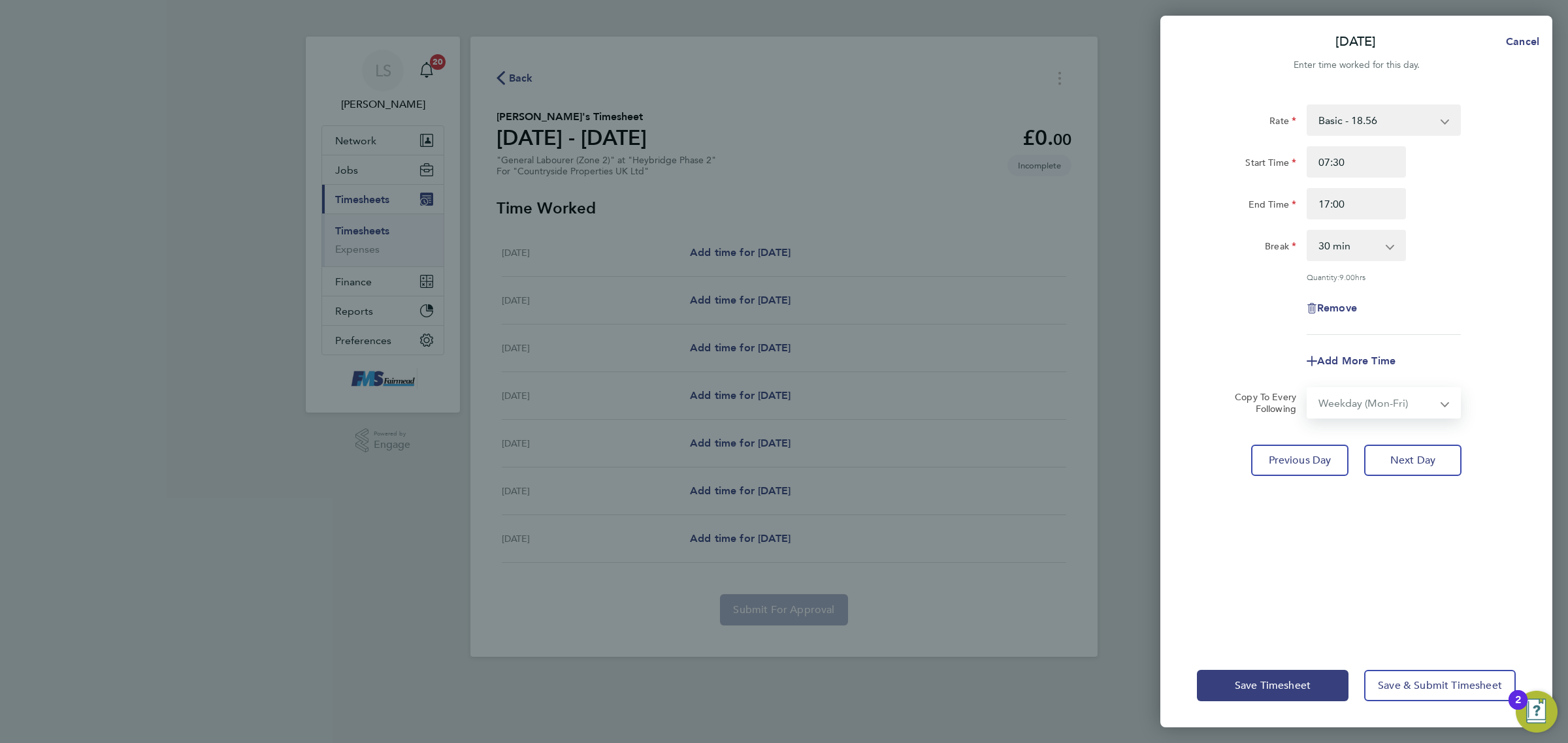
select select "[DATE]"
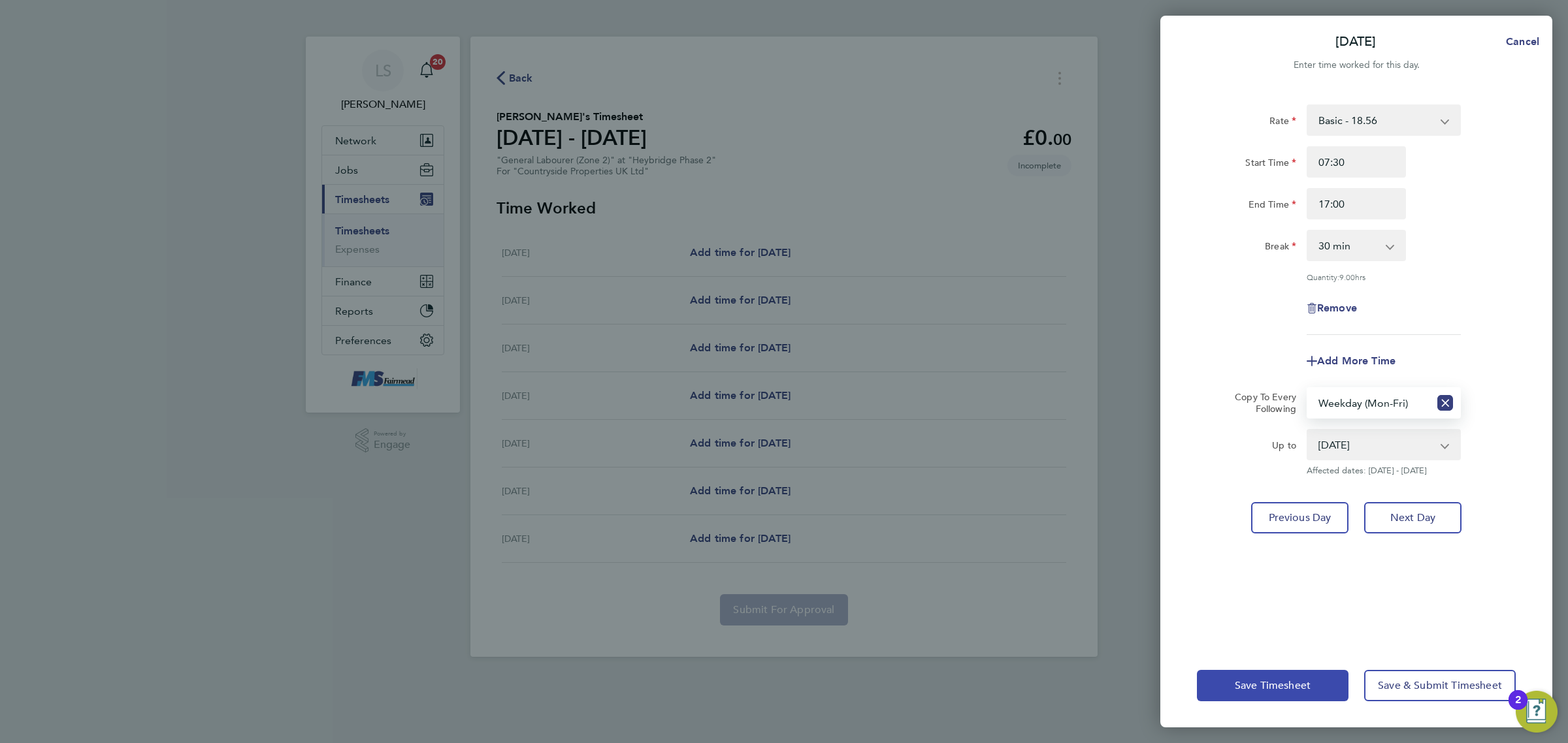
click at [1308, 675] on button "Save Timesheet" at bounding box center [1273, 685] width 151 height 31
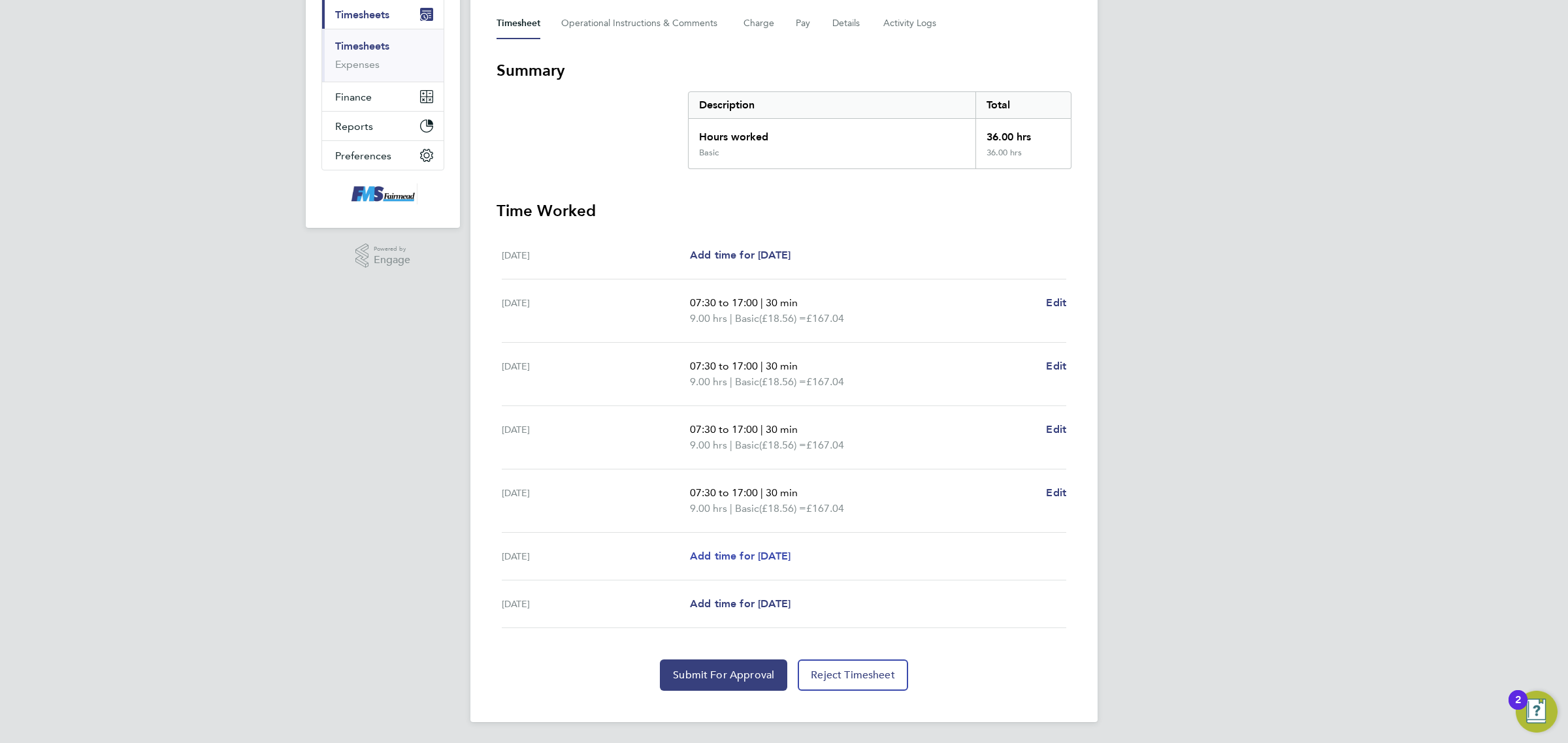
click at [762, 557] on span "Add time for [DATE]" at bounding box center [740, 556] width 101 height 12
select select "30"
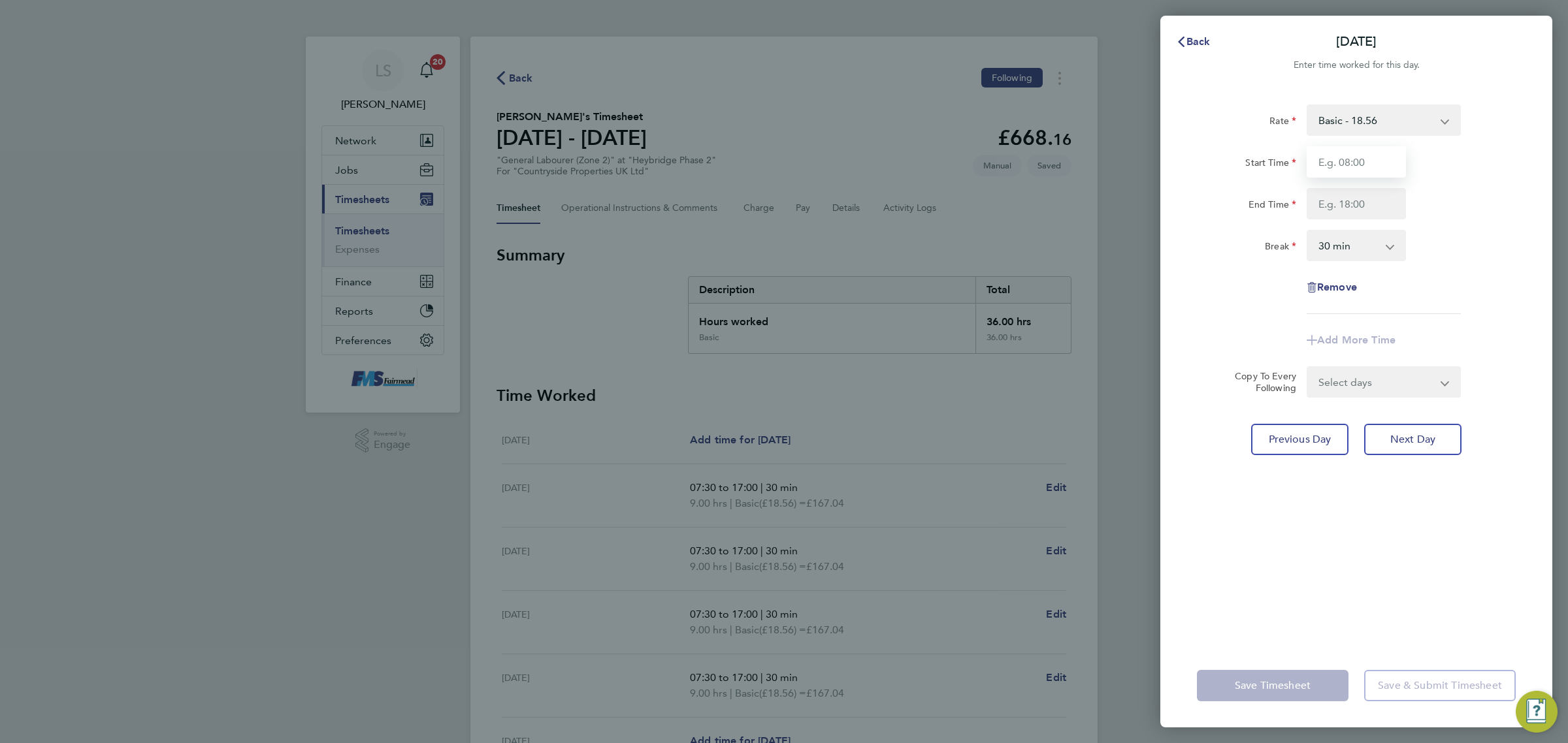
click at [1341, 160] on input "Start Time" at bounding box center [1357, 161] width 100 height 31
type input "07:30"
click at [1370, 197] on input "End Time" at bounding box center [1357, 203] width 100 height 31
type input "14:00"
click at [1498, 223] on div "Rate Basic - 18.56 Start Time 07:30 End Time 14:00 Break 0 min 15 min 30 min 45…" at bounding box center [1357, 209] width 319 height 210
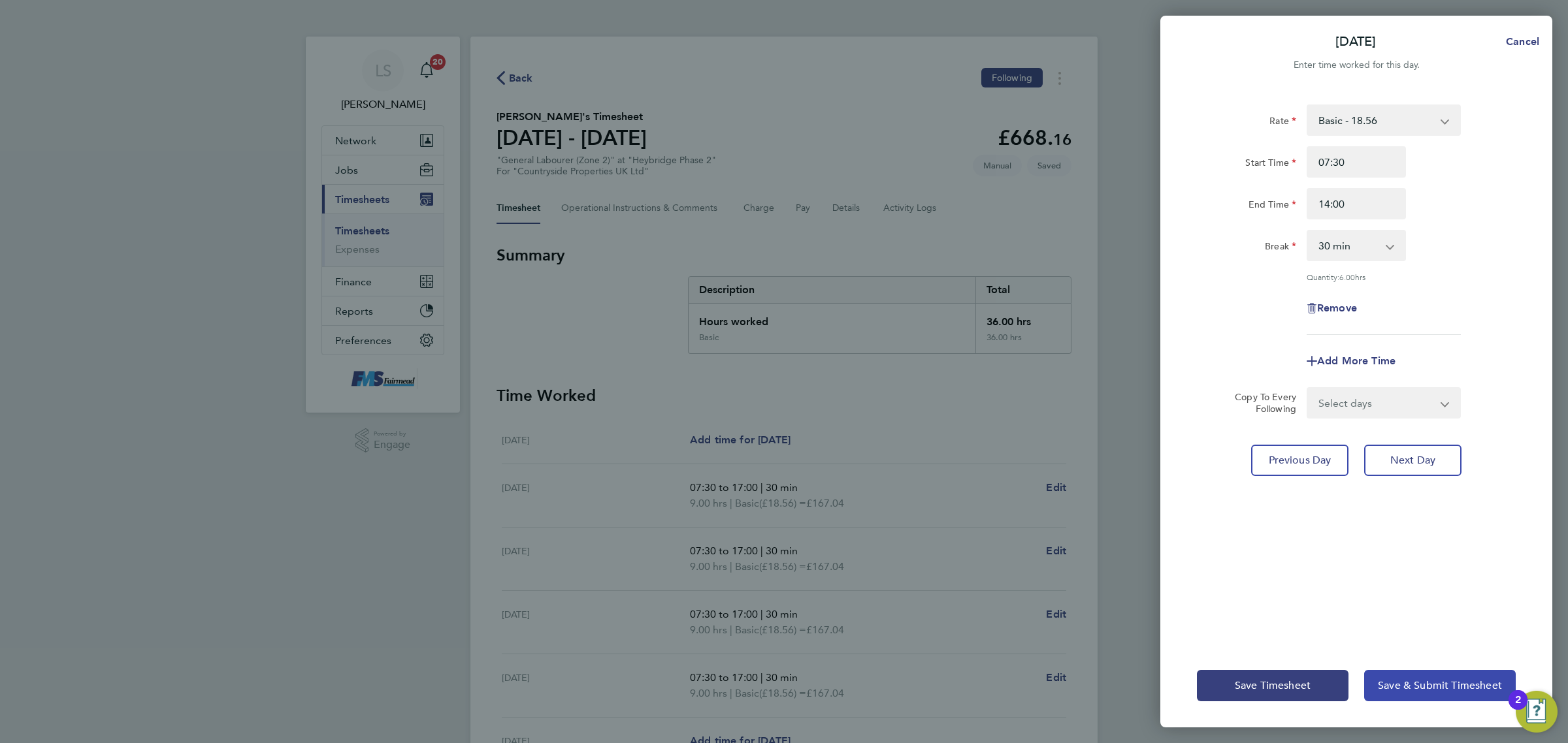
click at [1417, 675] on button "Save & Submit Timesheet" at bounding box center [1440, 685] width 151 height 31
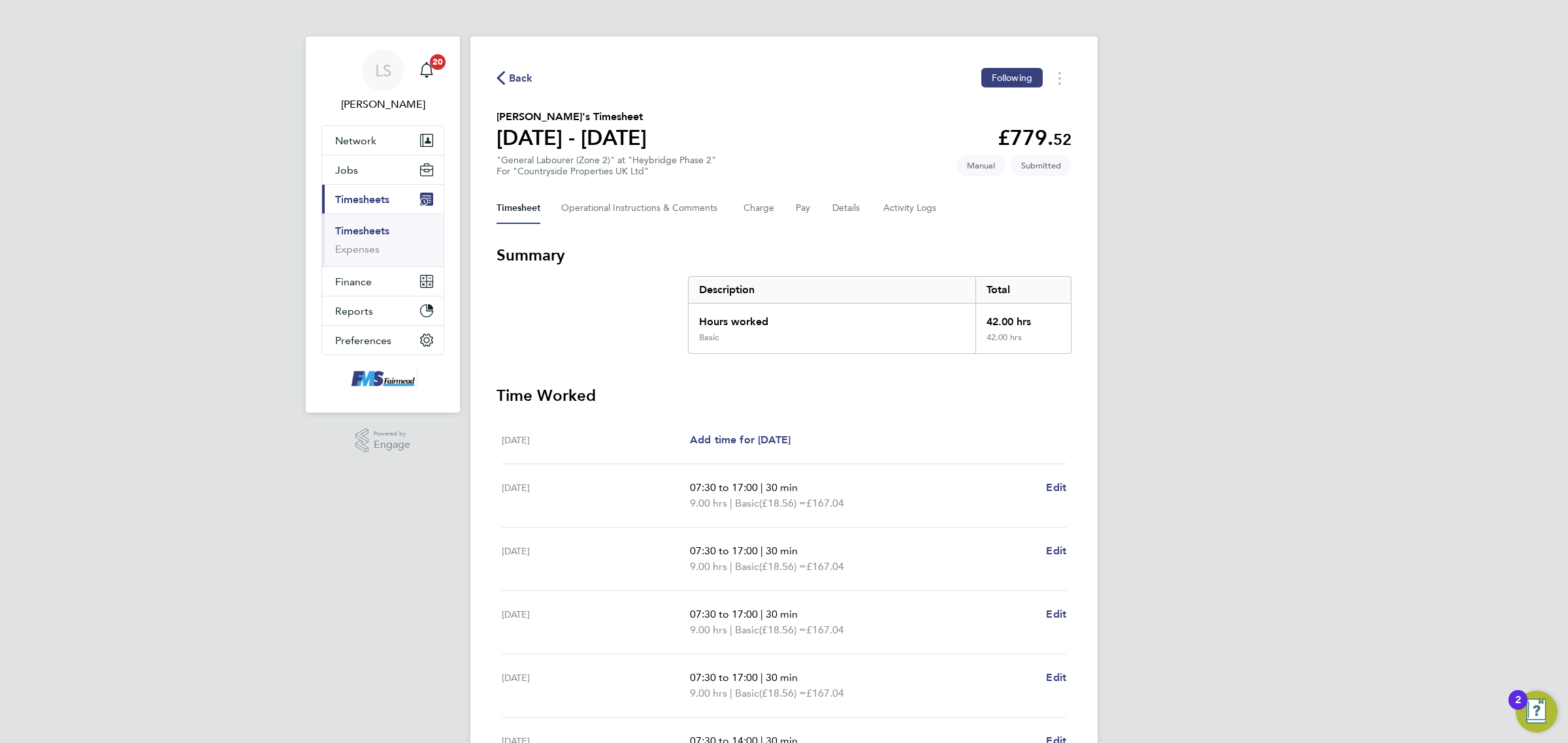
click at [366, 230] on link "Timesheets" at bounding box center [362, 231] width 54 height 12
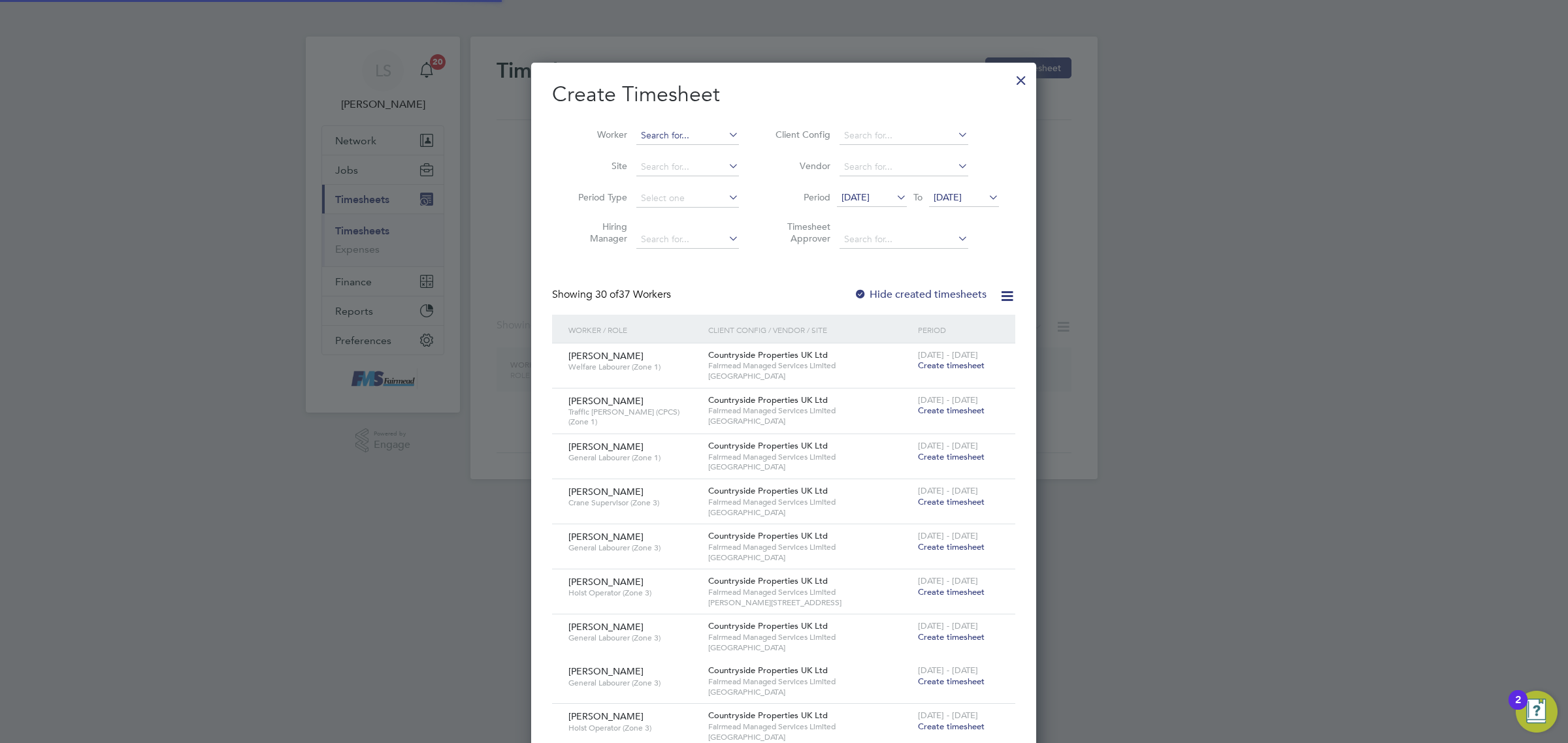
click at [690, 130] on input at bounding box center [687, 135] width 103 height 18
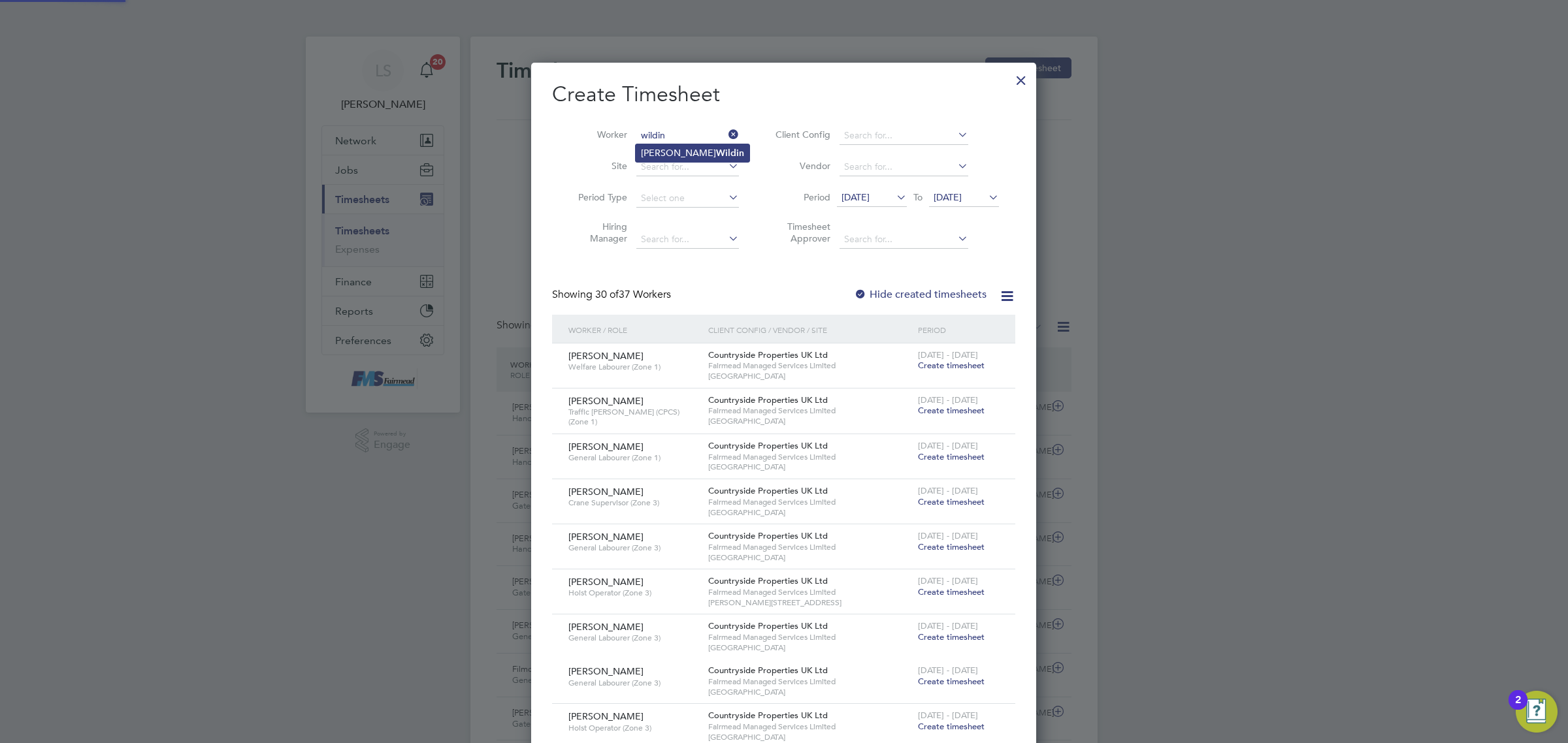
drag, startPoint x: 694, startPoint y: 149, endPoint x: 699, endPoint y: 153, distance: 6.4
click at [699, 153] on li "[PERSON_NAME]" at bounding box center [692, 153] width 114 height 18
type input "[PERSON_NAME]"
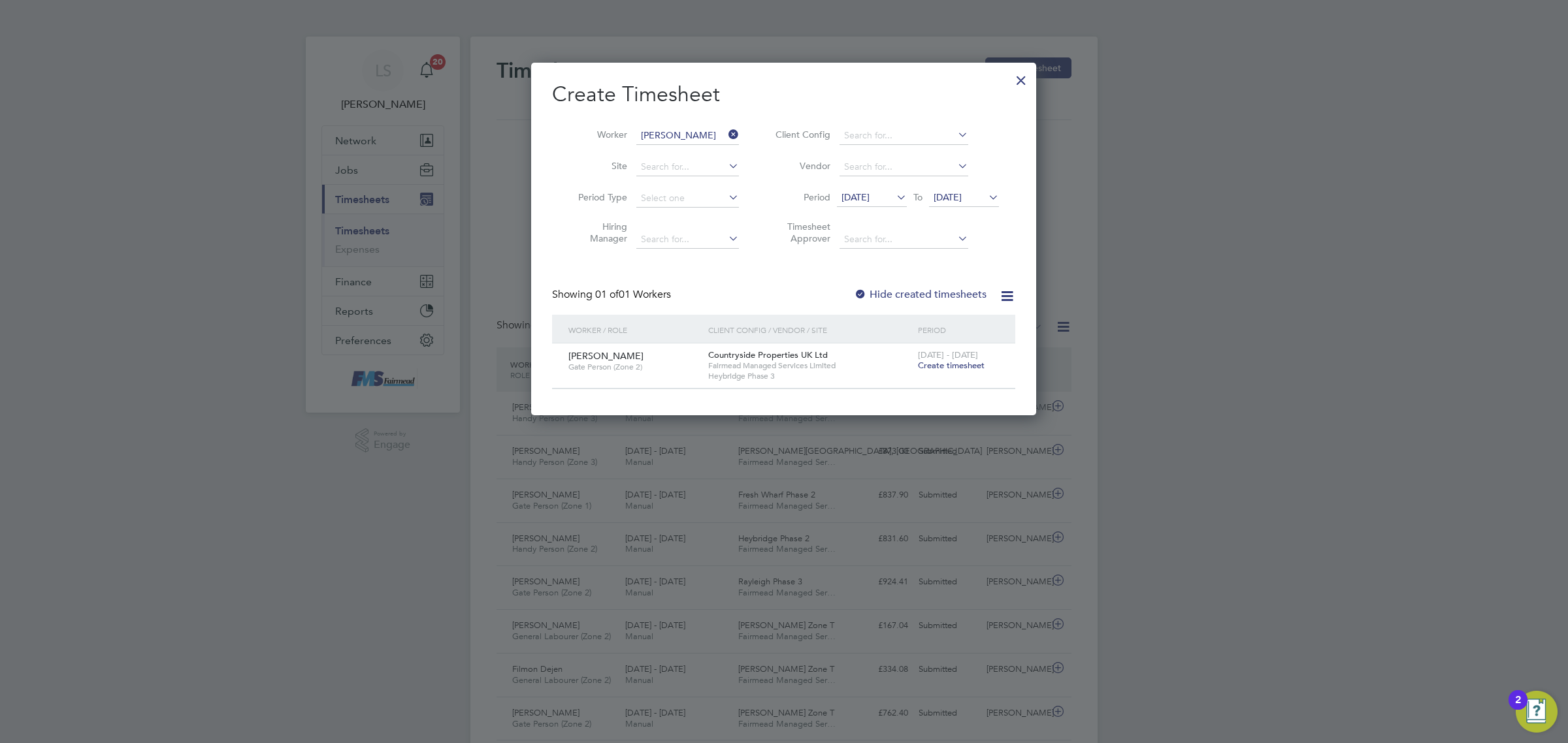
click at [962, 365] on span "Create timesheet" at bounding box center [951, 365] width 67 height 11
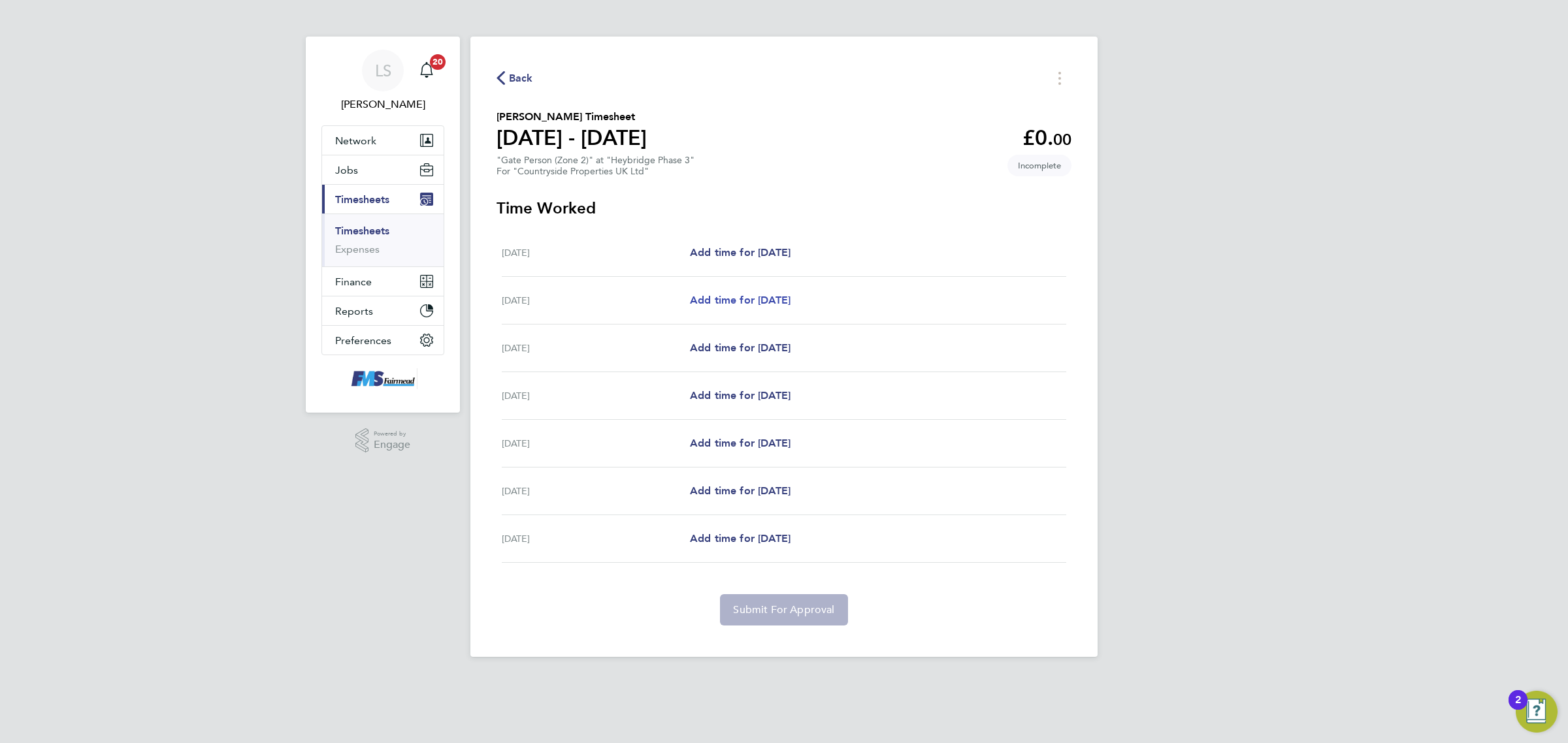
click at [760, 301] on span "Add time for [DATE]" at bounding box center [740, 300] width 101 height 12
select select "30"
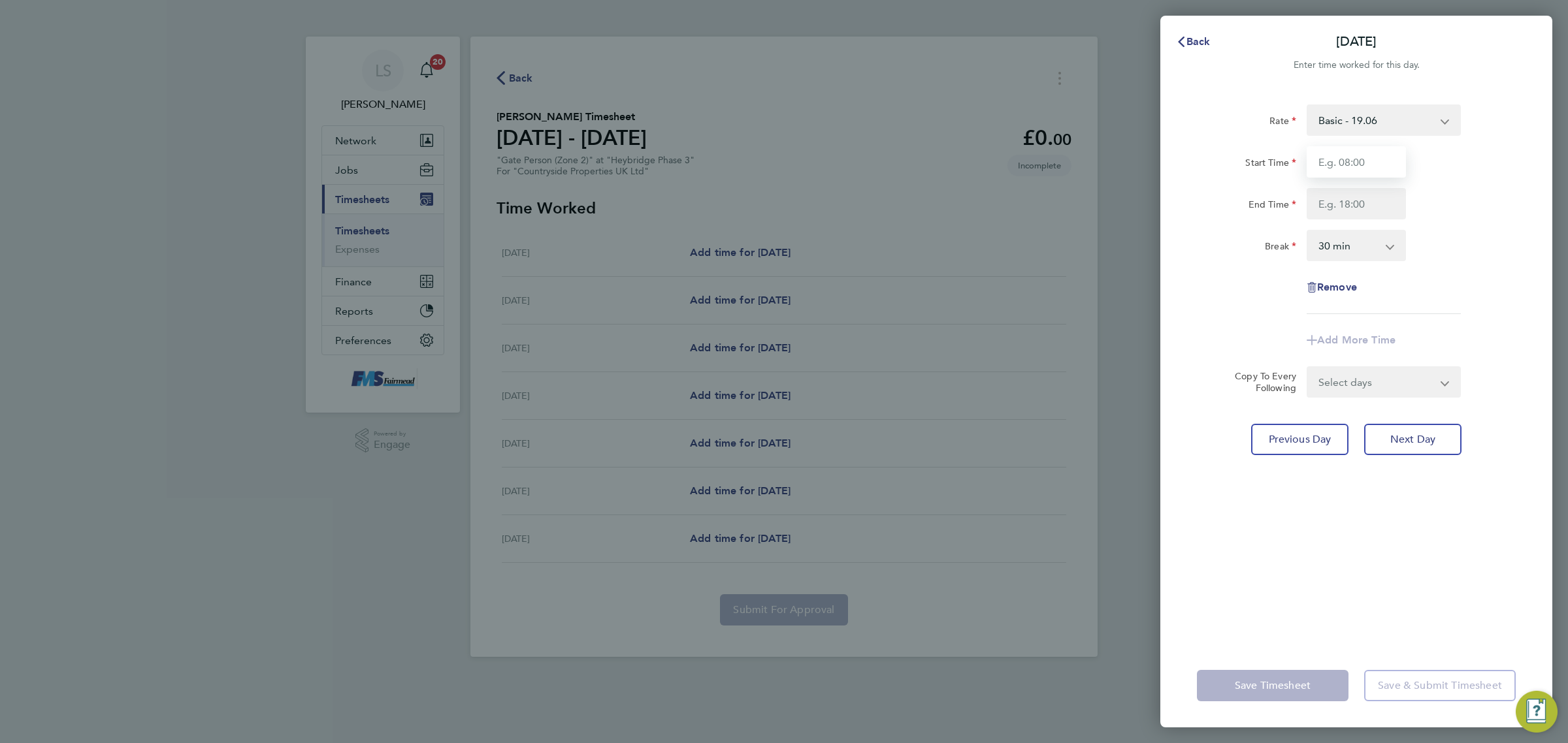
click at [1346, 151] on input "Start Time" at bounding box center [1357, 161] width 100 height 31
type input "07:30"
click at [1361, 196] on input "End Time" at bounding box center [1357, 203] width 100 height 31
type input "18:00"
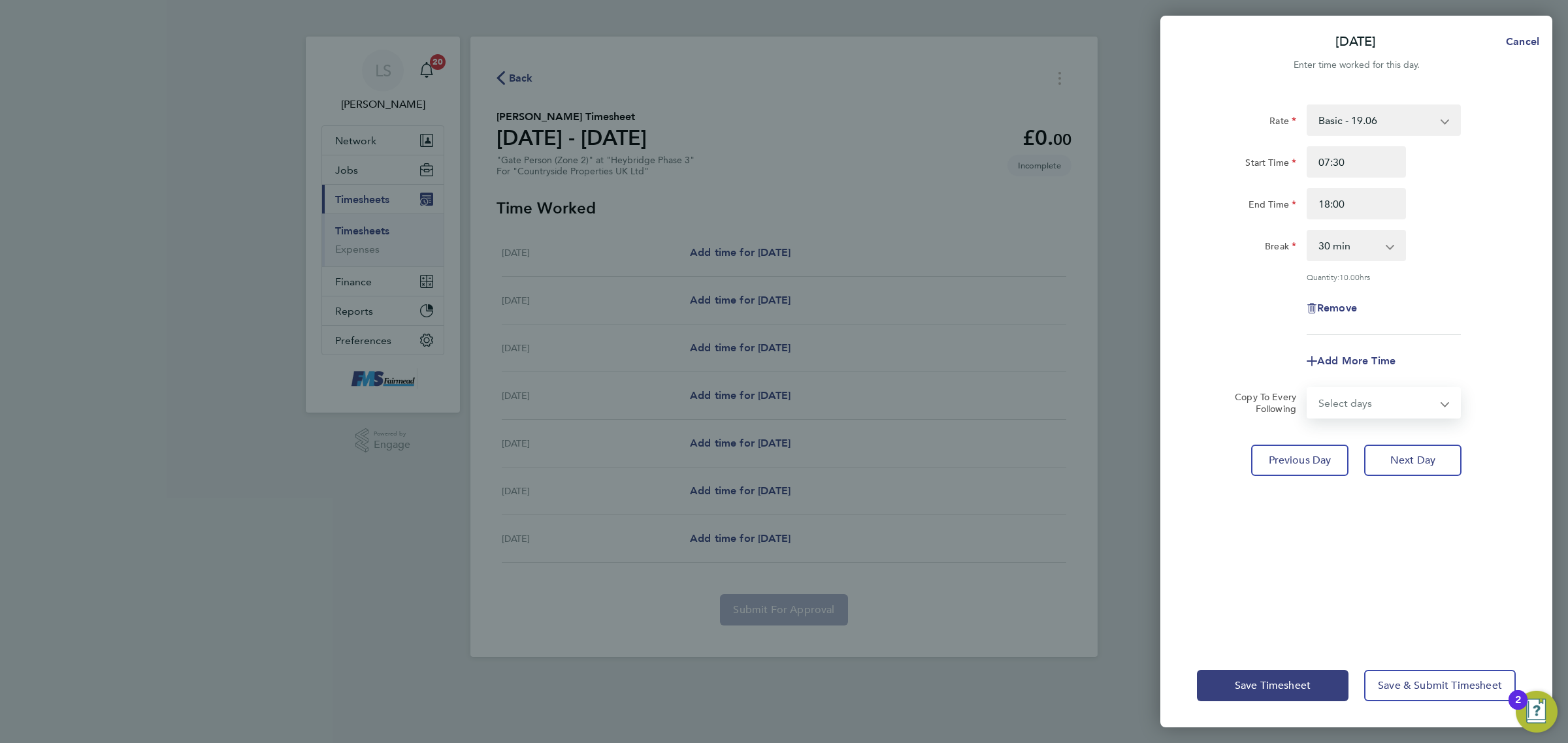
click at [1350, 382] on form "Rate Basic - 19.06 Start Time 07:30 End Time 18:00 Break 0 min 15 min 30 min 45…" at bounding box center [1357, 261] width 319 height 314
select select "WEEKDAY"
click at [1308, 388] on select "Select days Day Weekday (Mon-Fri) Weekend (Sat-Sun) [DATE] [DATE] [DATE] [DATE]…" at bounding box center [1377, 402] width 137 height 29
select select "[DATE]"
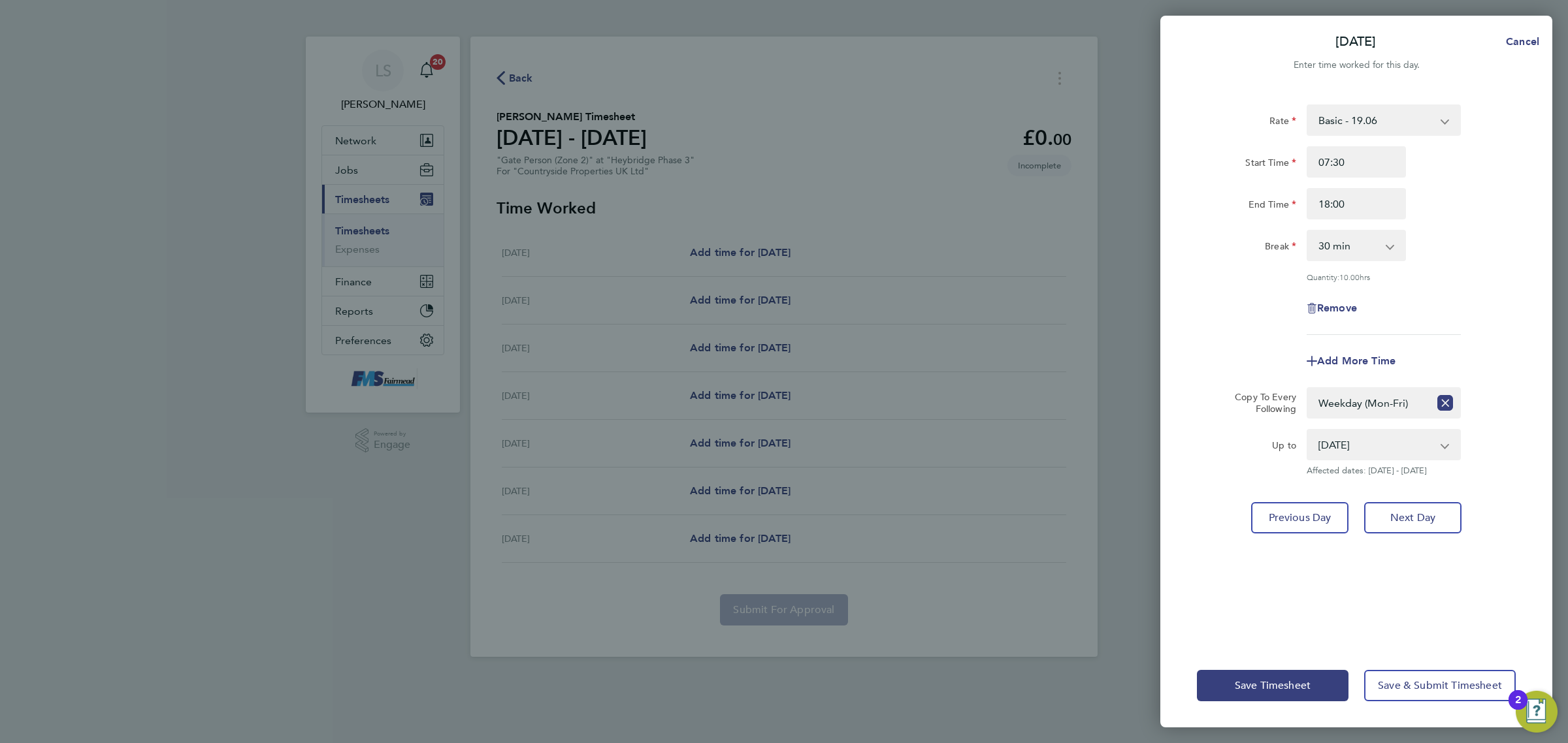
click at [1435, 601] on div "Rate Basic - 19.06 Start Time 07:30 End Time 18:00 Break 0 min 15 min 30 min 45…" at bounding box center [1357, 367] width 392 height 556
drag, startPoint x: 1432, startPoint y: 682, endPoint x: 1431, endPoint y: 675, distance: 7.1
click at [1432, 684] on span "Save & Submit Timesheet" at bounding box center [1439, 685] width 125 height 13
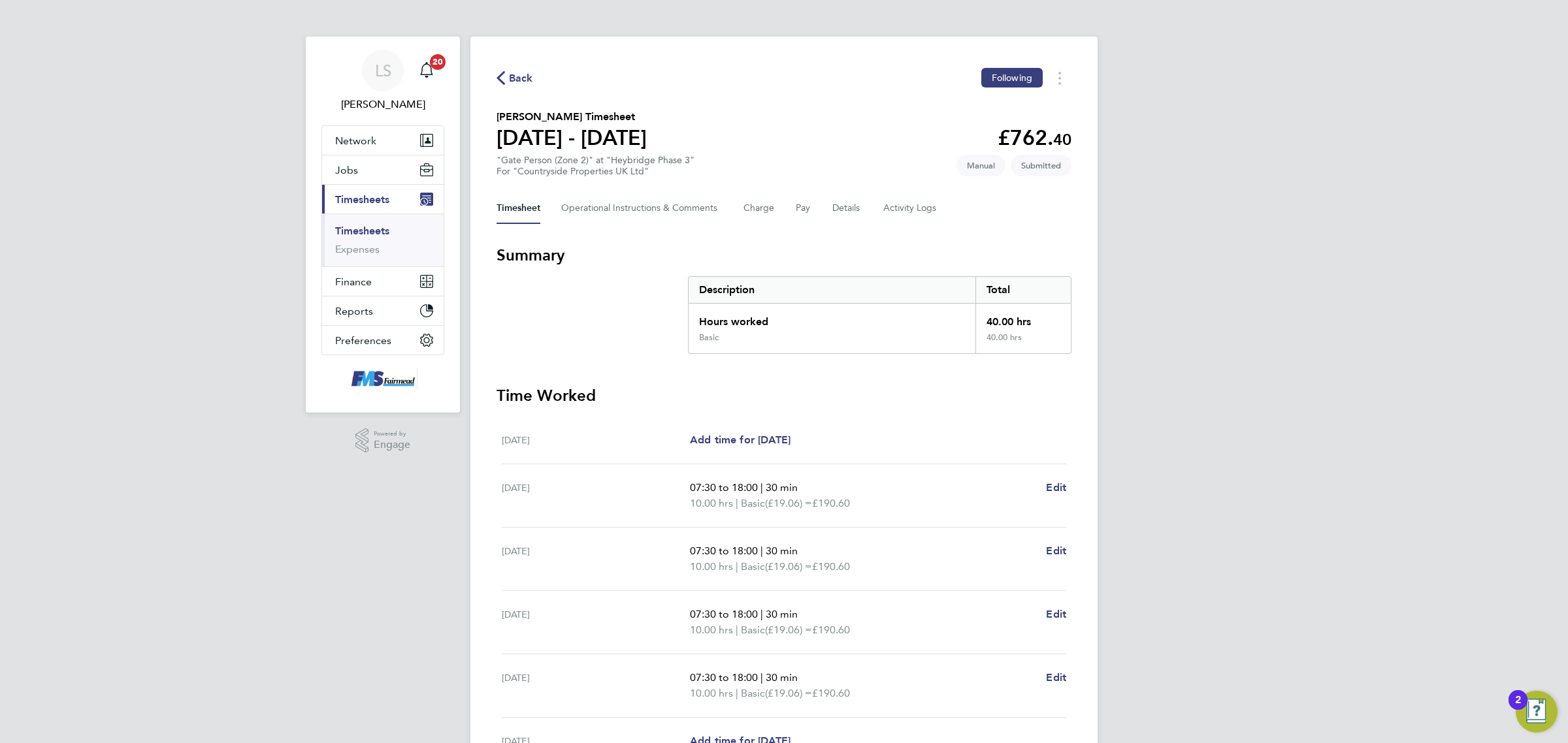
click at [380, 231] on link "Timesheets" at bounding box center [362, 231] width 54 height 12
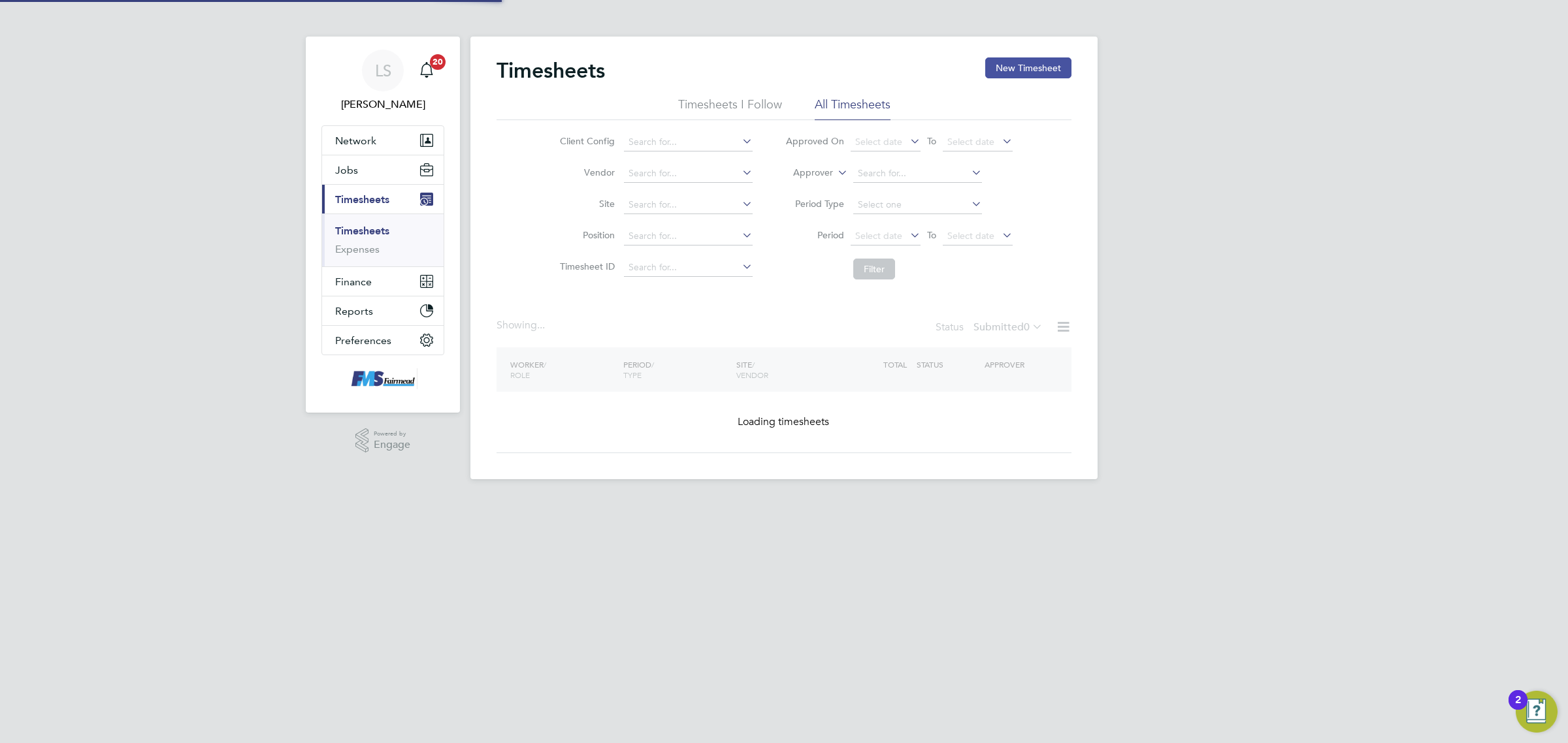
click at [1023, 69] on button "New Timesheet" at bounding box center [1028, 68] width 87 height 21
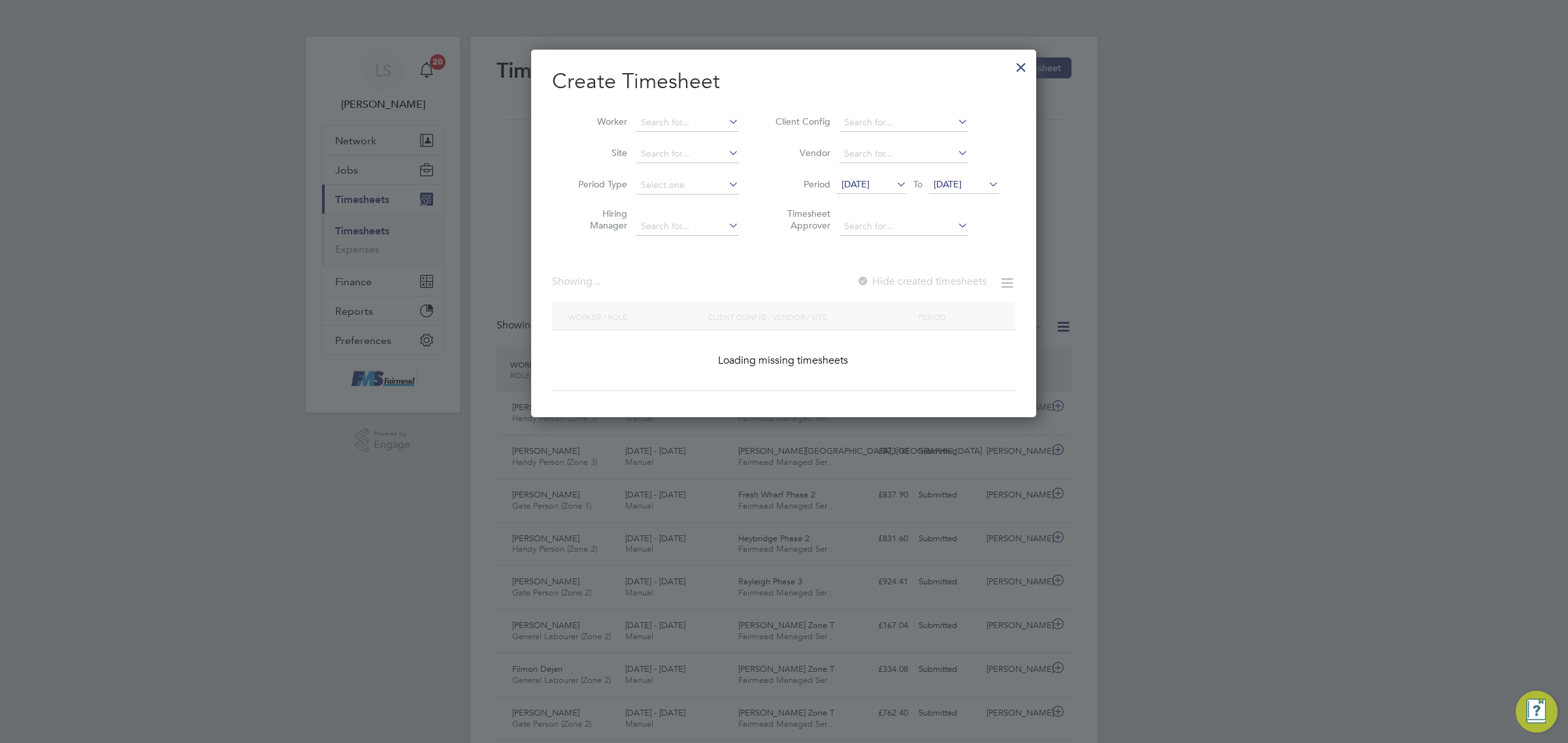
click at [1040, 66] on div at bounding box center [784, 372] width 1568 height 743
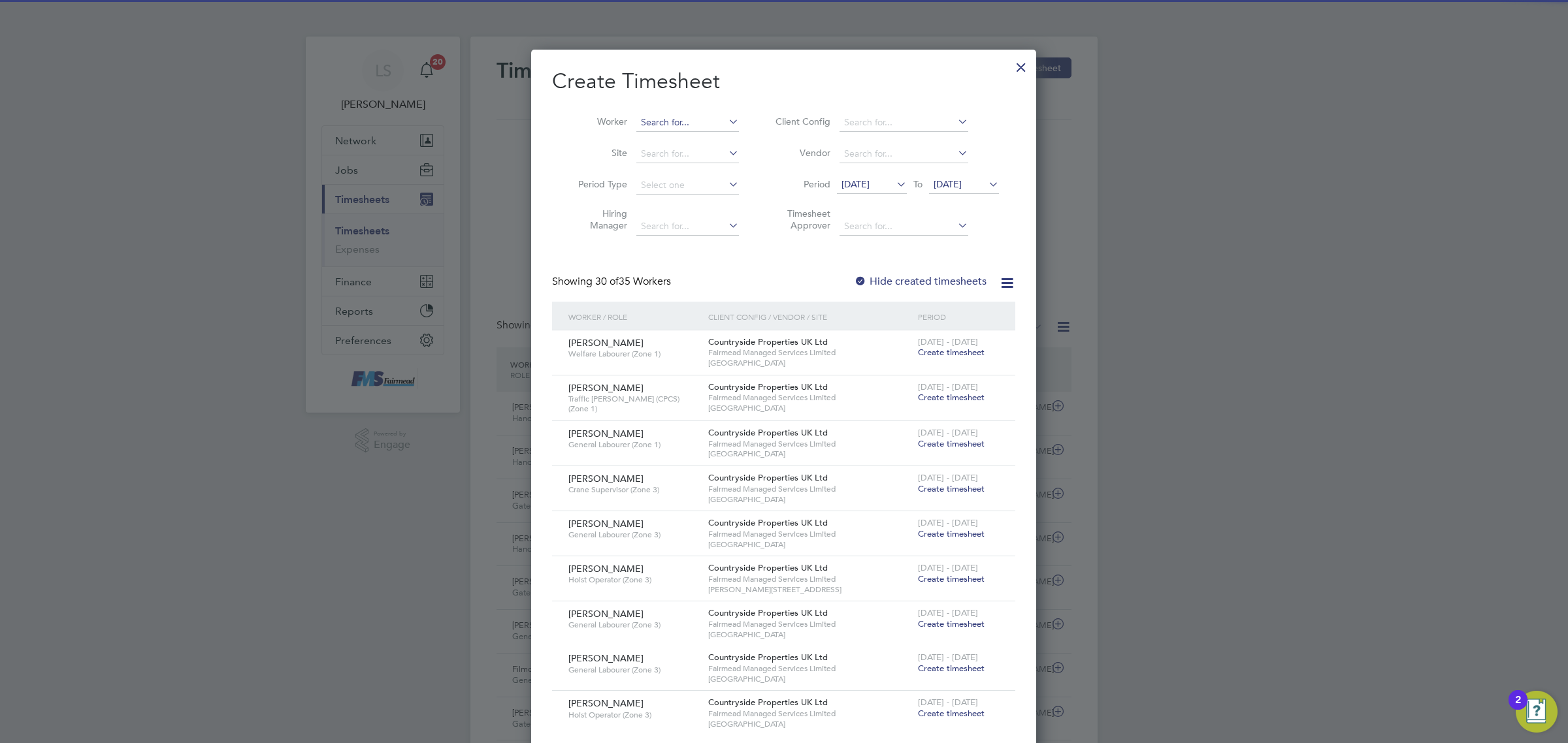
click at [679, 121] on input at bounding box center [687, 123] width 103 height 18
click at [716, 139] on b "Bash" at bounding box center [726, 139] width 20 height 11
type input "[PERSON_NAME]"
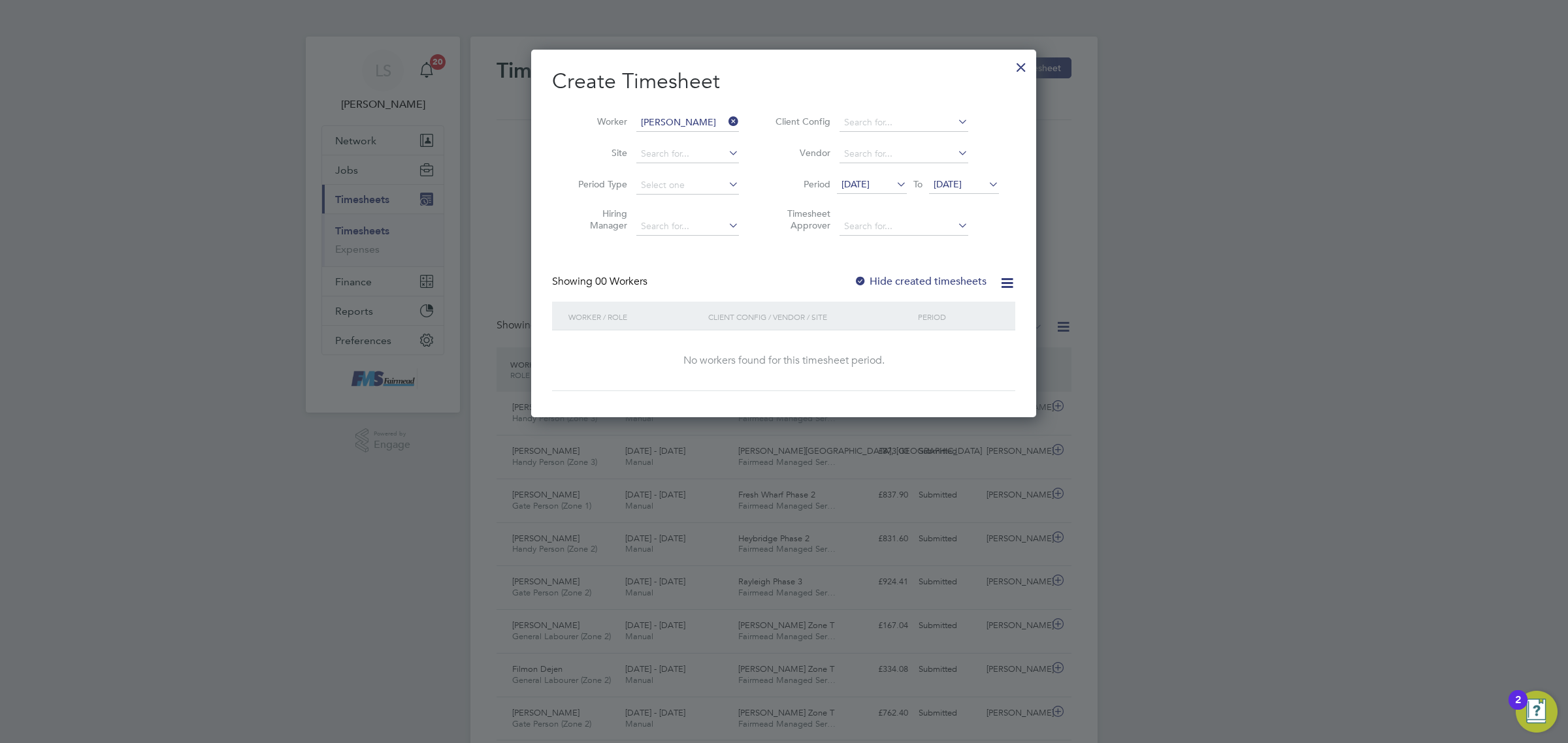
click at [918, 290] on div "Showing 00 Workers Hide created timesheets" at bounding box center [783, 288] width 463 height 27
click at [922, 271] on div "Create Timesheet Worker [PERSON_NAME] Site Period Type Hiring Manager Client Co…" at bounding box center [783, 229] width 463 height 324
drag, startPoint x: 925, startPoint y: 291, endPoint x: 925, endPoint y: 278, distance: 13.0
click at [925, 291] on div "Showing 00 Workers Hide created timesheets" at bounding box center [783, 288] width 463 height 27
click at [925, 278] on label "Hide created timesheets" at bounding box center [919, 281] width 132 height 13
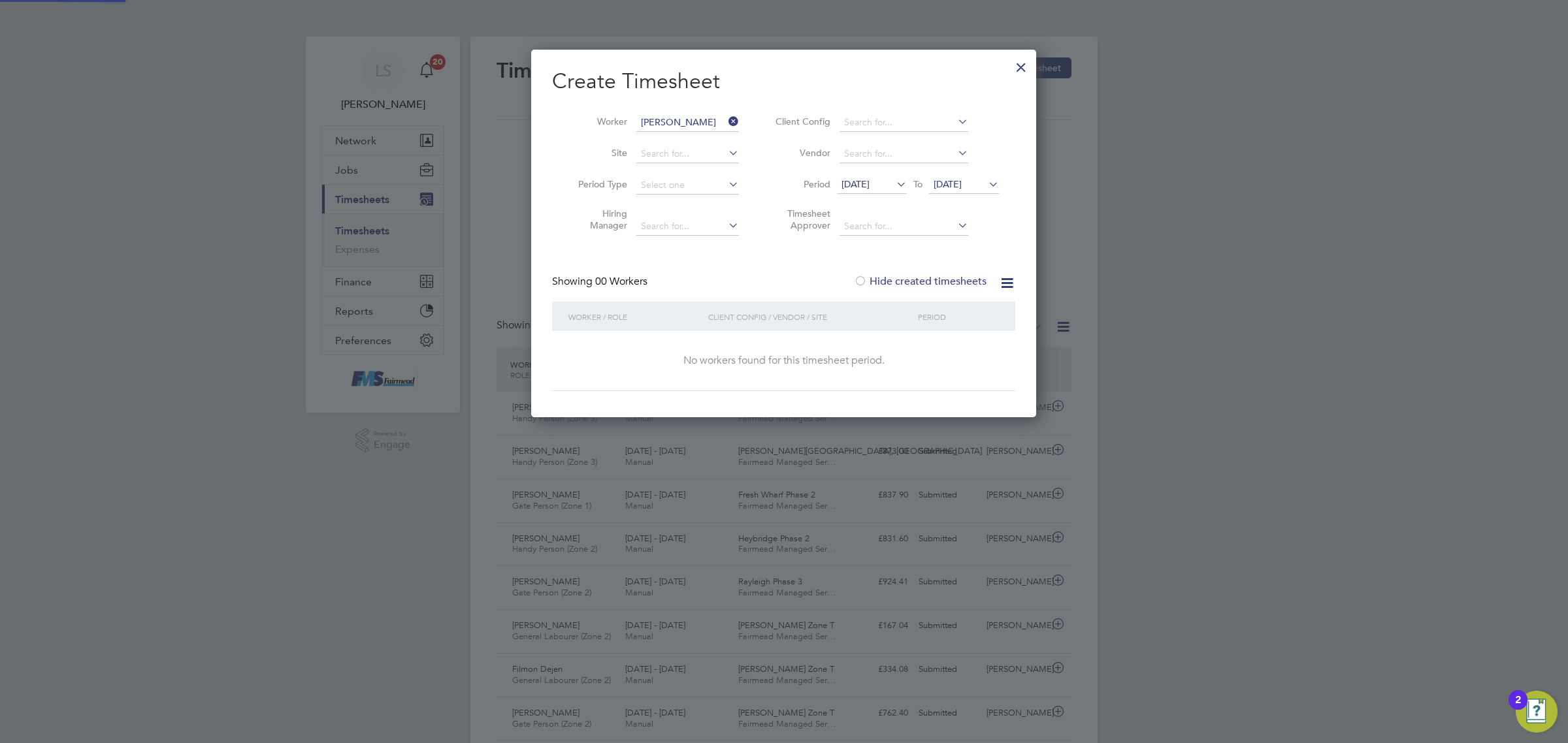
click at [925, 276] on label "Hide created timesheets" at bounding box center [919, 281] width 132 height 13
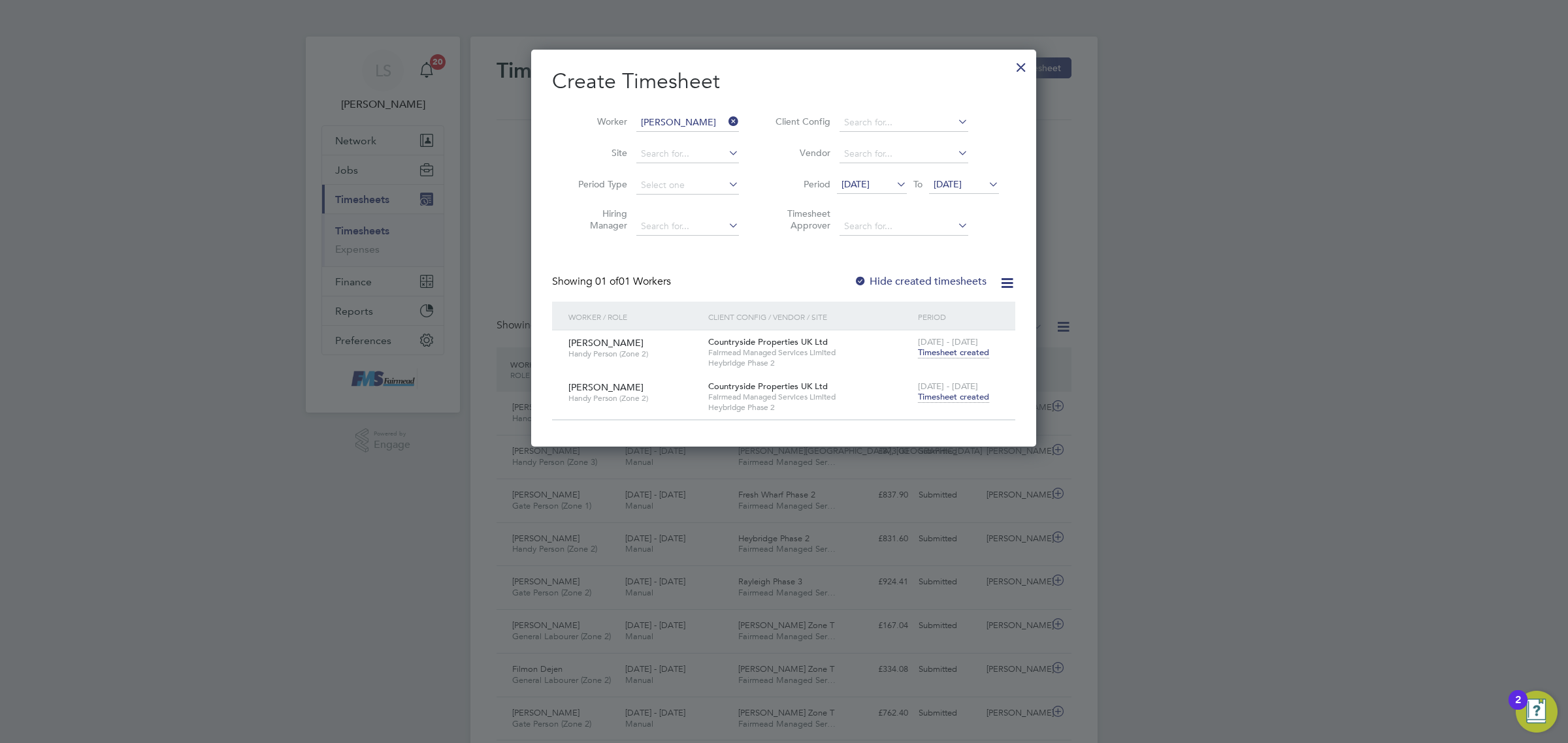
click at [961, 393] on span "Timesheet created" at bounding box center [953, 397] width 71 height 12
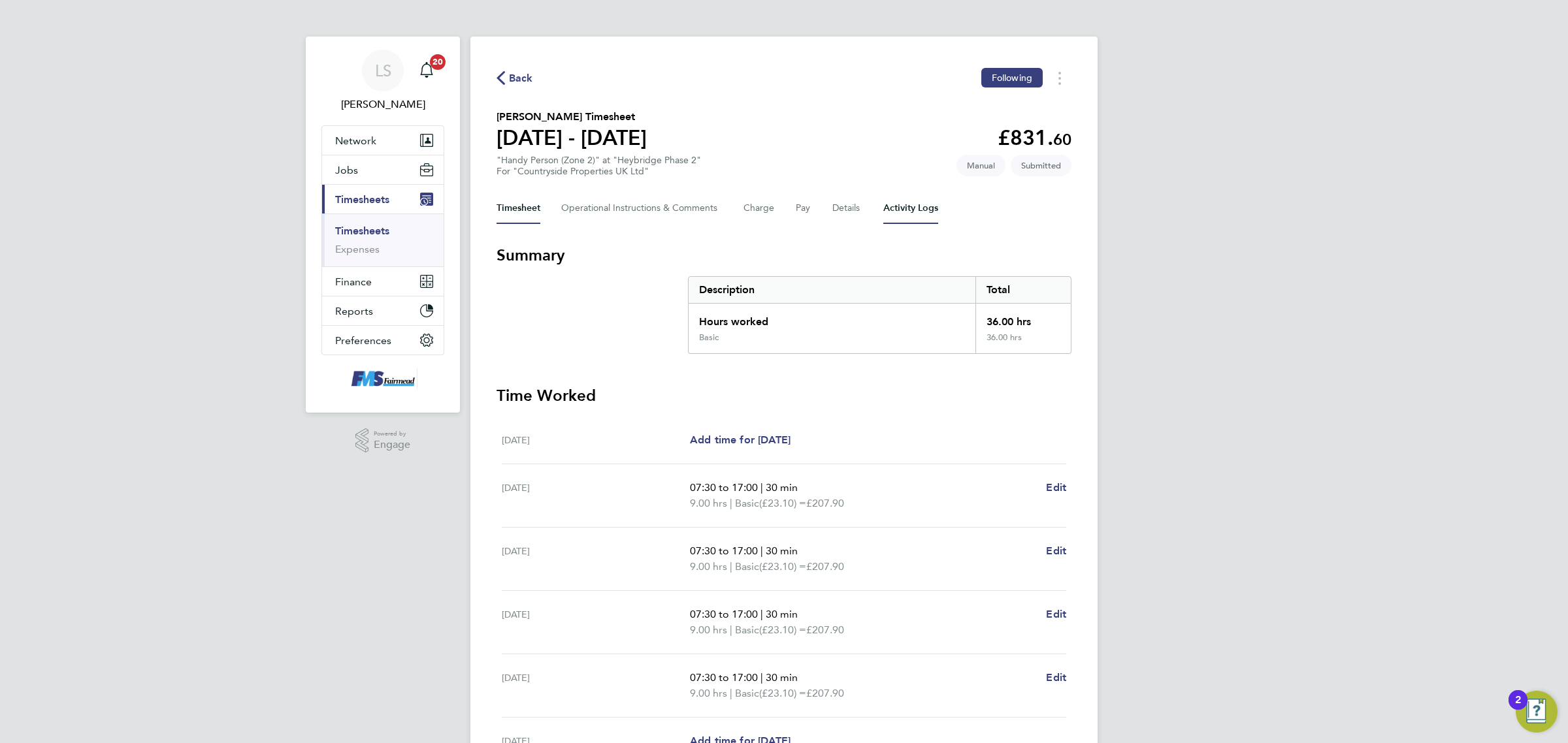
click at [911, 220] on Logs-tab "Activity Logs" at bounding box center [911, 207] width 55 height 31
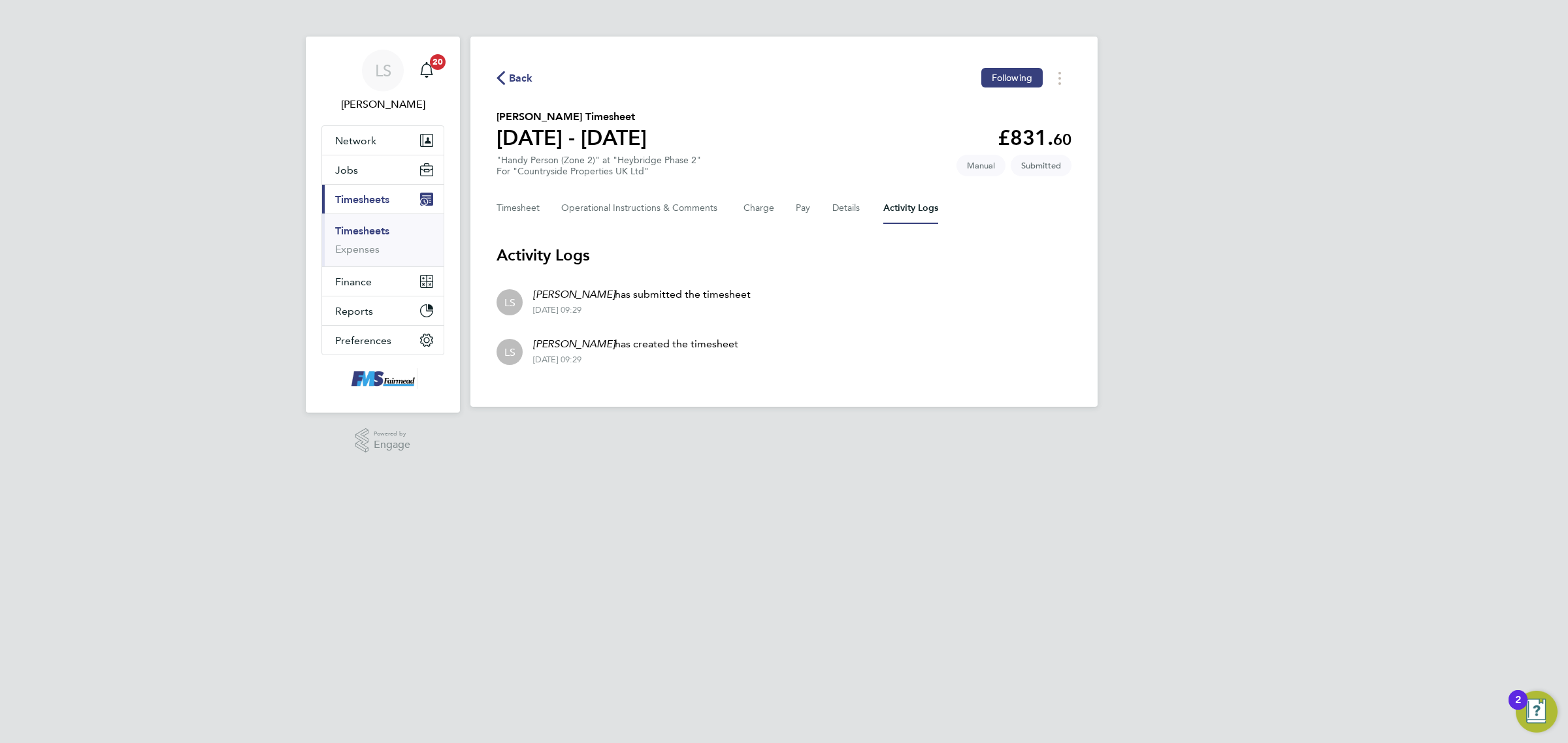
click at [384, 230] on link "Timesheets" at bounding box center [362, 231] width 54 height 12
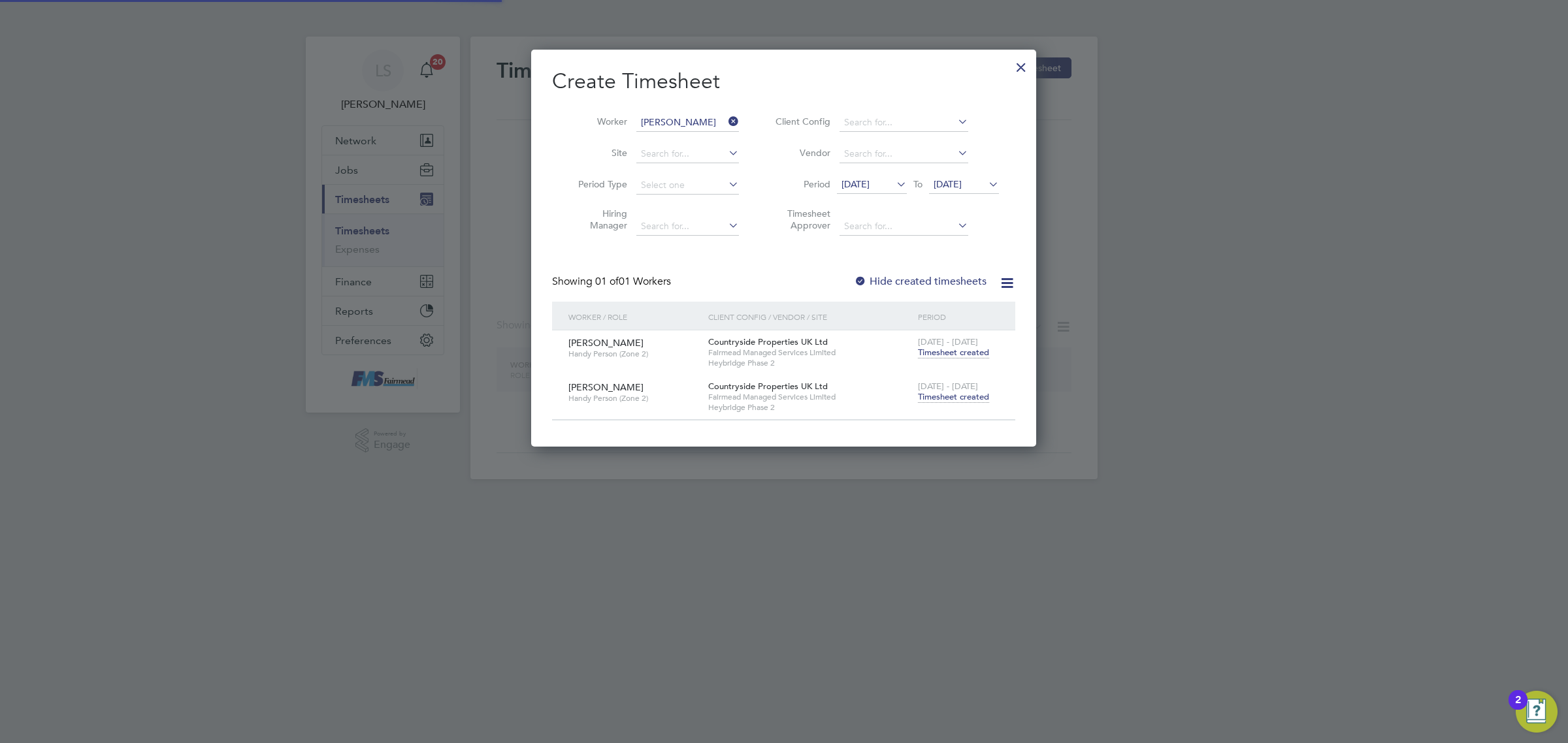
click at [704, 118] on input "[PERSON_NAME]" at bounding box center [687, 123] width 103 height 18
click at [660, 119] on input "[PERSON_NAME]" at bounding box center [687, 123] width 103 height 18
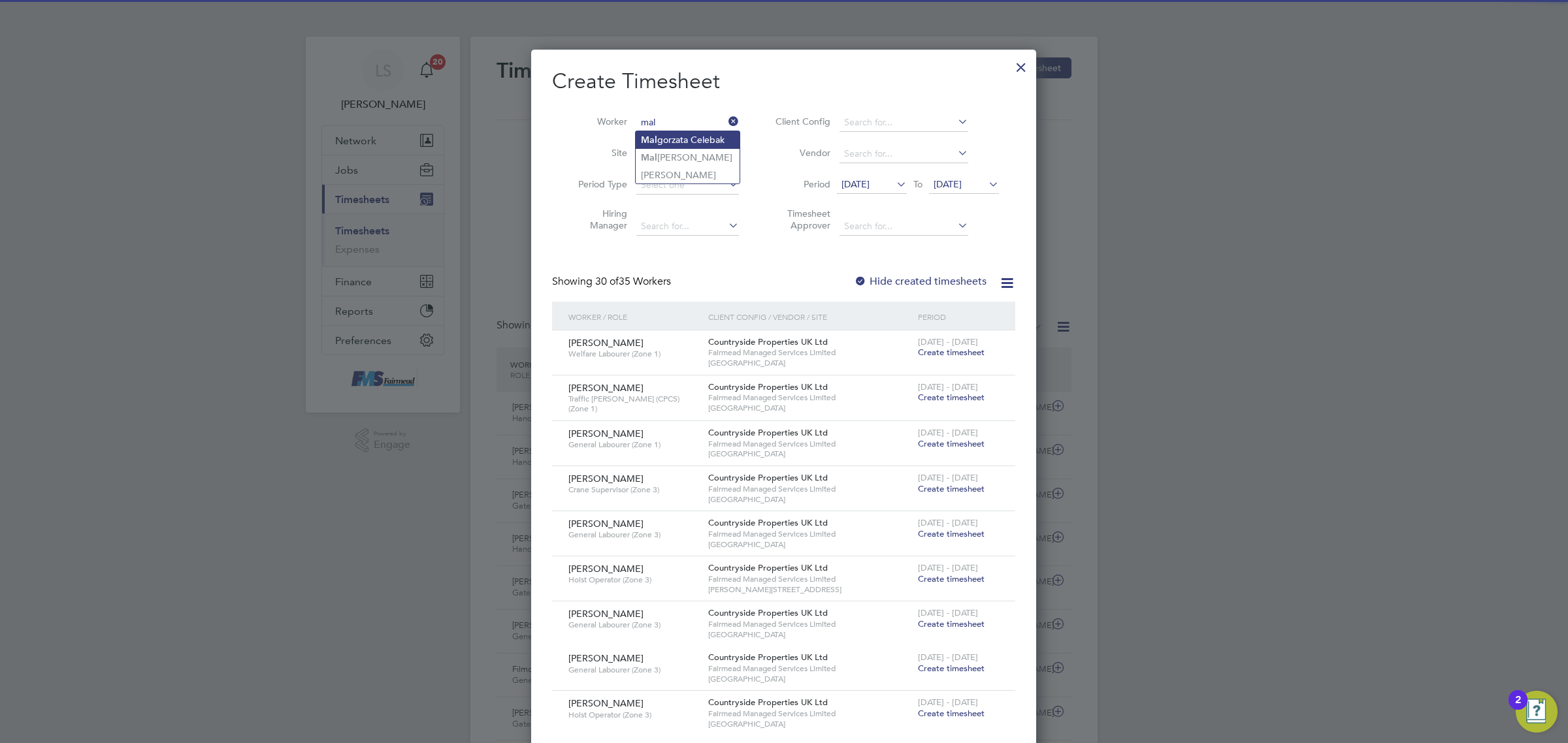
click at [677, 137] on li "Mal gorzata Celebak" at bounding box center [687, 140] width 104 height 18
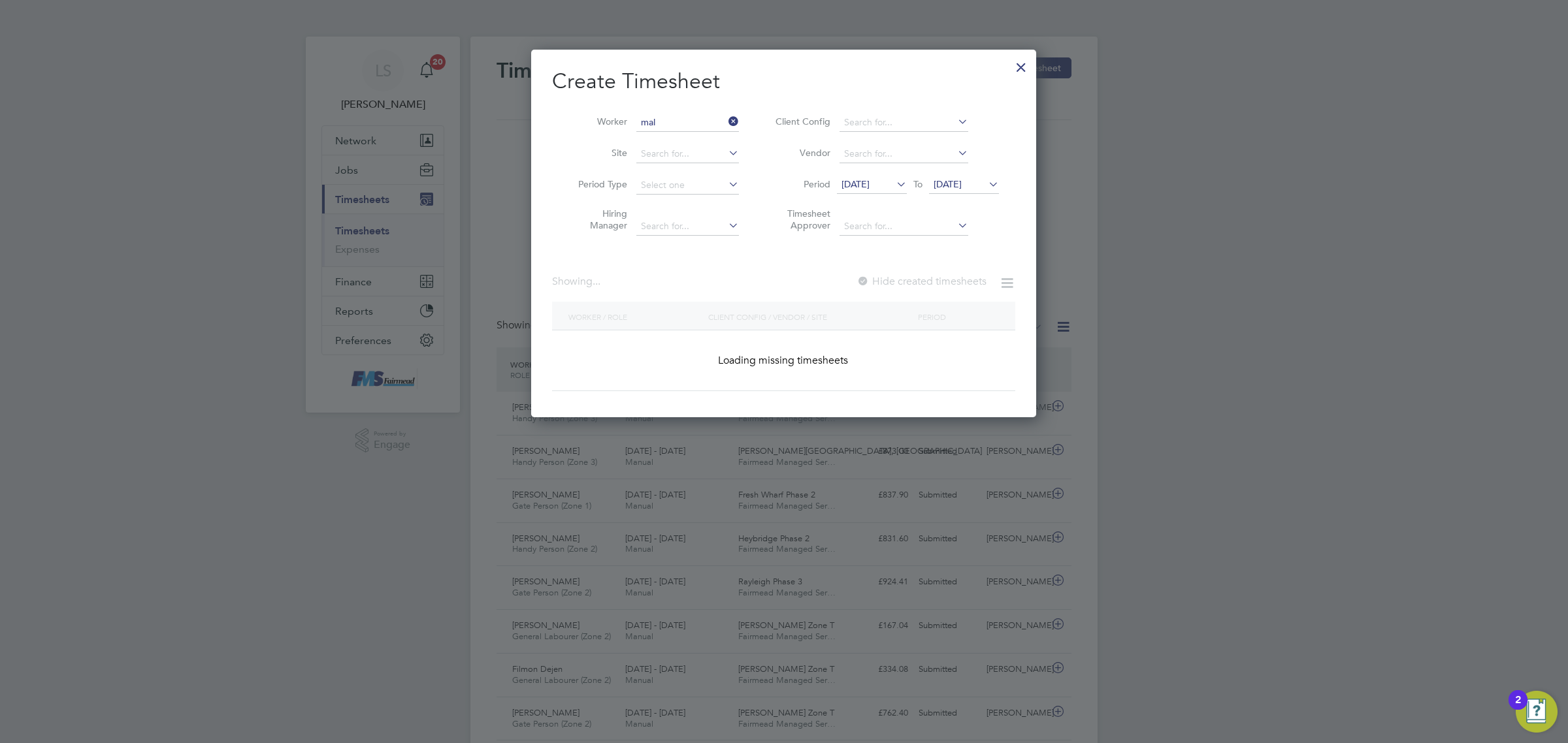
type input "[PERSON_NAME]"
click at [942, 183] on span "[DATE]" at bounding box center [947, 184] width 28 height 12
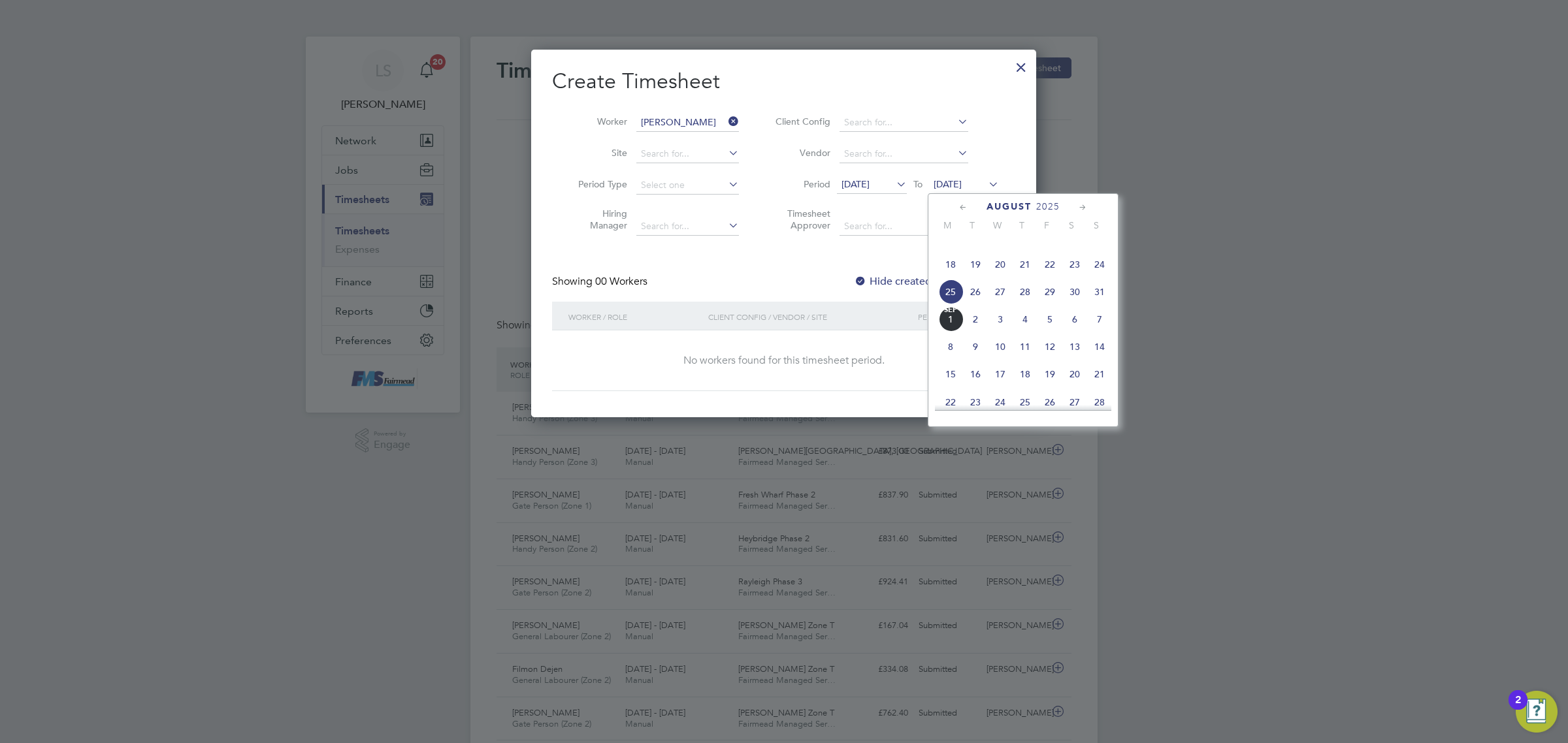
click at [1095, 305] on span "31" at bounding box center [1099, 292] width 25 height 25
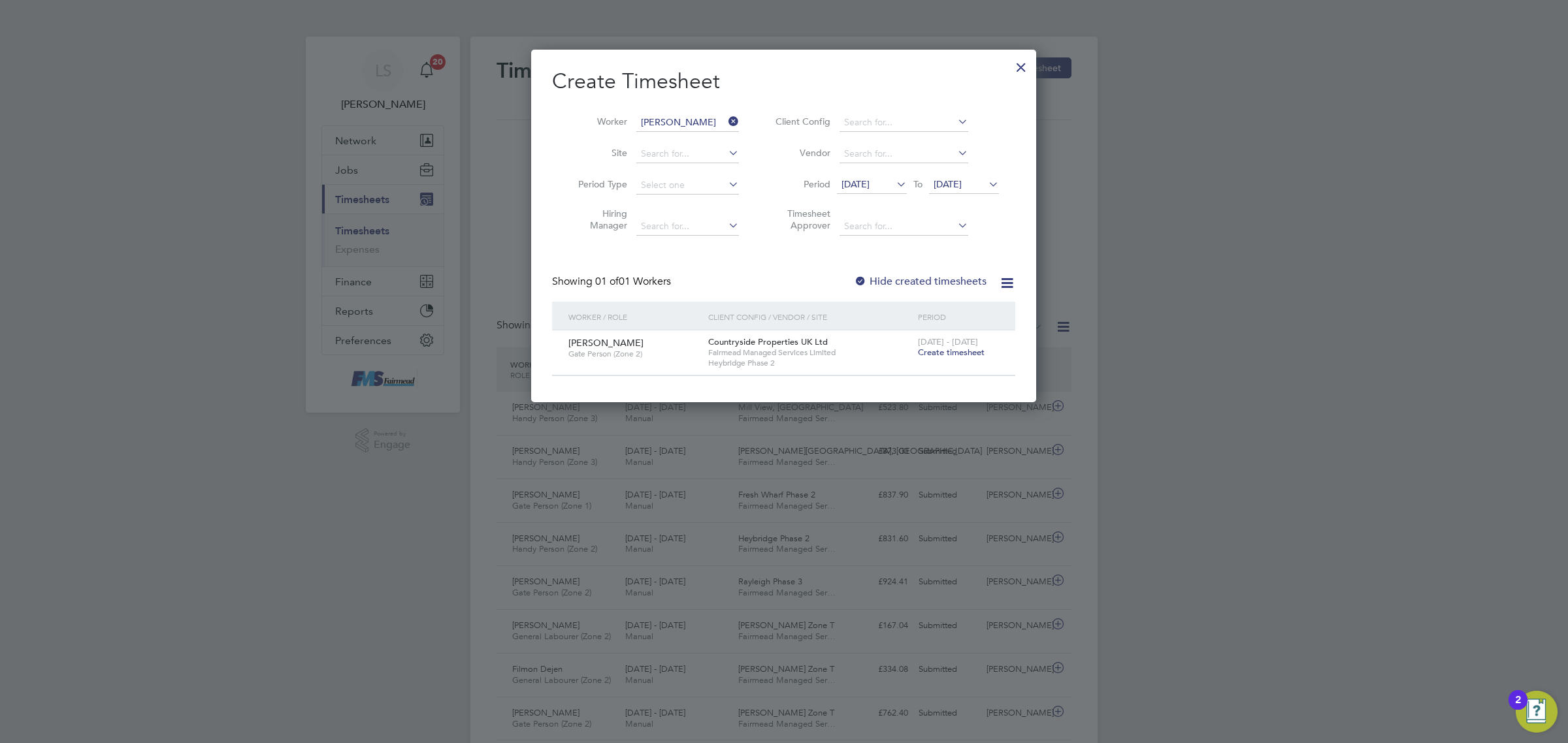
click at [979, 347] on span "Create timesheet" at bounding box center [951, 352] width 67 height 11
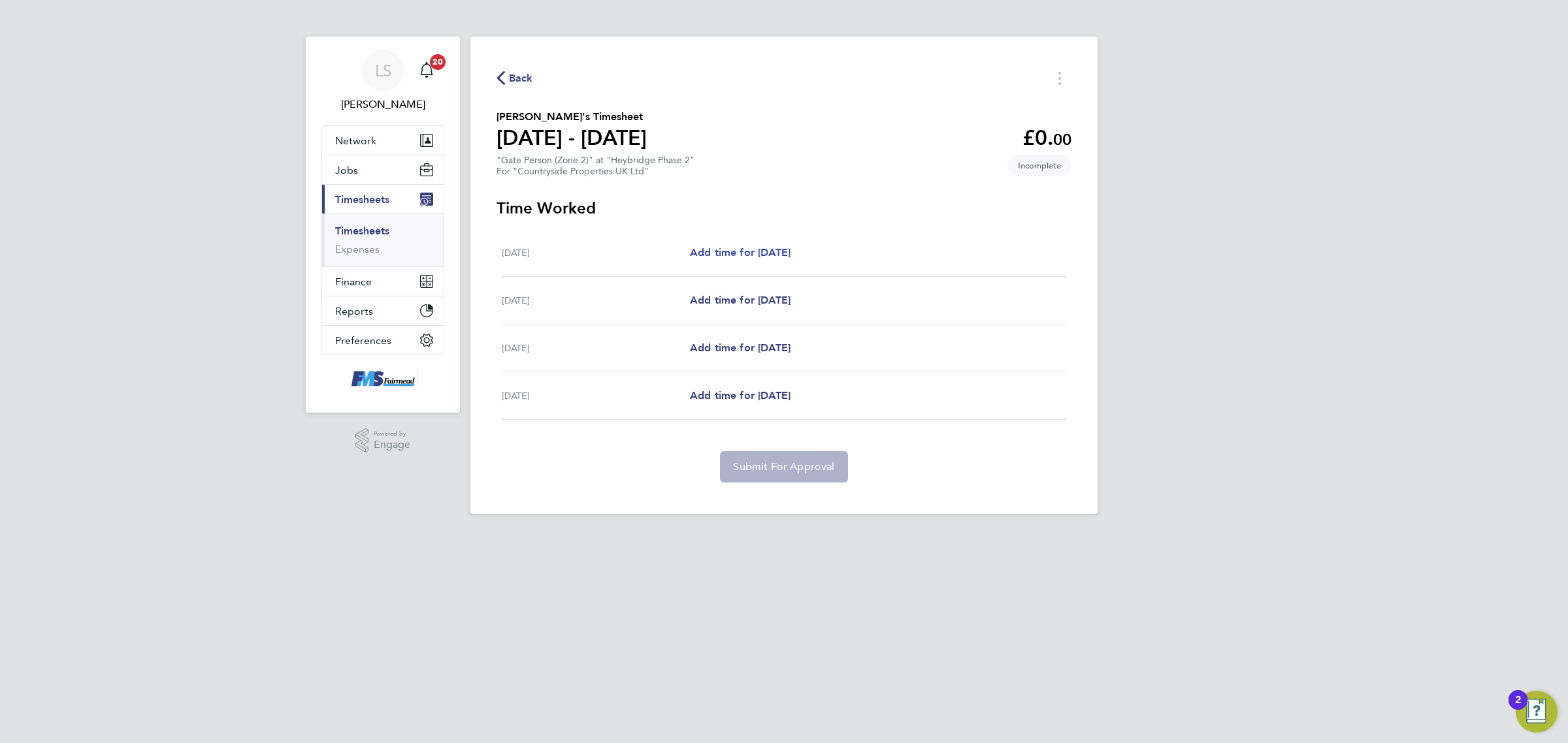
click at [775, 255] on span "Add time for [DATE]" at bounding box center [740, 252] width 101 height 12
select select "30"
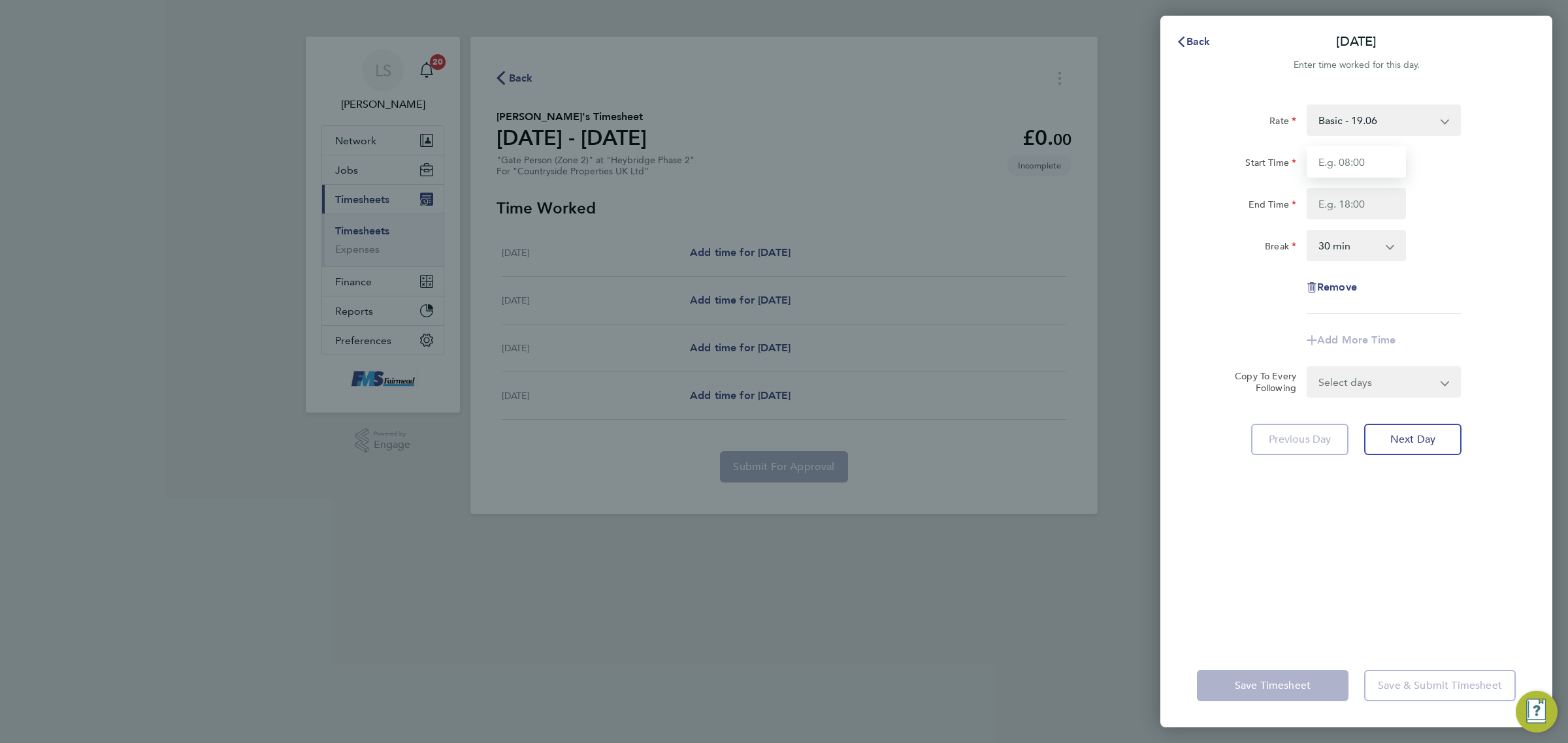
click at [1312, 170] on input "Start Time" at bounding box center [1357, 161] width 100 height 31
type input "07:30"
click at [1340, 203] on input "End Time" at bounding box center [1357, 203] width 100 height 31
type input "17:00"
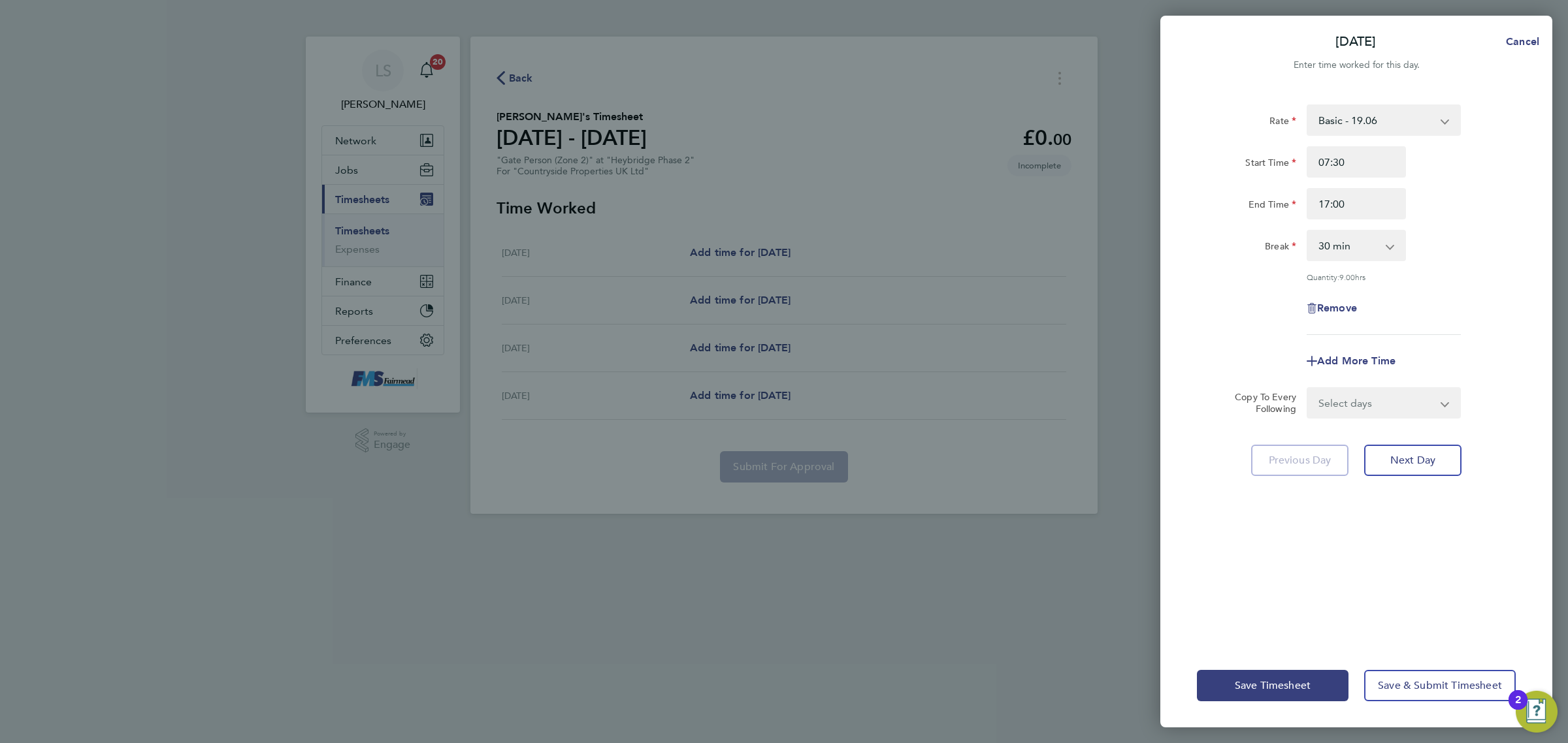
click at [1442, 188] on div "End Time 17:00" at bounding box center [1356, 203] width 330 height 31
drag, startPoint x: 1390, startPoint y: 402, endPoint x: 1397, endPoint y: 409, distance: 9.9
click at [1391, 402] on select "Select days Day [DATE] [DATE] [DATE]" at bounding box center [1377, 402] width 137 height 29
select select "FRI"
click at [1308, 388] on select "Select days Day [DATE] [DATE] [DATE]" at bounding box center [1377, 402] width 137 height 29
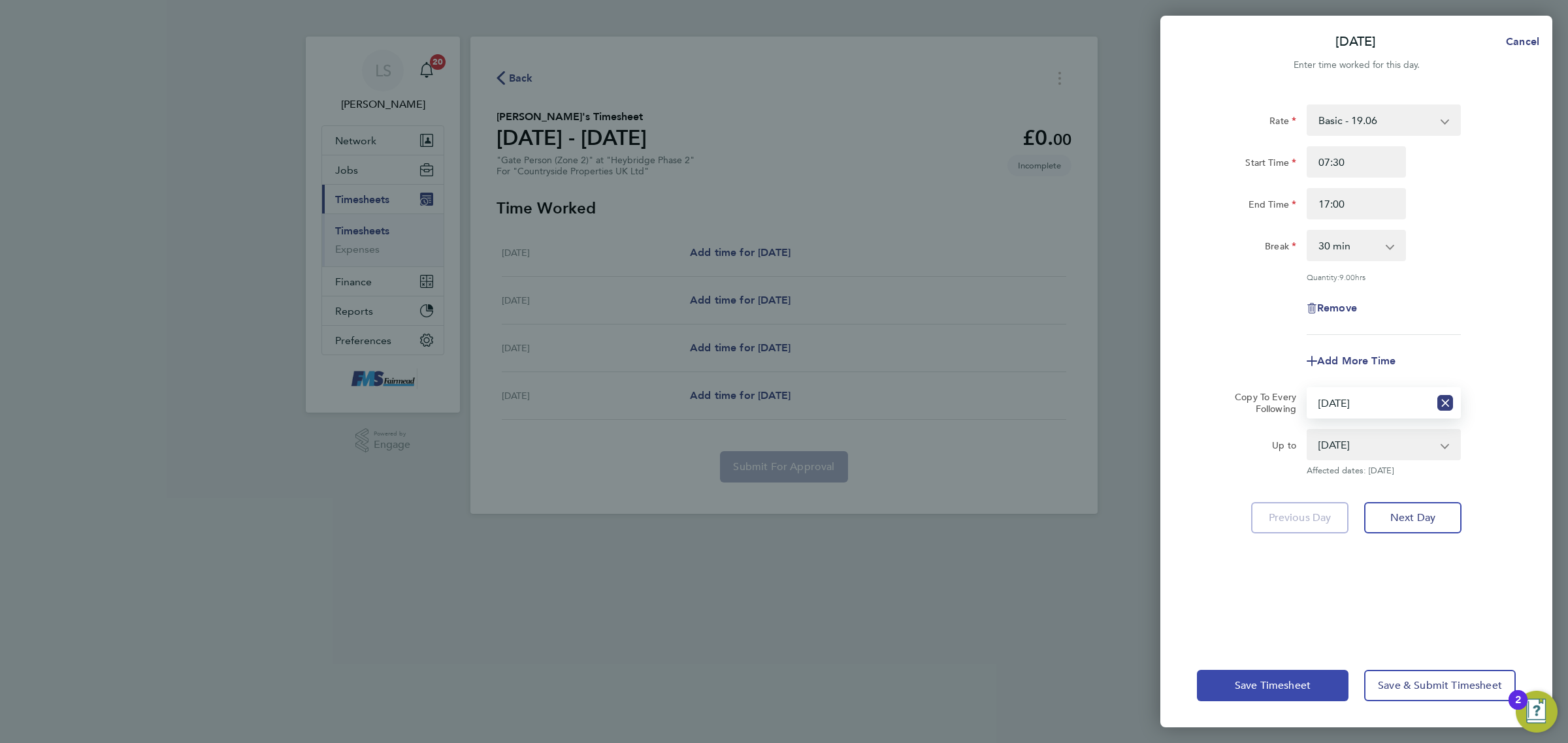
drag, startPoint x: 1312, startPoint y: 706, endPoint x: 1311, endPoint y: 699, distance: 7.1
click at [1312, 703] on div "Save Timesheet Save & Submit Timesheet" at bounding box center [1357, 686] width 392 height 84
click at [1301, 688] on span "Save Timesheet" at bounding box center [1273, 685] width 76 height 13
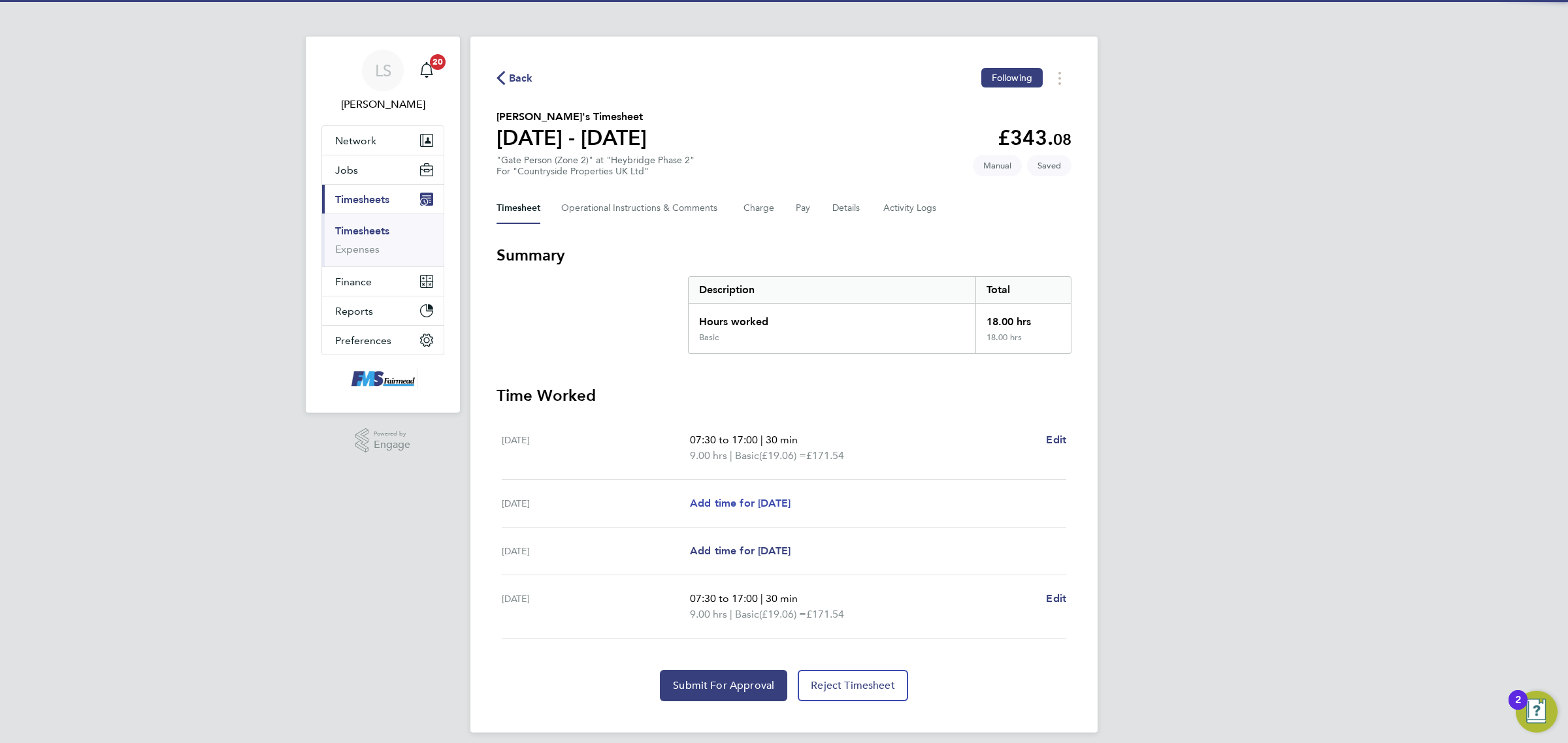
click at [714, 504] on span "Add time for [DATE]" at bounding box center [740, 503] width 101 height 12
select select "30"
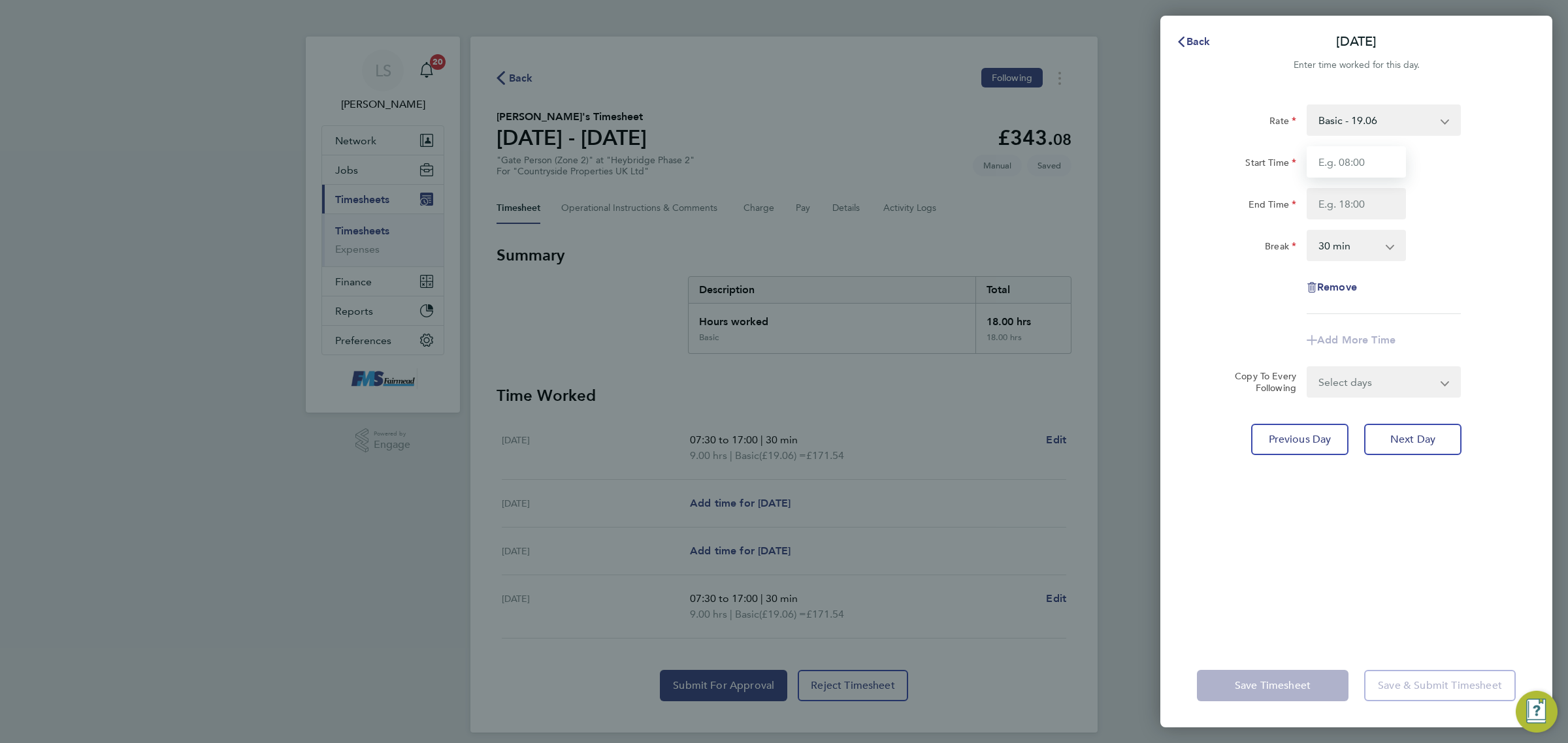
click at [1357, 163] on input "Start Time" at bounding box center [1357, 161] width 100 height 31
type input "07:30"
click at [1354, 201] on input "End Time" at bounding box center [1357, 203] width 100 height 31
type input "17:00"
click at [1424, 280] on div "Rate Basic - 19.06 Start Time 07:30 End Time 17:00 Break 0 min 15 min 30 min 45…" at bounding box center [1357, 209] width 319 height 210
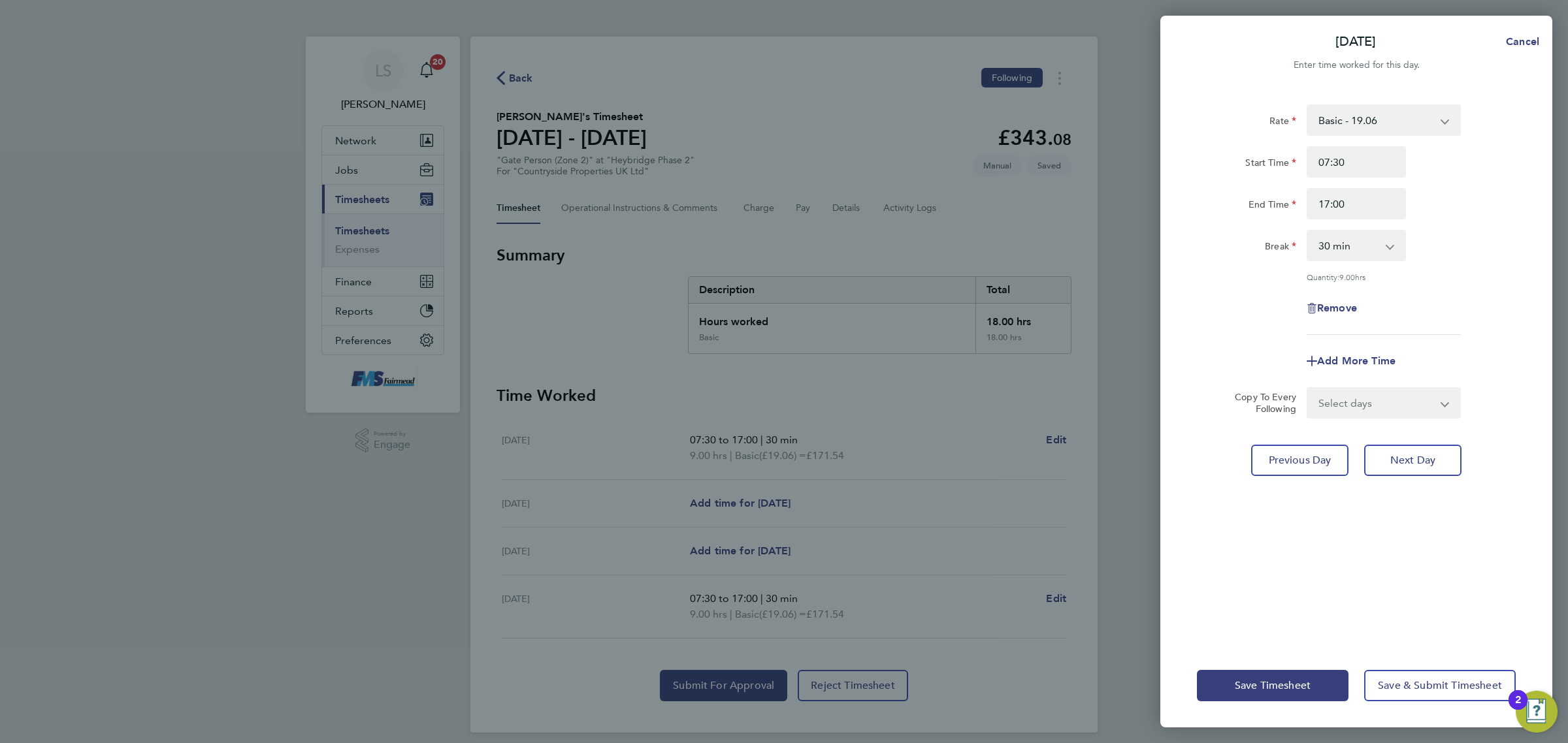
click at [1389, 399] on select "Select days Day [DATE] [DATE]" at bounding box center [1377, 402] width 137 height 29
select select "DAY"
click at [1308, 388] on select "Select days Day [DATE] [DATE]" at bounding box center [1377, 402] width 137 height 29
select select "[DATE]"
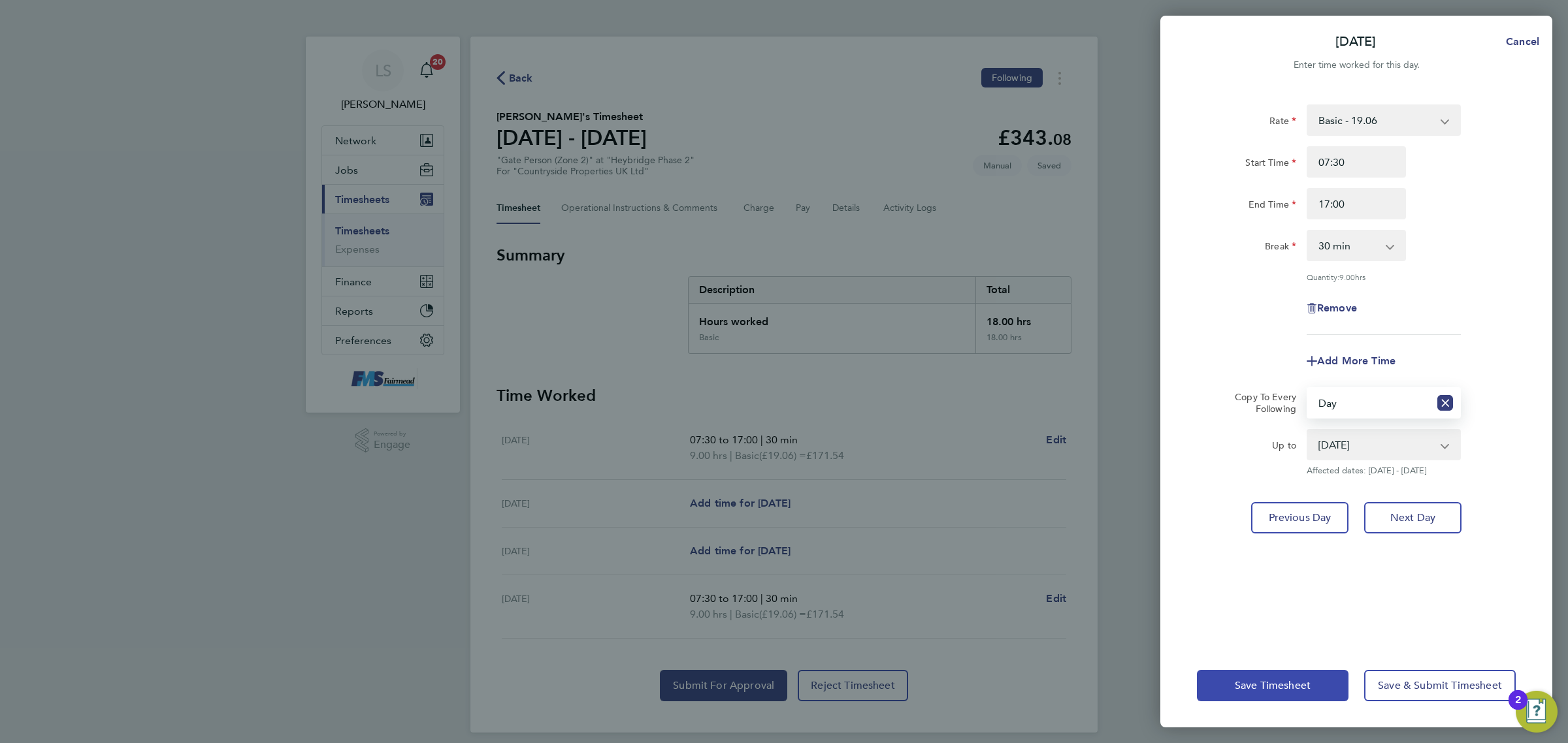
click at [1291, 676] on button "Save Timesheet" at bounding box center [1273, 685] width 151 height 31
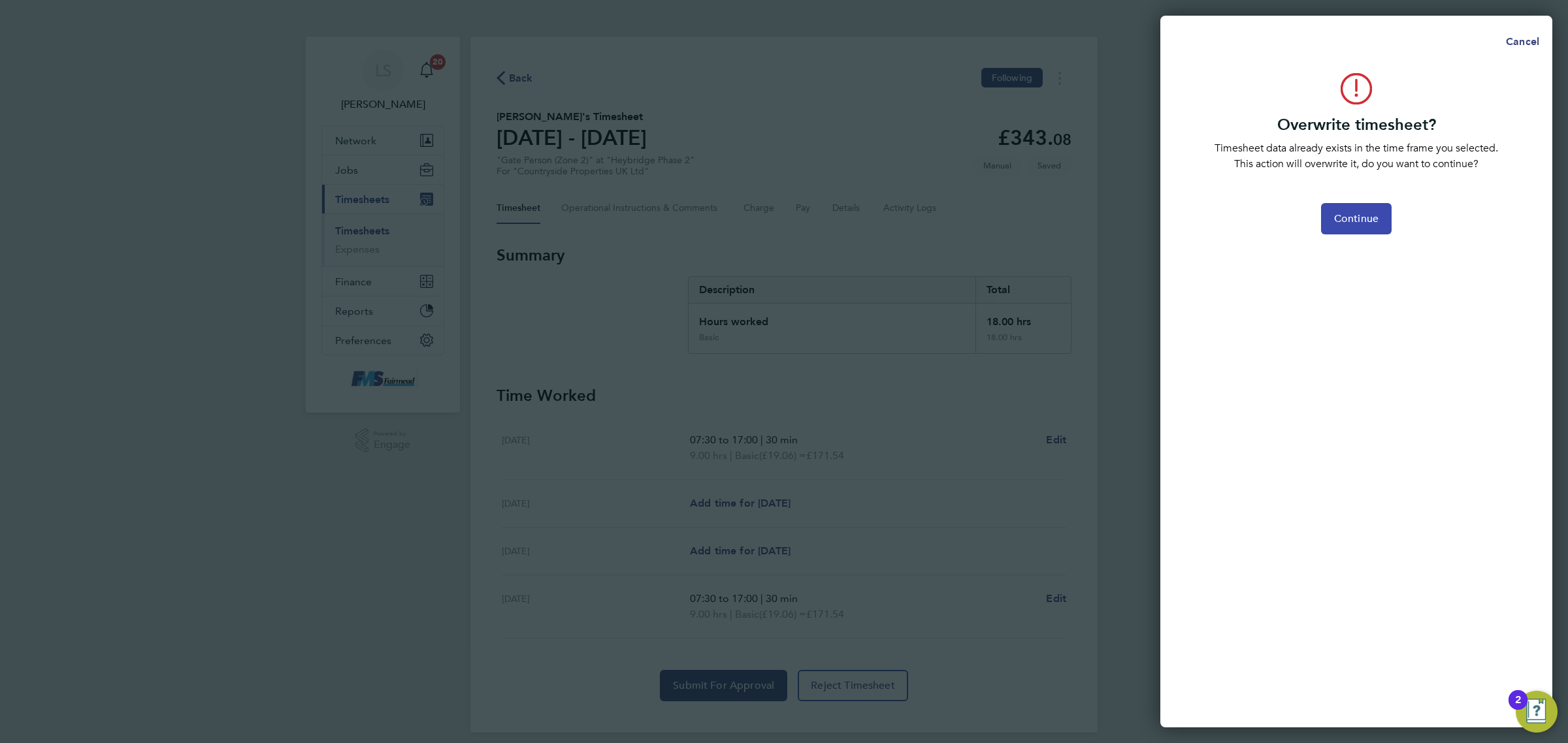
click at [1336, 216] on span "Continue" at bounding box center [1356, 218] width 45 height 13
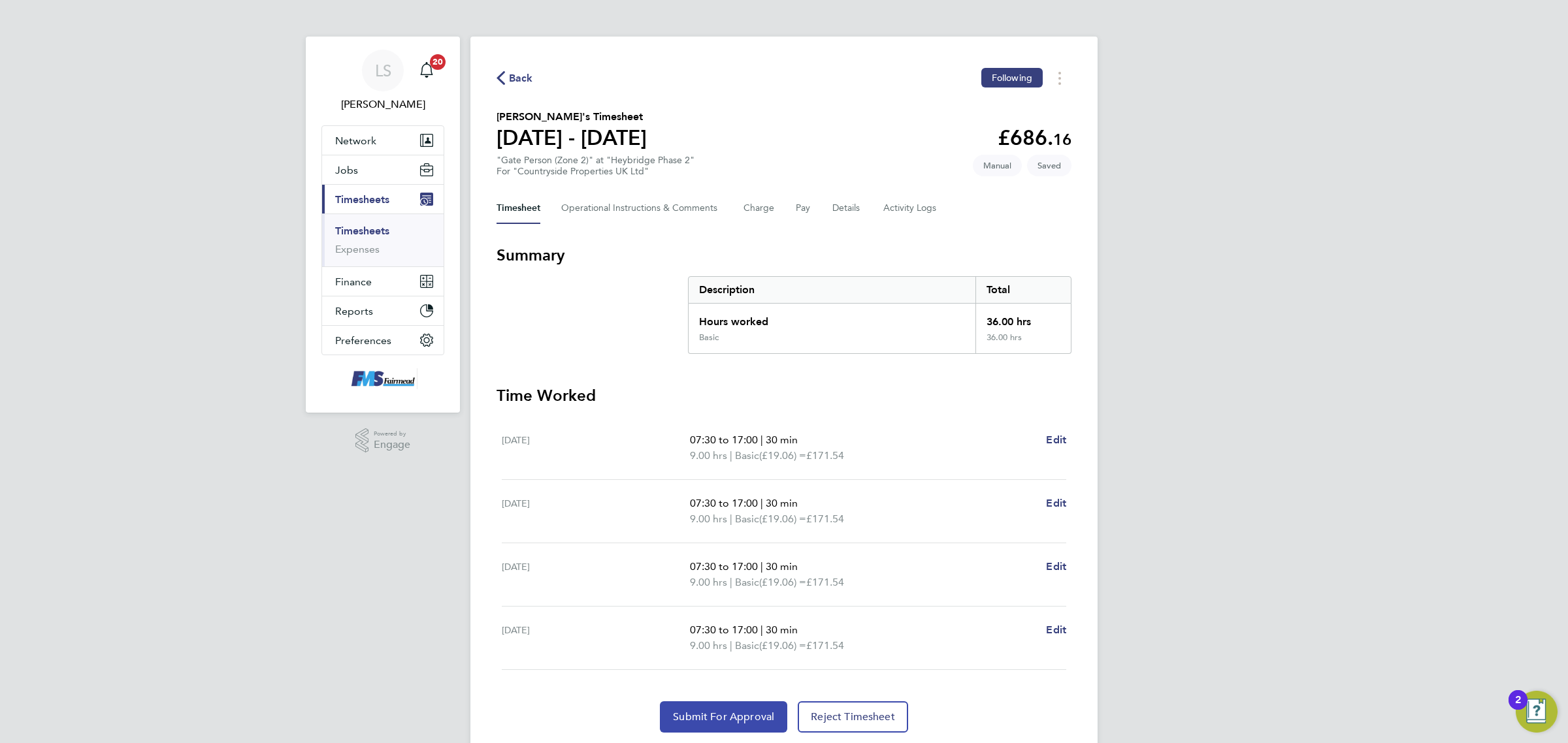
click at [753, 726] on button "Submit For Approval" at bounding box center [723, 716] width 128 height 31
click at [364, 233] on link "Timesheets" at bounding box center [362, 231] width 54 height 12
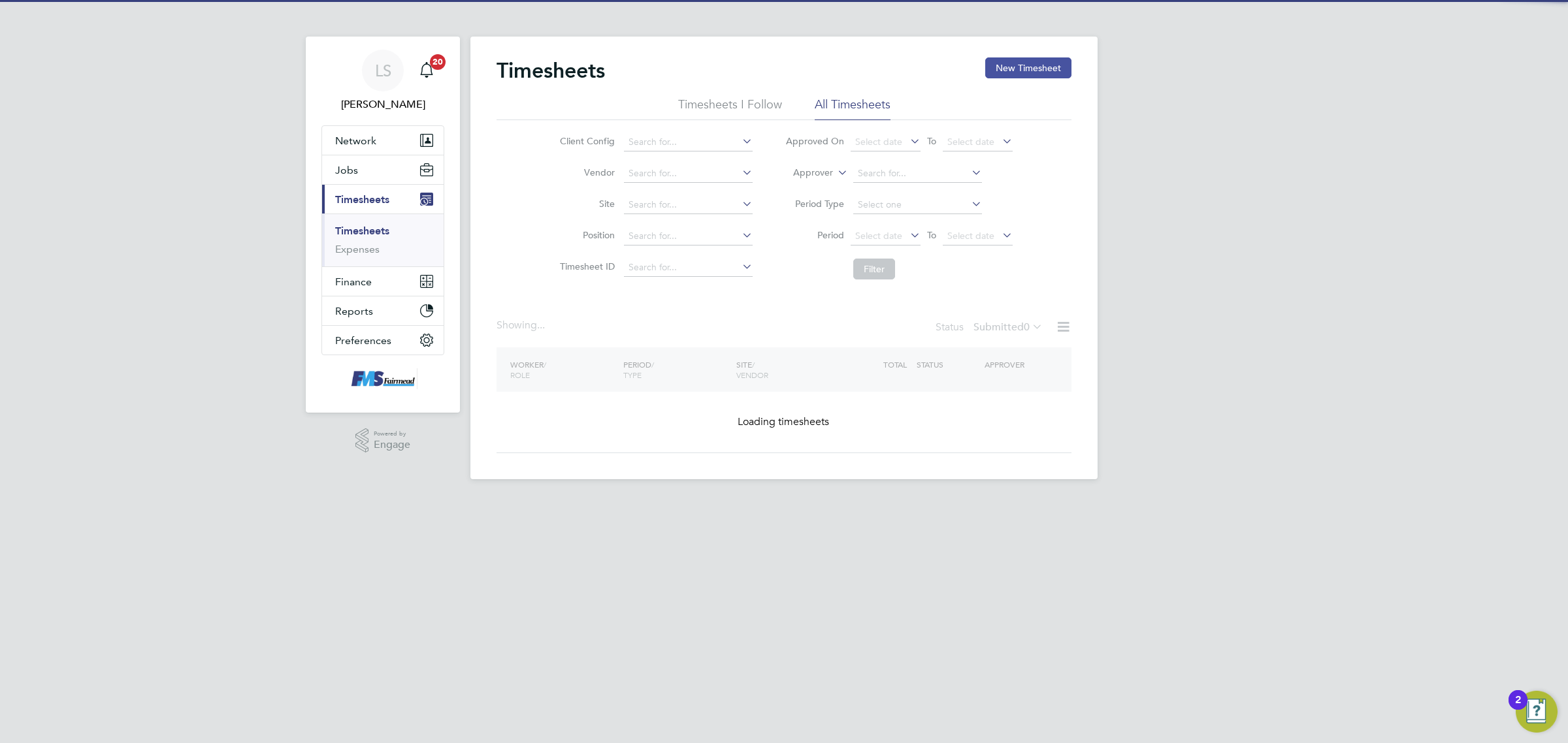
click at [1037, 73] on button "New Timesheet" at bounding box center [1028, 68] width 87 height 21
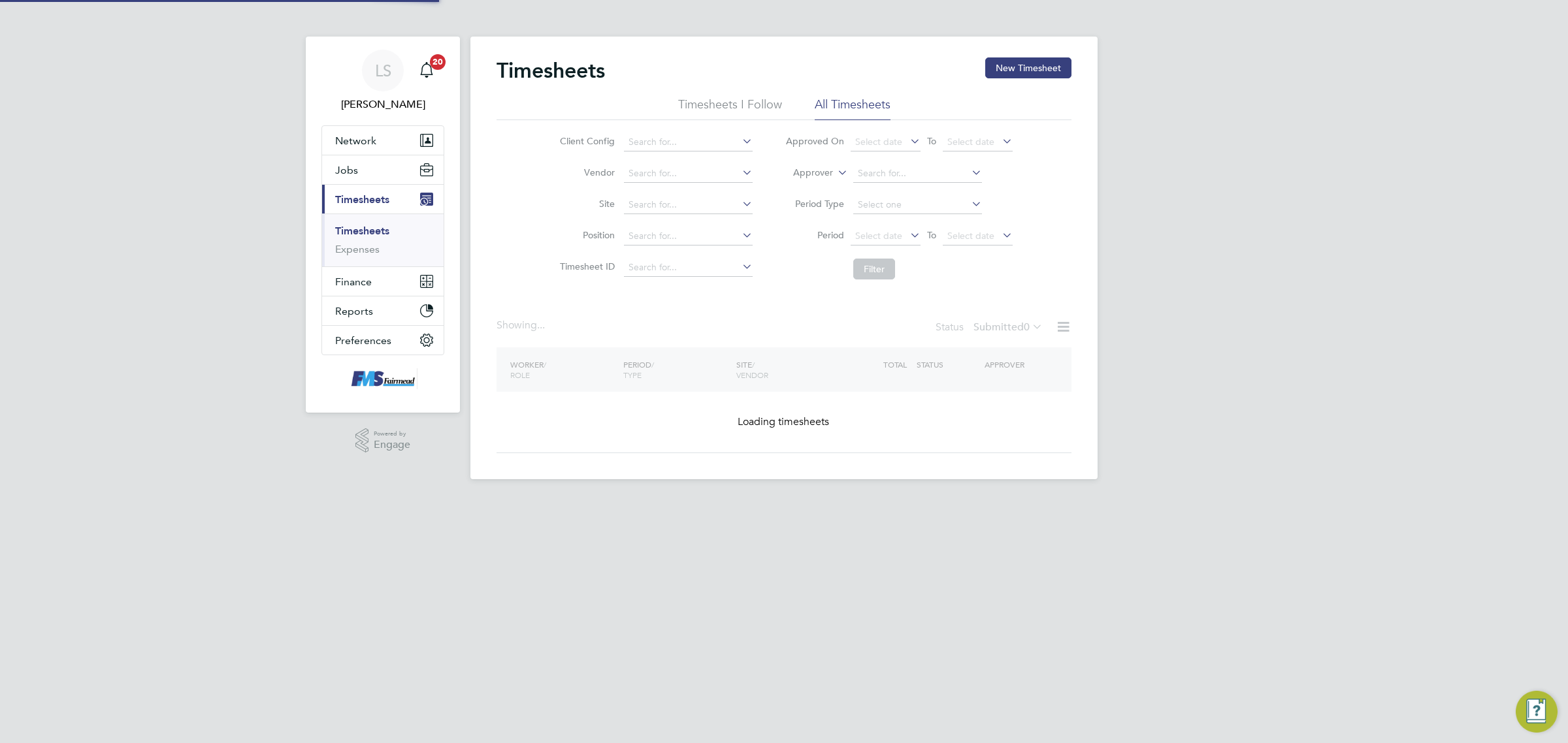
click at [0, 0] on label "Worker" at bounding box center [0, 0] width 0 height 0
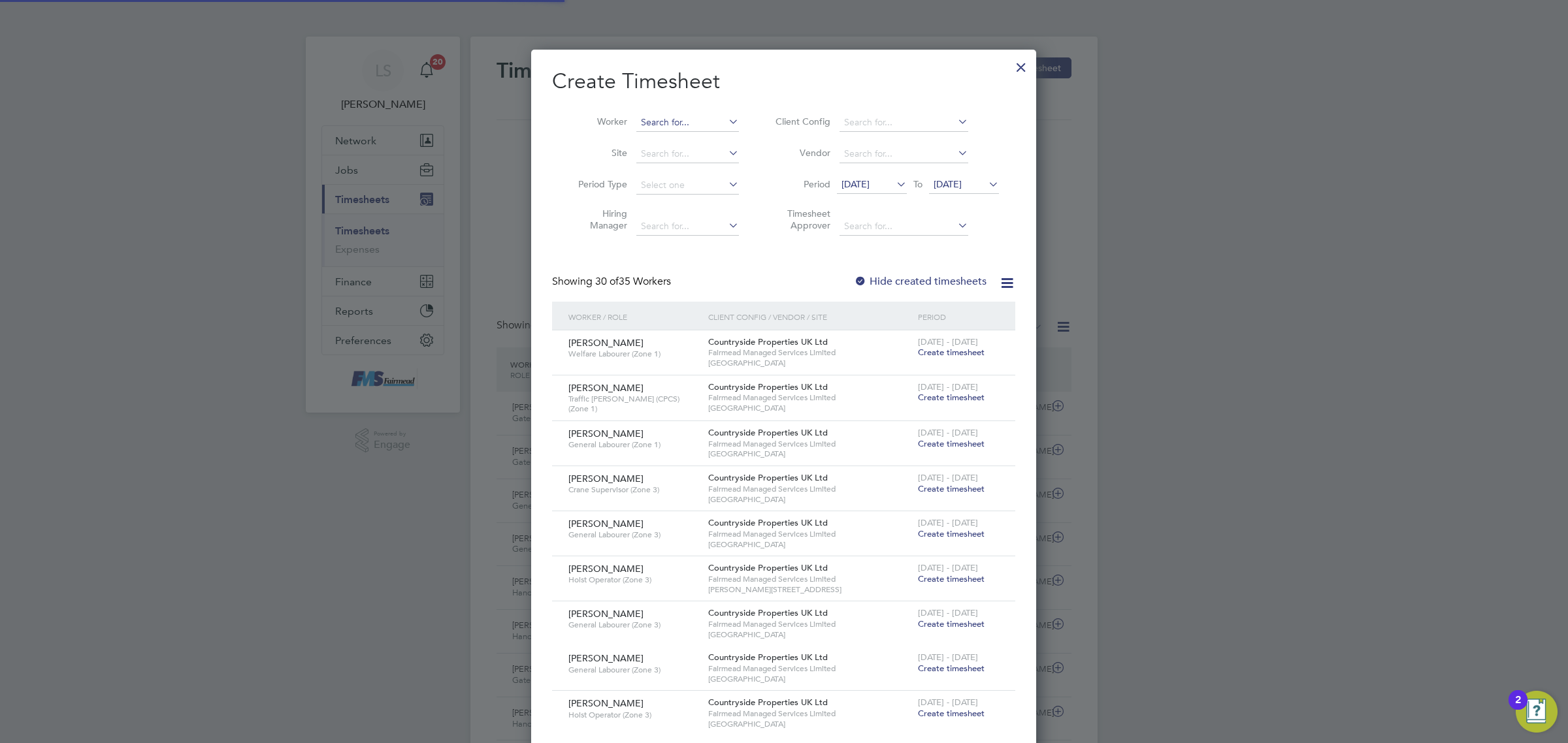
scroll to position [7, 5]
click at [682, 123] on input at bounding box center [687, 123] width 103 height 18
click at [704, 139] on li "[PERSON_NAME]" at bounding box center [716, 140] width 161 height 18
type input "[PERSON_NAME]"
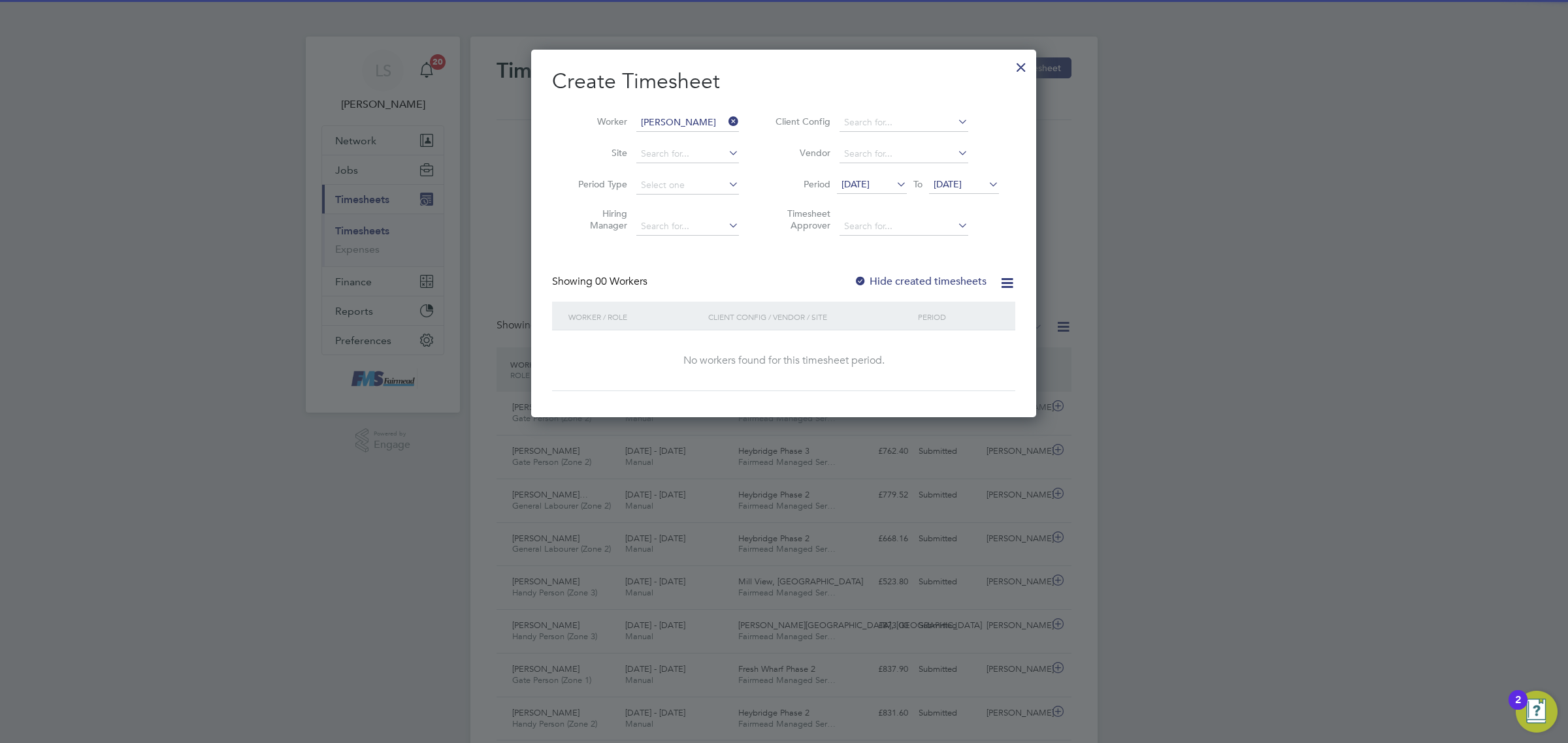
click at [986, 173] on li "Period [DATE] To [DATE]" at bounding box center [885, 185] width 260 height 31
click at [986, 179] on icon at bounding box center [986, 184] width 0 height 18
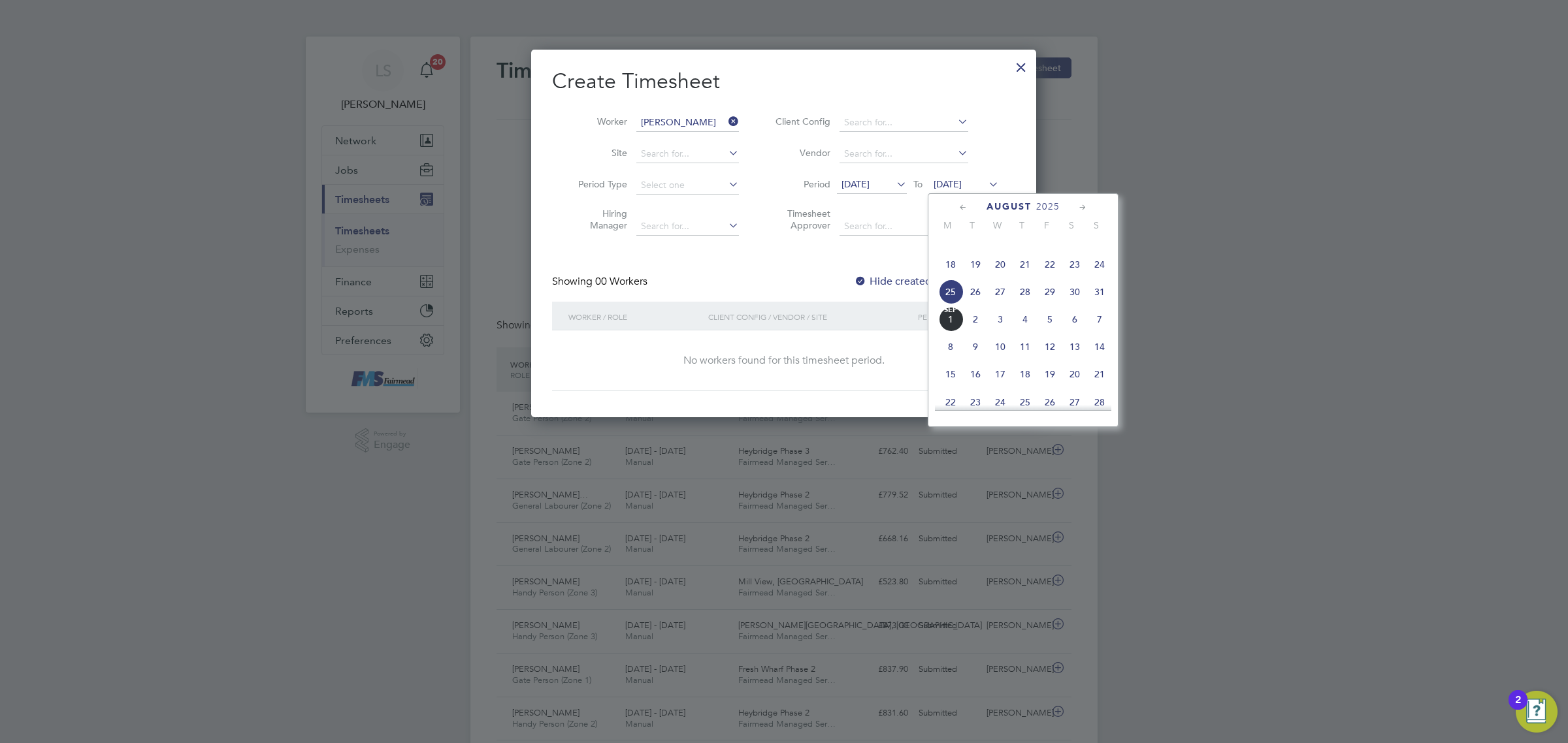
click at [1099, 305] on span "31" at bounding box center [1099, 292] width 25 height 25
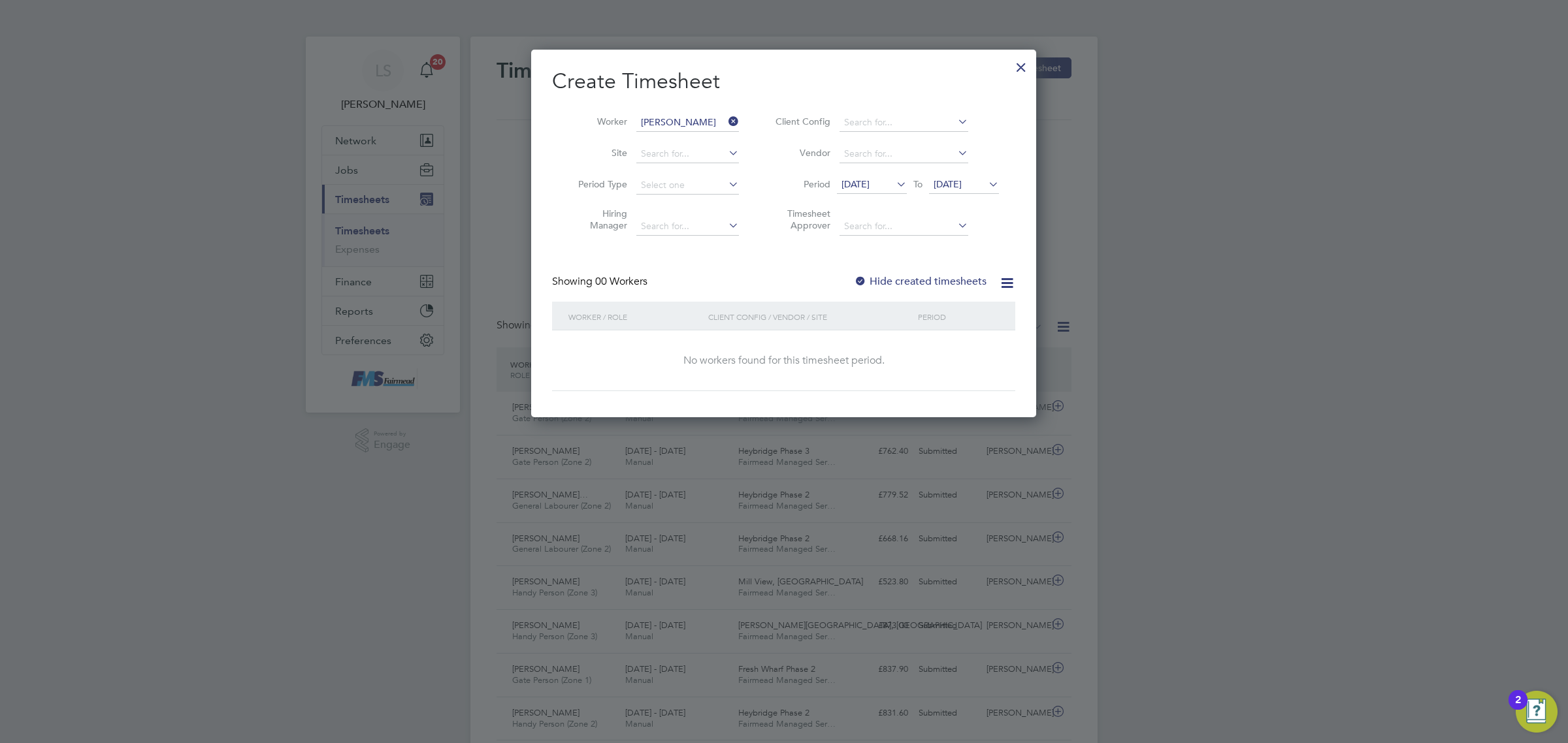
click at [931, 270] on div "Create Timesheet Worker [PERSON_NAME] Site Period Type Hiring Manager Client Co…" at bounding box center [783, 229] width 463 height 324
click at [935, 275] on label "Hide created timesheets" at bounding box center [919, 281] width 132 height 13
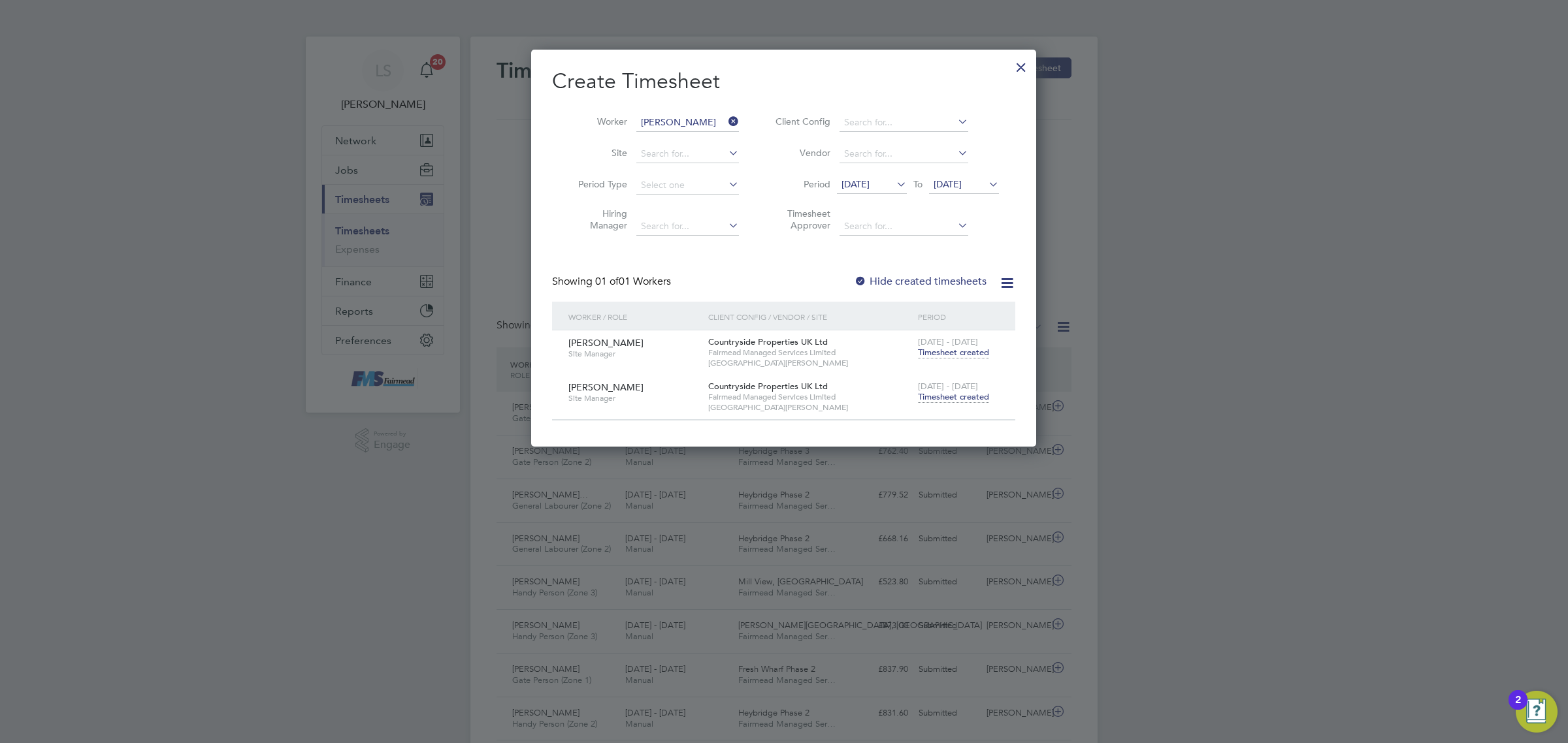
click at [954, 392] on span "Timesheet created" at bounding box center [953, 397] width 71 height 12
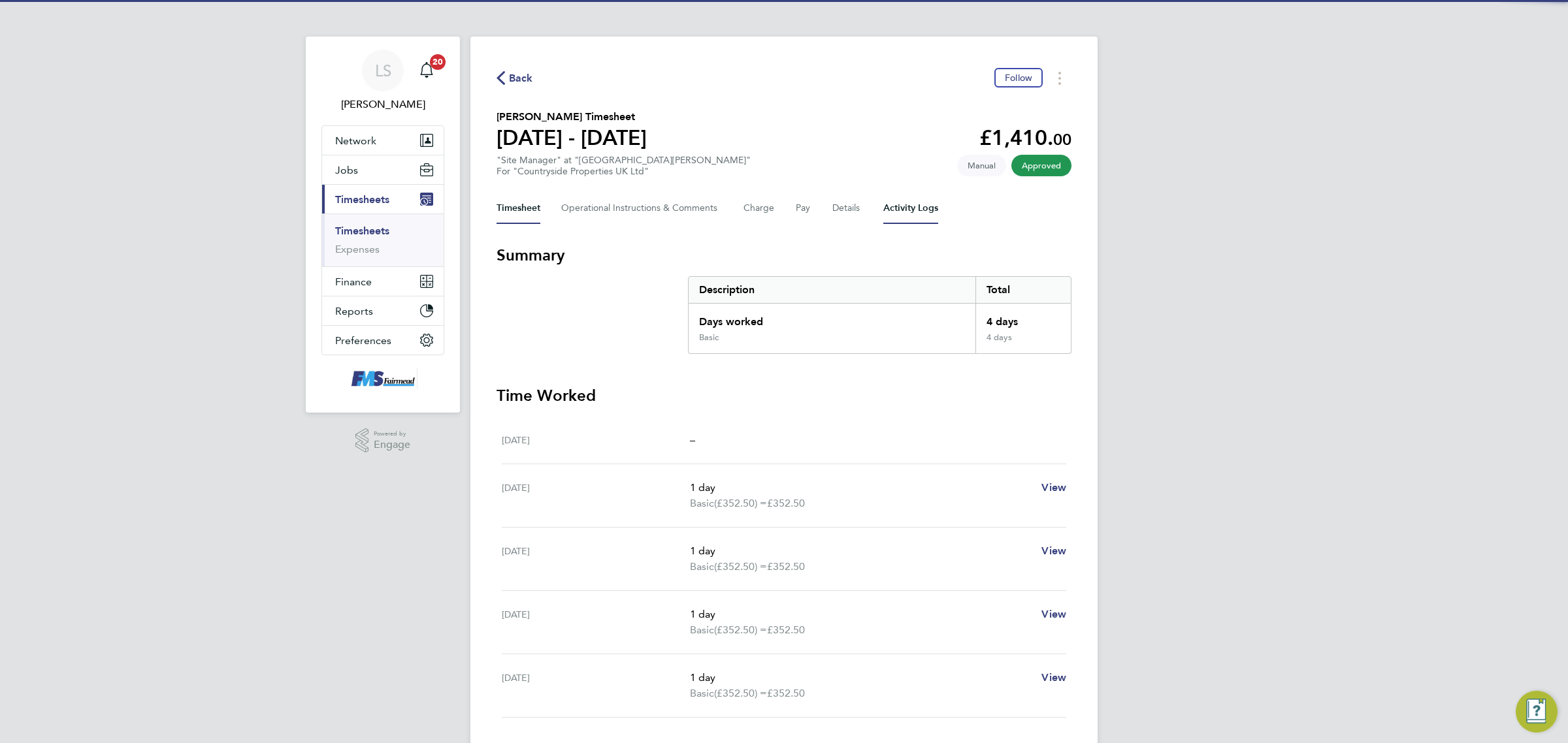
click at [891, 212] on Logs-tab "Activity Logs" at bounding box center [911, 207] width 55 height 31
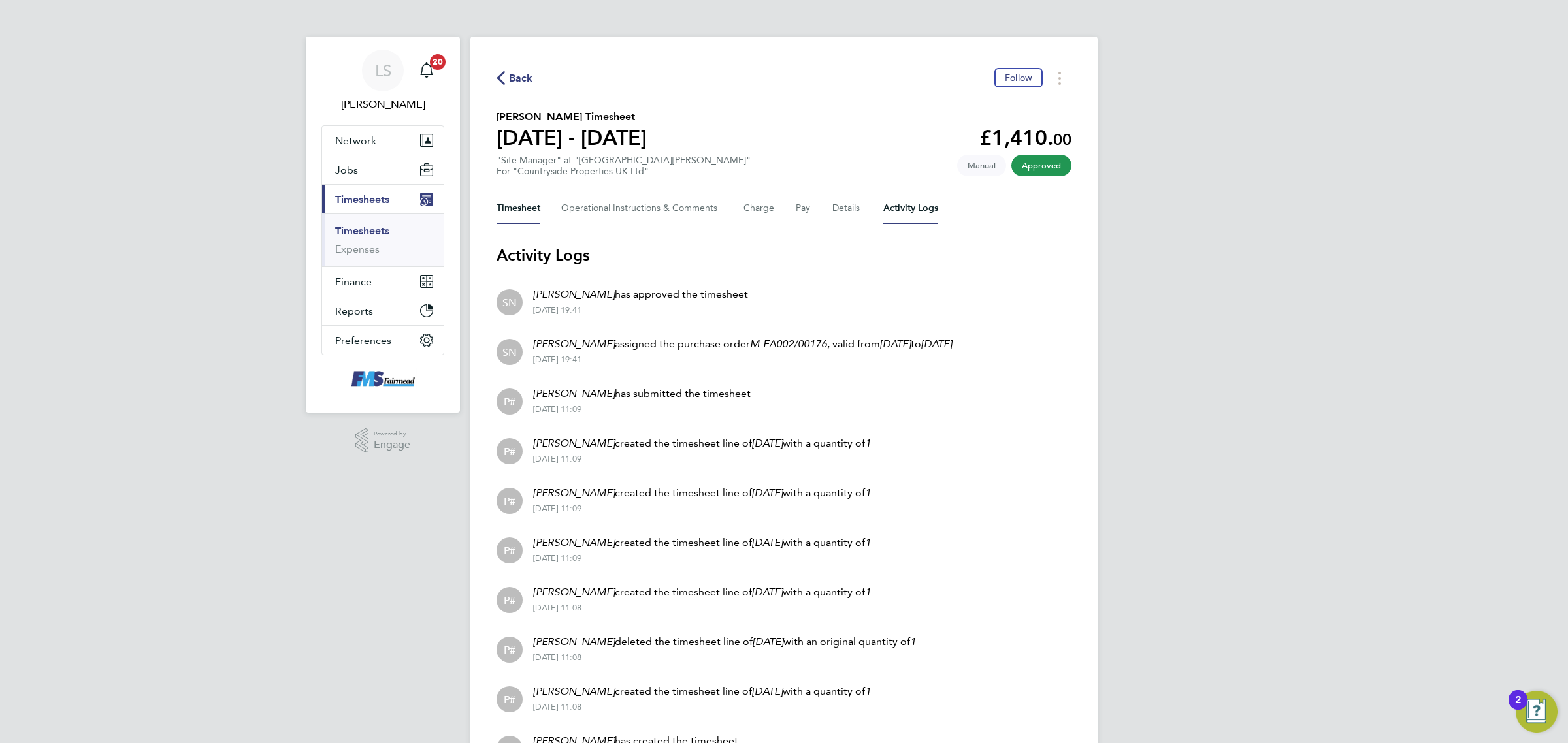
click at [531, 213] on button "Timesheet" at bounding box center [518, 207] width 44 height 31
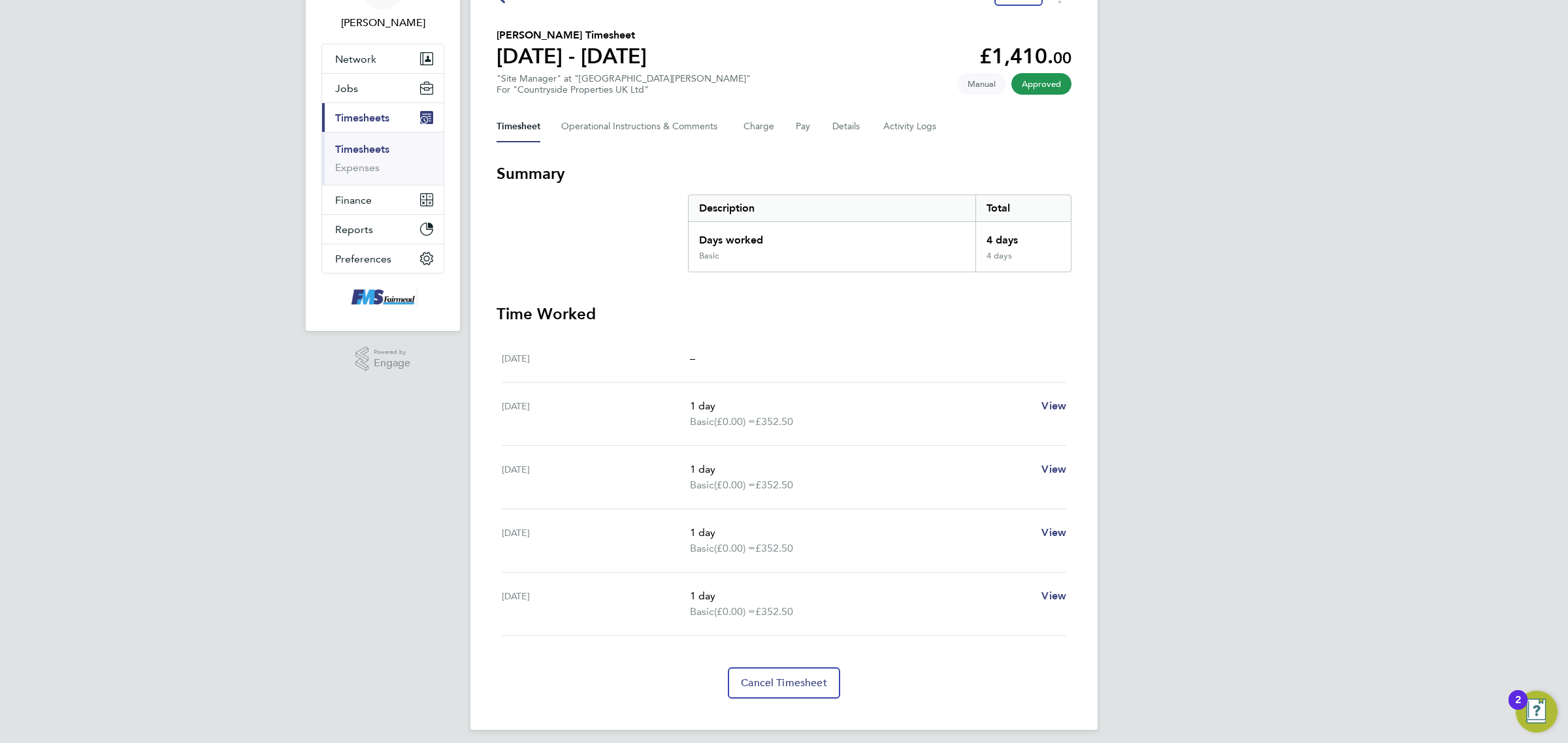
click at [345, 148] on link "Timesheets" at bounding box center [362, 149] width 54 height 12
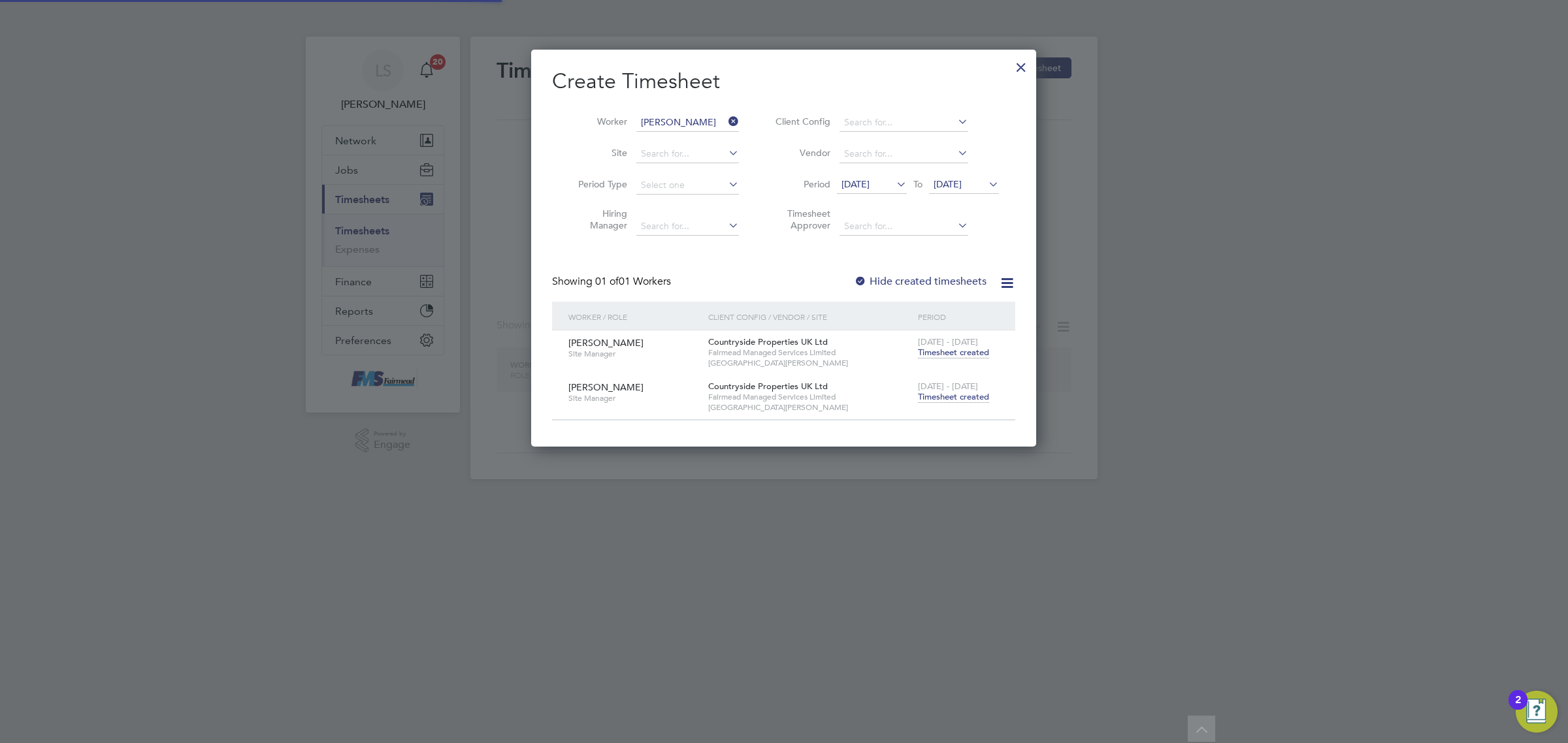
click at [698, 116] on input "[PERSON_NAME]" at bounding box center [687, 123] width 103 height 18
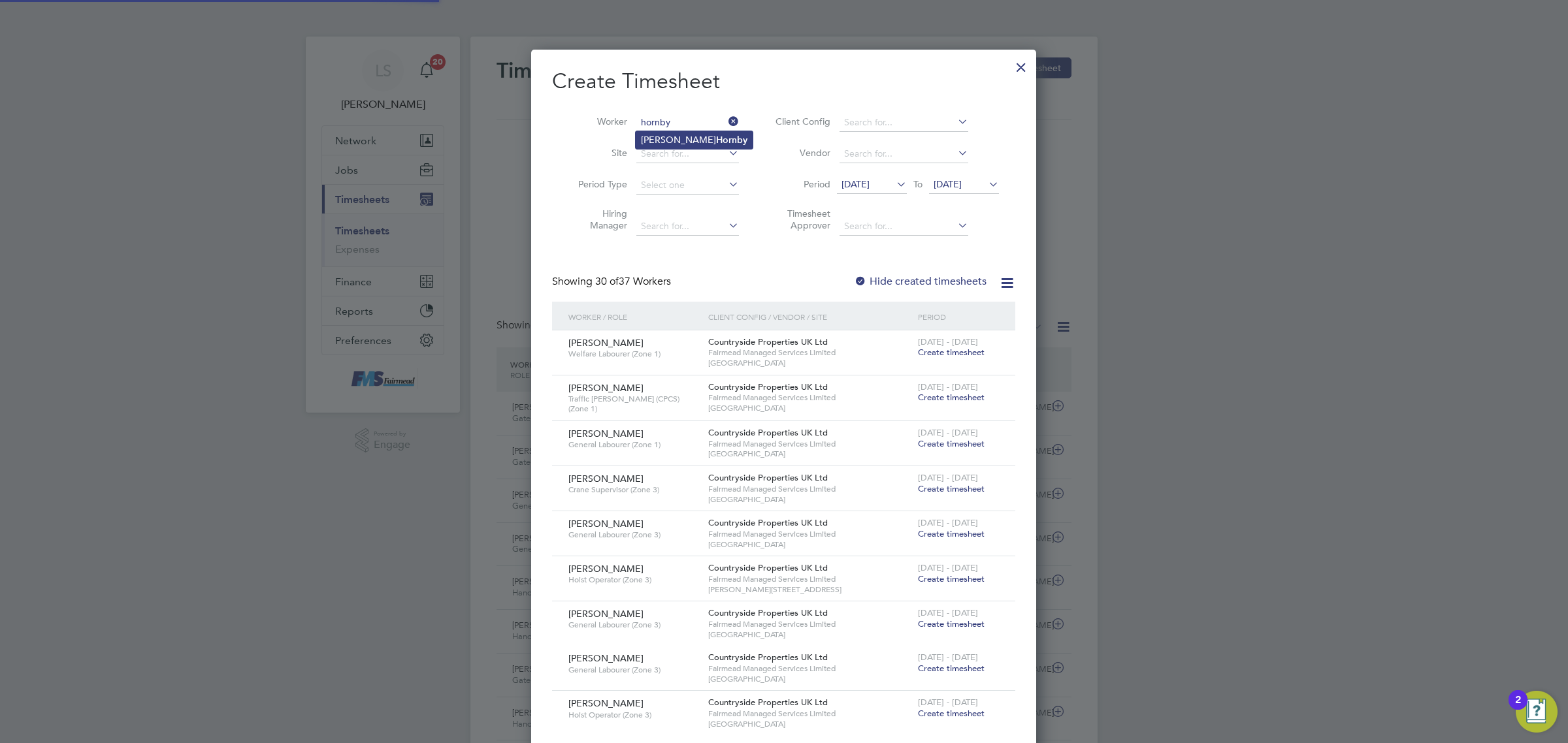
click at [716, 134] on b "Hornby" at bounding box center [731, 139] width 31 height 11
type input "[PERSON_NAME]"
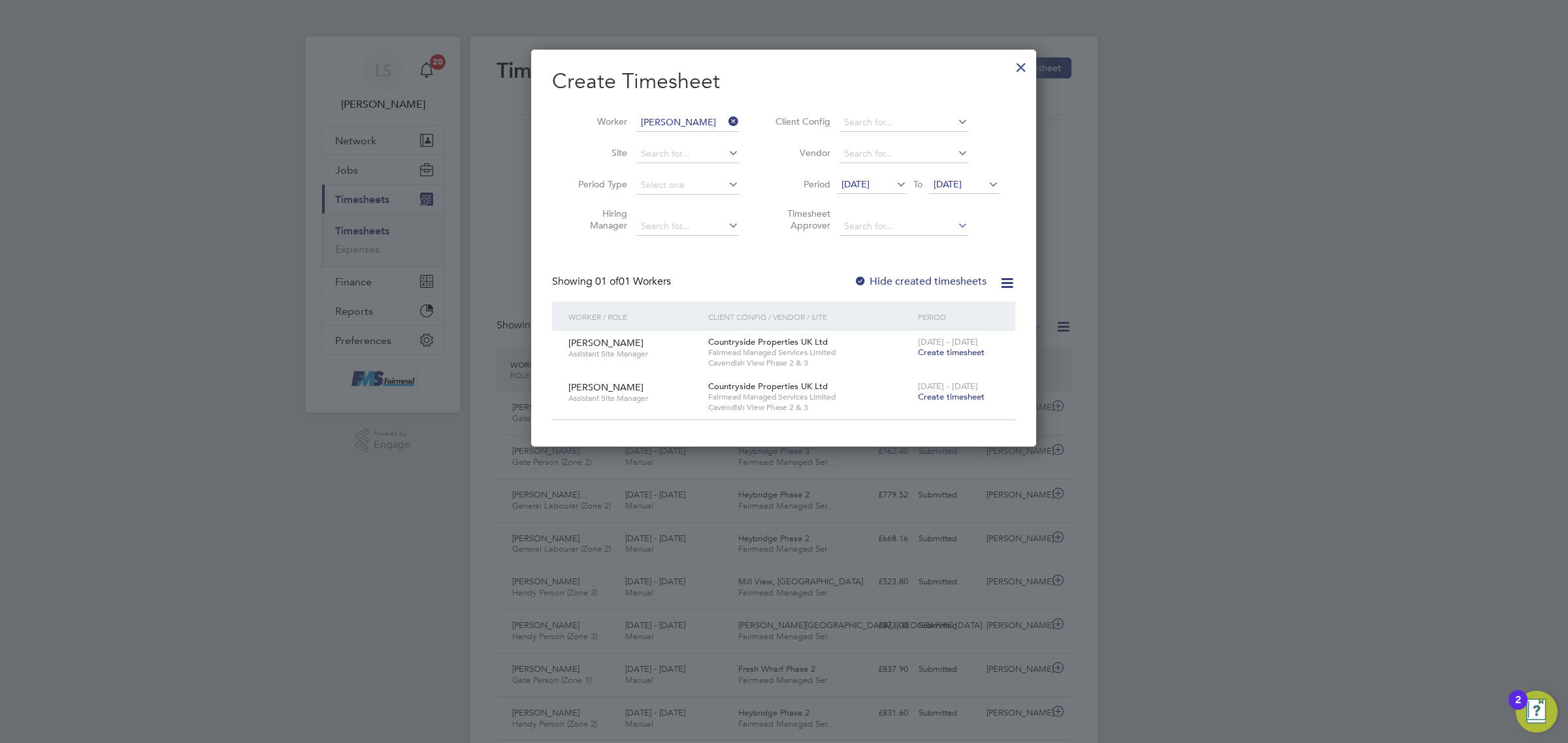
click at [958, 395] on span "Create timesheet" at bounding box center [951, 396] width 67 height 11
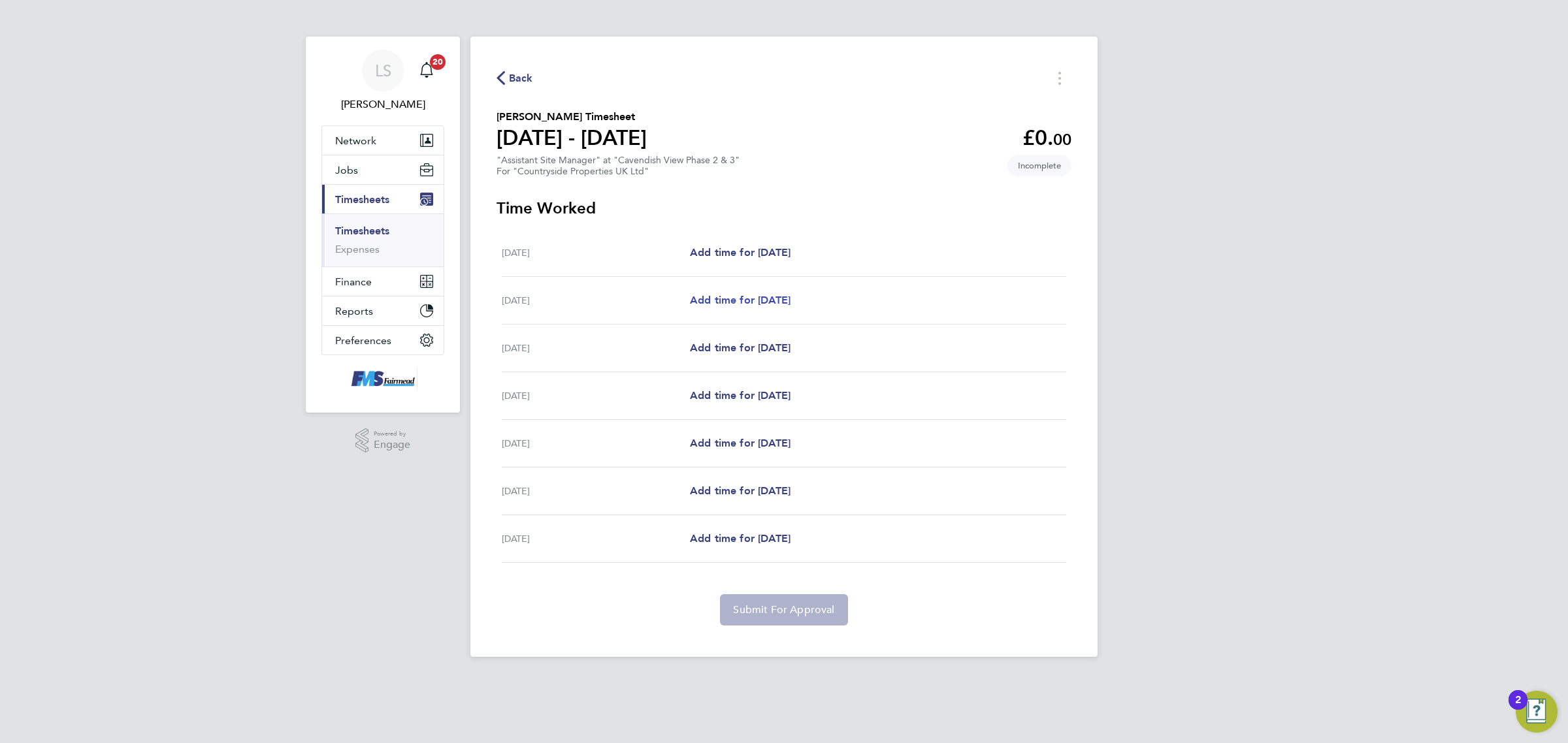
click at [775, 304] on span "Add time for [DATE]" at bounding box center [740, 300] width 101 height 12
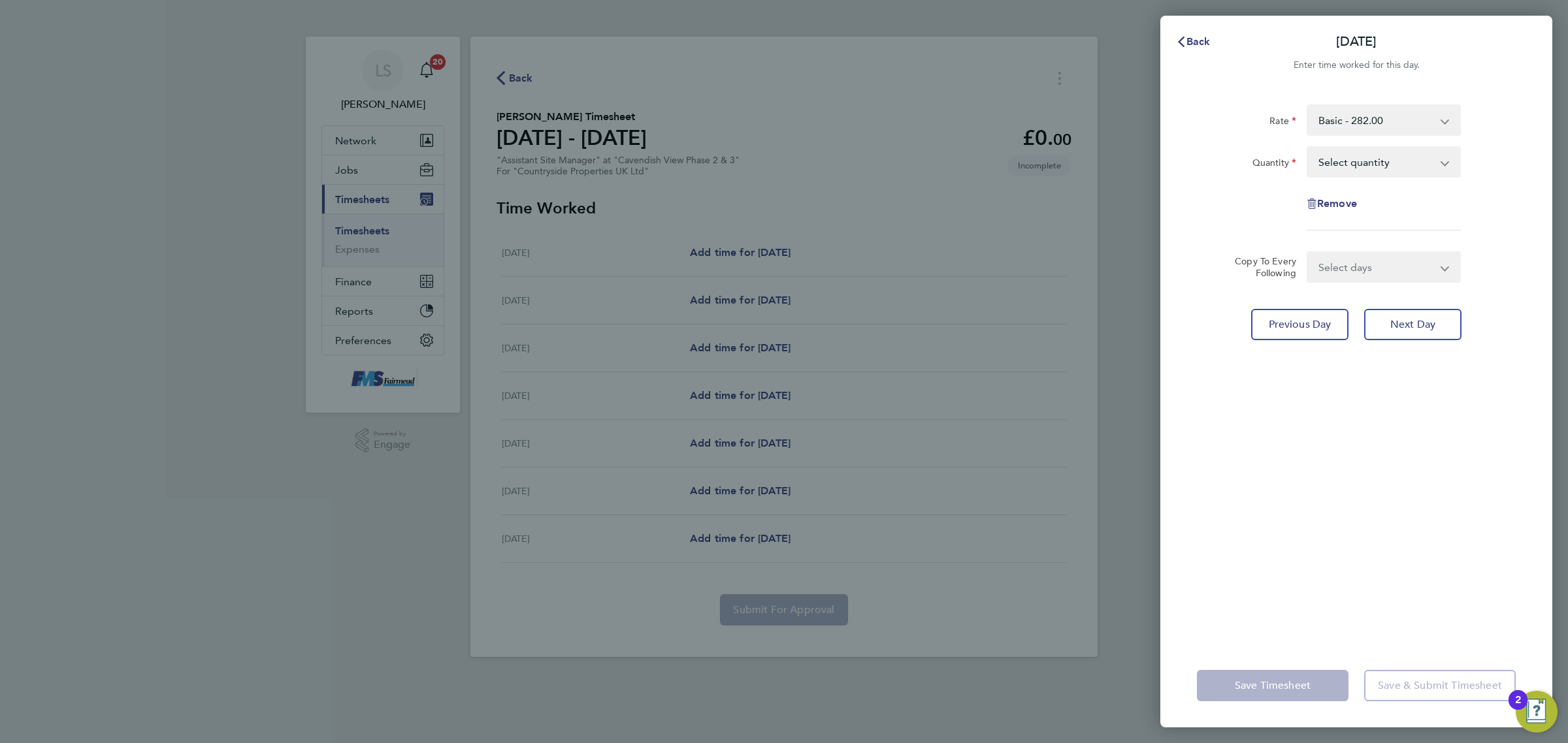
click at [1364, 154] on select "Select quantity 0.5 1" at bounding box center [1376, 161] width 135 height 29
select select "1"
click at [1308, 147] on select "Select quantity 0.5 1" at bounding box center [1376, 161] width 135 height 29
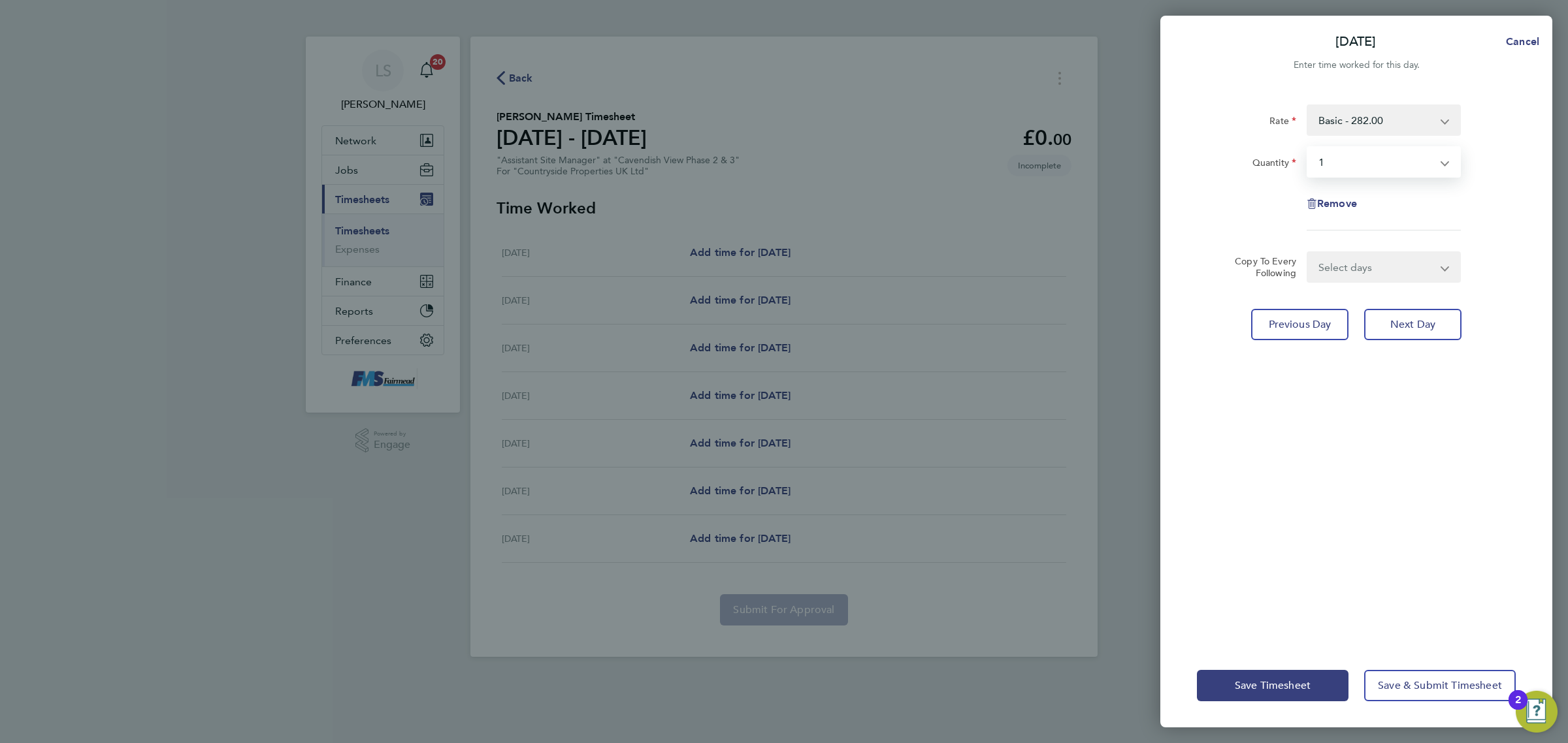
click at [1354, 259] on select "Select days Day Weekday (Mon-Fri) Weekend (Sat-Sun) [DATE] [DATE] [DATE] [DATE]…" at bounding box center [1377, 267] width 137 height 29
select select "WEEKDAY"
click at [1308, 253] on select "Select days Day Weekday (Mon-Fri) Weekend (Sat-Sun) [DATE] [DATE] [DATE] [DATE]…" at bounding box center [1377, 267] width 137 height 29
select select "[DATE]"
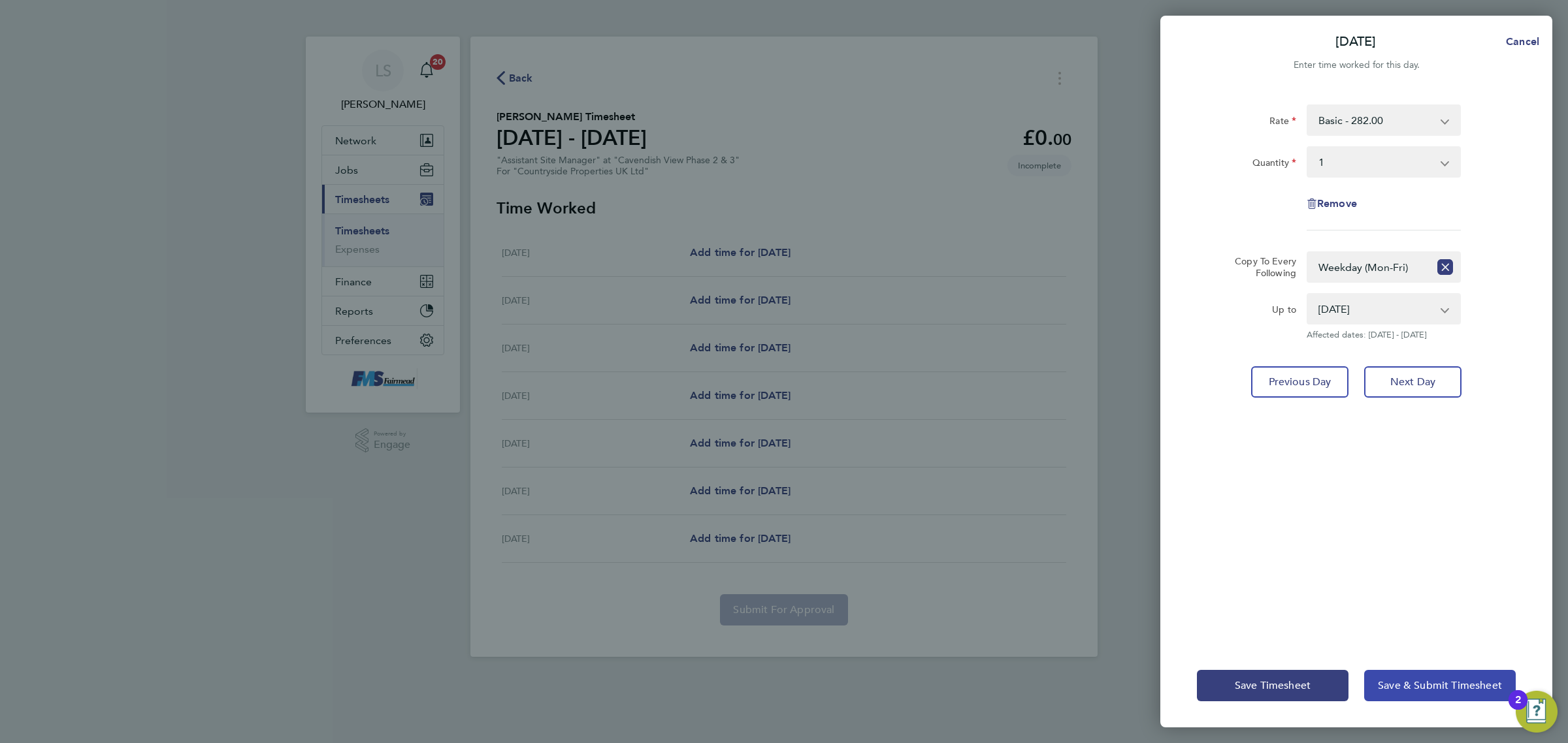
click at [1425, 682] on span "Save & Submit Timesheet" at bounding box center [1439, 685] width 125 height 13
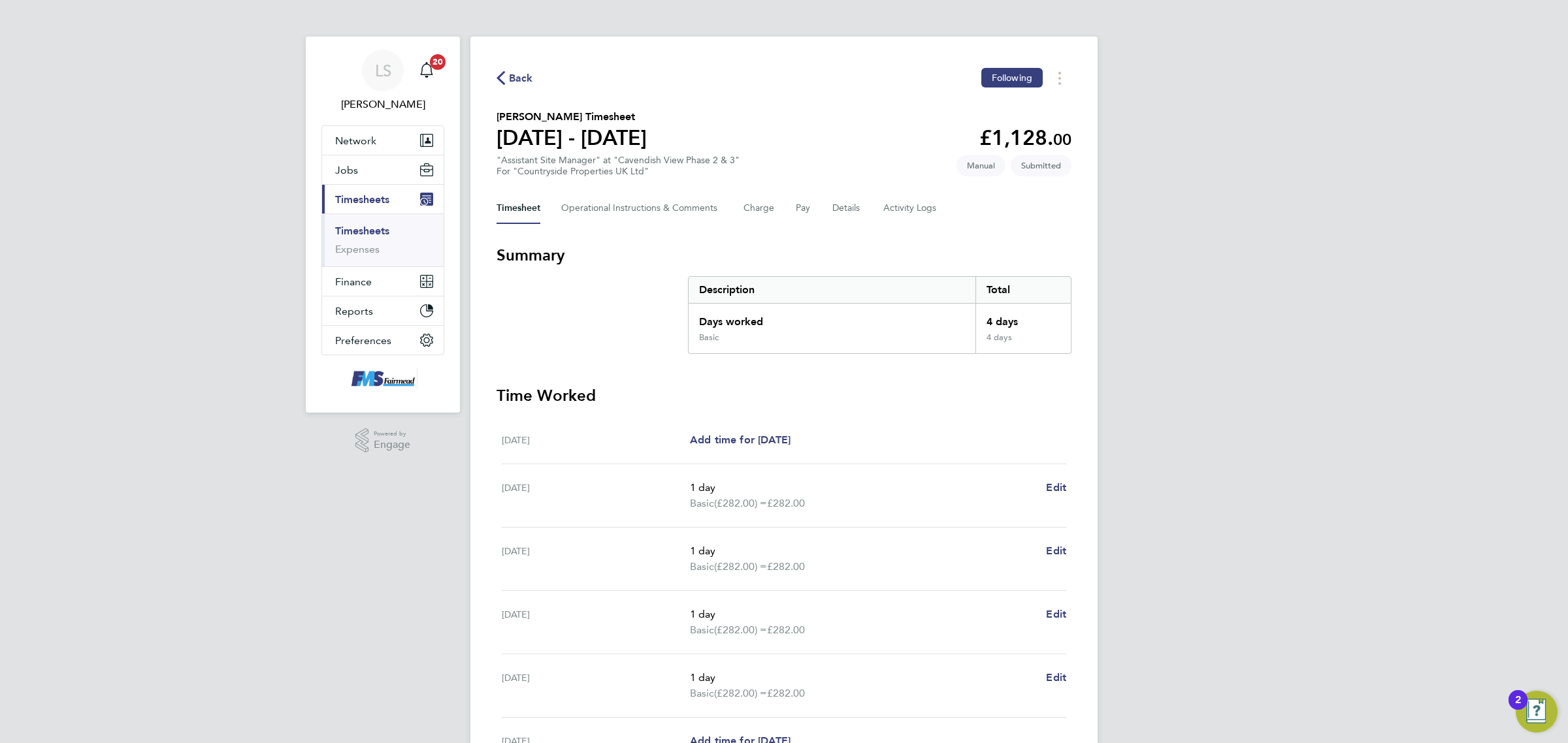
drag, startPoint x: 379, startPoint y: 225, endPoint x: 506, endPoint y: 185, distance: 133.2
click at [379, 223] on ul "Timesheets Expenses" at bounding box center [383, 239] width 122 height 53
click at [372, 235] on link "Timesheets" at bounding box center [362, 231] width 54 height 12
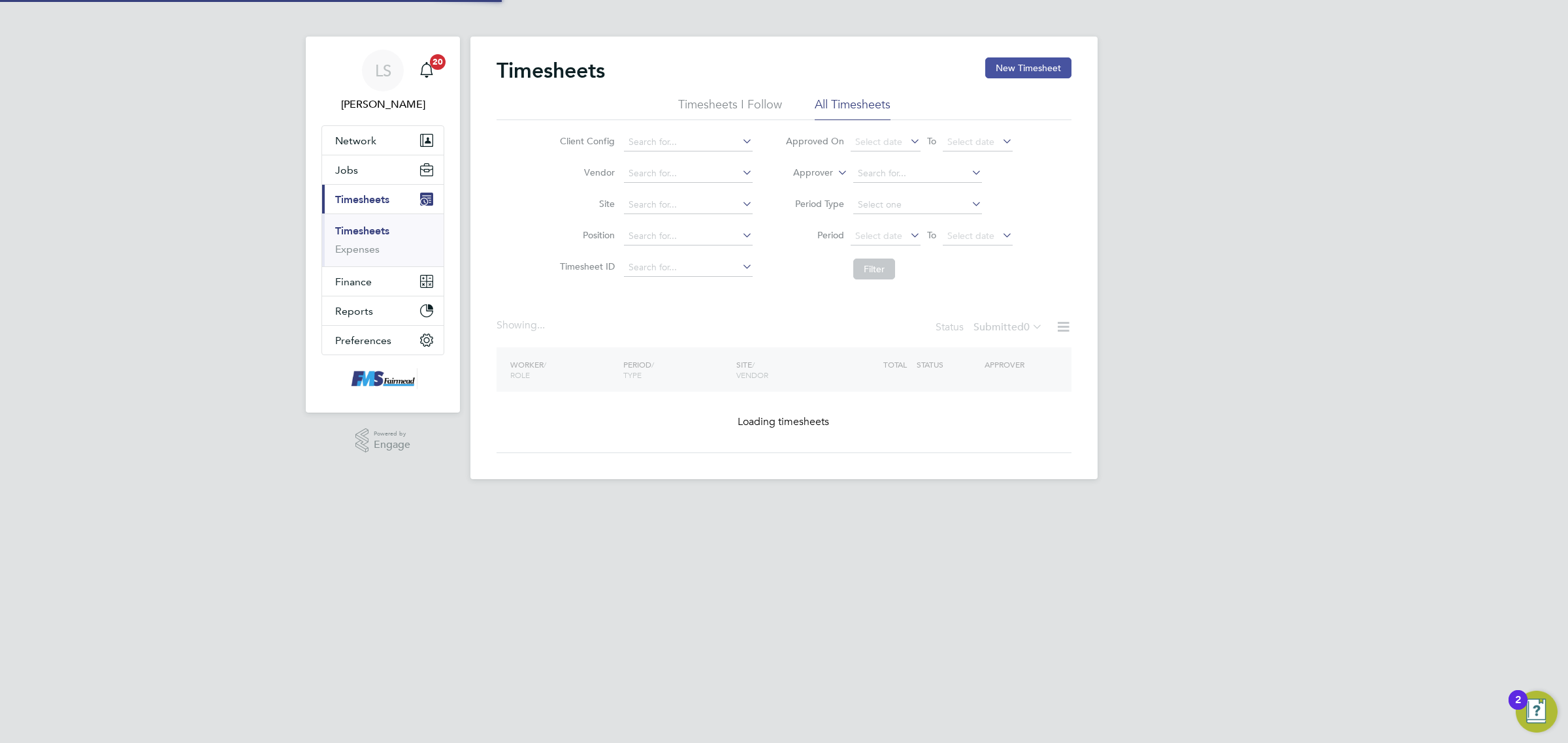
click at [1027, 62] on button "New Timesheet" at bounding box center [1028, 68] width 87 height 21
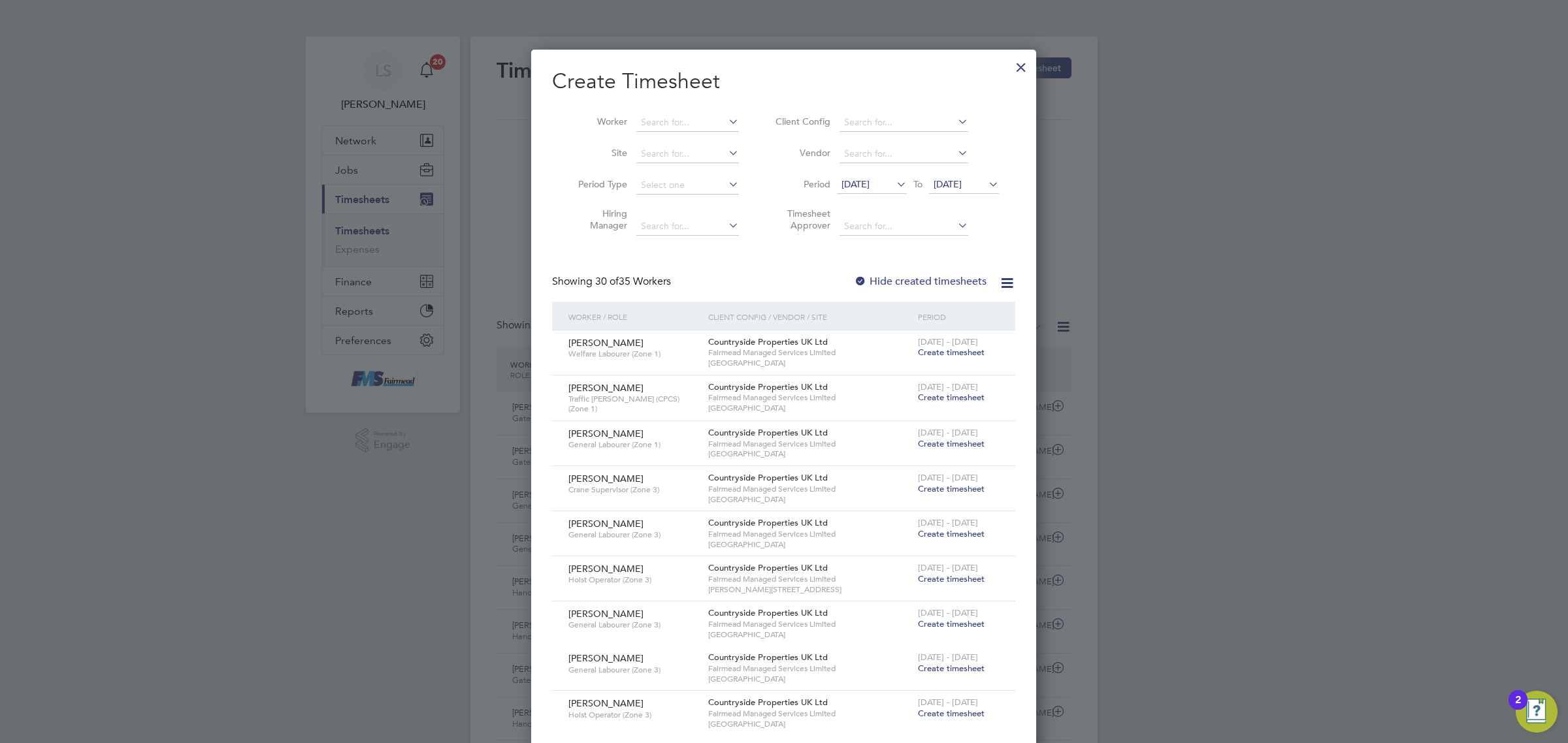
click at [700, 131] on li "Worker" at bounding box center [653, 123] width 203 height 31
click at [690, 119] on input at bounding box center [687, 123] width 103 height 18
click at [694, 152] on li "[PERSON_NAME] ing" at bounding box center [694, 158] width 119 height 18
type input "[PERSON_NAME]"
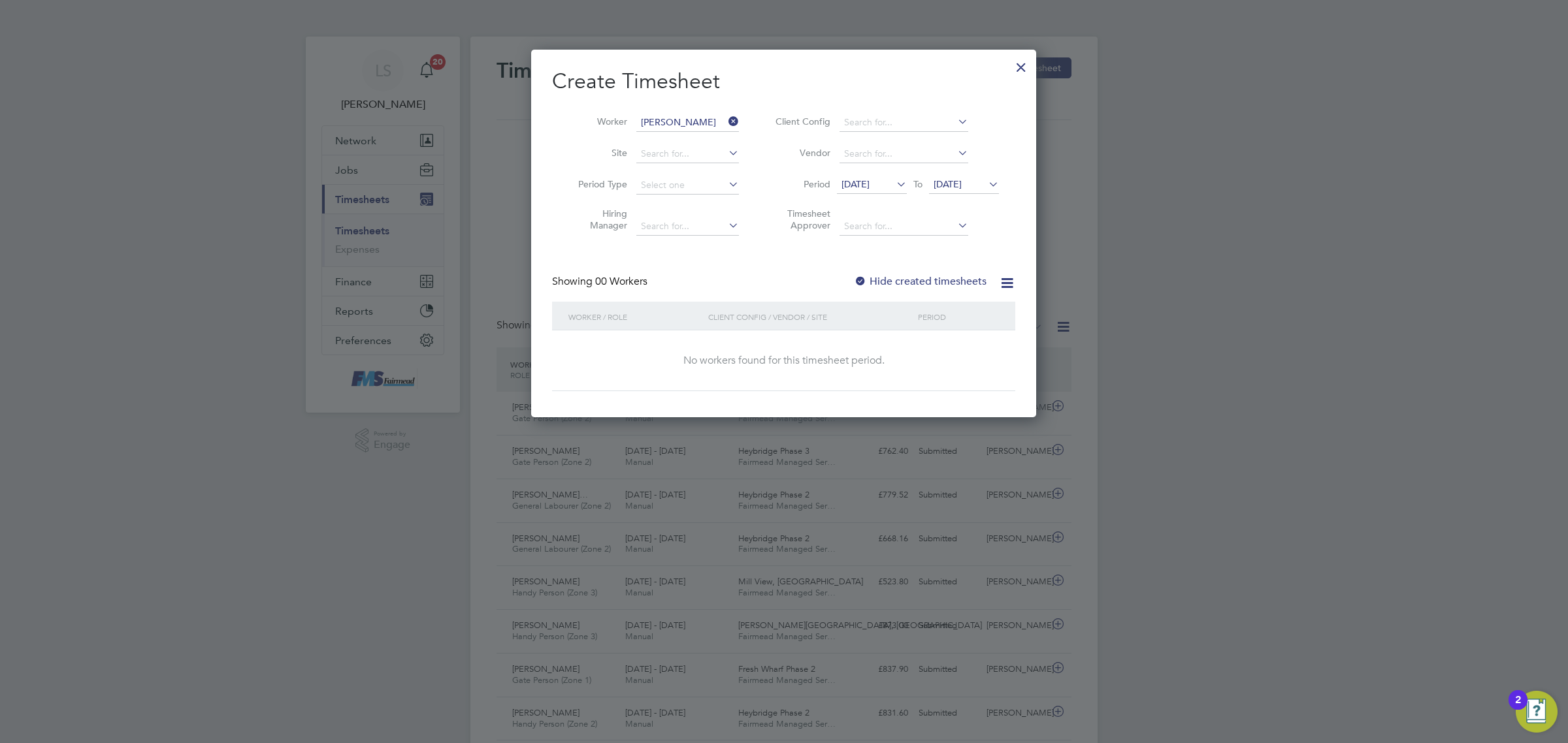
click at [929, 280] on label "Hide created timesheets" at bounding box center [919, 281] width 132 height 13
click at [981, 196] on li "Period [DATE] To [DATE]" at bounding box center [885, 185] width 260 height 31
click at [962, 188] on span "[DATE]" at bounding box center [947, 184] width 28 height 12
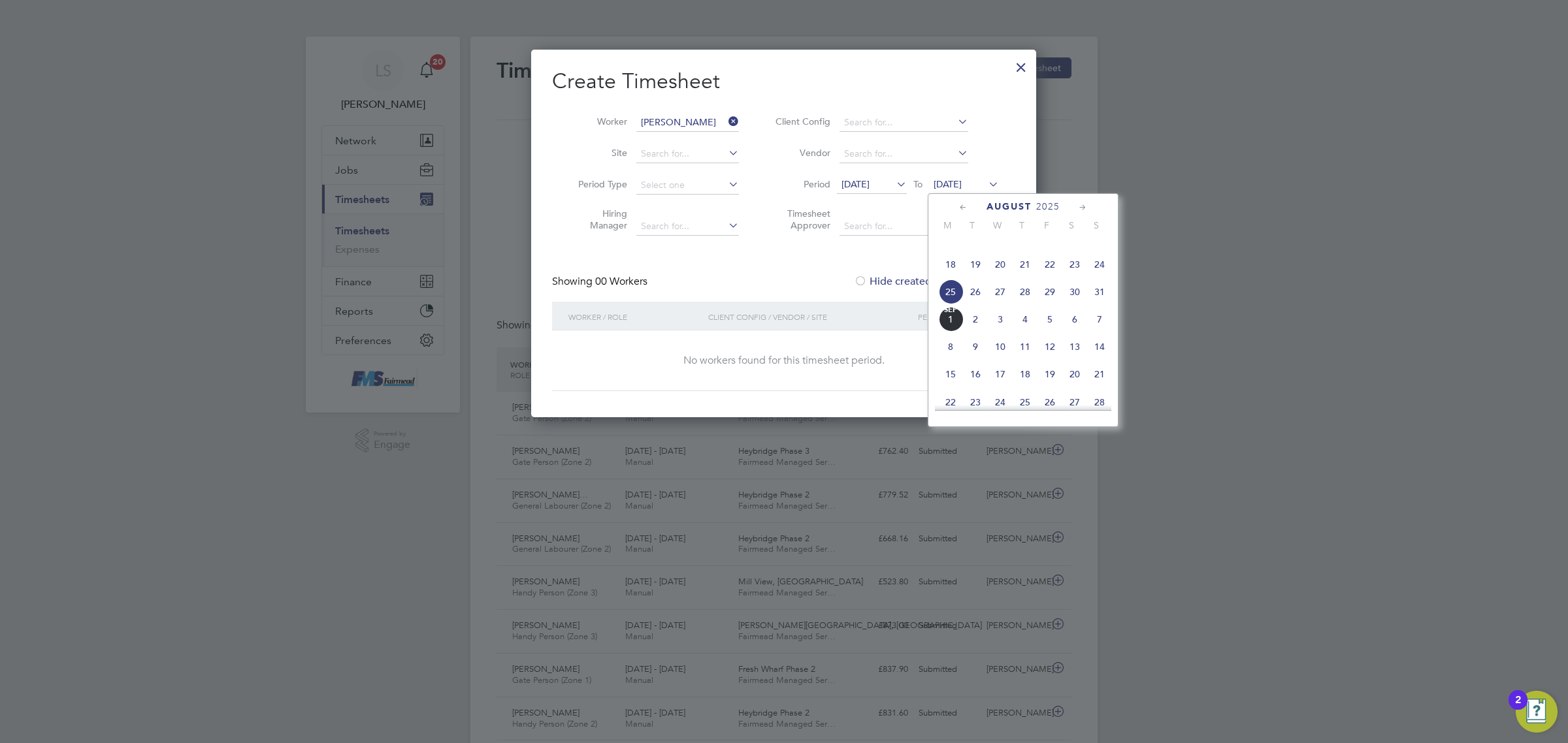
click at [1103, 305] on span "31" at bounding box center [1099, 292] width 25 height 25
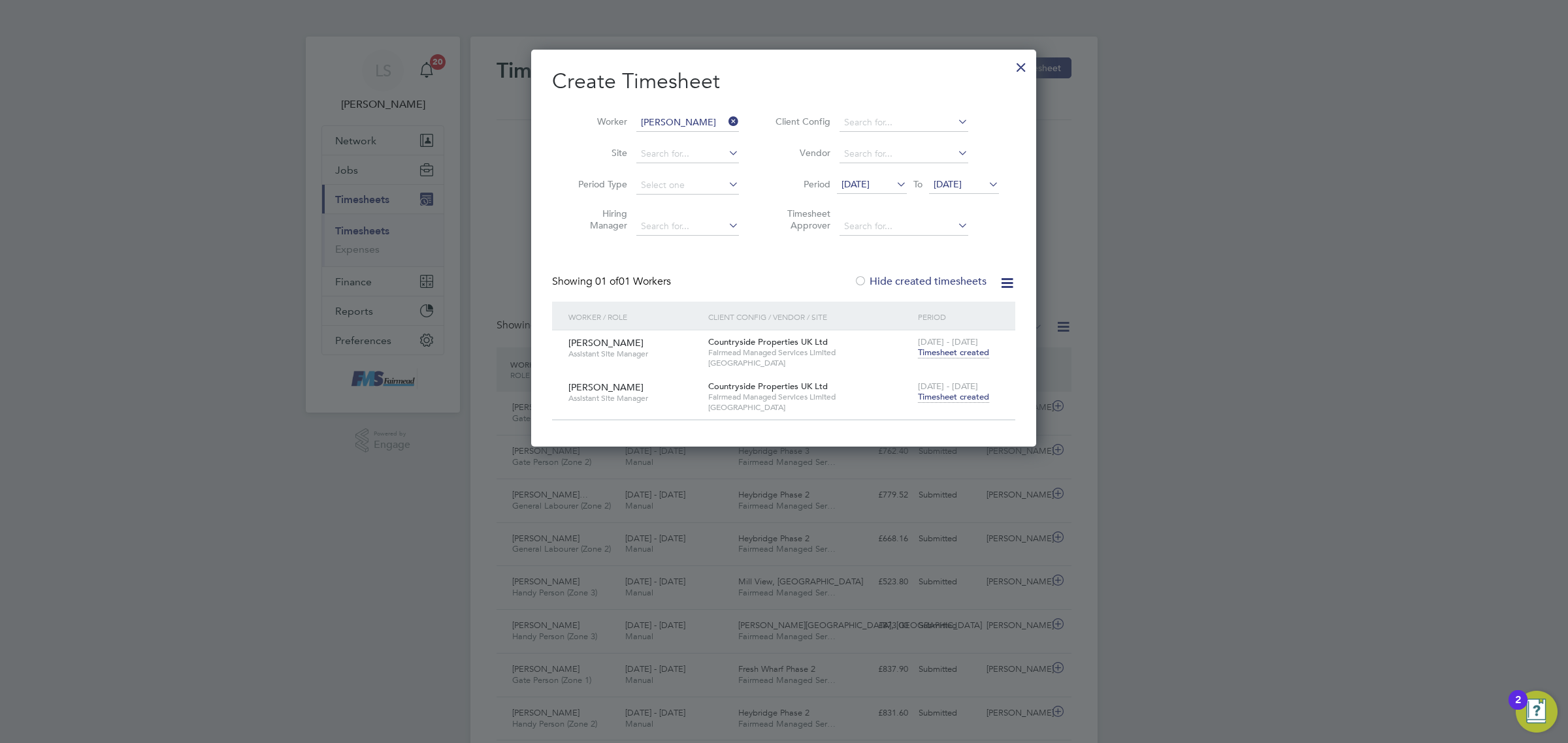
click at [962, 392] on span "Timesheet created" at bounding box center [953, 397] width 71 height 12
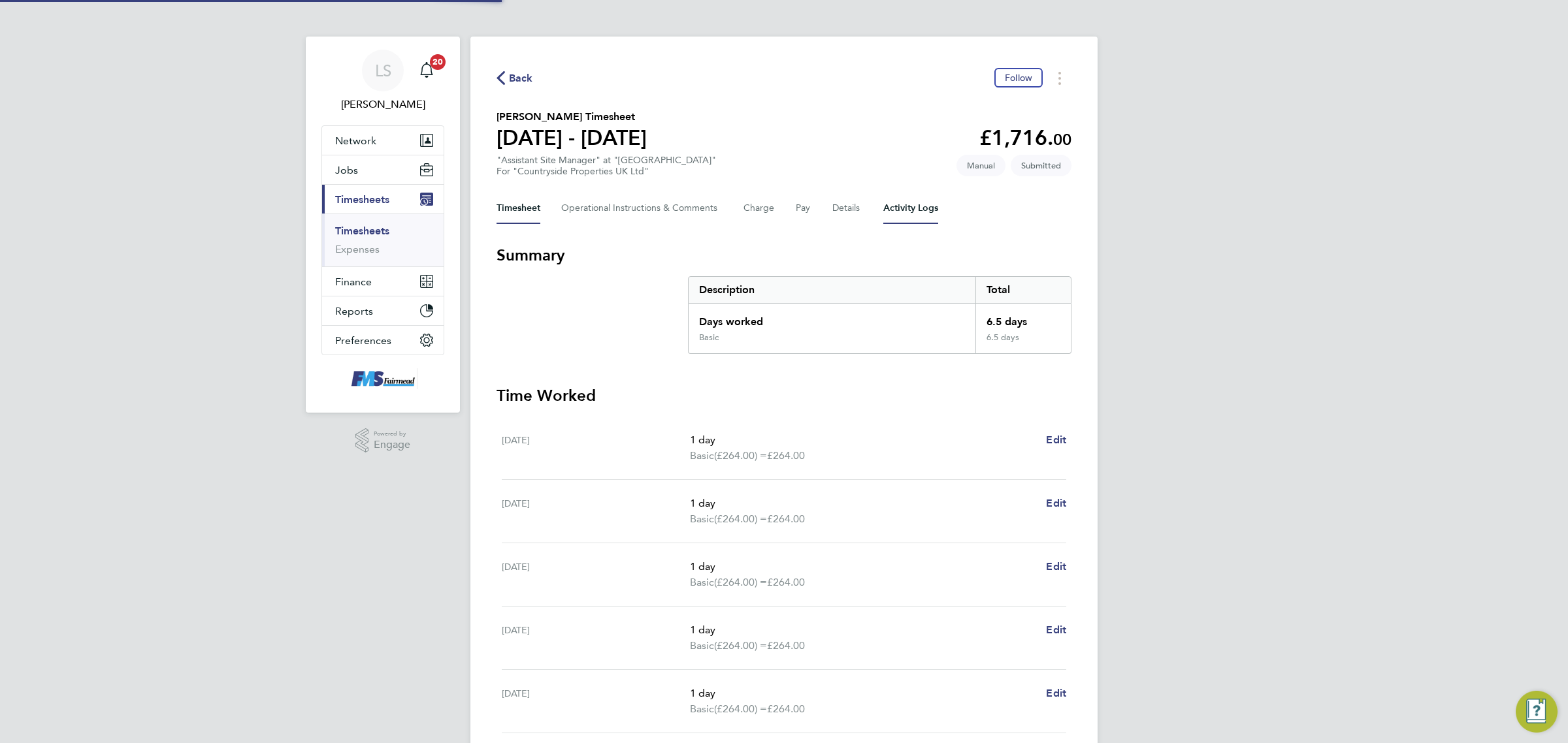
click at [922, 217] on Logs-tab "Activity Logs" at bounding box center [911, 207] width 55 height 31
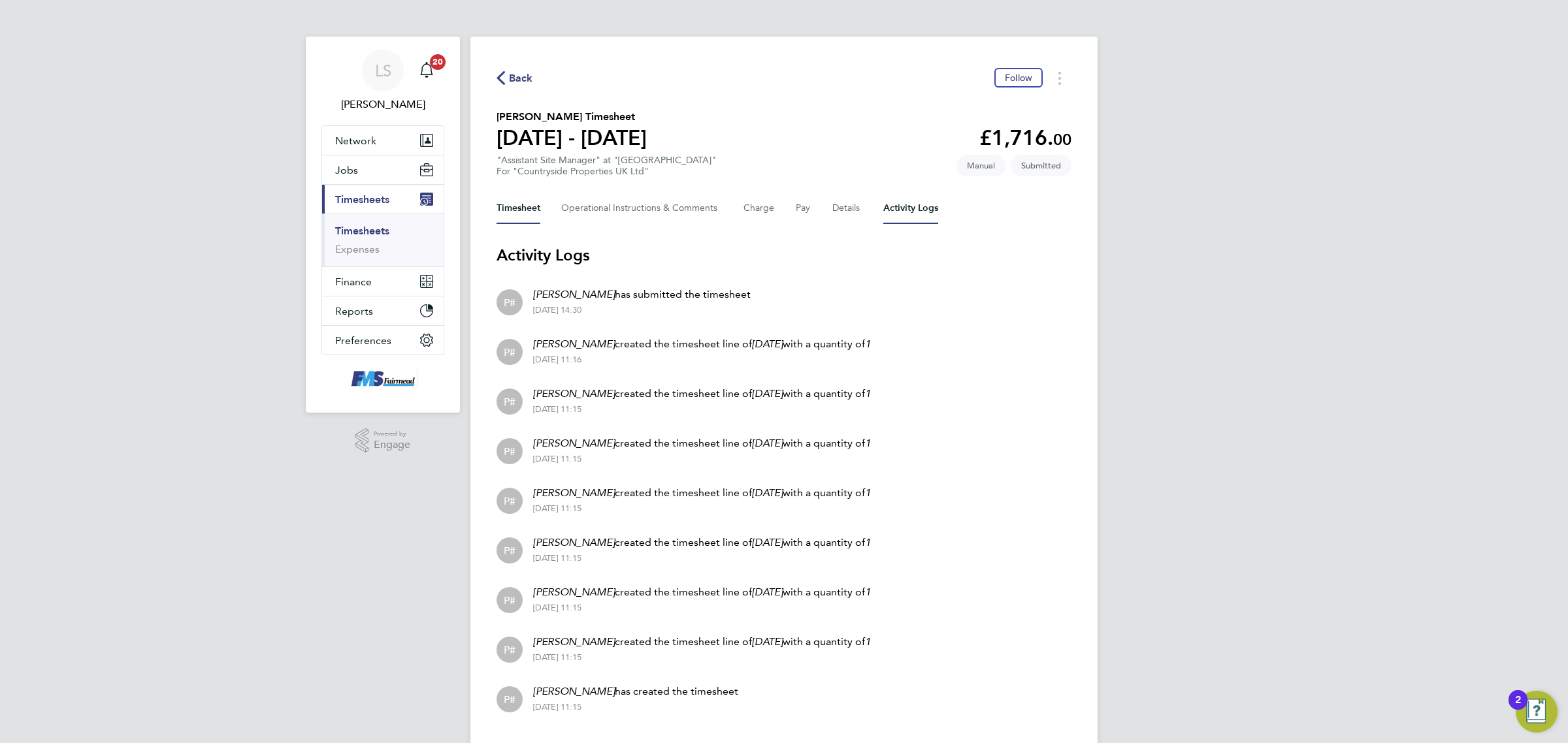
click at [524, 204] on button "Timesheet" at bounding box center [518, 207] width 44 height 31
